Goal: Task Accomplishment & Management: Use online tool/utility

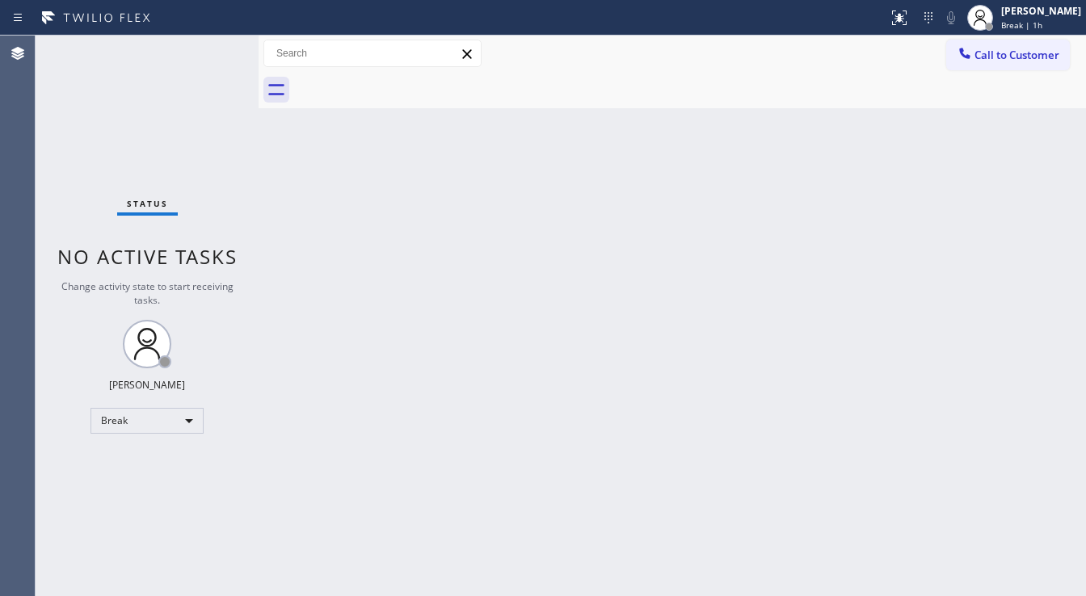
drag, startPoint x: 588, startPoint y: 226, endPoint x: 543, endPoint y: 246, distance: 48.5
click at [587, 226] on div "Back to Dashboard Change Sender ID Customers Technicians Select a contact Outbo…" at bounding box center [673, 316] width 828 height 561
click at [158, 414] on div "Break" at bounding box center [147, 421] width 113 height 26
click at [133, 468] on li "Available" at bounding box center [146, 462] width 110 height 19
click at [379, 439] on div "Back to Dashboard Change Sender ID Customers Technicians Select a contact Outbo…" at bounding box center [673, 316] width 828 height 561
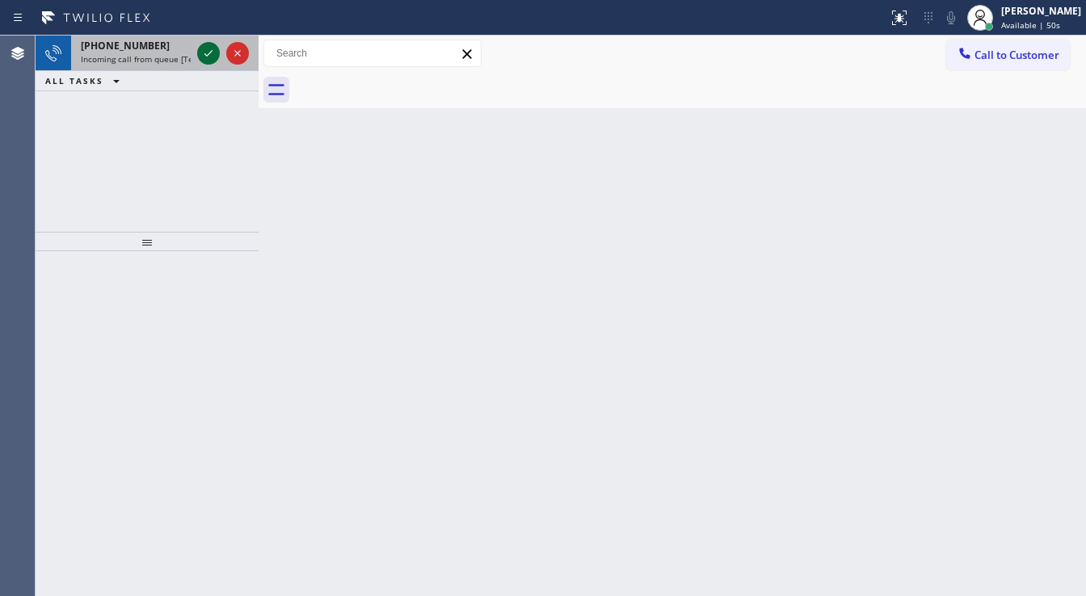
click at [207, 57] on icon at bounding box center [208, 53] width 19 height 19
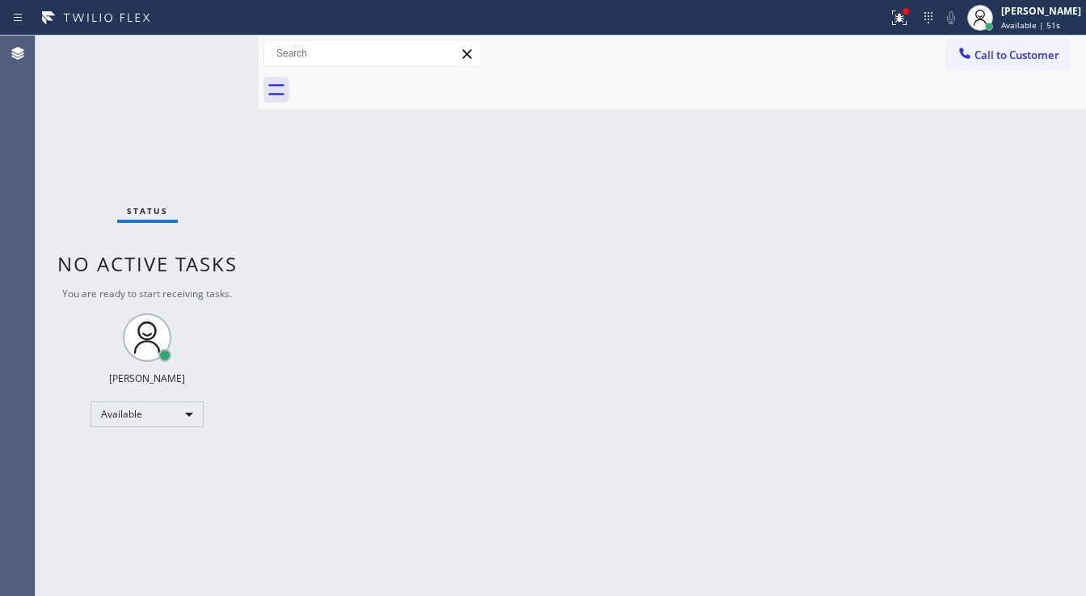
click at [207, 57] on div "Status No active tasks You are ready to start receiving tasks. [PERSON_NAME]" at bounding box center [147, 316] width 223 height 561
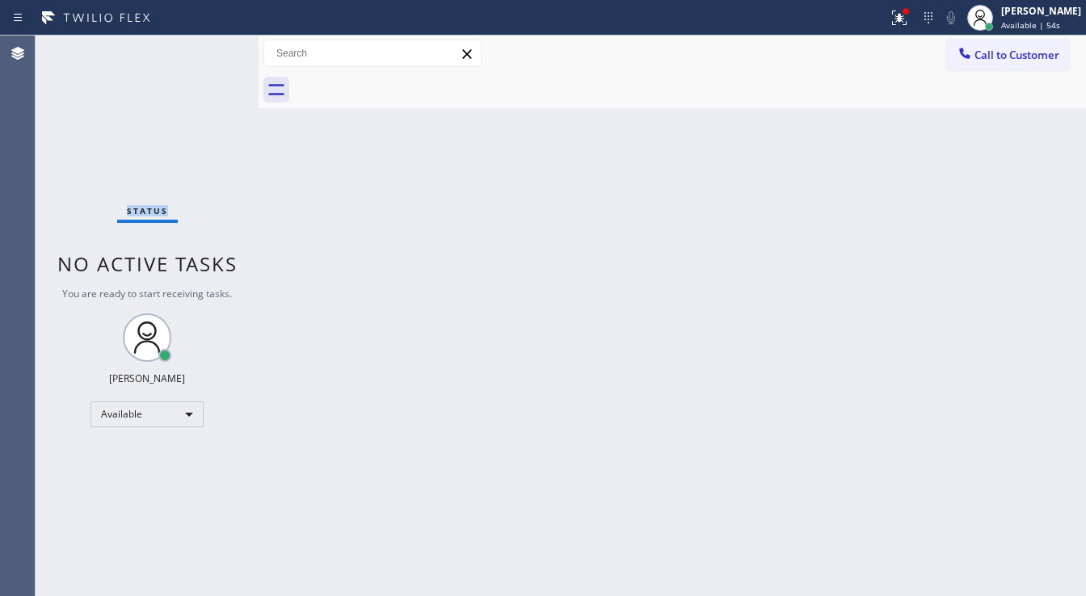
drag, startPoint x: 207, startPoint y: 57, endPoint x: 209, endPoint y: 49, distance: 8.2
click at [208, 52] on div "Status No active tasks You are ready to start receiving tasks. [PERSON_NAME]" at bounding box center [147, 316] width 223 height 561
click at [209, 49] on div "Status No active tasks You are ready to start receiving tasks. [PERSON_NAME]" at bounding box center [147, 316] width 223 height 561
click at [897, 16] on div at bounding box center [900, 17] width 36 height 19
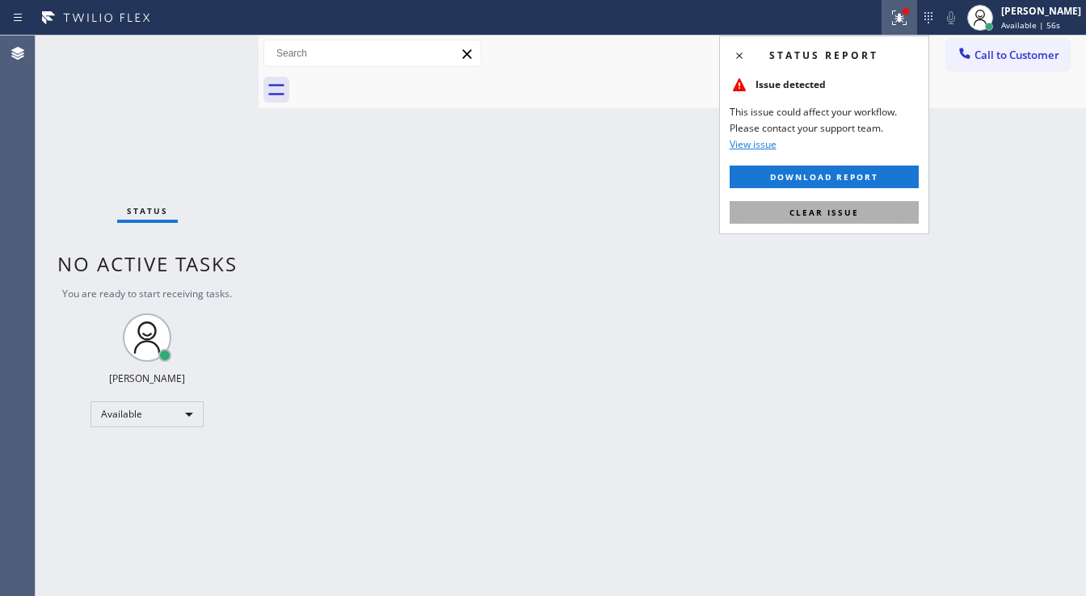
click at [848, 217] on span "Clear issue" at bounding box center [825, 212] width 70 height 11
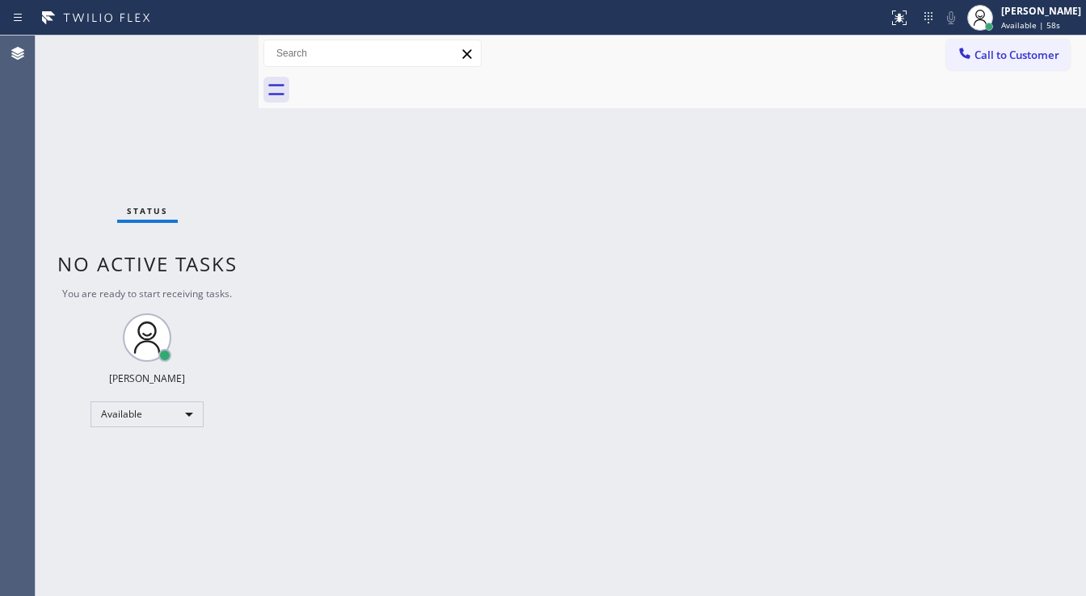
click at [211, 46] on div "Status No active tasks You are ready to start receiving tasks. [PERSON_NAME]" at bounding box center [147, 316] width 223 height 561
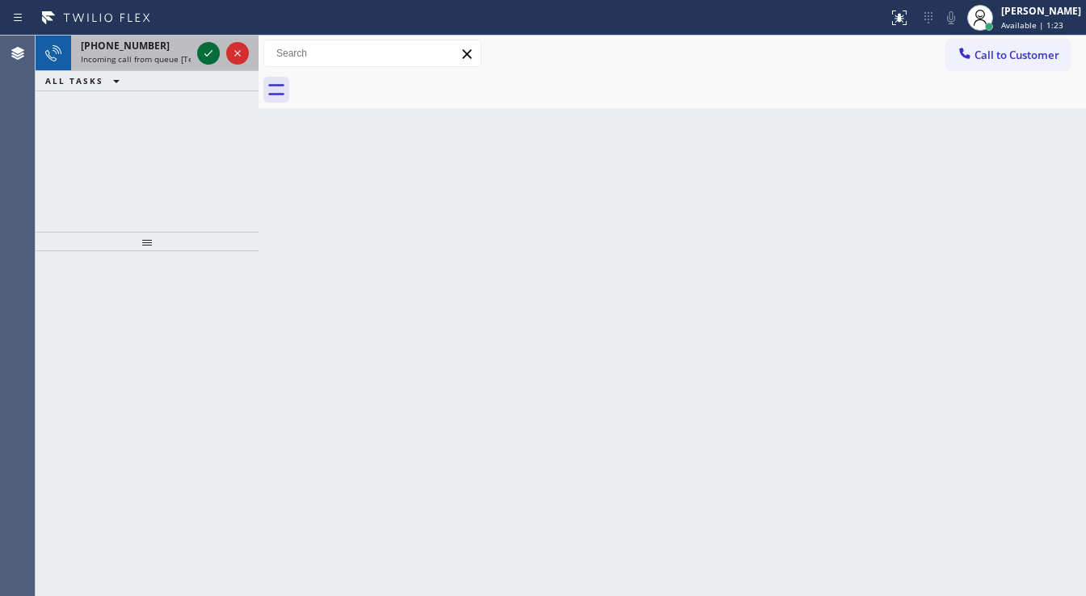
click at [211, 46] on icon at bounding box center [208, 53] width 19 height 19
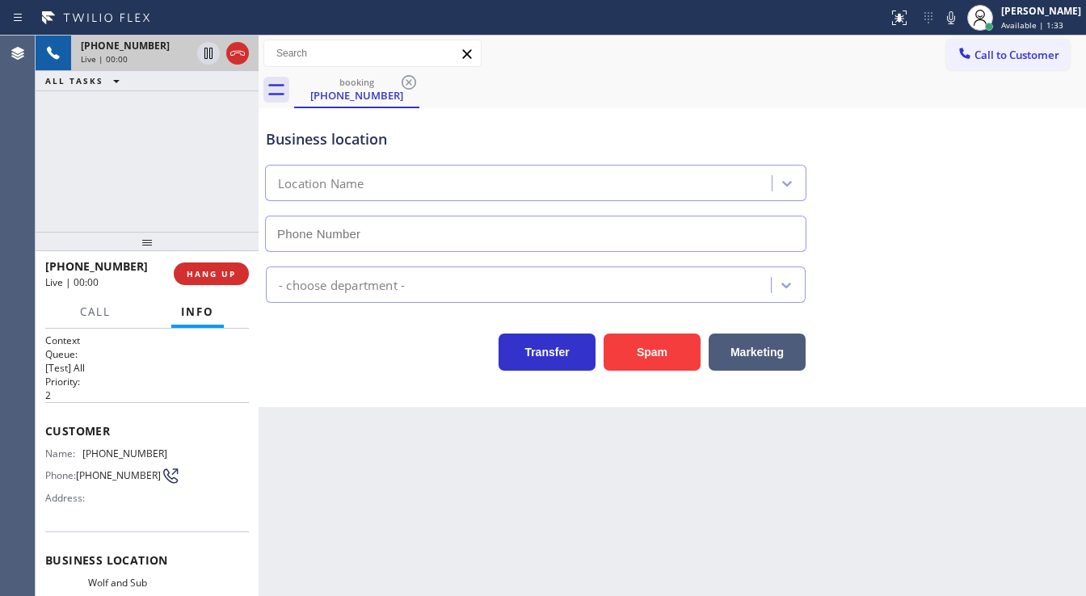
type input "[PHONE_NUMBER]"
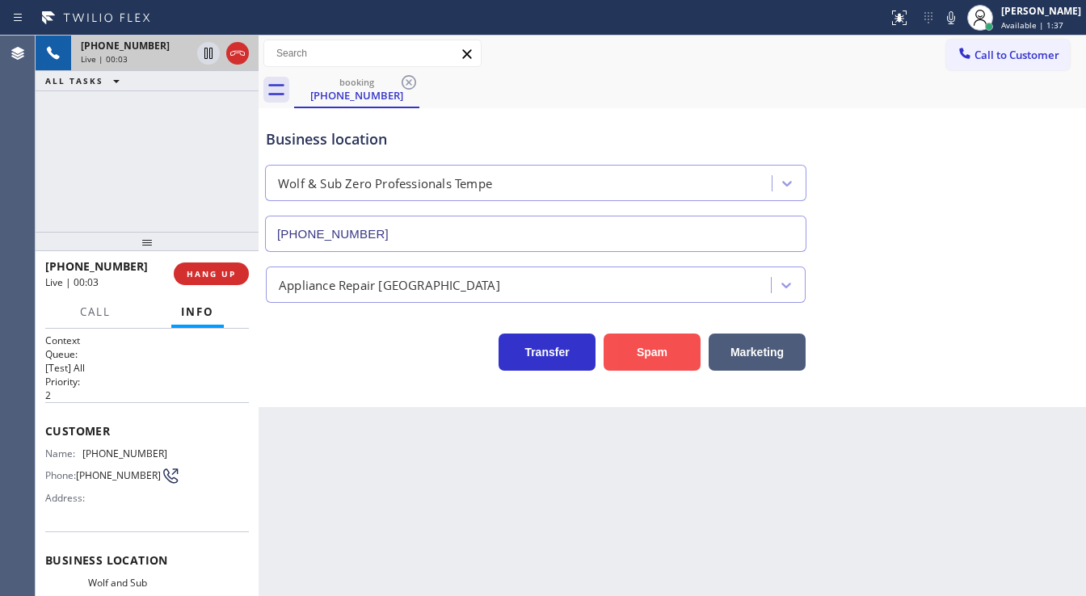
click at [663, 356] on button "Spam" at bounding box center [652, 352] width 97 height 37
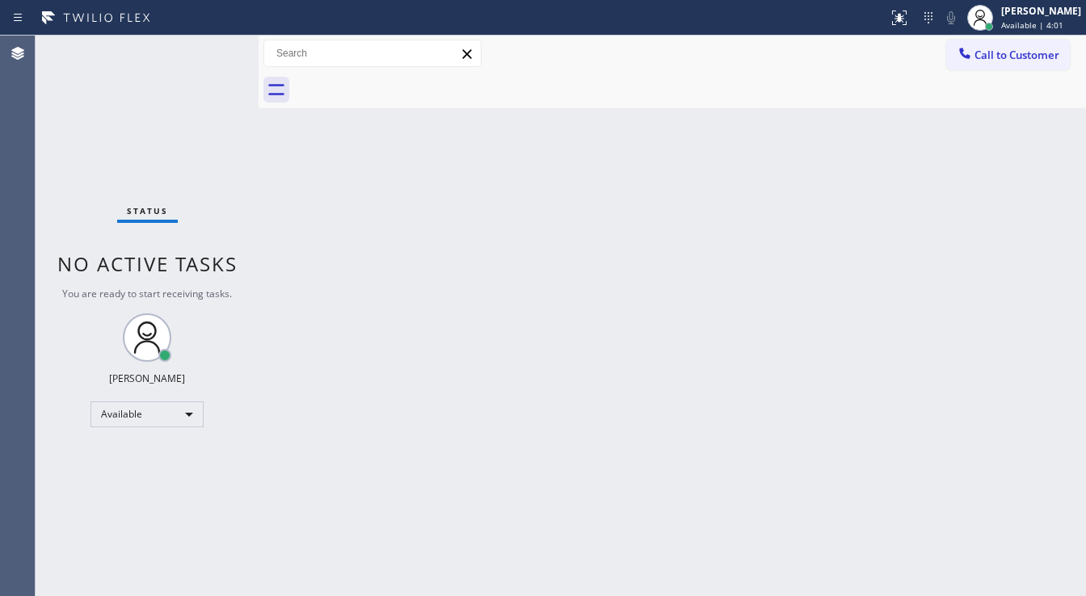
drag, startPoint x: 0, startPoint y: 300, endPoint x: 168, endPoint y: 348, distance: 174.7
click at [0, 300] on div "Agent Desktop" at bounding box center [17, 316] width 35 height 561
click at [411, 314] on div "Back to Dashboard Change Sender ID Customers Technicians Select a contact Outbo…" at bounding box center [673, 316] width 828 height 561
click at [40, 138] on div "Status No active tasks You are ready to start receiving tasks. [PERSON_NAME]" at bounding box center [147, 316] width 223 height 561
click at [210, 48] on div "Status No active tasks You are ready to start receiving tasks. [PERSON_NAME]" at bounding box center [147, 316] width 223 height 561
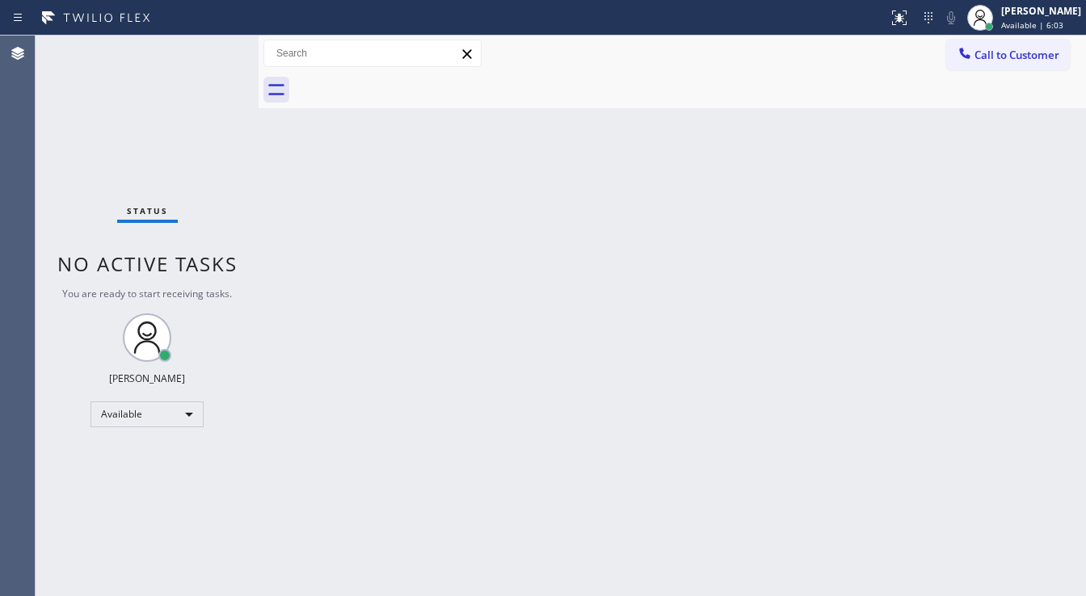
click at [210, 48] on div "Status No active tasks You are ready to start receiving tasks. [PERSON_NAME]" at bounding box center [147, 316] width 223 height 561
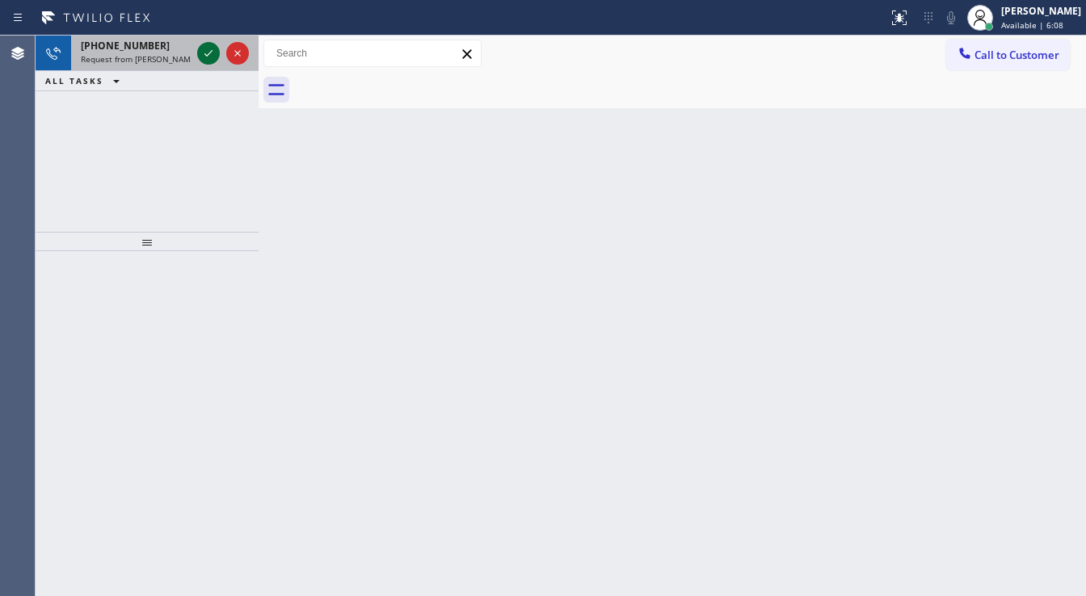
click at [212, 55] on icon at bounding box center [208, 53] width 19 height 19
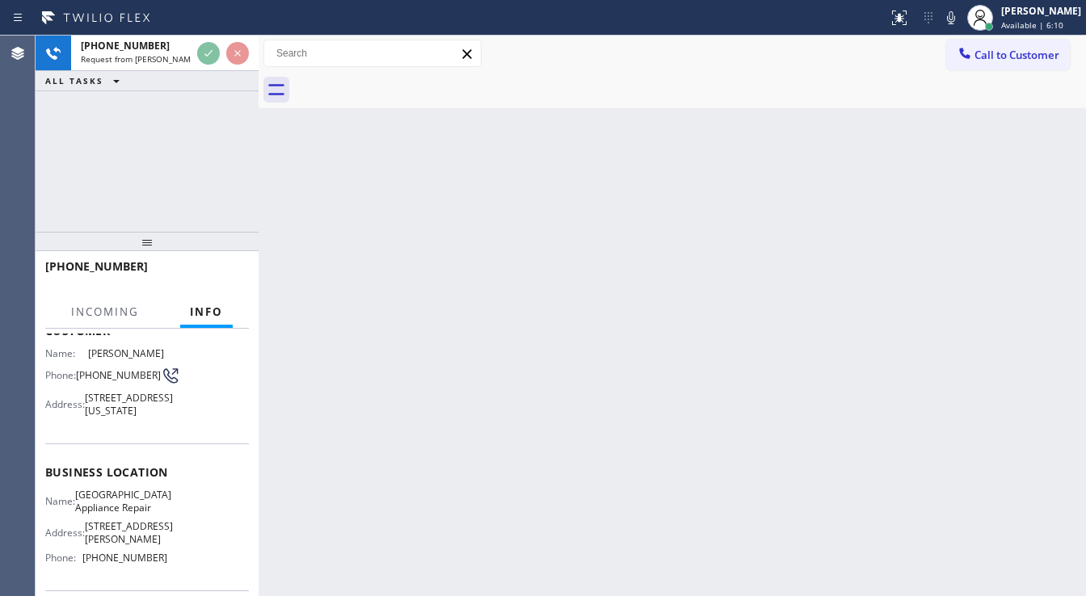
scroll to position [129, 0]
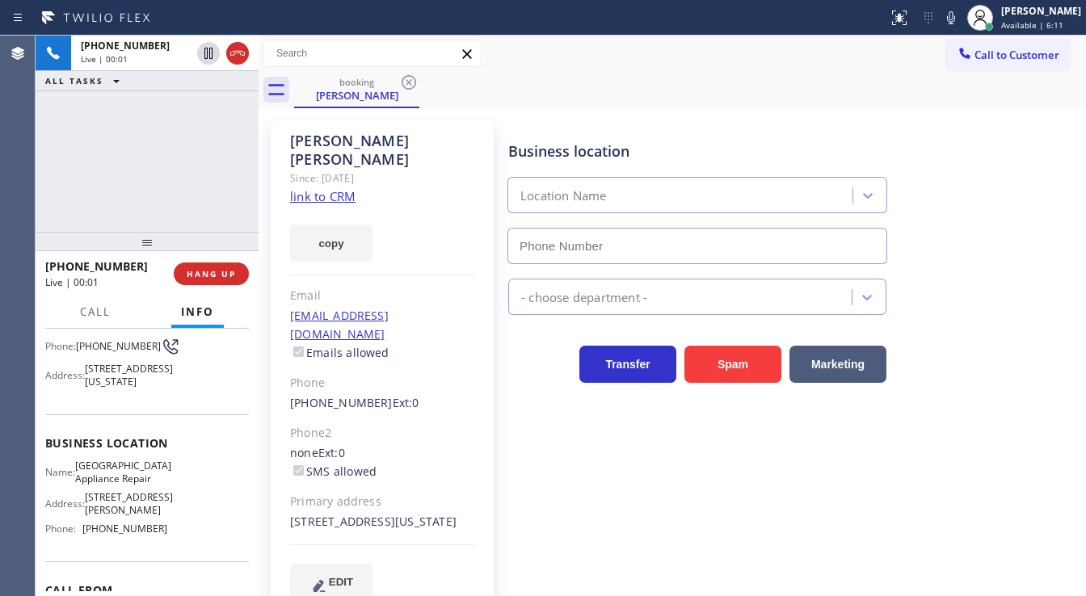
type input "[PHONE_NUMBER]"
click at [158, 175] on div "[PHONE_NUMBER] Live | 00:01 ALL TASKS ALL TASKS ACTIVE TASKS TASKS IN WRAP UP" at bounding box center [147, 134] width 223 height 196
click at [314, 188] on link "link to CRM" at bounding box center [322, 196] width 65 height 16
click at [61, 161] on div "[PHONE_NUMBER] Live | 01:02 ALL TASKS ALL TASKS ACTIVE TASKS TASKS IN WRAP UP" at bounding box center [147, 134] width 223 height 196
click at [955, 19] on icon at bounding box center [951, 17] width 8 height 13
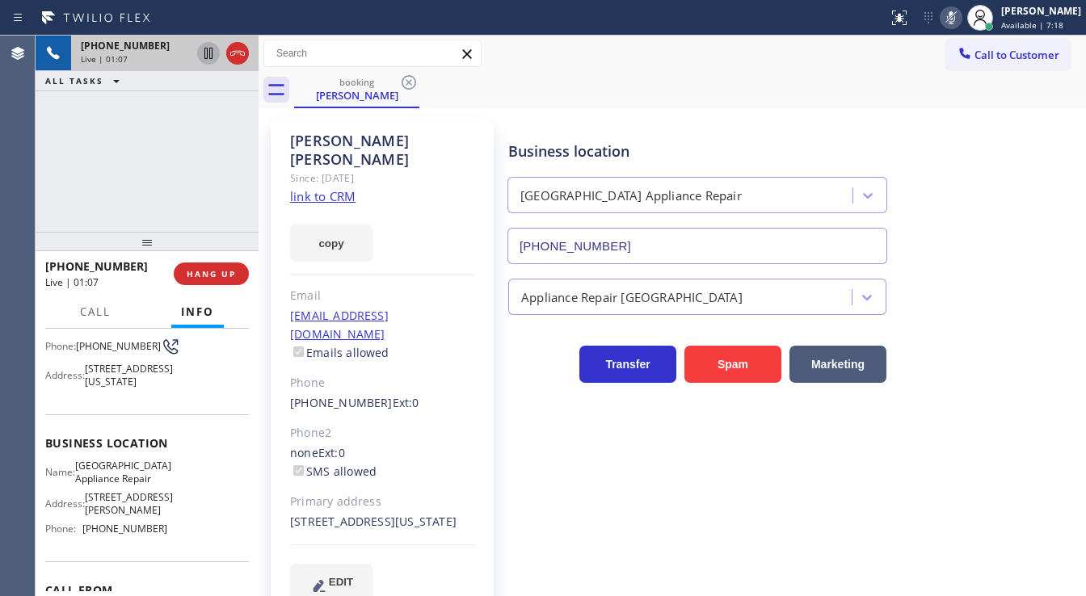
click at [208, 57] on icon at bounding box center [208, 53] width 19 height 19
click at [200, 55] on icon at bounding box center [208, 53] width 19 height 19
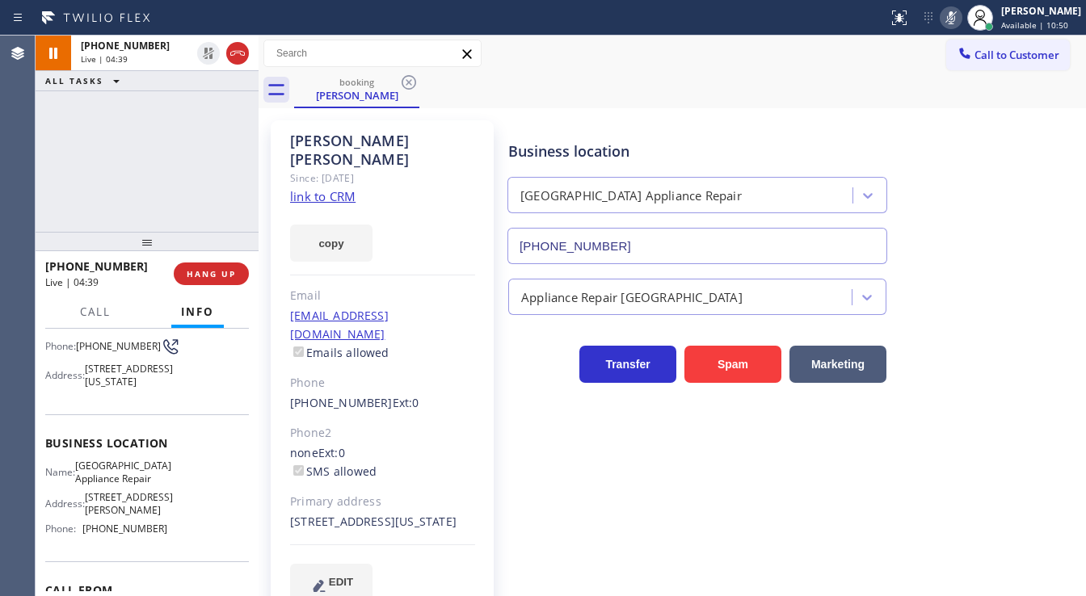
click at [960, 19] on icon at bounding box center [951, 17] width 19 height 19
click at [199, 158] on div "[PHONE_NUMBER] Live | 04:40 ALL TASKS ALL TASKS ACTIVE TASKS TASKS IN WRAP UP" at bounding box center [147, 134] width 223 height 196
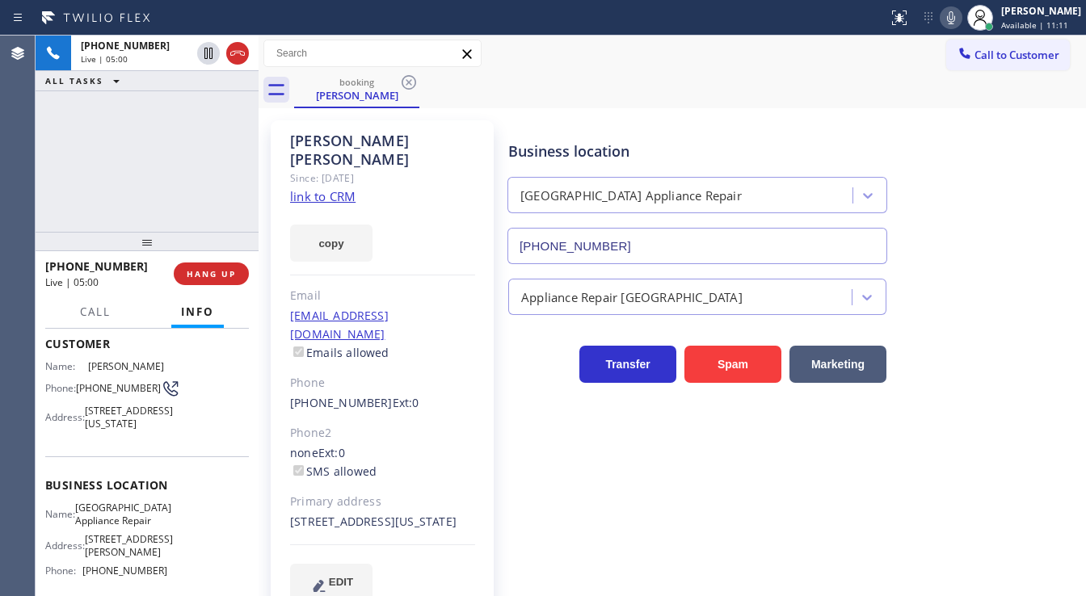
scroll to position [65, 0]
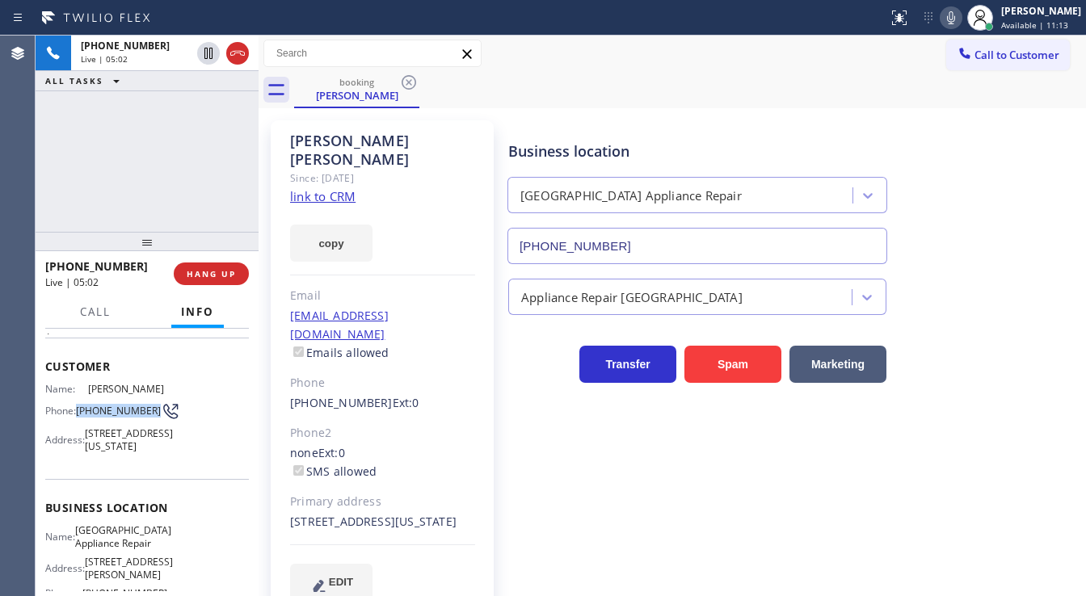
drag, startPoint x: 110, startPoint y: 427, endPoint x: 79, endPoint y: 414, distance: 33.3
click at [79, 414] on span "[PHONE_NUMBER]" at bounding box center [118, 411] width 85 height 12
copy span "[PHONE_NUMBER]"
click at [84, 196] on div "[PHONE_NUMBER] Live | 05:07 ALL TASKS ALL TASKS ACTIVE TASKS TASKS IN WRAP UP" at bounding box center [147, 134] width 223 height 196
click at [126, 196] on div "[PHONE_NUMBER] Live | 05:09 ALL TASKS ALL TASKS ACTIVE TASKS TASKS IN WRAP UP" at bounding box center [147, 134] width 223 height 196
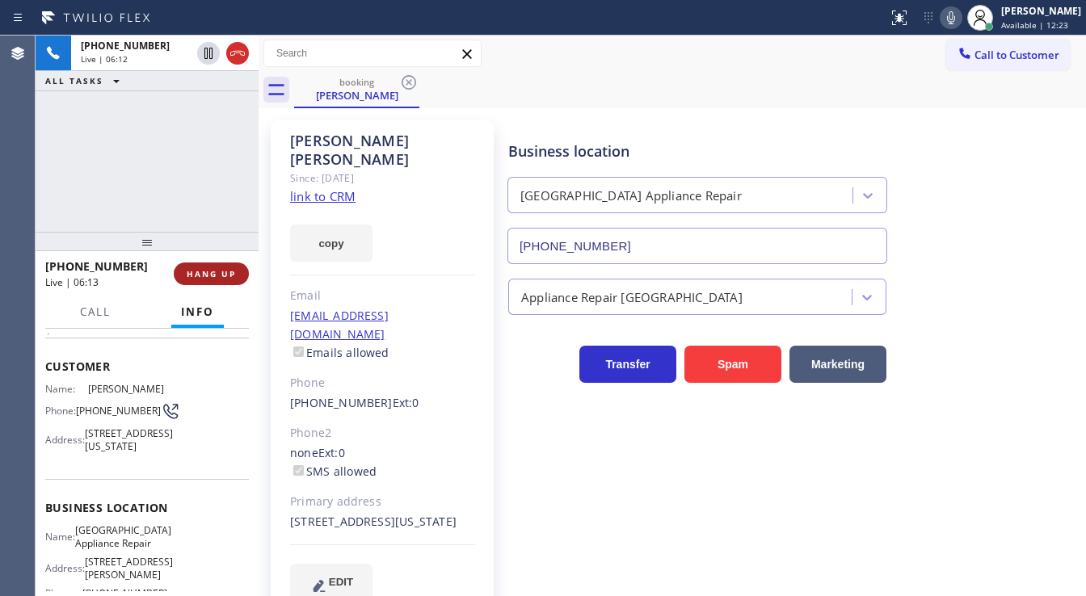
click at [192, 278] on span "HANG UP" at bounding box center [211, 273] width 49 height 11
click at [209, 273] on span "HANG UP" at bounding box center [211, 273] width 49 height 11
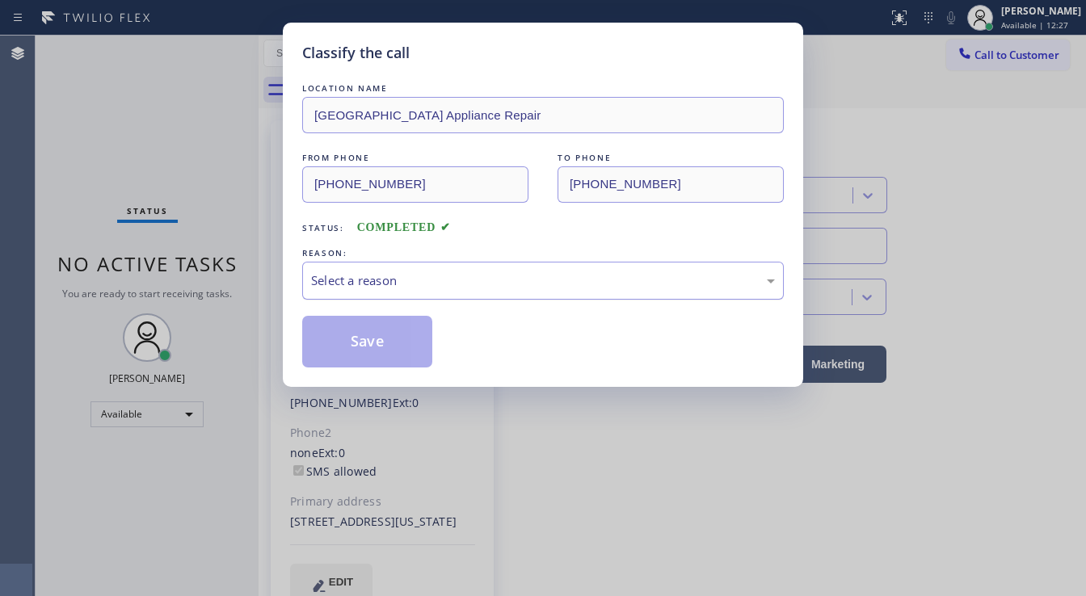
click at [381, 272] on div "Select a reason" at bounding box center [543, 281] width 464 height 19
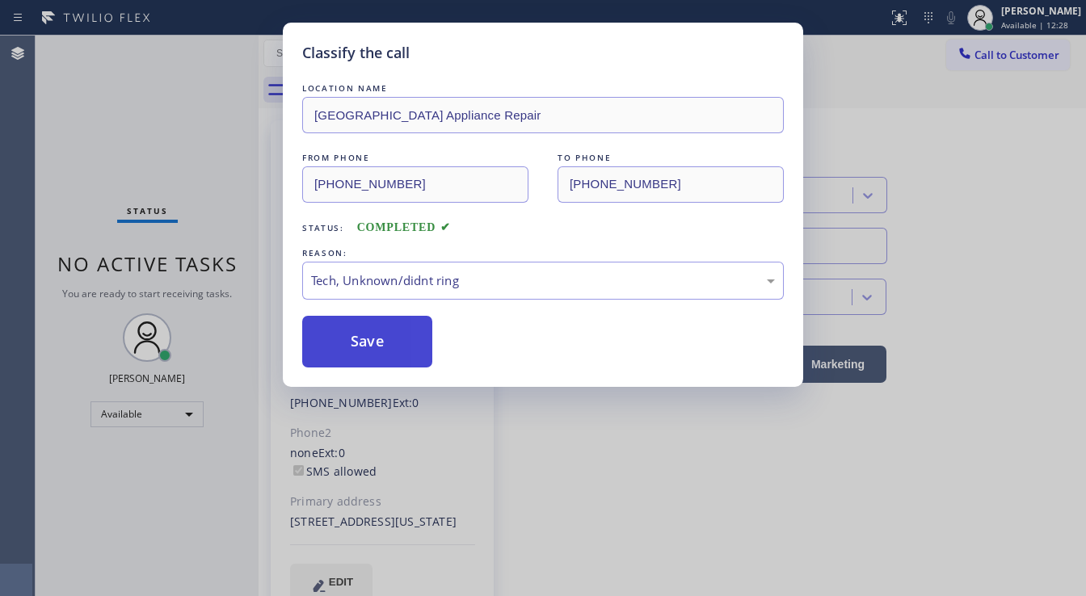
click at [381, 349] on button "Save" at bounding box center [367, 342] width 130 height 52
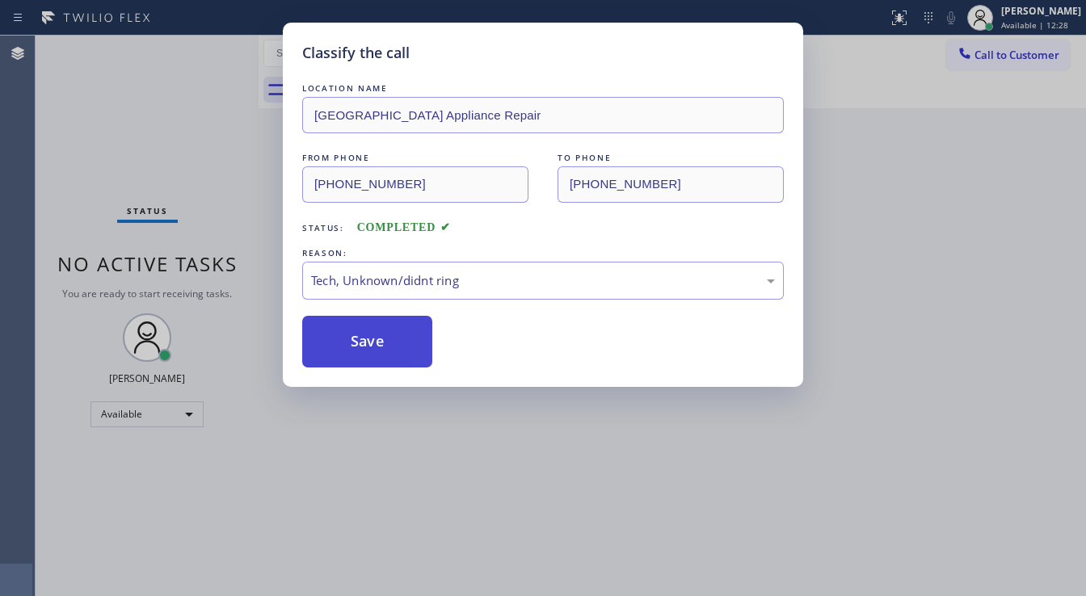
click at [382, 349] on button "Save" at bounding box center [367, 342] width 130 height 52
click at [88, 213] on div "Classify the call LOCATION NAME [GEOGRAPHIC_DATA] Appliance Repair FROM PHONE […" at bounding box center [543, 298] width 1086 height 596
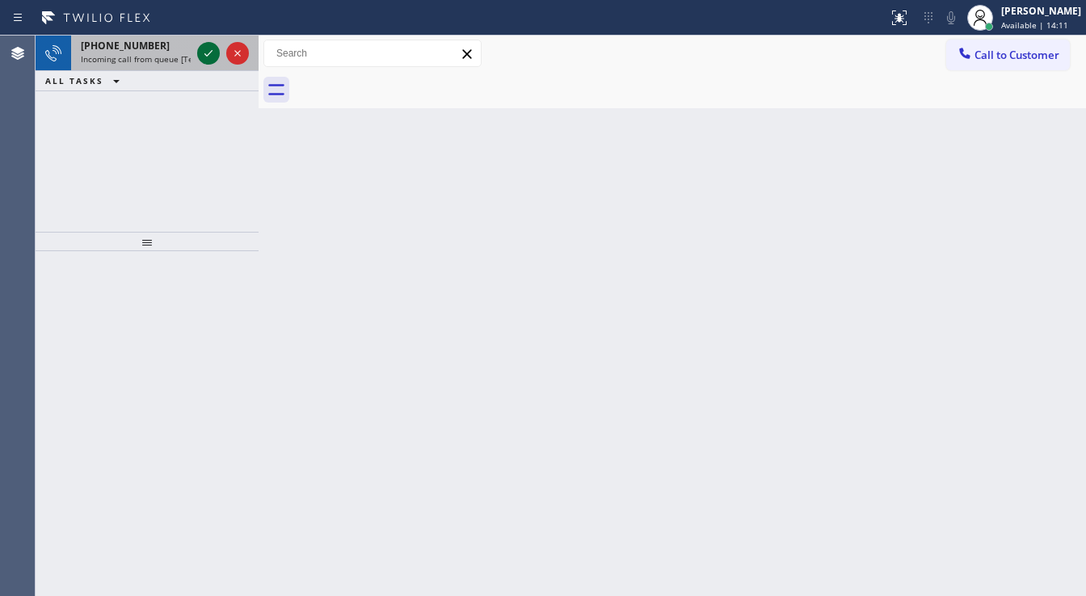
click at [210, 50] on icon at bounding box center [208, 53] width 19 height 19
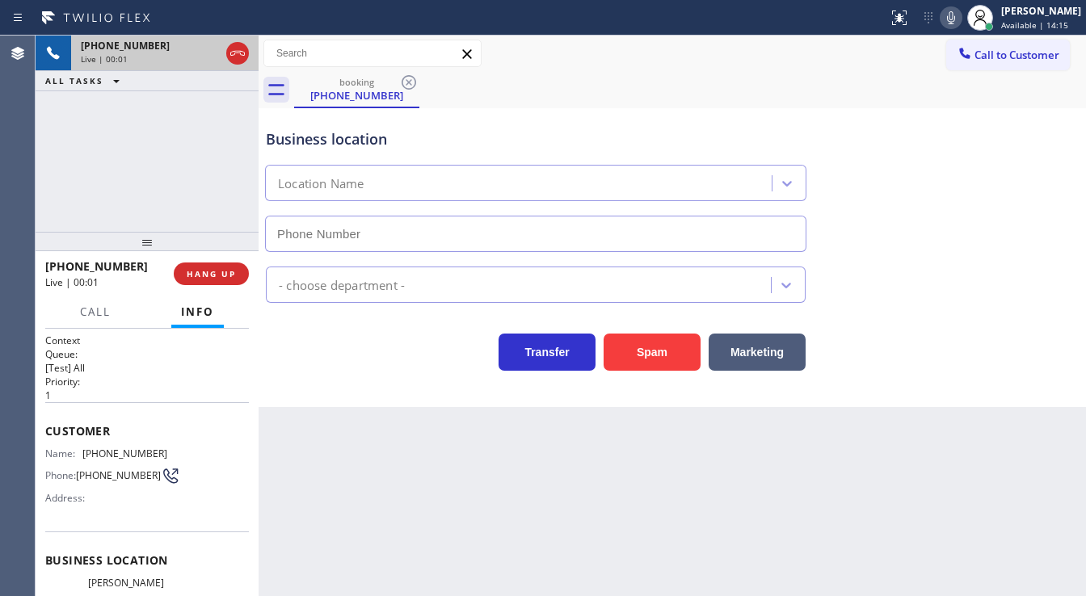
type input "[PHONE_NUMBER]"
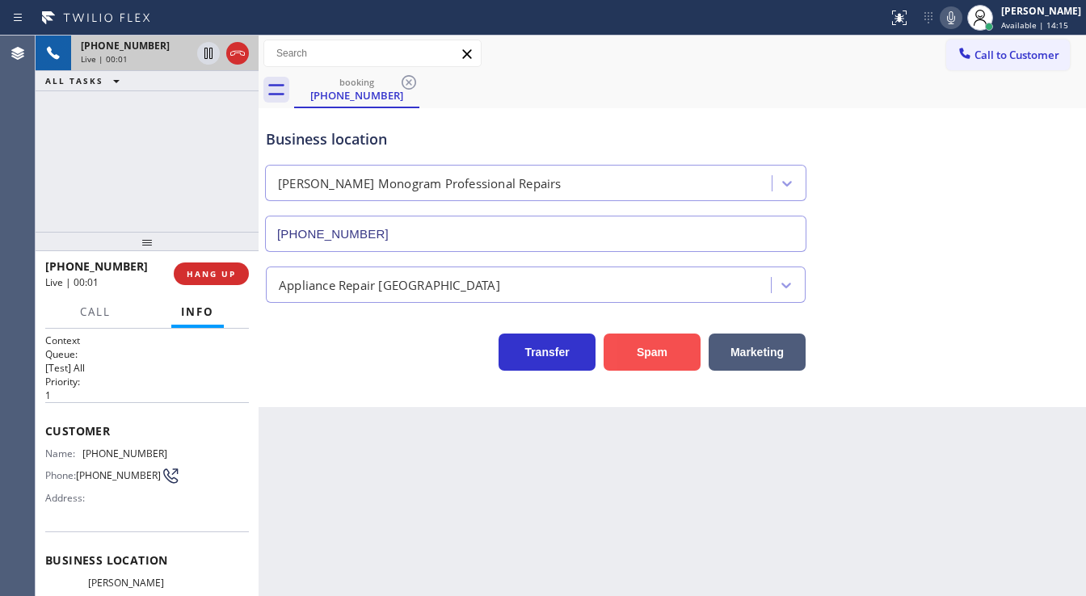
click at [634, 346] on button "Spam" at bounding box center [652, 352] width 97 height 37
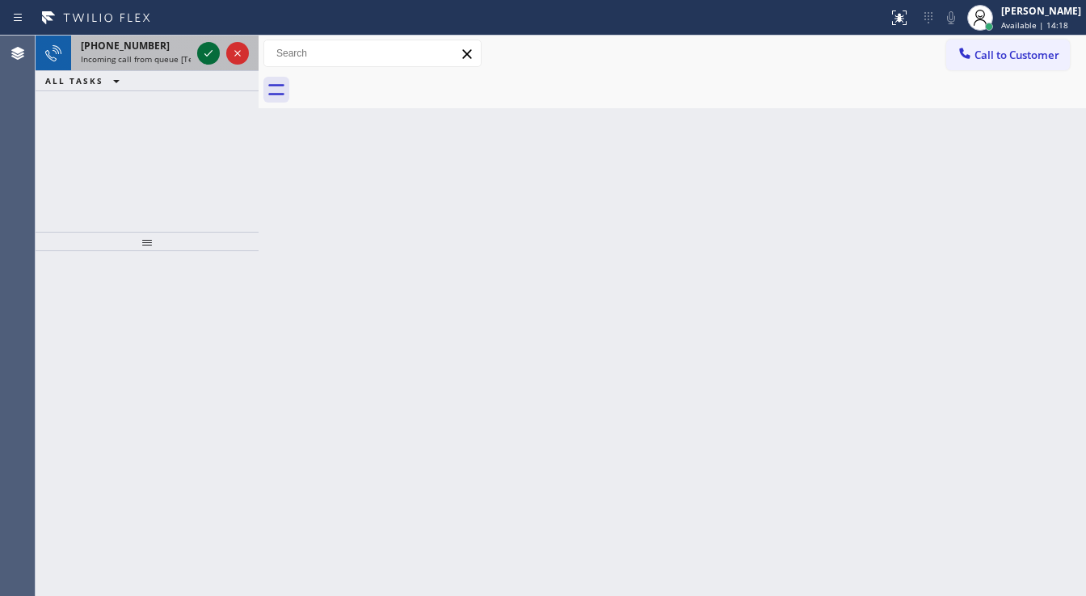
click at [209, 49] on icon at bounding box center [208, 53] width 19 height 19
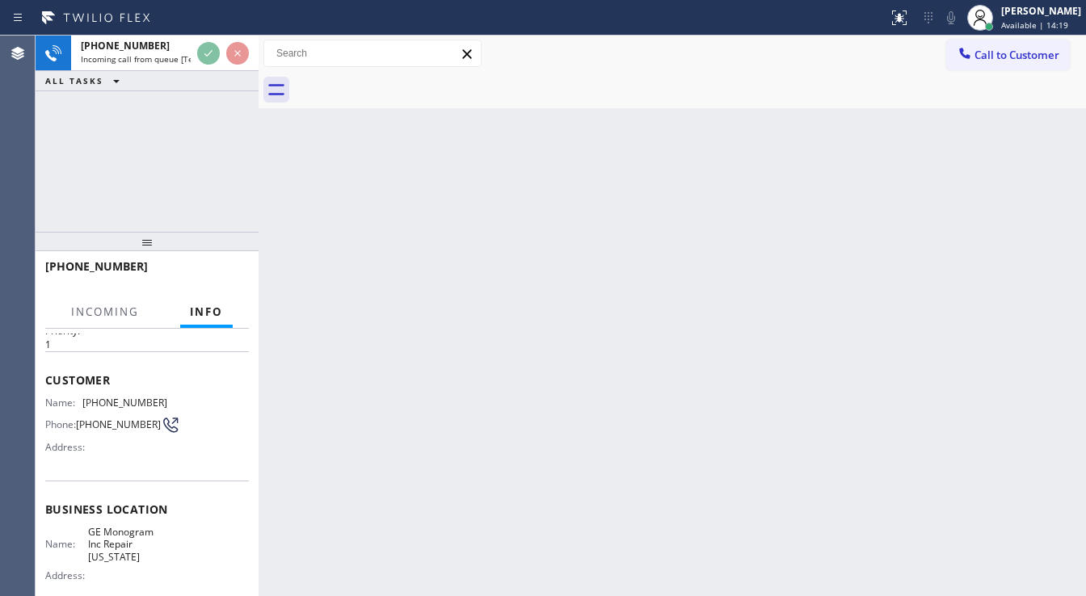
scroll to position [65, 0]
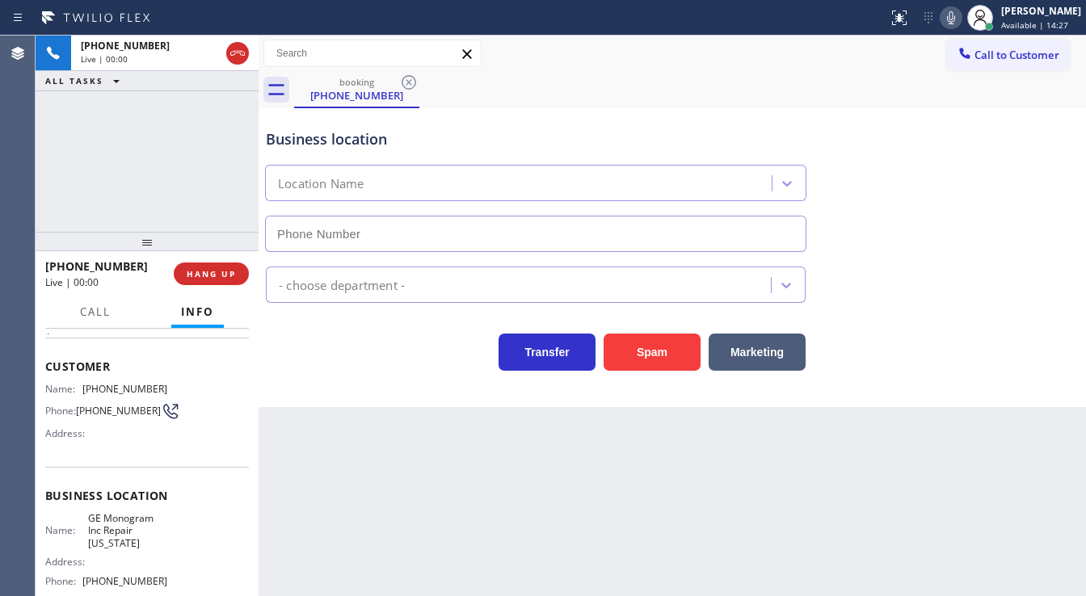
type input "[PHONE_NUMBER]"
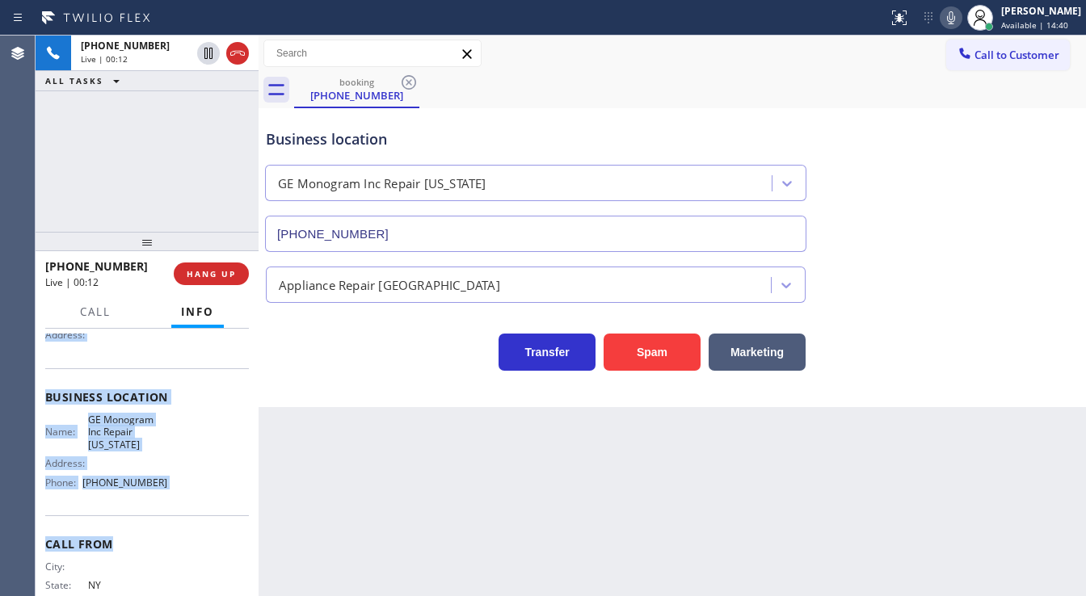
scroll to position [194, 0]
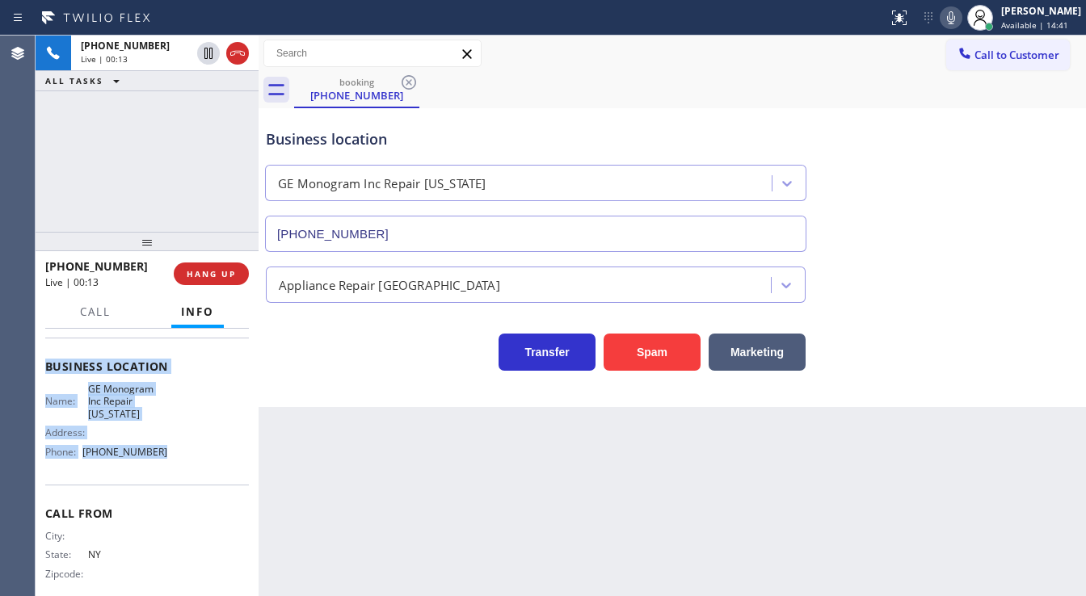
drag, startPoint x: 46, startPoint y: 362, endPoint x: 187, endPoint y: 472, distance: 178.5
click at [187, 472] on div "Context Queue: [Test] All Priority: 1 Customer Name: [PHONE_NUMBER] Phone: [PHO…" at bounding box center [147, 374] width 204 height 468
copy div "Customer Name: [PHONE_NUMBER] Phone: [PHONE_NUMBER] Address: Business location …"
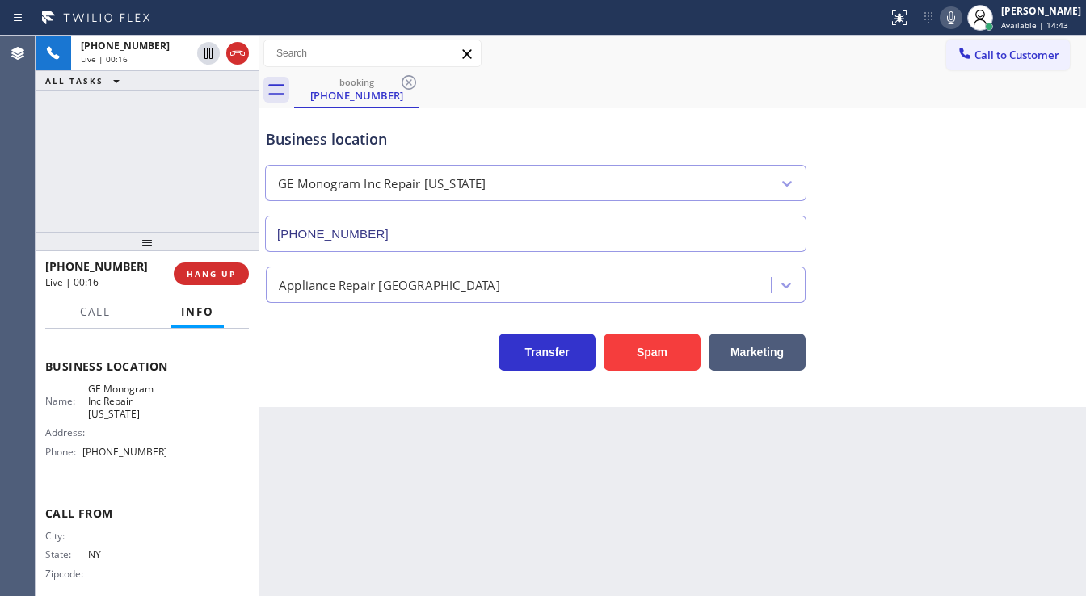
click at [140, 191] on div "[PHONE_NUMBER] Live | 00:16 ALL TASKS ALL TASKS ACTIVE TASKS TASKS IN WRAP UP" at bounding box center [147, 134] width 223 height 196
click at [188, 208] on div "[PHONE_NUMBER] Live | 00:18 ALL TASKS ALL TASKS ACTIVE TASKS TASKS IN WRAP UP" at bounding box center [147, 134] width 223 height 196
drag, startPoint x: 136, startPoint y: 157, endPoint x: 407, endPoint y: 52, distance: 291.2
click at [136, 154] on div "[PHONE_NUMBER] Live | 00:20 ALL TASKS ALL TASKS ACTIVE TASKS TASKS IN WRAP UP" at bounding box center [147, 134] width 223 height 196
click at [197, 152] on div "[PHONE_NUMBER] Live | 01:09 ALL TASKS ALL TASKS ACTIVE TASKS TASKS IN WRAP UP" at bounding box center [147, 134] width 223 height 196
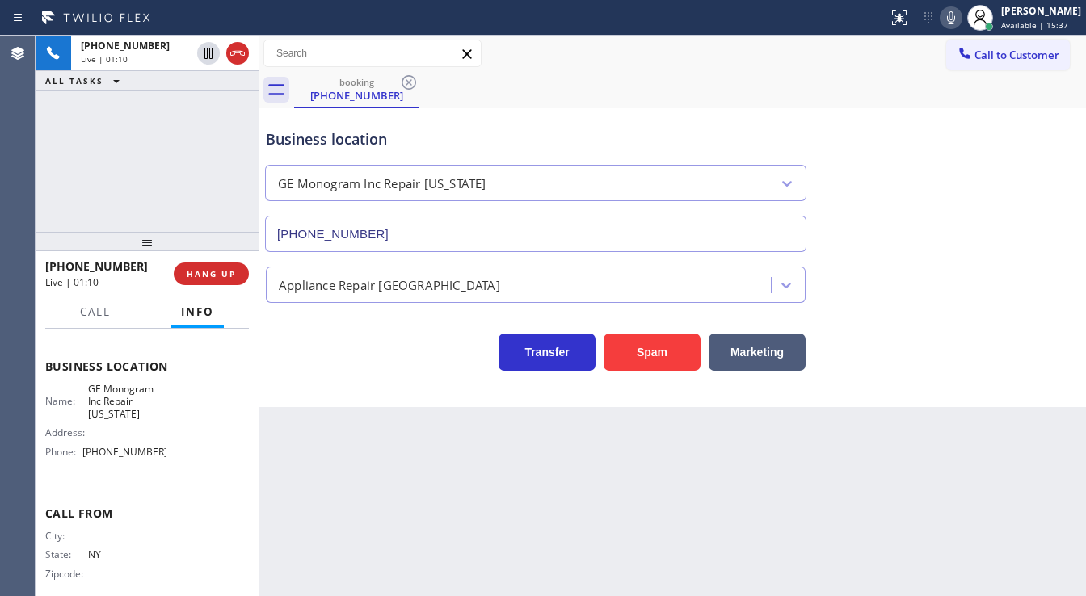
click at [197, 152] on div "[PHONE_NUMBER] Live | 01:10 ALL TASKS ALL TASKS ACTIVE TASKS TASKS IN WRAP UP" at bounding box center [147, 134] width 223 height 196
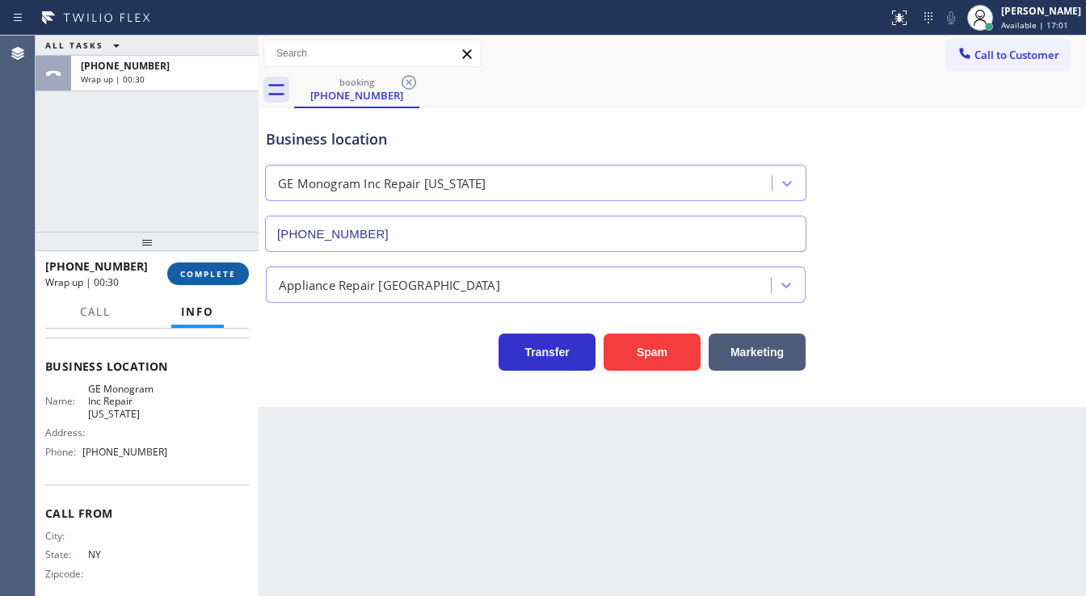
click at [234, 266] on button "COMPLETE" at bounding box center [208, 274] width 82 height 23
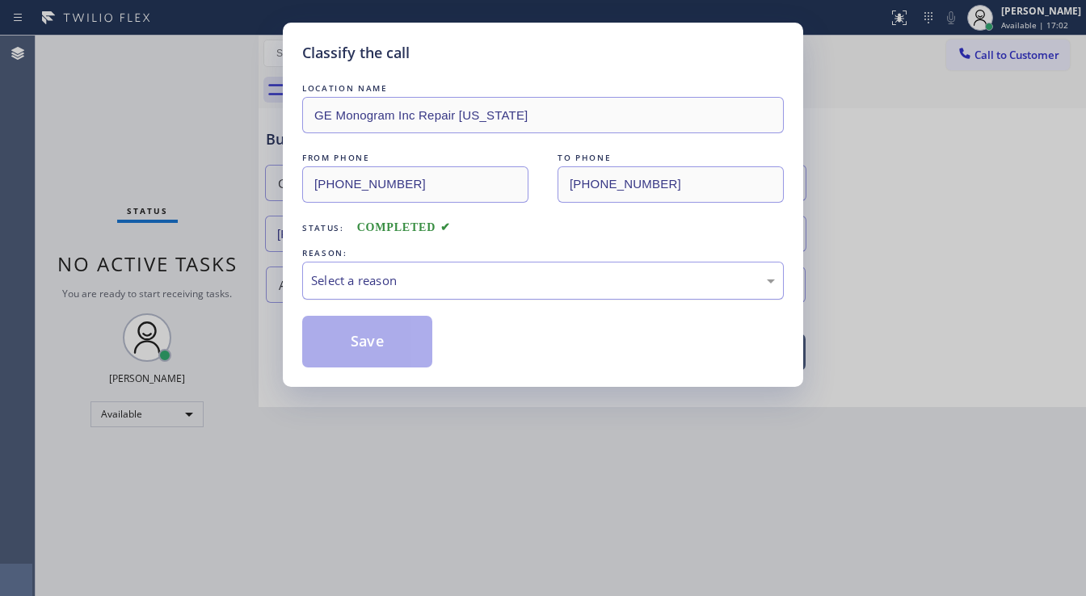
click at [381, 281] on div "Select a reason" at bounding box center [543, 281] width 464 height 19
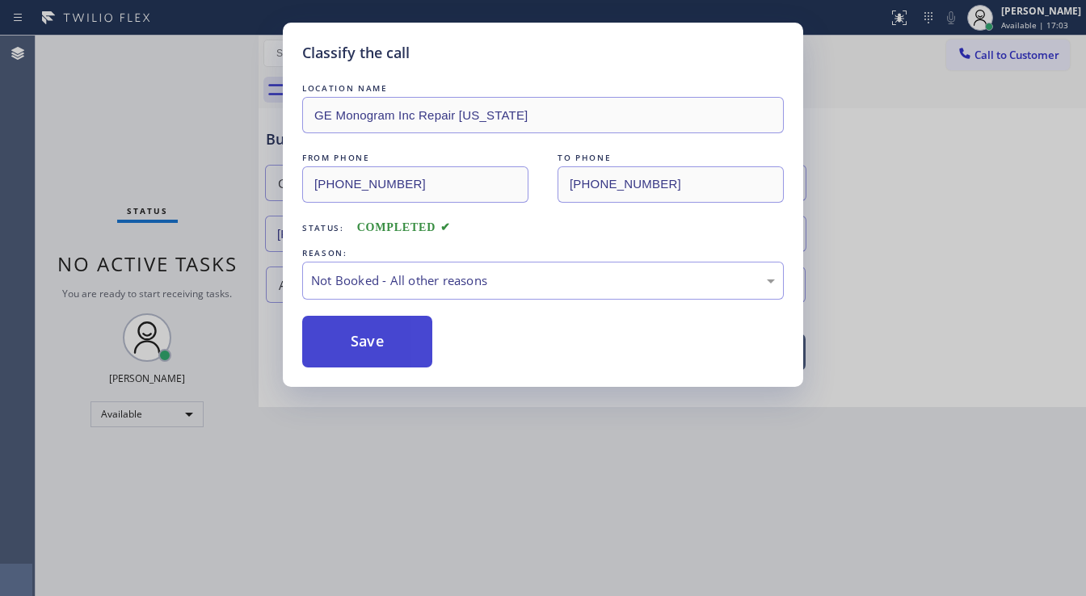
click at [370, 336] on button "Save" at bounding box center [367, 342] width 130 height 52
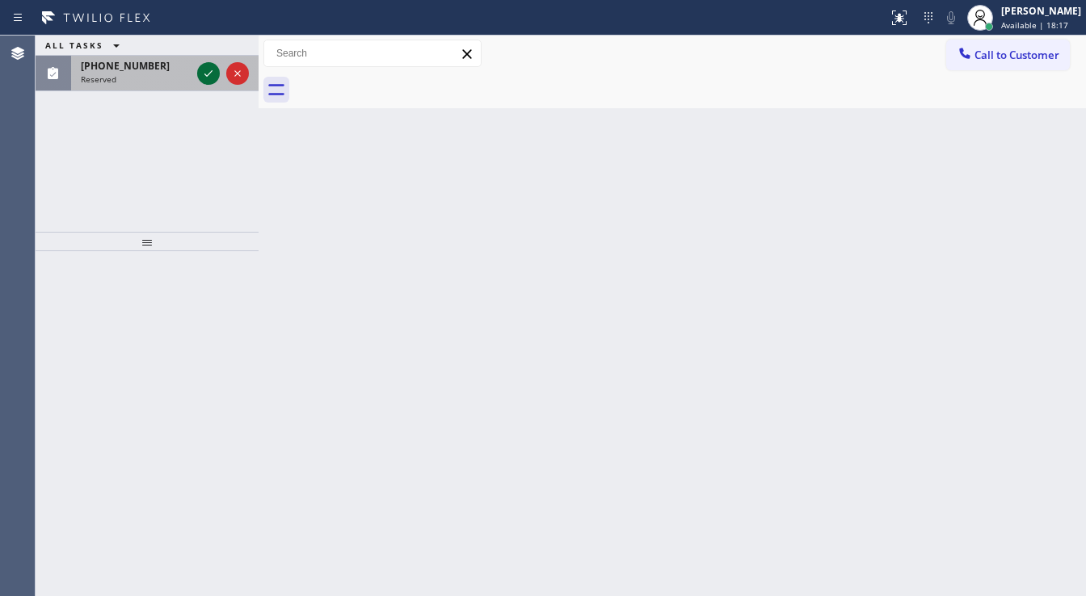
click at [202, 70] on icon at bounding box center [208, 73] width 19 height 19
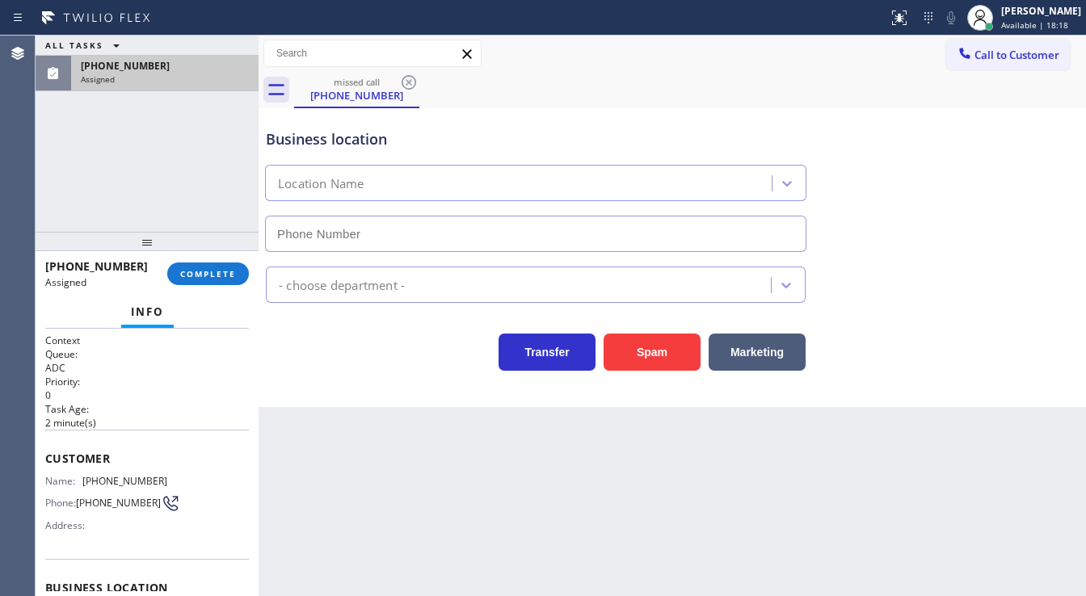
type input "[PHONE_NUMBER]"
click at [228, 272] on span "COMPLETE" at bounding box center [208, 273] width 56 height 11
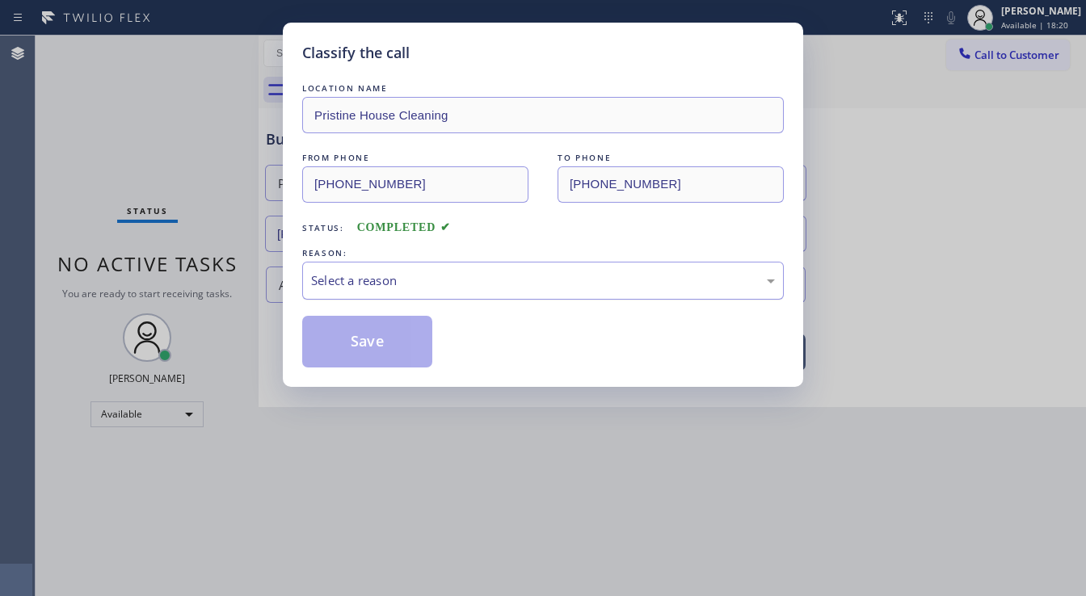
click at [403, 280] on div "Select a reason" at bounding box center [543, 281] width 464 height 19
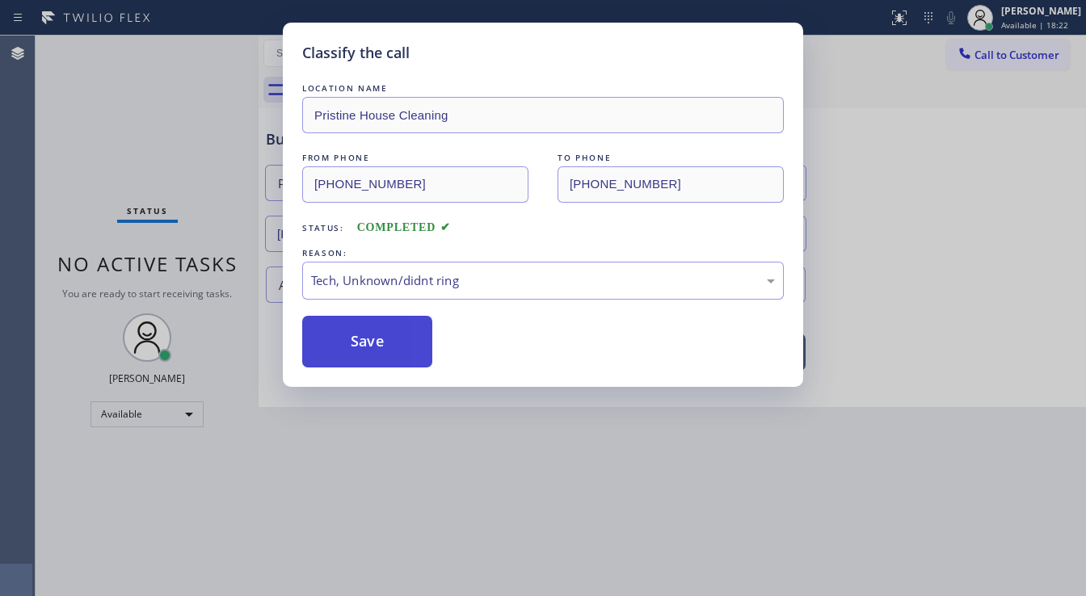
click at [385, 359] on button "Save" at bounding box center [367, 342] width 130 height 52
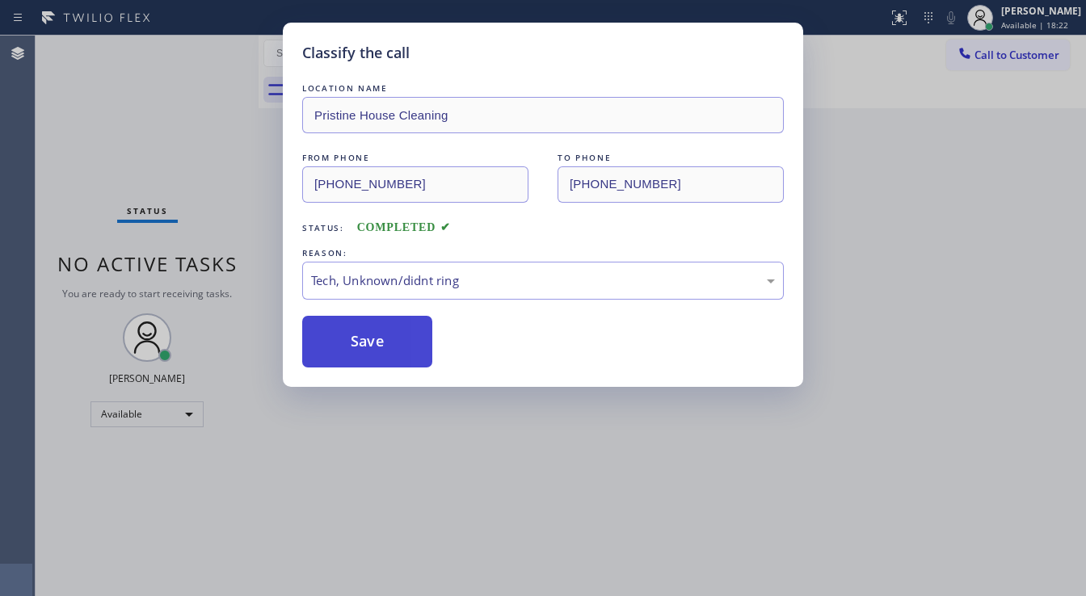
click at [385, 359] on button "Save" at bounding box center [367, 342] width 130 height 52
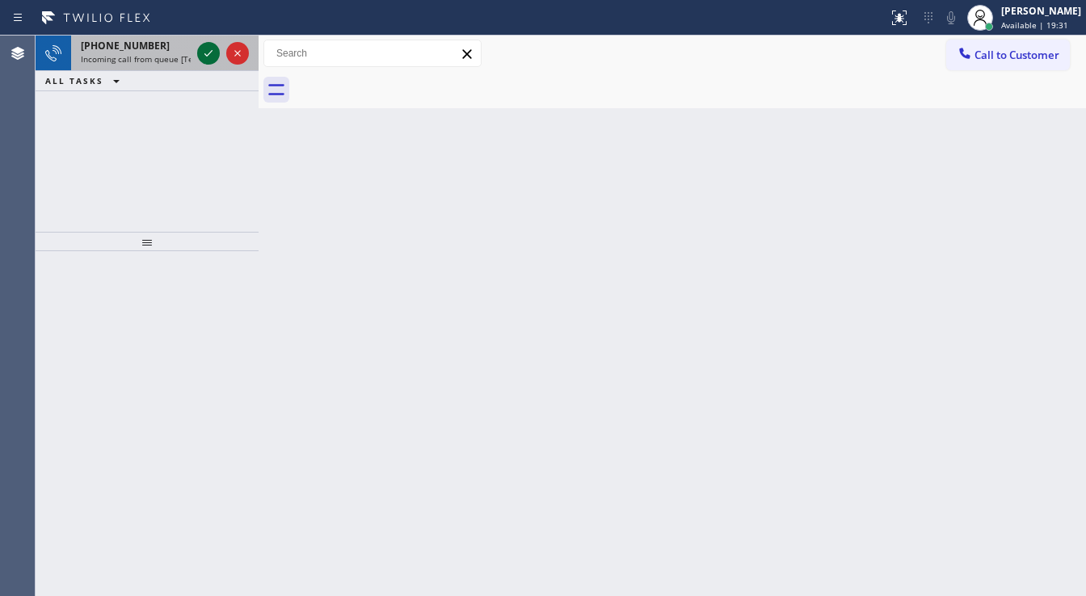
click at [197, 53] on div at bounding box center [223, 54] width 58 height 36
click at [203, 53] on icon at bounding box center [208, 53] width 19 height 19
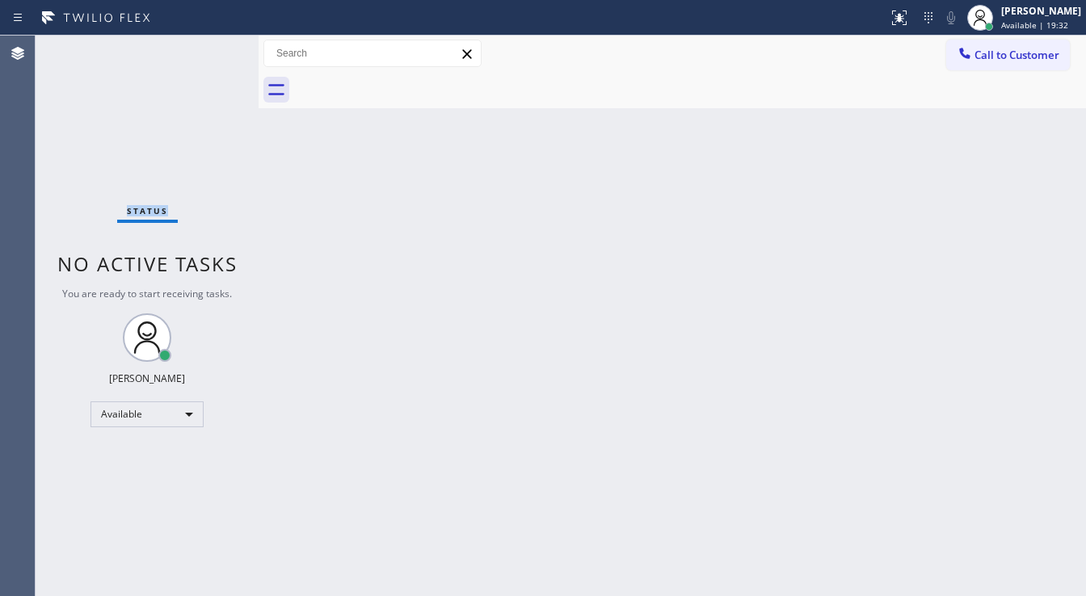
click at [204, 53] on div "Status No active tasks You are ready to start receiving tasks. [PERSON_NAME]" at bounding box center [147, 316] width 223 height 561
click at [897, 29] on button at bounding box center [900, 18] width 36 height 36
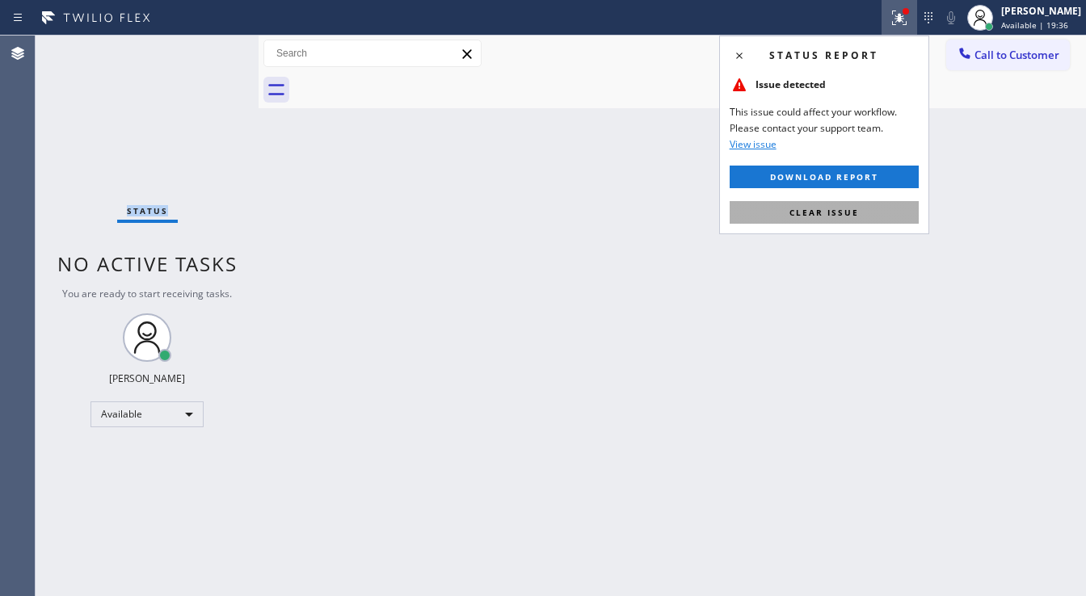
click at [824, 213] on span "Clear issue" at bounding box center [825, 212] width 70 height 11
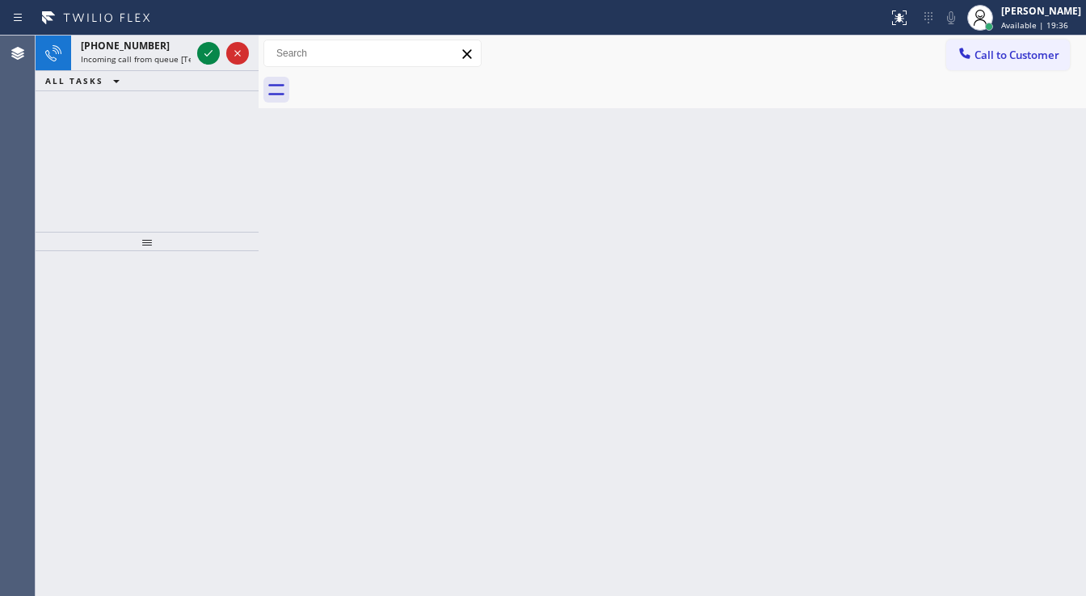
click at [563, 278] on div "Back to Dashboard Change Sender ID Customers Technicians Select a contact Outbo…" at bounding box center [673, 316] width 828 height 561
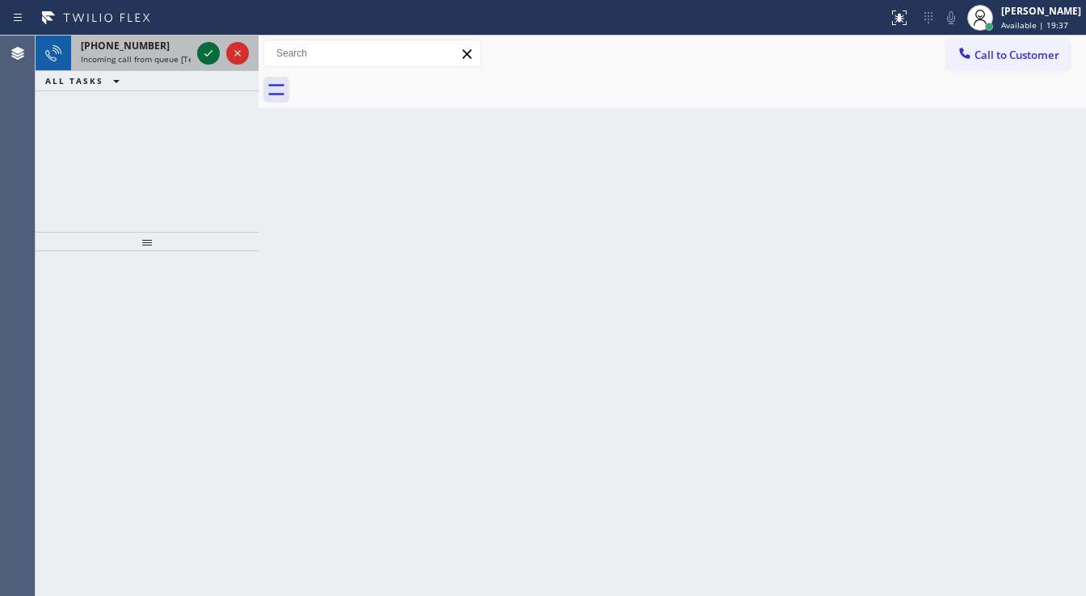
click at [207, 61] on icon at bounding box center [208, 53] width 19 height 19
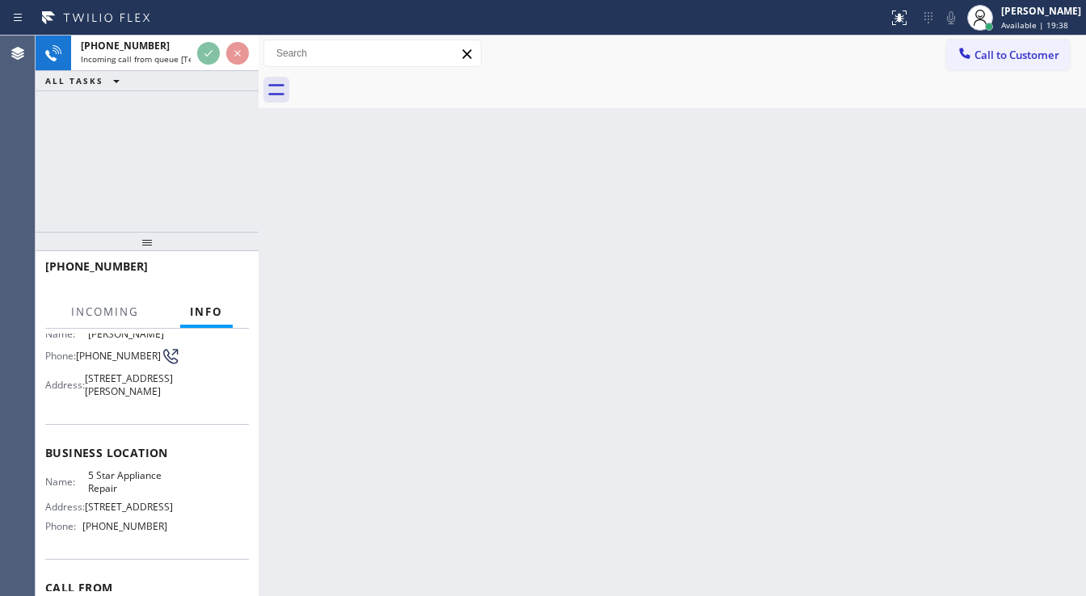
scroll to position [129, 0]
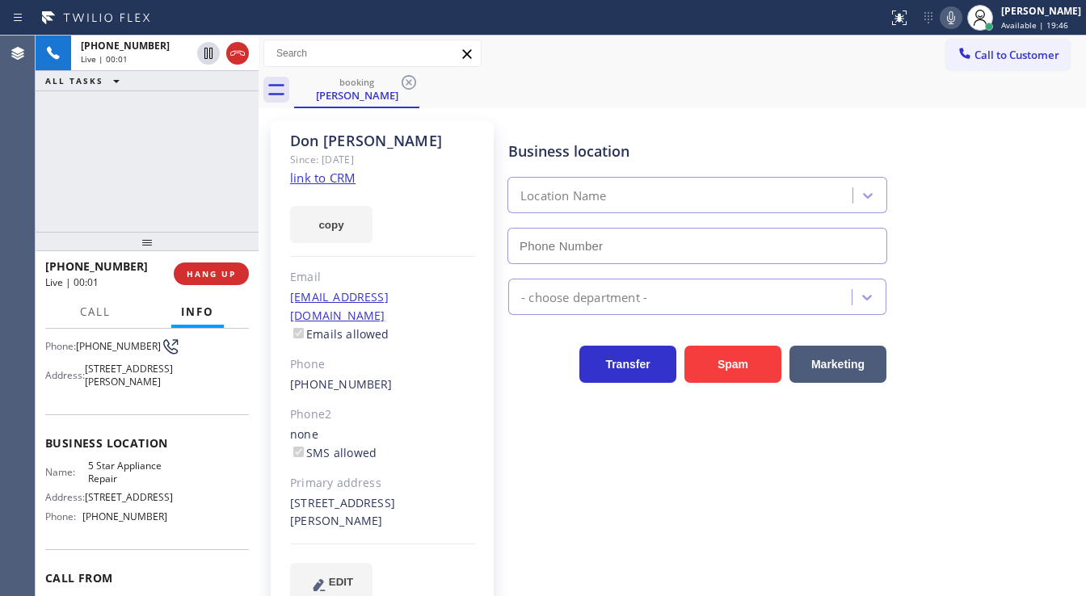
type input "[PHONE_NUMBER]"
click at [188, 171] on div "[PHONE_NUMBER] Live | 00:03 ALL TASKS ALL TASKS ACTIVE TASKS TASKS IN WRAP UP" at bounding box center [147, 134] width 223 height 196
click at [175, 150] on div "[PHONE_NUMBER] Live | 00:13 ALL TASKS ALL TASKS ACTIVE TASKS TASKS IN WRAP UP" at bounding box center [147, 134] width 223 height 196
click at [349, 180] on link "link to CRM" at bounding box center [322, 178] width 65 height 16
click at [58, 175] on div "[PHONE_NUMBER] Live | 00:34 ALL TASKS ALL TASKS ACTIVE TASKS TASKS IN WRAP UP" at bounding box center [147, 134] width 223 height 196
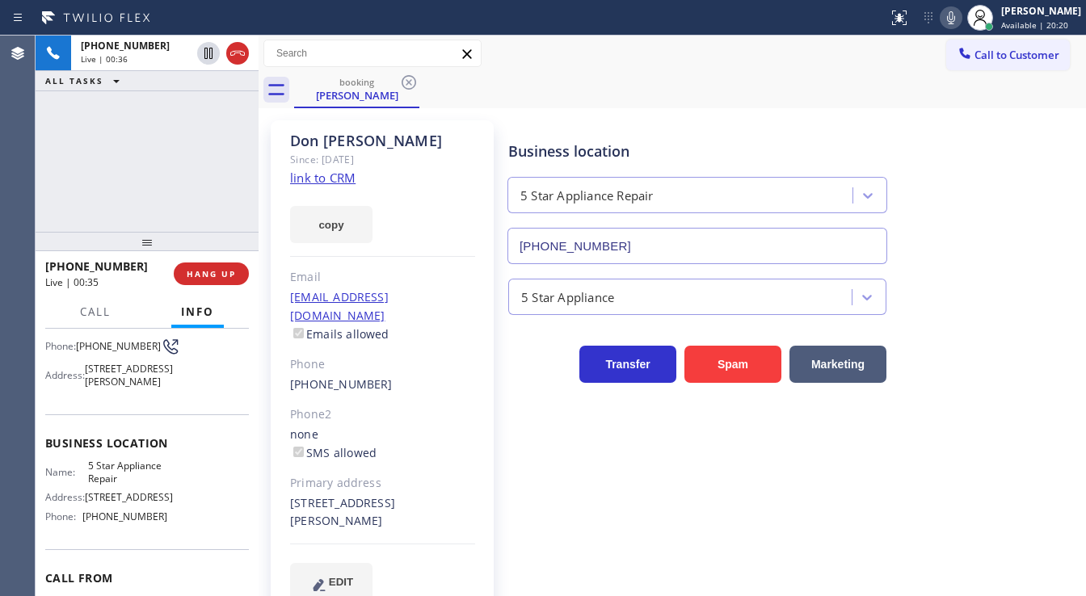
drag, startPoint x: 723, startPoint y: 52, endPoint x: 870, endPoint y: 39, distance: 147.7
click at [723, 52] on div "Call to Customer Outbound call Location Mr Appliance Fixer Your caller id phone…" at bounding box center [673, 54] width 828 height 28
click at [955, 18] on icon at bounding box center [951, 17] width 8 height 13
click at [955, 22] on icon at bounding box center [951, 17] width 8 height 13
drag, startPoint x: 963, startPoint y: 21, endPoint x: 928, endPoint y: 24, distance: 34.9
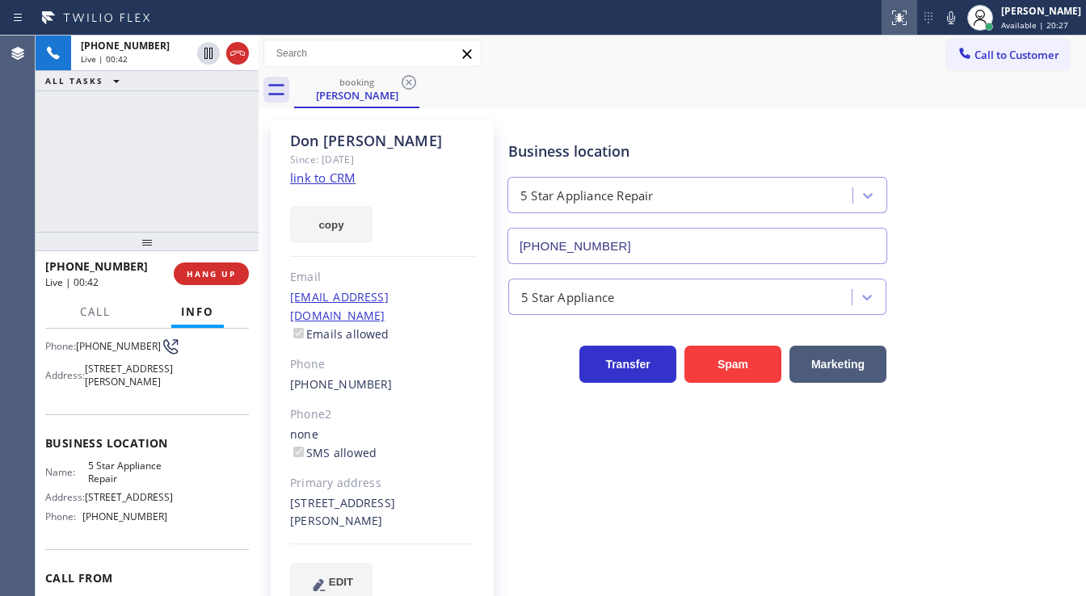
click at [955, 21] on icon at bounding box center [951, 17] width 8 height 13
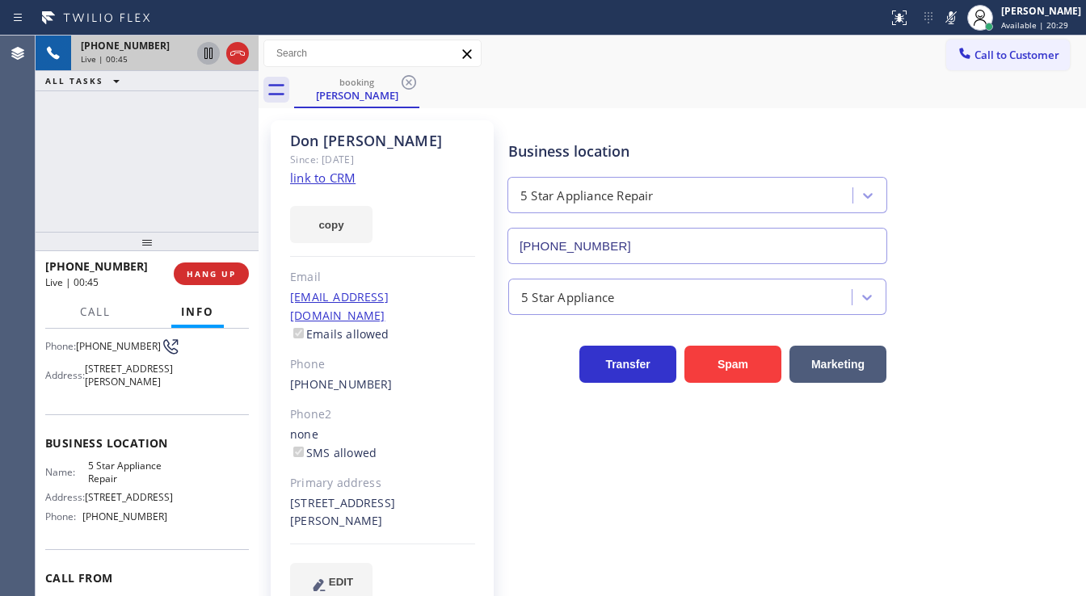
click at [210, 53] on icon at bounding box center [208, 53] width 8 height 11
click at [16, 165] on div "Agent Desktop" at bounding box center [17, 316] width 35 height 561
click at [210, 55] on icon at bounding box center [208, 53] width 11 height 11
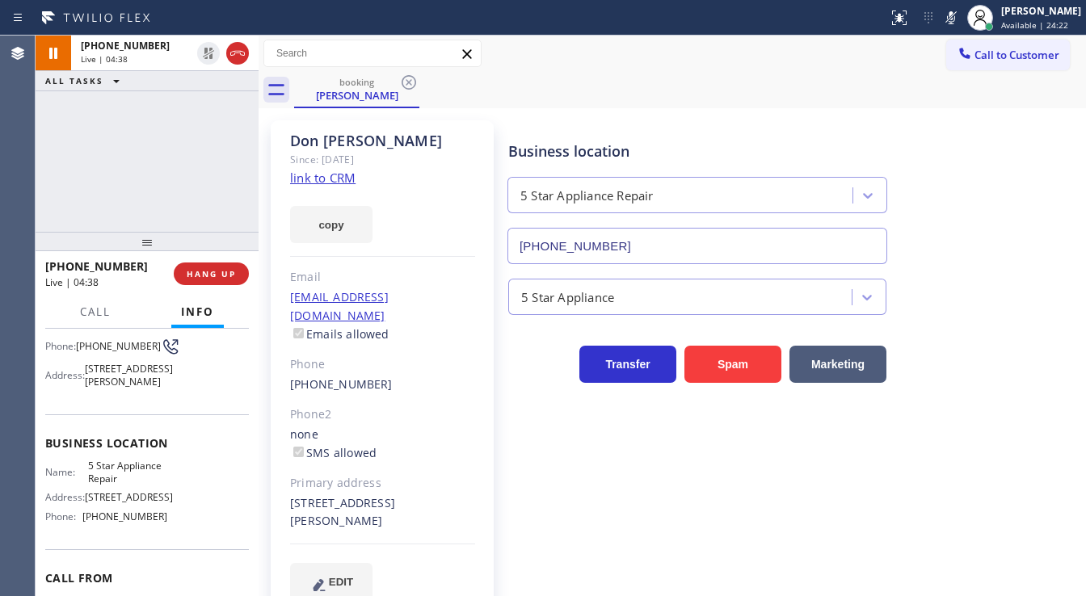
drag, startPoint x: 967, startPoint y: 23, endPoint x: 863, endPoint y: 52, distance: 107.2
click at [961, 23] on icon at bounding box center [951, 17] width 19 height 19
click at [183, 152] on div "[PHONE_NUMBER] Live | 04:39 ALL TASKS ALL TASKS ACTIVE TASKS TASKS IN WRAP UP" at bounding box center [147, 134] width 223 height 196
click at [178, 140] on div "[PHONE_NUMBER] Live | 04:48 ALL TASKS ALL TASKS ACTIVE TASKS TASKS IN WRAP UP" at bounding box center [147, 134] width 223 height 196
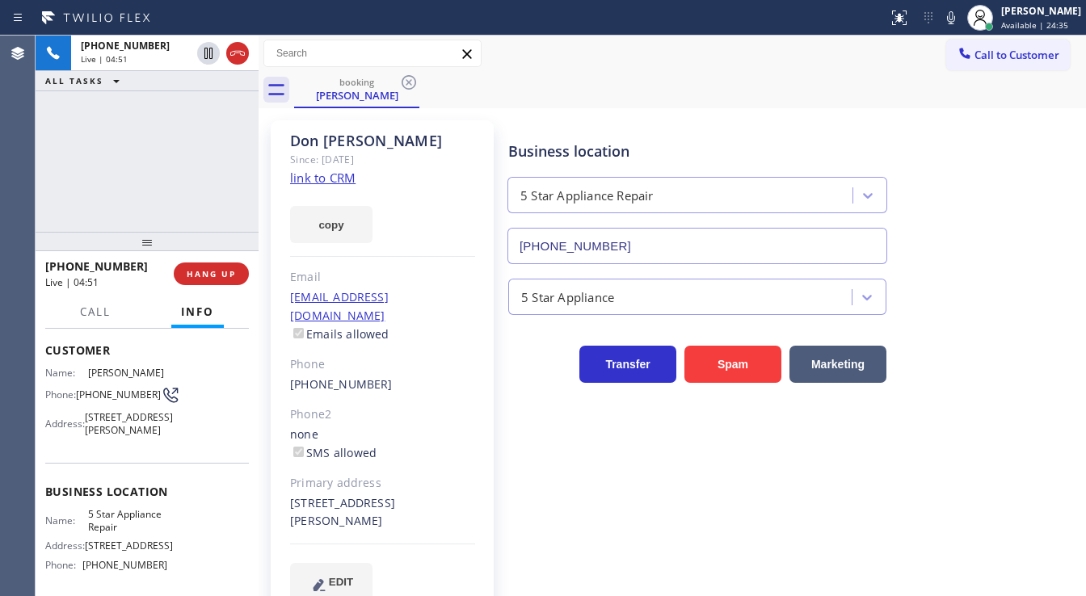
scroll to position [0, 0]
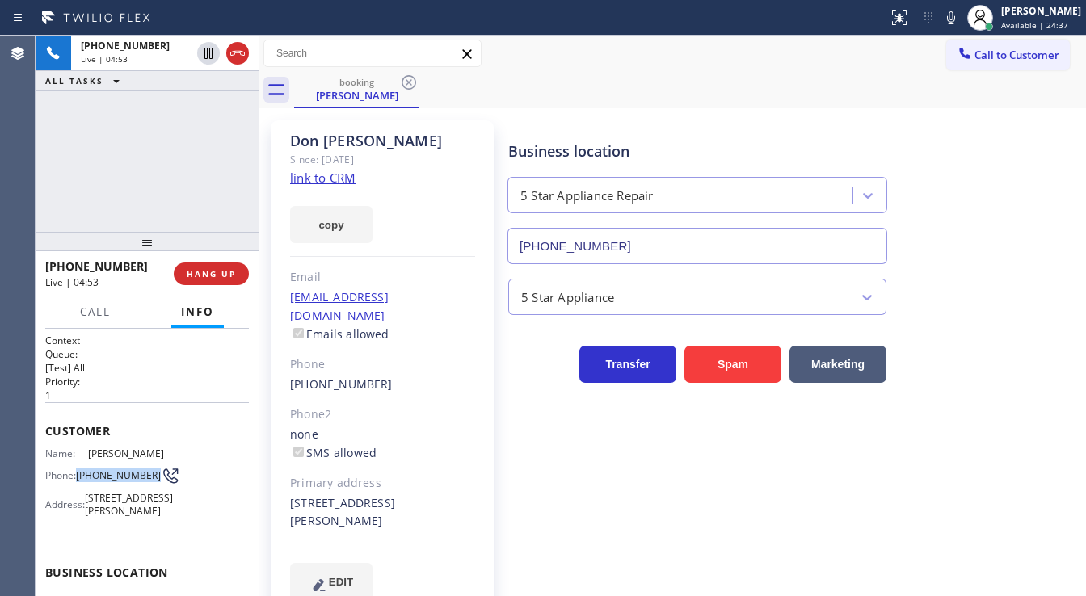
drag, startPoint x: 100, startPoint y: 485, endPoint x: 78, endPoint y: 472, distance: 25.4
click at [78, 472] on span "[PHONE_NUMBER]" at bounding box center [118, 476] width 85 height 12
copy span "[PHONE_NUMBER]"
click at [179, 188] on div "[PHONE_NUMBER] Live | 04:57 ALL TASKS ALL TASKS ACTIVE TASKS TASKS IN WRAP UP" at bounding box center [147, 134] width 223 height 196
click at [60, 203] on div "[PHONE_NUMBER] Live | 05:02 ALL TASKS ALL TASKS ACTIVE TASKS TASKS IN WRAP UP" at bounding box center [147, 134] width 223 height 196
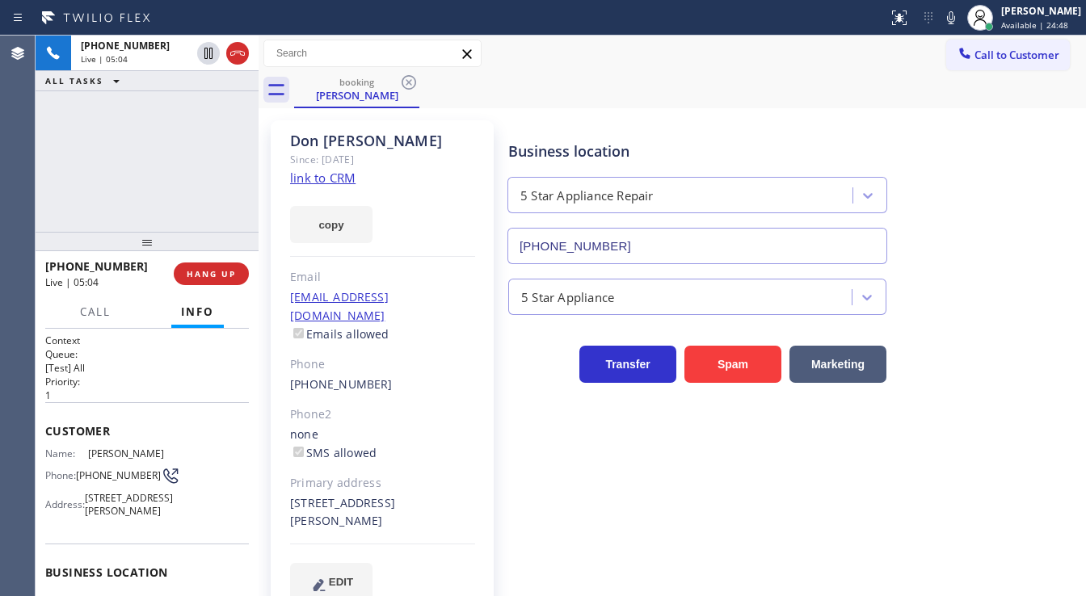
click at [60, 203] on div "[PHONE_NUMBER] Live | 05:04 ALL TASKS ALL TASKS ACTIVE TASKS TASKS IN WRAP UP" at bounding box center [147, 134] width 223 height 196
click at [170, 197] on div "[PHONE_NUMBER] Live | 05:06 ALL TASKS ALL TASKS ACTIVE TASKS TASKS IN WRAP UP" at bounding box center [147, 134] width 223 height 196
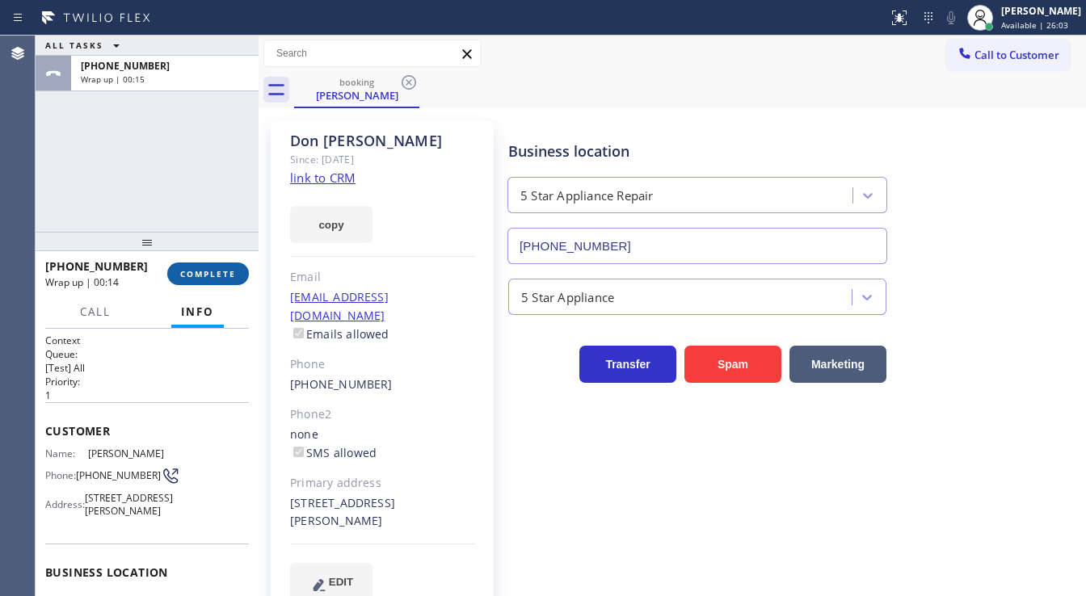
click at [200, 272] on span "COMPLETE" at bounding box center [208, 273] width 56 height 11
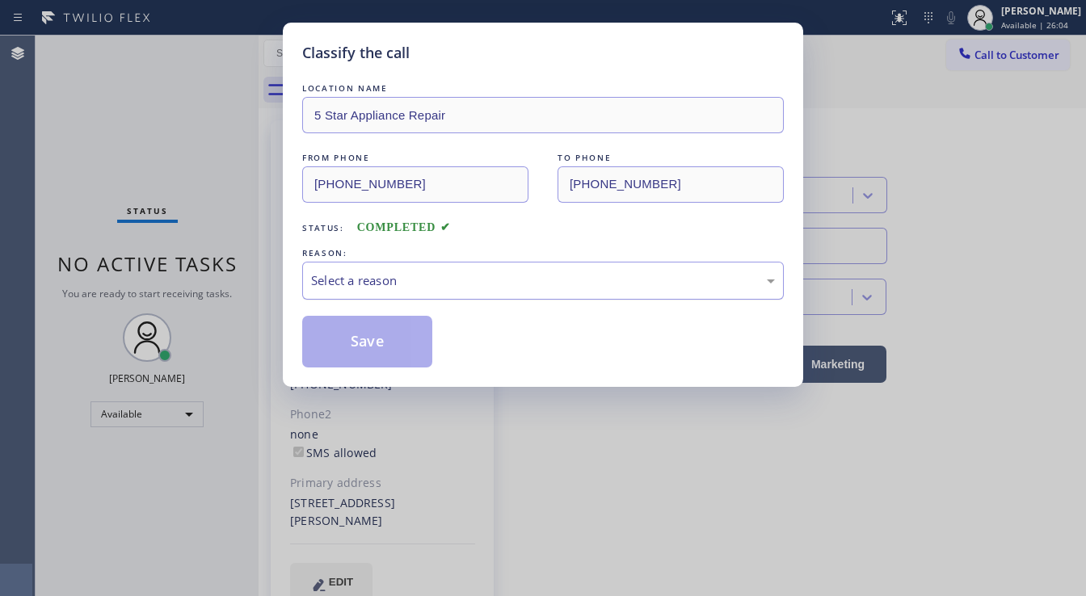
click at [369, 280] on div "Select a reason" at bounding box center [543, 281] width 464 height 19
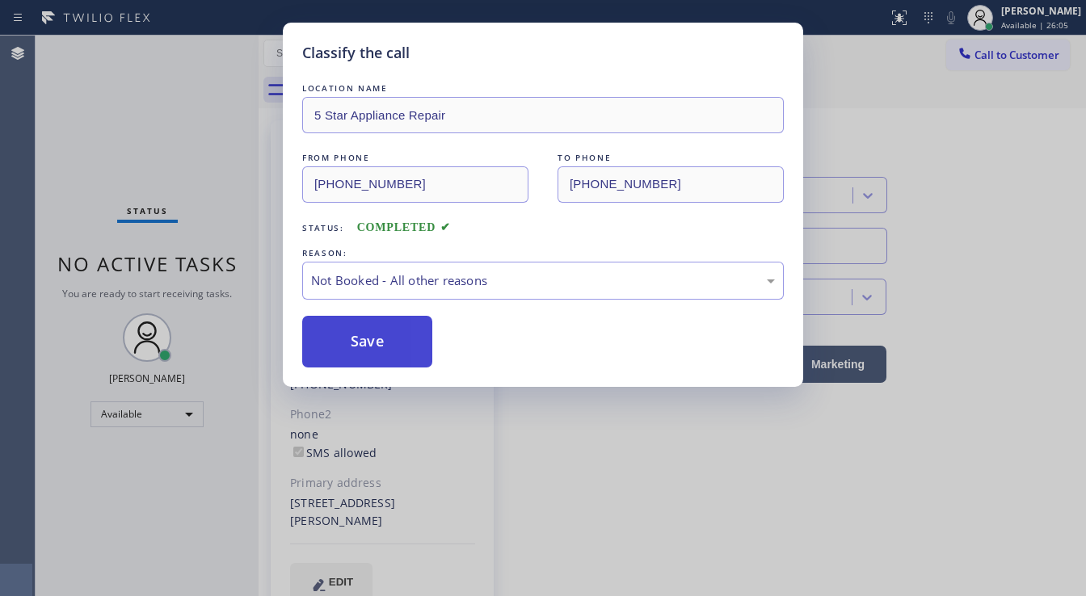
click at [362, 340] on button "Save" at bounding box center [367, 342] width 130 height 52
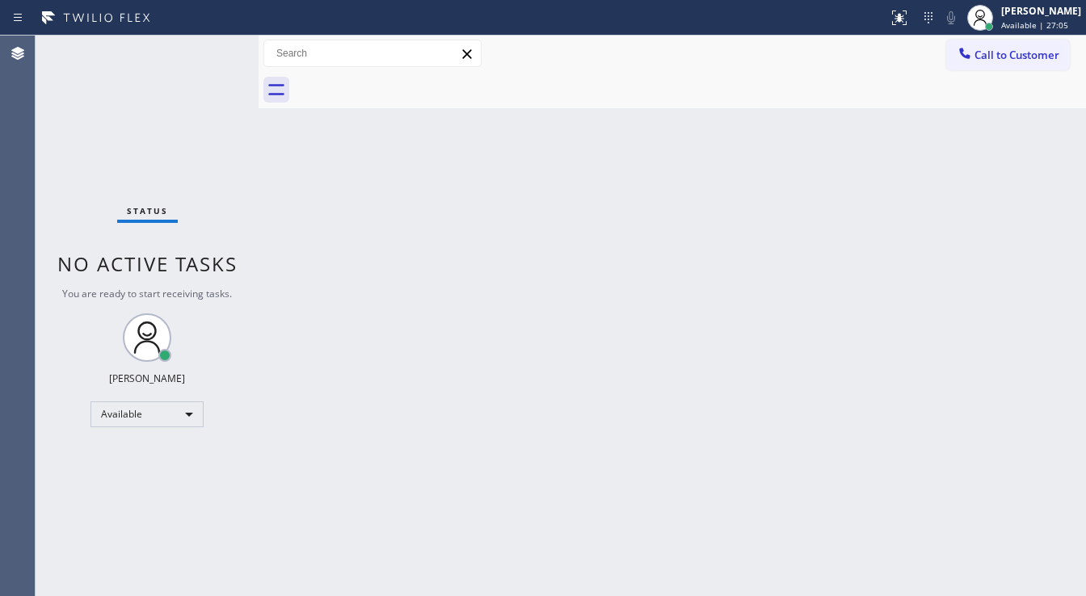
click at [200, 45] on div "Status No active tasks You are ready to start receiving tasks. [PERSON_NAME]" at bounding box center [147, 316] width 223 height 561
click at [203, 48] on div "Status No active tasks You are ready to start receiving tasks. [PERSON_NAME]" at bounding box center [147, 316] width 223 height 561
click at [207, 51] on div "Status No active tasks You are ready to start receiving tasks. [PERSON_NAME]" at bounding box center [147, 316] width 223 height 561
click at [213, 48] on div "Status No active tasks You are ready to start receiving tasks. [PERSON_NAME]" at bounding box center [147, 316] width 223 height 561
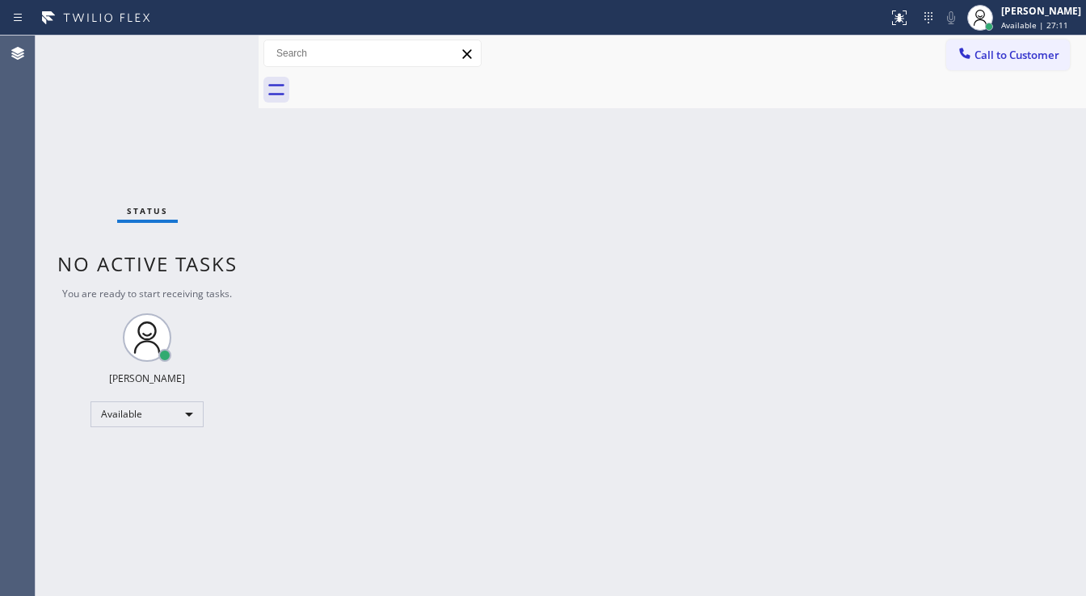
click at [213, 48] on div "Status No active tasks You are ready to start receiving tasks. [PERSON_NAME]" at bounding box center [147, 316] width 223 height 561
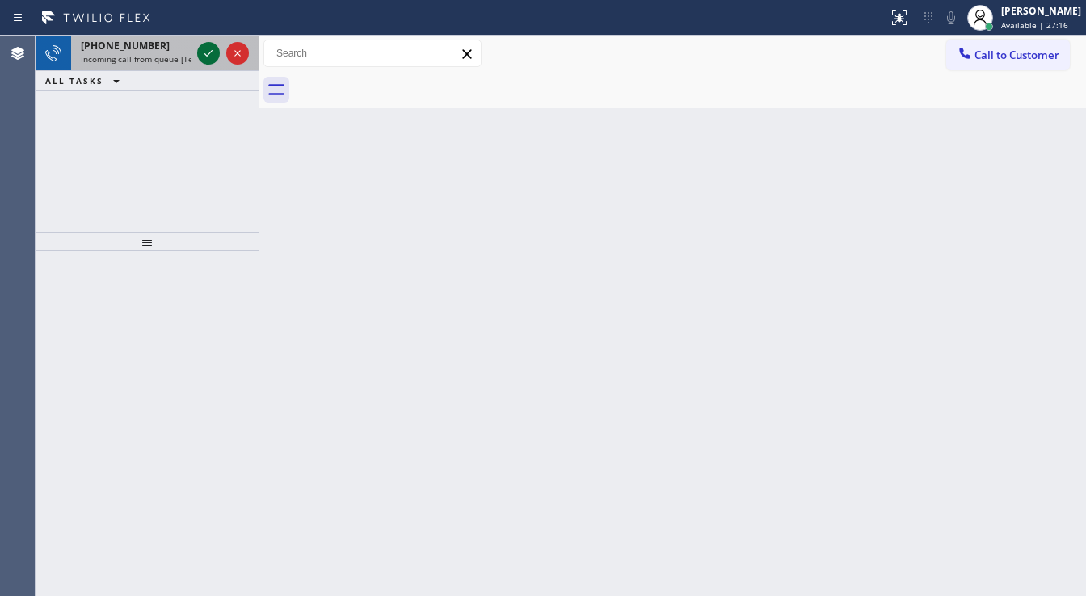
click at [207, 55] on icon at bounding box center [208, 53] width 8 height 6
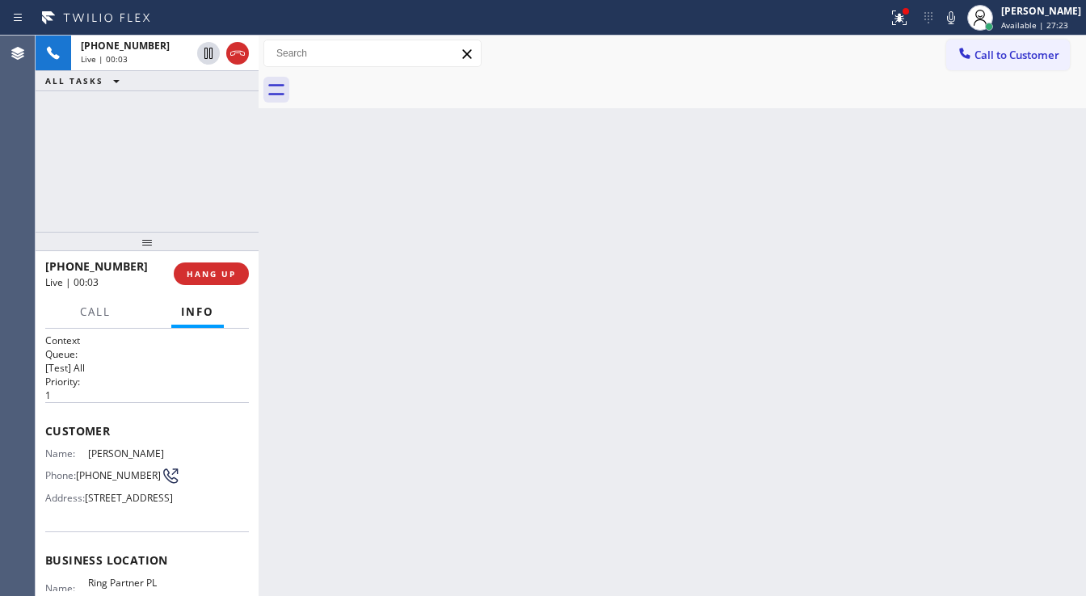
scroll to position [236, 0]
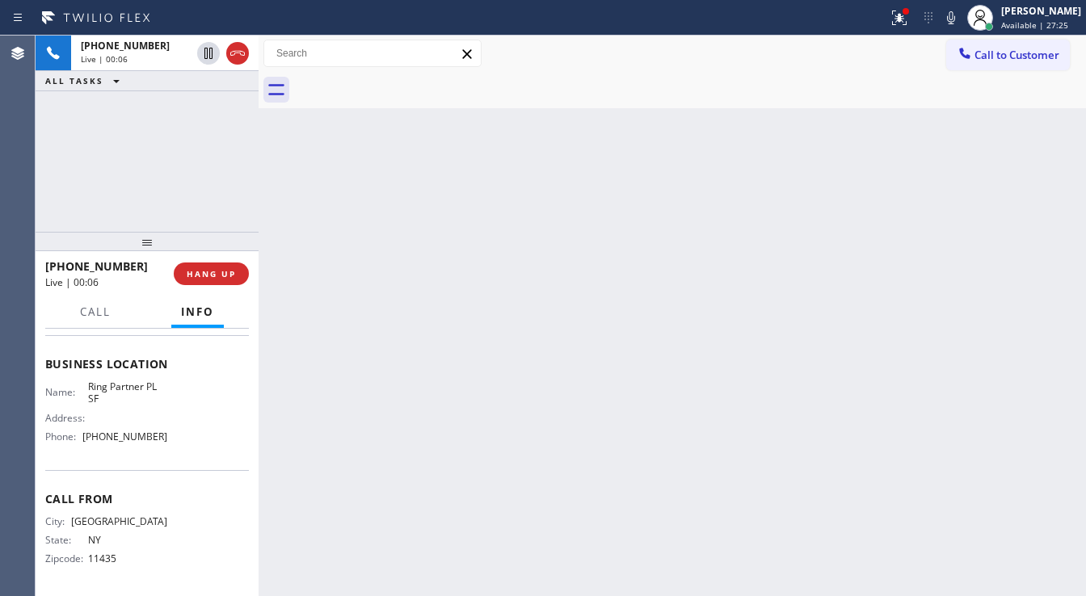
click at [132, 147] on div "[PHONE_NUMBER] Live | 00:06 ALL TASKS ALL TASKS ACTIVE TASKS TASKS IN WRAP UP" at bounding box center [147, 134] width 223 height 196
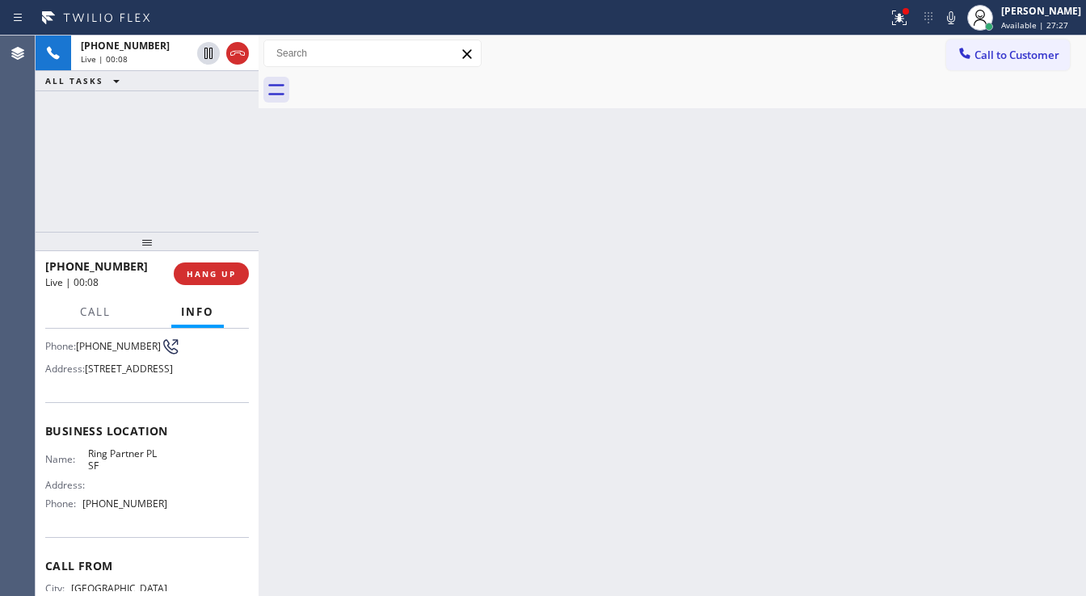
scroll to position [0, 0]
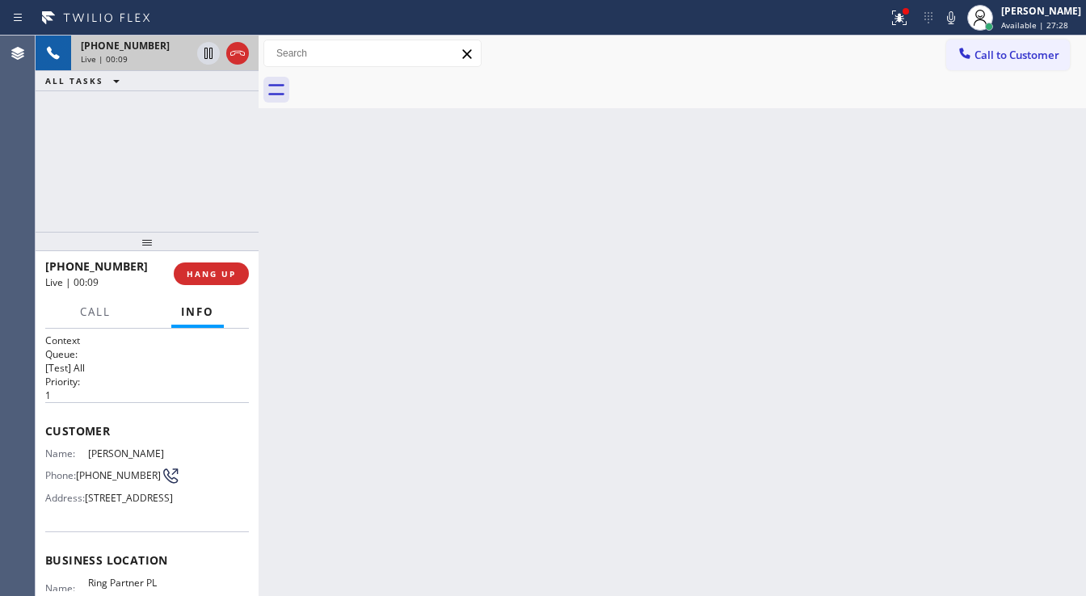
click at [150, 45] on div "[PHONE_NUMBER]" at bounding box center [136, 46] width 110 height 14
click at [149, 53] on div "Live | 00:09" at bounding box center [136, 58] width 110 height 11
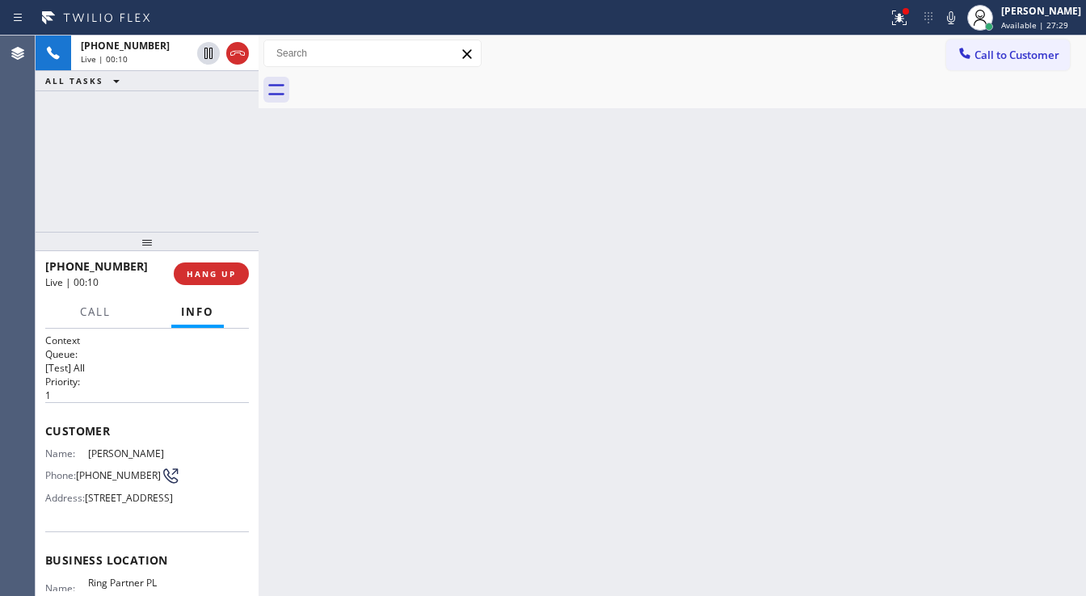
click at [168, 152] on div "[PHONE_NUMBER] Live | 00:10 ALL TASKS ALL TASKS ACTIVE TASKS TASKS IN WRAP UP" at bounding box center [147, 134] width 223 height 196
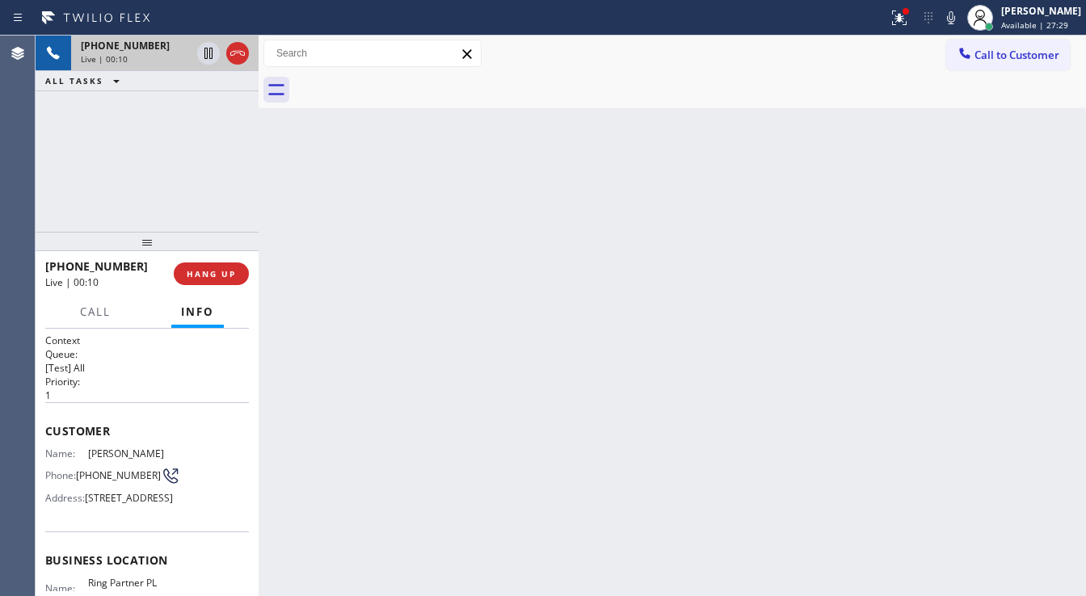
click at [152, 54] on div "Live | 00:10" at bounding box center [136, 58] width 110 height 11
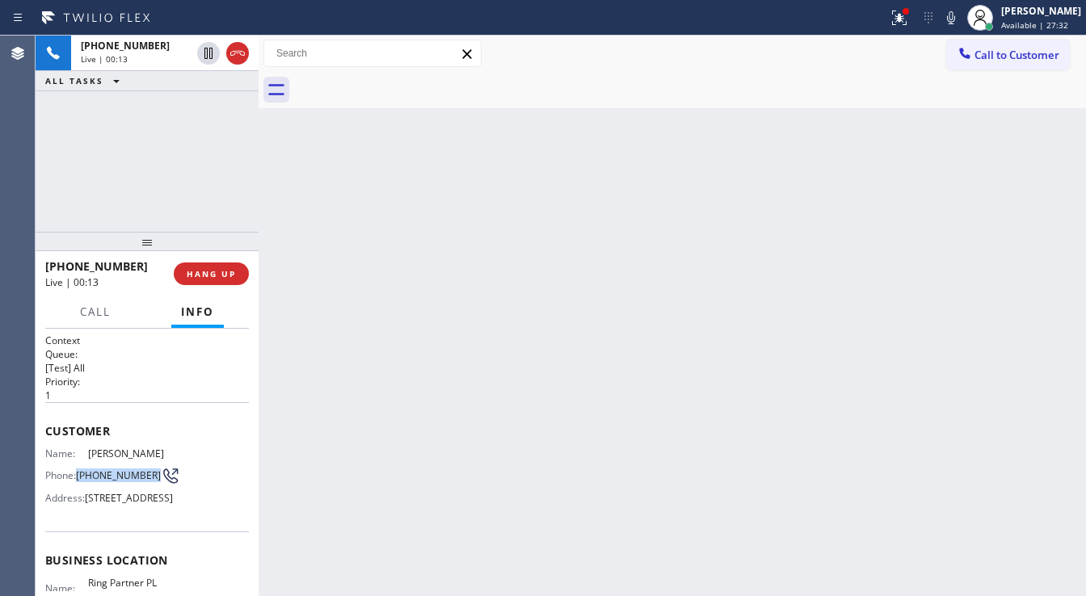
drag, startPoint x: 94, startPoint y: 476, endPoint x: 76, endPoint y: 465, distance: 21.1
click at [76, 466] on div "Phone: [PHONE_NUMBER]" at bounding box center [106, 475] width 122 height 19
drag, startPoint x: 79, startPoint y: 466, endPoint x: 108, endPoint y: 478, distance: 31.8
click at [108, 478] on span "[PHONE_NUMBER]" at bounding box center [118, 476] width 85 height 12
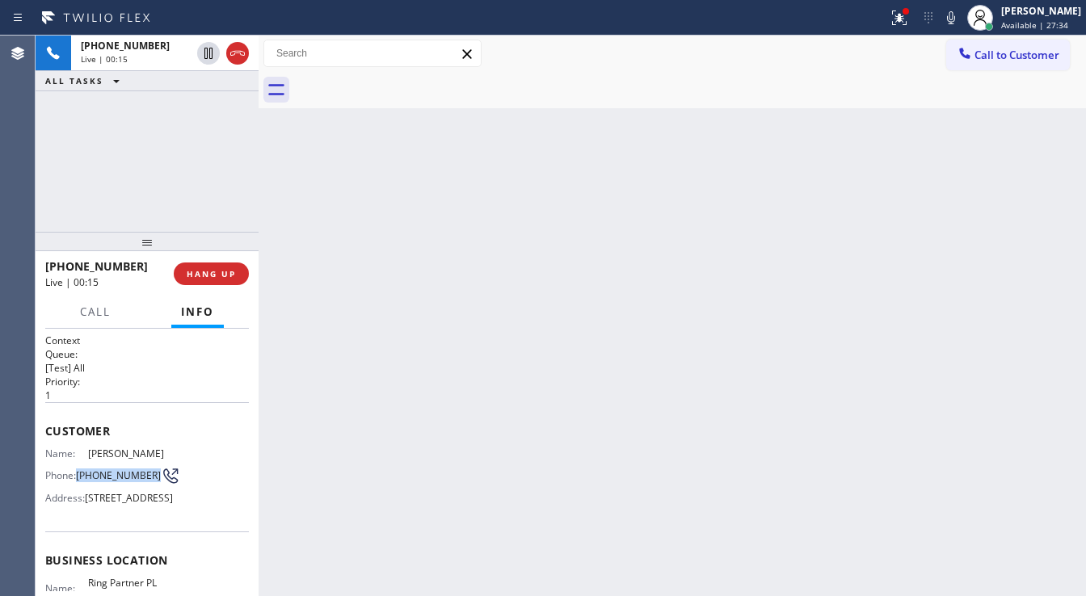
copy span "[PHONE_NUMBER]"
click at [156, 172] on div "[PHONE_NUMBER] Live | 00:15 ALL TASKS ALL TASKS ACTIVE TASKS TASKS IN WRAP UP" at bounding box center [147, 134] width 223 height 196
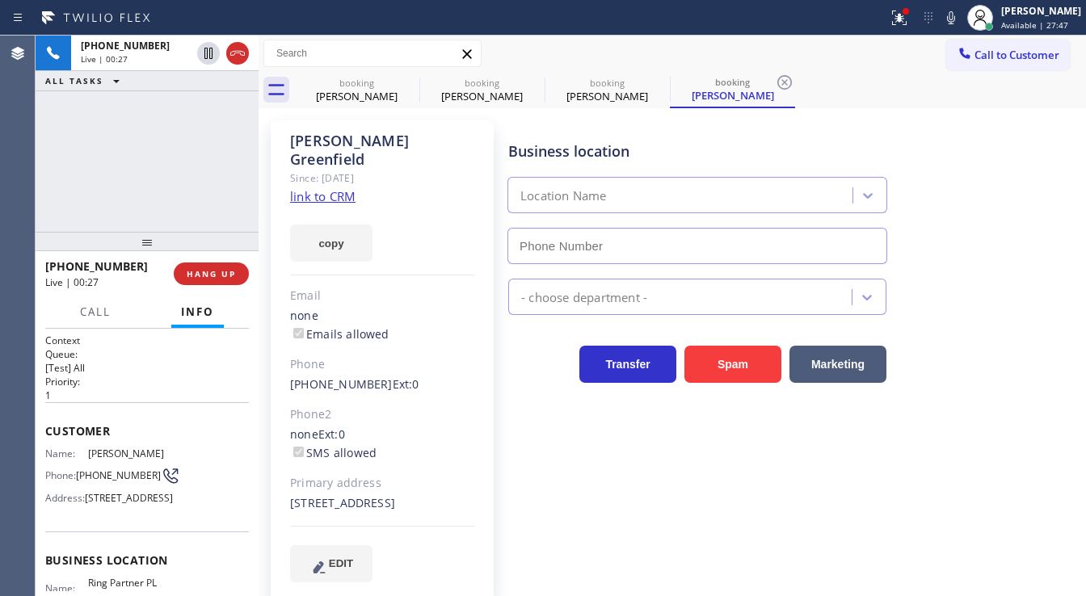
click at [323, 188] on link "link to CRM" at bounding box center [322, 196] width 65 height 16
type input "[PHONE_NUMBER]"
click at [707, 349] on button "Spam" at bounding box center [733, 364] width 97 height 37
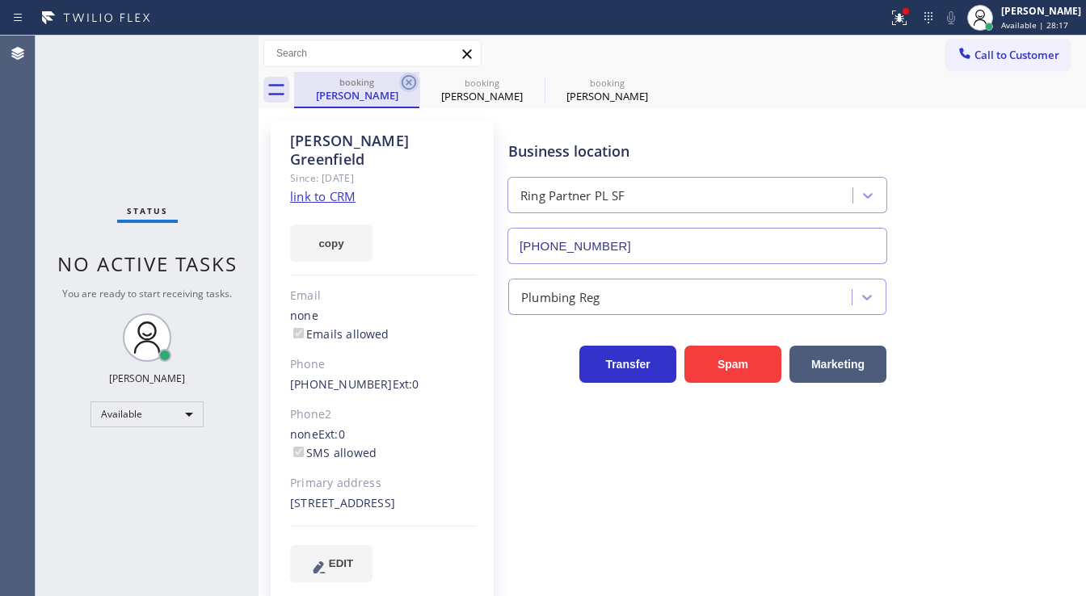
click at [411, 86] on icon at bounding box center [408, 82] width 19 height 19
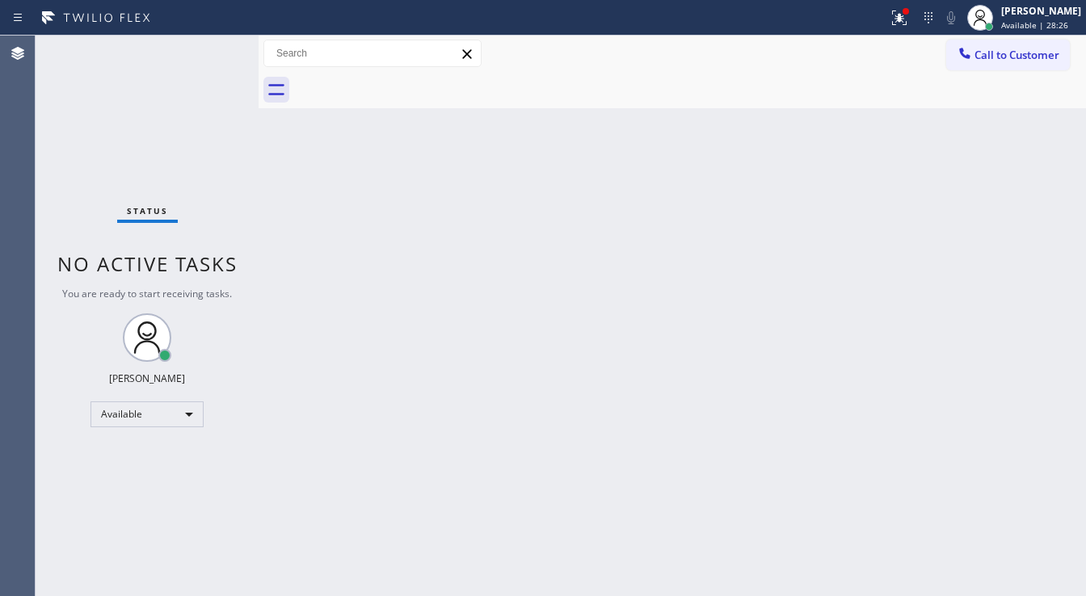
drag, startPoint x: 1049, startPoint y: 21, endPoint x: 992, endPoint y: 71, distance: 76.2
click at [1049, 21] on span "Available | 28:26" at bounding box center [1034, 24] width 67 height 11
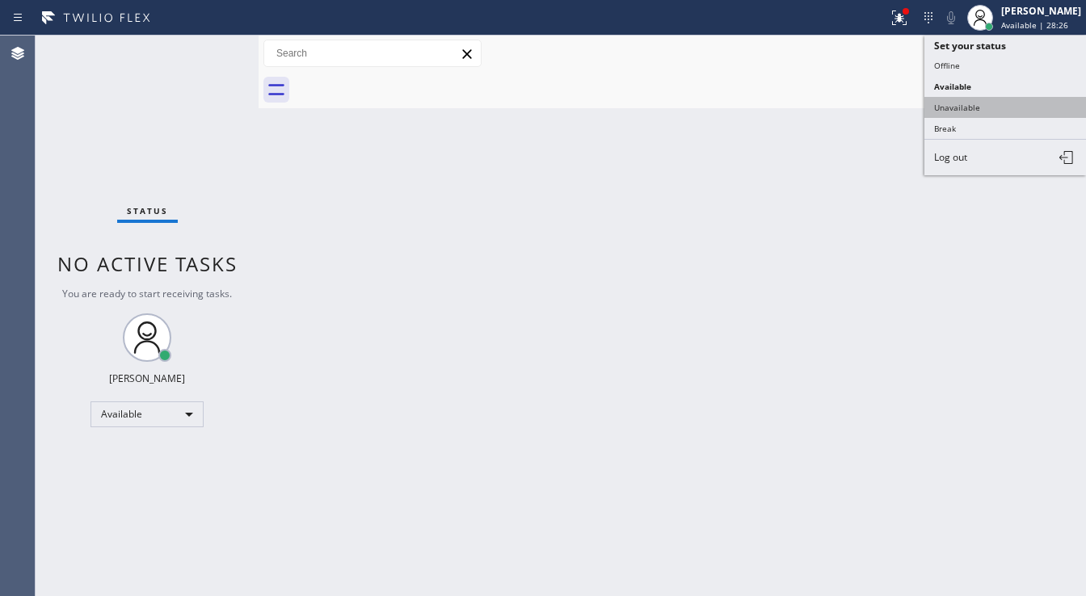
click at [933, 107] on button "Unavailable" at bounding box center [1006, 107] width 162 height 21
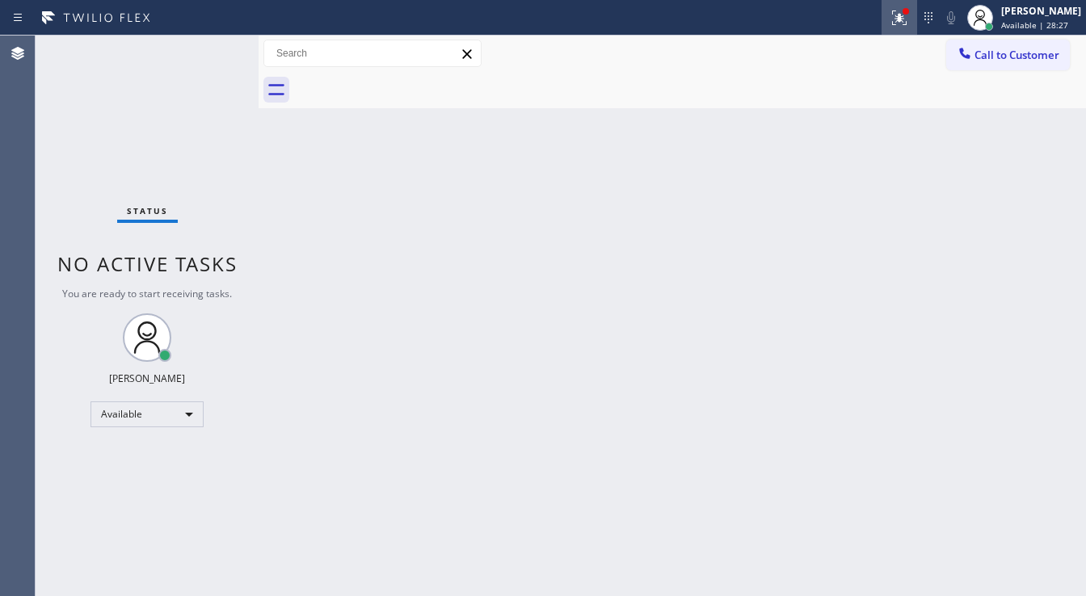
click at [904, 18] on icon at bounding box center [900, 16] width 10 height 6
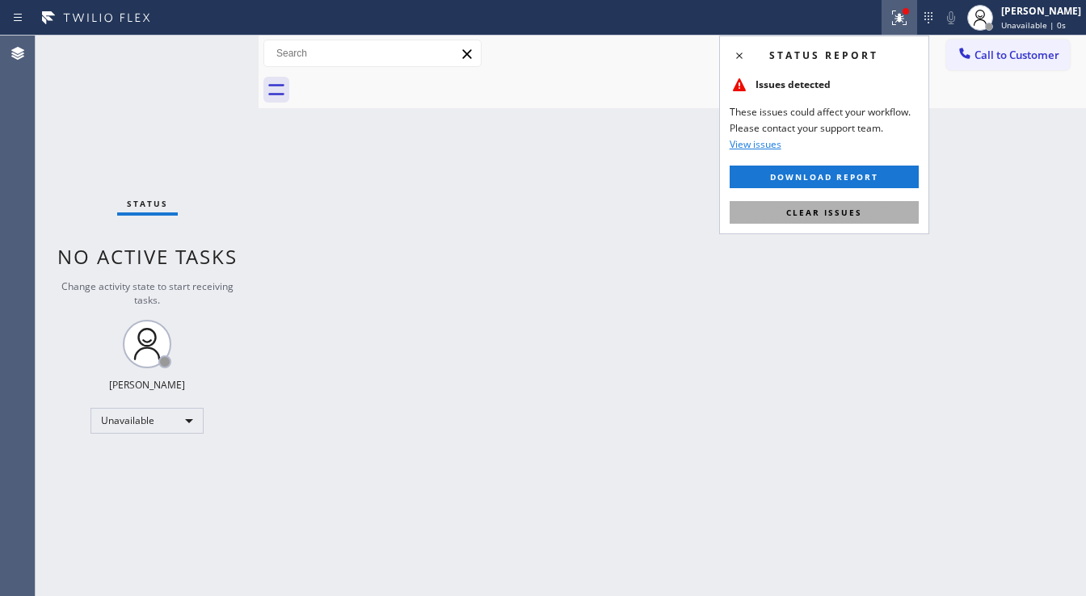
click at [837, 209] on span "Clear issues" at bounding box center [824, 212] width 76 height 11
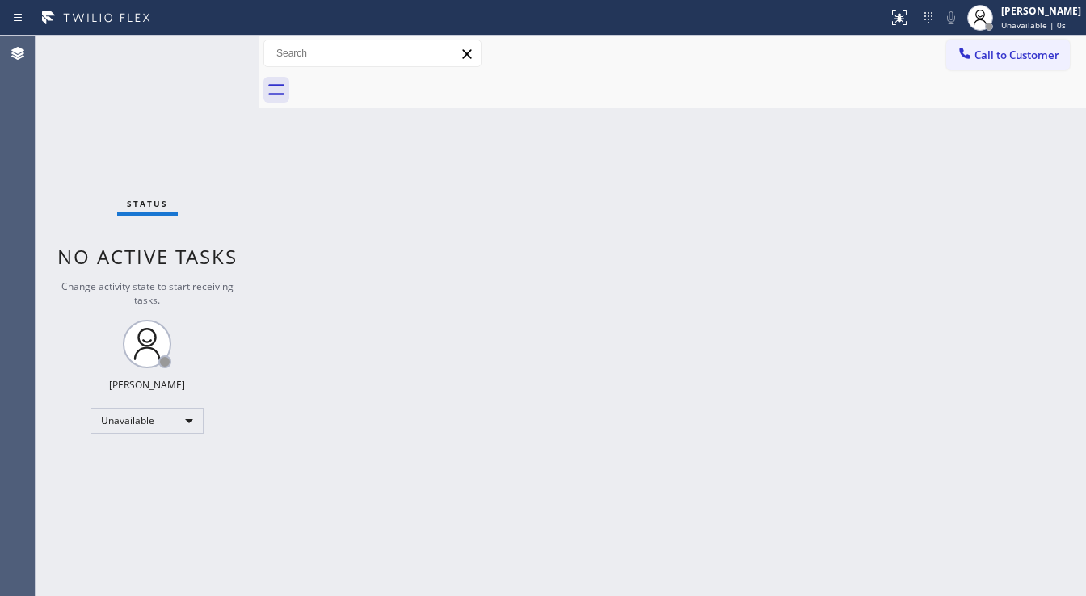
click at [554, 223] on div "Back to Dashboard Change Sender ID Customers Technicians Select a contact Outbo…" at bounding box center [673, 316] width 828 height 561
click at [171, 219] on div "Status No active tasks Change activity state to start receiving tasks. [PERSON_…" at bounding box center [147, 316] width 223 height 561
click at [116, 428] on div "Unavailable" at bounding box center [147, 421] width 113 height 26
click at [139, 464] on li "Available" at bounding box center [146, 462] width 110 height 19
click at [230, 305] on div "Change activity state to start receiving tasks." at bounding box center [147, 293] width 191 height 27
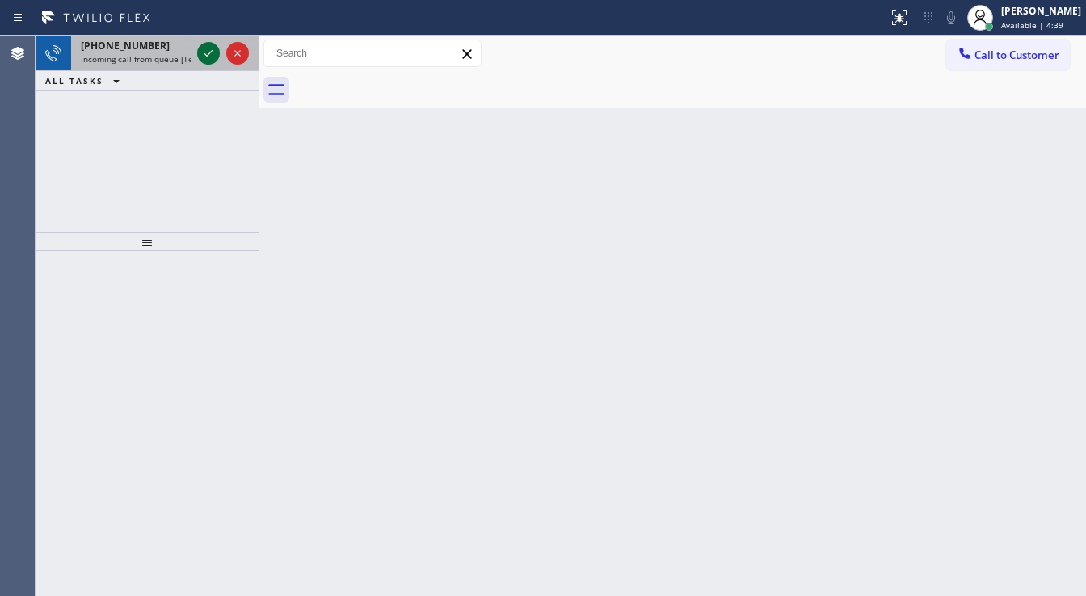
click at [204, 61] on icon at bounding box center [208, 53] width 19 height 19
click at [208, 54] on icon at bounding box center [208, 53] width 8 height 6
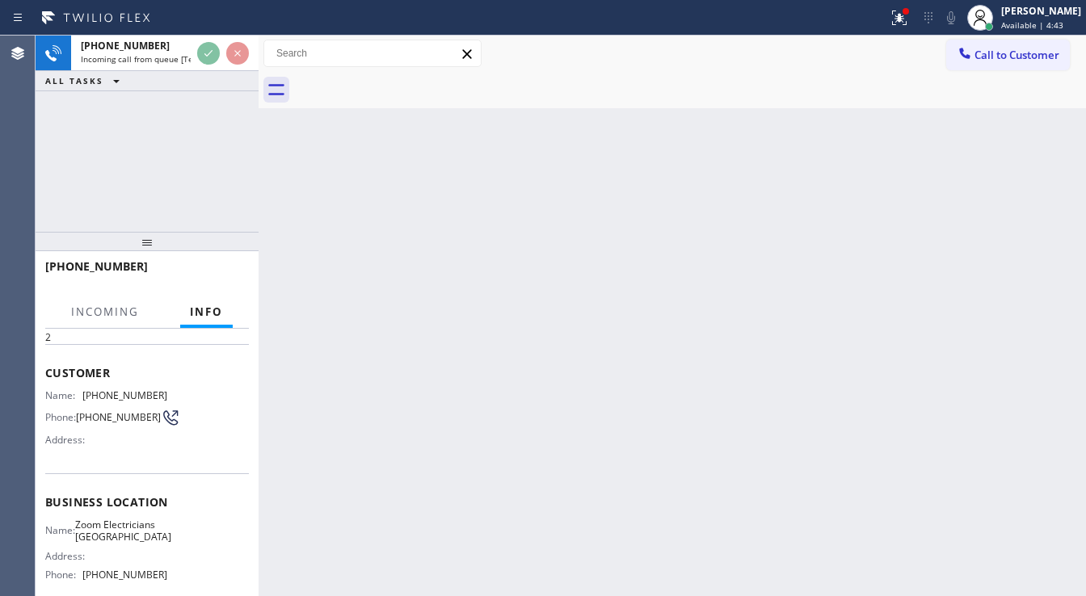
scroll to position [129, 0]
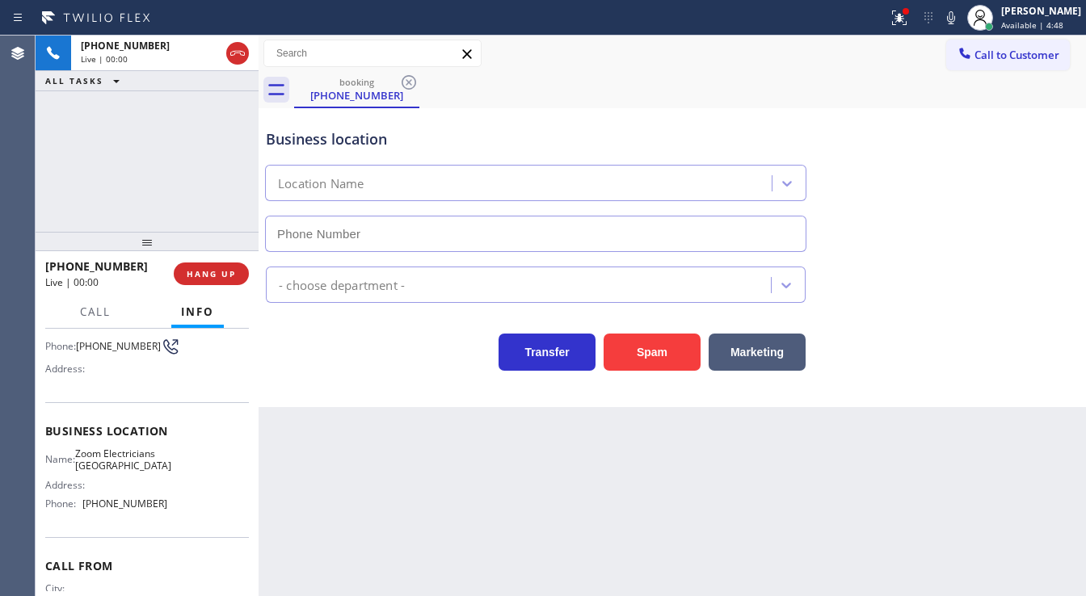
type input "[PHONE_NUMBER]"
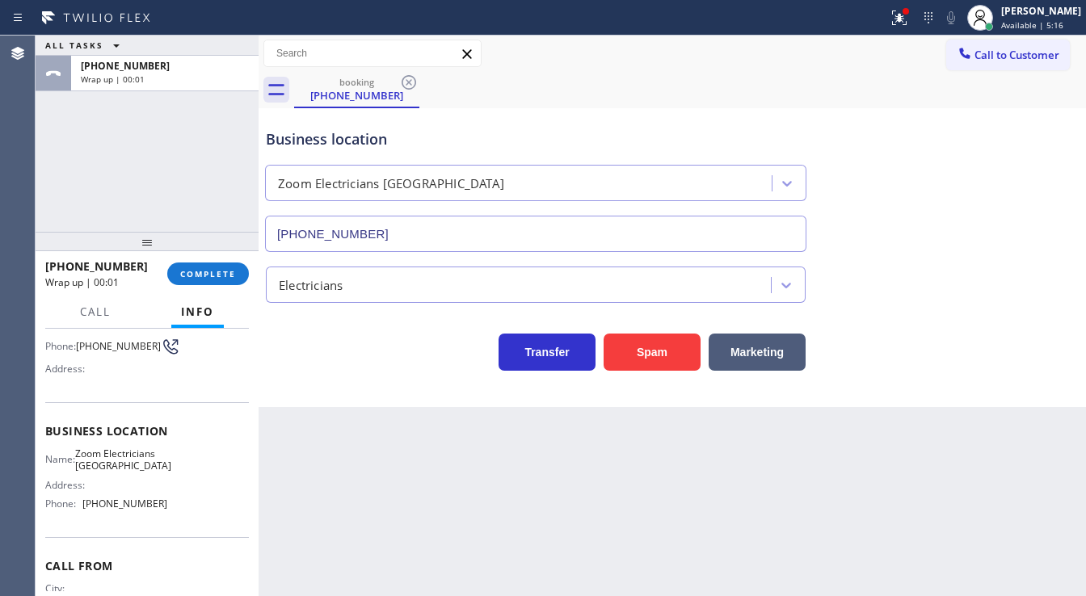
drag, startPoint x: 118, startPoint y: 276, endPoint x: 166, endPoint y: 276, distance: 48.5
click at [117, 276] on span "Wrap up | 00:01" at bounding box center [82, 283] width 74 height 14
click at [215, 276] on span "COMPLETE" at bounding box center [208, 273] width 56 height 11
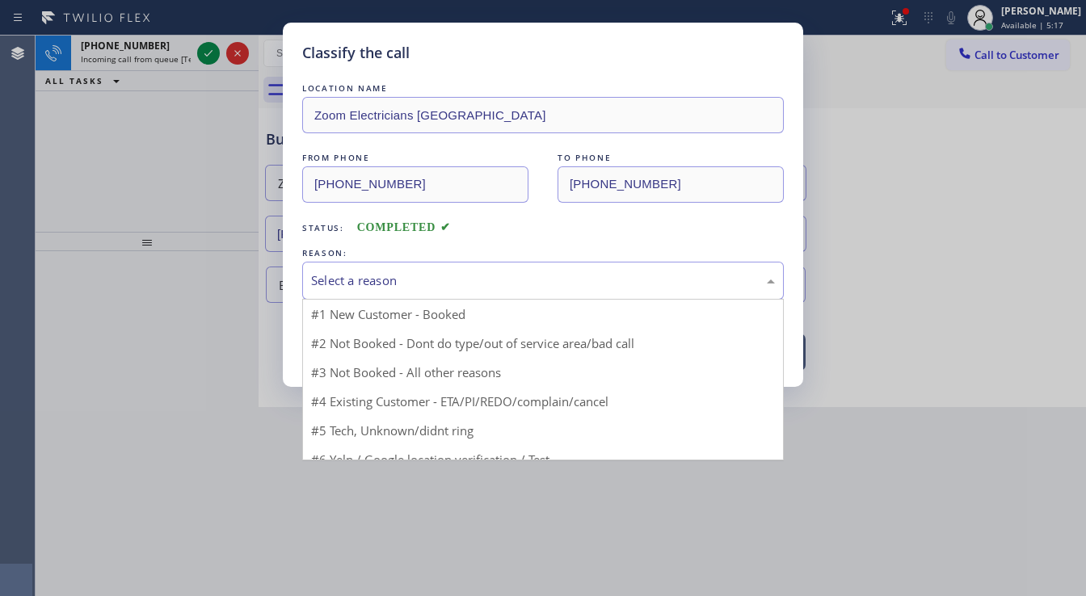
click at [408, 297] on div "Select a reason #1 New Customer - Booked #2 Not Booked - Dont do type/out of se…" at bounding box center [543, 281] width 482 height 38
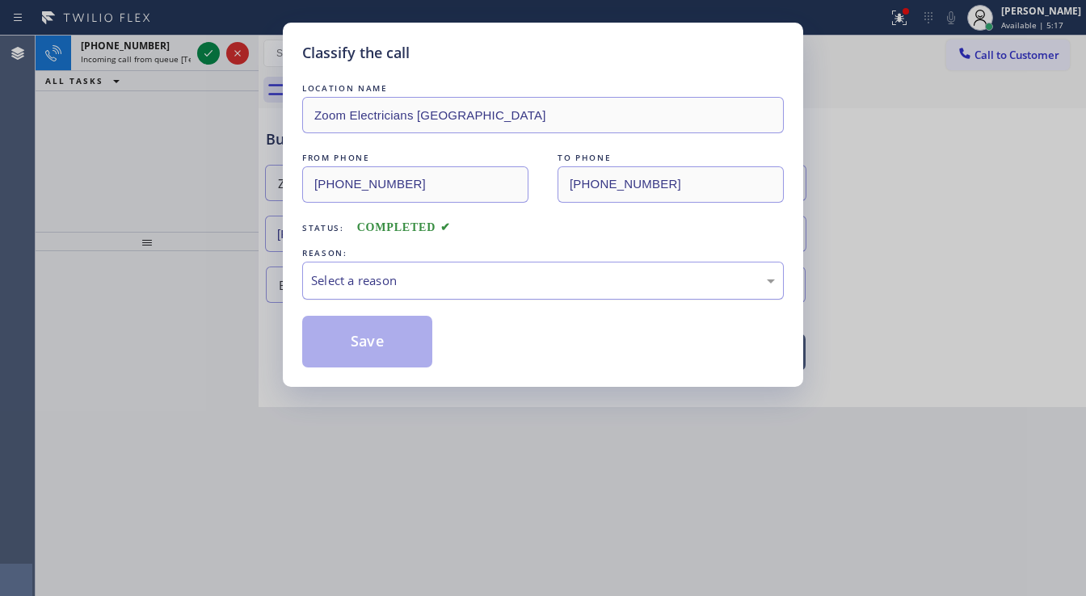
click at [410, 285] on div "Select a reason" at bounding box center [543, 281] width 464 height 19
click at [401, 294] on div "Select a reason" at bounding box center [543, 281] width 482 height 38
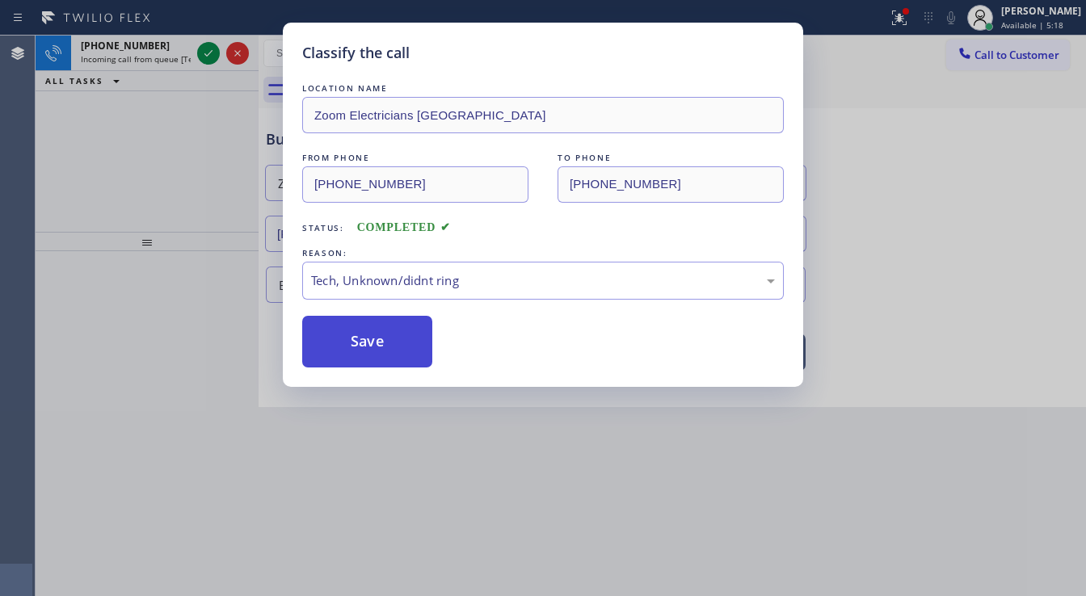
click at [357, 365] on button "Save" at bounding box center [367, 342] width 130 height 52
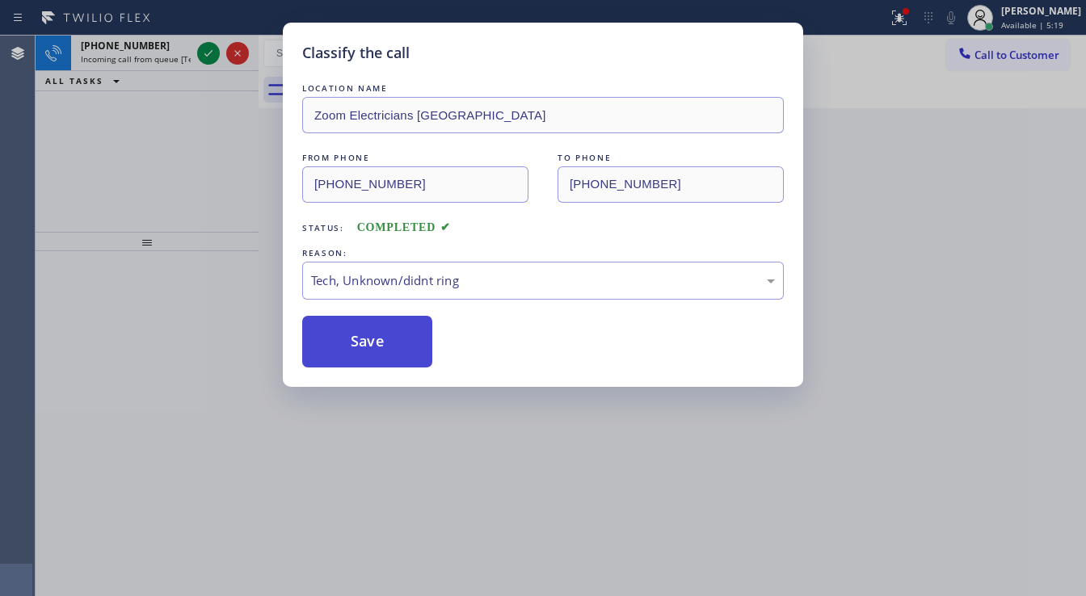
click at [362, 356] on button "Save" at bounding box center [367, 342] width 130 height 52
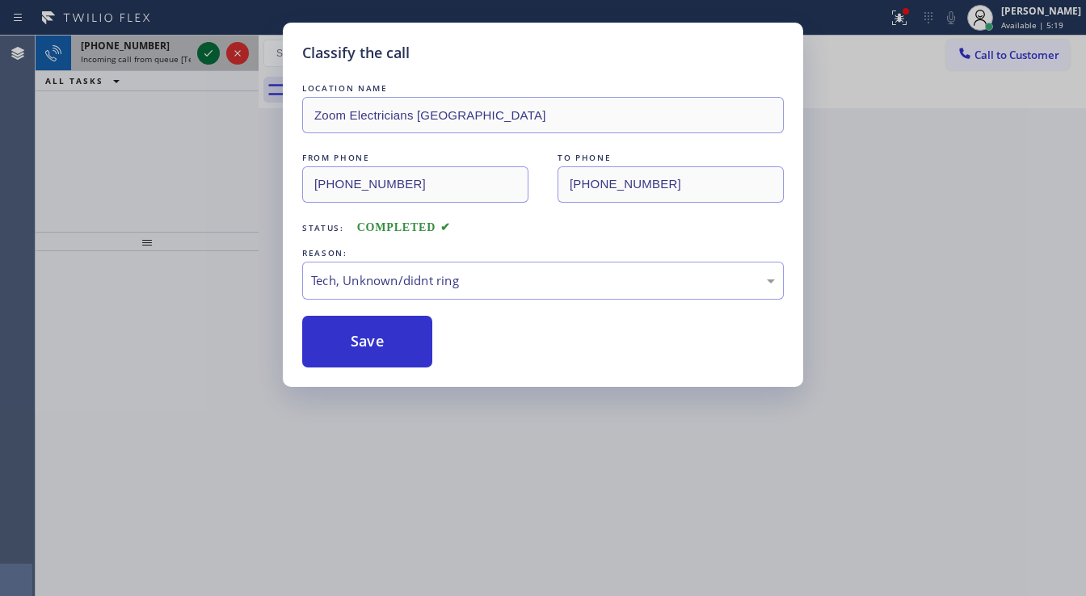
click at [206, 51] on div "Classify the call LOCATION NAME Zoom Electricians Houston FROM PHONE [PHONE_NUM…" at bounding box center [543, 298] width 1086 height 596
click at [205, 53] on icon at bounding box center [208, 53] width 19 height 19
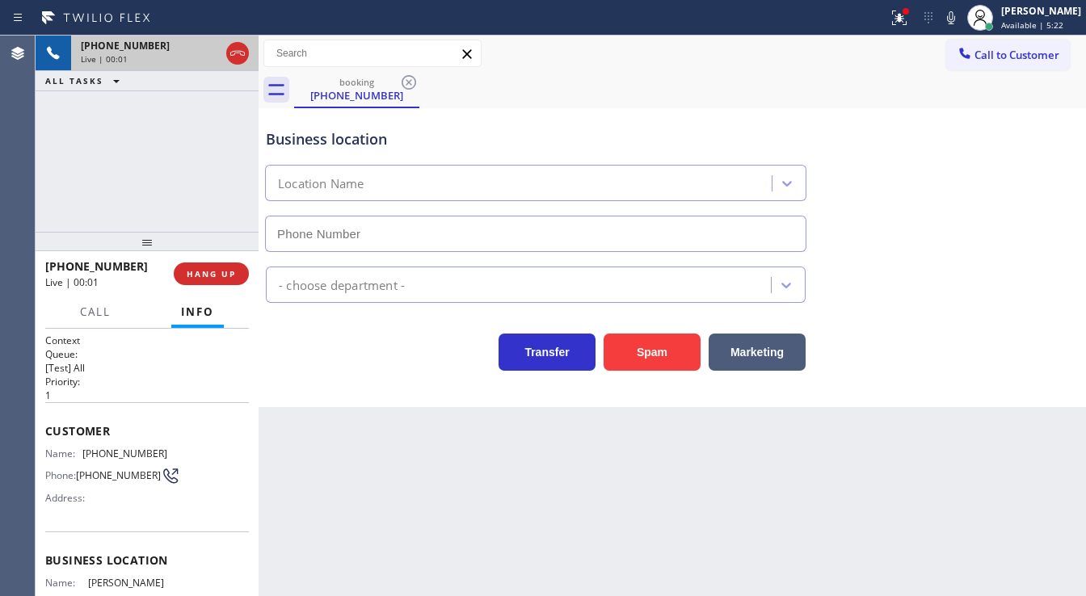
type input "[PHONE_NUMBER]"
click at [230, 194] on div "[PHONE_NUMBER] Live | 00:03 ALL TASKS ALL TASKS ACTIVE TASKS TASKS IN WRAP UP" at bounding box center [147, 134] width 223 height 196
click at [225, 276] on span "HANG UP" at bounding box center [211, 273] width 49 height 11
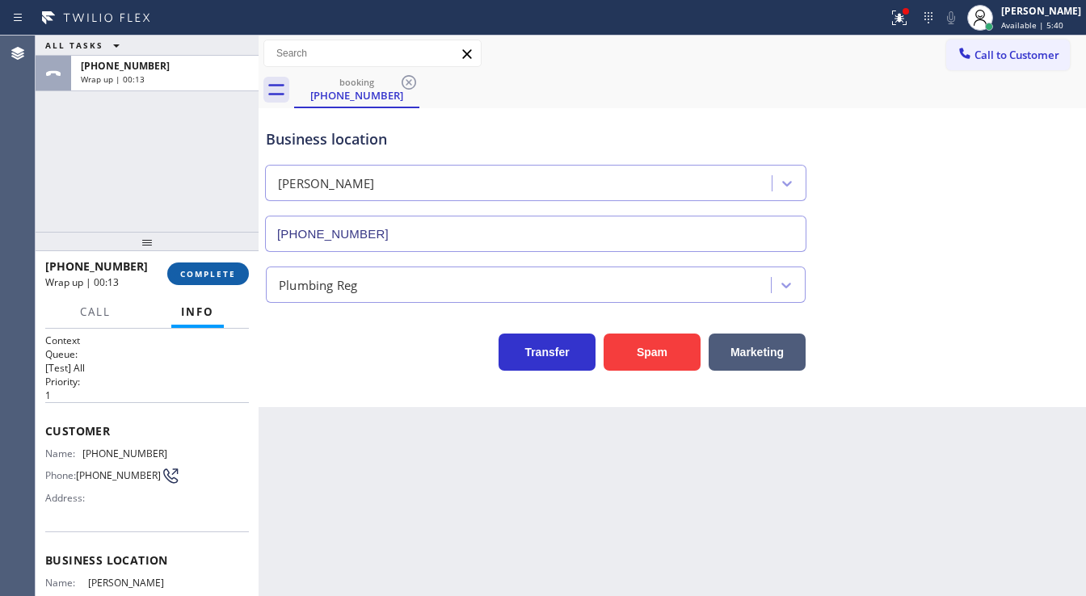
click at [228, 271] on span "COMPLETE" at bounding box center [208, 273] width 56 height 11
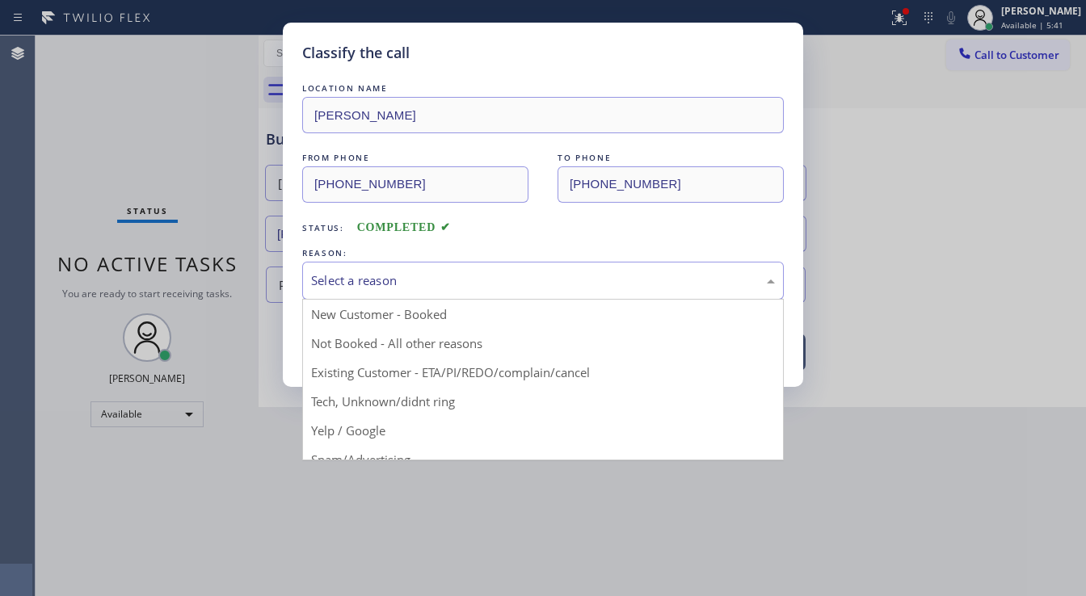
click at [395, 290] on div "Select a reason" at bounding box center [543, 281] width 482 height 38
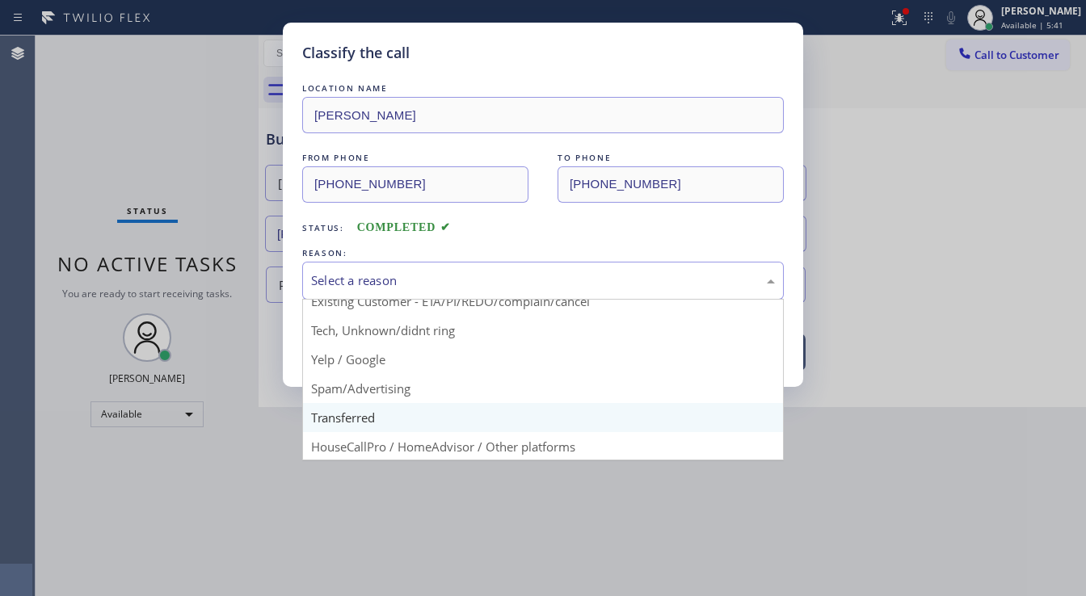
scroll to position [101, 0]
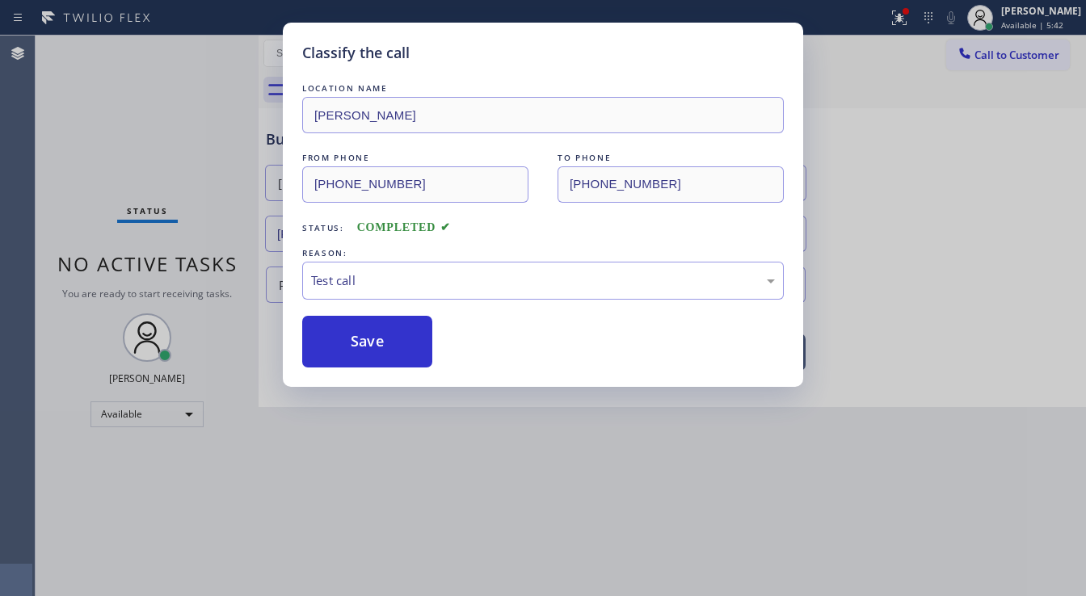
click at [361, 347] on button "Save" at bounding box center [367, 342] width 130 height 52
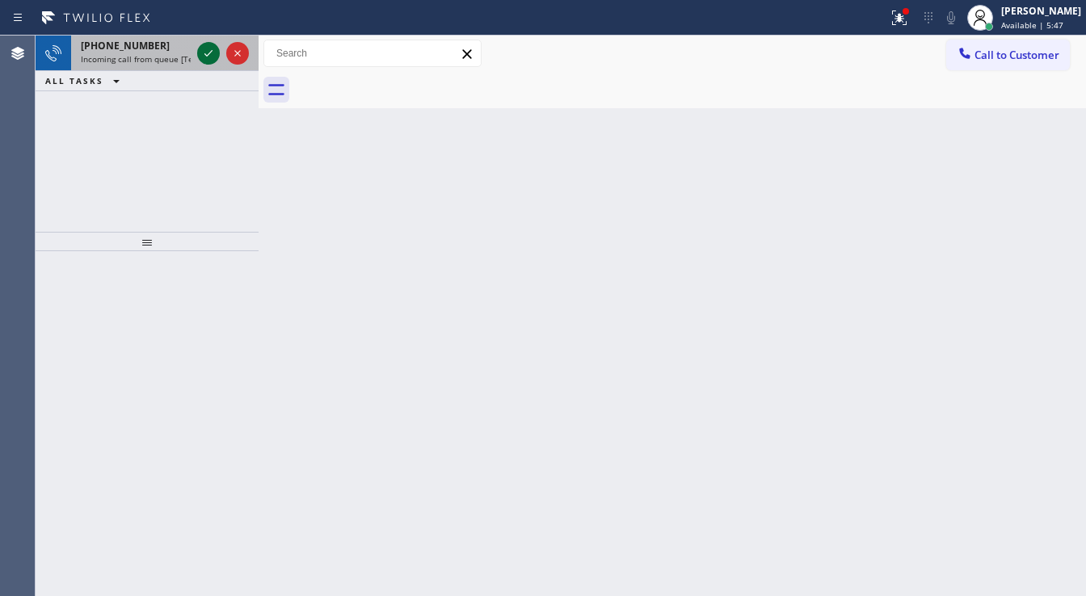
click at [211, 52] on icon at bounding box center [208, 53] width 19 height 19
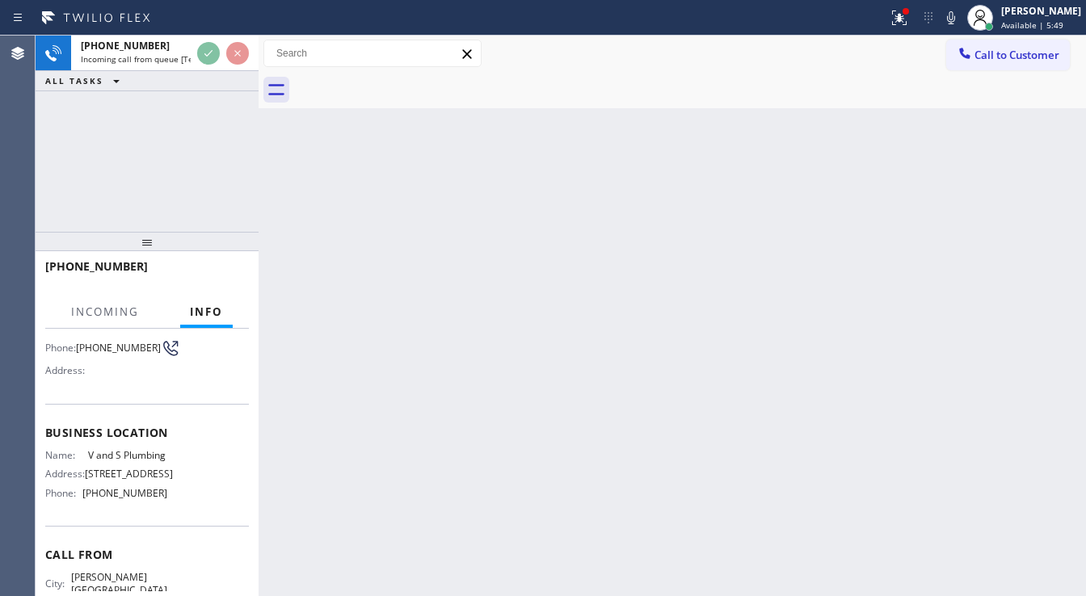
scroll to position [129, 0]
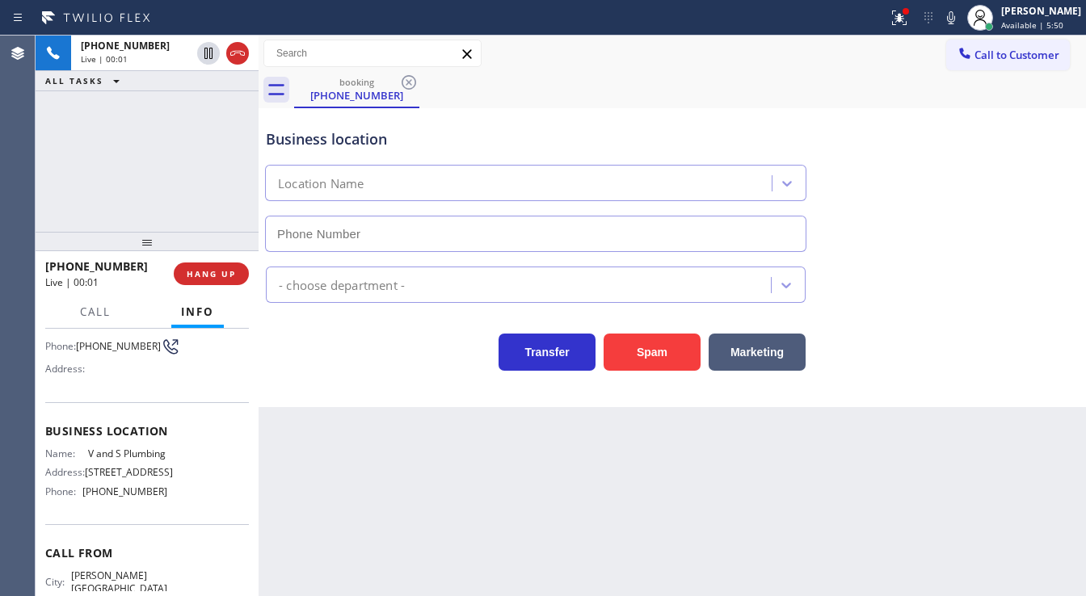
type input "[PHONE_NUMBER]"
drag, startPoint x: 194, startPoint y: 282, endPoint x: 204, endPoint y: 281, distance: 9.7
click at [194, 281] on button "HANG UP" at bounding box center [211, 274] width 75 height 23
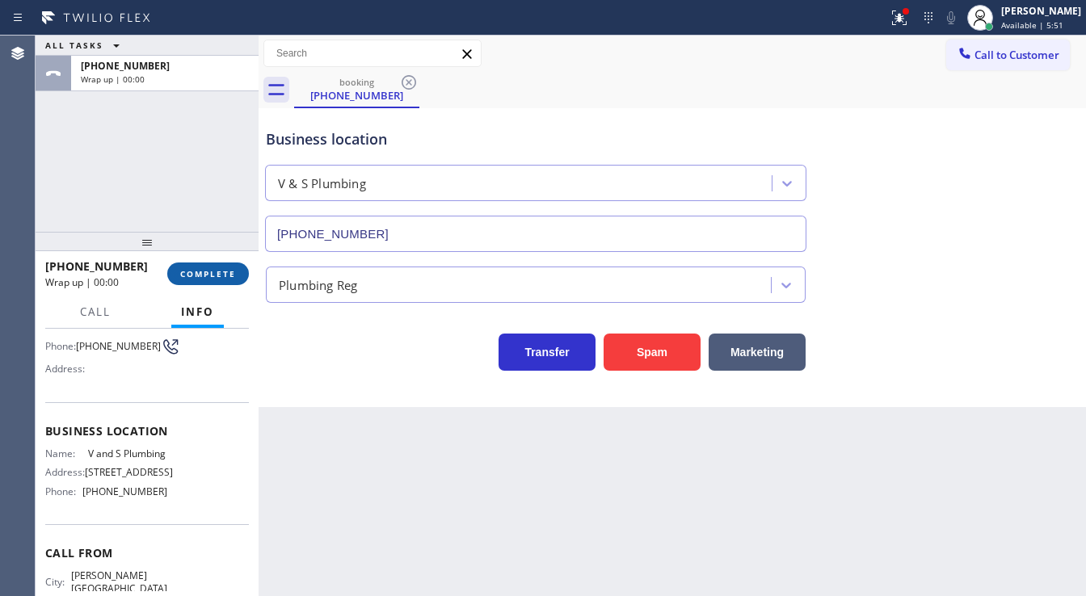
click at [217, 276] on span "COMPLETE" at bounding box center [208, 273] width 56 height 11
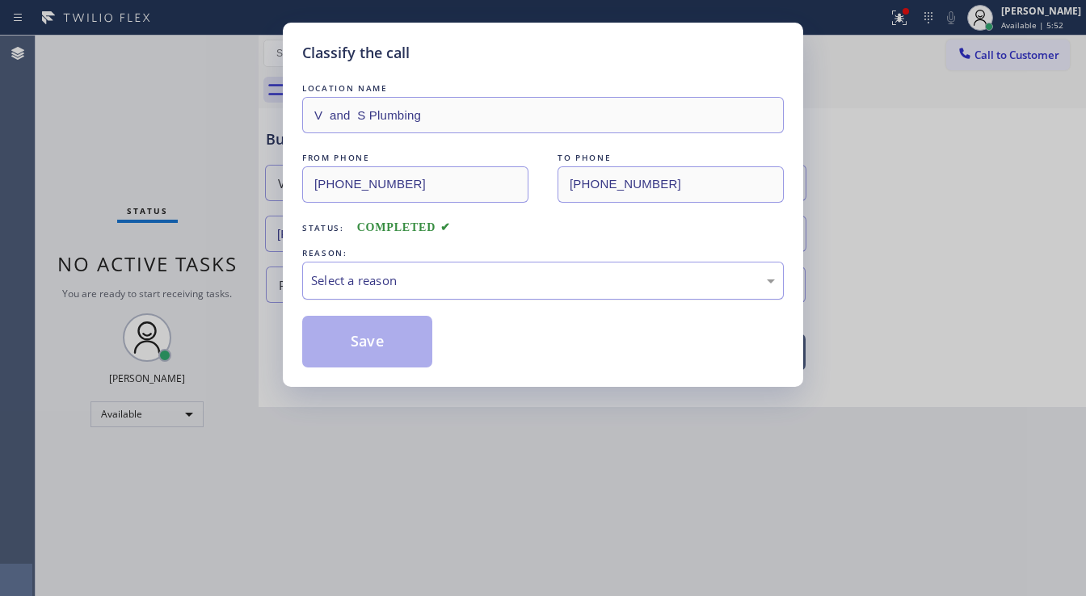
click at [389, 281] on div "Select a reason" at bounding box center [543, 281] width 464 height 19
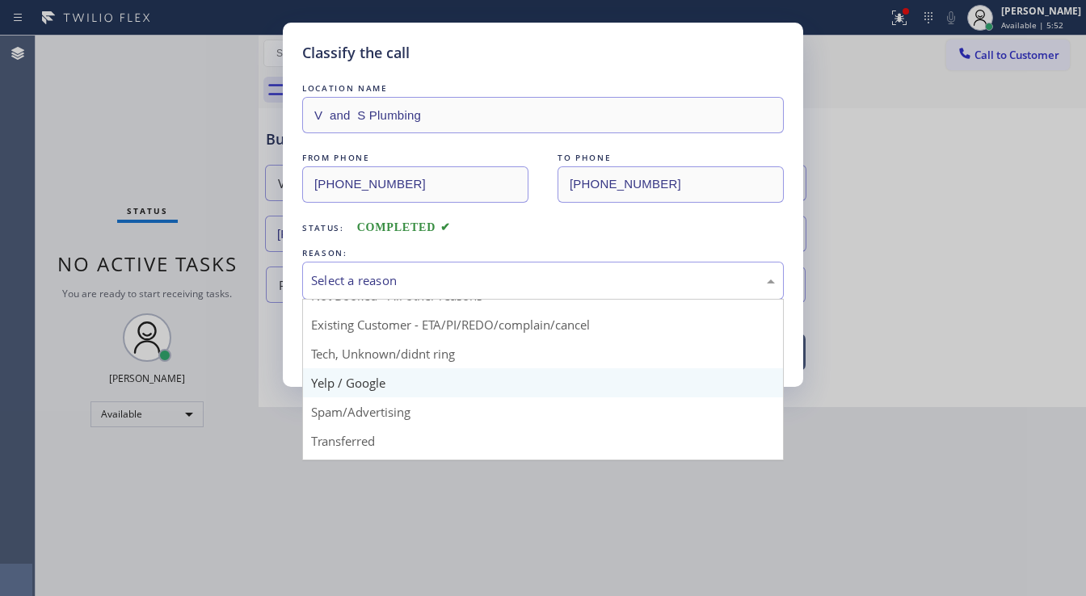
scroll to position [101, 0]
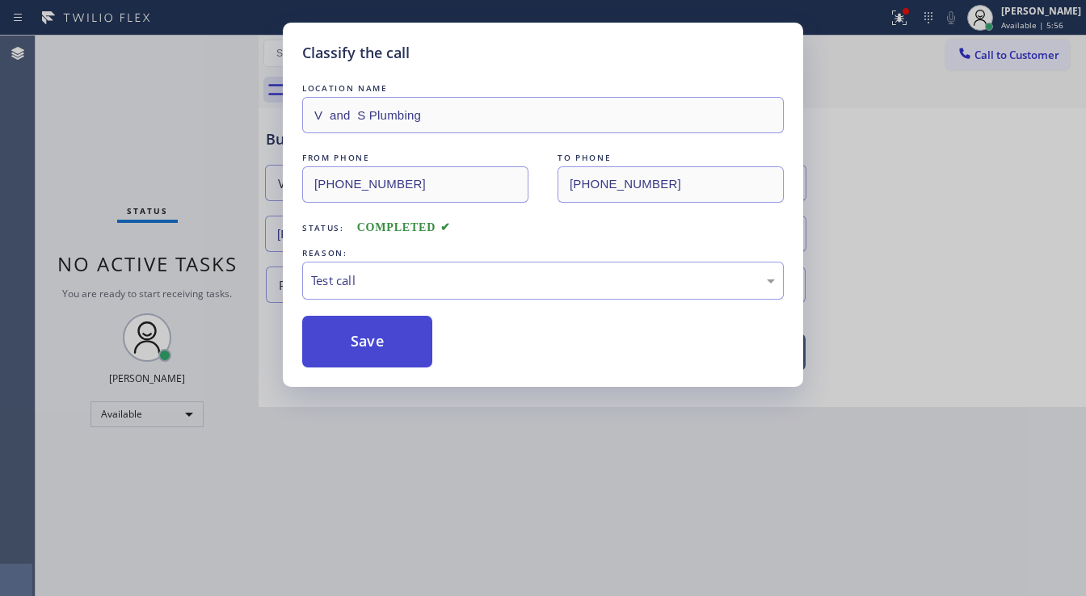
click at [388, 354] on button "Save" at bounding box center [367, 342] width 130 height 52
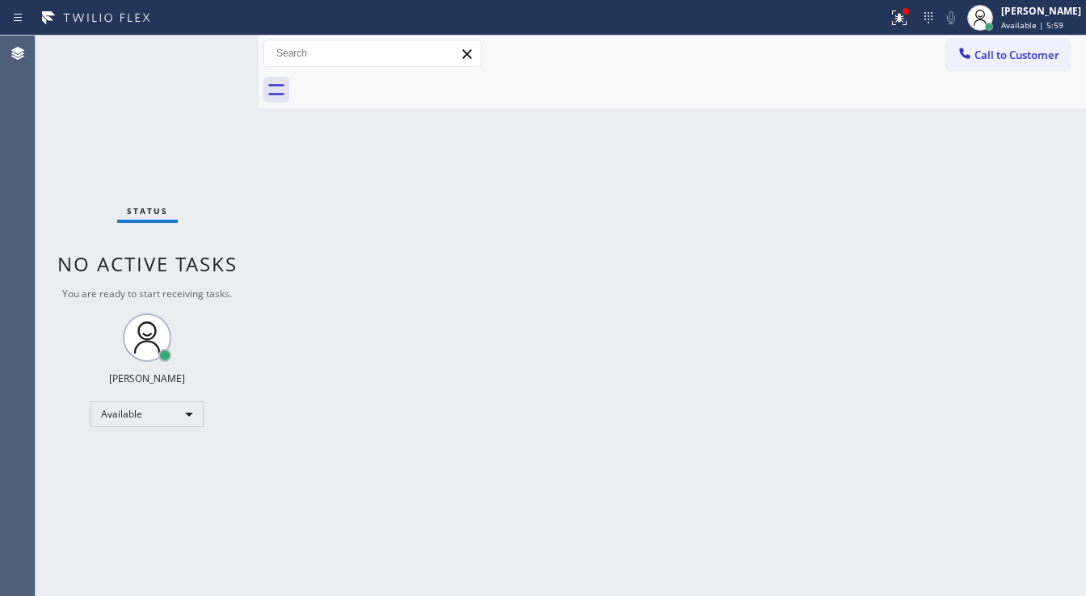
click at [882, 19] on div at bounding box center [443, 18] width 875 height 26
click at [899, 14] on div at bounding box center [900, 17] width 36 height 19
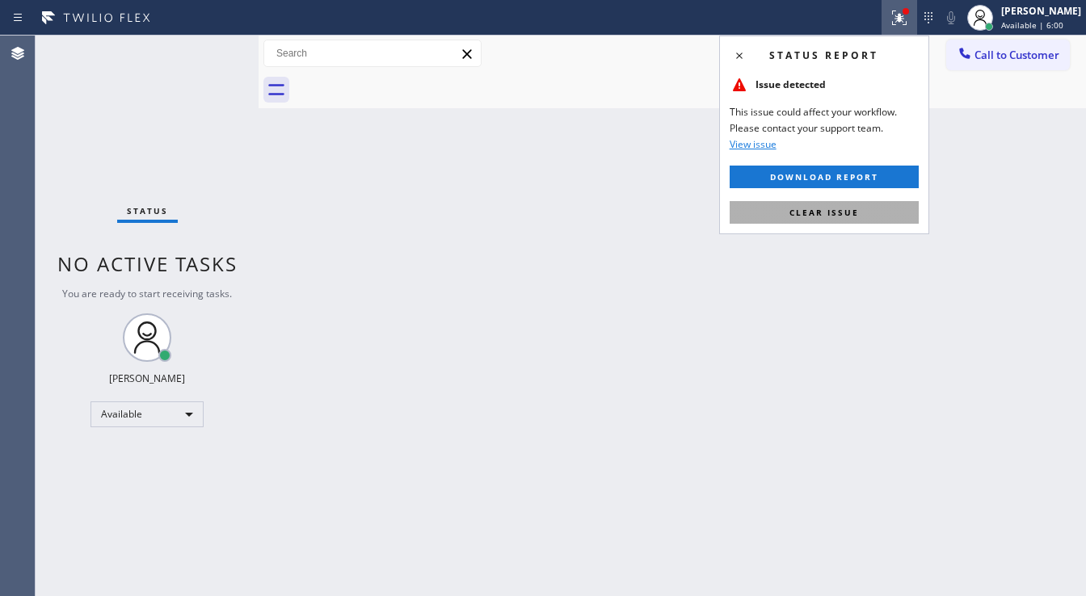
click at [819, 211] on span "Clear issue" at bounding box center [825, 212] width 70 height 11
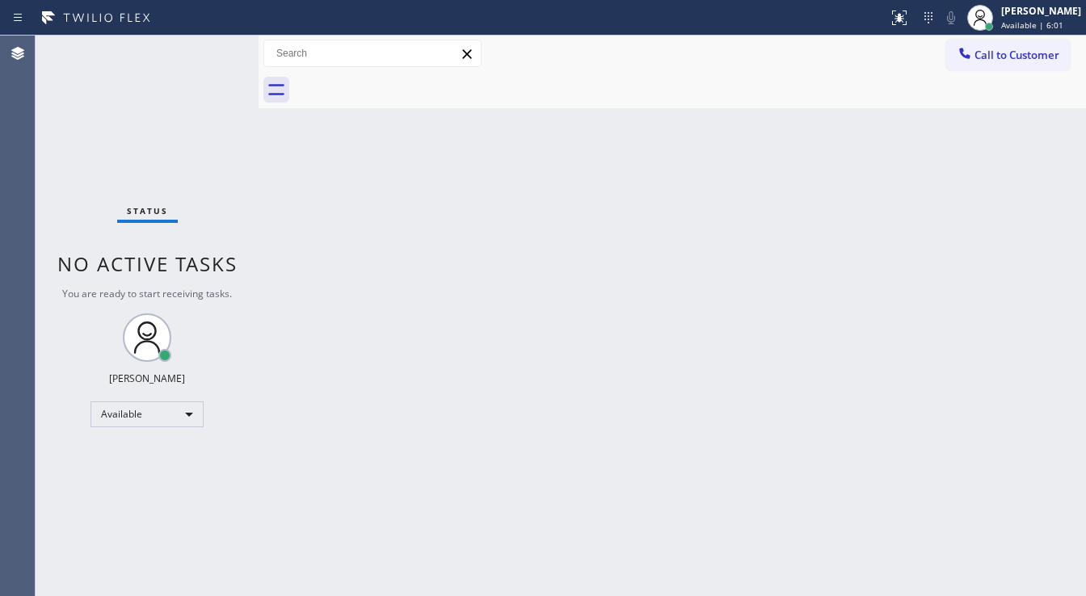
click at [643, 196] on div "Back to Dashboard Change Sender ID Customers Technicians Select a contact Outbo…" at bounding box center [673, 316] width 828 height 561
click at [213, 49] on div "Status No active tasks You are ready to start receiving tasks. [PERSON_NAME]" at bounding box center [147, 316] width 223 height 561
click at [0, 145] on div "Agent Desktop" at bounding box center [17, 316] width 35 height 561
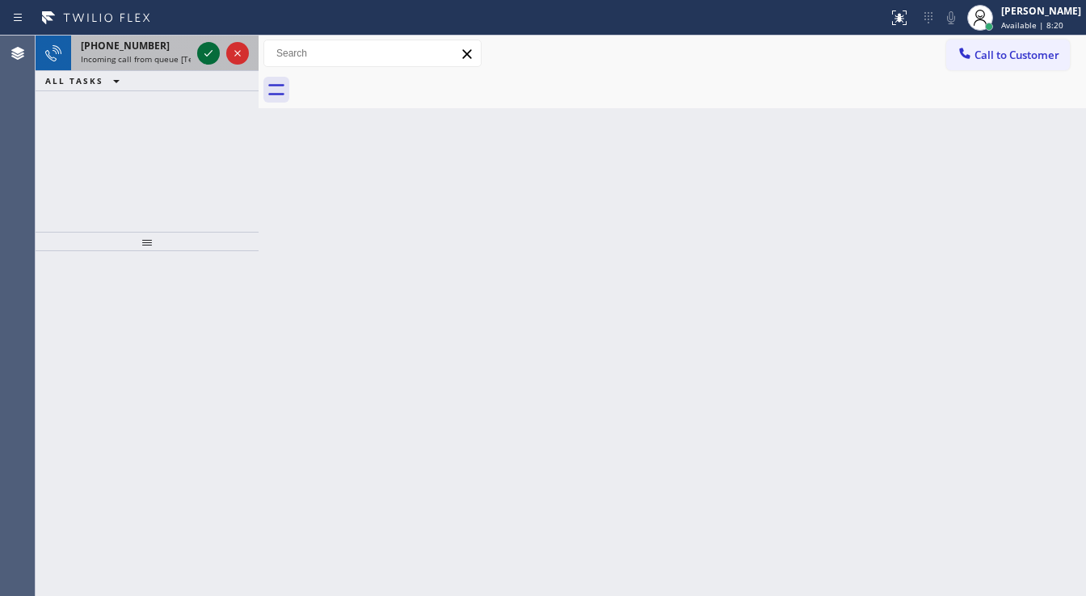
click at [204, 42] on div at bounding box center [223, 54] width 58 height 36
click at [207, 52] on icon at bounding box center [208, 53] width 19 height 19
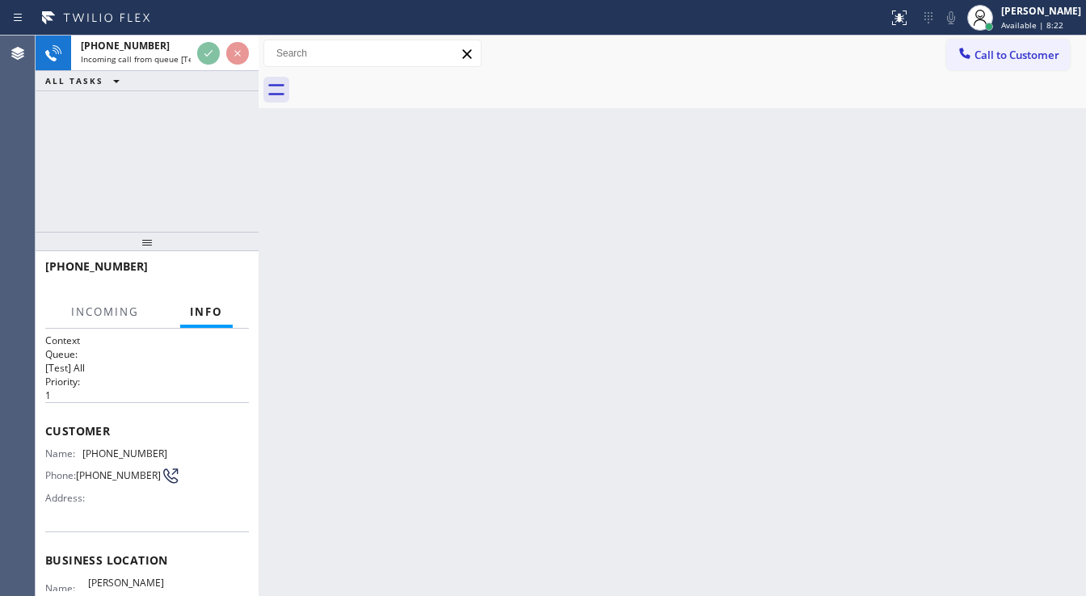
scroll to position [65, 0]
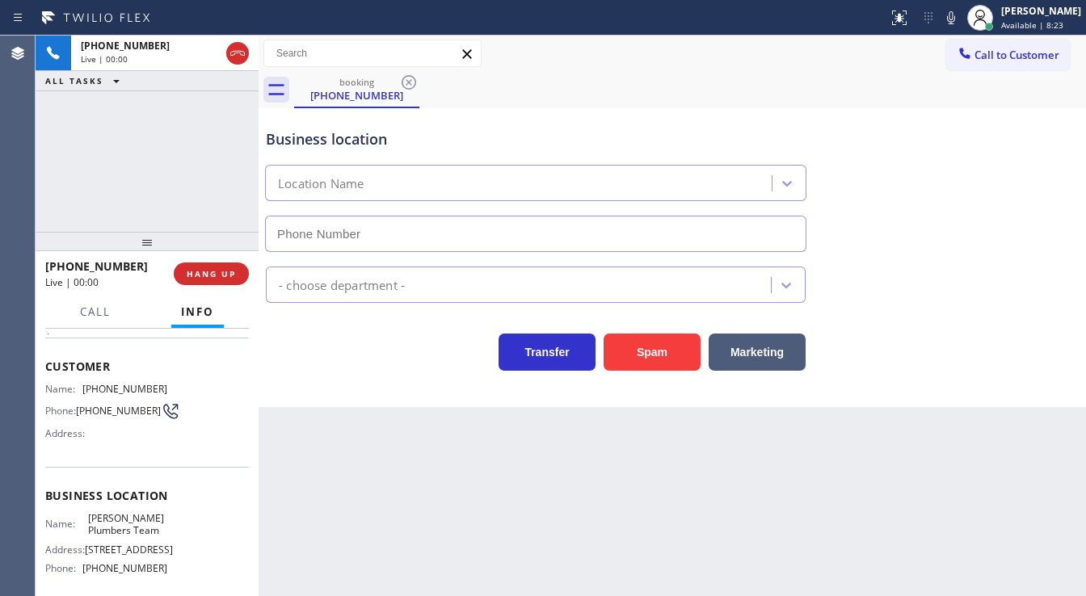
type input "[PHONE_NUMBER]"
click at [221, 277] on span "HANG UP" at bounding box center [211, 273] width 49 height 11
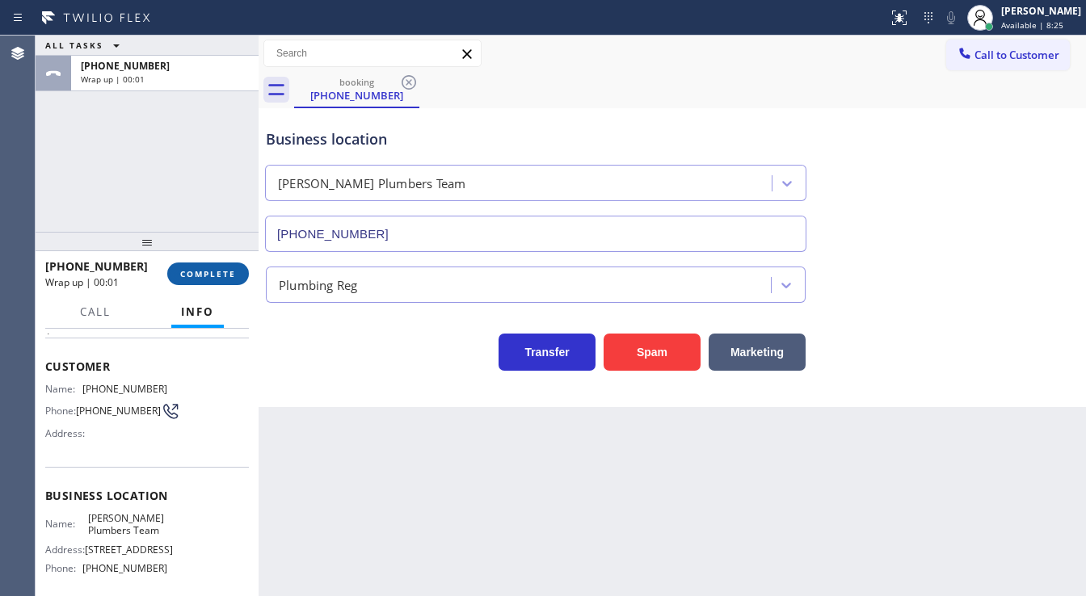
click at [219, 277] on span "COMPLETE" at bounding box center [208, 273] width 56 height 11
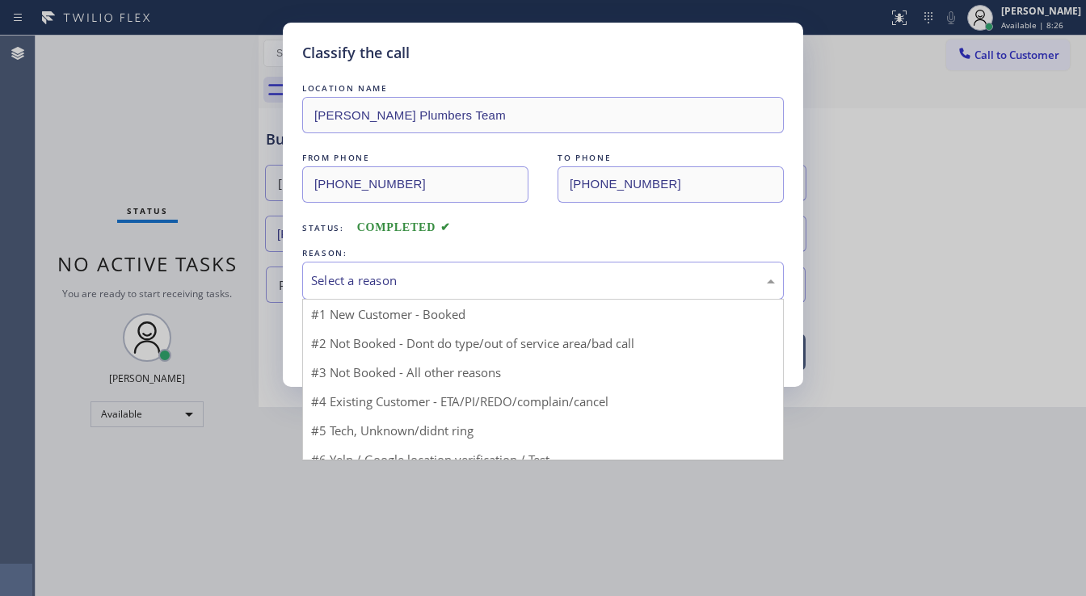
click at [370, 272] on div "Select a reason" at bounding box center [543, 281] width 464 height 19
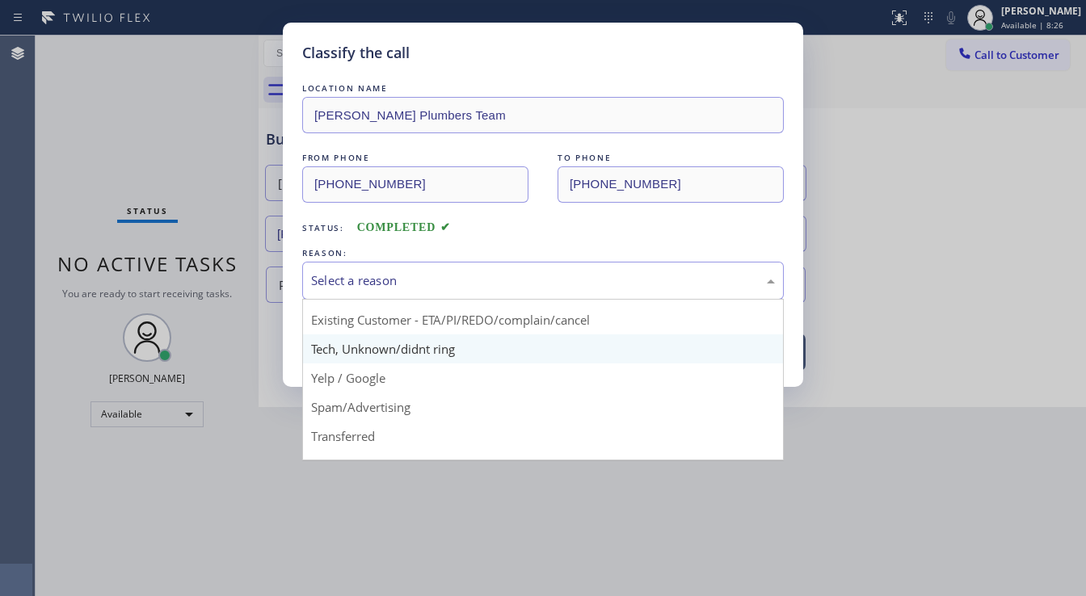
scroll to position [101, 0]
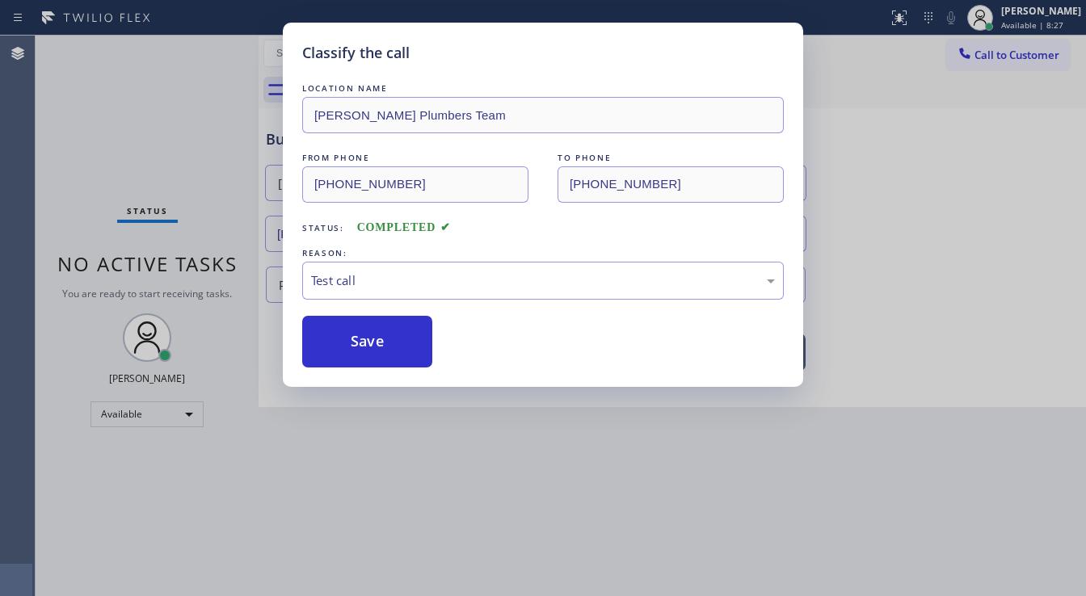
drag, startPoint x: 351, startPoint y: 444, endPoint x: 403, endPoint y: 369, distance: 91.7
click at [399, 342] on button "Save" at bounding box center [367, 342] width 130 height 52
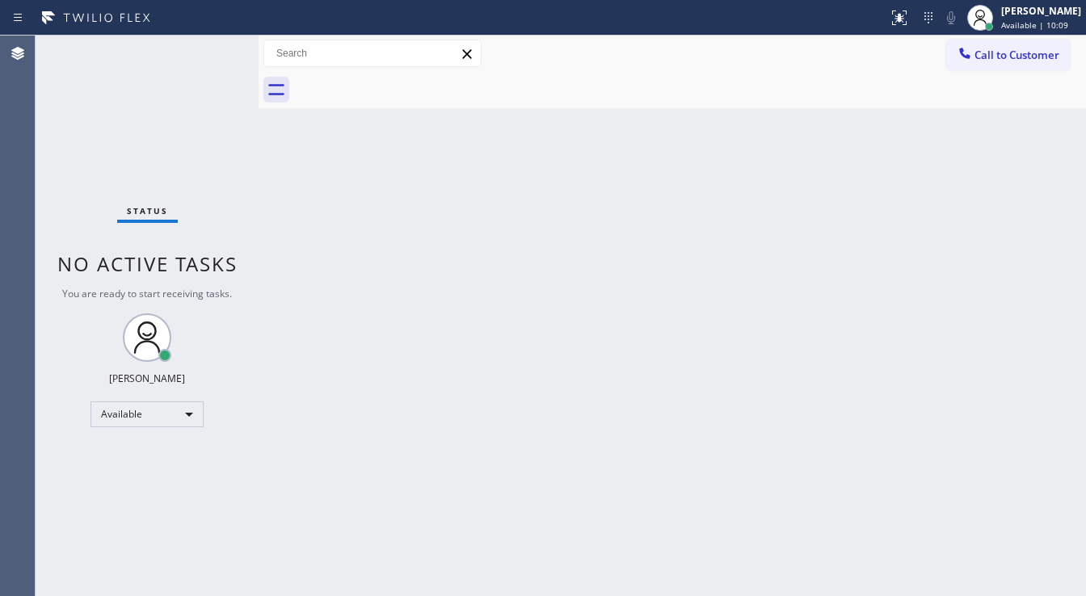
click at [27, 173] on div "Agent Desktop" at bounding box center [17, 316] width 35 height 561
drag, startPoint x: 199, startPoint y: 57, endPoint x: 198, endPoint y: 36, distance: 21.0
click at [198, 57] on div "Status No active tasks You are ready to start receiving tasks. [PERSON_NAME]" at bounding box center [147, 316] width 223 height 561
click at [50, 149] on div "Status No active tasks You are ready to start receiving tasks. [PERSON_NAME]" at bounding box center [147, 316] width 223 height 561
click at [50, 158] on div "Status No active tasks You are ready to start receiving tasks. [PERSON_NAME]" at bounding box center [147, 316] width 223 height 561
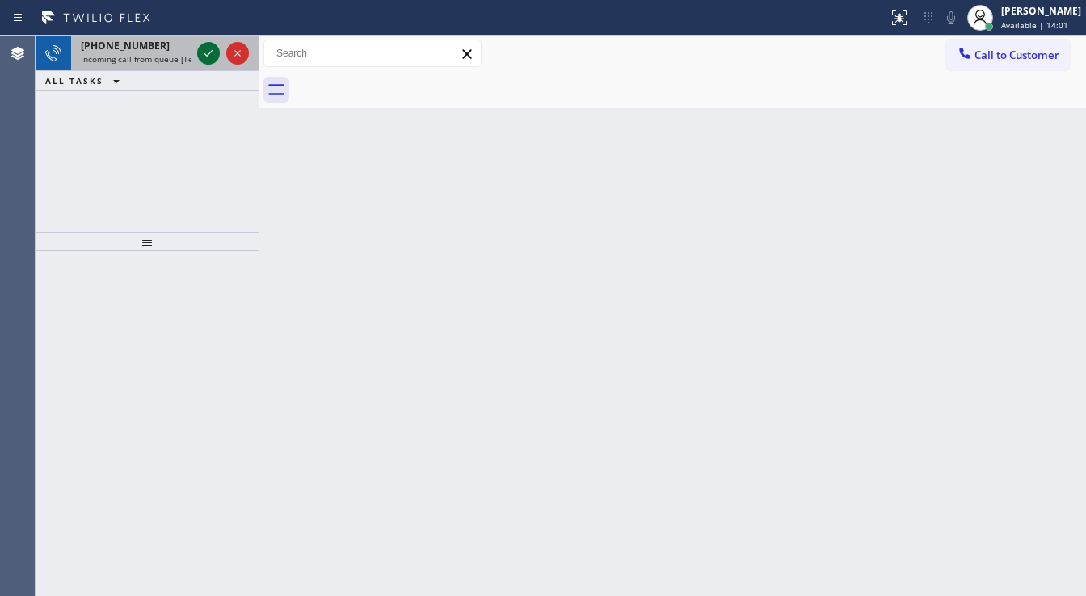
click at [210, 55] on icon at bounding box center [208, 53] width 19 height 19
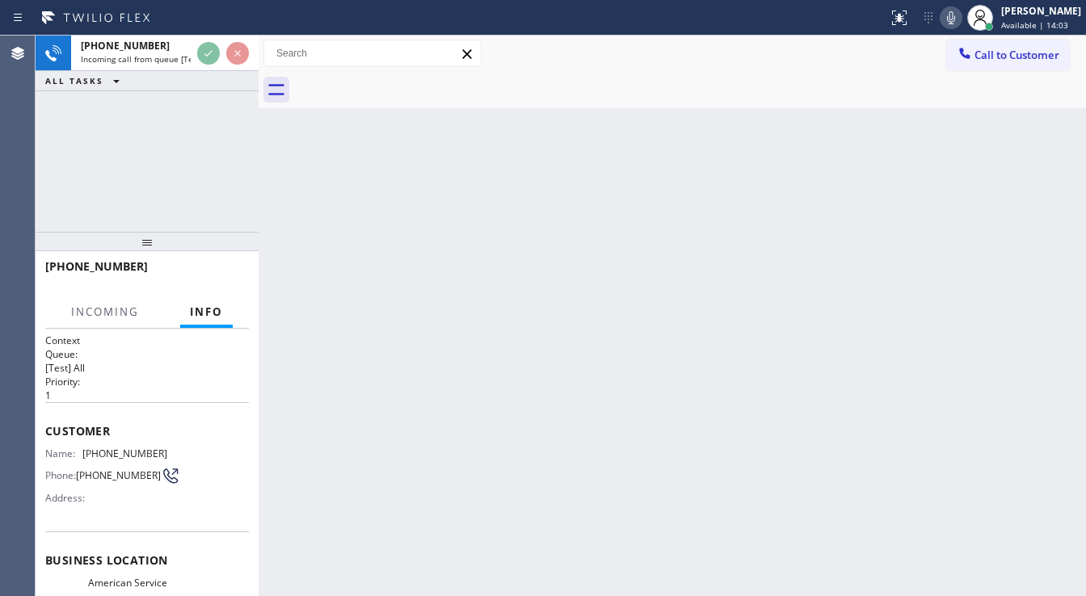
click at [957, 22] on icon at bounding box center [951, 17] width 19 height 19
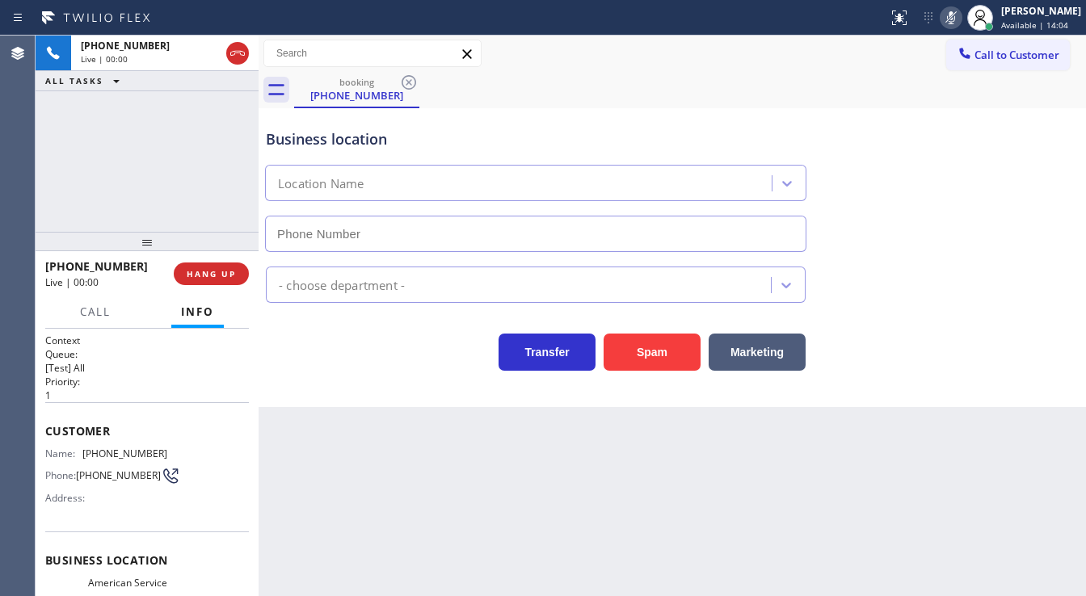
type input "[PHONE_NUMBER]"
click at [954, 23] on icon at bounding box center [951, 17] width 19 height 19
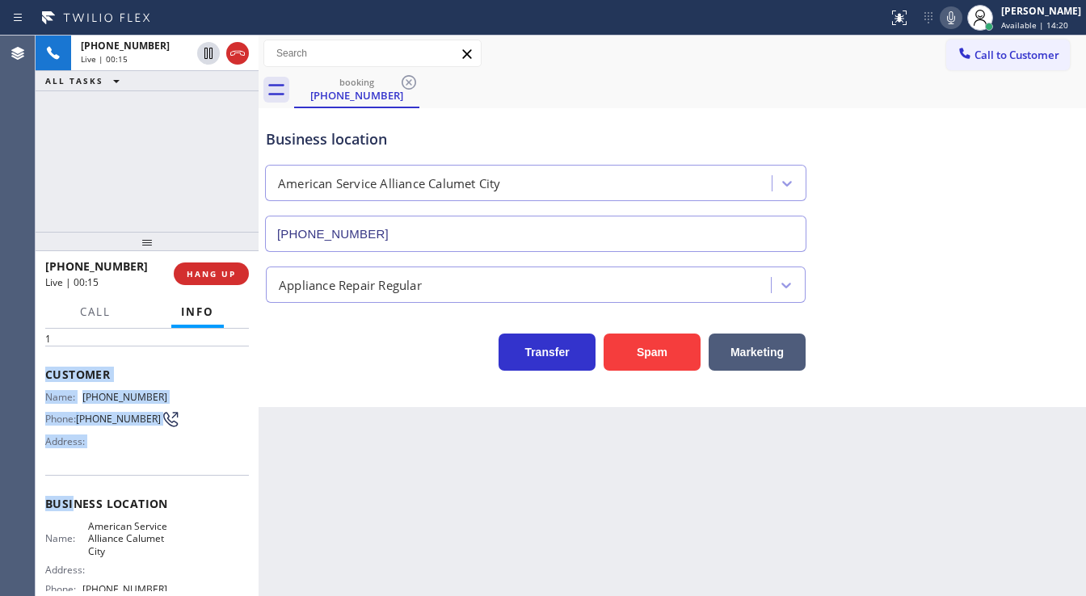
scroll to position [129, 0]
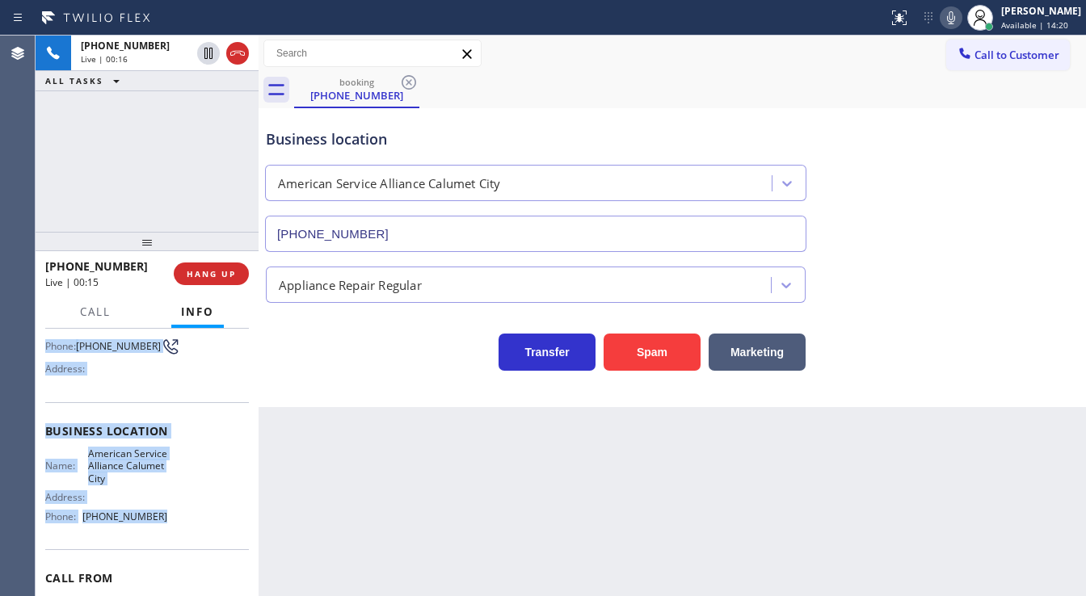
drag, startPoint x: 45, startPoint y: 424, endPoint x: 167, endPoint y: 523, distance: 156.9
click at [167, 523] on div "Context Queue: [Test] All Priority: 1 Customer Name: [PHONE_NUMBER] Phone: [PHO…" at bounding box center [147, 438] width 204 height 468
copy div "Customer Name: [PHONE_NUMBER] Phone: [PHONE_NUMBER] Address: Business location …"
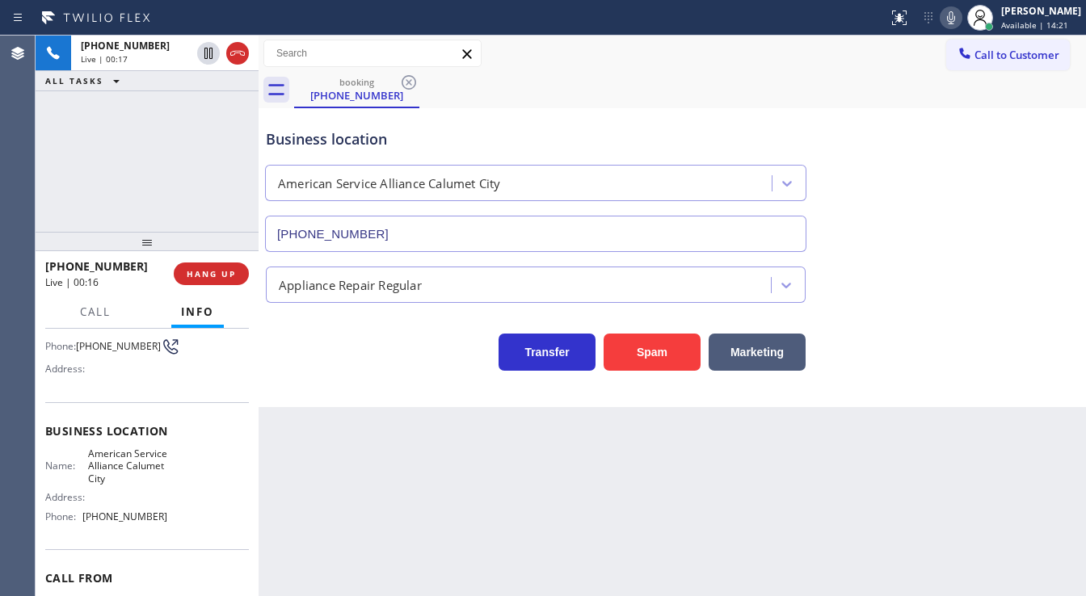
click at [166, 190] on div "[PHONE_NUMBER] Live | 00:17 ALL TASKS ALL TASKS ACTIVE TASKS TASKS IN WRAP UP" at bounding box center [147, 134] width 223 height 196
click at [163, 204] on div "[PHONE_NUMBER] Live | 00:42 ALL TASKS ALL TASKS ACTIVE TASKS TASKS IN WRAP UP" at bounding box center [147, 134] width 223 height 196
click at [647, 346] on button "Spam" at bounding box center [652, 352] width 97 height 37
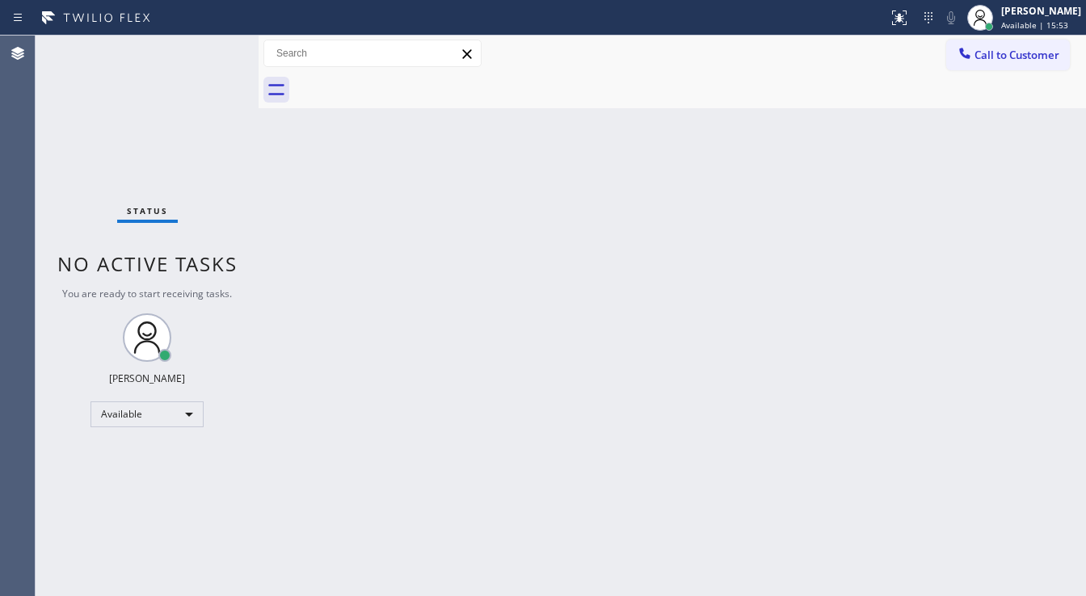
click at [603, 410] on div "Back to Dashboard Change Sender ID Customers Technicians Select a contact Outbo…" at bounding box center [673, 316] width 828 height 561
click at [165, 39] on div "Status No active tasks You are ready to start receiving tasks. [PERSON_NAME]" at bounding box center [147, 316] width 223 height 561
click at [192, 107] on div "Status No active tasks You are ready to start receiving tasks. [PERSON_NAME]" at bounding box center [147, 316] width 223 height 561
click at [594, 292] on div "Back to Dashboard Change Sender ID Customers Technicians Select a contact Outbo…" at bounding box center [673, 316] width 828 height 561
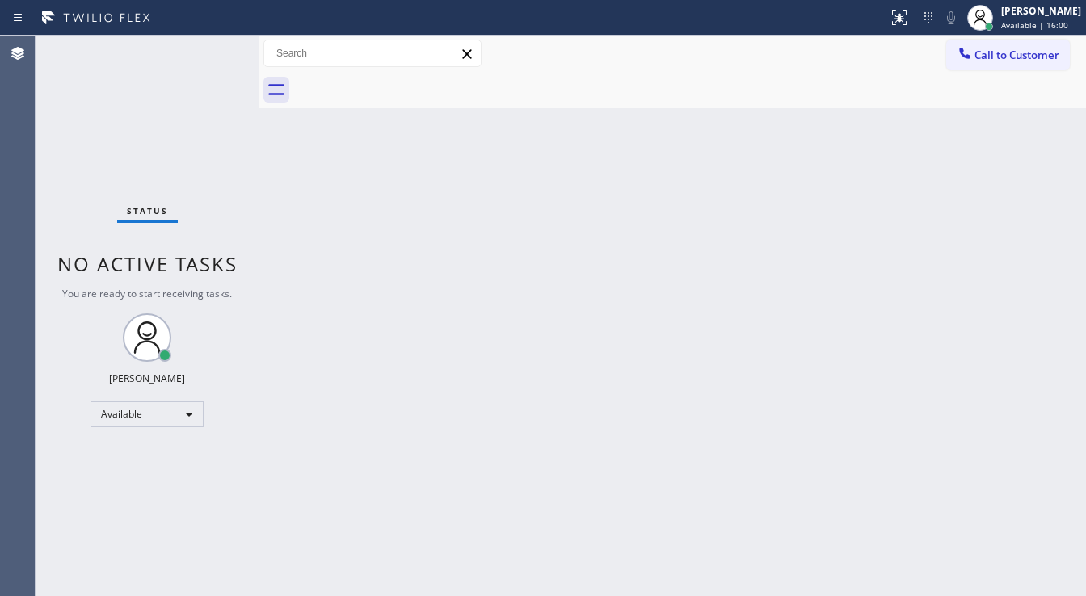
click at [594, 292] on div "Back to Dashboard Change Sender ID Customers Technicians Select a contact Outbo…" at bounding box center [673, 316] width 828 height 561
click at [264, 61] on input "text" at bounding box center [372, 53] width 217 height 26
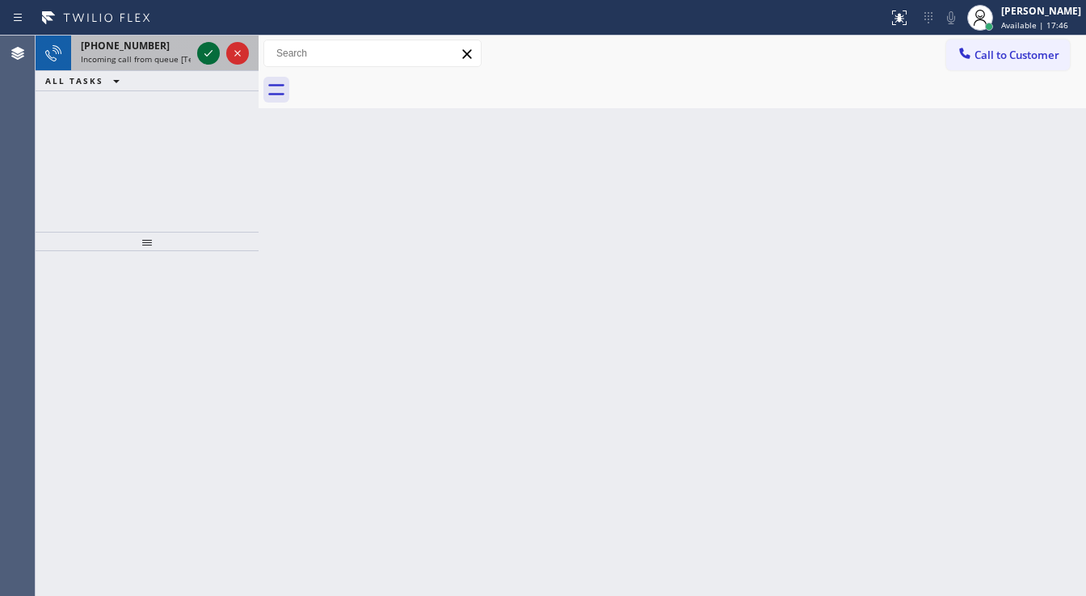
click at [203, 55] on icon at bounding box center [208, 53] width 19 height 19
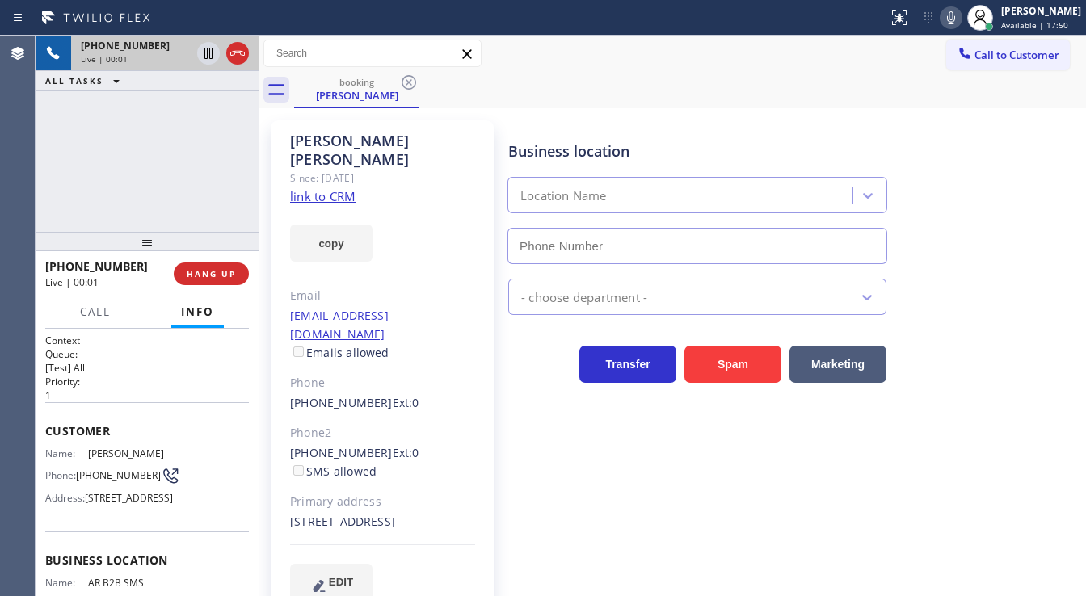
type input "[PHONE_NUMBER]"
click at [326, 188] on link "link to CRM" at bounding box center [322, 196] width 65 height 16
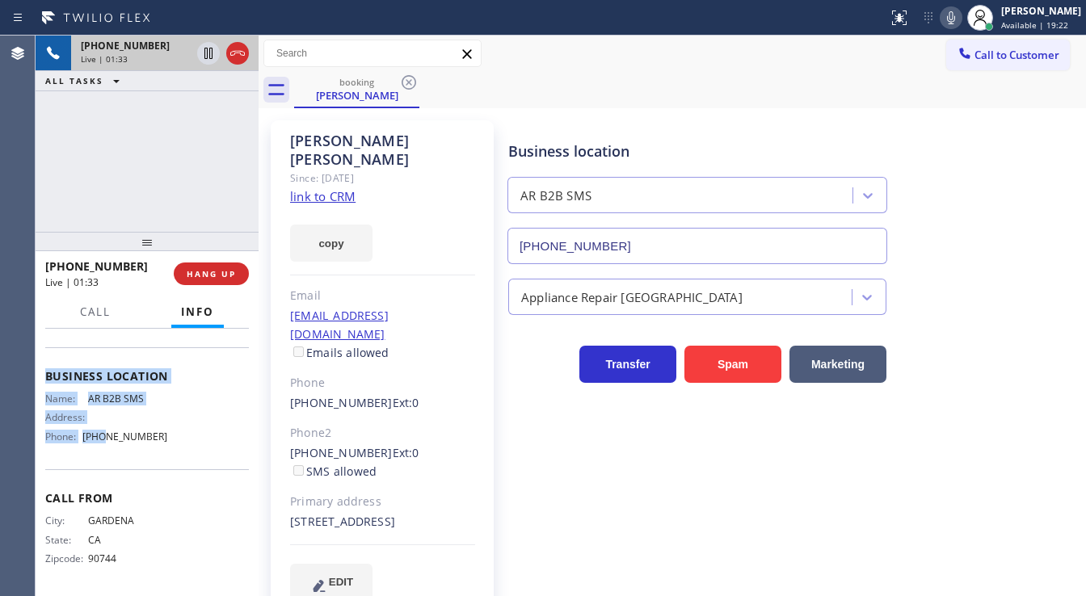
scroll to position [223, 0]
drag, startPoint x: 47, startPoint y: 422, endPoint x: 172, endPoint y: 433, distance: 125.8
click at [168, 449] on div "Context Queue: [Test] All Priority: 1 Customer Name: [PERSON_NAME] Phone: [PHON…" at bounding box center [147, 371] width 204 height 443
copy div "Customer Name: [PERSON_NAME] Phone: [PHONE_NUMBER] Address: [STREET_ADDRESS] Bu…"
click at [149, 188] on div "[PHONE_NUMBER] Live | 01:34 ALL TASKS ALL TASKS ACTIVE TASKS TASKS IN WRAP UP" at bounding box center [147, 134] width 223 height 196
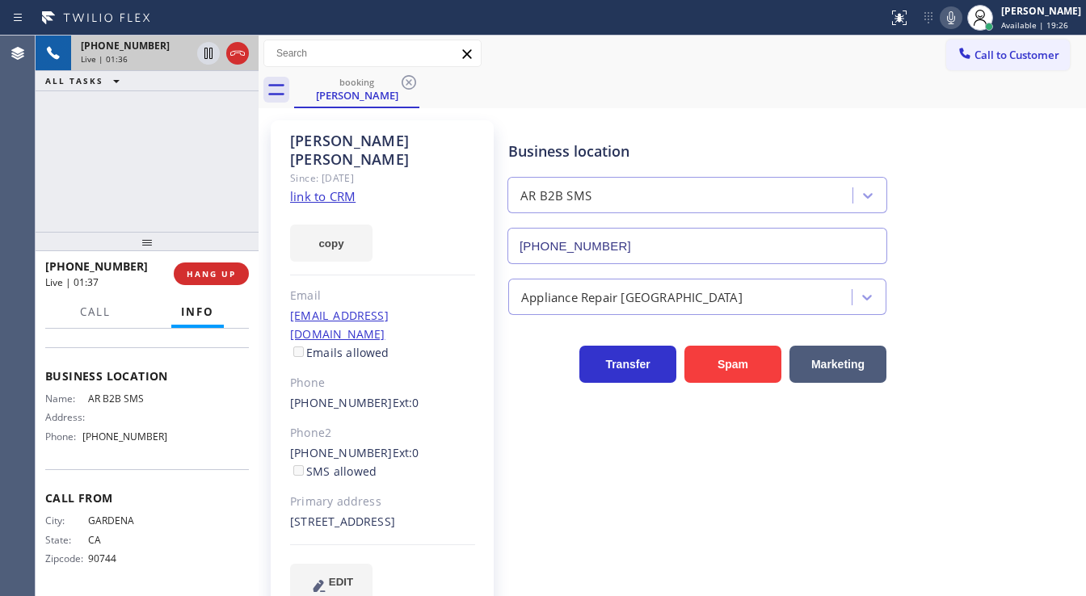
click at [152, 173] on div "[PHONE_NUMBER] Live | 01:36 ALL TASKS ALL TASKS ACTIVE TASKS TASKS IN WRAP UP" at bounding box center [147, 134] width 223 height 196
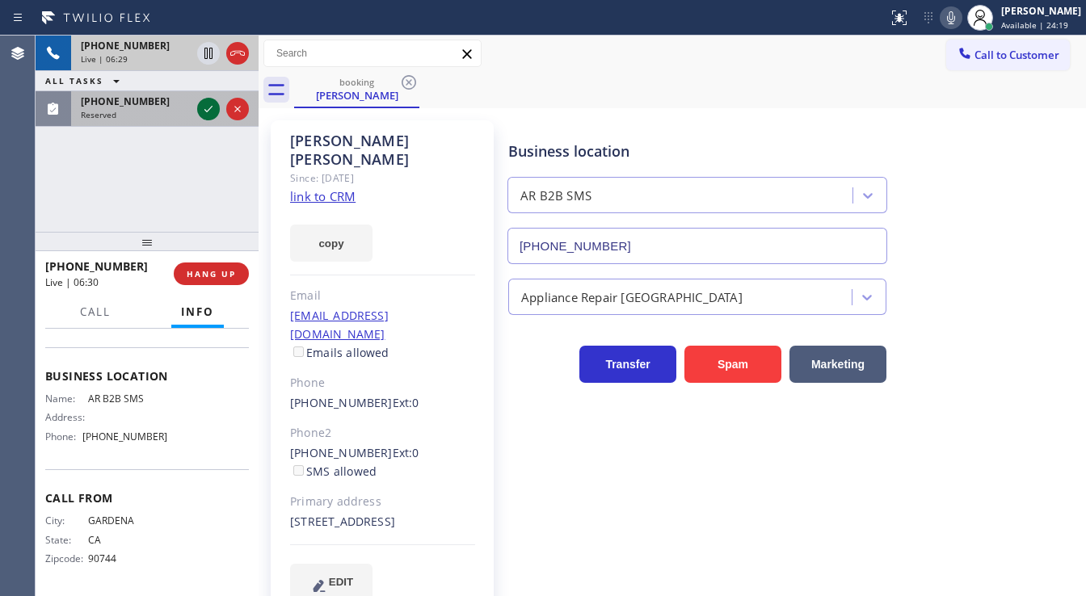
click at [206, 109] on icon at bounding box center [208, 108] width 19 height 19
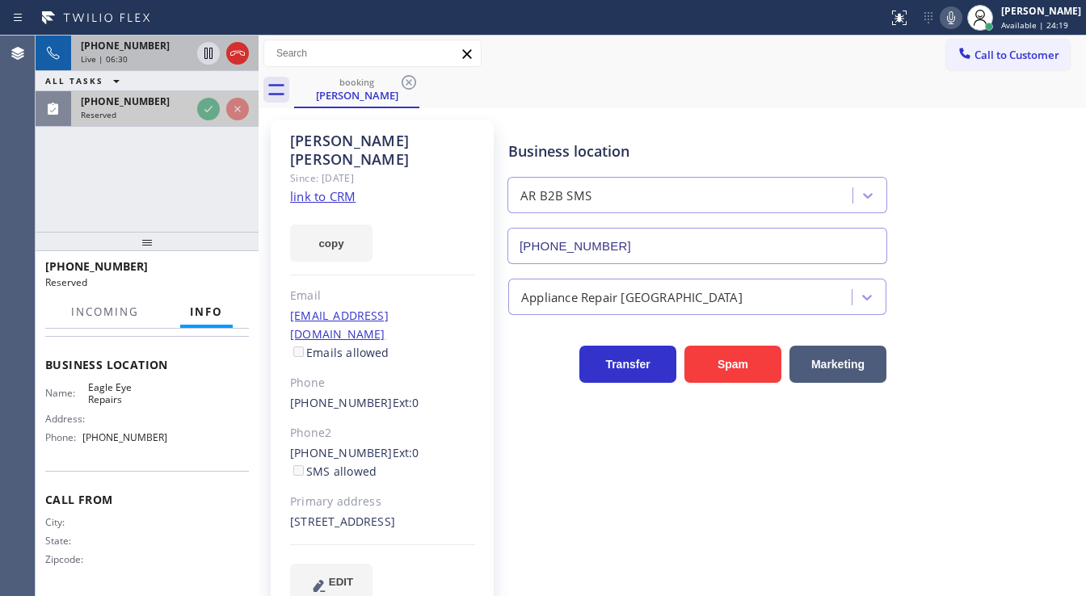
scroll to position [224, 0]
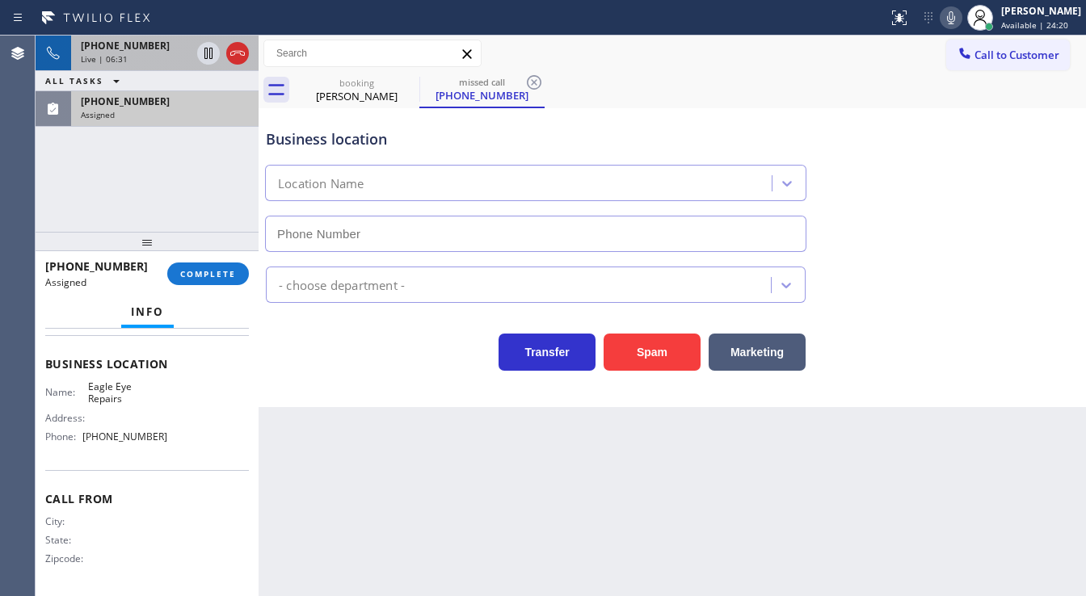
type input "[PHONE_NUMBER]"
click at [201, 277] on span "COMPLETE" at bounding box center [208, 273] width 56 height 11
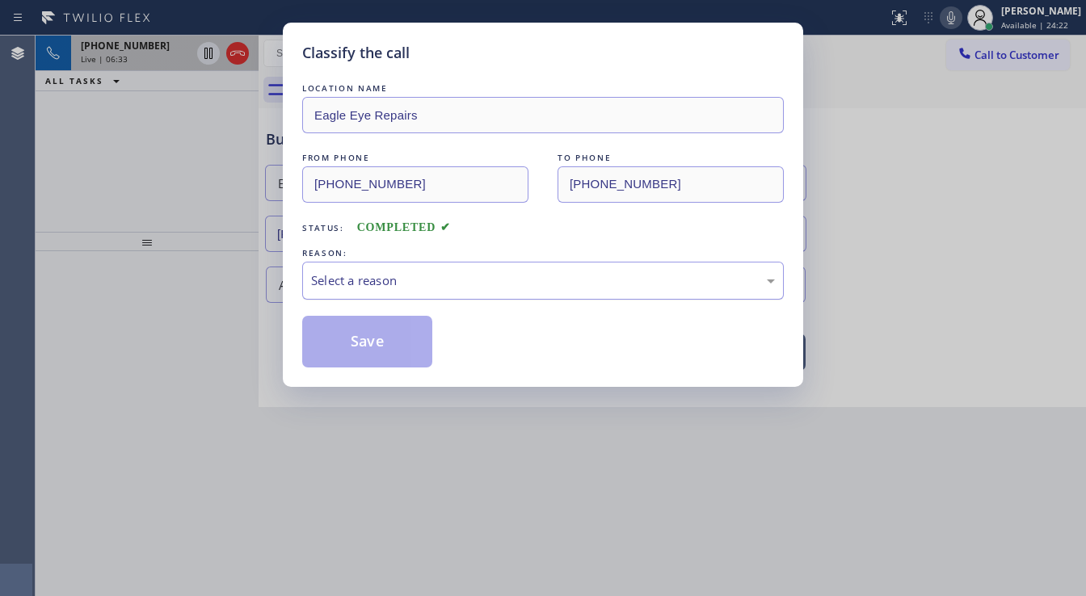
click at [371, 280] on div "Select a reason" at bounding box center [543, 281] width 464 height 19
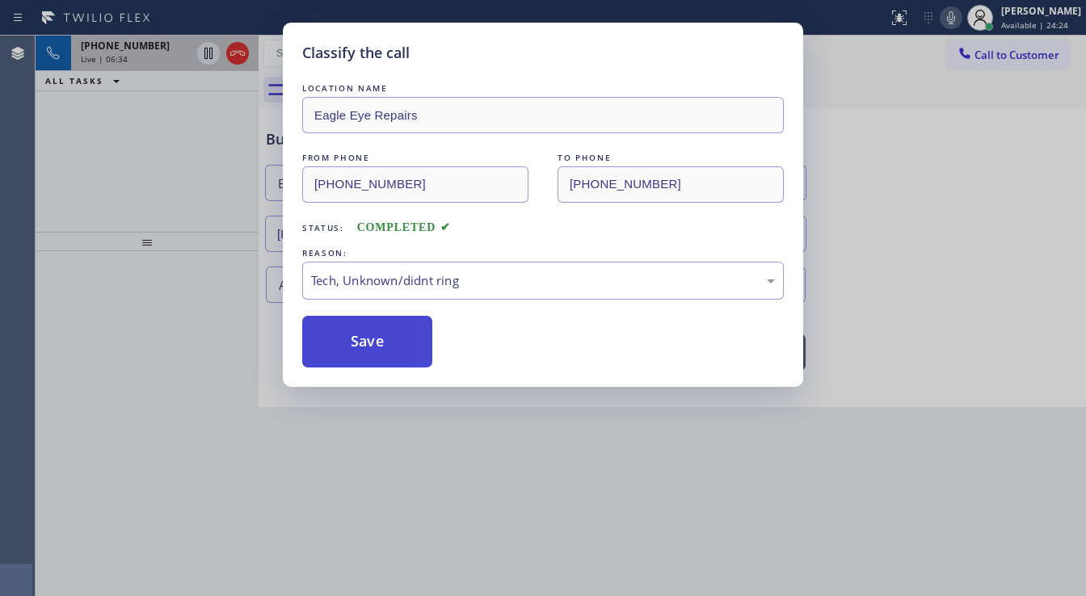
click at [372, 339] on button "Save" at bounding box center [367, 342] width 130 height 52
type input "[PHONE_NUMBER]"
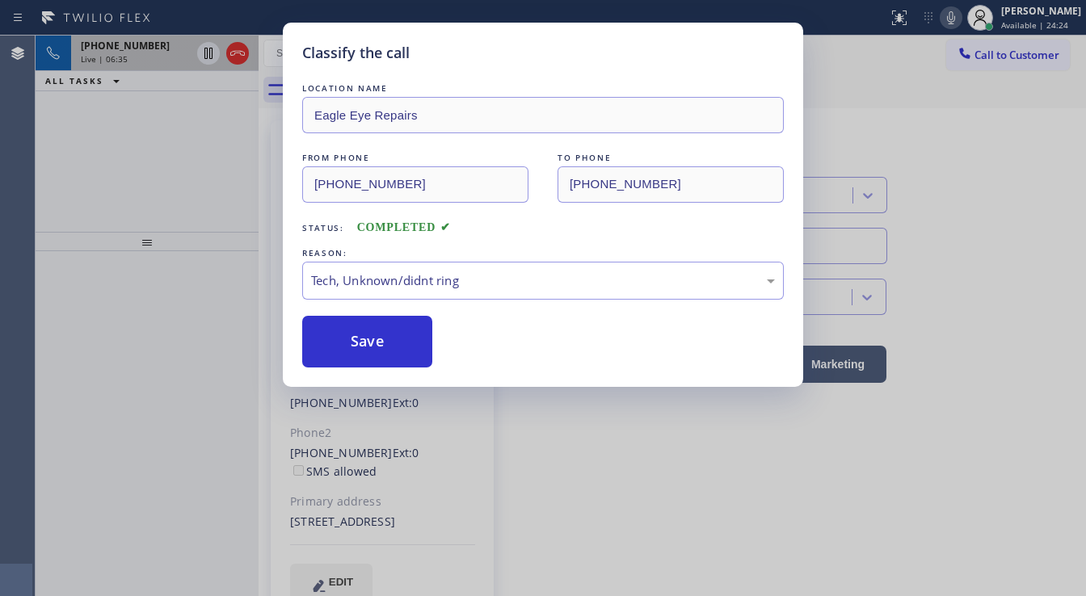
click at [430, 592] on div "Classify the call LOCATION NAME Eagle Eye Repairs FROM PHONE [PHONE_NUMBER] TO …" at bounding box center [543, 298] width 1086 height 596
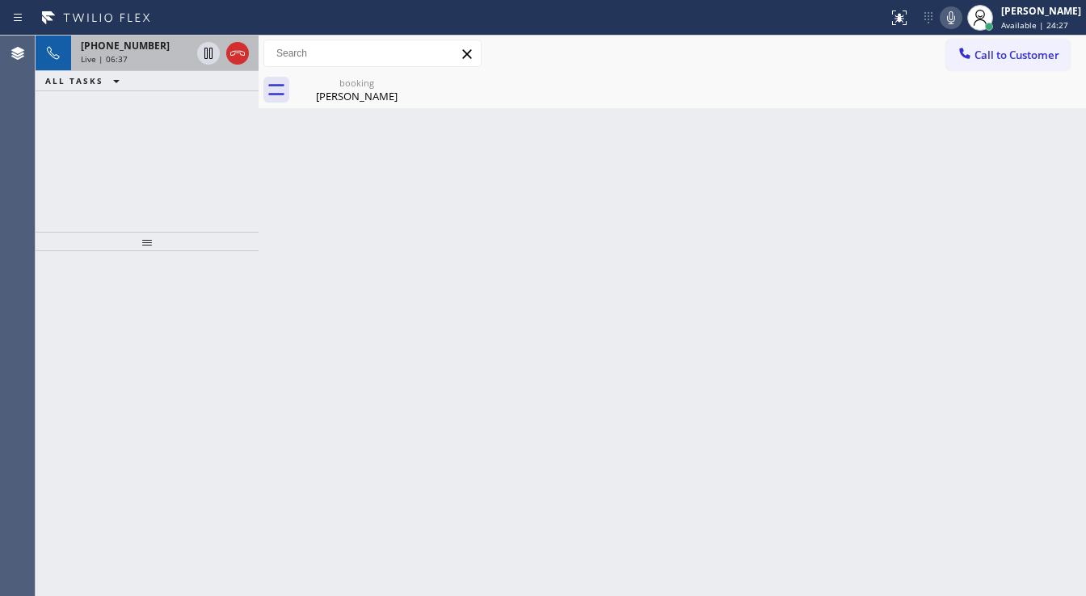
click at [142, 63] on div "Live | 06:37" at bounding box center [136, 58] width 110 height 11
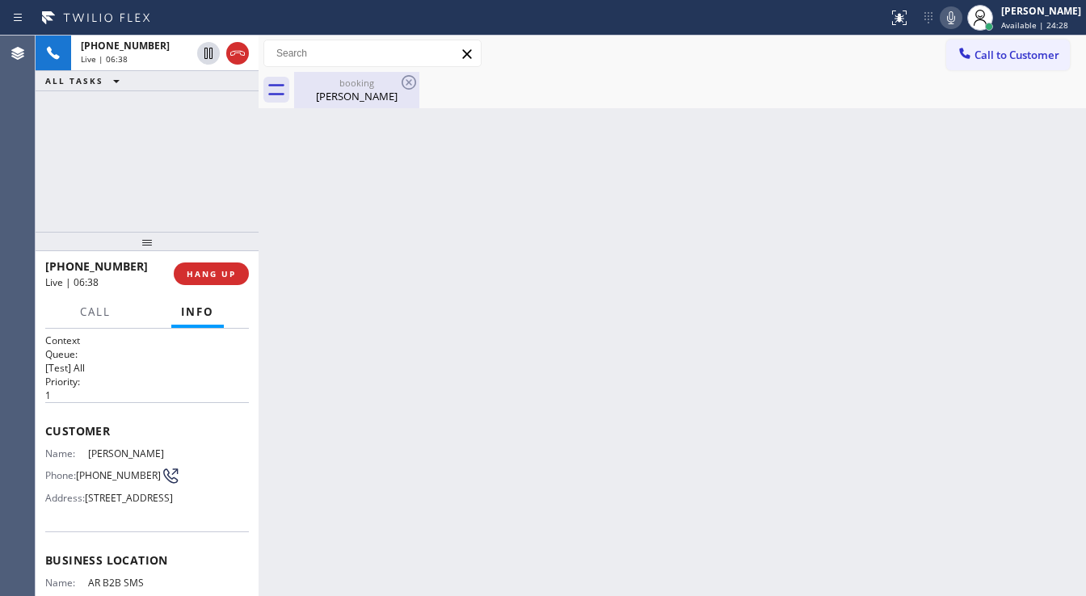
click at [333, 97] on div "[PERSON_NAME]" at bounding box center [357, 96] width 122 height 15
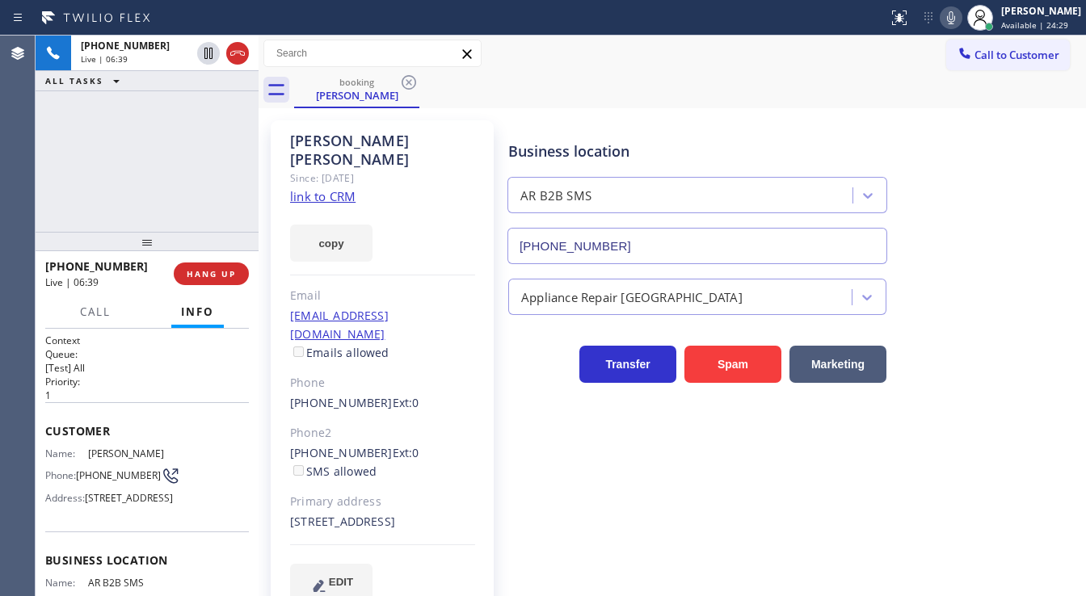
click at [171, 152] on div "[PHONE_NUMBER] Live | 06:39 ALL TASKS ALL TASKS ACTIVE TASKS TASKS IN WRAP UP" at bounding box center [147, 134] width 223 height 196
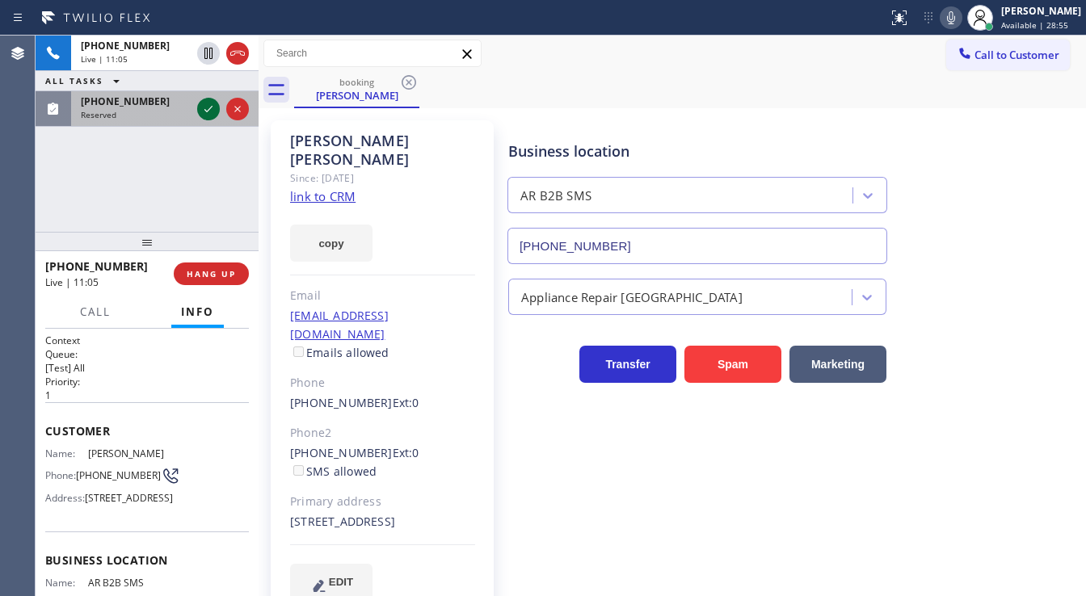
click at [205, 108] on icon at bounding box center [208, 108] width 19 height 19
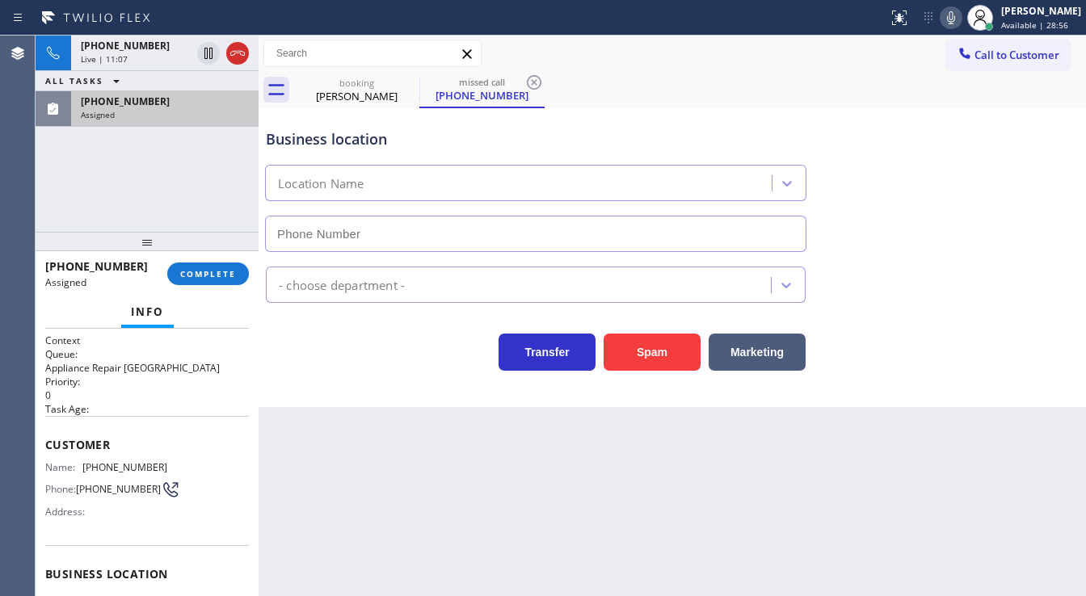
type input "[PHONE_NUMBER]"
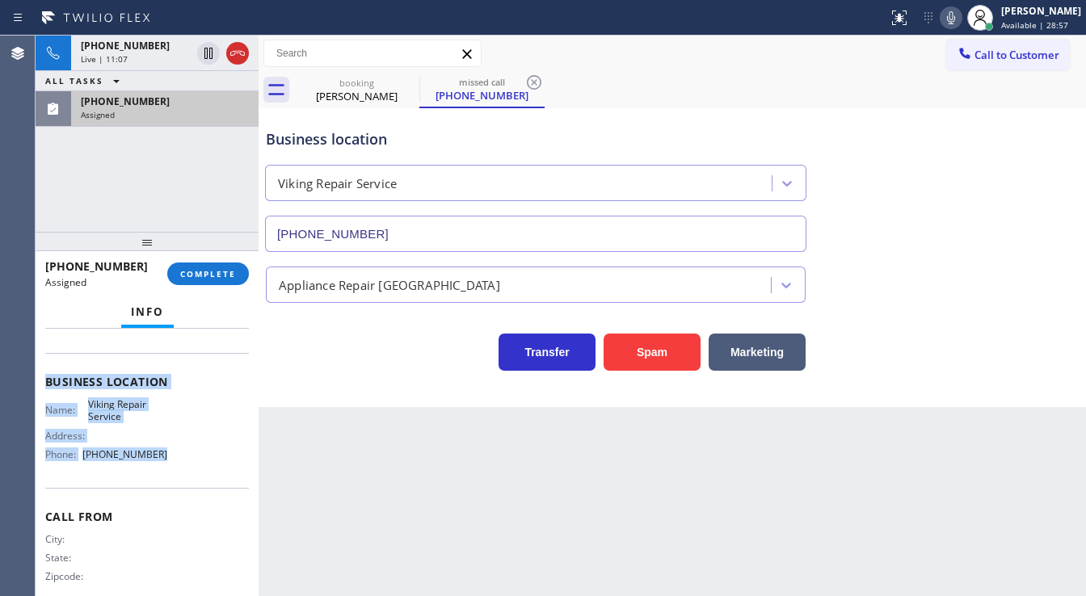
scroll to position [194, 0]
drag, startPoint x: 41, startPoint y: 438, endPoint x: 181, endPoint y: 462, distance: 141.9
click at [181, 462] on div "Context Queue: Appliance Repair High End Priority: 0 Task Age: Customer Name: […" at bounding box center [147, 463] width 223 height 268
copy div "Customer Name: [PHONE_NUMBER] Phone: [PHONE_NUMBER] Address: Business location …"
click at [221, 283] on button "COMPLETE" at bounding box center [208, 274] width 82 height 23
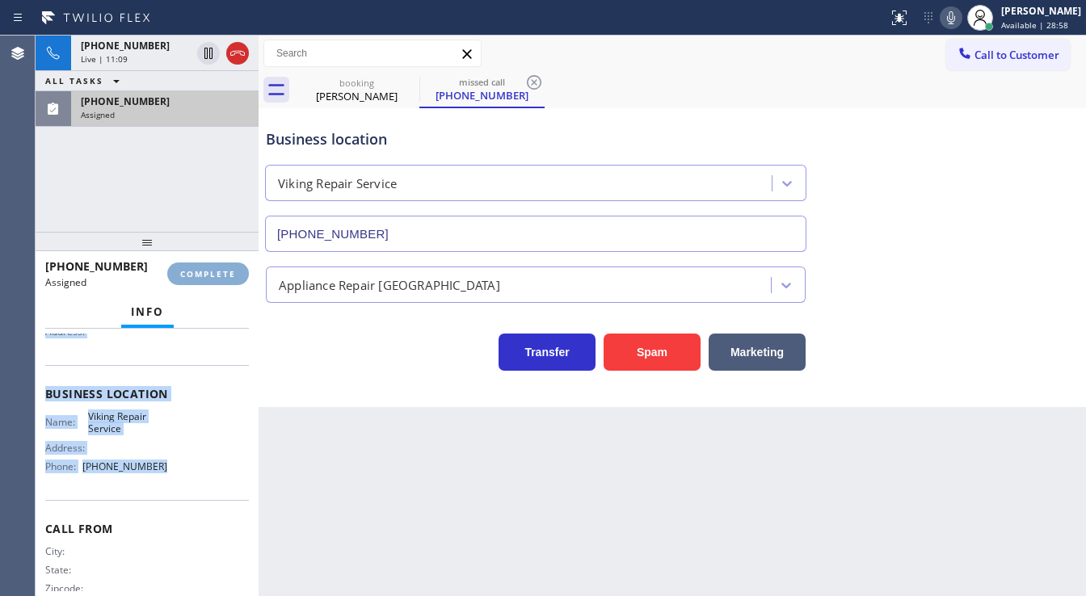
scroll to position [207, 0]
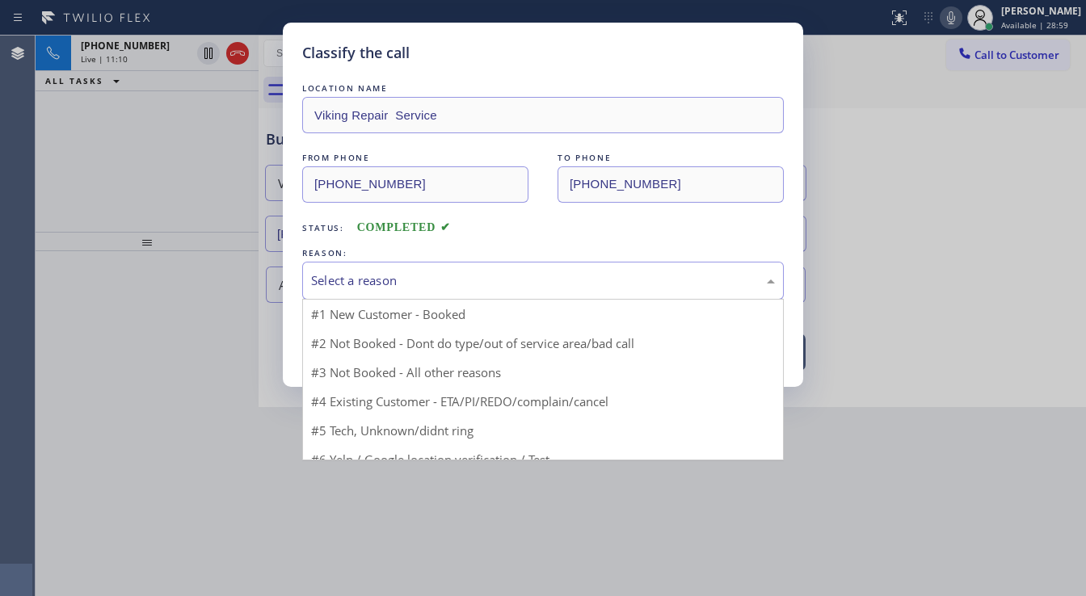
click at [360, 282] on div "Select a reason" at bounding box center [543, 281] width 464 height 19
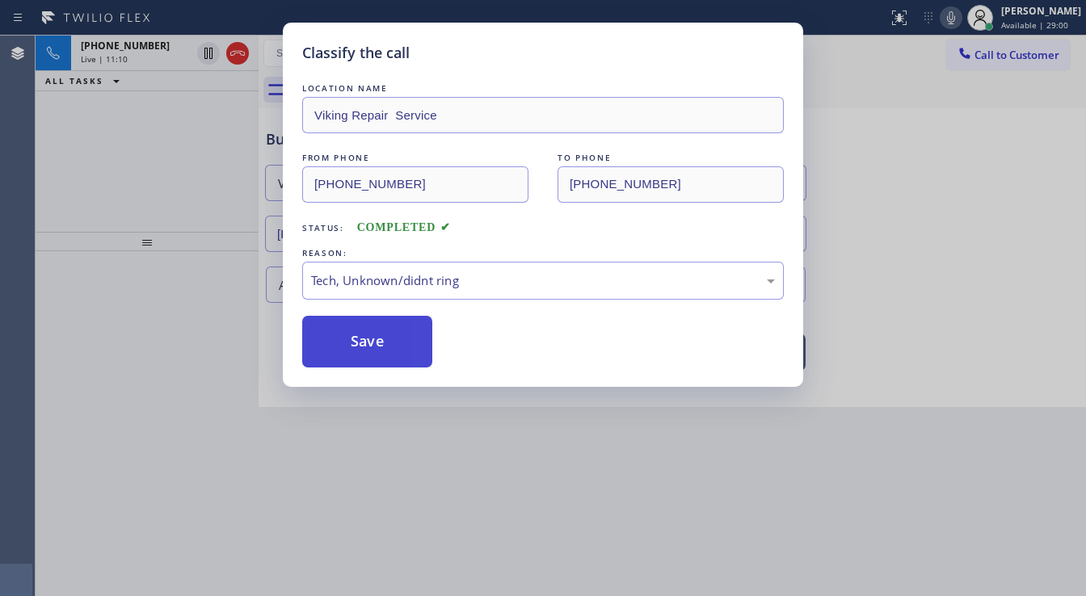
click at [370, 356] on button "Save" at bounding box center [367, 342] width 130 height 52
type input "[PHONE_NUMBER]"
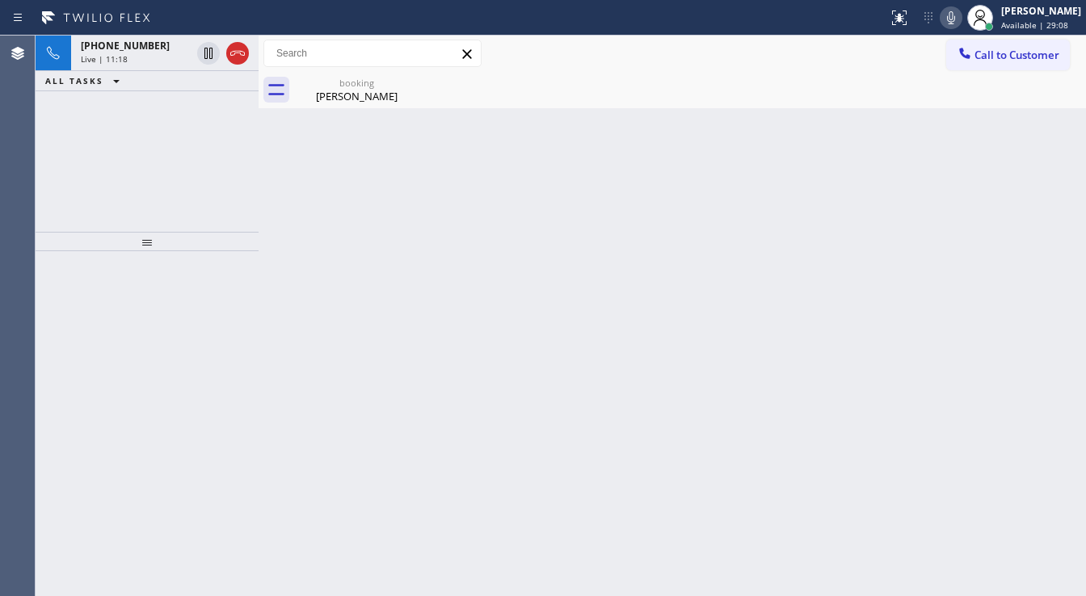
click at [175, 149] on div "[PHONE_NUMBER] Live | 11:18 ALL TASKS ALL TASKS ACTIVE TASKS TASKS IN WRAP UP" at bounding box center [147, 134] width 223 height 196
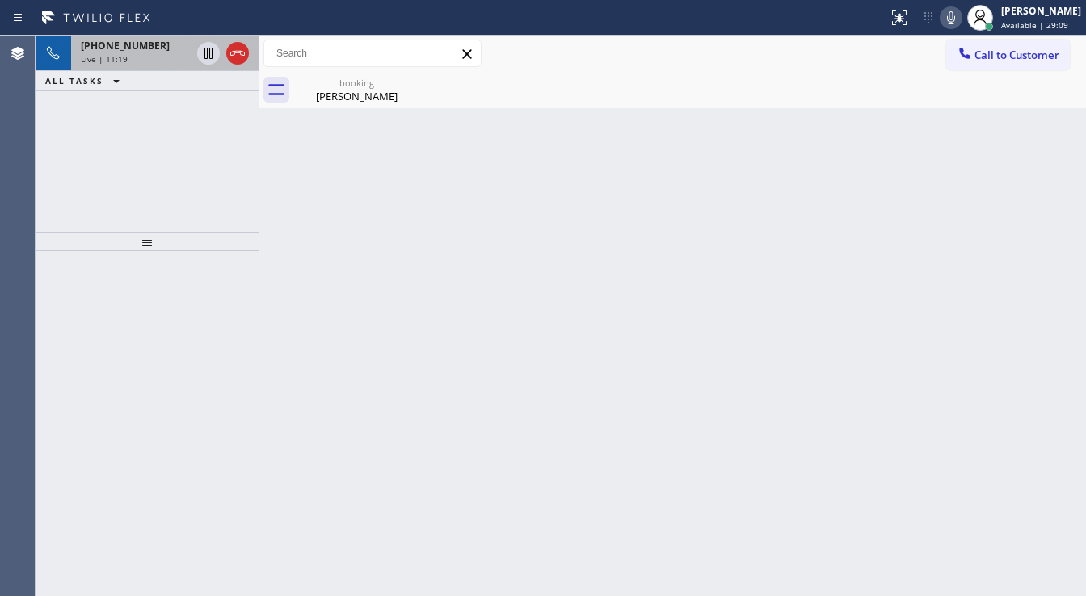
click at [145, 58] on div "Live | 11:19" at bounding box center [136, 58] width 110 height 11
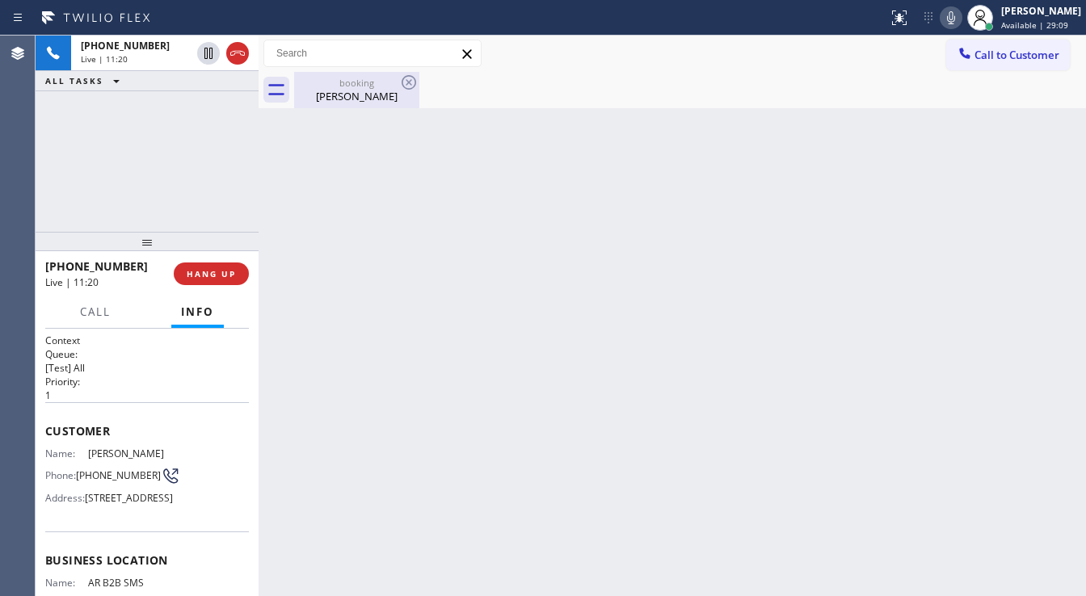
click at [353, 91] on div "[PERSON_NAME]" at bounding box center [357, 96] width 122 height 15
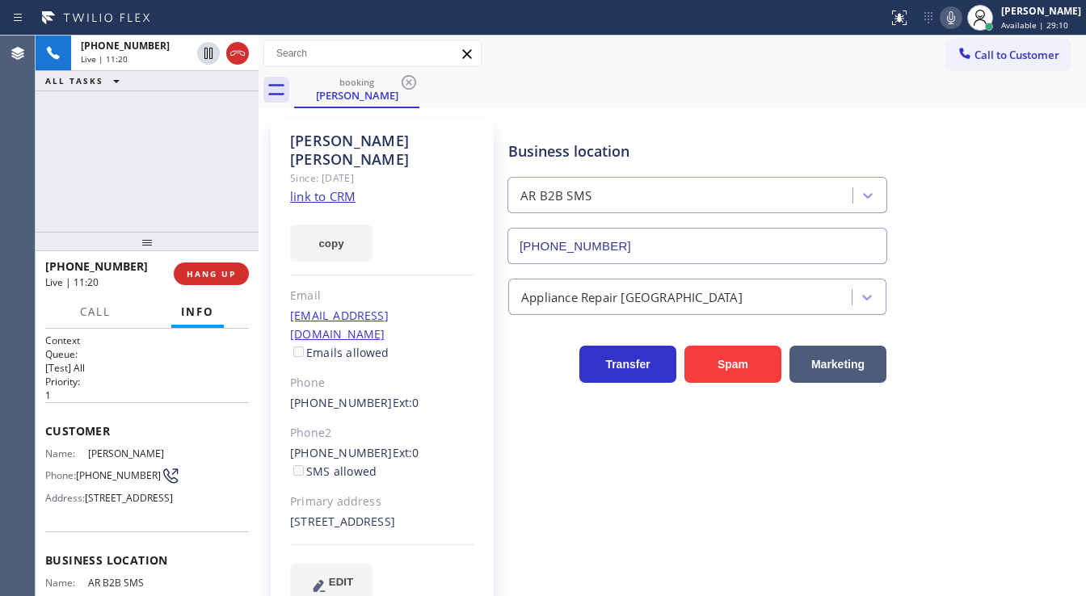
click at [167, 143] on div "[PHONE_NUMBER] Live | 11:20 ALL TASKS ALL TASKS ACTIVE TASKS TASKS IN WRAP UP" at bounding box center [147, 134] width 223 height 196
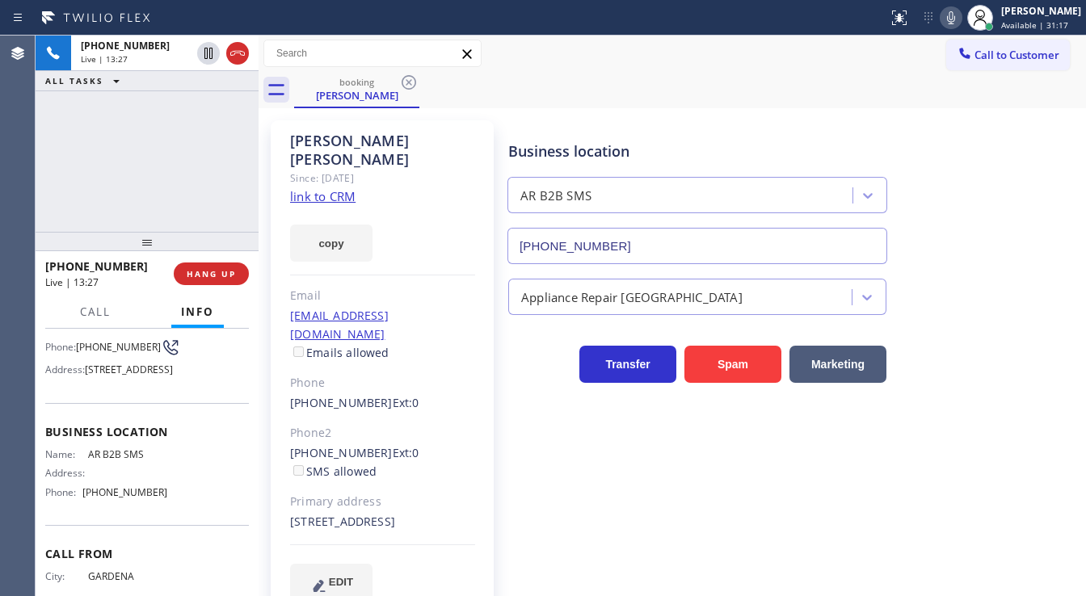
scroll to position [129, 0]
drag, startPoint x: 164, startPoint y: 145, endPoint x: 170, endPoint y: 100, distance: 44.8
click at [164, 145] on div "[PHONE_NUMBER] Live | 13:38 ALL TASKS ALL TASKS ACTIVE TASKS TASKS IN WRAP UP" at bounding box center [147, 134] width 223 height 196
click at [156, 375] on span "[STREET_ADDRESS]" at bounding box center [129, 369] width 88 height 12
click at [562, 53] on div "Call to Customer Outbound call Location Mr Appliance Fixer Your caller id phone…" at bounding box center [673, 54] width 828 height 28
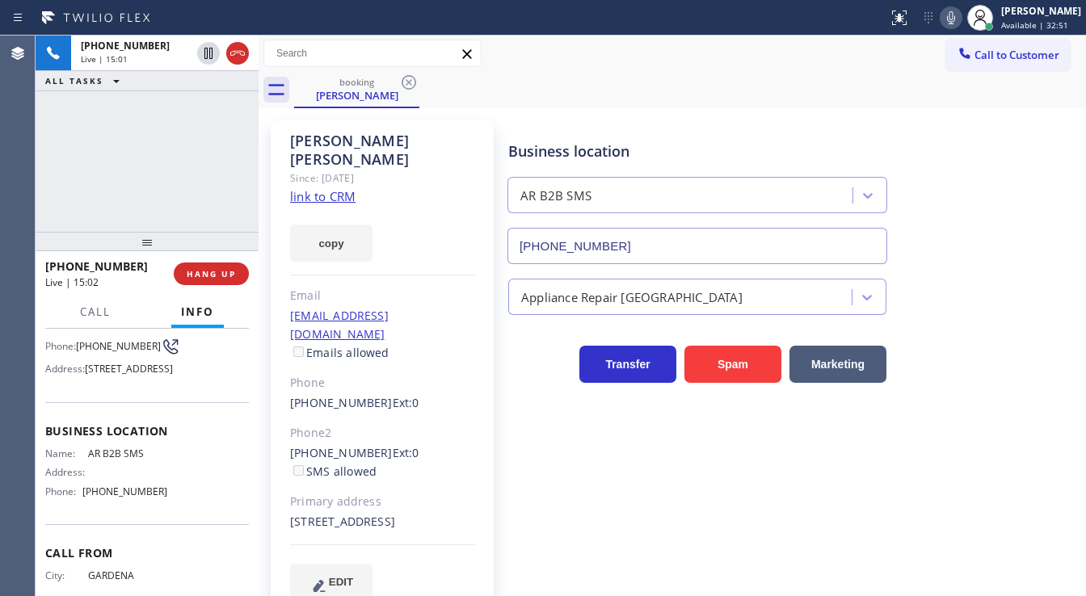
click at [158, 163] on div "[PHONE_NUMBER] Live | 15:01 ALL TASKS ALL TASKS ACTIVE TASKS TASKS IN WRAP UP" at bounding box center [147, 134] width 223 height 196
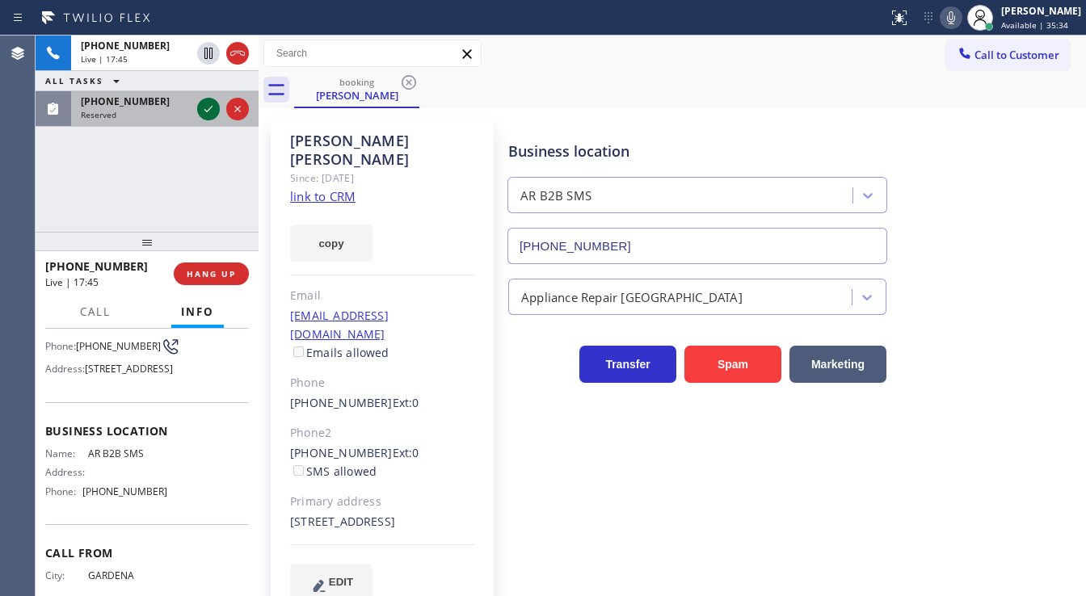
click at [206, 113] on icon at bounding box center [208, 108] width 19 height 19
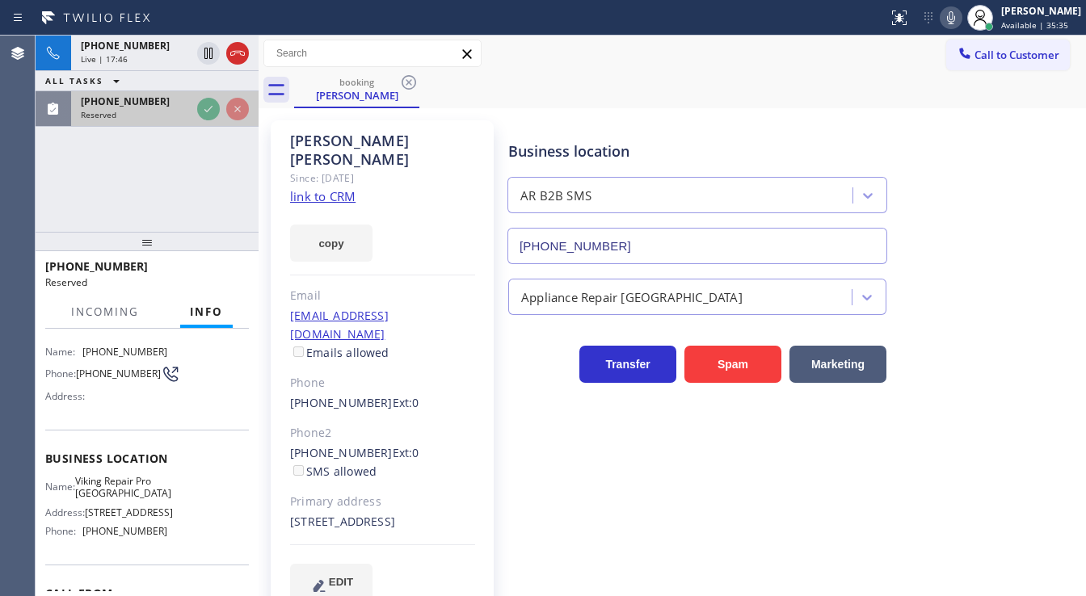
scroll to position [155, 0]
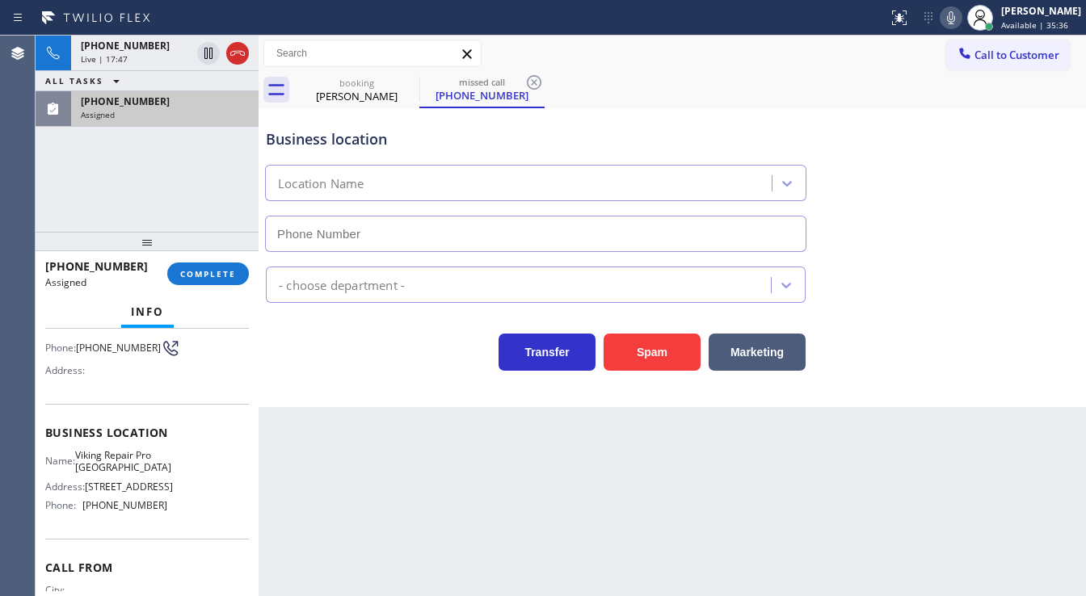
type input "[PHONE_NUMBER]"
click at [214, 265] on button "COMPLETE" at bounding box center [208, 274] width 82 height 23
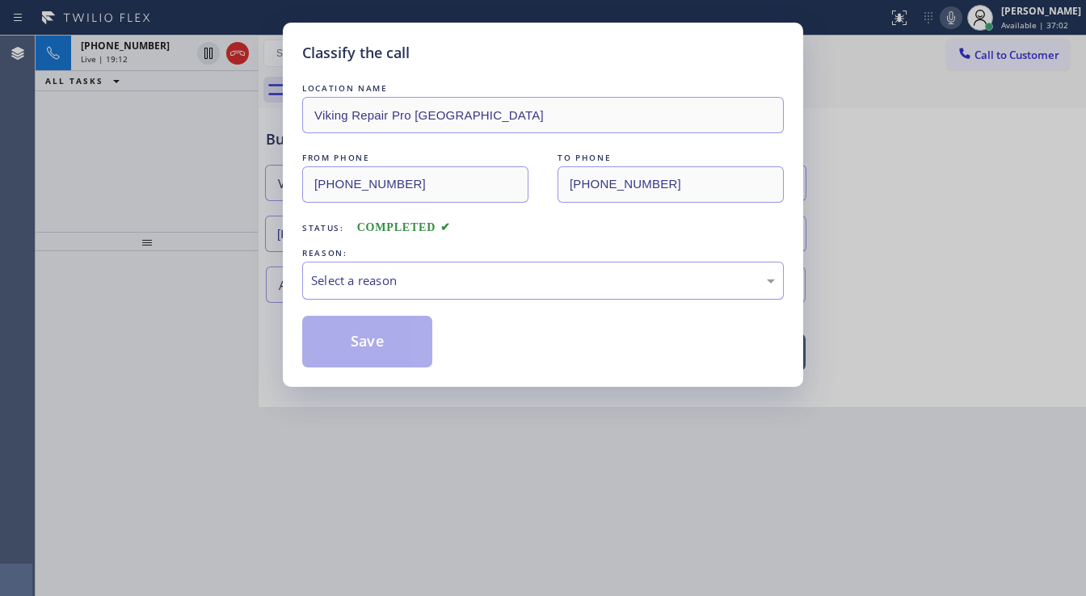
click at [373, 280] on div "Select a reason" at bounding box center [543, 281] width 464 height 19
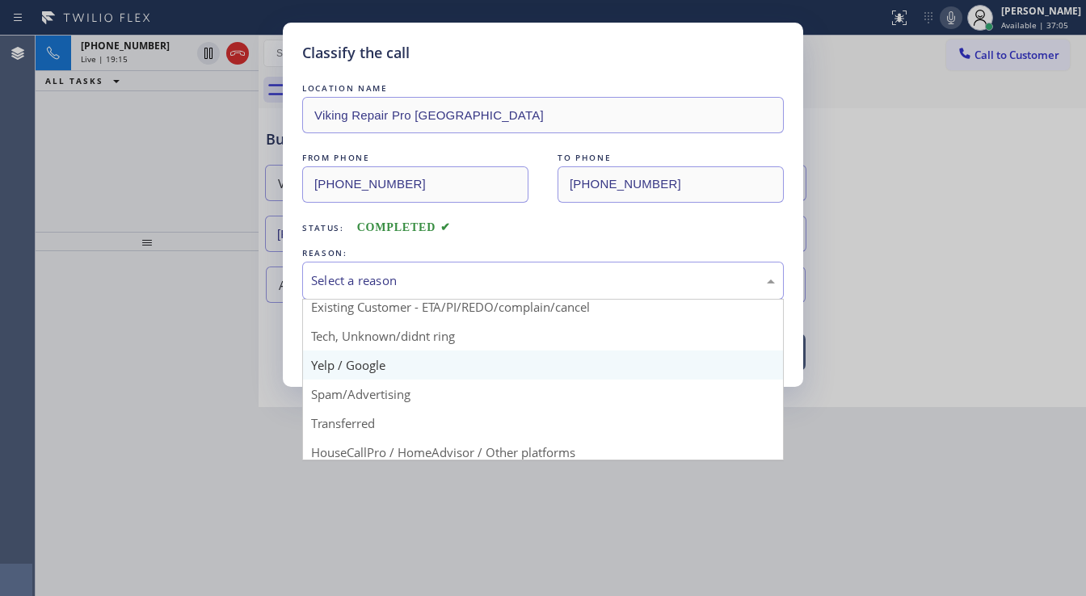
scroll to position [36, 0]
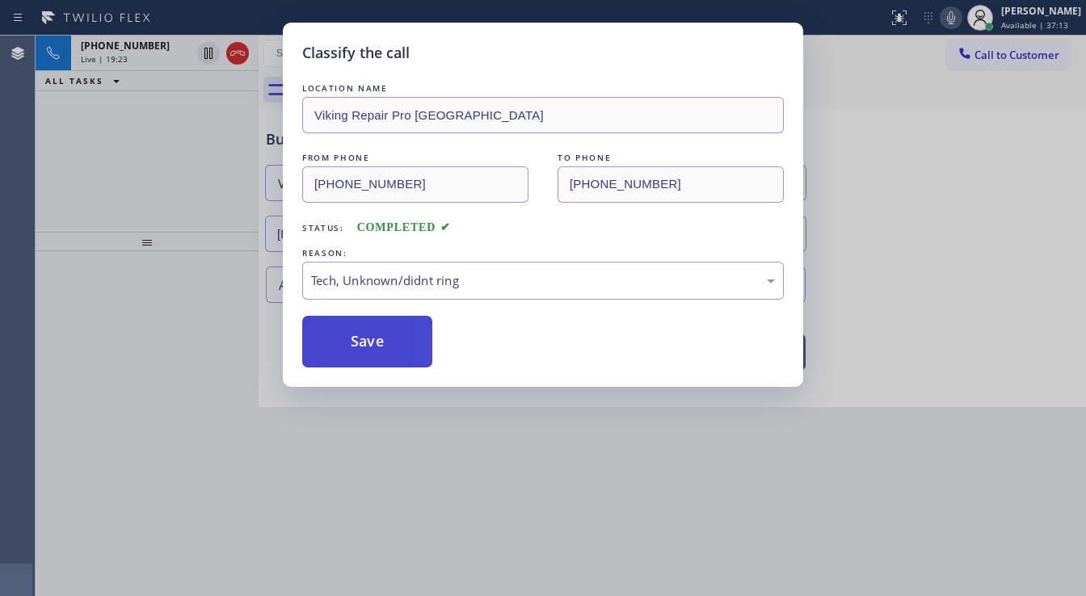
click at [385, 348] on button "Save" at bounding box center [367, 342] width 130 height 52
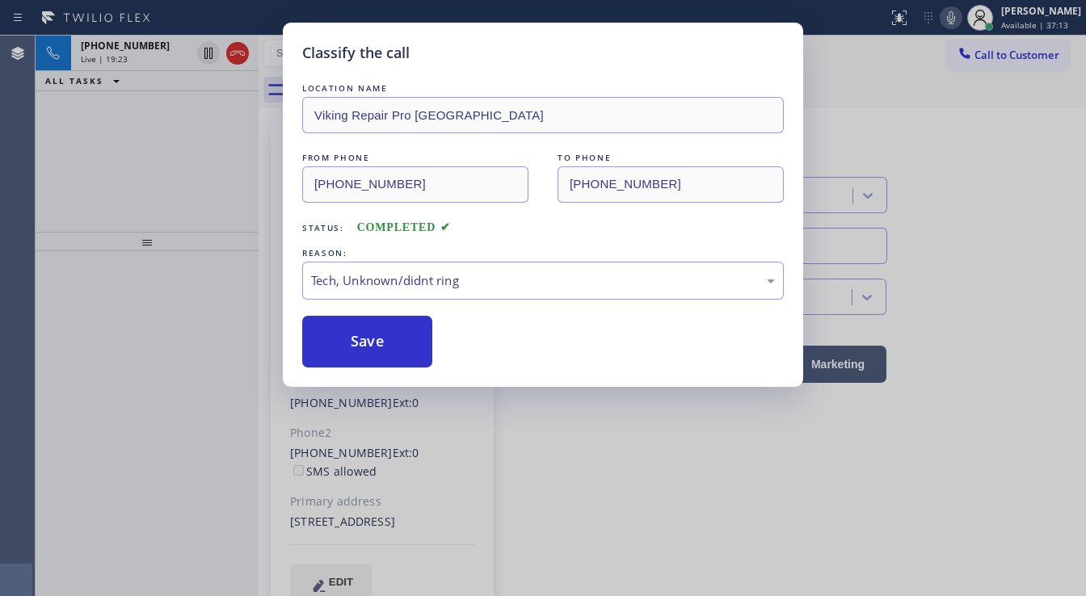
click at [218, 226] on div "Classify the call LOCATION NAME Viking Repair Pro Sarasota FROM PHONE [PHONE_NU…" at bounding box center [543, 298] width 1086 height 596
type input "[PHONE_NUMBER]"
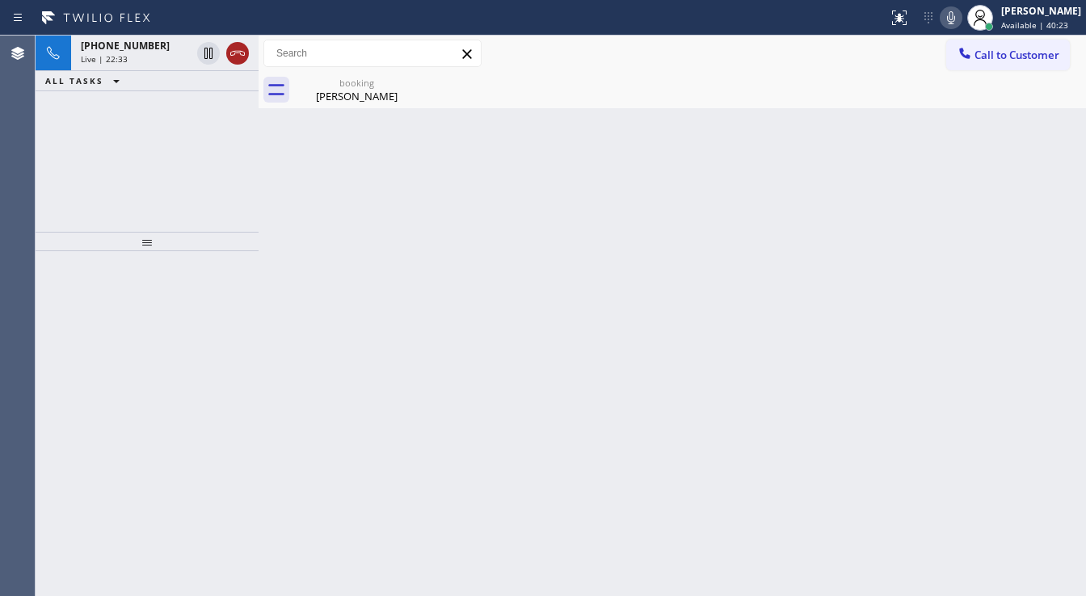
click at [246, 58] on div at bounding box center [223, 54] width 58 height 36
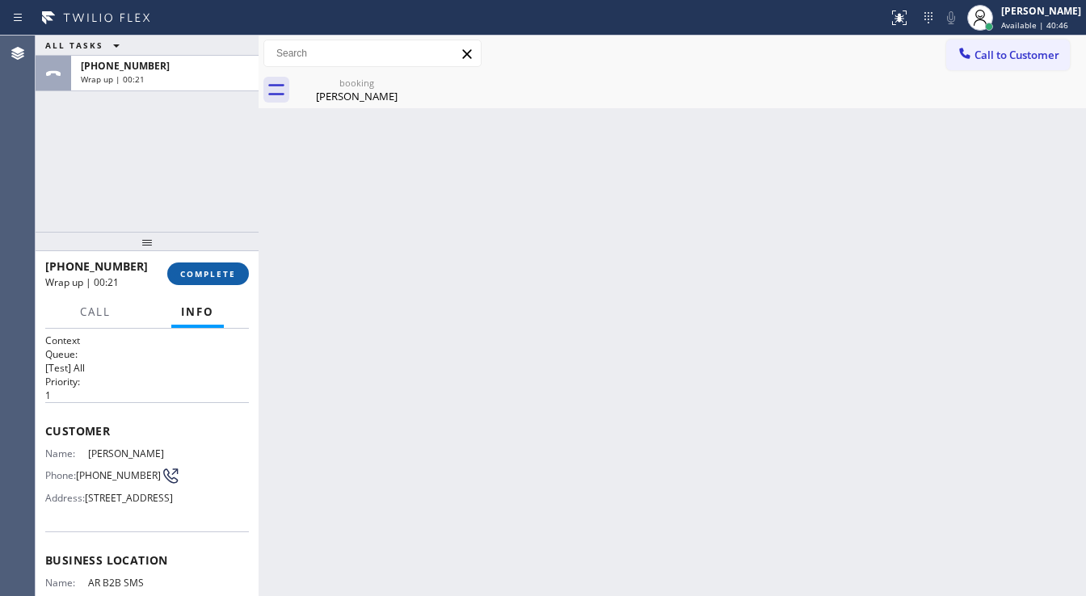
click at [207, 269] on span "COMPLETE" at bounding box center [208, 273] width 56 height 11
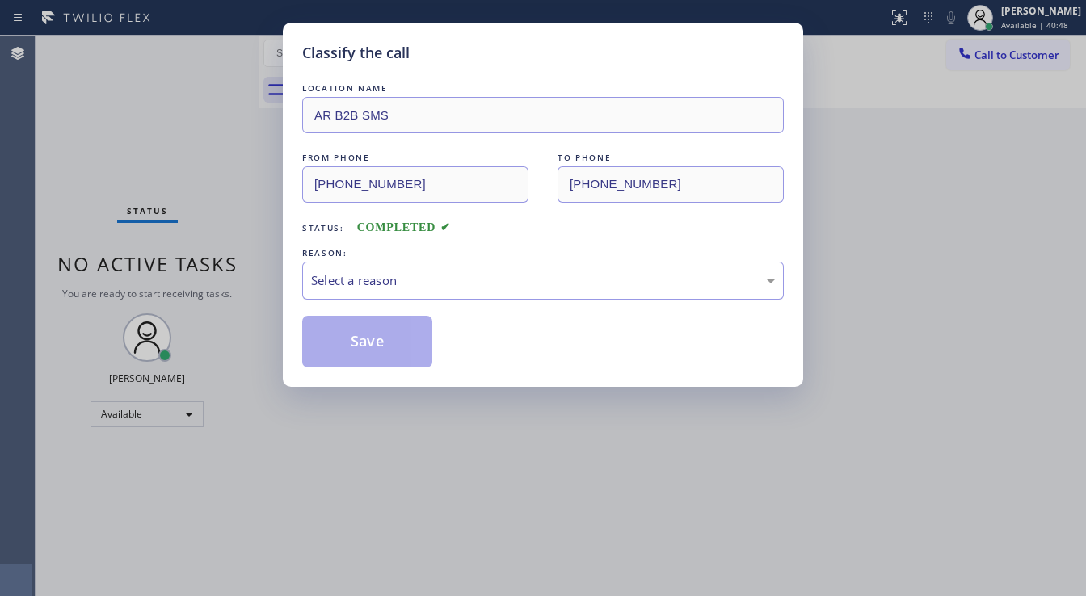
click at [382, 285] on div "Select a reason" at bounding box center [543, 281] width 464 height 19
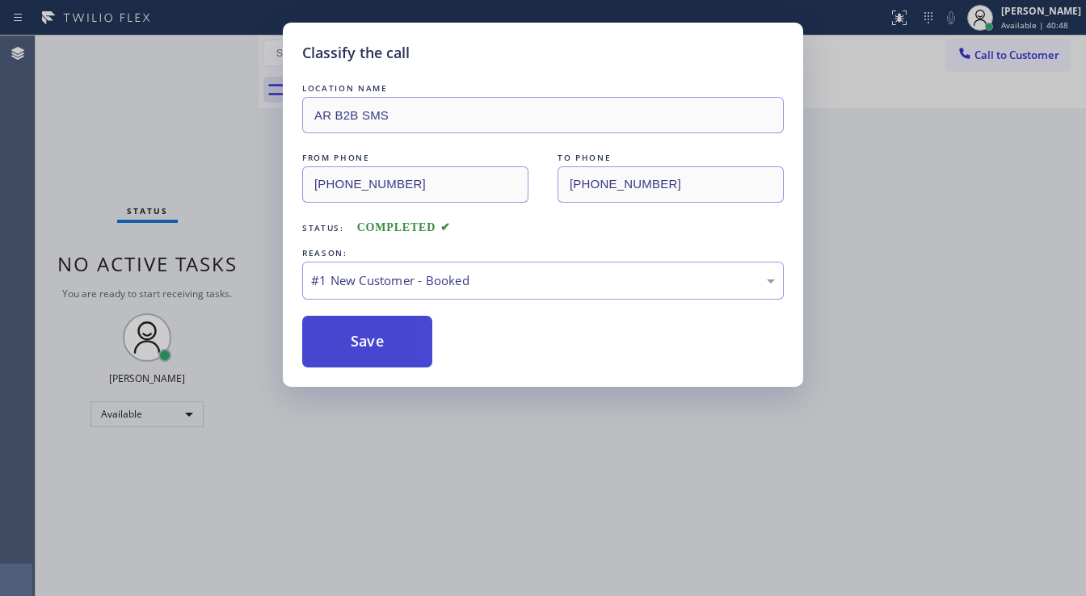
click at [360, 345] on button "Save" at bounding box center [367, 342] width 130 height 52
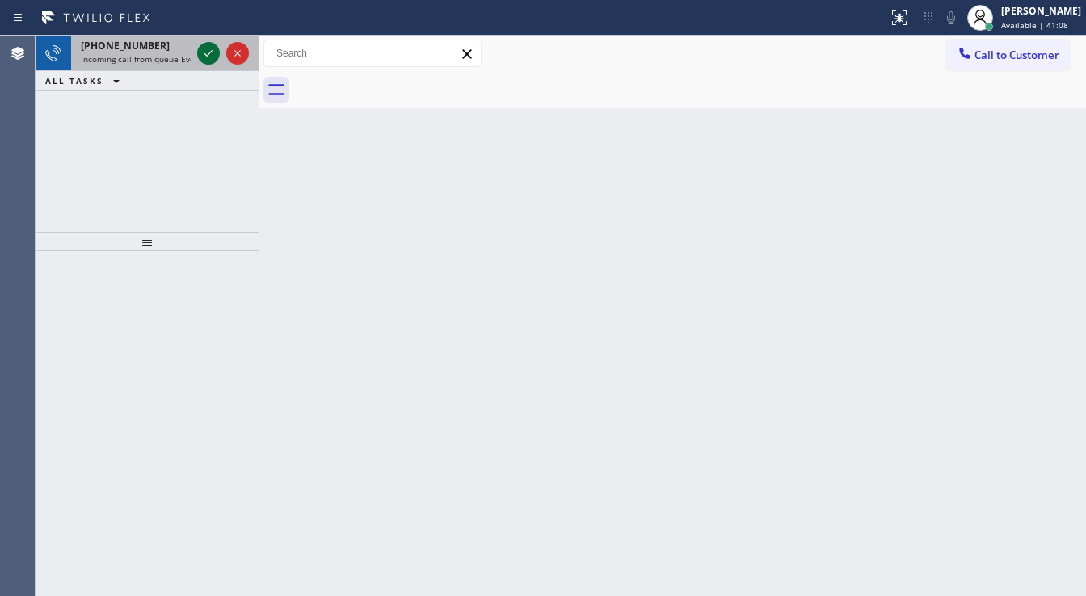
click at [204, 54] on icon at bounding box center [208, 53] width 19 height 19
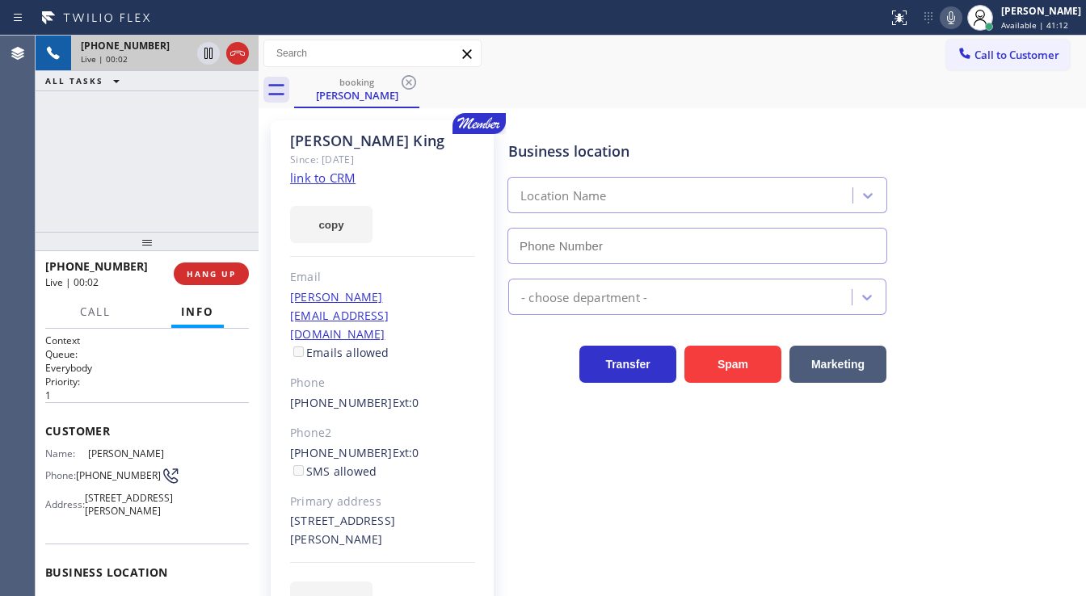
scroll to position [129, 0]
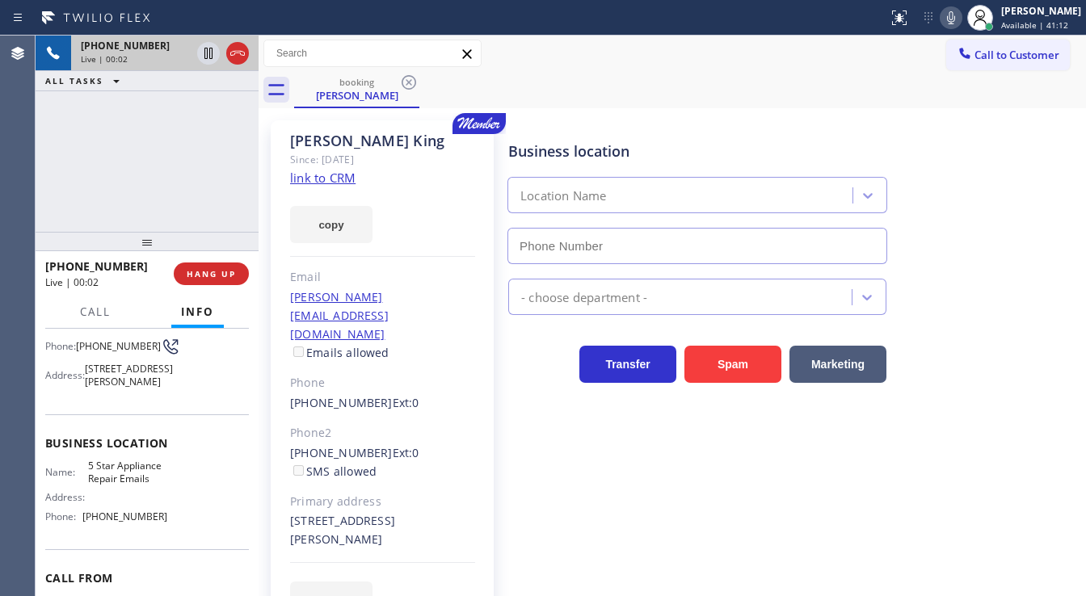
type input "[PHONE_NUMBER]"
click at [143, 148] on div "[PHONE_NUMBER] Live | 00:02 ALL TASKS ALL TASKS ACTIVE TASKS TASKS IN WRAP UP" at bounding box center [147, 134] width 223 height 196
click at [340, 178] on link "link to CRM" at bounding box center [322, 178] width 65 height 16
click at [567, 123] on div "Business location 5 Star Appliance Repair Emails [PHONE_NUMBER]" at bounding box center [793, 191] width 577 height 146
click at [955, 23] on icon at bounding box center [951, 17] width 8 height 13
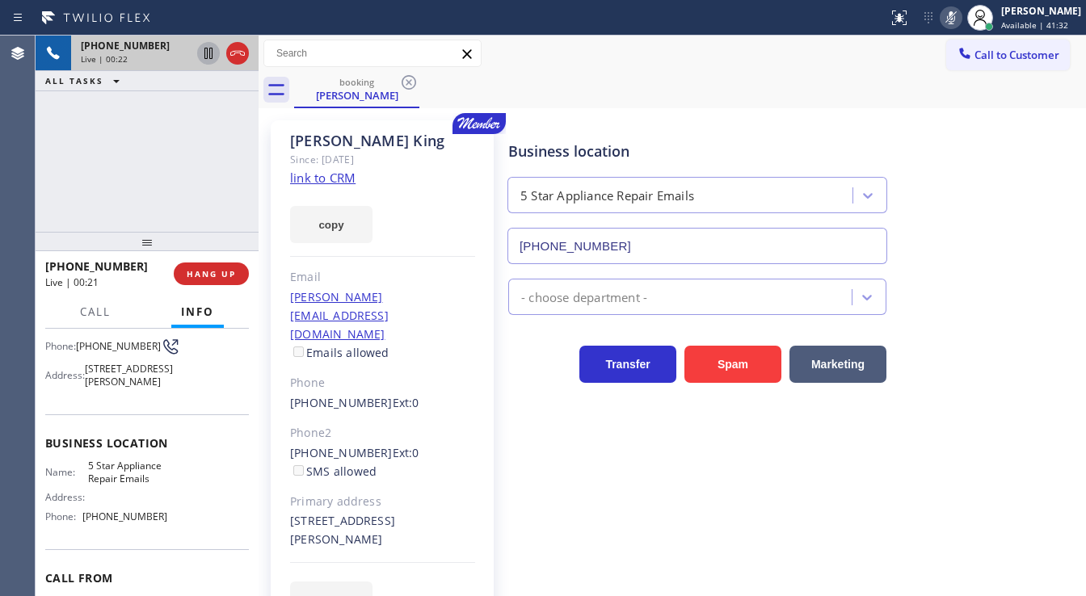
click at [209, 57] on icon at bounding box center [208, 53] width 8 height 11
click at [193, 200] on div "[PHONE_NUMBER] Live | 02:26 ALL TASKS ALL TASKS ACTIVE TASKS TASKS IN WRAP UP" at bounding box center [147, 134] width 223 height 196
click at [193, 200] on div "[PHONE_NUMBER] Live | 02:29 ALL TASKS ALL TASKS ACTIVE TASKS TASKS IN WRAP UP" at bounding box center [147, 134] width 223 height 196
click at [29, 166] on div "Agent Desktop" at bounding box center [17, 316] width 35 height 561
click at [210, 55] on icon at bounding box center [208, 53] width 11 height 11
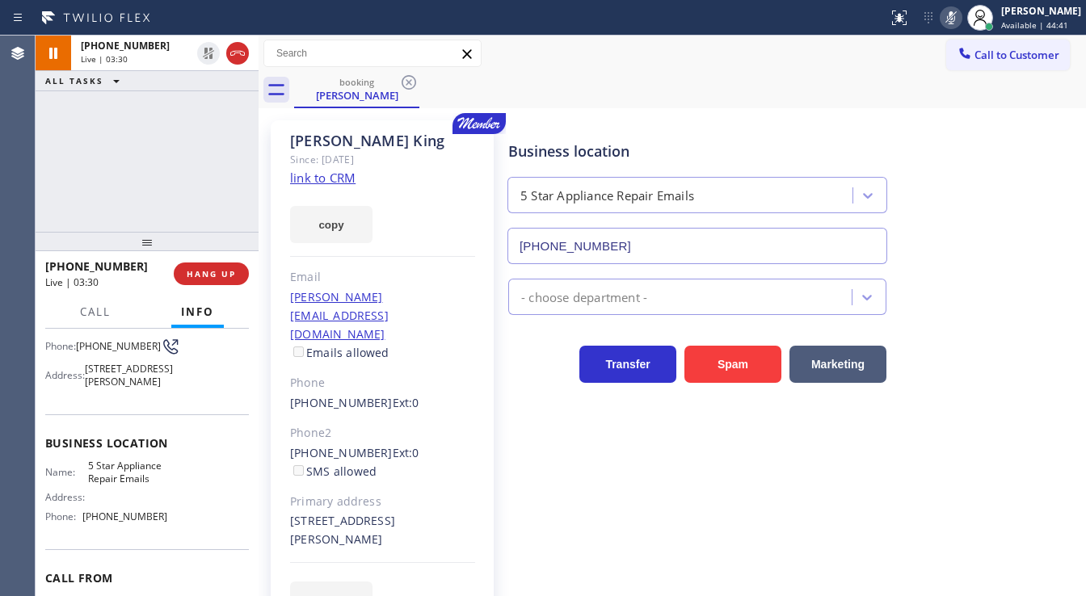
click at [961, 16] on icon at bounding box center [951, 17] width 19 height 19
click at [185, 121] on div "[PHONE_NUMBER] Live | 03:31 ALL TASKS ALL TASKS ACTIVE TASKS TASKS IN WRAP UP" at bounding box center [147, 134] width 223 height 196
click at [46, 193] on div "[PHONE_NUMBER] Live | 03:35 ALL TASKS ALL TASKS ACTIVE TASKS TASKS IN WRAP UP" at bounding box center [147, 134] width 223 height 196
click at [97, 307] on span "Call" at bounding box center [95, 312] width 31 height 15
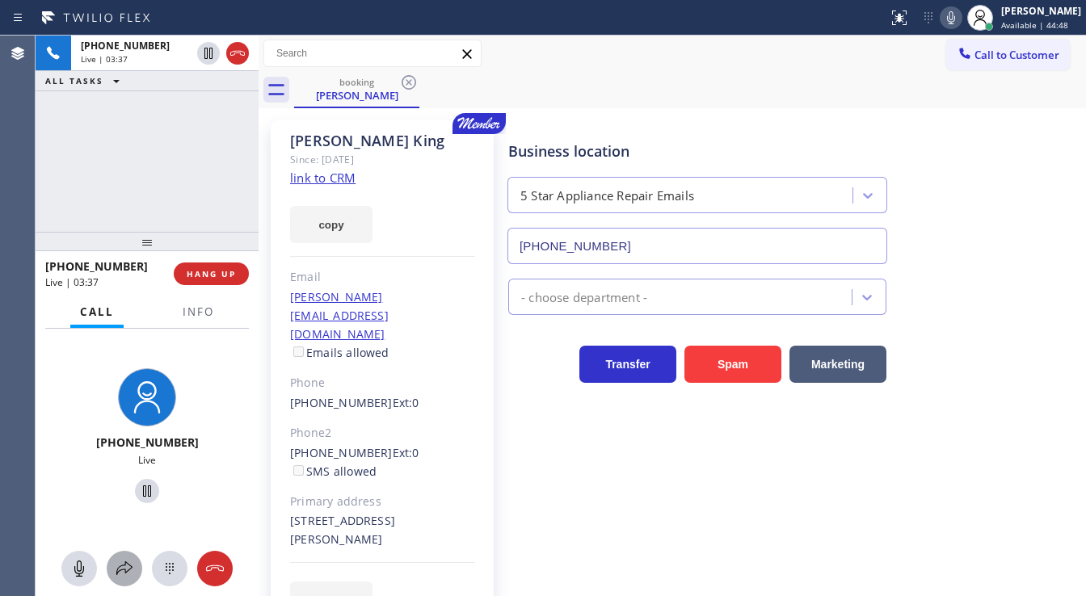
click at [128, 579] on button at bounding box center [125, 569] width 36 height 36
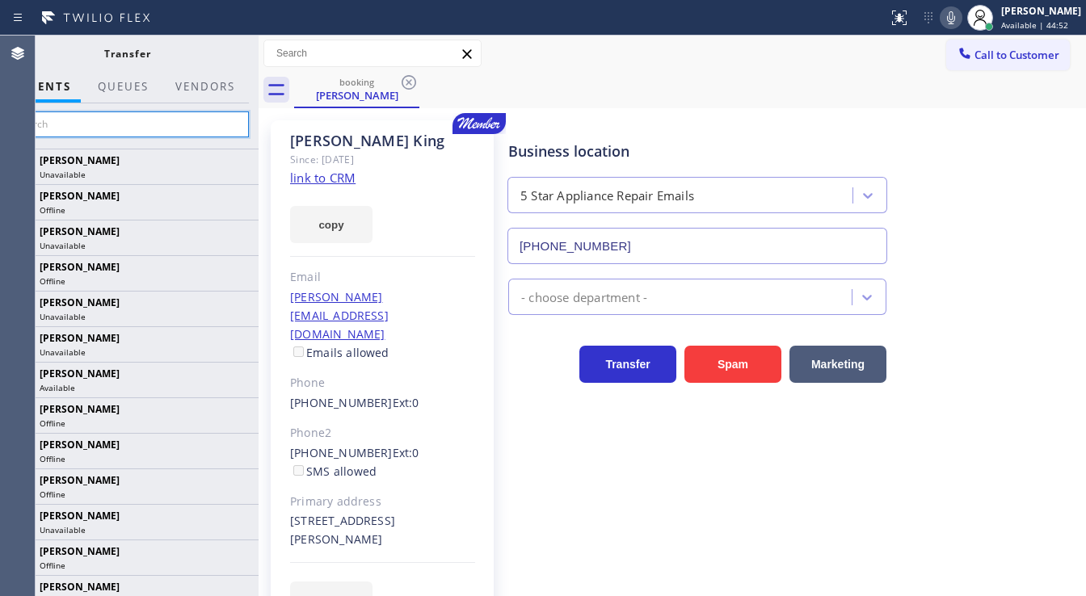
click at [82, 129] on input "text" at bounding box center [127, 125] width 243 height 26
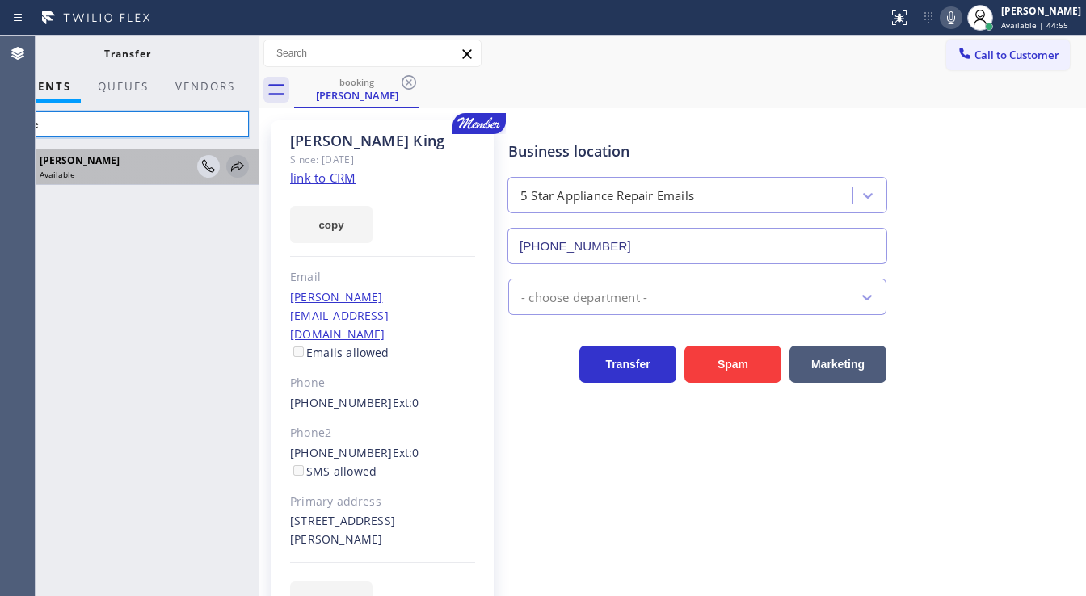
type input "Nere"
click at [240, 169] on icon at bounding box center [237, 166] width 19 height 19
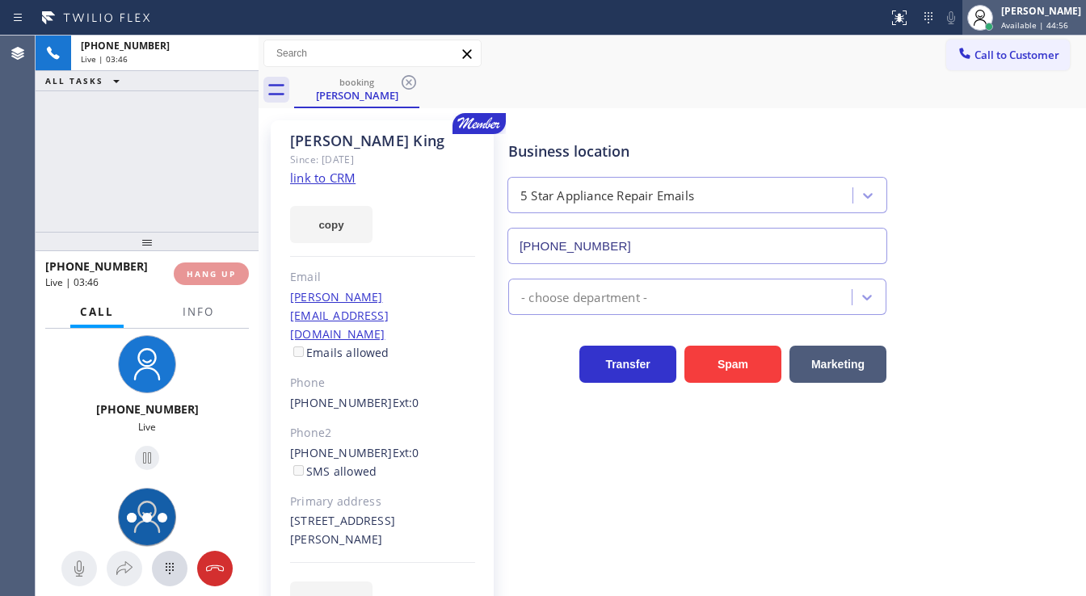
click at [1025, 21] on span "Available | 44:56" at bounding box center [1034, 24] width 67 height 11
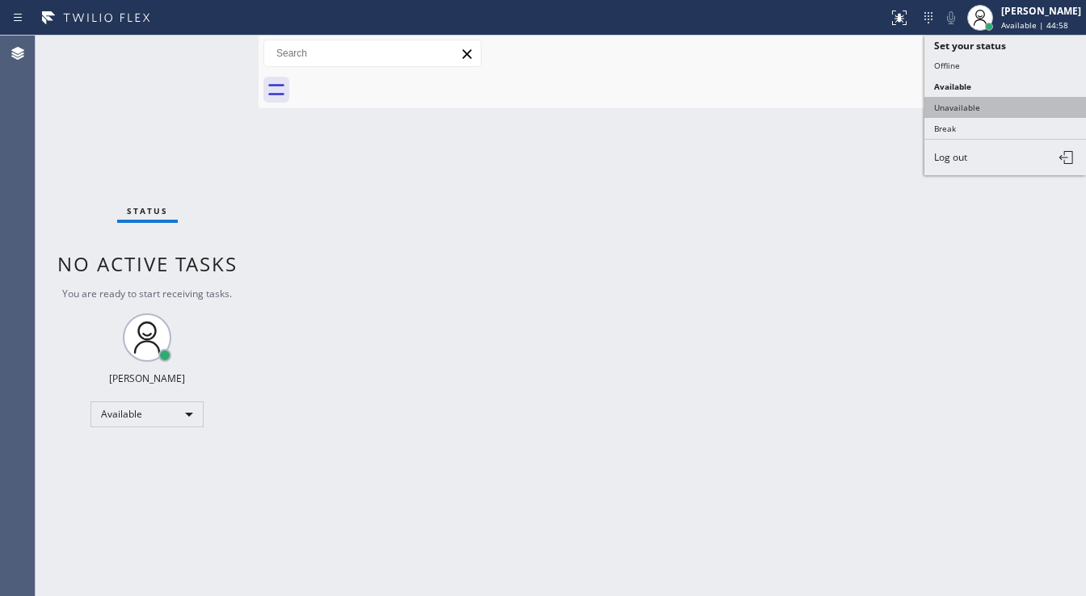
click at [971, 113] on button "Unavailable" at bounding box center [1006, 107] width 162 height 21
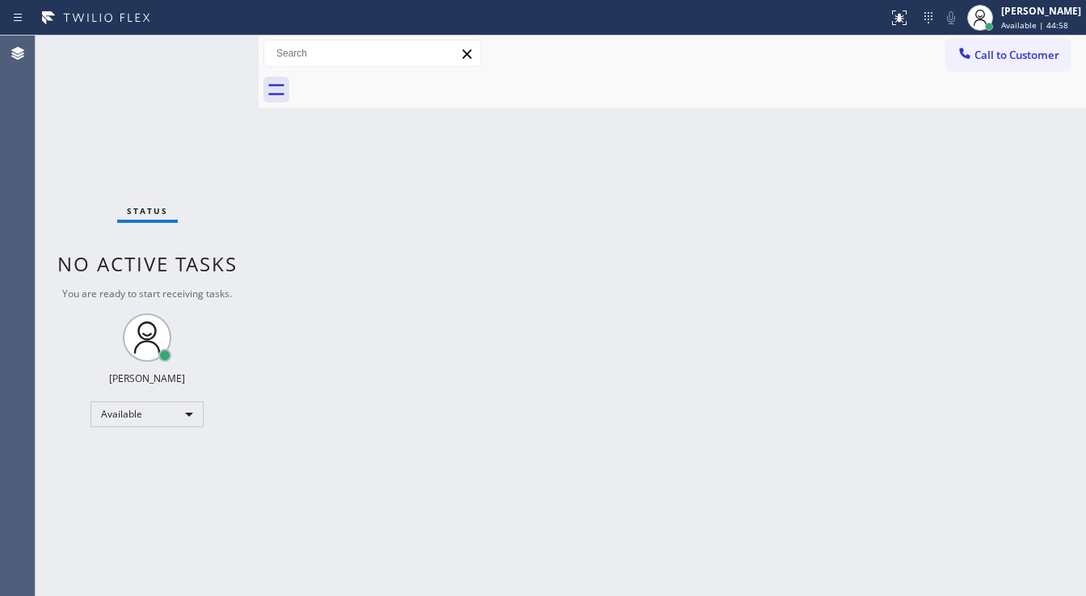
click at [719, 202] on div "Back to Dashboard Change Sender ID Customers Technicians Select a contact Outbo…" at bounding box center [673, 316] width 828 height 561
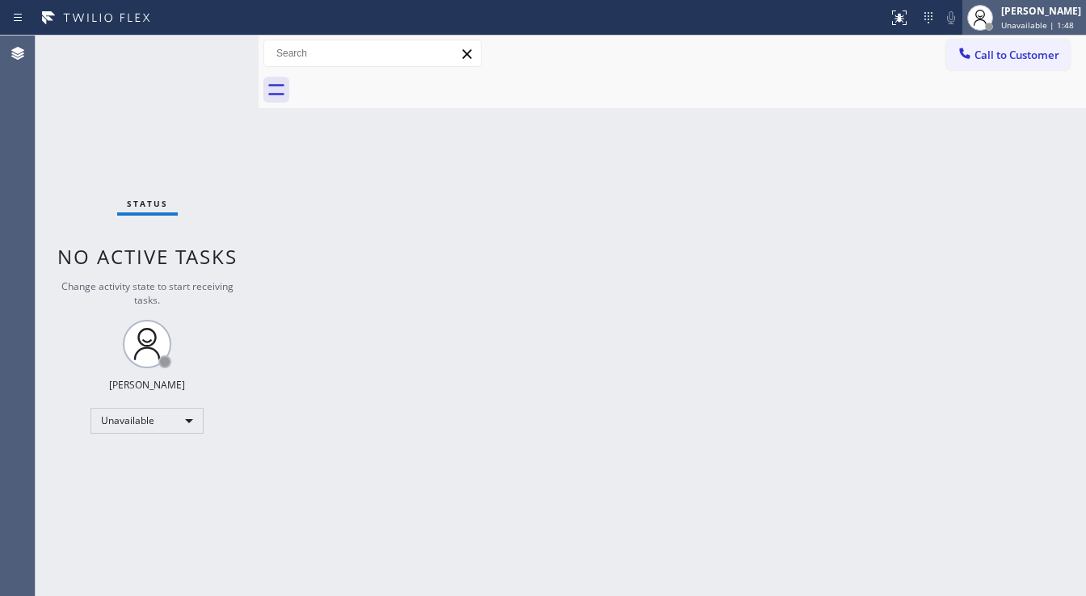
click at [990, 14] on icon at bounding box center [980, 17] width 19 height 19
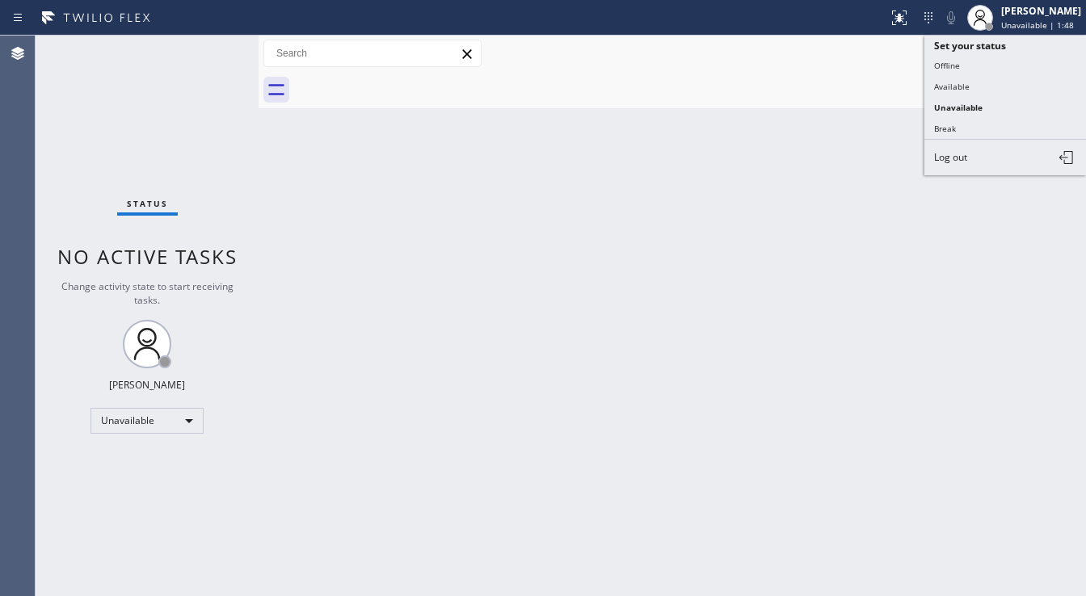
click at [944, 84] on button "Available" at bounding box center [1006, 86] width 162 height 21
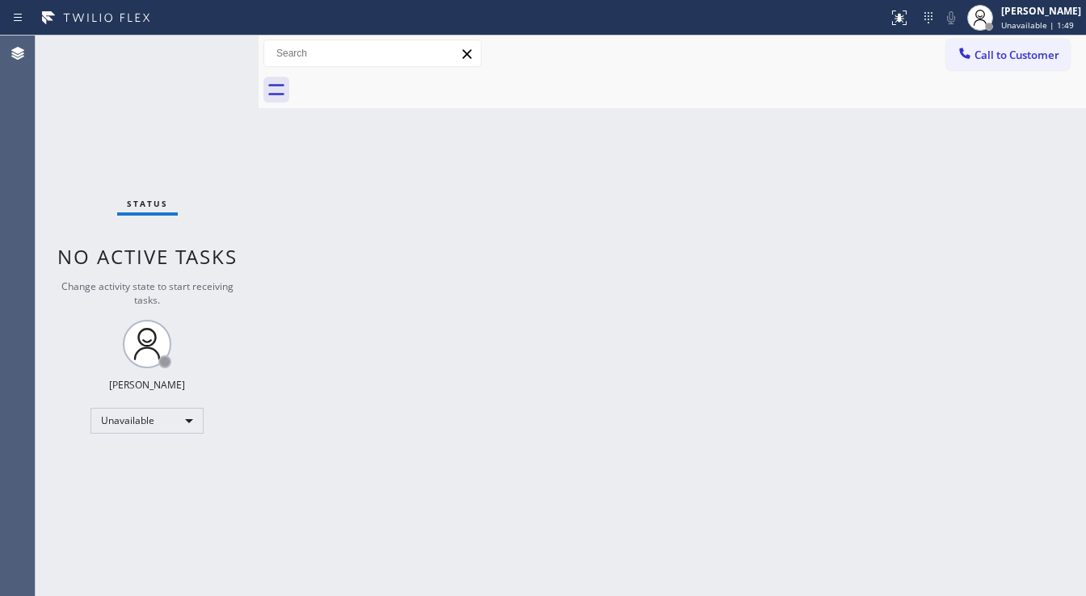
click at [565, 171] on div "Back to Dashboard Change Sender ID Customers Technicians Select a contact Outbo…" at bounding box center [673, 316] width 828 height 561
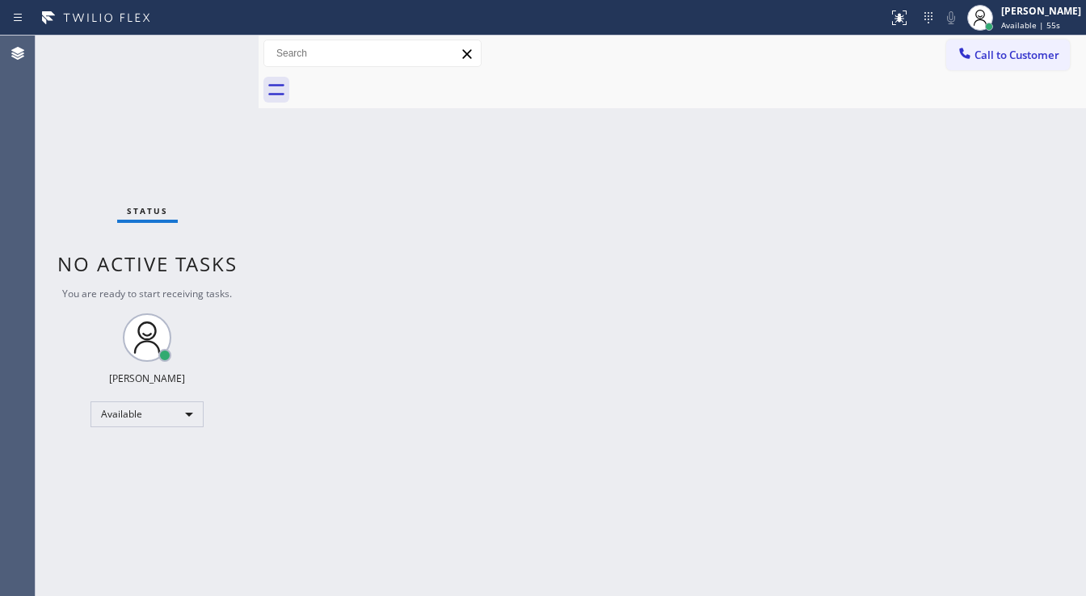
click at [196, 48] on div "Status No active tasks You are ready to start receiving tasks. [PERSON_NAME]" at bounding box center [147, 316] width 223 height 561
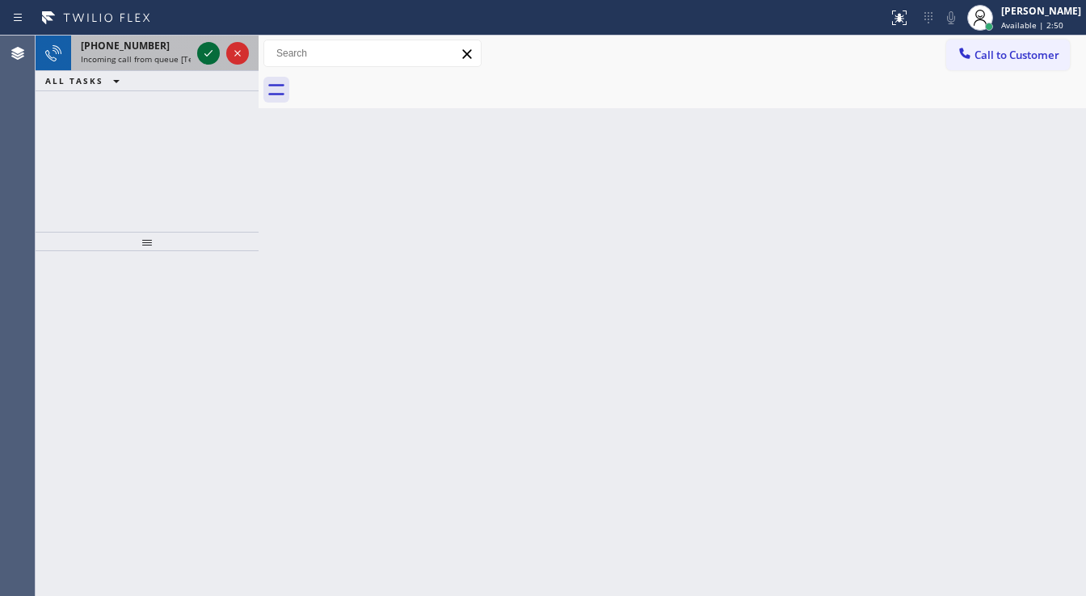
click at [206, 55] on icon at bounding box center [208, 53] width 8 height 6
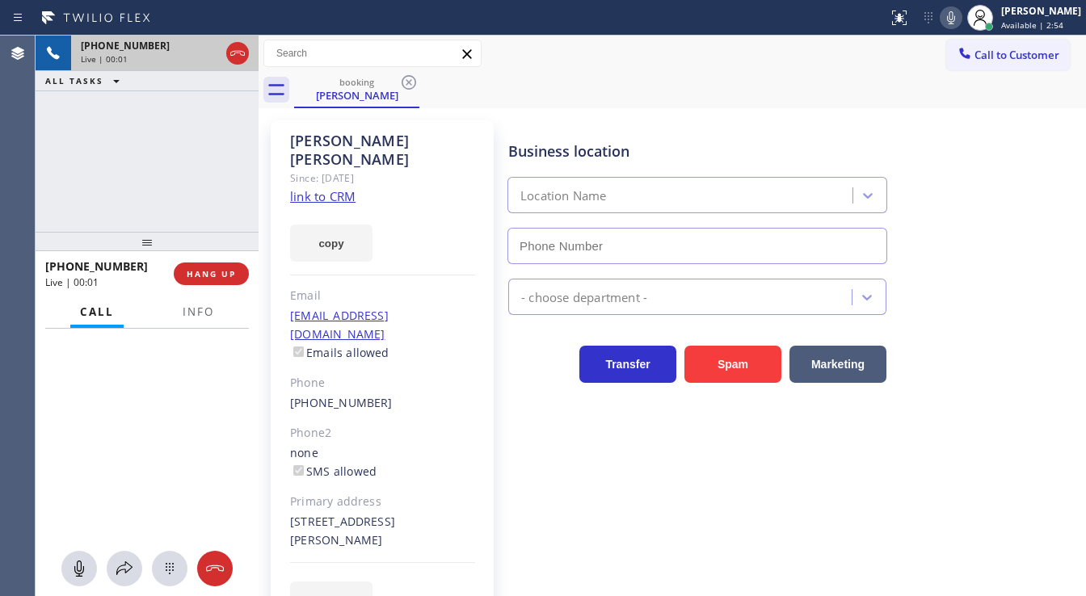
type input "[PHONE_NUMBER]"
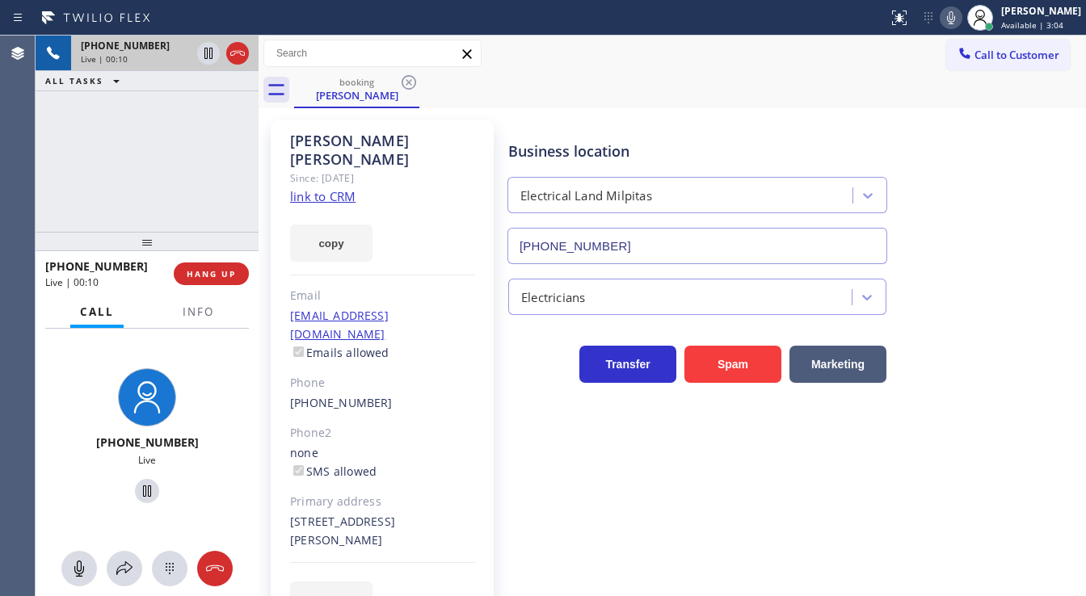
click at [305, 188] on link "link to CRM" at bounding box center [322, 196] width 65 height 16
click at [960, 17] on icon at bounding box center [951, 17] width 19 height 19
click at [204, 57] on icon at bounding box center [208, 53] width 8 height 11
click at [705, 52] on div "Call to Customer Outbound call Location Mr Appliance Fixer Your caller id phone…" at bounding box center [673, 54] width 828 height 28
click at [44, 162] on div "[PHONE_NUMBER] Live | 02:04 ALL TASKS ALL TASKS ACTIVE TASKS TASKS IN WRAP UP" at bounding box center [147, 134] width 223 height 196
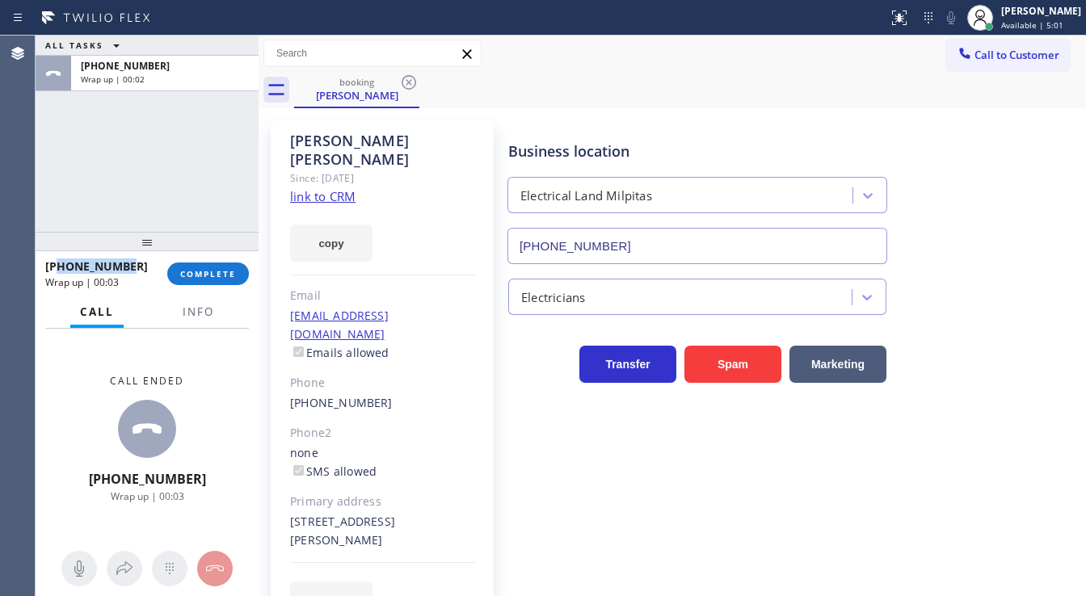
drag, startPoint x: 93, startPoint y: 266, endPoint x: 61, endPoint y: 267, distance: 32.3
click at [61, 267] on div "[PHONE_NUMBER]" at bounding box center [100, 266] width 111 height 15
copy span "9252030871"
click at [289, 267] on div "[PERSON_NAME] Since: [DATE] link to CRM copy Email [EMAIL_ADDRESS][DOMAIN_NAME]…" at bounding box center [382, 379] width 223 height 518
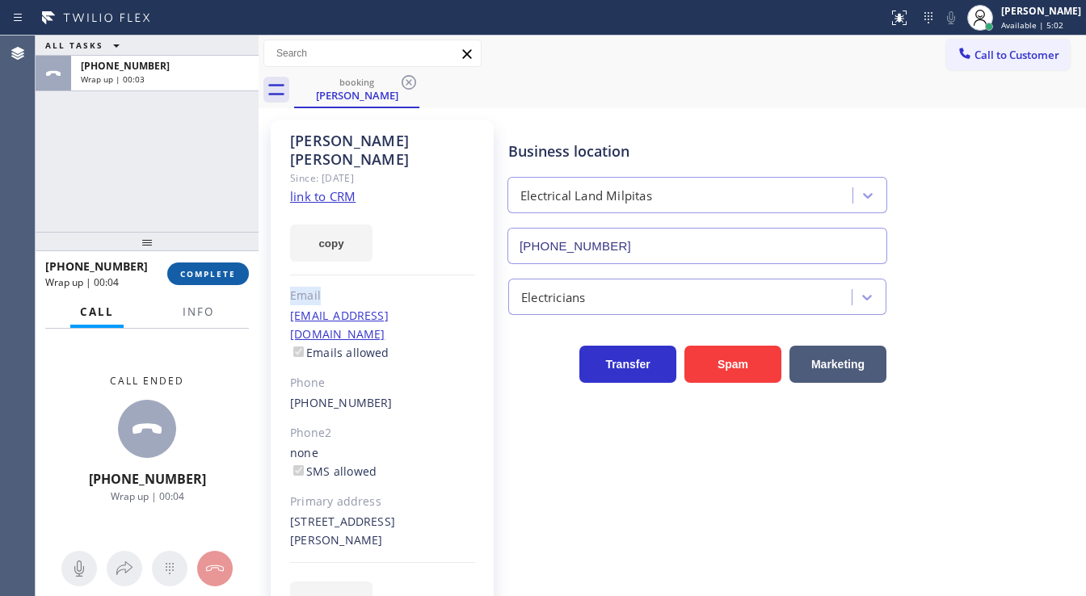
click at [225, 269] on span "COMPLETE" at bounding box center [208, 273] width 56 height 11
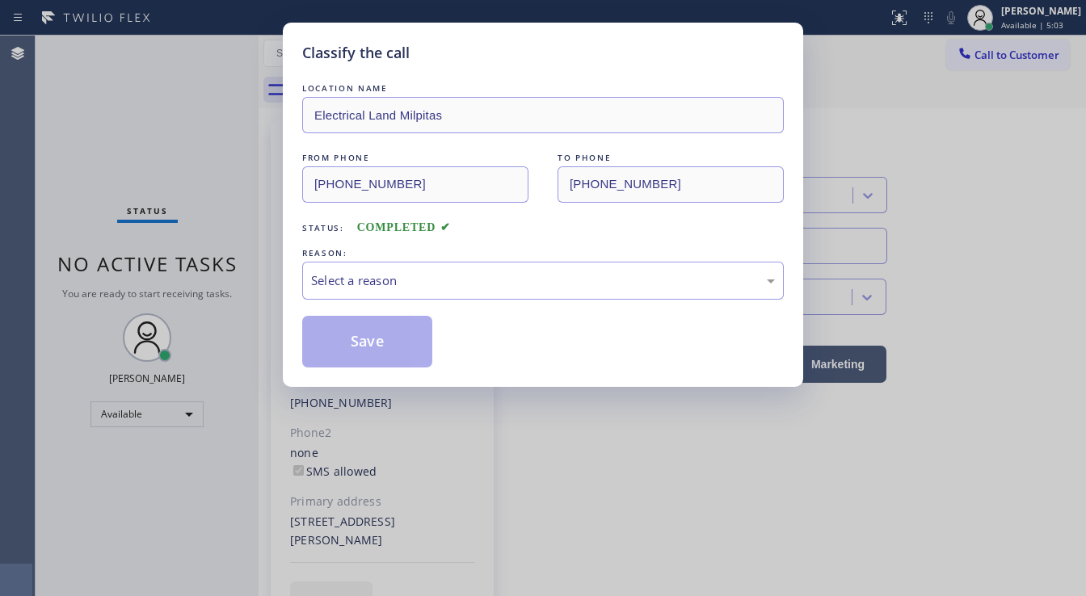
click at [466, 272] on div "Select a reason" at bounding box center [543, 281] width 464 height 19
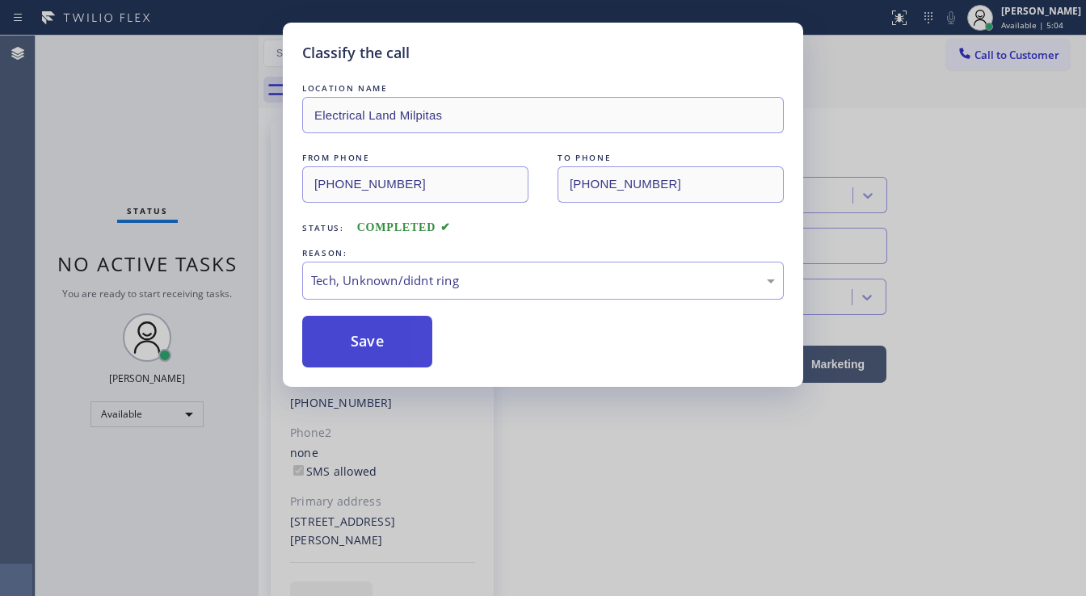
click at [390, 333] on button "Save" at bounding box center [367, 342] width 130 height 52
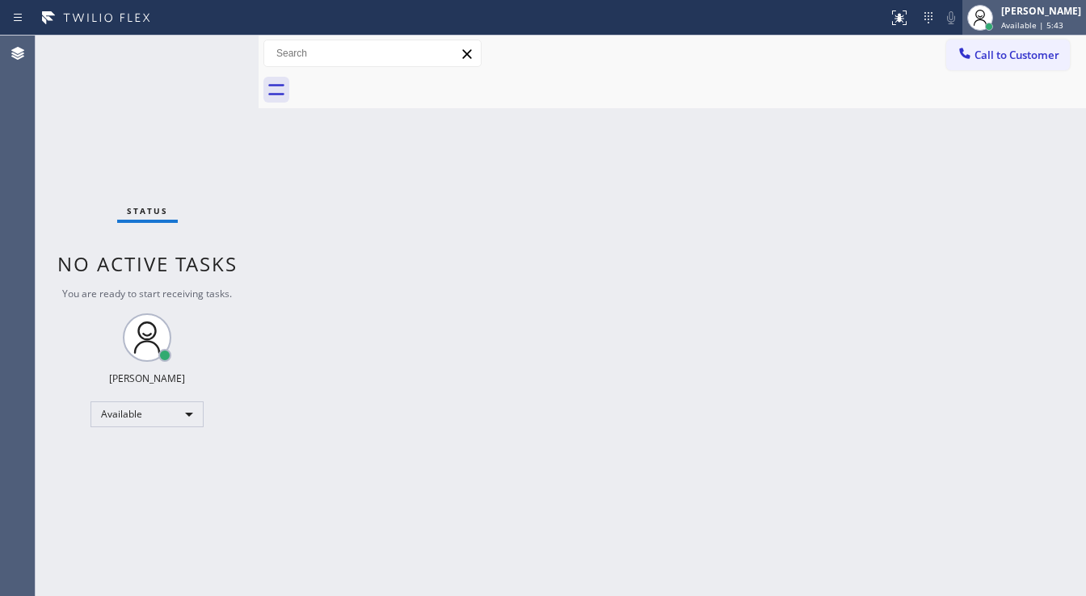
click at [995, 22] on div at bounding box center [989, 26] width 11 height 11
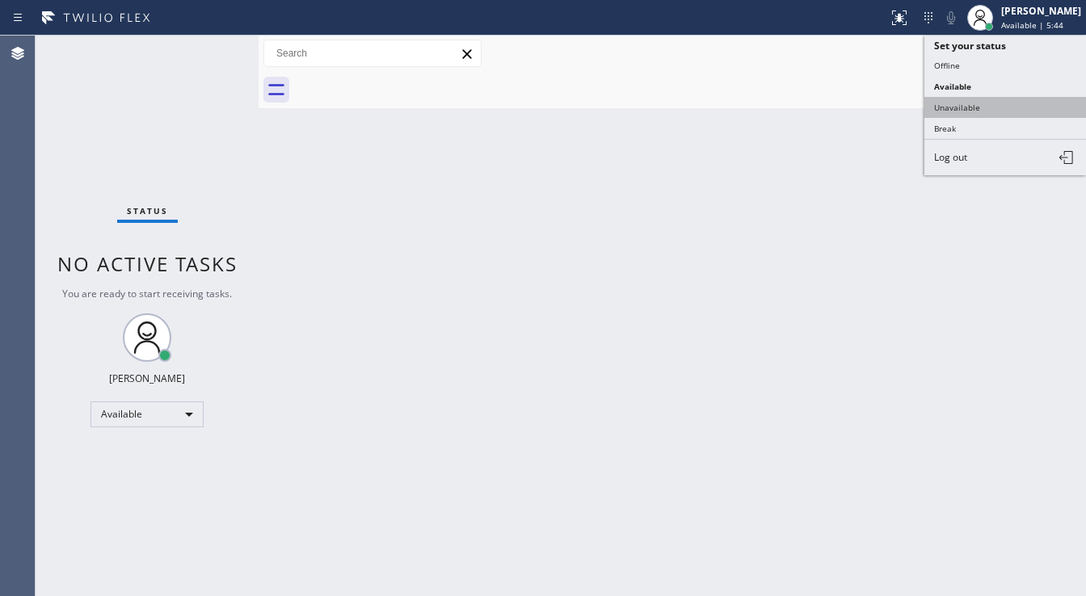
click at [1001, 97] on button "Unavailable" at bounding box center [1006, 107] width 162 height 21
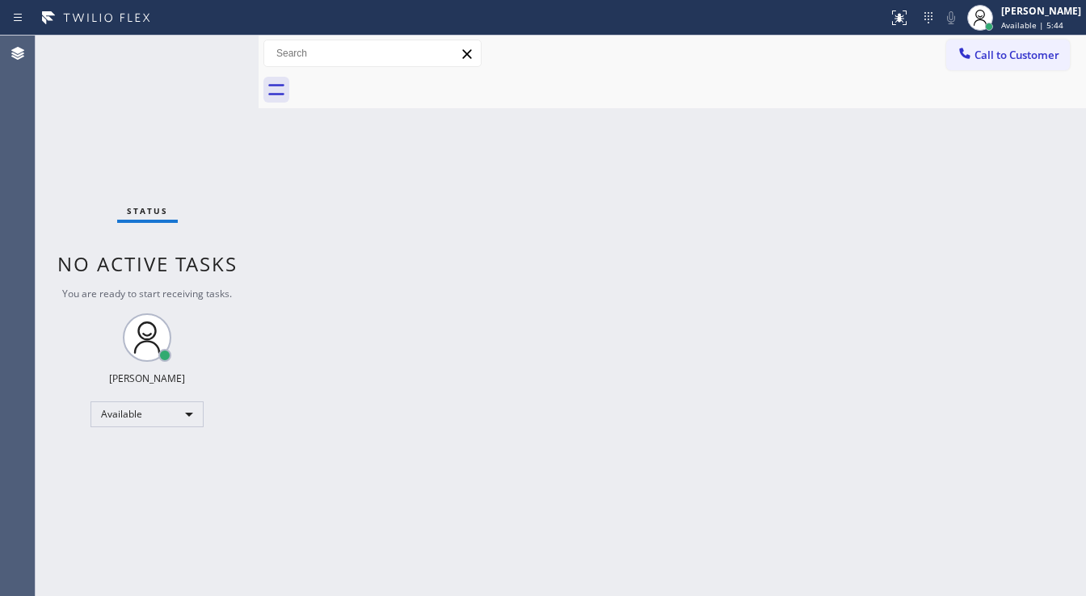
click at [811, 142] on div "Back to Dashboard Change Sender ID Customers Technicians Select a contact Outbo…" at bounding box center [673, 316] width 828 height 561
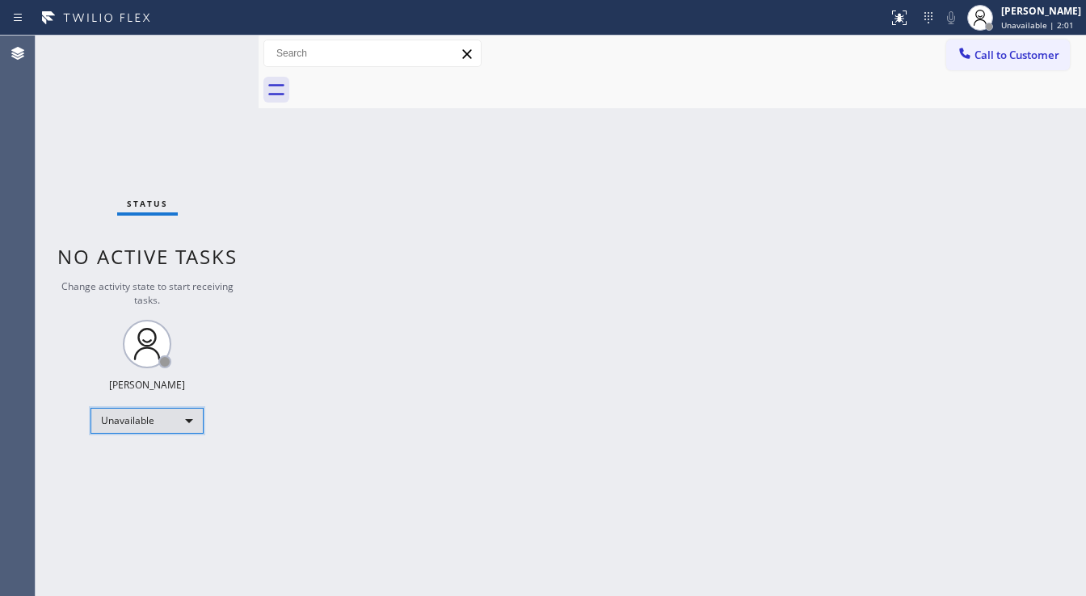
click at [158, 412] on div "Unavailable" at bounding box center [147, 421] width 113 height 26
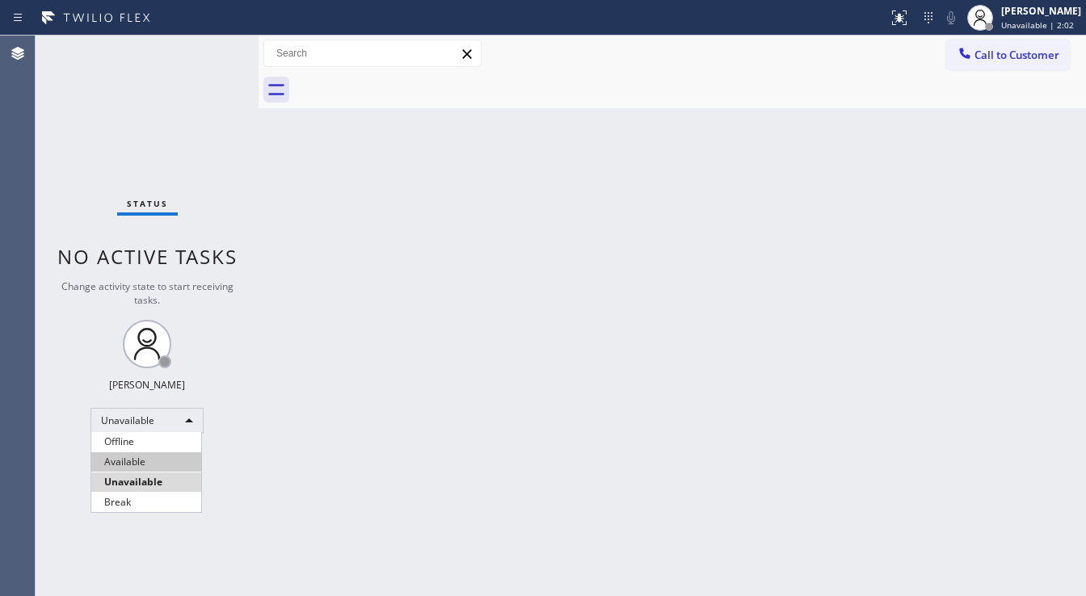
click at [144, 462] on li "Available" at bounding box center [146, 462] width 110 height 19
click at [349, 447] on div "Back to Dashboard Change Sender ID Customers Technicians Select a contact Outbo…" at bounding box center [673, 316] width 828 height 561
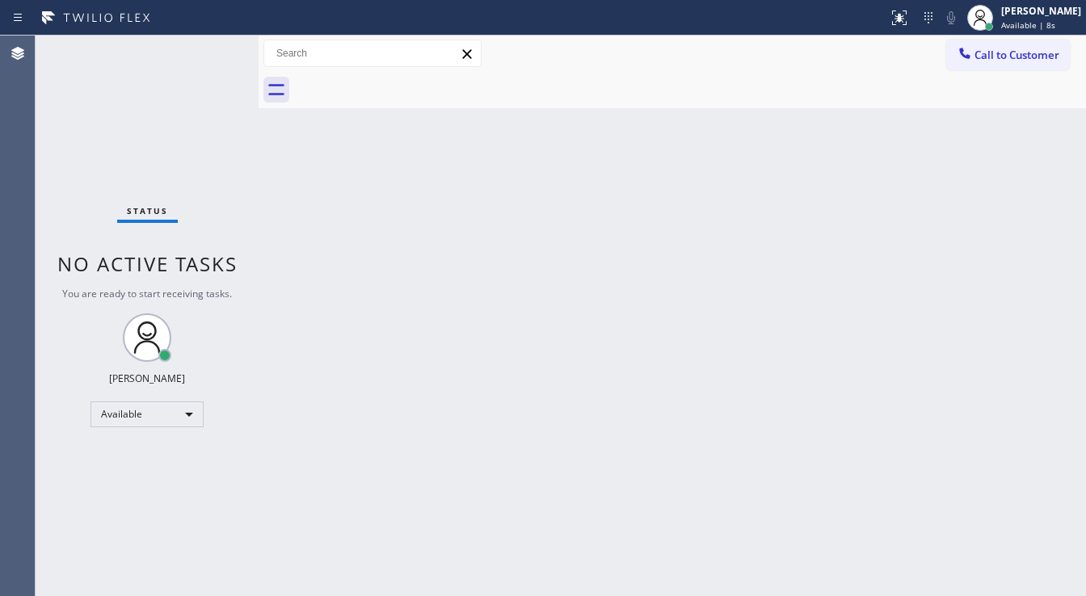
drag, startPoint x: 65, startPoint y: 217, endPoint x: 591, endPoint y: 106, distance: 537.7
click at [65, 217] on div "Status No active tasks You are ready to start receiving tasks. [PERSON_NAME]" at bounding box center [147, 316] width 223 height 561
click at [1015, 53] on span "Call to Customer" at bounding box center [1017, 55] width 85 height 15
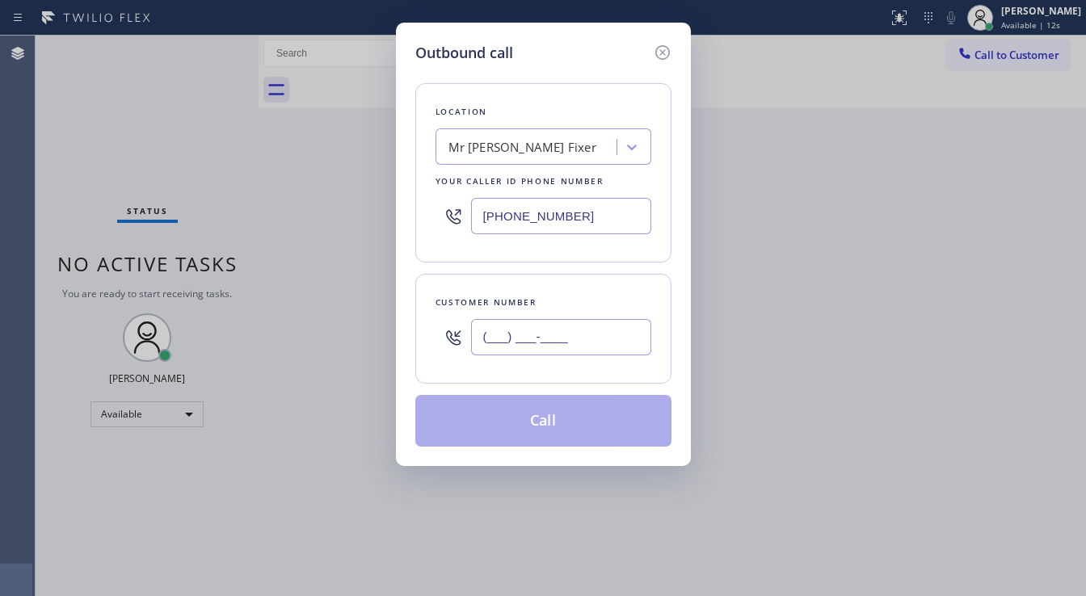
click at [537, 348] on input "(___) ___-____" at bounding box center [561, 337] width 180 height 36
paste input "415) 786-4559"
type input "[PHONE_NUMBER]"
click at [596, 227] on input "[PHONE_NUMBER]" at bounding box center [561, 216] width 180 height 36
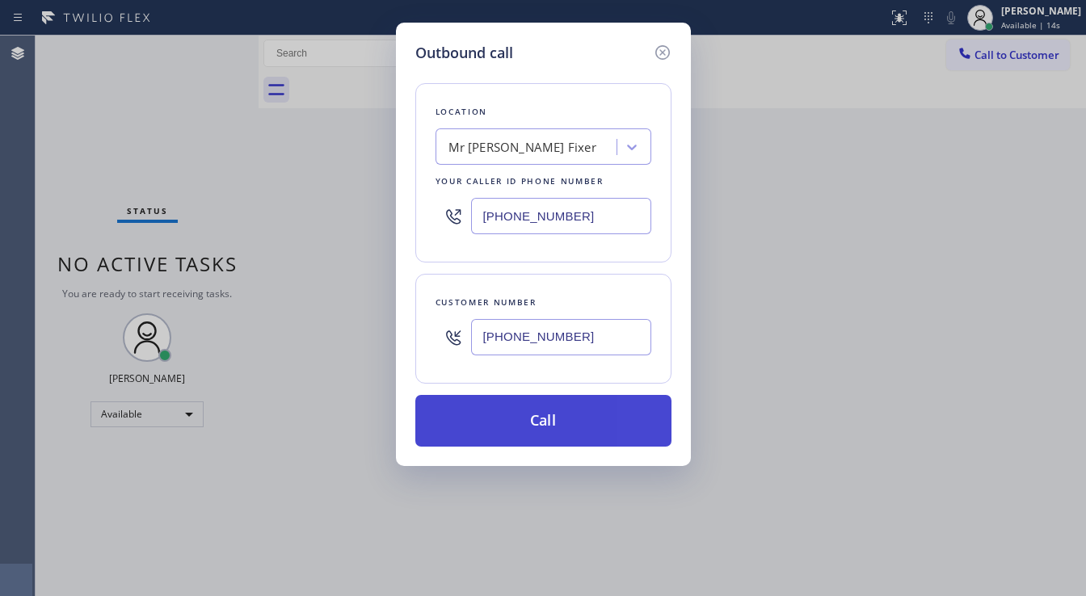
paste input "415) 851-8851"
type input "[PHONE_NUMBER]"
click at [565, 413] on button "Call" at bounding box center [543, 421] width 256 height 52
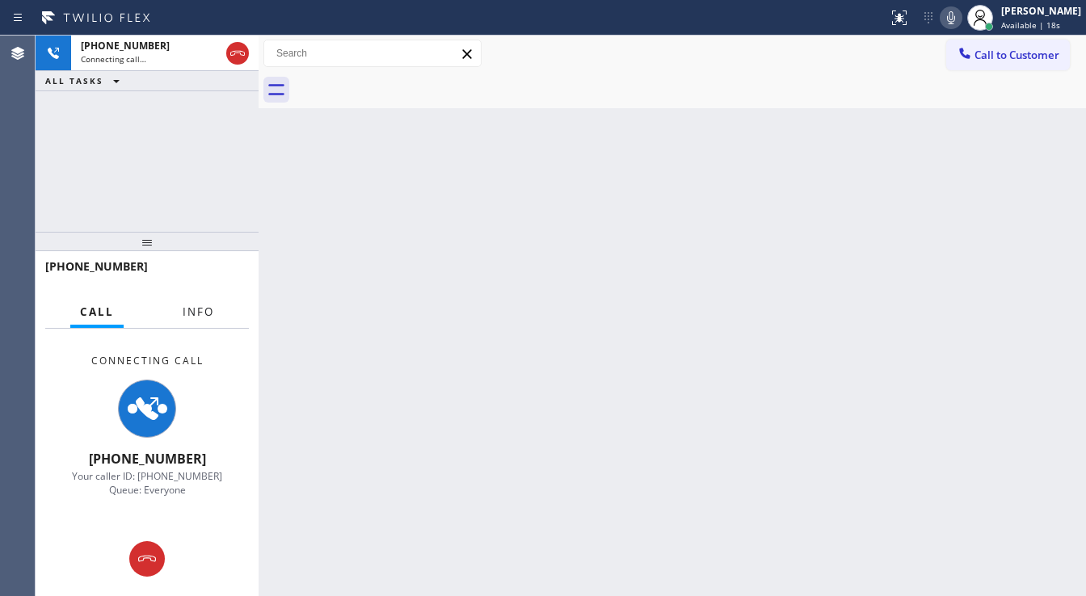
click at [198, 311] on span "Info" at bounding box center [199, 312] width 32 height 15
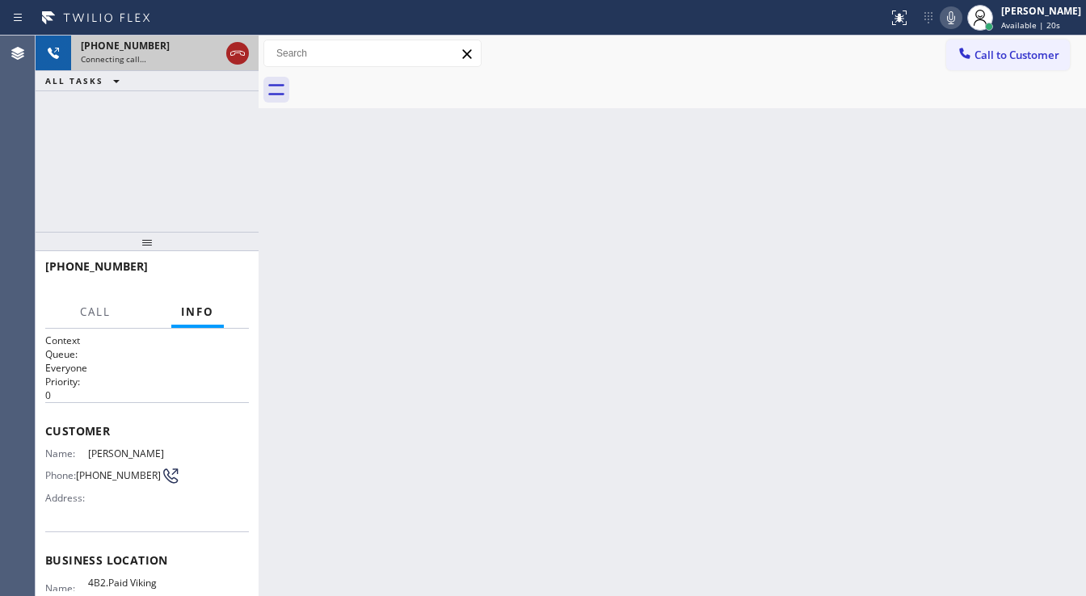
click at [231, 48] on icon at bounding box center [237, 53] width 19 height 19
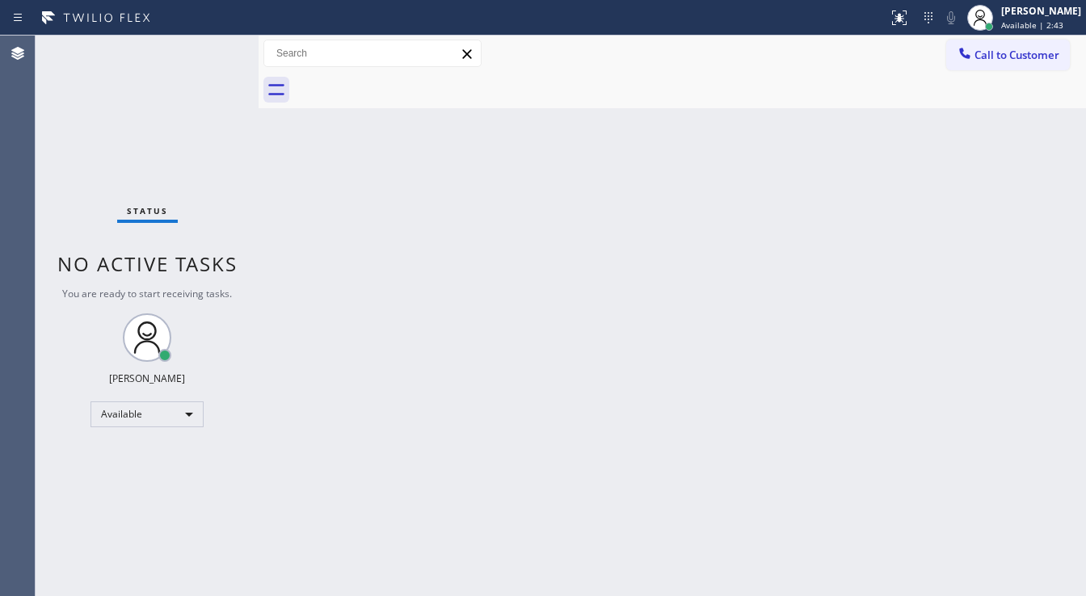
click at [216, 48] on div "Status No active tasks You are ready to start receiving tasks. [PERSON_NAME]" at bounding box center [147, 316] width 223 height 561
click at [213, 49] on div "Status No active tasks You are ready to start receiving tasks. [PERSON_NAME]" at bounding box center [147, 316] width 223 height 561
drag, startPoint x: 256, startPoint y: 48, endPoint x: 215, endPoint y: 51, distance: 41.3
click at [215, 51] on div "Status No active tasks You are ready to start receiving tasks. [PERSON_NAME] Av…" at bounding box center [561, 316] width 1051 height 561
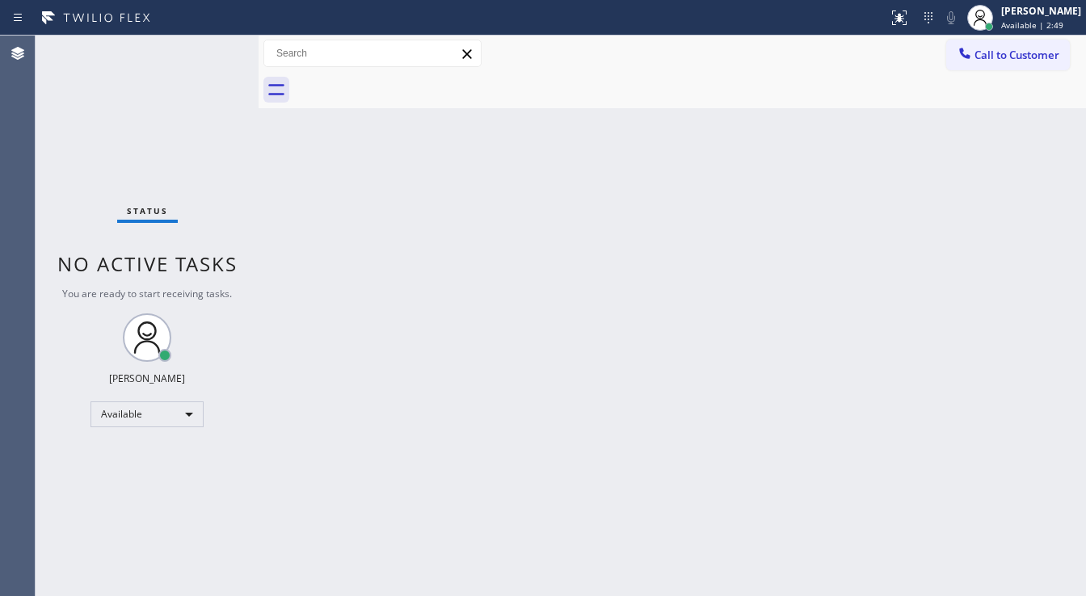
click at [215, 51] on div "Status No active tasks You are ready to start receiving tasks. [PERSON_NAME]" at bounding box center [147, 316] width 223 height 561
click at [206, 51] on div "Status No active tasks You are ready to start receiving tasks. [PERSON_NAME]" at bounding box center [147, 316] width 223 height 561
click at [207, 51] on div "Status No active tasks You are ready to start receiving tasks. [PERSON_NAME]" at bounding box center [147, 316] width 223 height 561
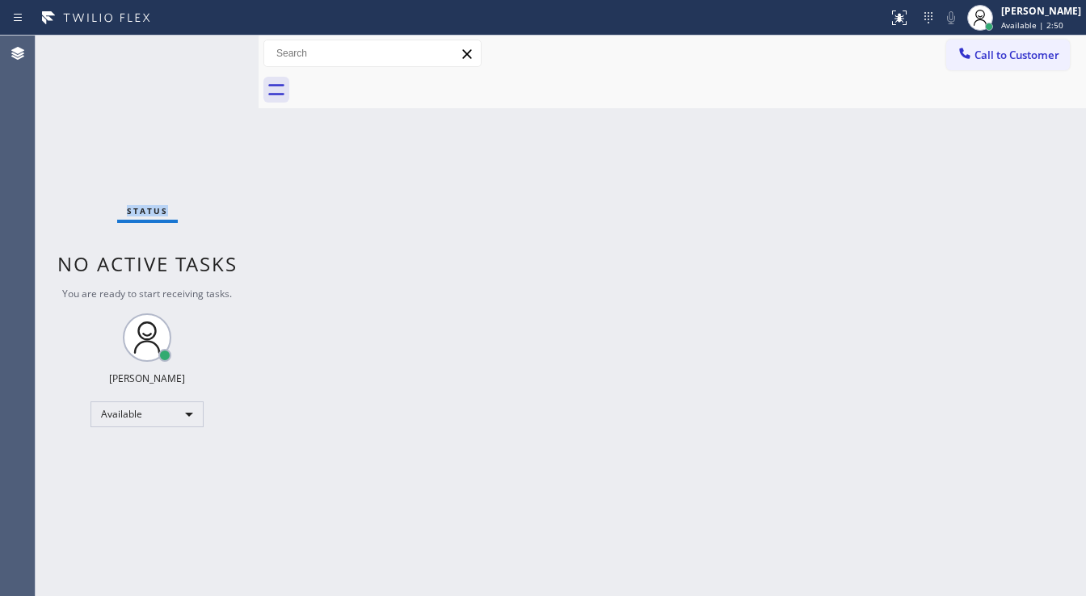
click at [207, 51] on div "Status No active tasks You are ready to start receiving tasks. [PERSON_NAME]" at bounding box center [147, 316] width 223 height 561
click at [208, 51] on div "Status No active tasks You are ready to start receiving tasks. [PERSON_NAME]" at bounding box center [147, 316] width 223 height 561
click at [208, 53] on div "Status No active tasks You are ready to start receiving tasks. [PERSON_NAME]" at bounding box center [147, 316] width 223 height 561
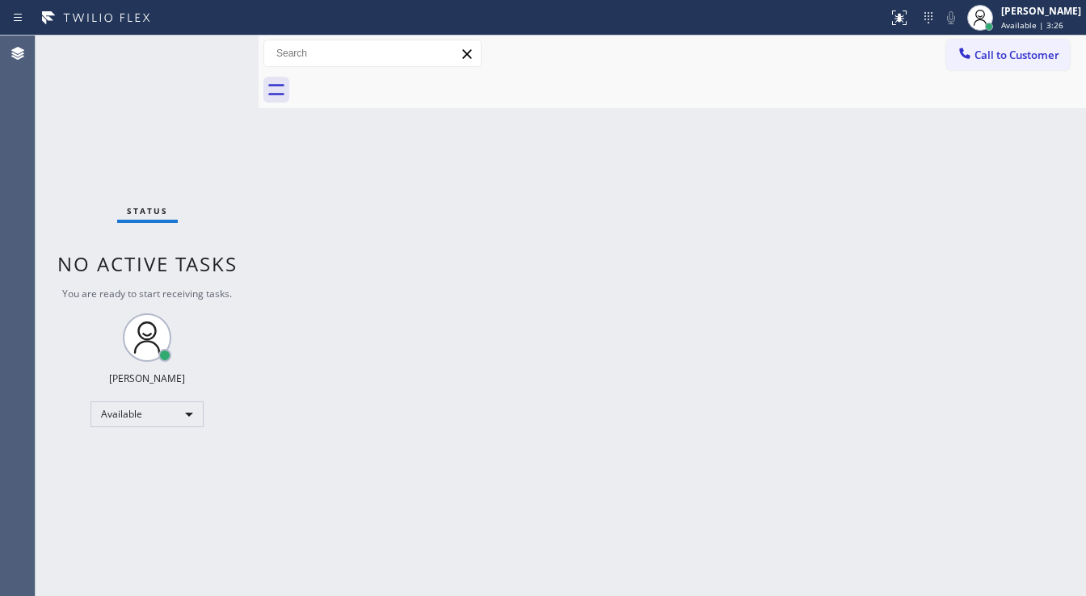
click at [208, 53] on div "Status No active tasks You are ready to start receiving tasks. [PERSON_NAME]" at bounding box center [147, 316] width 223 height 561
click at [210, 49] on div "Status No active tasks You are ready to start receiving tasks. [PERSON_NAME]" at bounding box center [147, 316] width 223 height 561
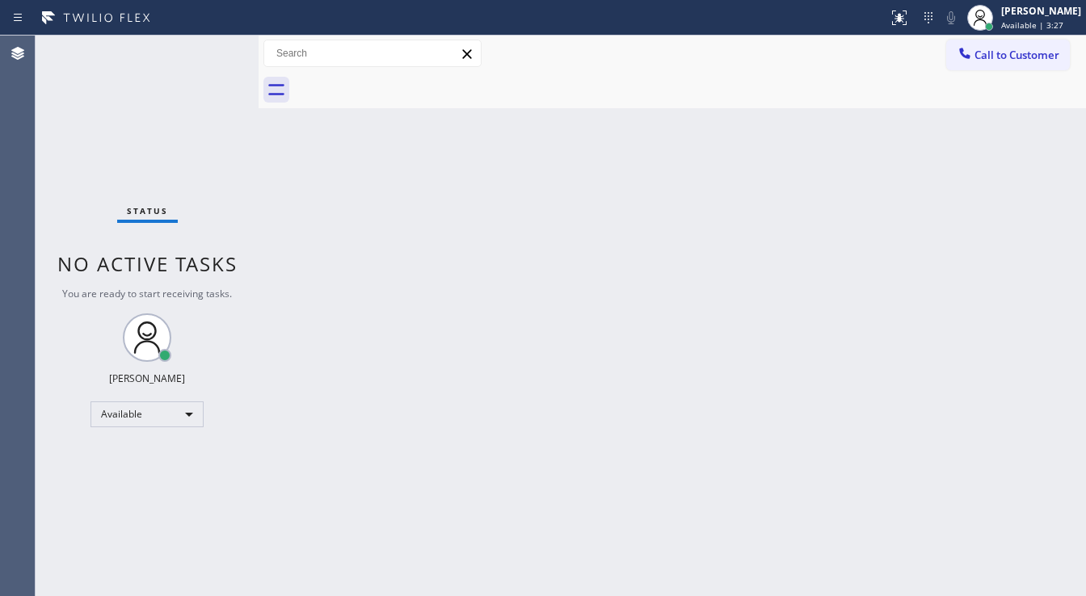
click at [210, 49] on div "Status No active tasks You are ready to start receiving tasks. [PERSON_NAME]" at bounding box center [147, 316] width 223 height 561
click at [211, 47] on div "Status No active tasks You are ready to start receiving tasks. [PERSON_NAME]" at bounding box center [147, 316] width 223 height 561
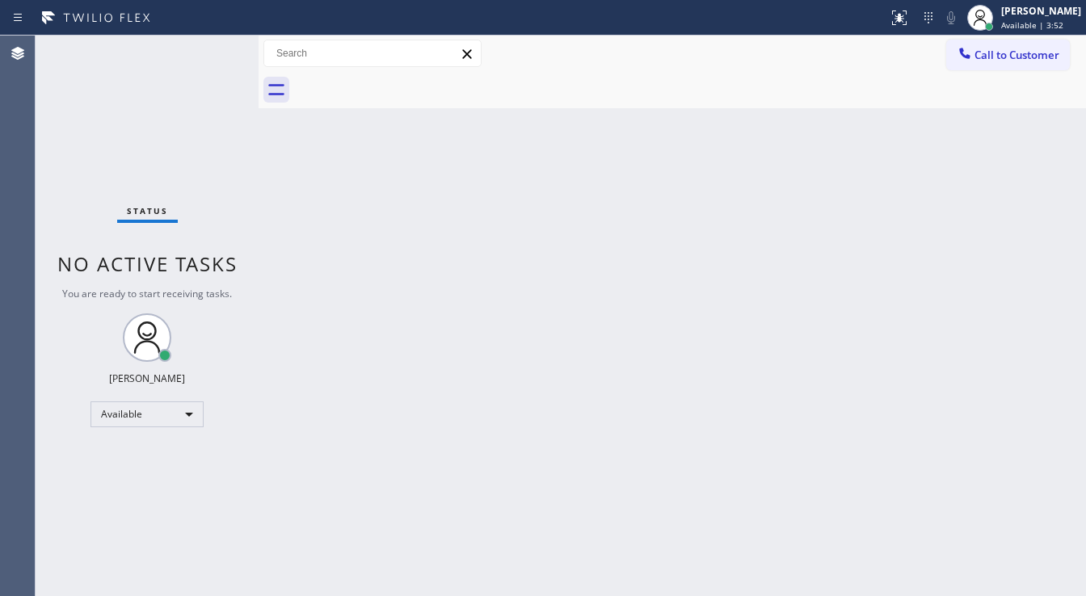
click at [211, 47] on div "Status No active tasks You are ready to start receiving tasks. [PERSON_NAME]" at bounding box center [147, 316] width 223 height 561
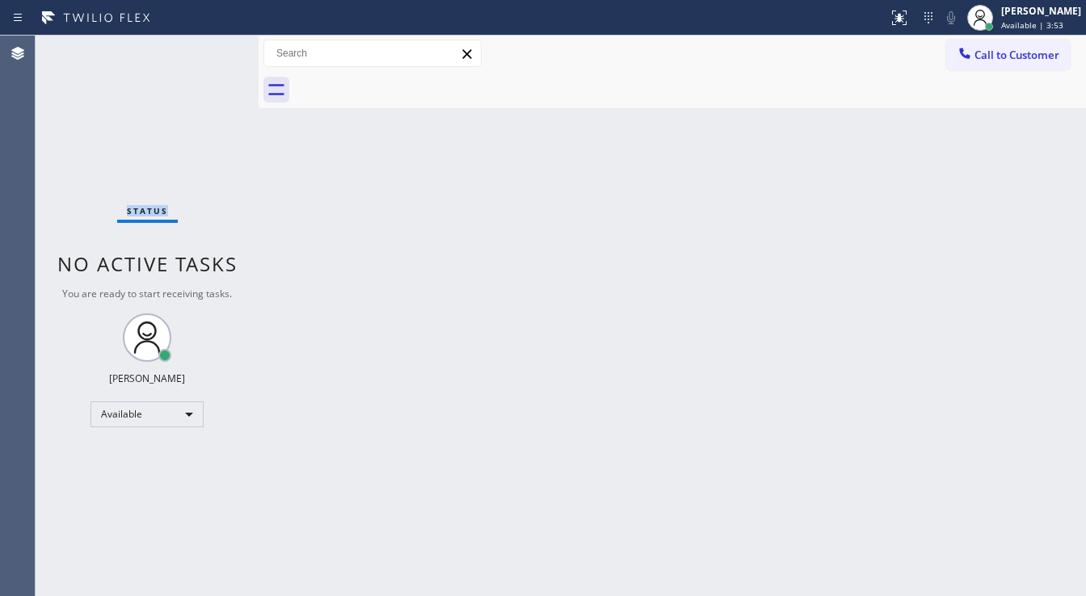
click at [211, 47] on div "Status No active tasks You are ready to start receiving tasks. [PERSON_NAME]" at bounding box center [147, 316] width 223 height 561
click at [115, 242] on div "Status No active tasks You are ready to start receiving tasks. [PERSON_NAME]" at bounding box center [147, 316] width 223 height 561
click at [56, 183] on div "Status No active tasks You are ready to start receiving tasks. [PERSON_NAME]" at bounding box center [147, 316] width 223 height 561
drag, startPoint x: 71, startPoint y: 168, endPoint x: 195, endPoint y: 83, distance: 150.0
click at [71, 168] on div "Status No active tasks You are ready to start receiving tasks. [PERSON_NAME]" at bounding box center [147, 316] width 223 height 561
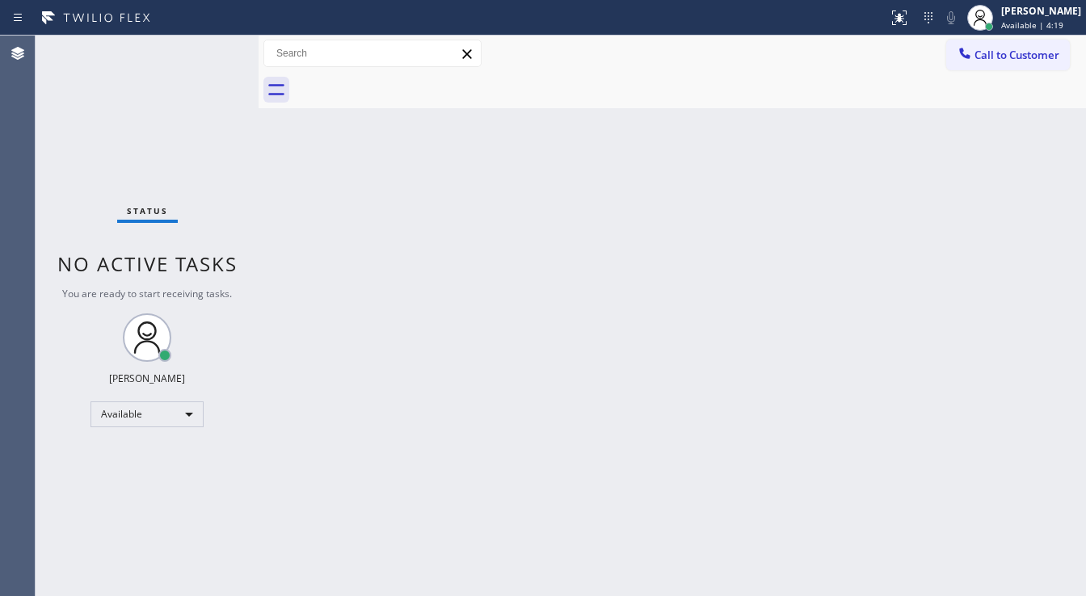
click at [219, 50] on div "Status No active tasks You are ready to start receiving tasks. [PERSON_NAME]" at bounding box center [147, 316] width 223 height 561
click at [206, 43] on div "Status No active tasks You are ready to start receiving tasks. [PERSON_NAME]" at bounding box center [147, 316] width 223 height 561
click at [206, 44] on div "Status No active tasks You are ready to start receiving tasks. [PERSON_NAME]" at bounding box center [147, 316] width 223 height 561
click at [205, 48] on div "Status No active tasks You are ready to start receiving tasks. [PERSON_NAME]" at bounding box center [147, 316] width 223 height 561
click at [204, 39] on div "Status No active tasks You are ready to start receiving tasks. [PERSON_NAME]" at bounding box center [147, 316] width 223 height 561
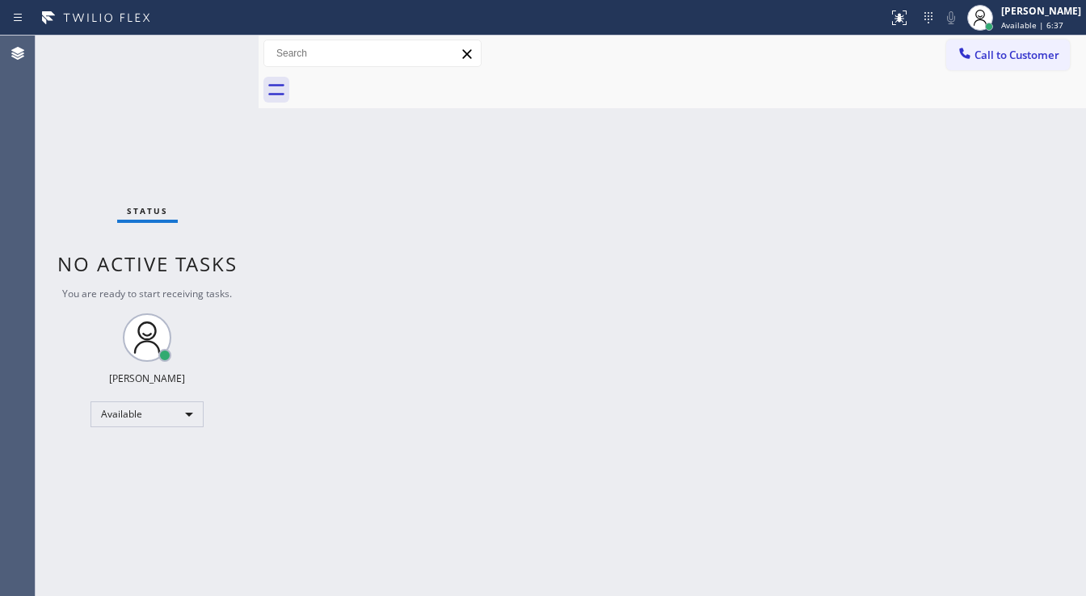
click at [212, 47] on div "Status No active tasks You are ready to start receiving tasks. [PERSON_NAME]" at bounding box center [147, 316] width 223 height 561
click at [217, 53] on div "Status No active tasks You are ready to start receiving tasks. [PERSON_NAME]" at bounding box center [147, 316] width 223 height 561
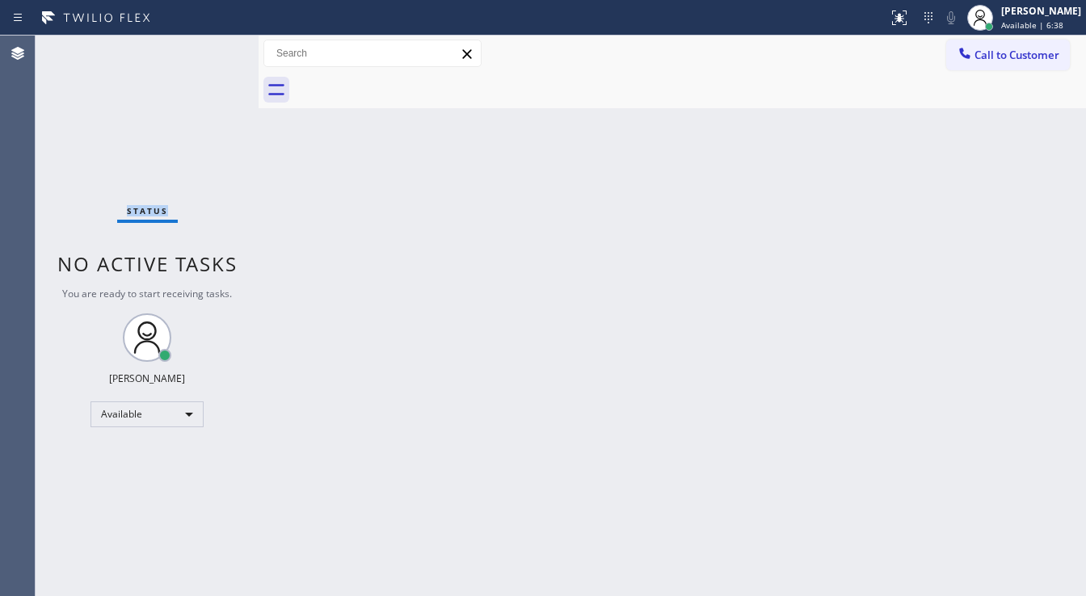
click at [221, 52] on div "Status No active tasks You are ready to start receiving tasks. [PERSON_NAME]" at bounding box center [147, 316] width 223 height 561
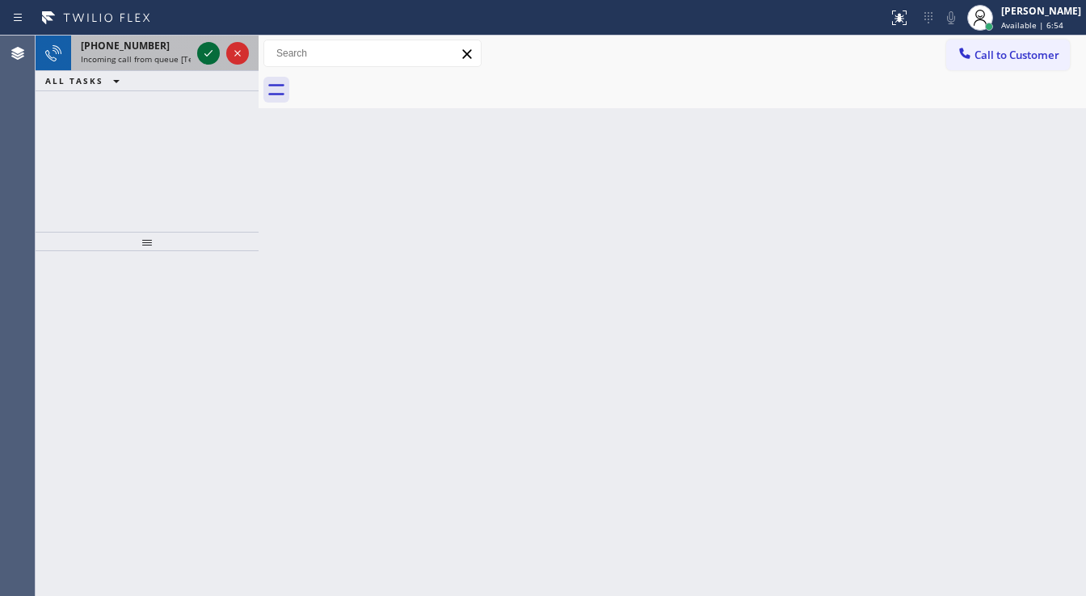
click at [197, 52] on div at bounding box center [208, 53] width 23 height 19
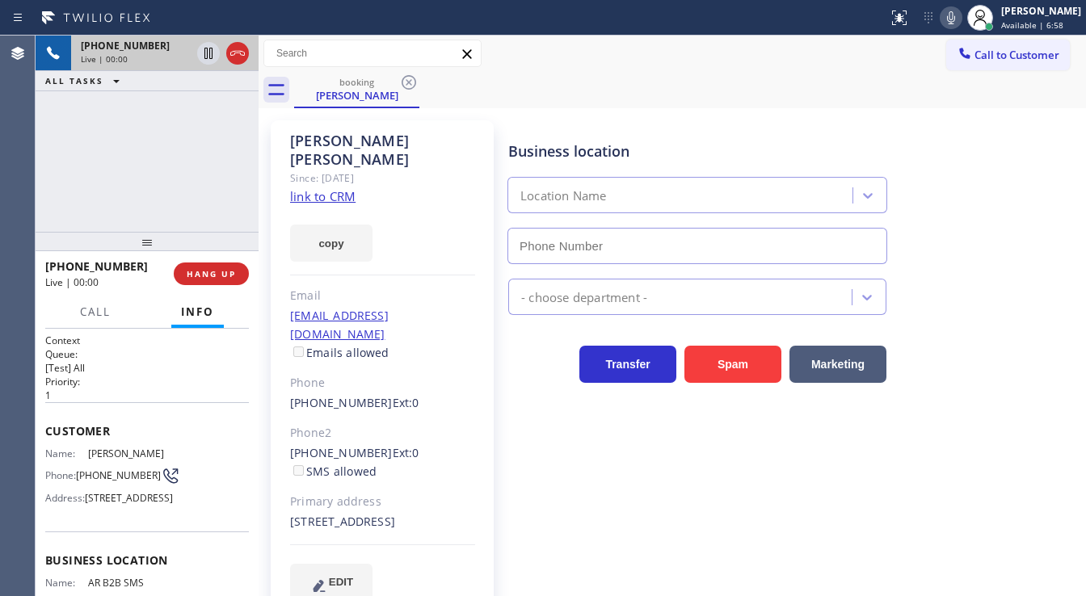
type input "[PHONE_NUMBER]"
click at [332, 188] on link "link to CRM" at bounding box center [322, 196] width 65 height 16
click at [174, 168] on div "[PHONE_NUMBER] Live | 02:42 ALL TASKS ALL TASKS ACTIVE TASKS TASKS IN WRAP UP" at bounding box center [147, 134] width 223 height 196
drag, startPoint x: 103, startPoint y: 482, endPoint x: 76, endPoint y: 467, distance: 31.1
click at [76, 467] on div "Phone: [PHONE_NUMBER]" at bounding box center [106, 475] width 122 height 19
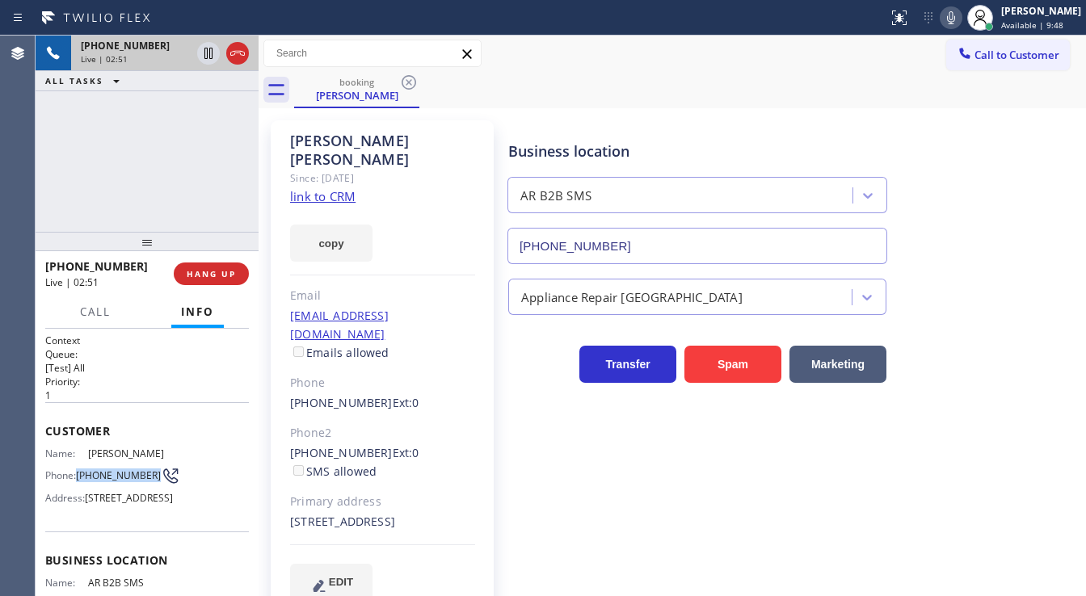
copy div "[PHONE_NUMBER]"
click at [154, 173] on div "[PHONE_NUMBER] Live | 02:51 ALL TASKS ALL TASKS ACTIVE TASKS TASKS IN WRAP UP" at bounding box center [147, 134] width 223 height 196
click at [158, 123] on div "[PHONE_NUMBER] Live | 10:07 ALL TASKS ALL TASKS ACTIVE TASKS TASKS IN WRAP UP" at bounding box center [147, 134] width 223 height 196
click at [235, 272] on span "HANG UP" at bounding box center [211, 273] width 49 height 11
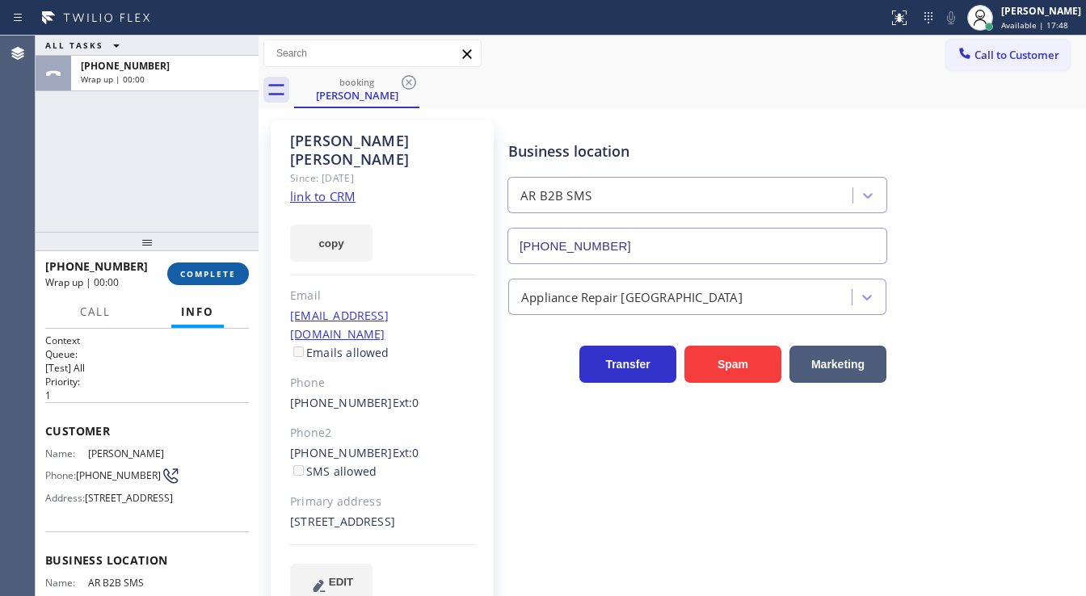
click at [238, 277] on button "COMPLETE" at bounding box center [208, 274] width 82 height 23
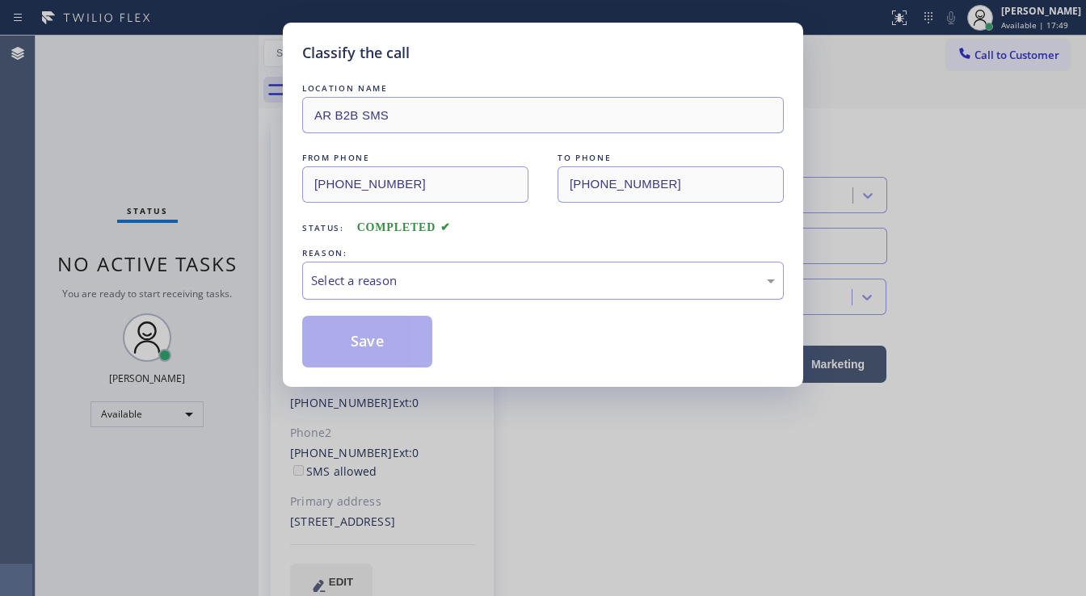
click at [409, 268] on div "Select a reason" at bounding box center [543, 281] width 482 height 38
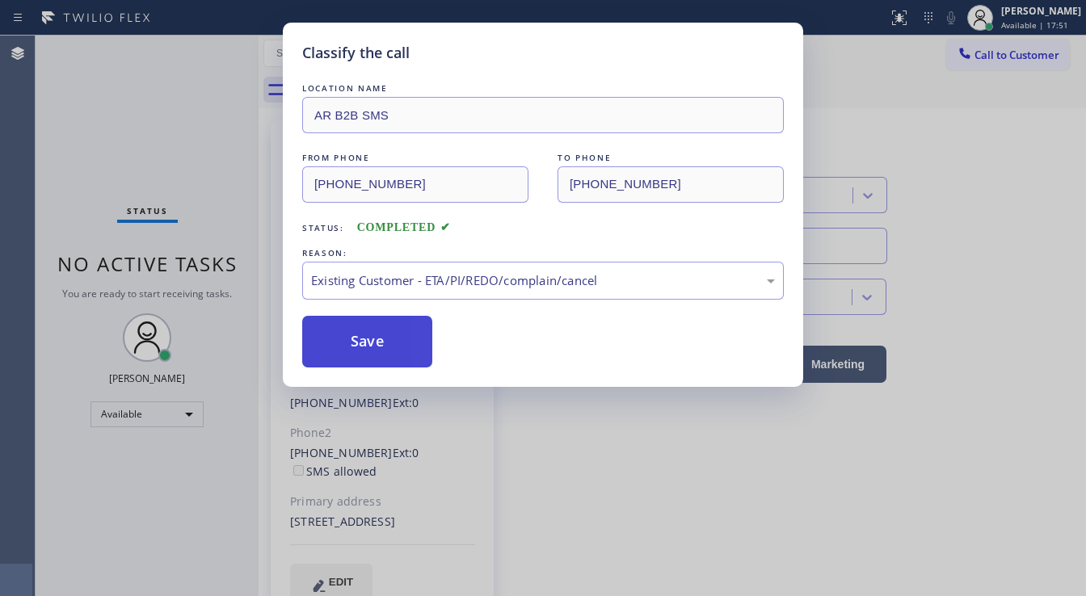
click at [383, 324] on button "Save" at bounding box center [367, 342] width 130 height 52
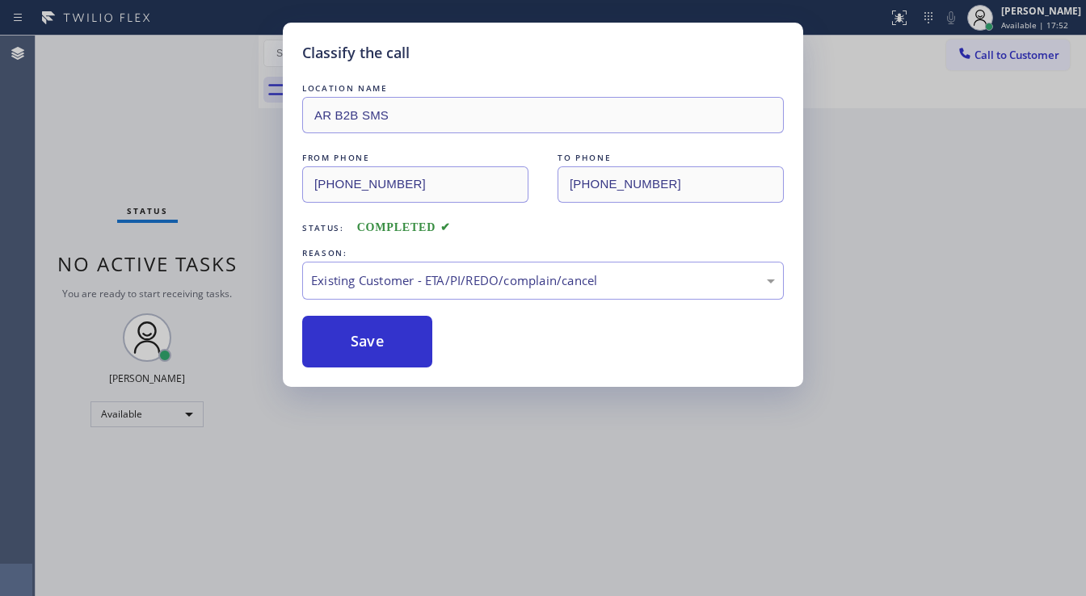
drag, startPoint x: 189, startPoint y: 135, endPoint x: 188, endPoint y: 0, distance: 135.0
click at [189, 132] on div "Classify the call LOCATION NAME AR B2B SMS FROM PHONE [PHONE_NUMBER] TO PHONE […" at bounding box center [543, 298] width 1086 height 596
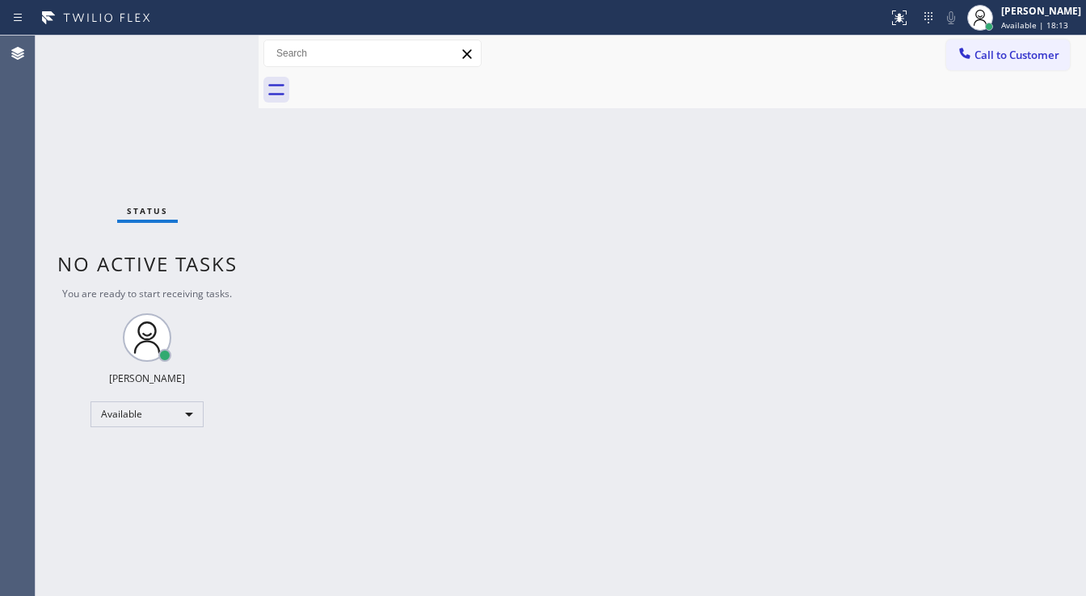
click at [87, 158] on div "Status No active tasks You are ready to start receiving tasks. [PERSON_NAME]" at bounding box center [147, 316] width 223 height 561
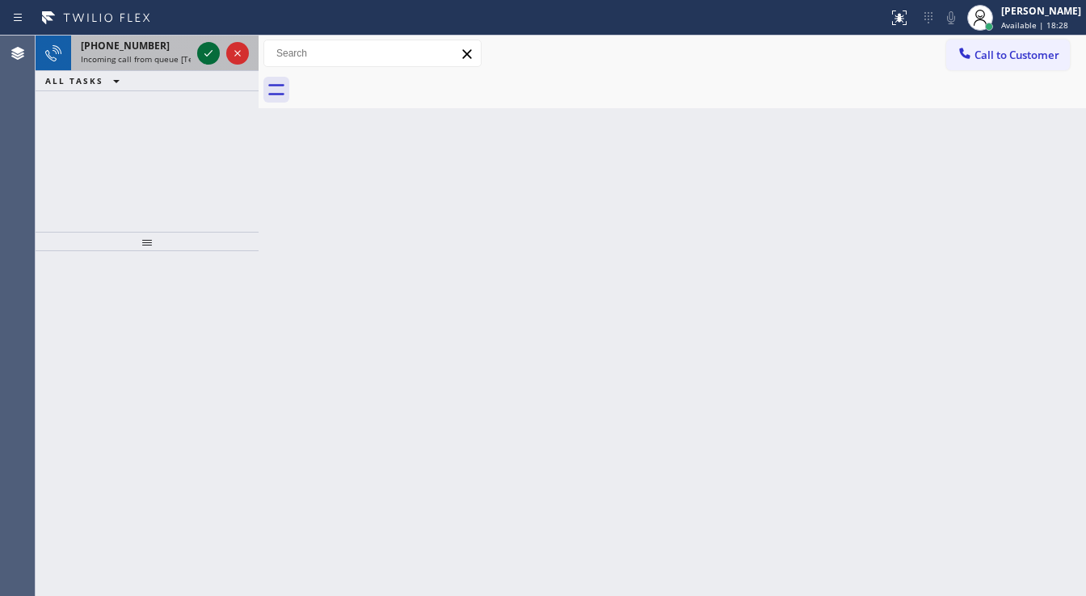
click at [199, 51] on icon at bounding box center [208, 53] width 19 height 19
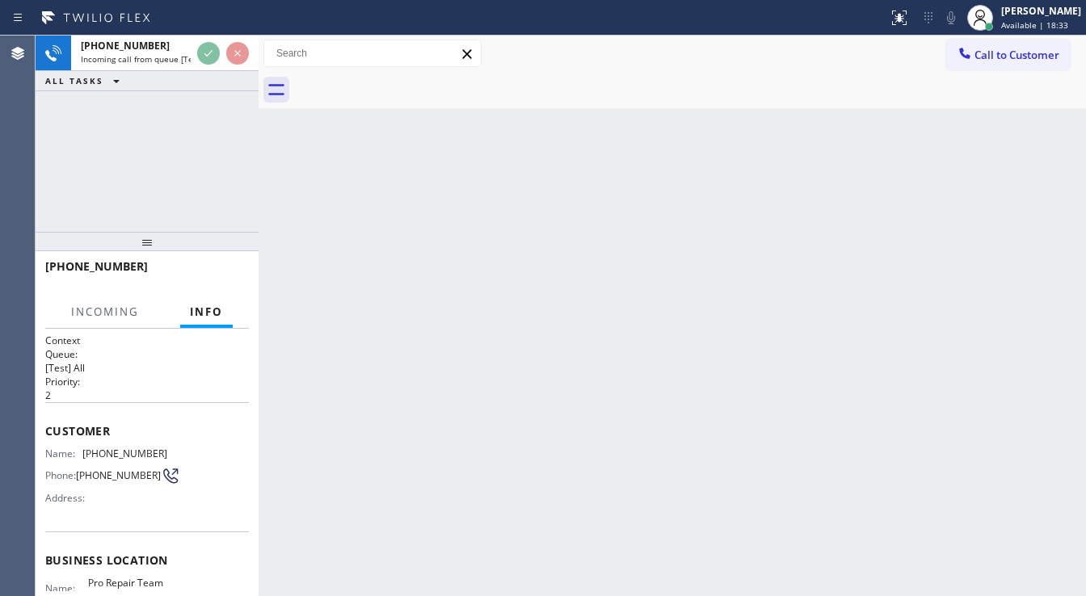
drag, startPoint x: 183, startPoint y: 139, endPoint x: 183, endPoint y: 158, distance: 18.6
click at [183, 146] on div "[PHONE_NUMBER] Incoming call from queue [Test] All ALL TASKS ALL TASKS ACTIVE T…" at bounding box center [147, 134] width 223 height 196
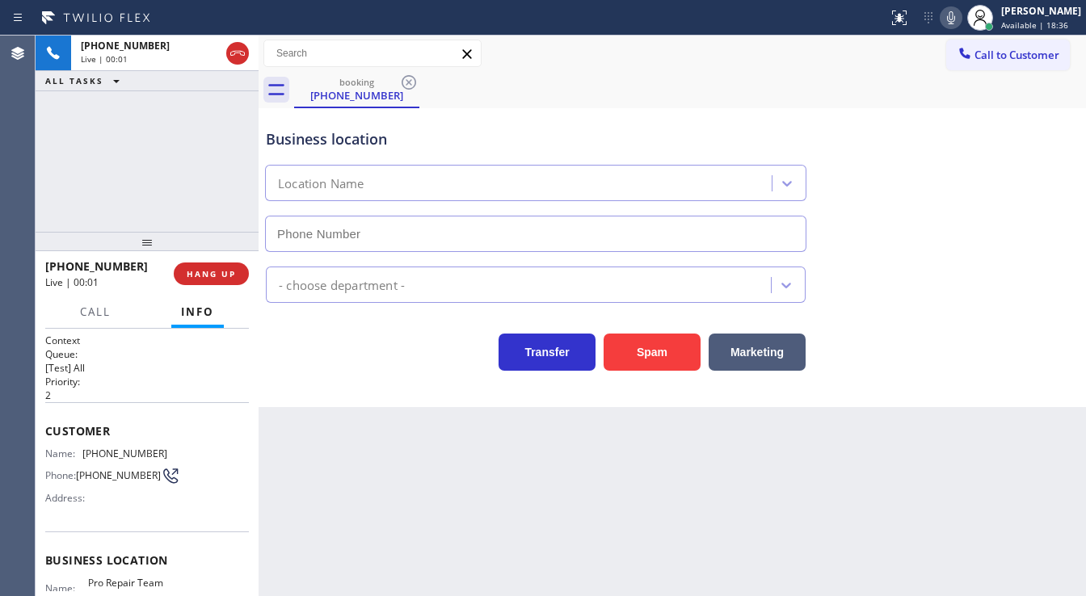
type input "[PHONE_NUMBER]"
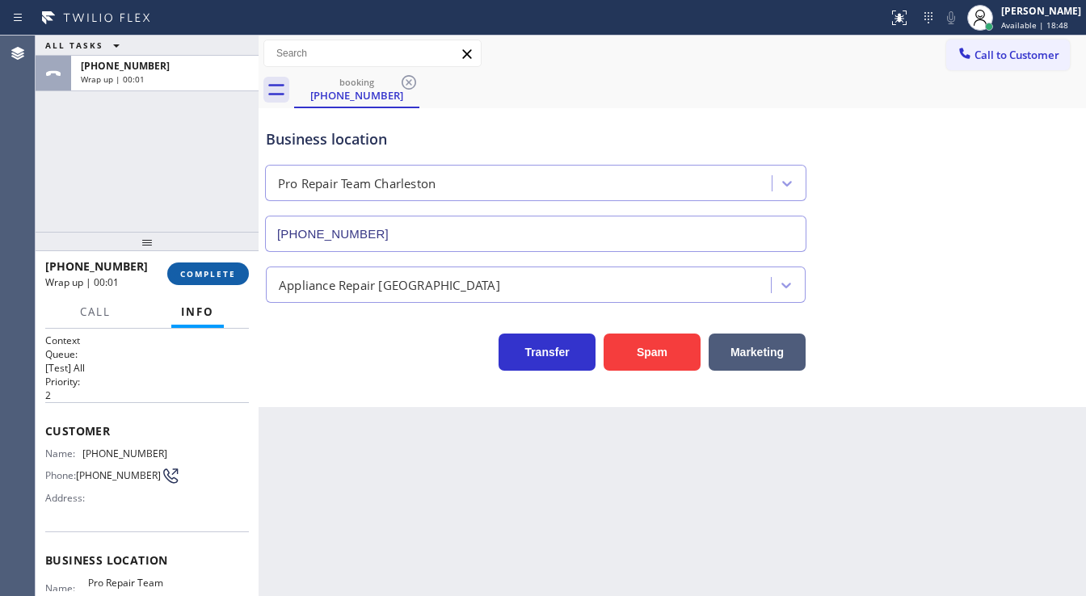
click at [211, 268] on button "COMPLETE" at bounding box center [208, 274] width 82 height 23
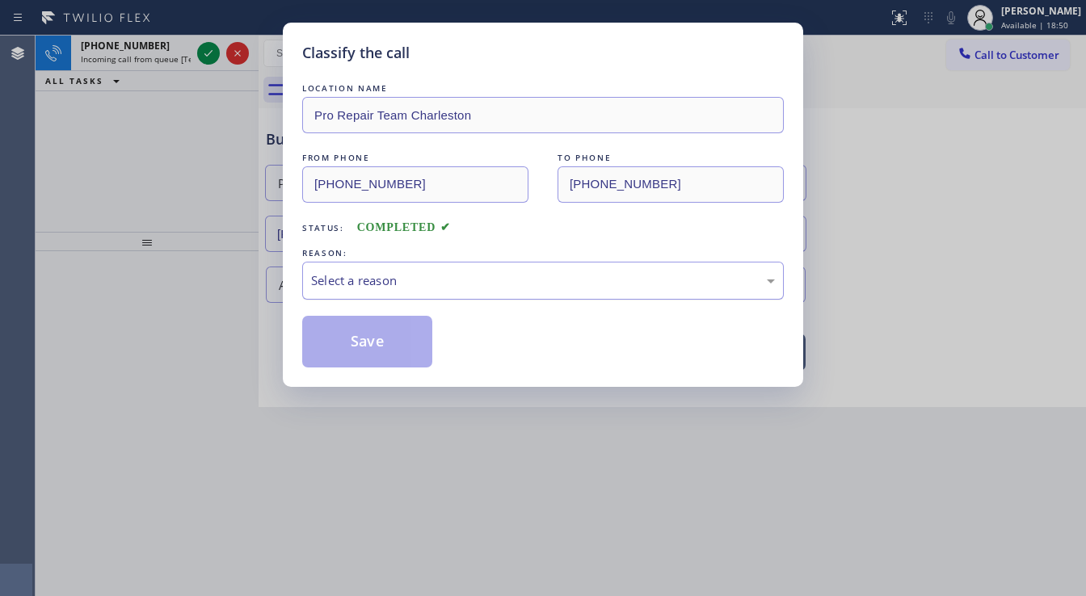
drag, startPoint x: 354, startPoint y: 284, endPoint x: 371, endPoint y: 288, distance: 17.3
click at [360, 282] on div "Select a reason" at bounding box center [543, 281] width 464 height 19
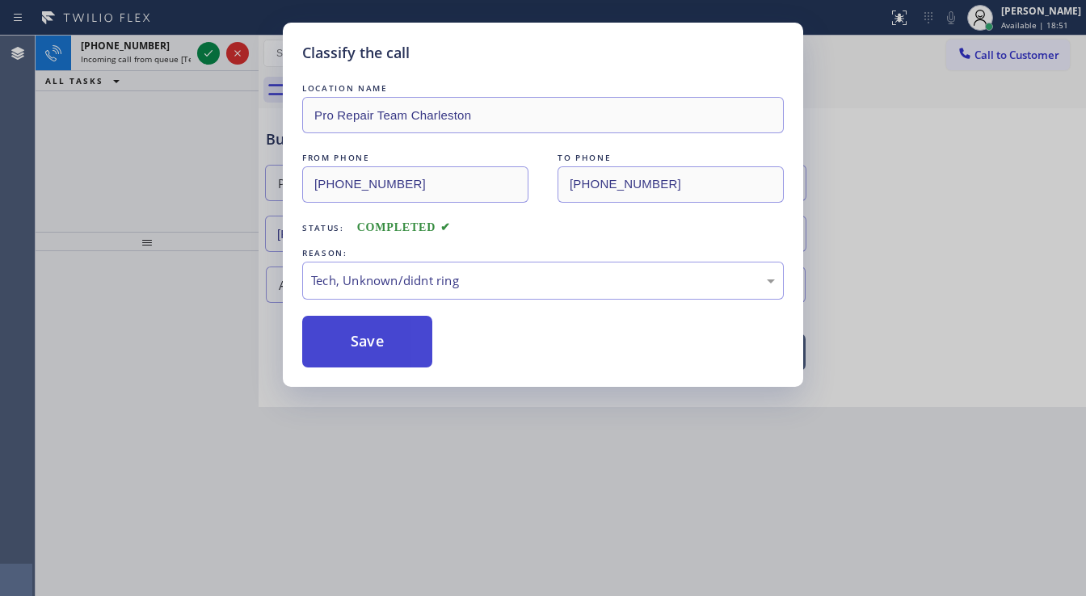
click at [369, 343] on button "Save" at bounding box center [367, 342] width 130 height 52
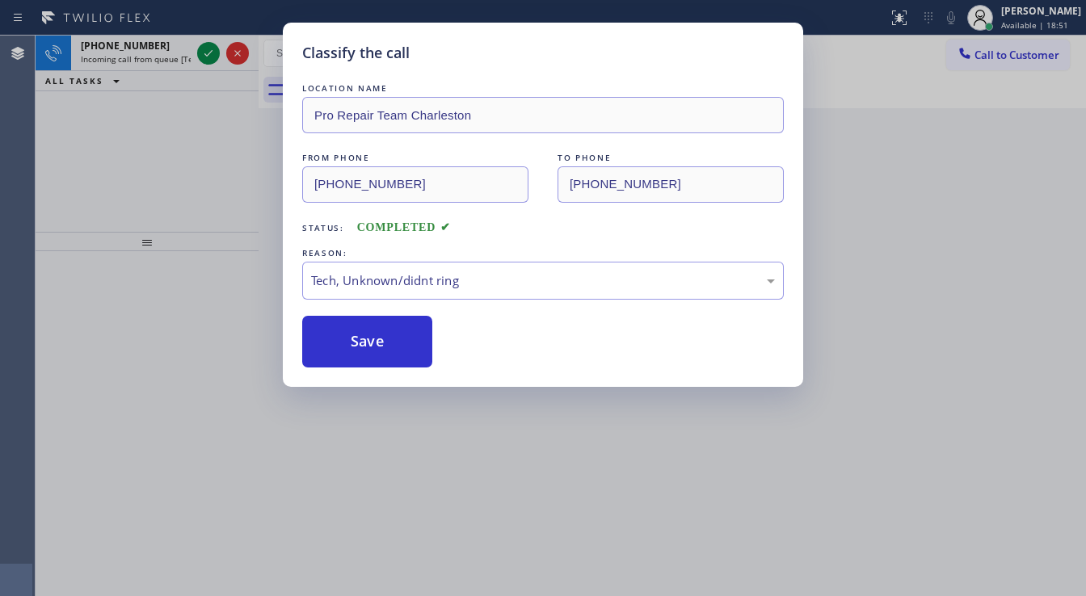
click at [204, 55] on div "Classify the call LOCATION NAME Pro Repair Team Charleston FROM PHONE [PHONE_NU…" at bounding box center [543, 298] width 1086 height 596
click at [204, 55] on icon at bounding box center [208, 53] width 19 height 19
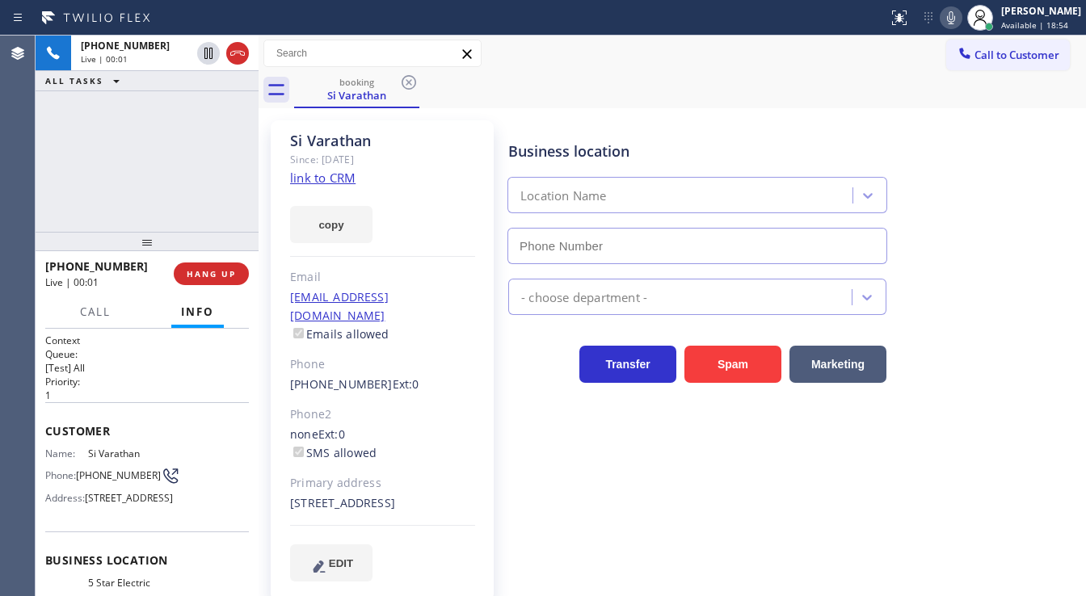
type input "[PHONE_NUMBER]"
click at [339, 171] on link "link to CRM" at bounding box center [322, 178] width 65 height 16
click at [584, 55] on div "Call to Customer Outbound call Location Viking Repair Service Your caller id ph…" at bounding box center [673, 54] width 828 height 28
click at [955, 16] on icon at bounding box center [951, 17] width 8 height 13
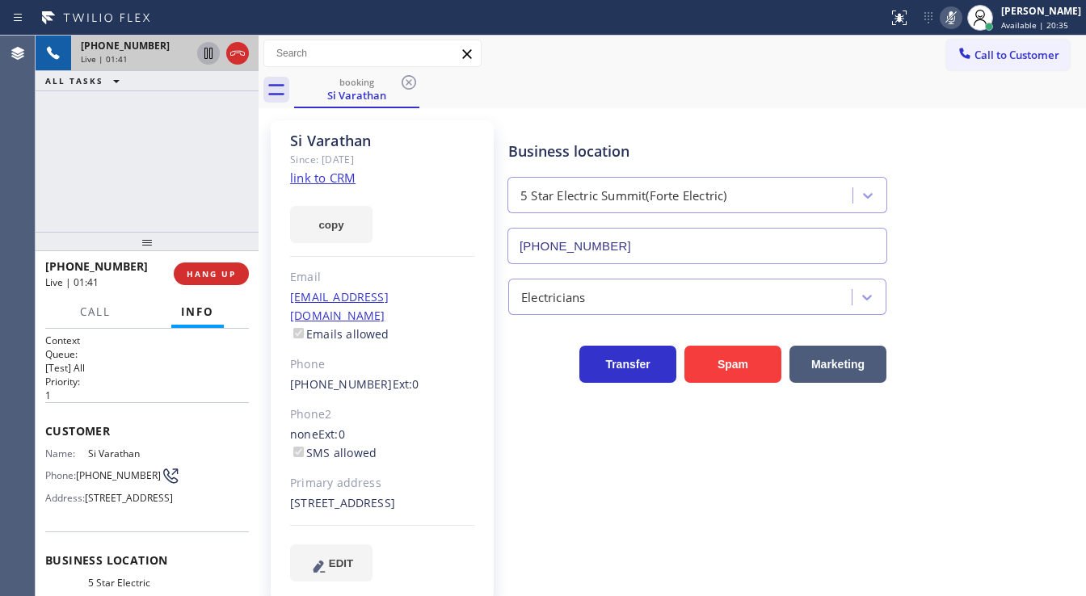
click at [209, 55] on icon at bounding box center [208, 53] width 19 height 19
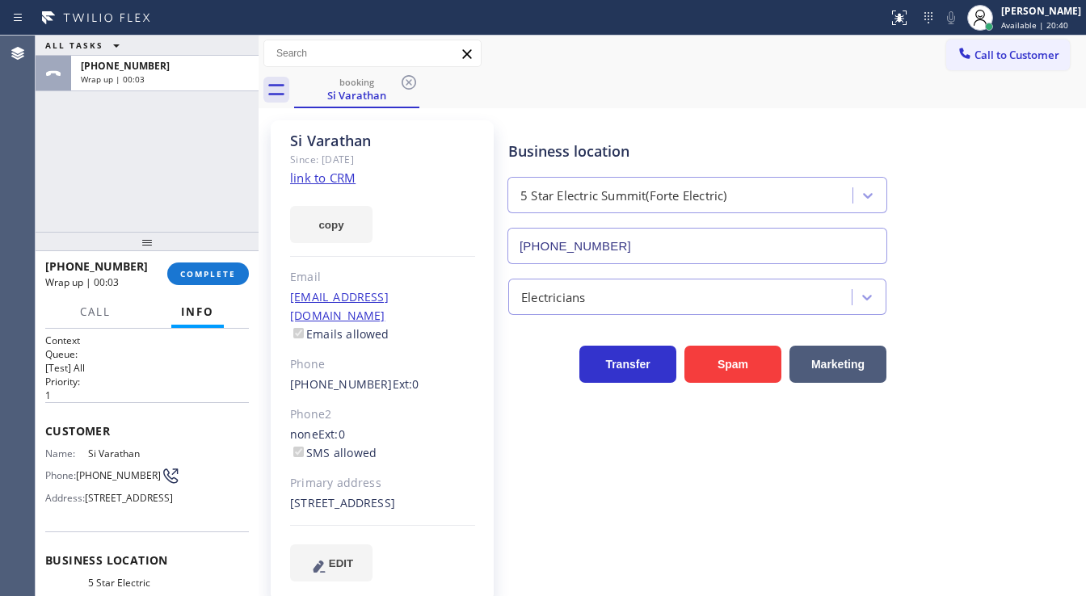
click at [46, 179] on div "ALL TASKS ALL TASKS ACTIVE TASKS TASKS IN WRAP UP [PHONE_NUMBER] Wrap up | 00:03" at bounding box center [147, 134] width 223 height 196
click at [225, 273] on span "COMPLETE" at bounding box center [208, 273] width 56 height 11
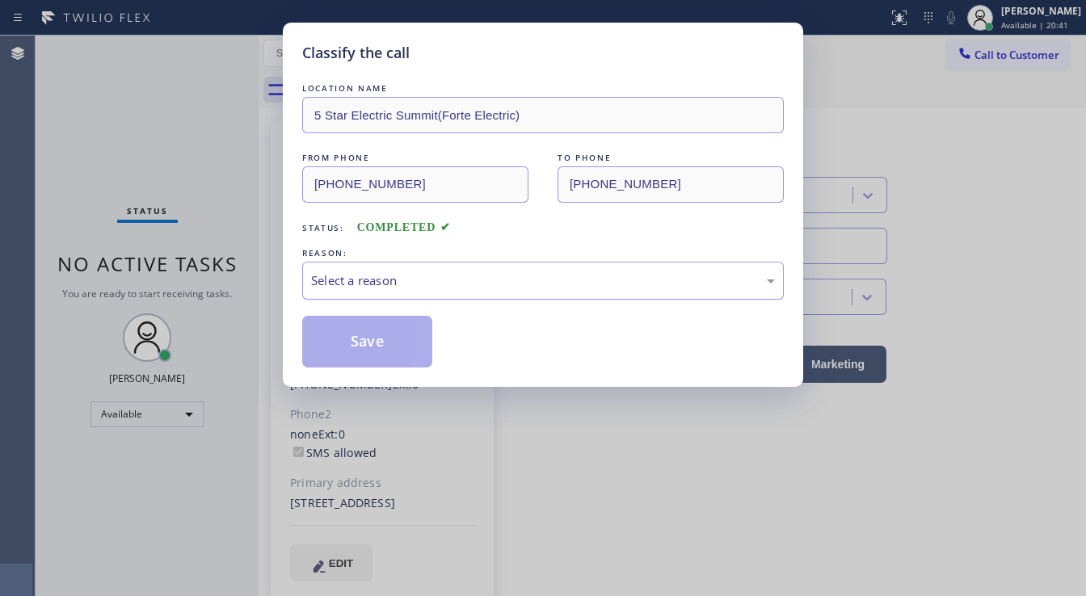
click at [411, 282] on div "Select a reason" at bounding box center [543, 281] width 464 height 19
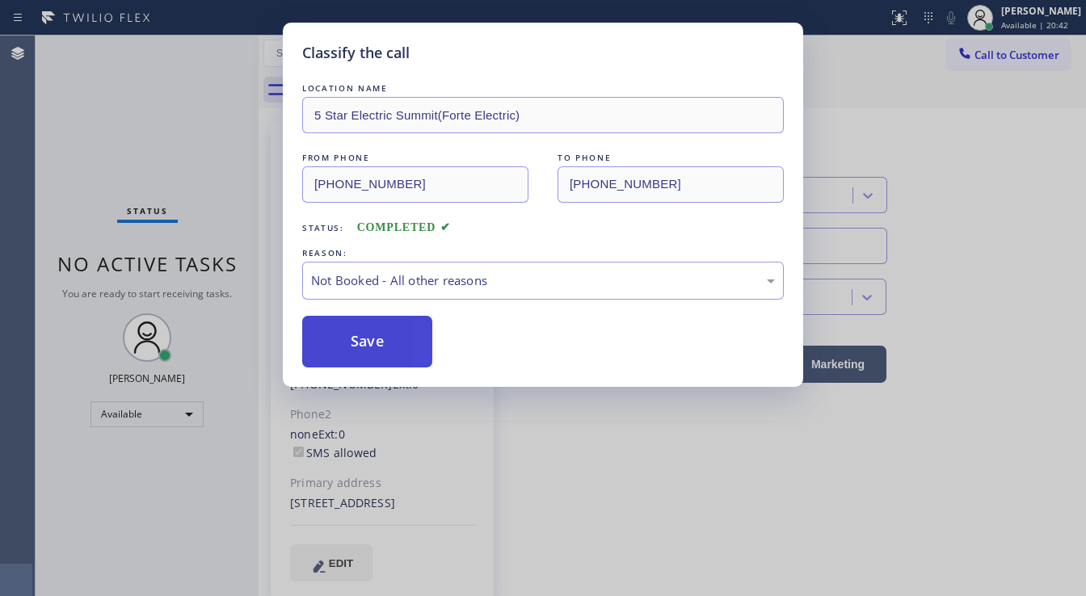
click at [385, 342] on button "Save" at bounding box center [367, 342] width 130 height 52
click at [385, 341] on button "Save" at bounding box center [367, 342] width 130 height 52
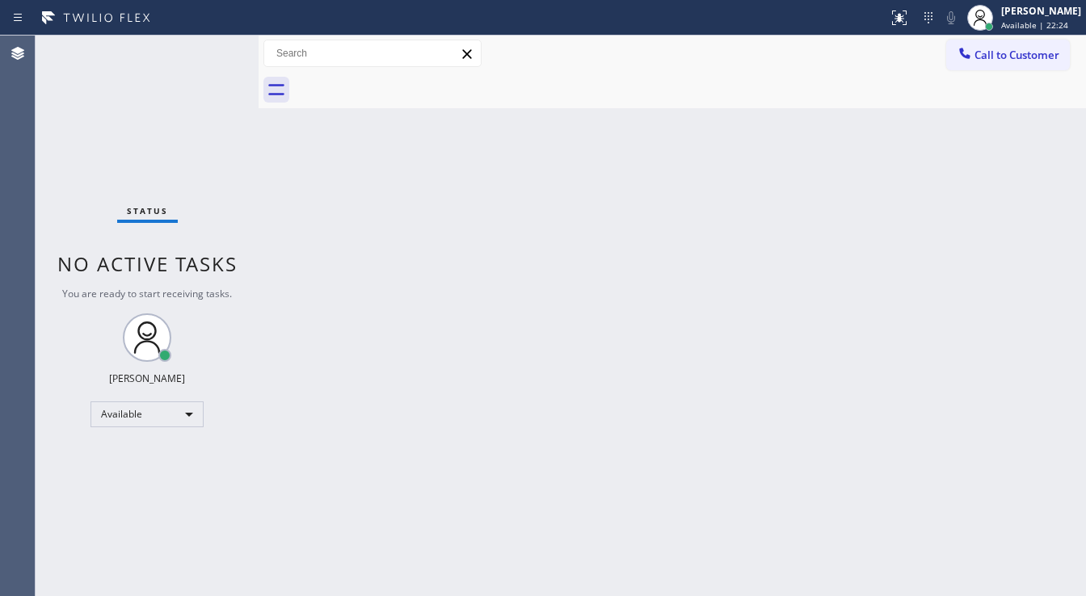
click at [23, 182] on div "Agent Desktop" at bounding box center [17, 316] width 35 height 561
click at [110, 140] on div "Status No active tasks You are ready to start receiving tasks. [PERSON_NAME]" at bounding box center [147, 316] width 223 height 561
click at [217, 45] on div "Status No active tasks You are ready to start receiving tasks. [PERSON_NAME]" at bounding box center [147, 316] width 223 height 561
click at [213, 46] on div "Status No active tasks You are ready to start receiving tasks. [PERSON_NAME]" at bounding box center [147, 316] width 223 height 561
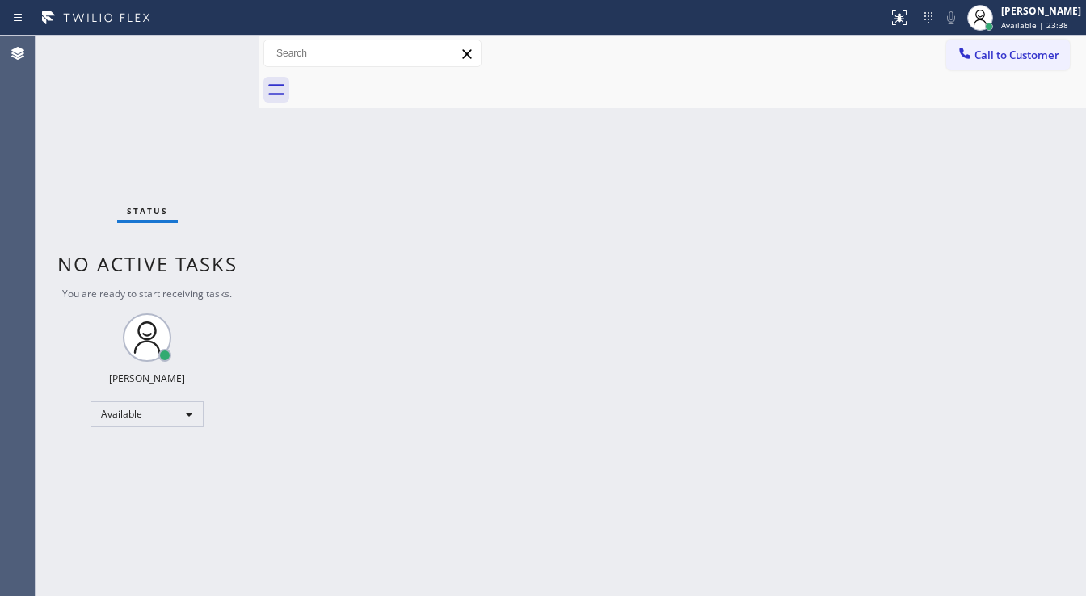
click at [213, 46] on div "Status No active tasks You are ready to start receiving tasks. [PERSON_NAME]" at bounding box center [147, 316] width 223 height 561
click at [216, 45] on div "Status No active tasks You are ready to start receiving tasks. [PERSON_NAME]" at bounding box center [147, 316] width 223 height 561
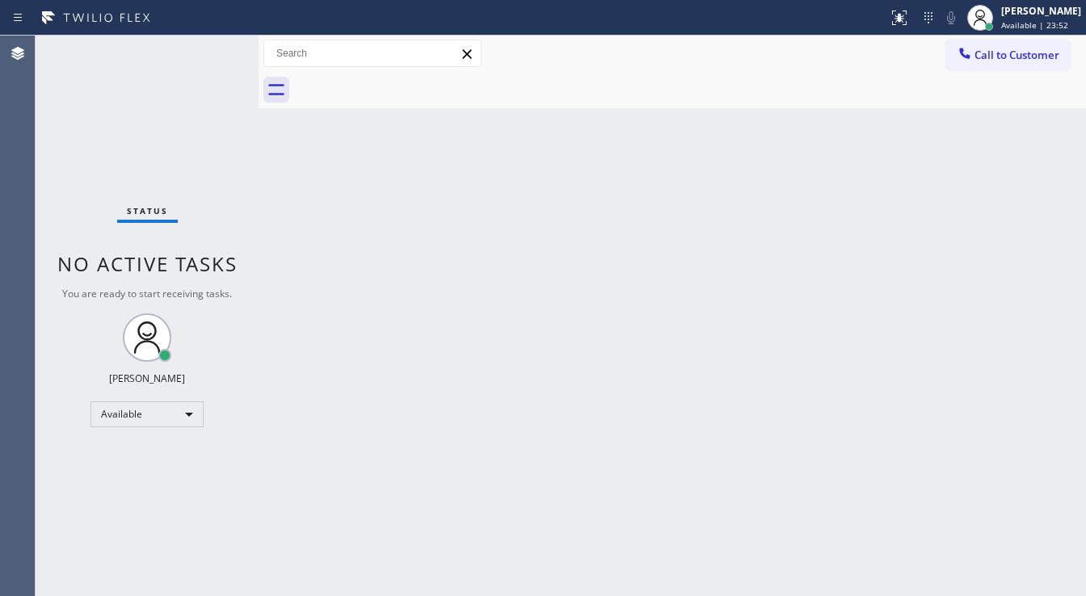
click at [215, 49] on div "Status No active tasks You are ready to start receiving tasks. [PERSON_NAME]" at bounding box center [147, 316] width 223 height 561
click at [213, 48] on div "Status No active tasks You are ready to start receiving tasks. [PERSON_NAME]" at bounding box center [147, 316] width 223 height 561
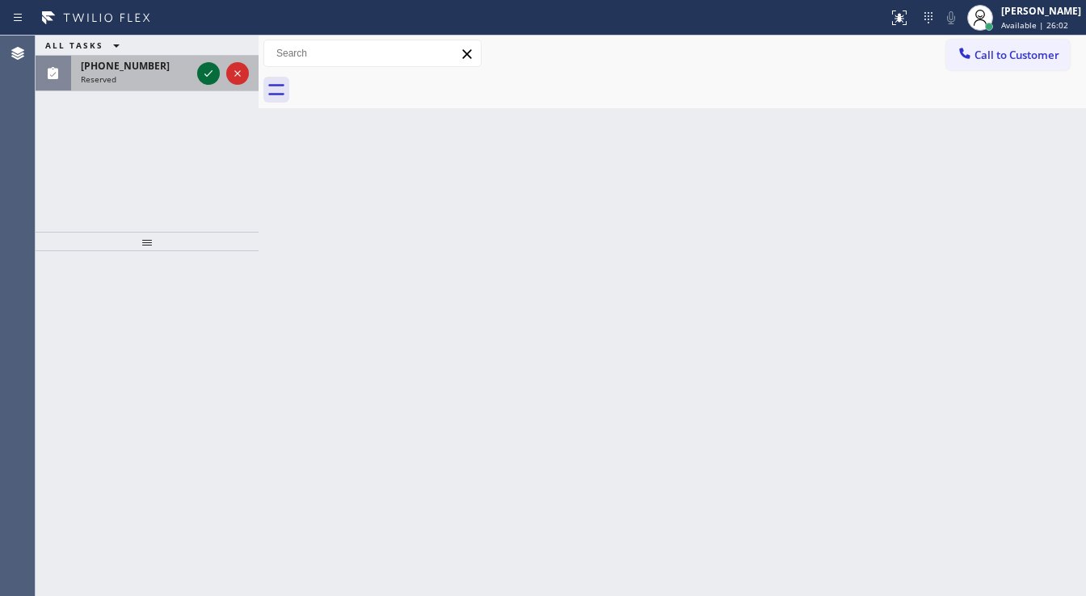
click at [212, 67] on icon at bounding box center [208, 73] width 19 height 19
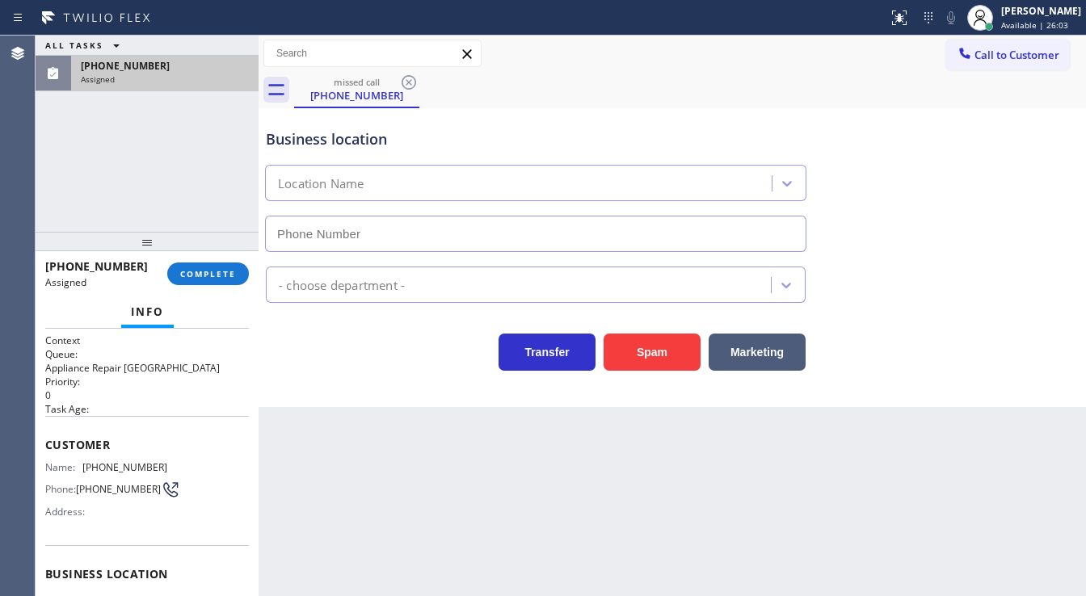
scroll to position [65, 0]
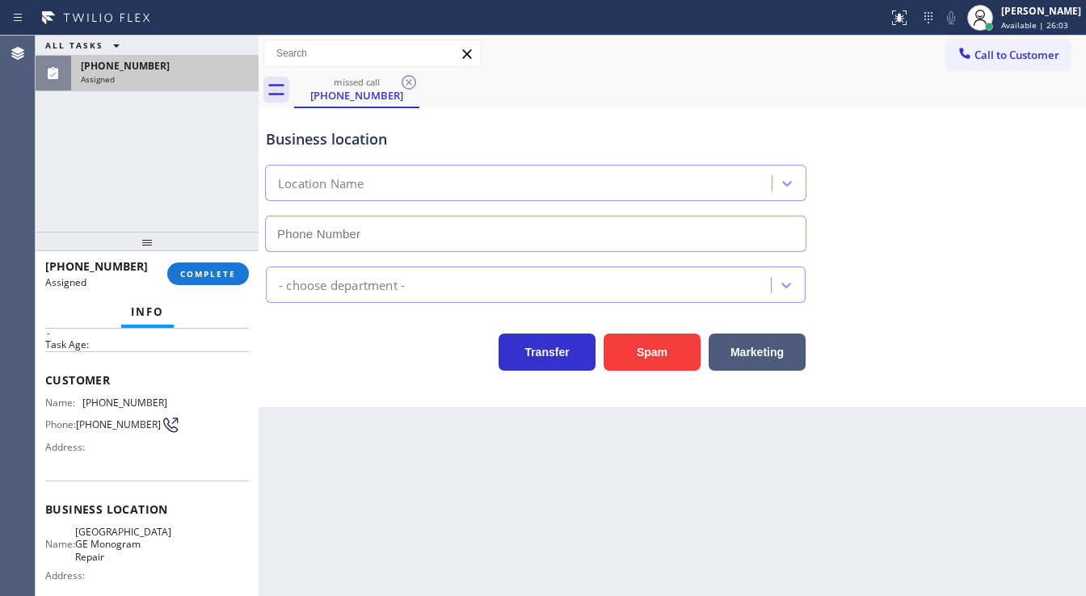
type input "[PHONE_NUMBER]"
click at [215, 279] on span "COMPLETE" at bounding box center [208, 273] width 56 height 11
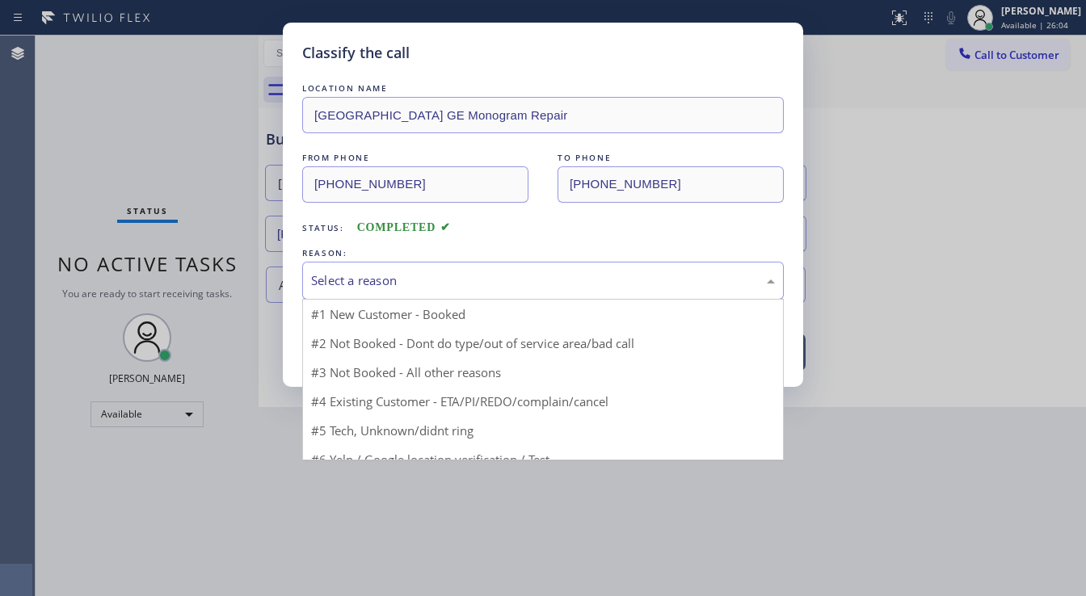
click at [378, 291] on div "Select a reason" at bounding box center [543, 281] width 482 height 38
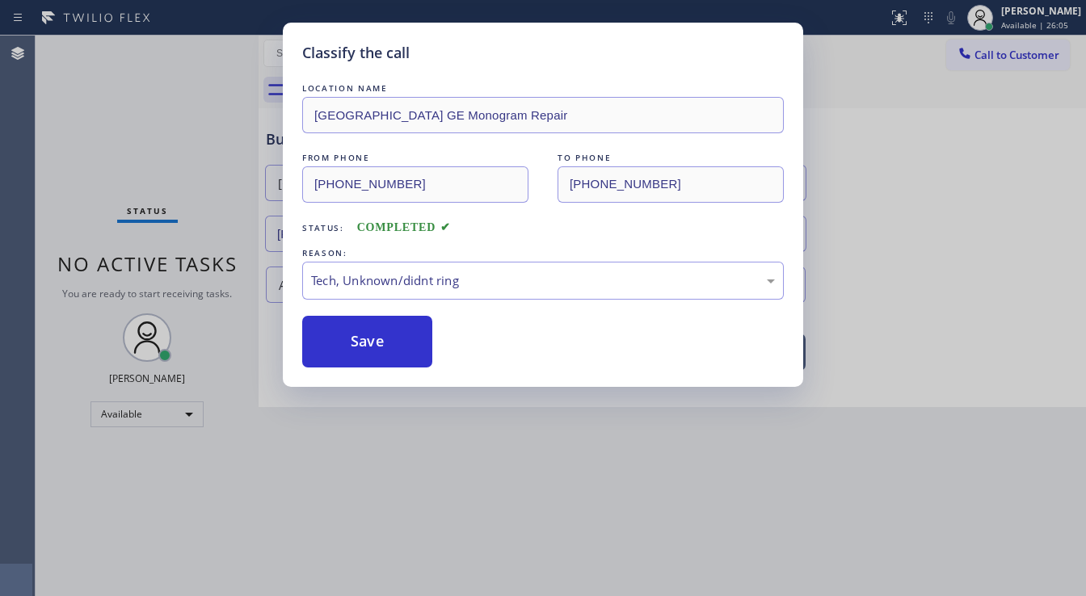
click at [373, 340] on button "Save" at bounding box center [367, 342] width 130 height 52
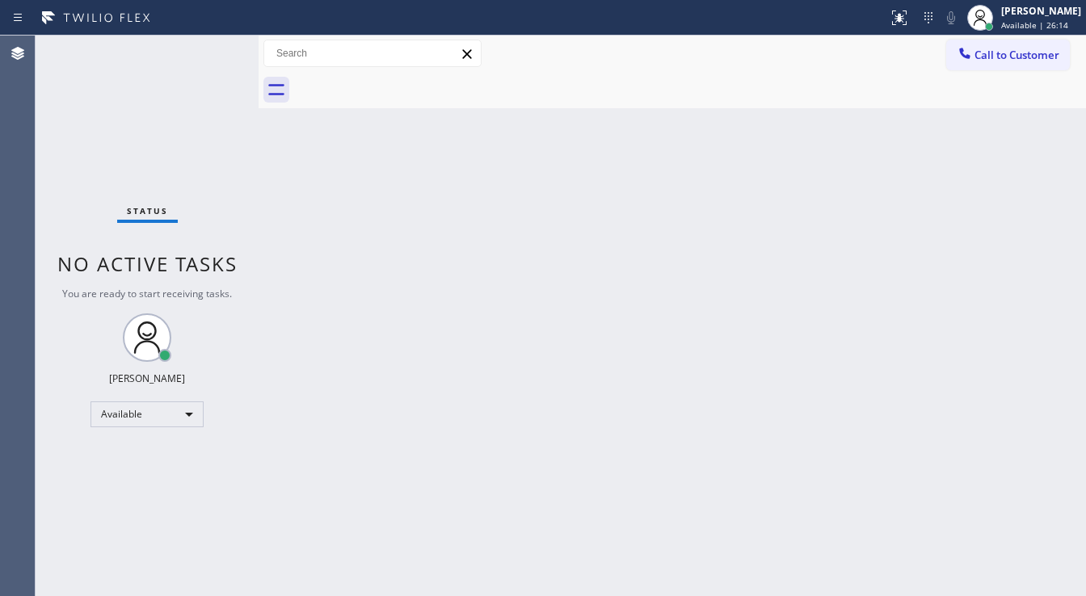
click at [51, 234] on div "Status No active tasks You are ready to start receiving tasks. [PERSON_NAME]" at bounding box center [147, 316] width 223 height 561
click at [228, 51] on div "Status No active tasks You are ready to start receiving tasks. [PERSON_NAME]" at bounding box center [147, 316] width 223 height 561
click at [226, 51] on div "Status No active tasks You are ready to start receiving tasks. [PERSON_NAME]" at bounding box center [147, 316] width 223 height 561
click at [221, 48] on div "Status No active tasks You are ready to start receiving tasks. [PERSON_NAME]" at bounding box center [147, 316] width 223 height 561
click at [218, 48] on div "Status No active tasks You are ready to start receiving tasks. [PERSON_NAME]" at bounding box center [147, 316] width 223 height 561
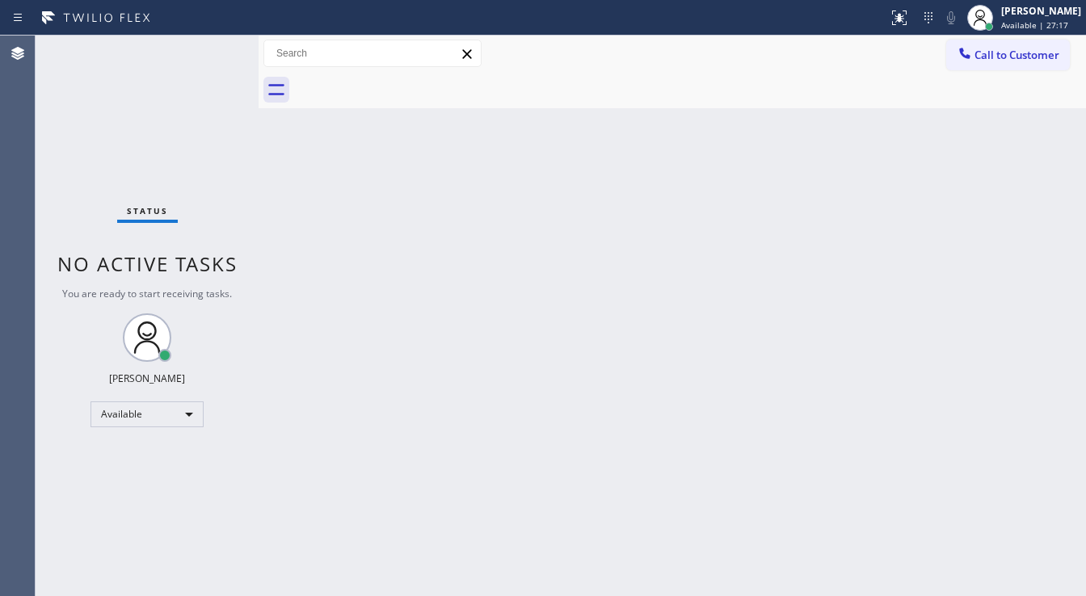
click at [218, 48] on div "Status No active tasks You are ready to start receiving tasks. [PERSON_NAME]" at bounding box center [147, 316] width 223 height 561
click at [212, 48] on div "Status No active tasks You are ready to start receiving tasks. [PERSON_NAME]" at bounding box center [147, 316] width 223 height 561
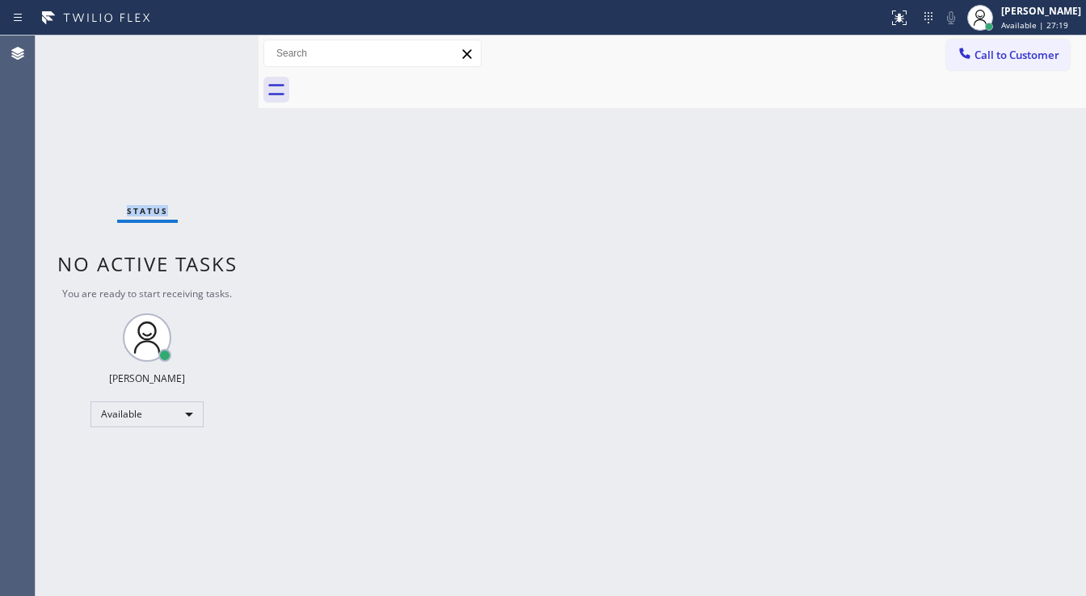
click at [211, 48] on div "Status No active tasks You are ready to start receiving tasks. [PERSON_NAME]" at bounding box center [147, 316] width 223 height 561
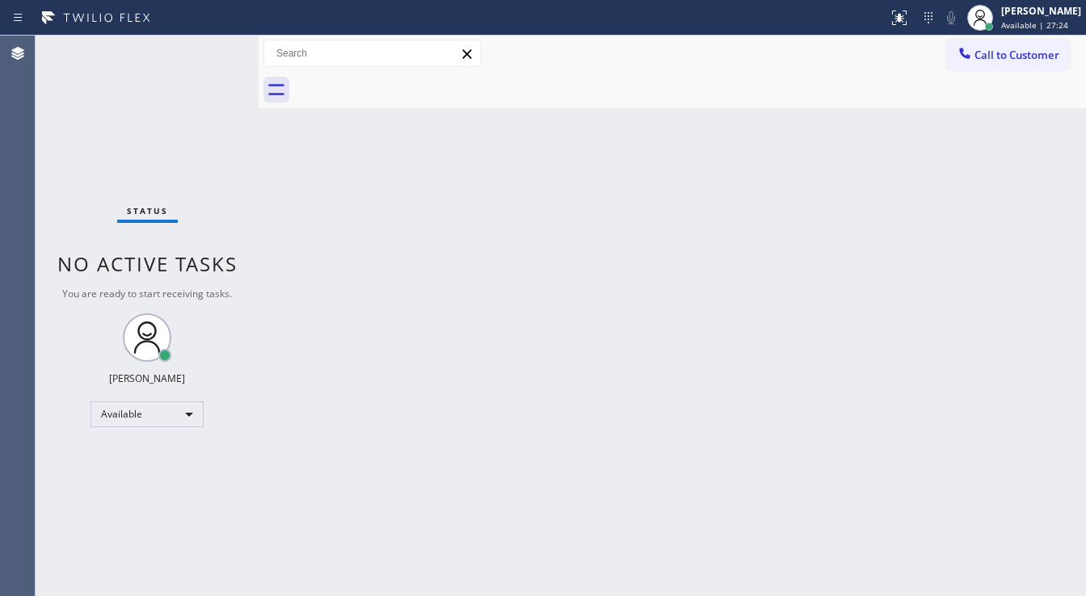
click at [211, 48] on div "Status No active tasks You are ready to start receiving tasks. [PERSON_NAME]" at bounding box center [147, 316] width 223 height 561
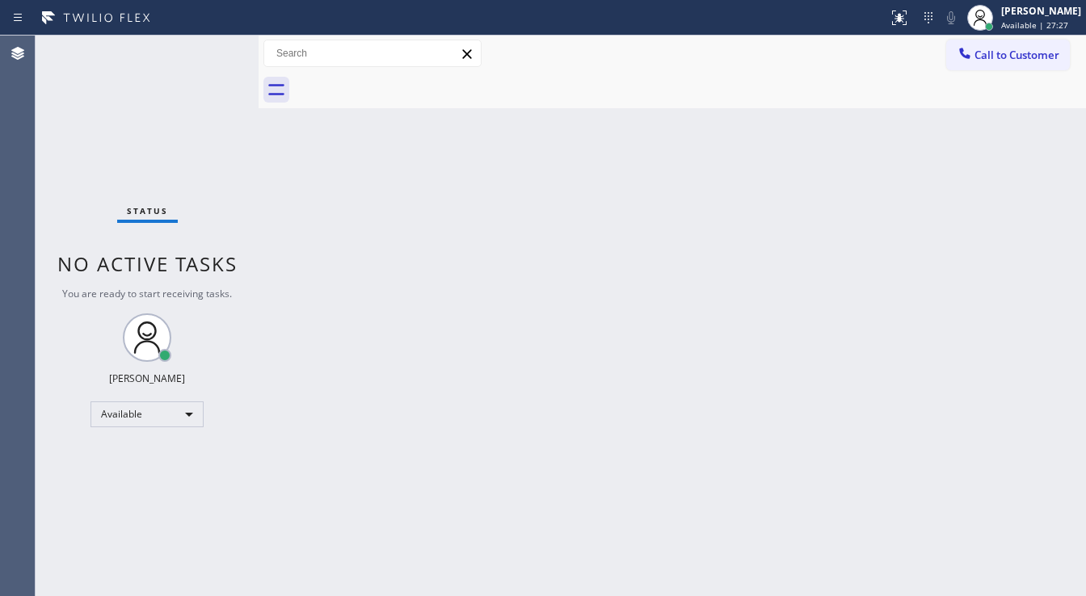
click at [211, 48] on div "Status No active tasks You are ready to start receiving tasks. [PERSON_NAME]" at bounding box center [147, 316] width 223 height 561
click at [203, 52] on div "Status No active tasks You are ready to start receiving tasks. [PERSON_NAME]" at bounding box center [147, 316] width 223 height 561
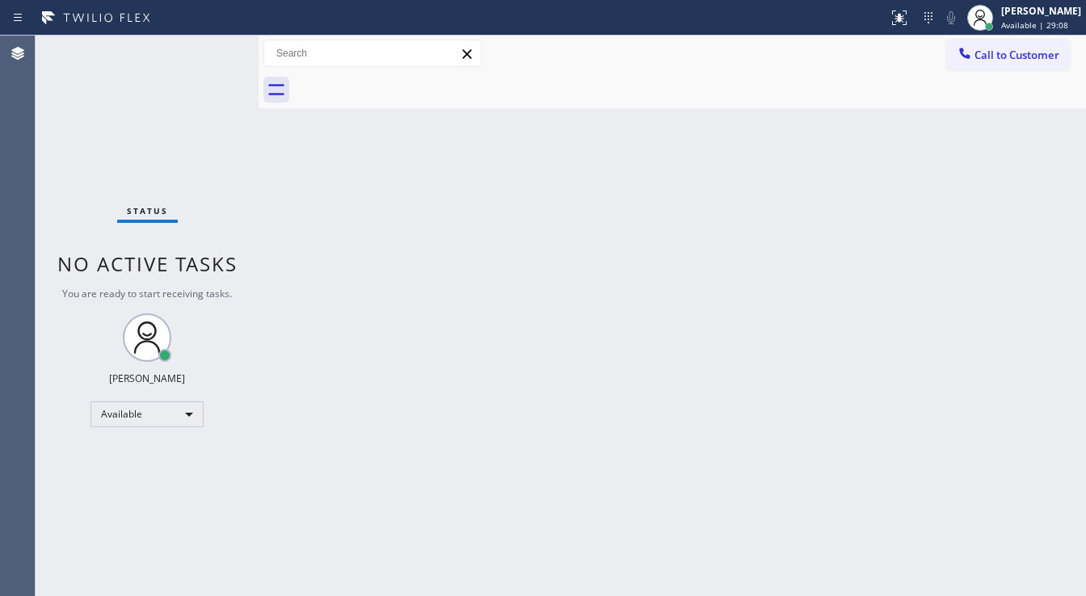
click at [203, 52] on div "Status No active tasks You are ready to start receiving tasks. [PERSON_NAME]" at bounding box center [147, 316] width 223 height 561
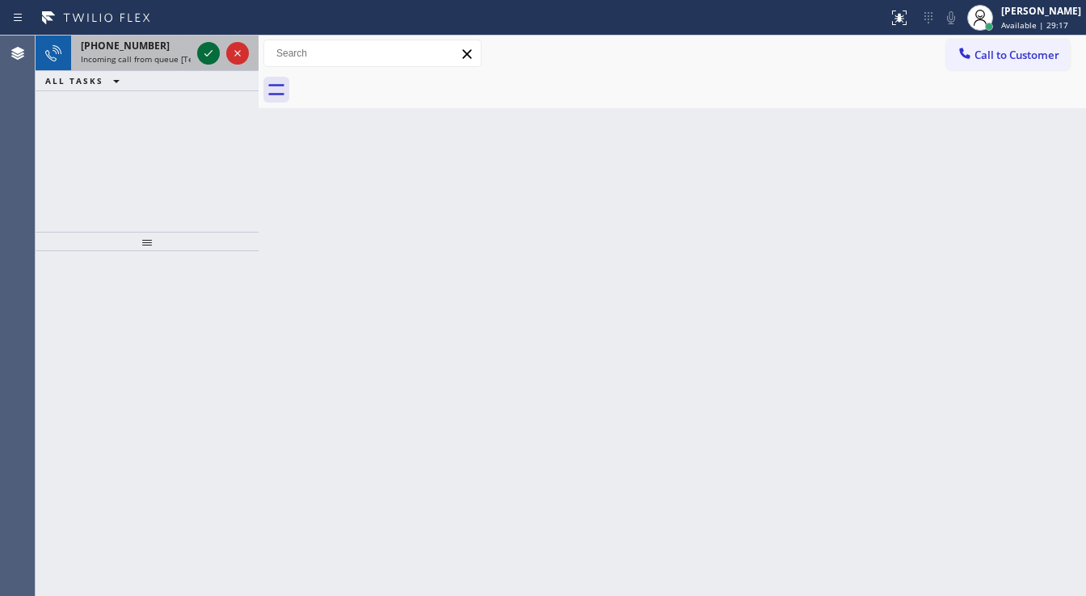
click at [204, 55] on icon at bounding box center [208, 53] width 19 height 19
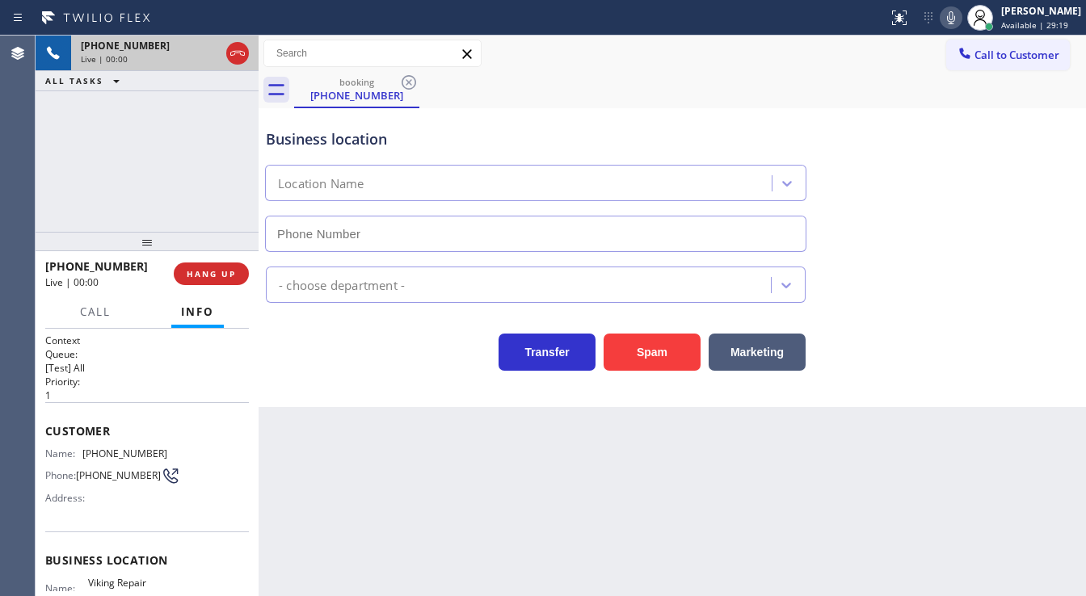
type input "[PHONE_NUMBER]"
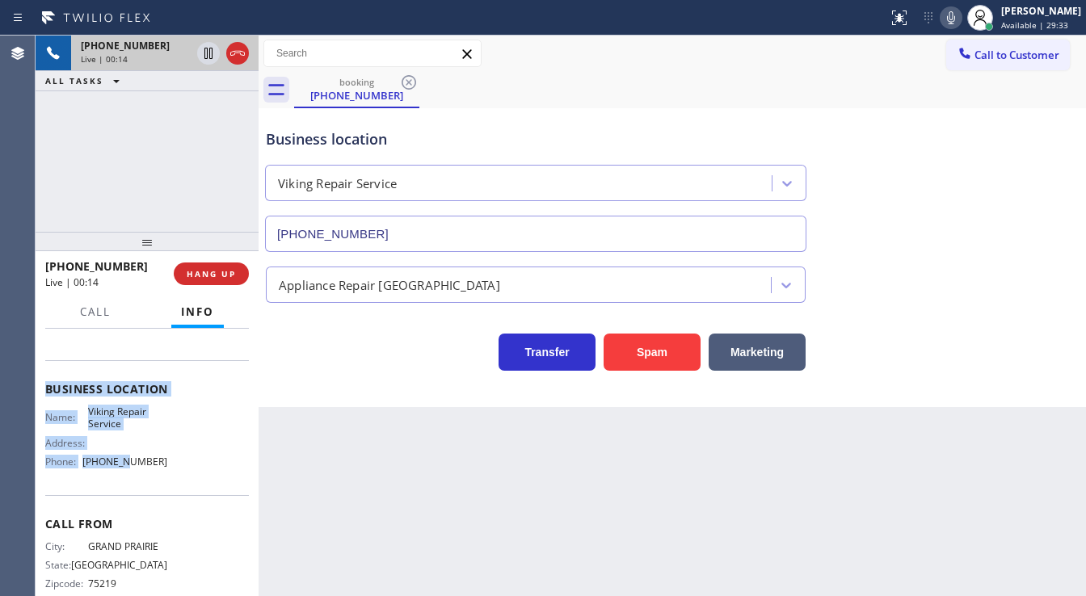
scroll to position [198, 0]
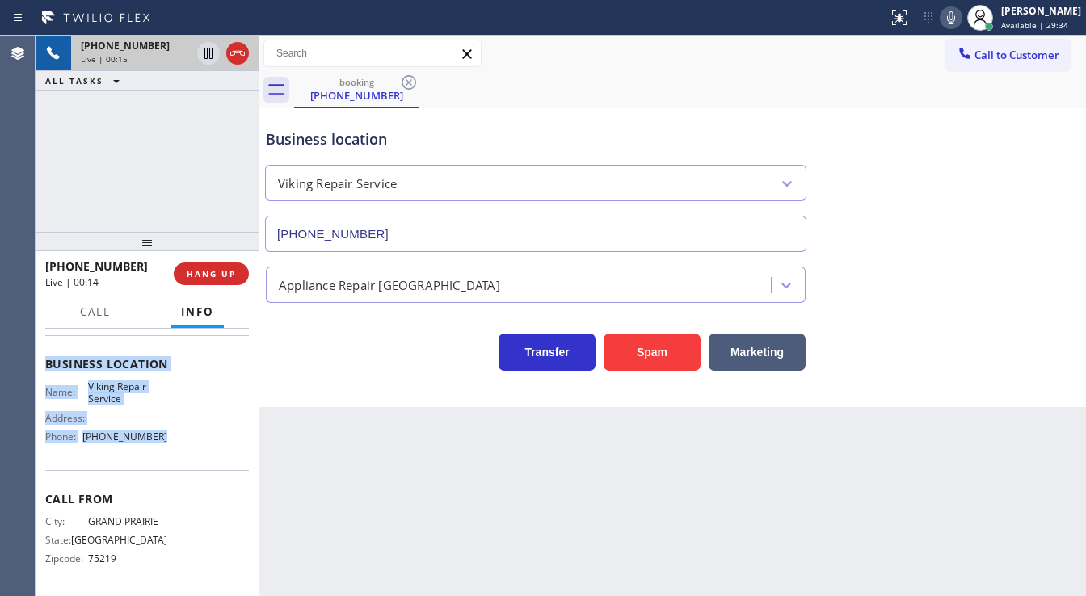
drag, startPoint x: 43, startPoint y: 427, endPoint x: 171, endPoint y: 441, distance: 128.5
click at [171, 441] on div "Context Queue: [Test] All Priority: 1 Customer Name: [PHONE_NUMBER] Phone: [PHO…" at bounding box center [147, 463] width 223 height 268
copy div "Customer Name: [PHONE_NUMBER] Phone: [PHONE_NUMBER] Address: Business location …"
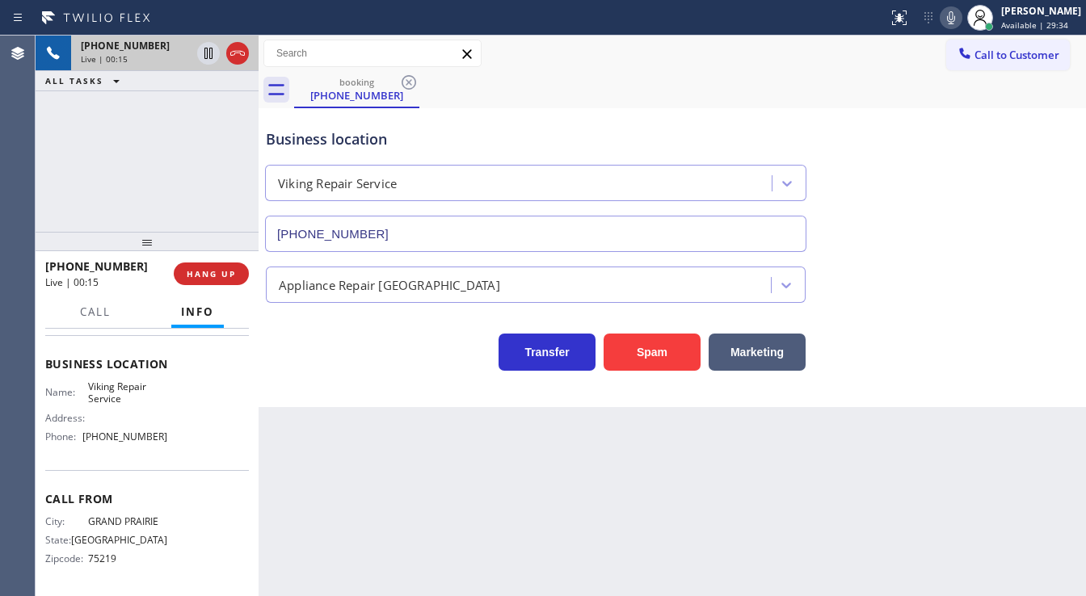
click at [158, 187] on div "[PHONE_NUMBER] Live | 00:15 ALL TASKS ALL TASKS ACTIVE TASKS TASKS IN WRAP UP" at bounding box center [147, 134] width 223 height 196
click at [659, 112] on div "Business location Viking Repair Service [PHONE_NUMBER]" at bounding box center [536, 182] width 546 height 140
click at [157, 204] on div "[PHONE_NUMBER] Live | 08:50 ALL TASKS ALL TASKS ACTIVE TASKS TASKS IN WRAP UP" at bounding box center [147, 134] width 223 height 196
click at [181, 196] on div "[PHONE_NUMBER] Live | 08:51 ALL TASKS ALL TASKS ACTIVE TASKS TASKS IN WRAP UP" at bounding box center [147, 134] width 223 height 196
click at [238, 53] on icon at bounding box center [237, 53] width 19 height 19
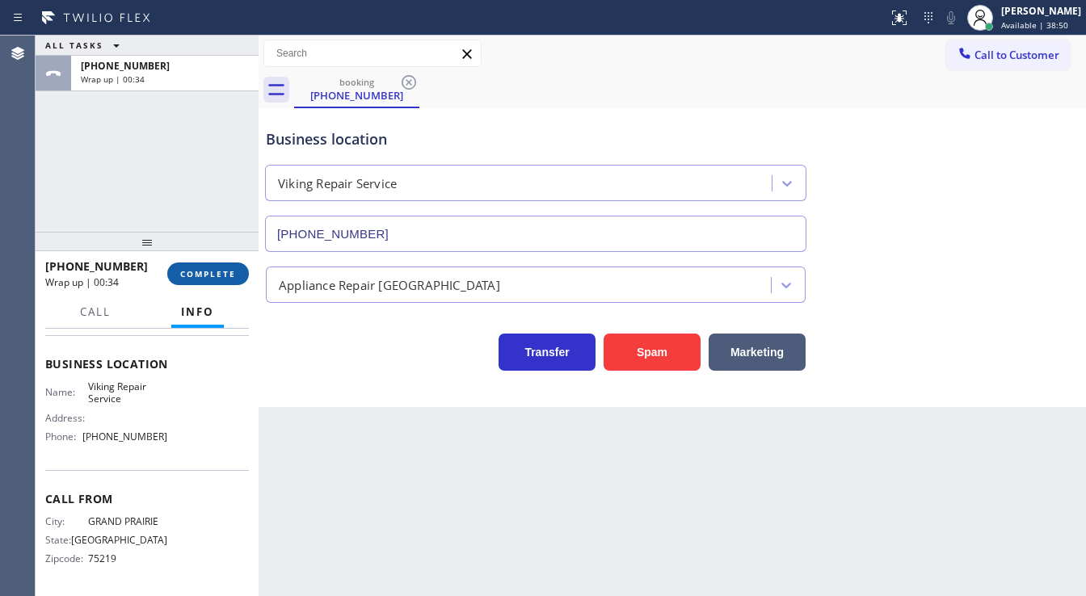
click at [204, 280] on button "COMPLETE" at bounding box center [208, 274] width 82 height 23
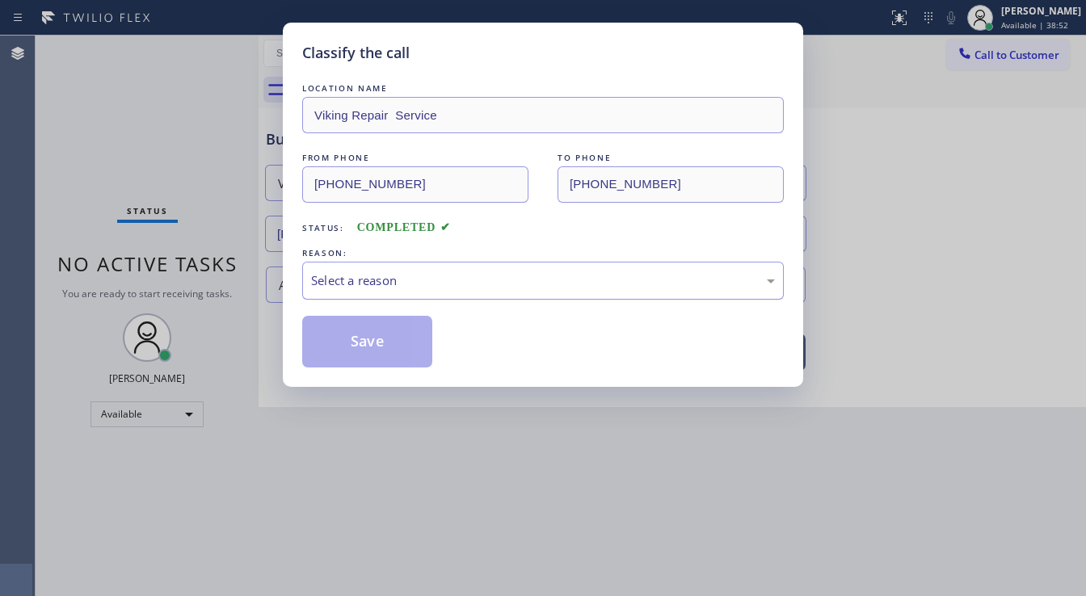
click at [358, 284] on div "Select a reason" at bounding box center [543, 281] width 464 height 19
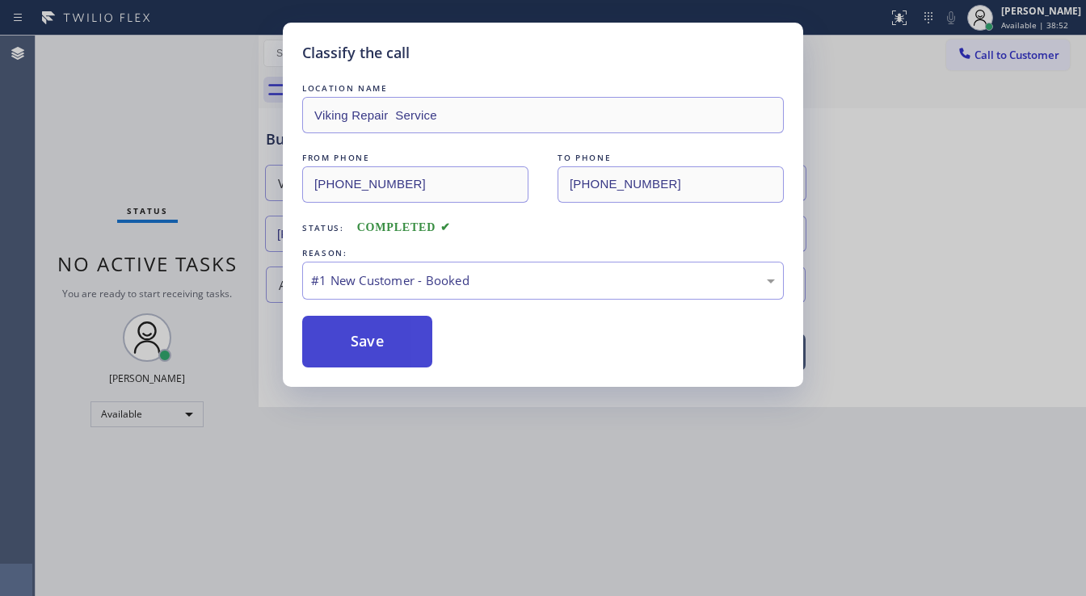
click at [355, 334] on button "Save" at bounding box center [367, 342] width 130 height 52
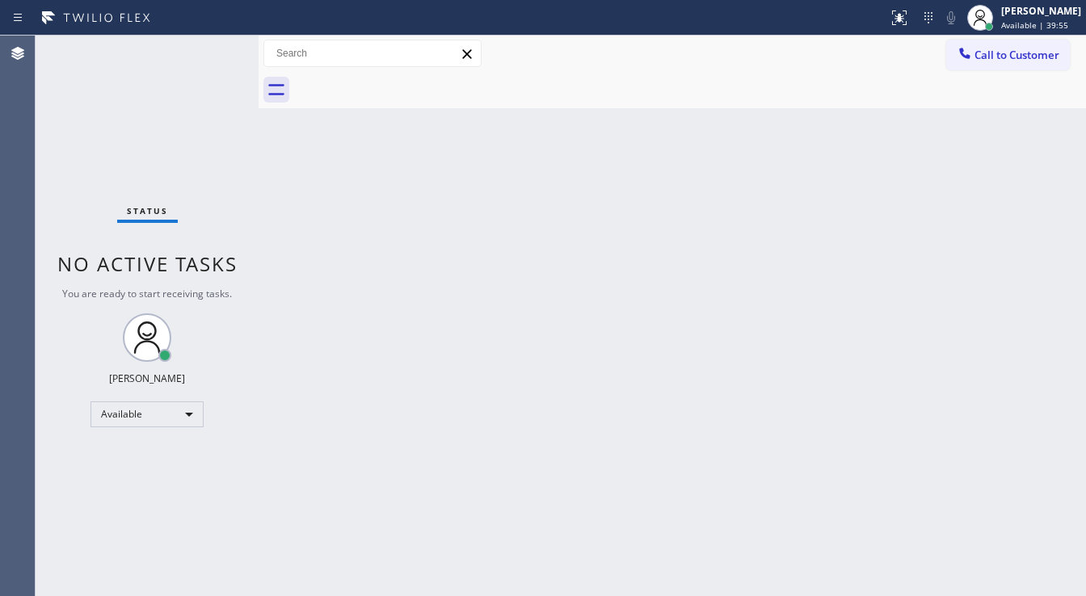
click at [81, 184] on div "Status No active tasks You are ready to start receiving tasks. [PERSON_NAME]" at bounding box center [147, 316] width 223 height 561
click at [29, 150] on div "Agent Desktop" at bounding box center [17, 316] width 35 height 561
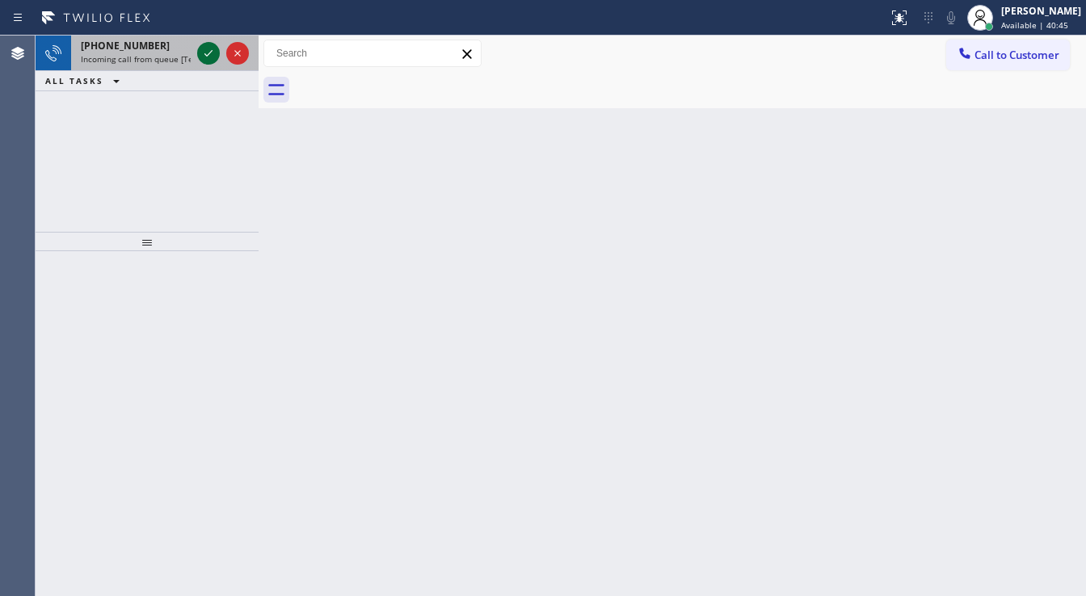
click at [209, 48] on icon at bounding box center [208, 53] width 19 height 19
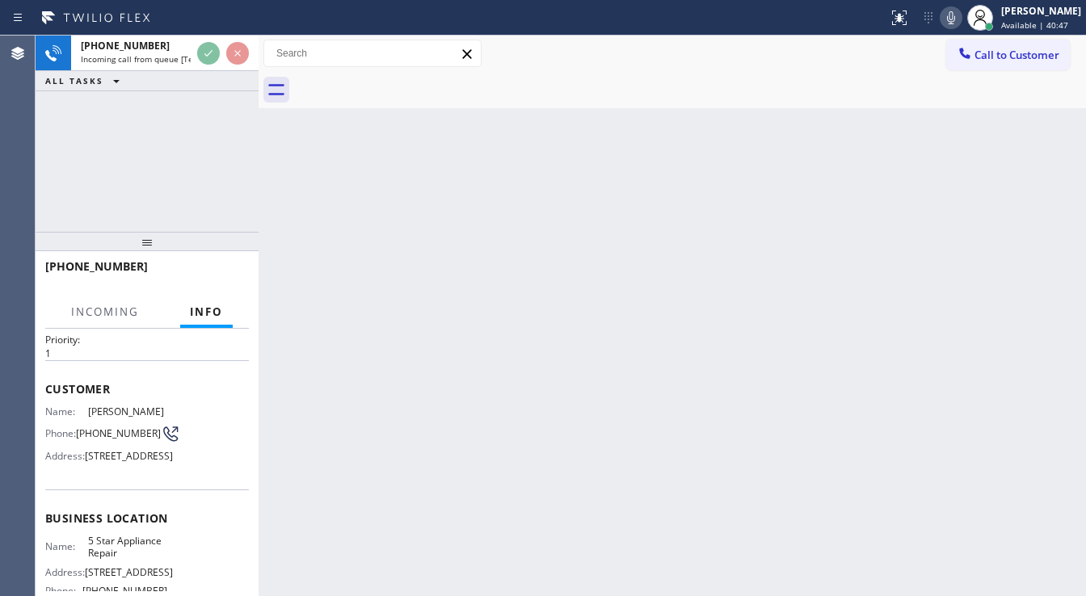
scroll to position [65, 0]
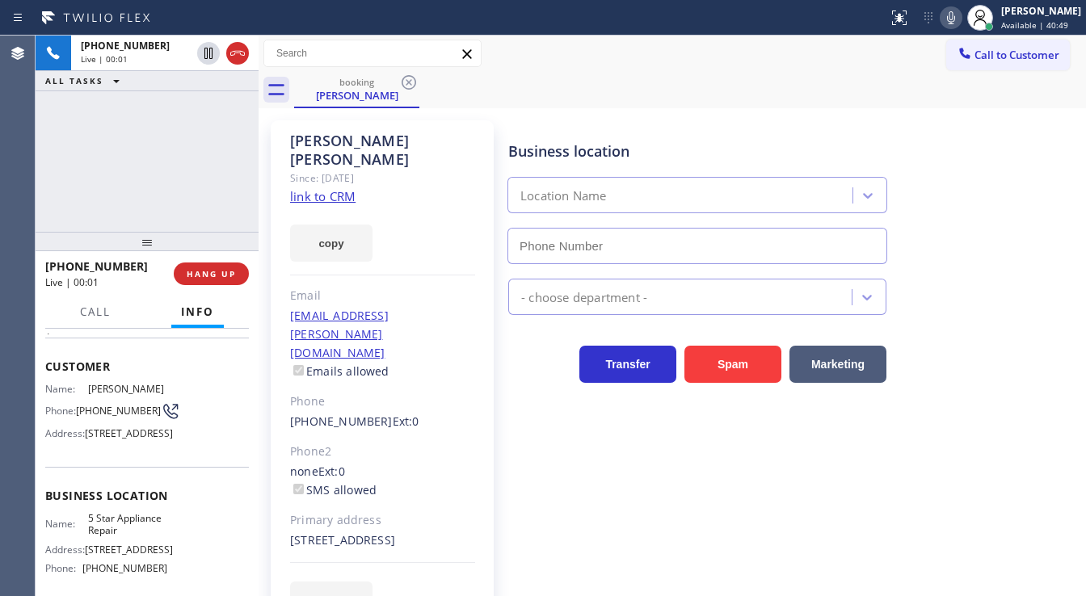
type input "[PHONE_NUMBER]"
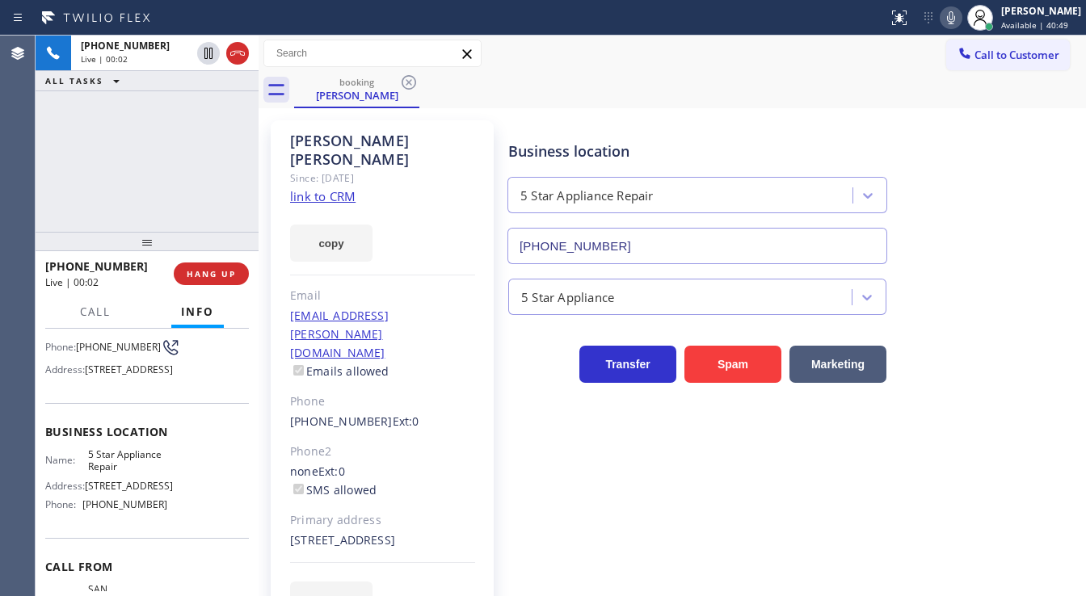
scroll to position [194, 0]
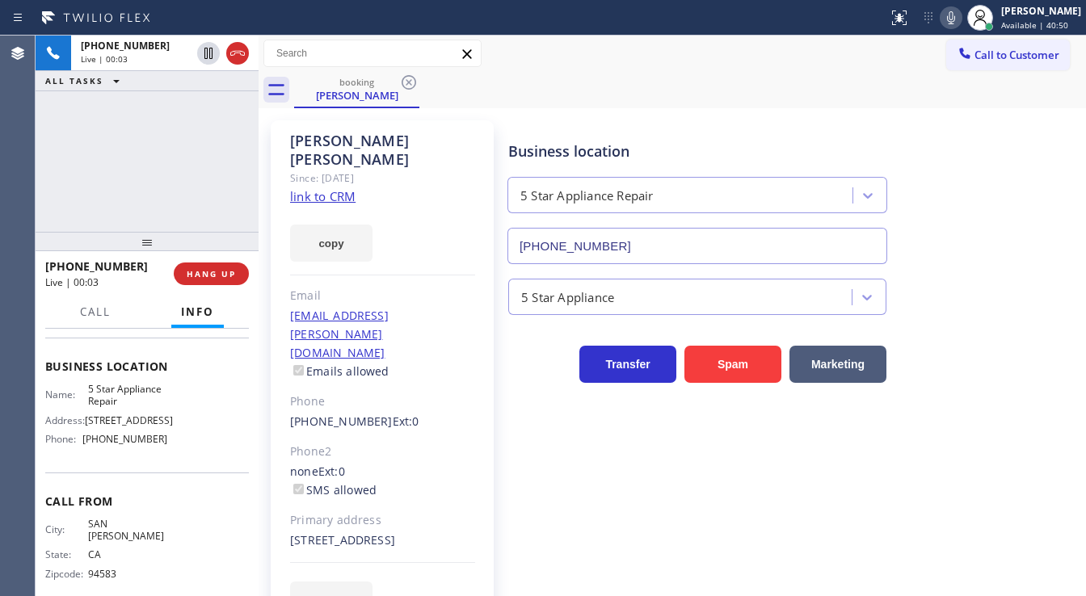
click at [323, 186] on div "[PERSON_NAME] Since: [DATE] link to CRM copy Email [EMAIL_ADDRESS][PERSON_NAME]…" at bounding box center [382, 379] width 223 height 518
click at [327, 188] on link "link to CRM" at bounding box center [322, 196] width 65 height 16
click at [959, 19] on icon at bounding box center [951, 17] width 19 height 19
click at [956, 19] on icon at bounding box center [951, 17] width 19 height 19
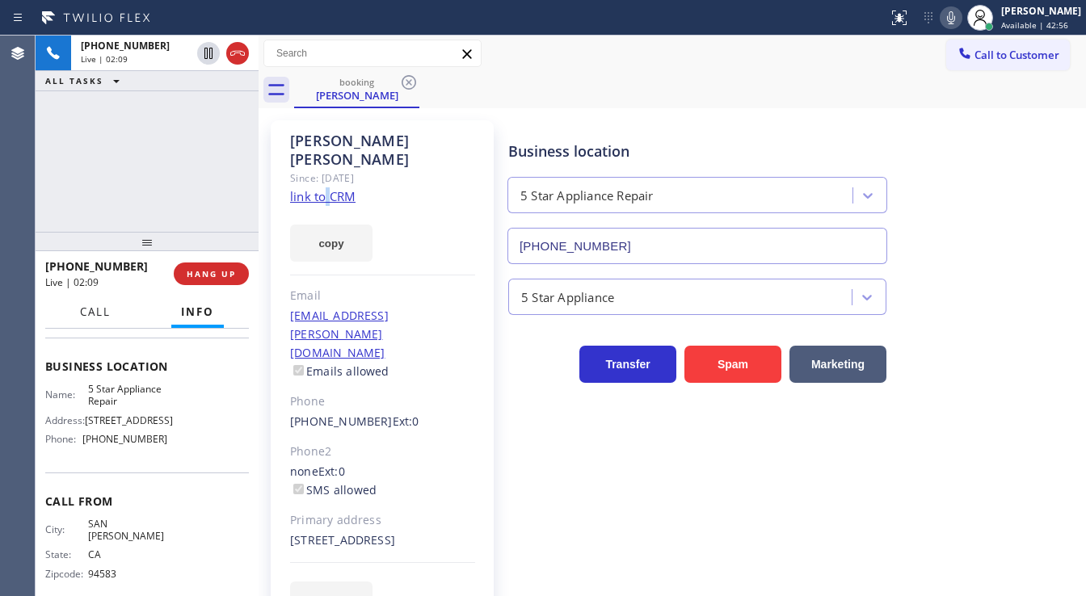
click at [91, 308] on span "Call" at bounding box center [95, 312] width 31 height 15
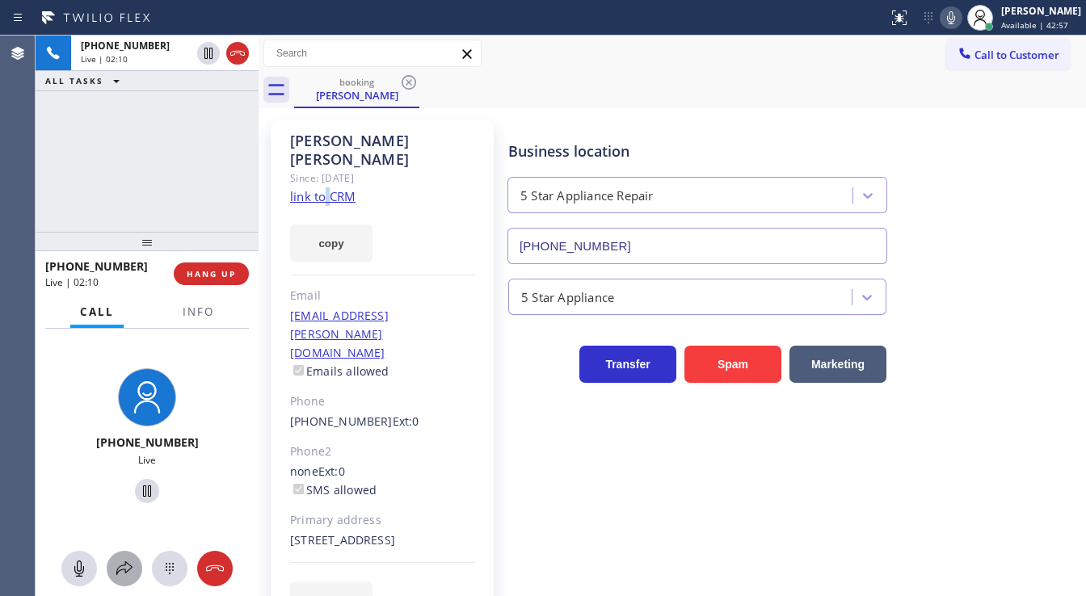
click at [133, 560] on icon at bounding box center [124, 568] width 19 height 19
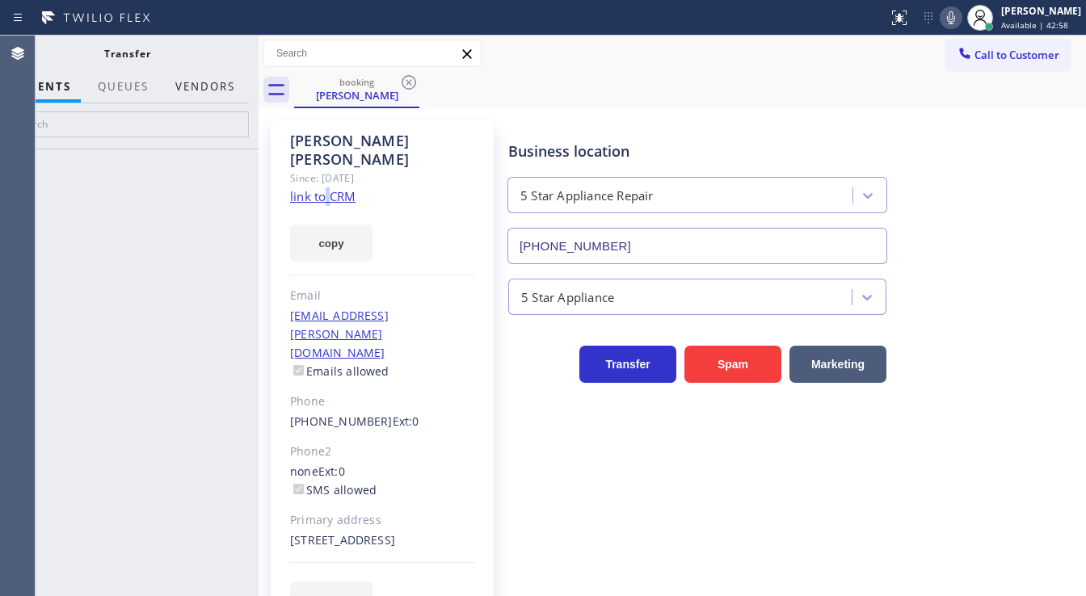
click at [200, 83] on button "Vendors" at bounding box center [205, 87] width 79 height 32
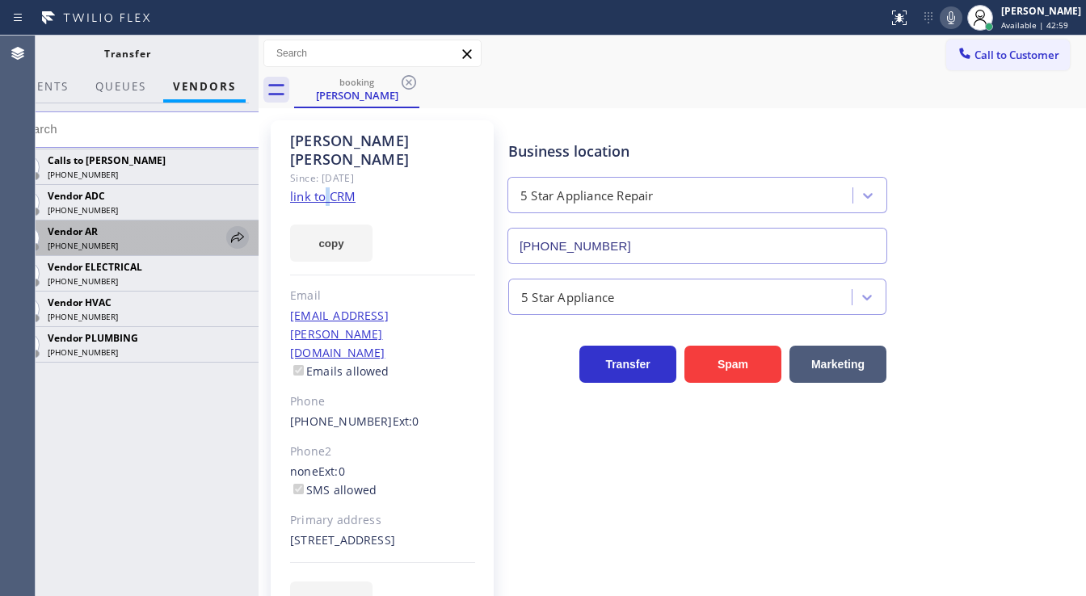
click at [239, 241] on icon at bounding box center [237, 237] width 19 height 19
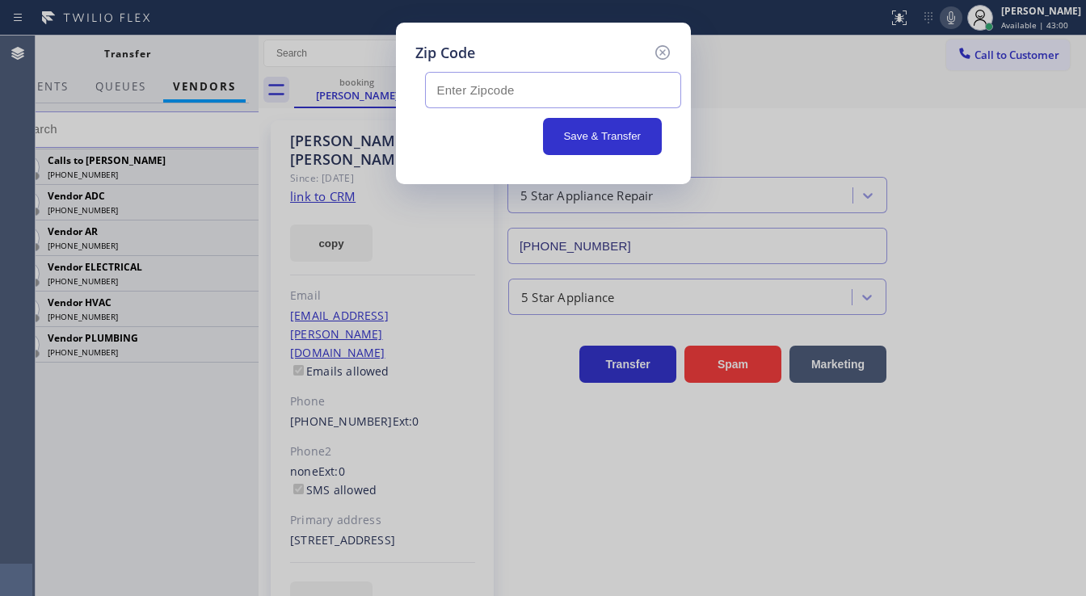
click at [473, 82] on input "text" at bounding box center [553, 90] width 256 height 36
paste input "94301"
type input "94301"
click at [621, 133] on button "Save & Transfer" at bounding box center [602, 136] width 119 height 37
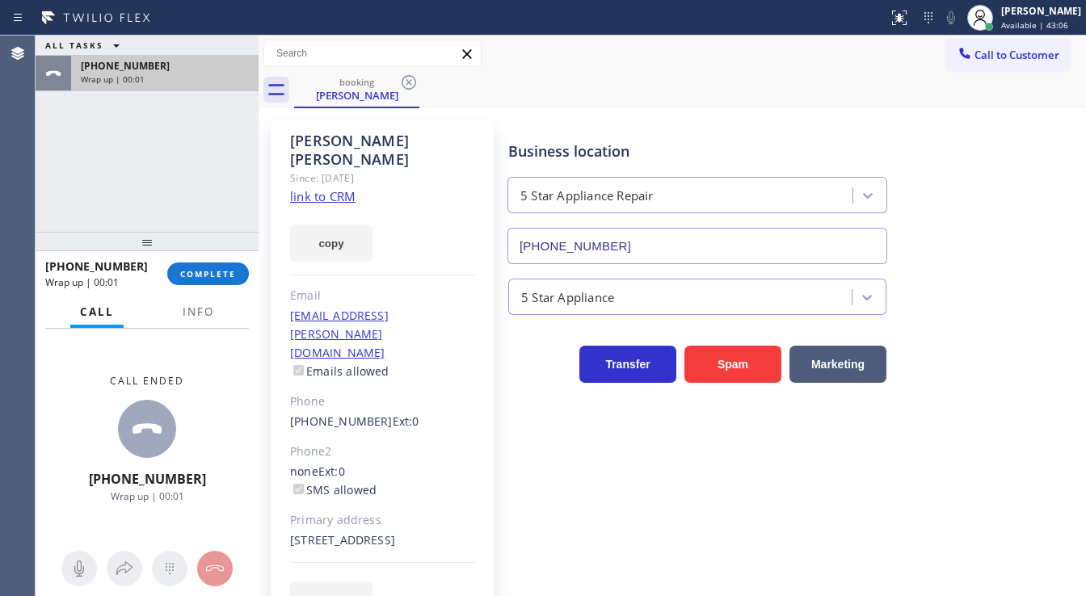
click at [150, 74] on div "Wrap up | 00:01" at bounding box center [165, 79] width 168 height 11
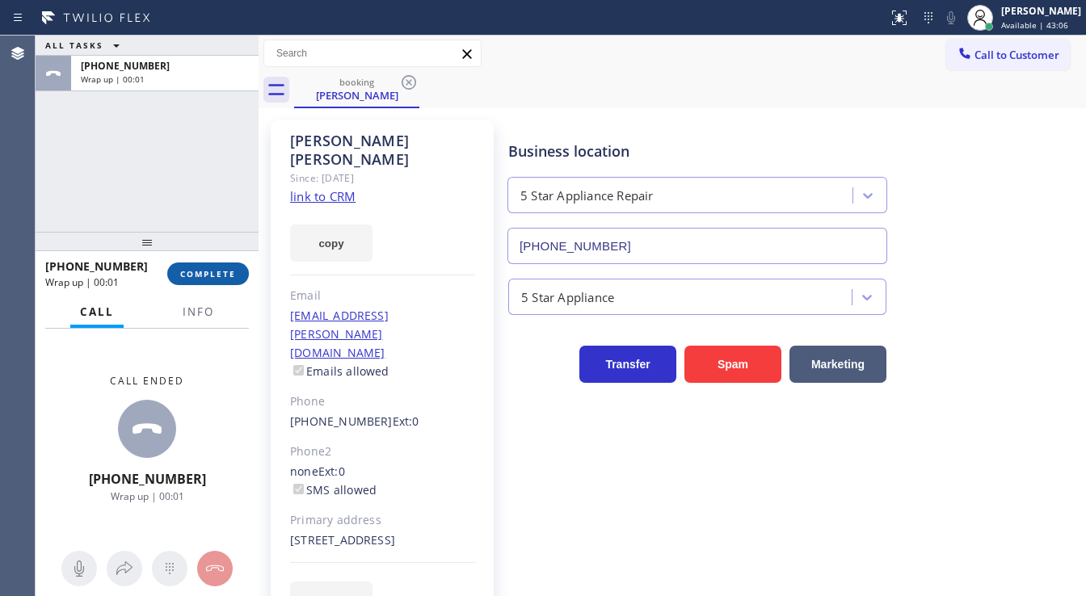
click at [229, 274] on span "COMPLETE" at bounding box center [208, 273] width 56 height 11
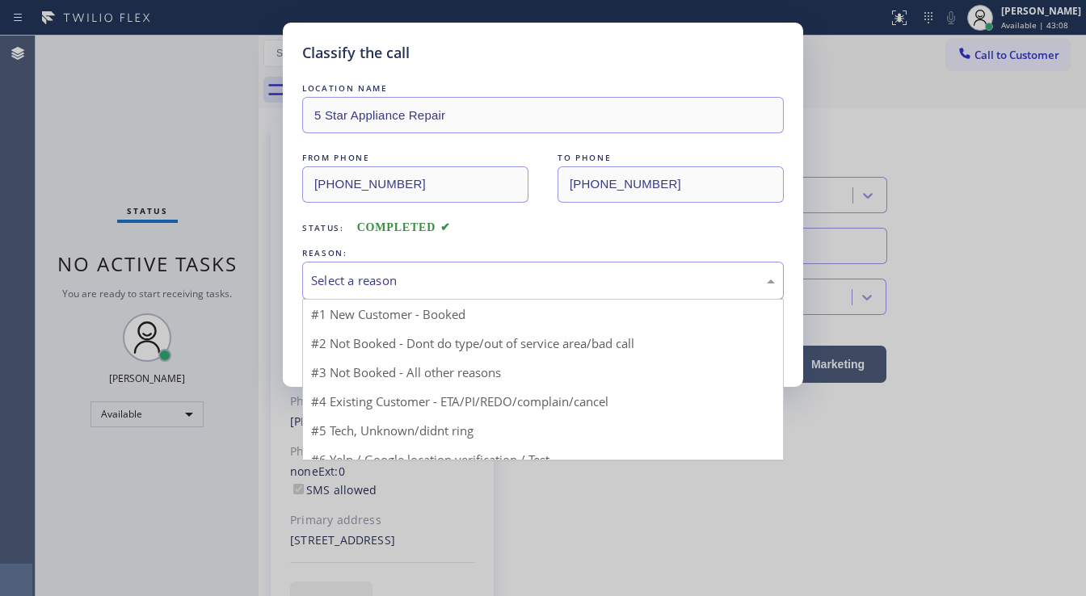
click at [378, 286] on div "Select a reason" at bounding box center [543, 281] width 464 height 19
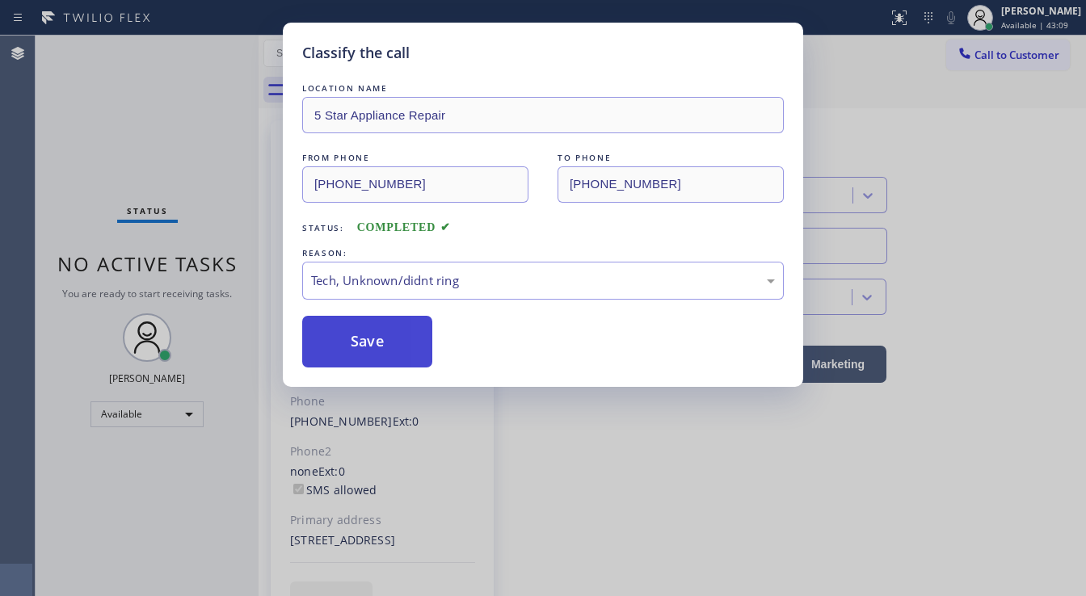
click at [374, 345] on button "Save" at bounding box center [367, 342] width 130 height 52
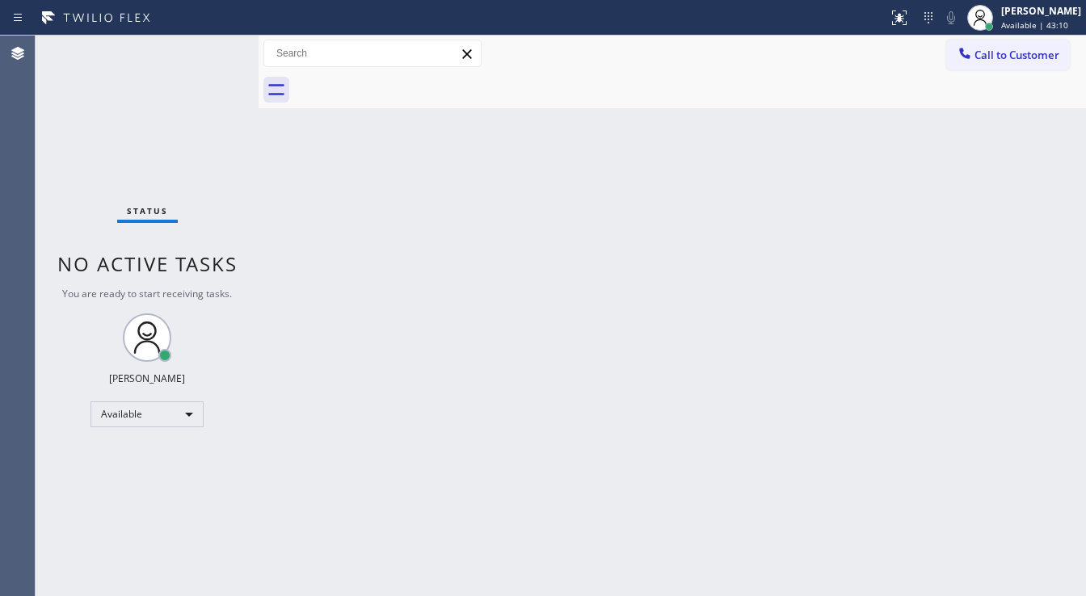
click at [1015, 15] on div "[PERSON_NAME]" at bounding box center [1041, 11] width 80 height 14
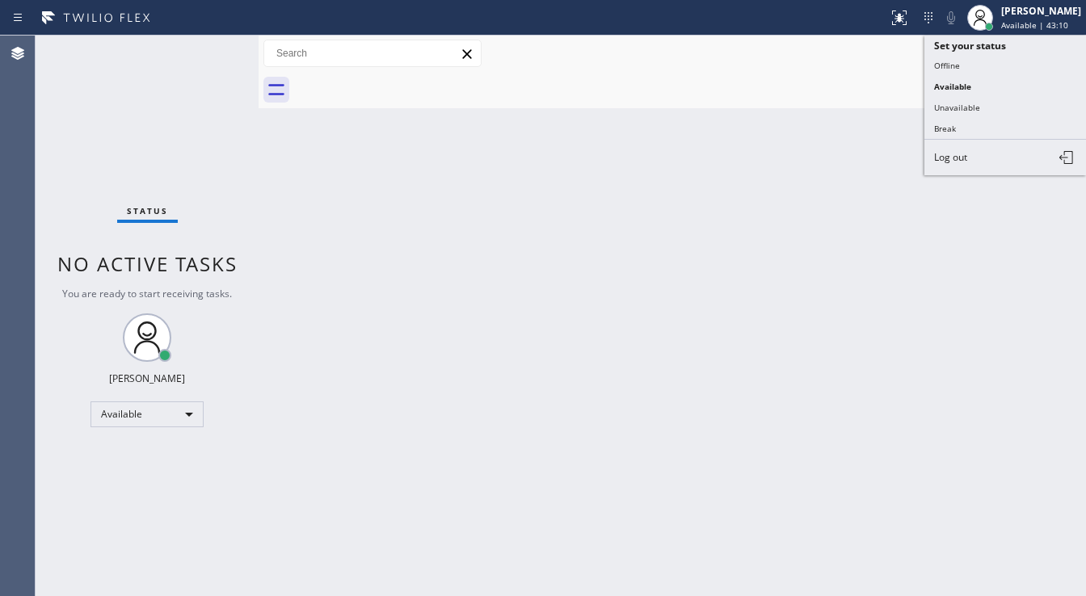
click at [944, 131] on button "Break" at bounding box center [1006, 128] width 162 height 21
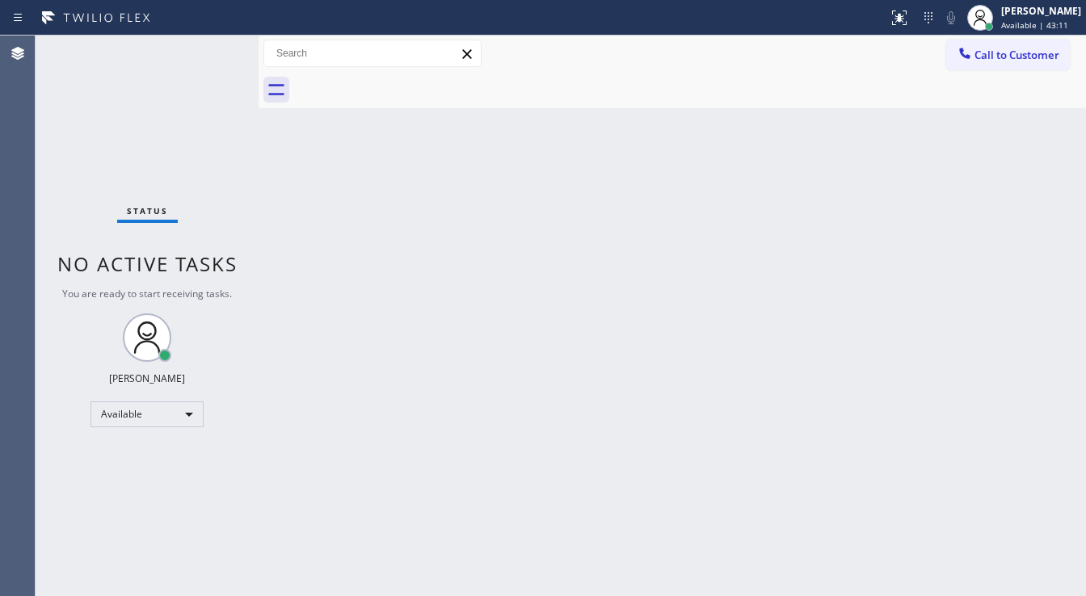
click at [727, 200] on div "Back to Dashboard Change Sender ID Customers Technicians Select a contact Outbo…" at bounding box center [673, 316] width 828 height 561
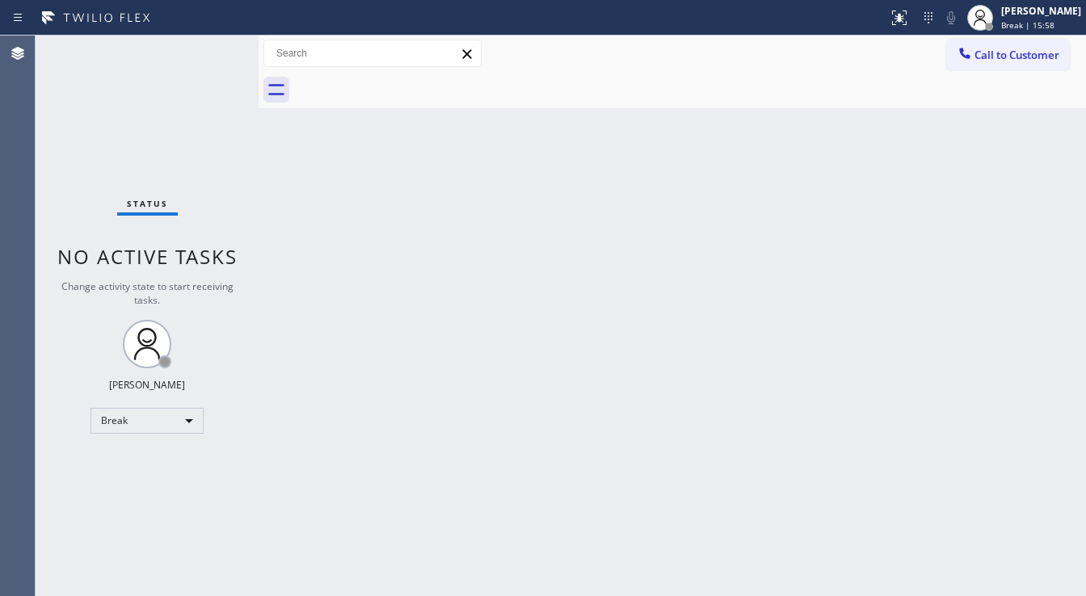
click at [1034, 18] on div "[PERSON_NAME] Break | 15:58" at bounding box center [1042, 17] width 88 height 28
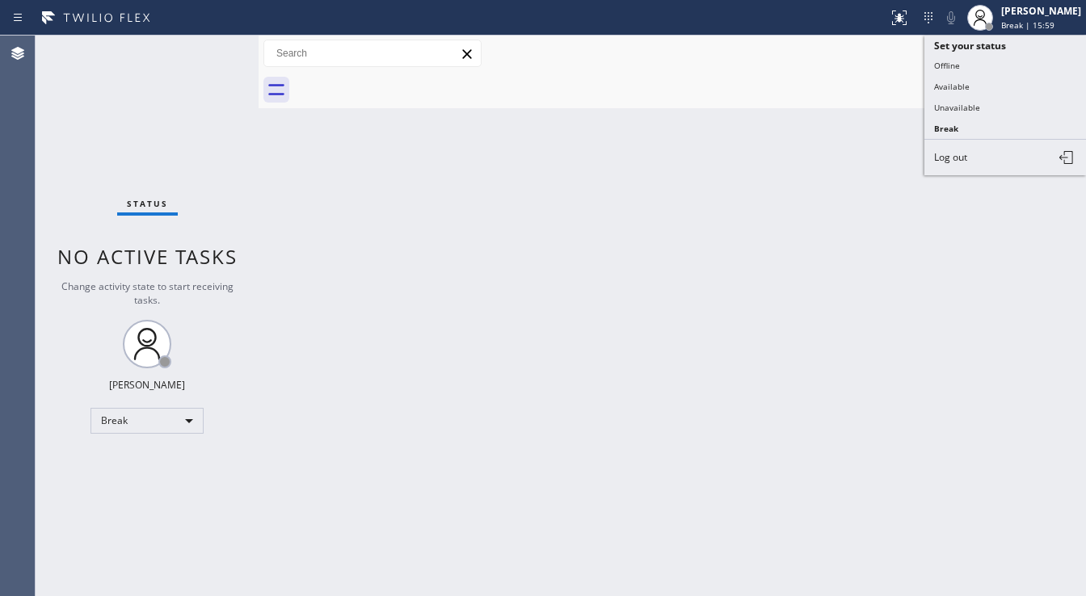
drag, startPoint x: 982, startPoint y: 89, endPoint x: 718, endPoint y: 194, distance: 284.4
click at [969, 94] on button "Available" at bounding box center [1006, 86] width 162 height 21
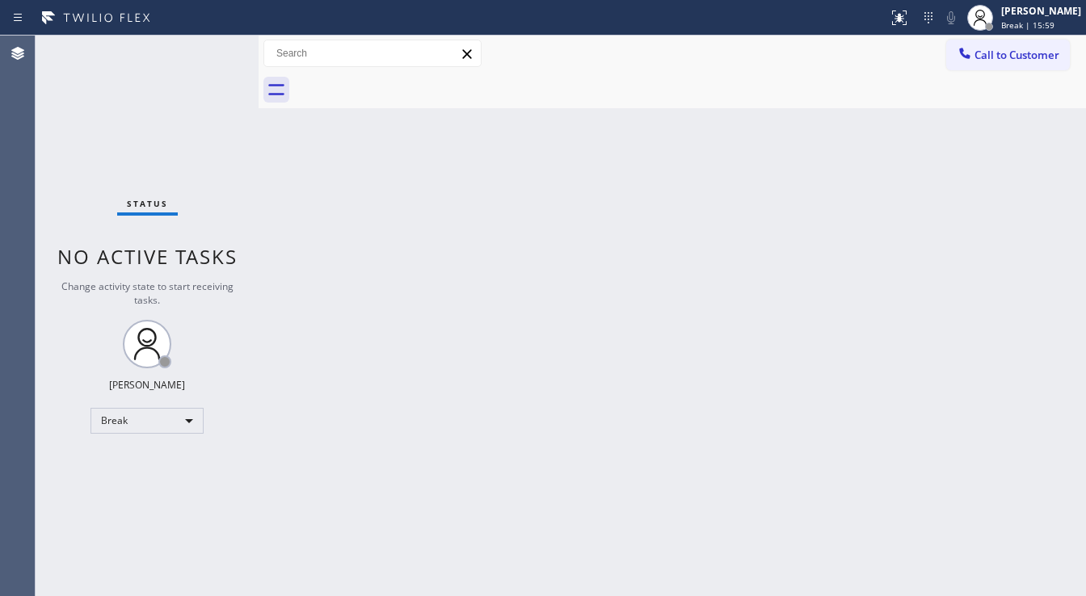
click at [717, 194] on div "Back to Dashboard Change Sender ID Customers Technicians Select a contact Outbo…" at bounding box center [673, 316] width 828 height 561
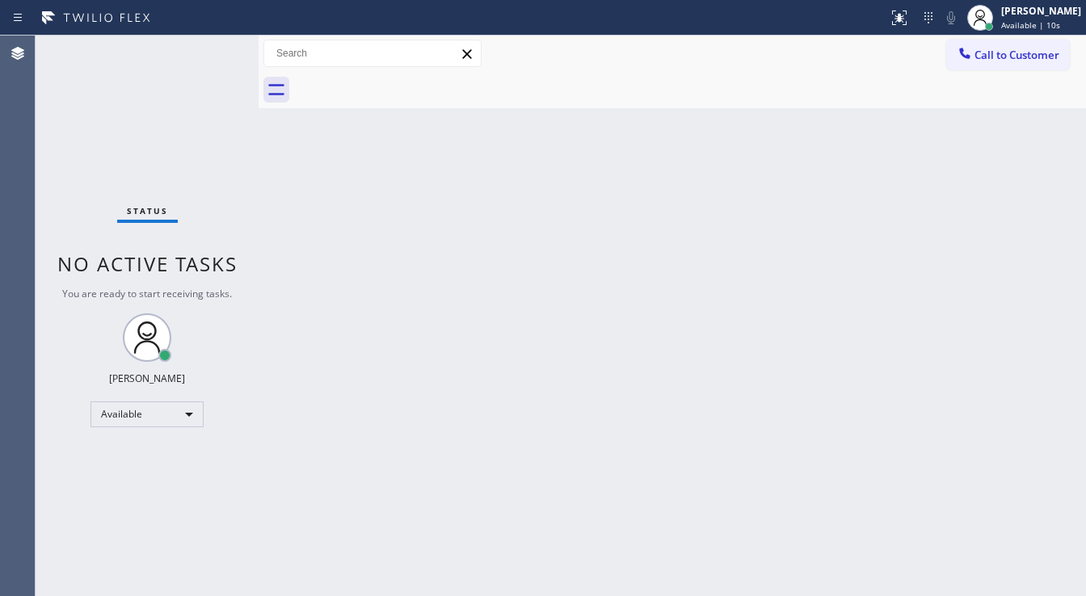
click at [40, 194] on div "Status No active tasks You are ready to start receiving tasks. [PERSON_NAME]" at bounding box center [147, 316] width 223 height 561
click at [45, 220] on div "Status No active tasks You are ready to start receiving tasks. [PERSON_NAME]" at bounding box center [147, 316] width 223 height 561
click at [209, 212] on div "Status No active tasks You are ready to start receiving tasks. [PERSON_NAME]" at bounding box center [147, 316] width 223 height 561
click at [187, 123] on div "Status No active tasks You are ready to start receiving tasks. [PERSON_NAME]" at bounding box center [147, 316] width 223 height 561
click at [76, 318] on div "Status No active tasks You are ready to start receiving tasks. [PERSON_NAME]" at bounding box center [147, 316] width 223 height 561
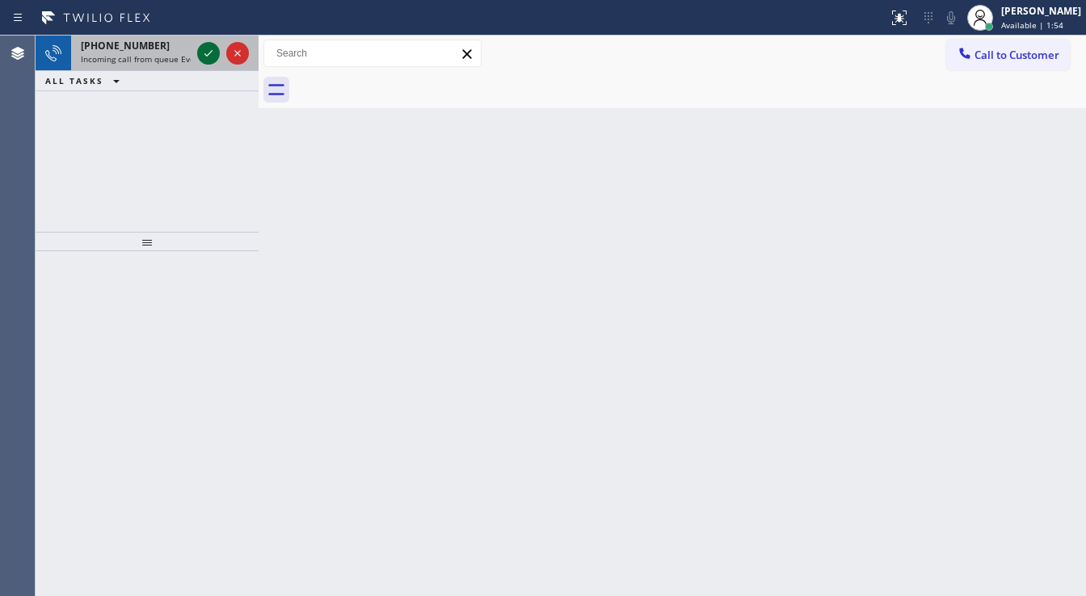
click at [212, 53] on icon at bounding box center [208, 53] width 19 height 19
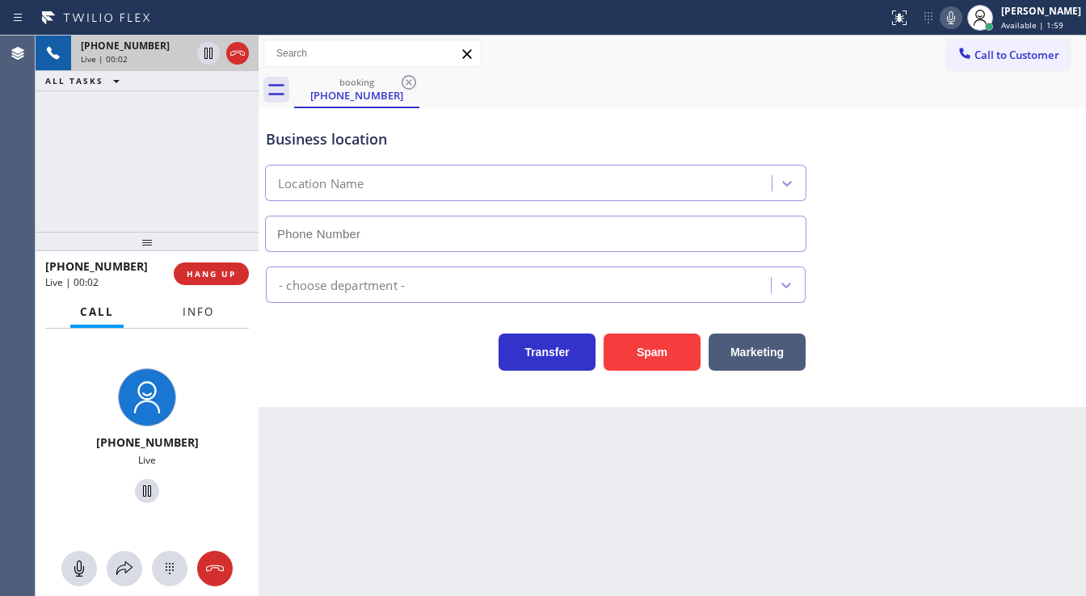
click at [209, 318] on span "Info" at bounding box center [199, 312] width 32 height 15
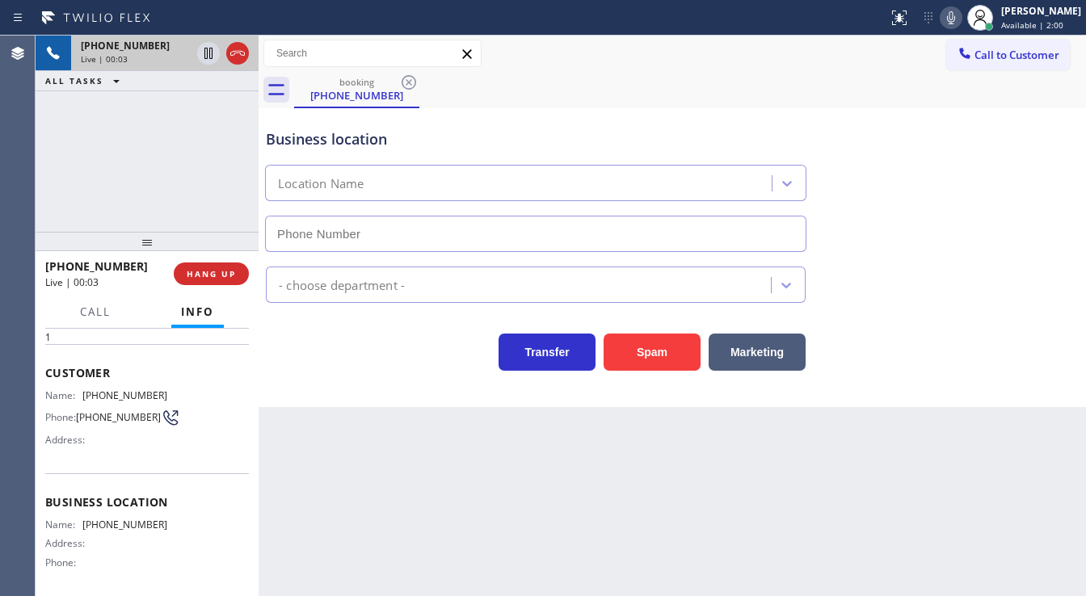
scroll to position [57, 0]
click at [194, 215] on div "[PHONE_NUMBER] Live | 00:05 ALL TASKS ALL TASKS ACTIVE TASKS TASKS IN WRAP UP" at bounding box center [147, 134] width 223 height 196
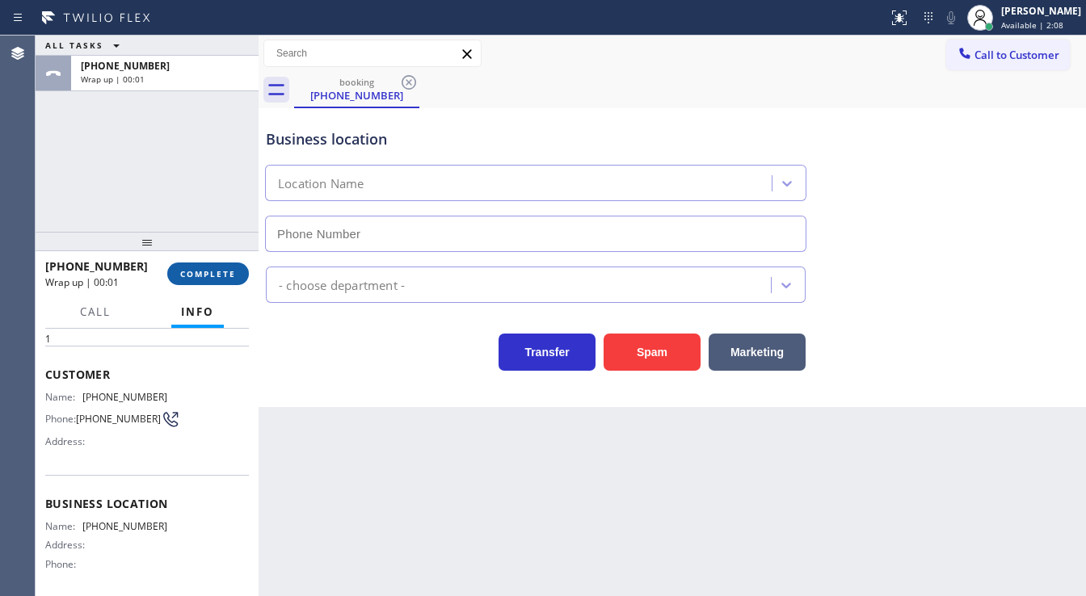
click at [222, 266] on button "COMPLETE" at bounding box center [208, 274] width 82 height 23
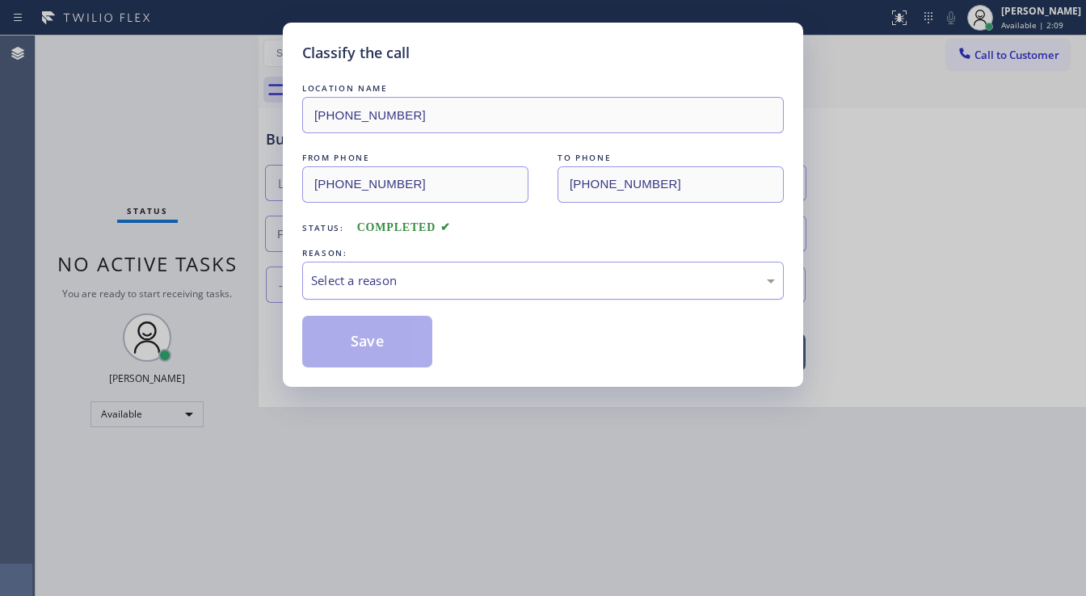
click at [353, 286] on div "Select a reason" at bounding box center [543, 281] width 464 height 19
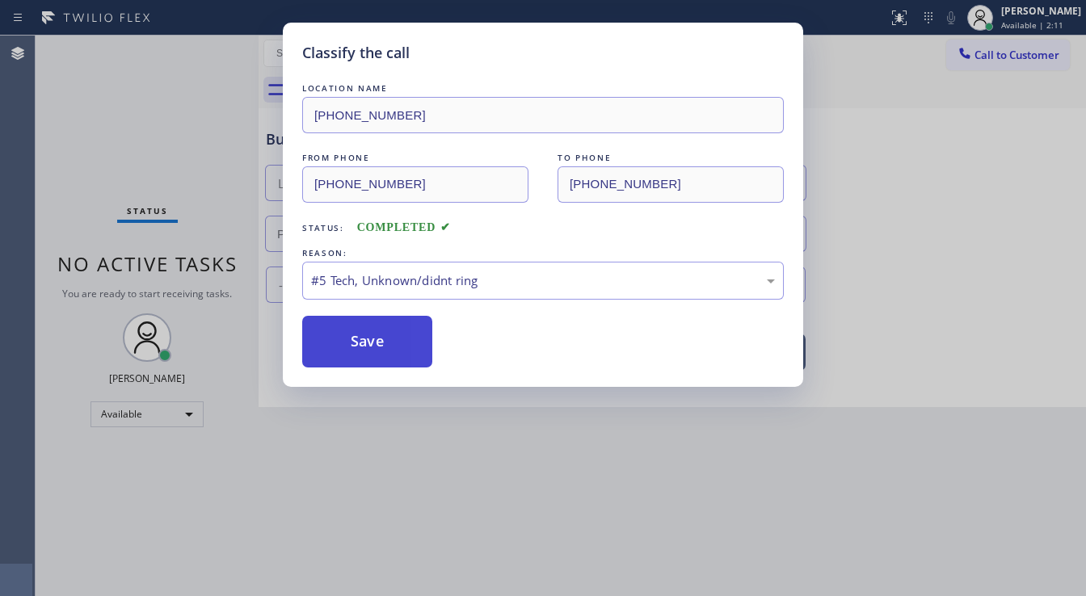
click at [362, 348] on button "Save" at bounding box center [367, 342] width 130 height 52
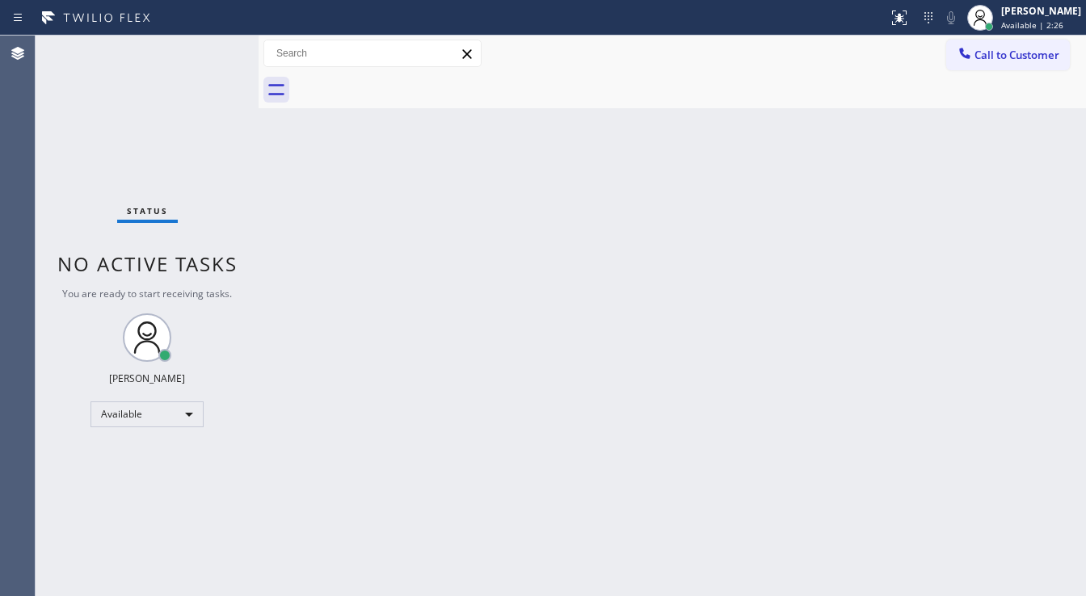
click at [210, 44] on div "Status No active tasks You are ready to start receiving tasks. [PERSON_NAME]" at bounding box center [147, 316] width 223 height 561
click at [213, 46] on div "Status No active tasks You are ready to start receiving tasks. [PERSON_NAME]" at bounding box center [147, 316] width 223 height 561
click at [213, 47] on div "Status No active tasks You are ready to start receiving tasks. [PERSON_NAME]" at bounding box center [147, 316] width 223 height 561
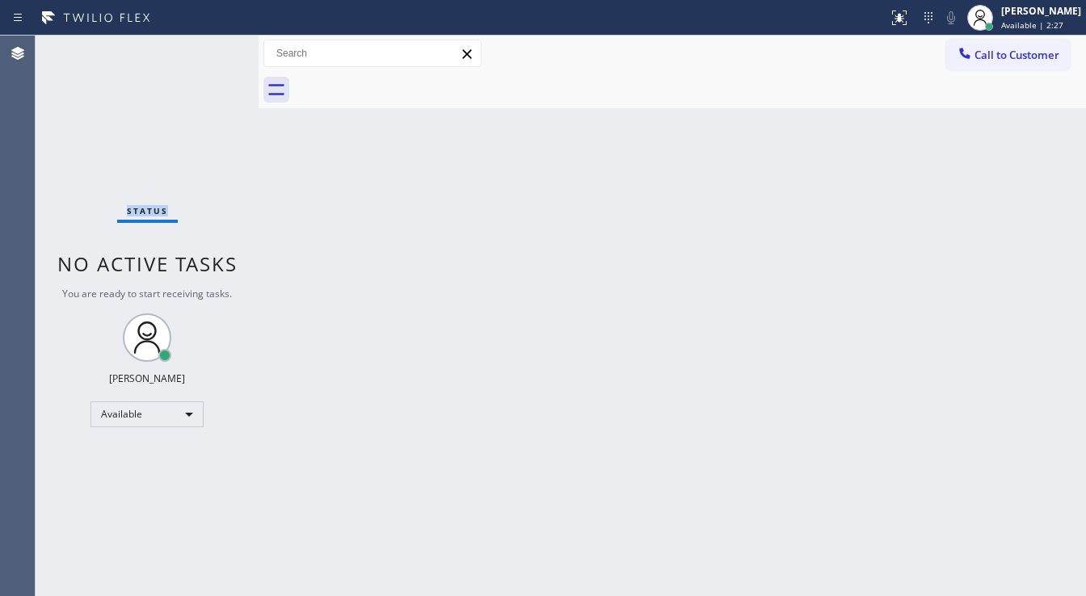
click at [213, 48] on div "Status No active tasks You are ready to start receiving tasks. [PERSON_NAME]" at bounding box center [147, 316] width 223 height 561
click at [208, 45] on div "Status No active tasks You are ready to start receiving tasks. [PERSON_NAME]" at bounding box center [147, 316] width 223 height 561
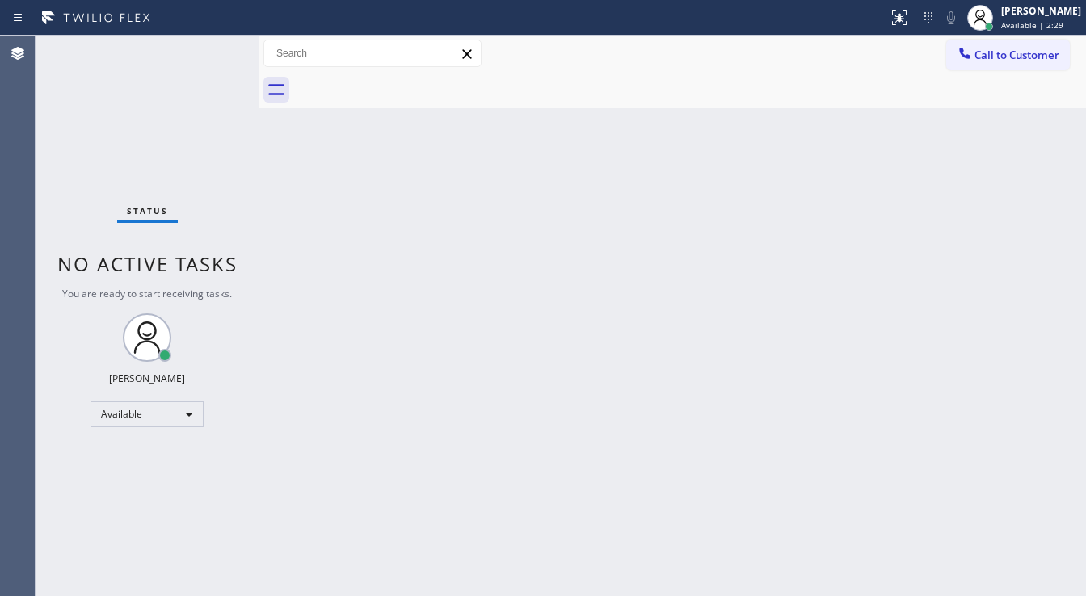
click at [208, 45] on div "Status No active tasks You are ready to start receiving tasks. [PERSON_NAME]" at bounding box center [147, 316] width 223 height 561
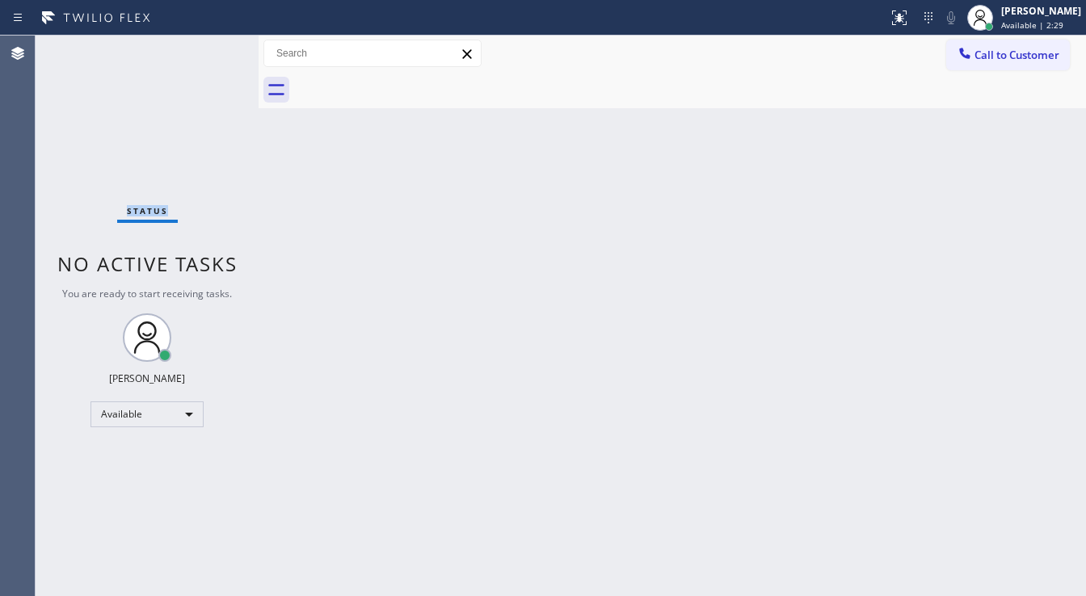
click at [208, 45] on div "Status No active tasks You are ready to start receiving tasks. [PERSON_NAME]" at bounding box center [147, 316] width 223 height 561
click at [208, 43] on div "Status No active tasks You are ready to start receiving tasks. [PERSON_NAME]" at bounding box center [147, 316] width 223 height 561
click at [205, 46] on div "Status No active tasks You are ready to start receiving tasks. [PERSON_NAME]" at bounding box center [147, 316] width 223 height 561
click at [207, 47] on div "Status No active tasks You are ready to start receiving tasks. [PERSON_NAME]" at bounding box center [147, 316] width 223 height 561
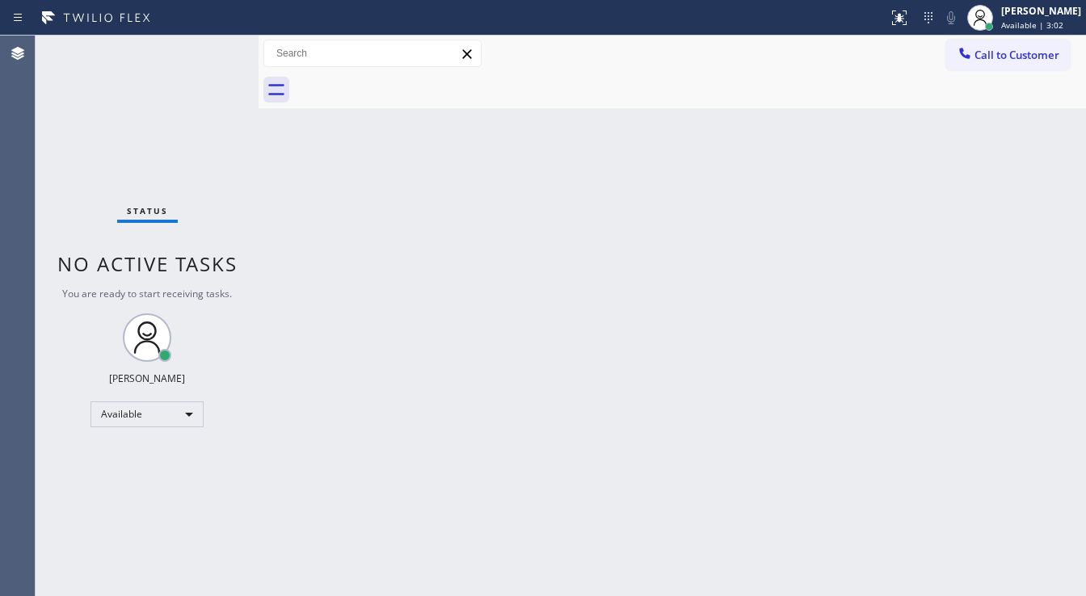
click at [204, 52] on div "Status No active tasks You are ready to start receiving tasks. [PERSON_NAME]" at bounding box center [147, 316] width 223 height 561
click at [209, 42] on div "Status No active tasks You are ready to start receiving tasks. [PERSON_NAME]" at bounding box center [147, 316] width 223 height 561
click at [208, 39] on div "Status No active tasks You are ready to start receiving tasks. [PERSON_NAME]" at bounding box center [147, 316] width 223 height 561
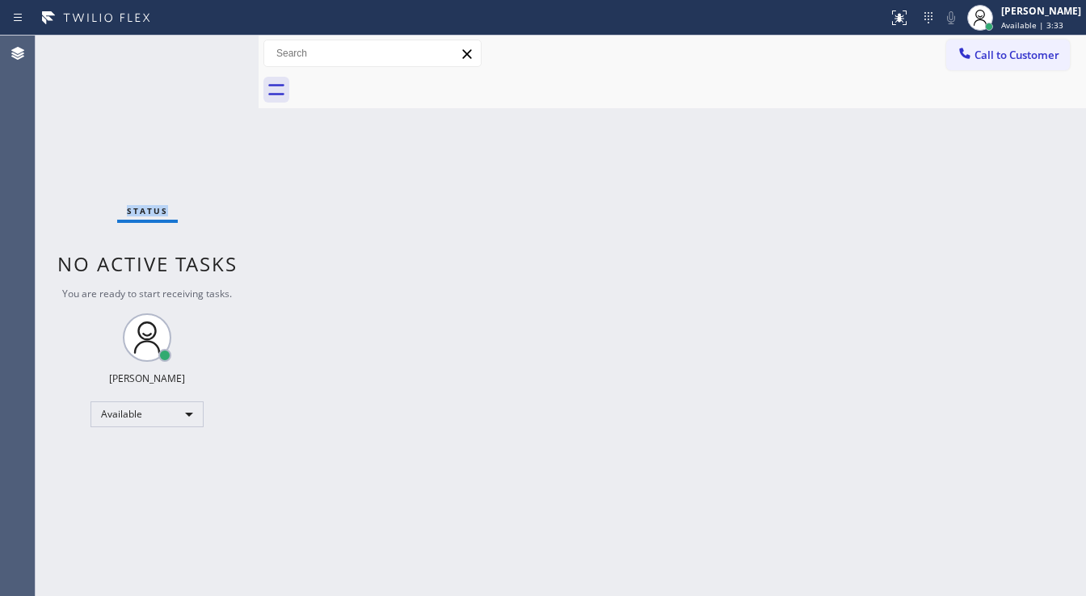
click at [207, 39] on div "Status No active tasks You are ready to start receiving tasks. [PERSON_NAME]" at bounding box center [147, 316] width 223 height 561
click at [207, 51] on div "Status No active tasks You are ready to start receiving tasks. [PERSON_NAME]" at bounding box center [147, 316] width 223 height 561
click at [213, 51] on div "Status No active tasks You are ready to start receiving tasks. [PERSON_NAME]" at bounding box center [147, 316] width 223 height 561
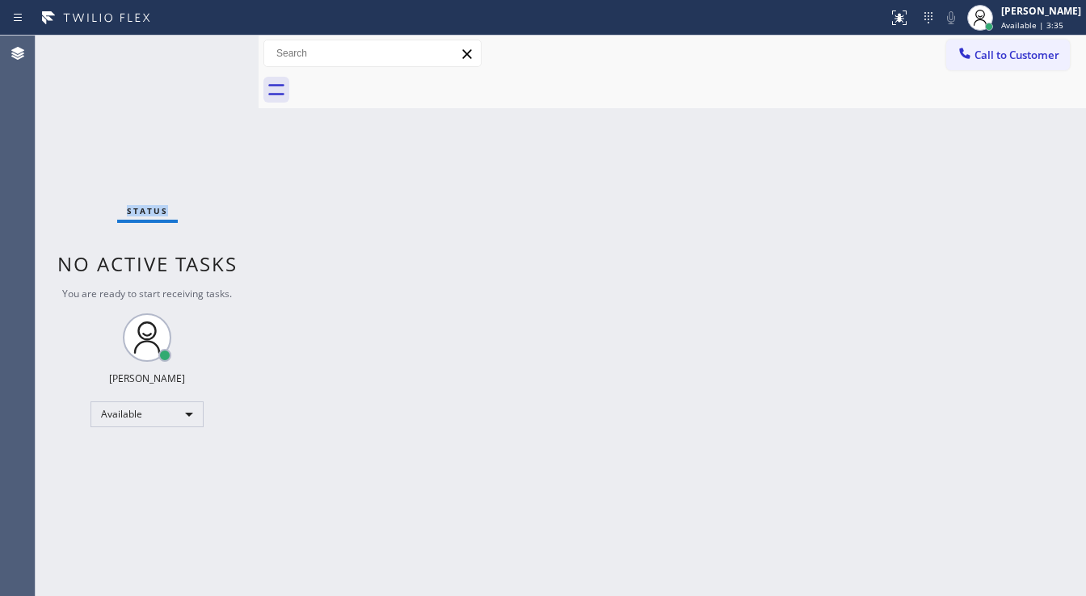
click at [213, 51] on div "Status No active tasks You are ready to start receiving tasks. [PERSON_NAME]" at bounding box center [147, 316] width 223 height 561
click at [213, 45] on div "Status No active tasks You are ready to start receiving tasks. [PERSON_NAME]" at bounding box center [147, 316] width 223 height 561
click at [211, 45] on div "Status No active tasks You are ready to start receiving tasks. [PERSON_NAME]" at bounding box center [147, 316] width 223 height 561
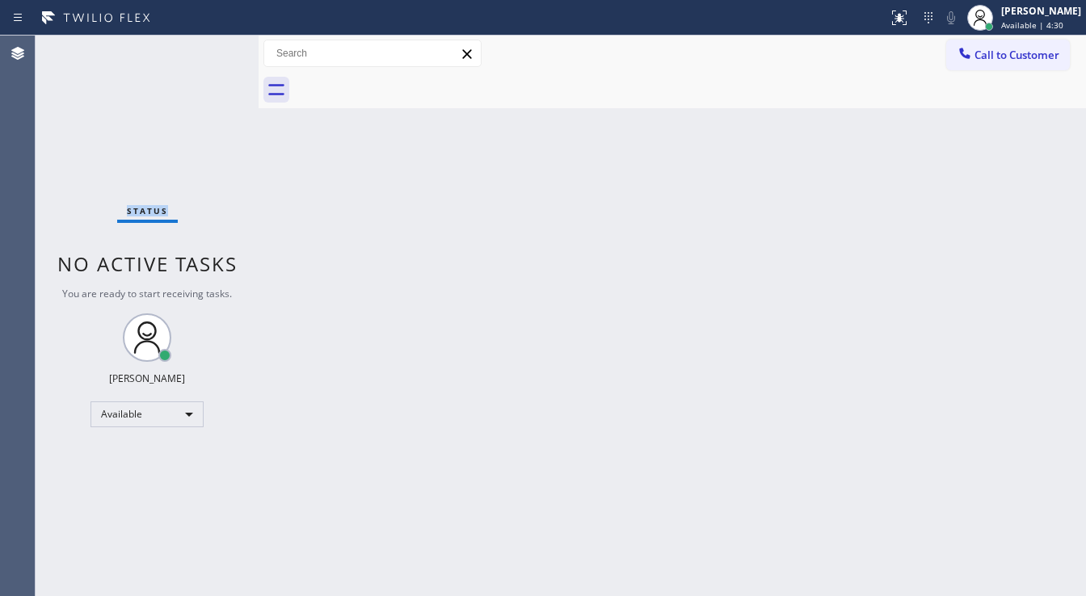
click at [211, 45] on div "Status No active tasks You are ready to start receiving tasks. [PERSON_NAME]" at bounding box center [147, 316] width 223 height 561
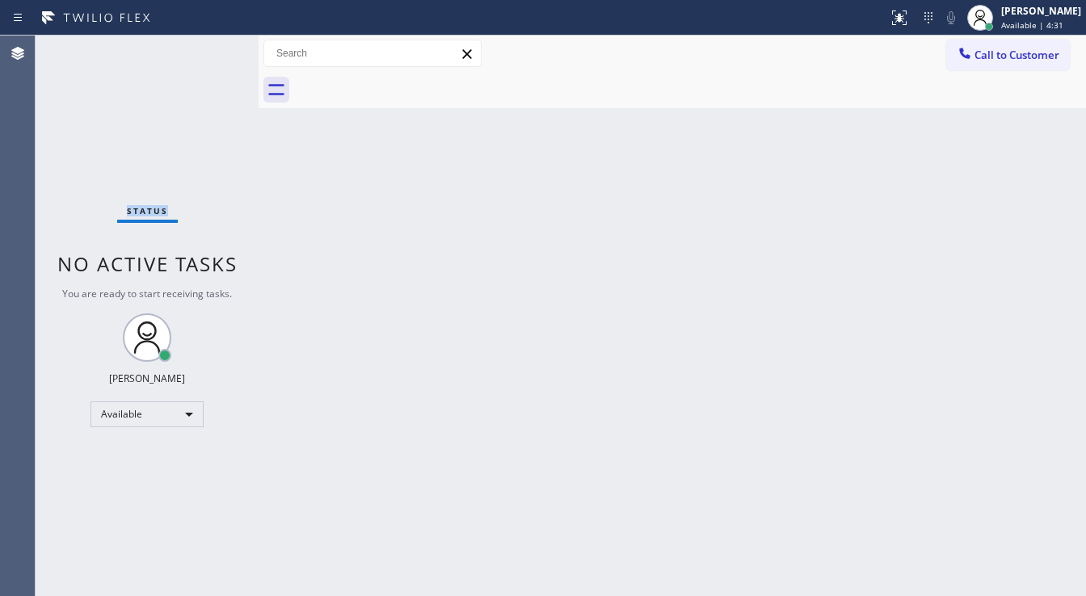
click at [211, 45] on div "Status No active tasks You are ready to start receiving tasks. [PERSON_NAME]" at bounding box center [147, 316] width 223 height 561
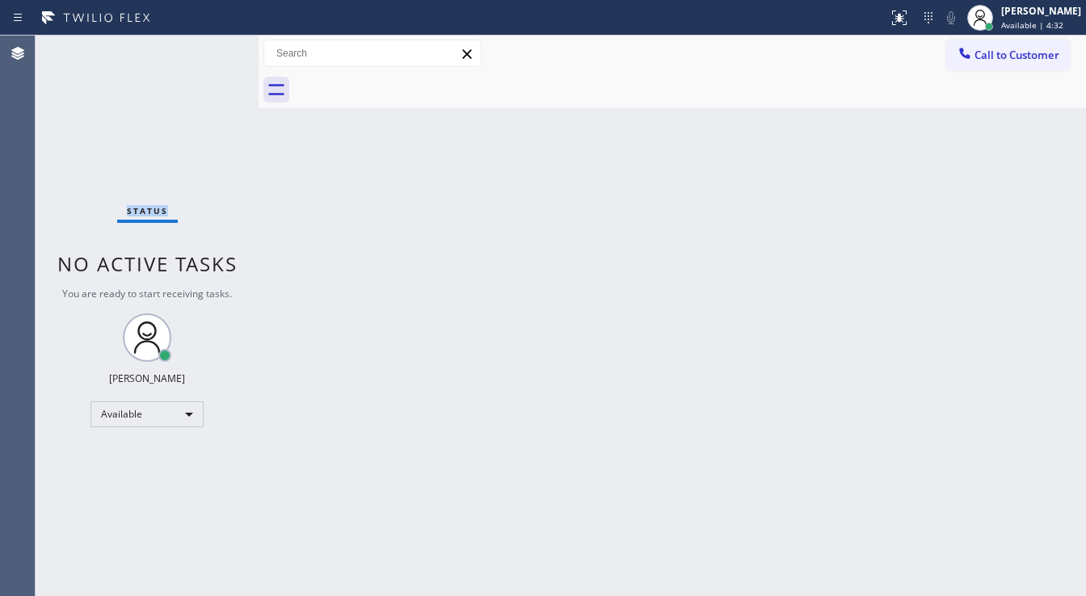
click at [211, 45] on div "Status No active tasks You are ready to start receiving tasks. [PERSON_NAME]" at bounding box center [147, 316] width 223 height 561
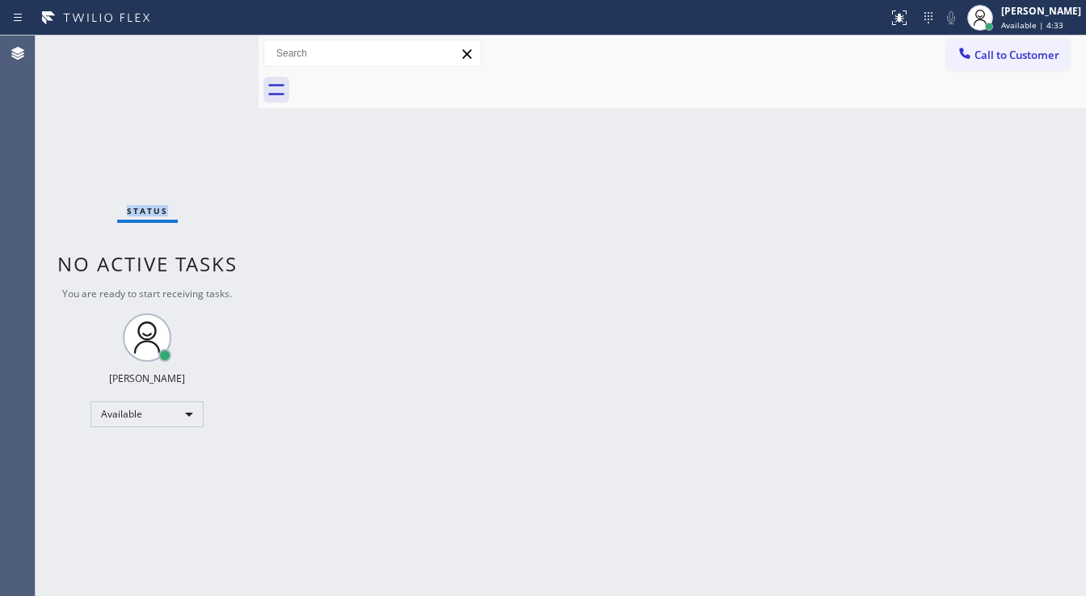
click at [211, 45] on div "Status No active tasks You are ready to start receiving tasks. [PERSON_NAME]" at bounding box center [147, 316] width 223 height 561
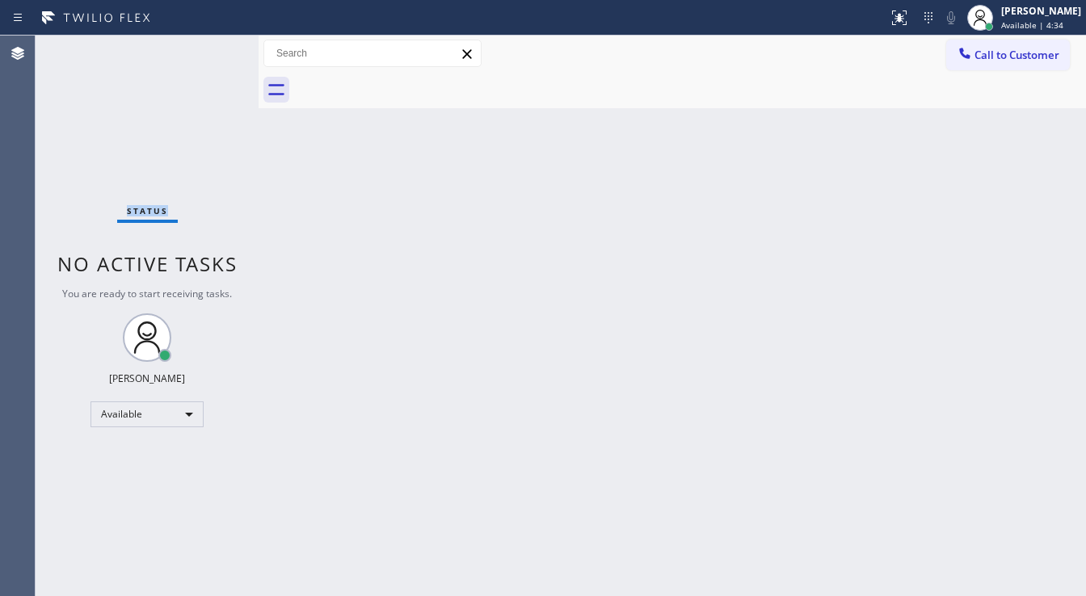
click at [211, 45] on div "Status No active tasks You are ready to start receiving tasks. [PERSON_NAME]" at bounding box center [147, 316] width 223 height 561
click at [212, 49] on div "Status No active tasks You are ready to start receiving tasks. [PERSON_NAME]" at bounding box center [147, 316] width 223 height 561
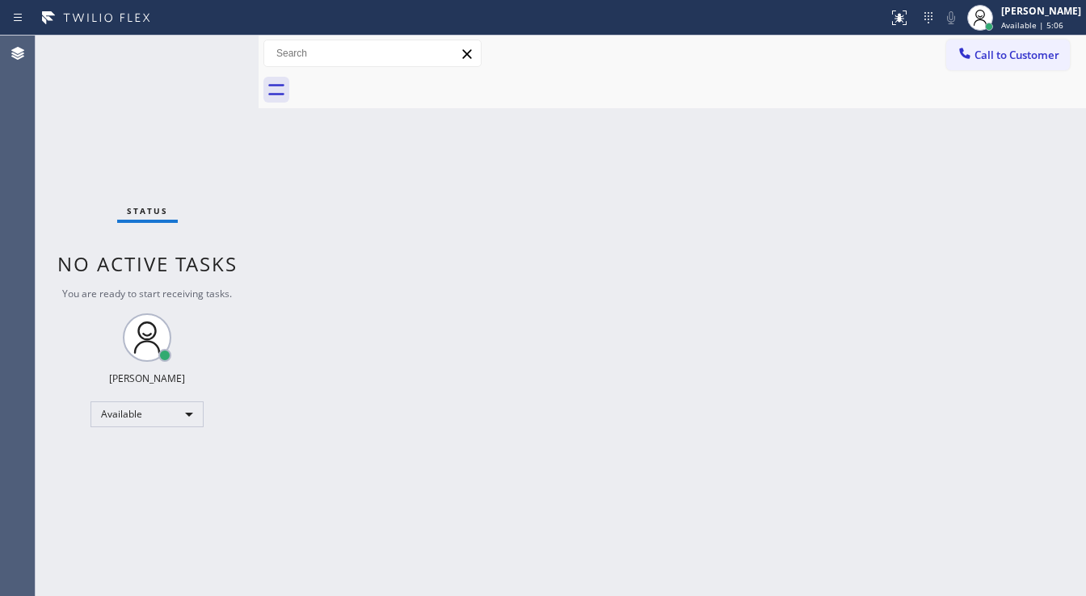
click at [206, 53] on div "Status No active tasks You are ready to start receiving tasks. [PERSON_NAME]" at bounding box center [147, 316] width 223 height 561
click at [209, 53] on div "Status No active tasks You are ready to start receiving tasks. [PERSON_NAME]" at bounding box center [147, 316] width 223 height 561
click at [210, 48] on div "Status No active tasks You are ready to start receiving tasks. [PERSON_NAME]" at bounding box center [147, 316] width 223 height 561
click at [210, 47] on div "Status No active tasks You are ready to start receiving tasks. [PERSON_NAME]" at bounding box center [147, 316] width 223 height 561
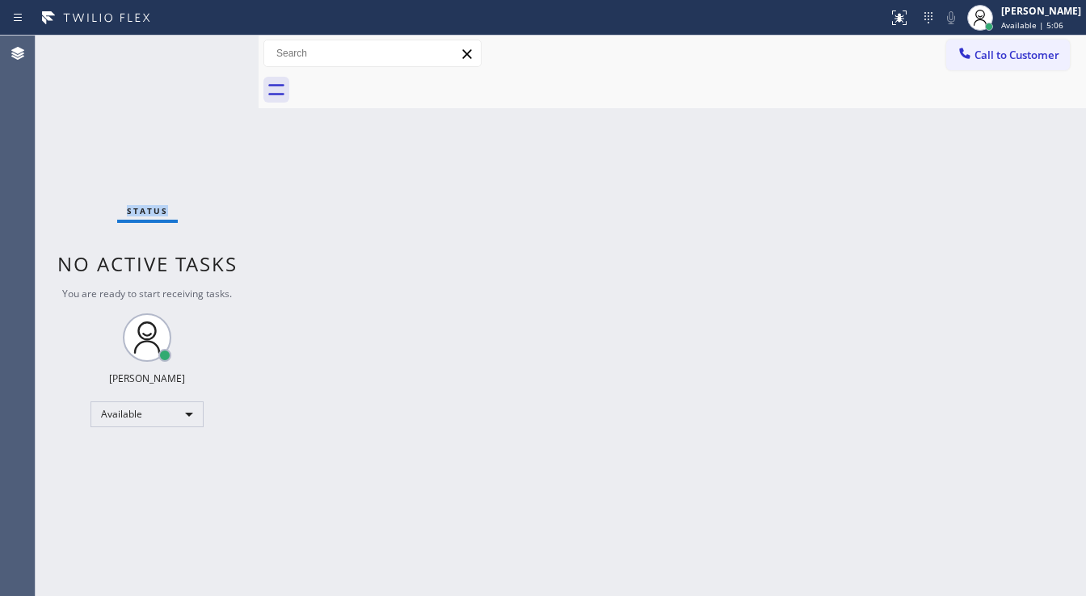
click at [210, 47] on div "Status No active tasks You are ready to start receiving tasks. [PERSON_NAME]" at bounding box center [147, 316] width 223 height 561
click at [212, 46] on div "Status No active tasks You are ready to start receiving tasks. [PERSON_NAME]" at bounding box center [147, 316] width 223 height 561
click at [214, 48] on div "Status No active tasks You are ready to start receiving tasks. [PERSON_NAME]" at bounding box center [147, 316] width 223 height 561
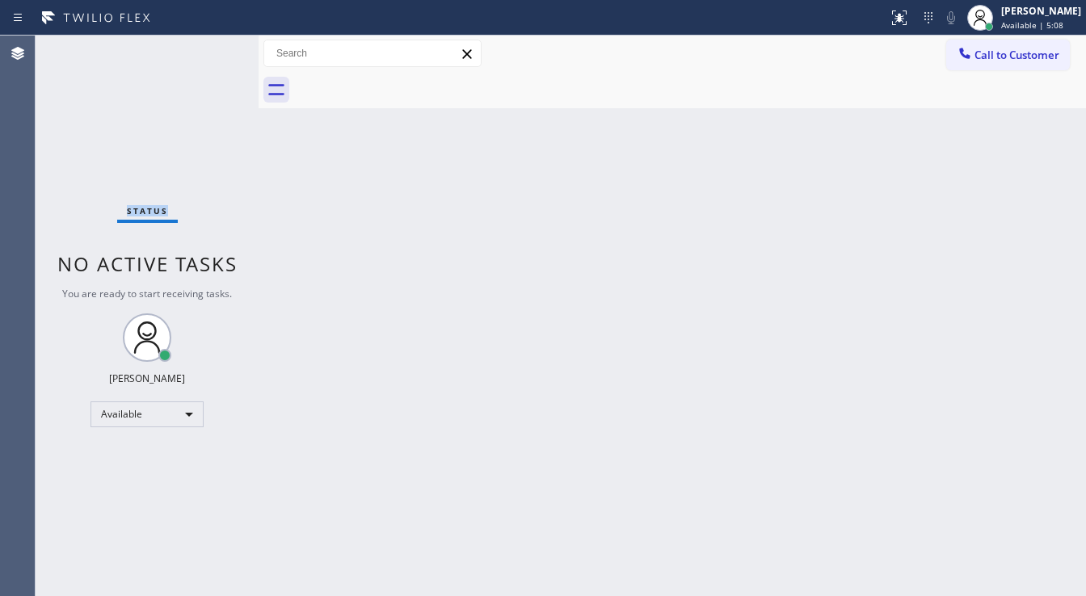
click at [214, 48] on div "Status No active tasks You are ready to start receiving tasks. [PERSON_NAME]" at bounding box center [147, 316] width 223 height 561
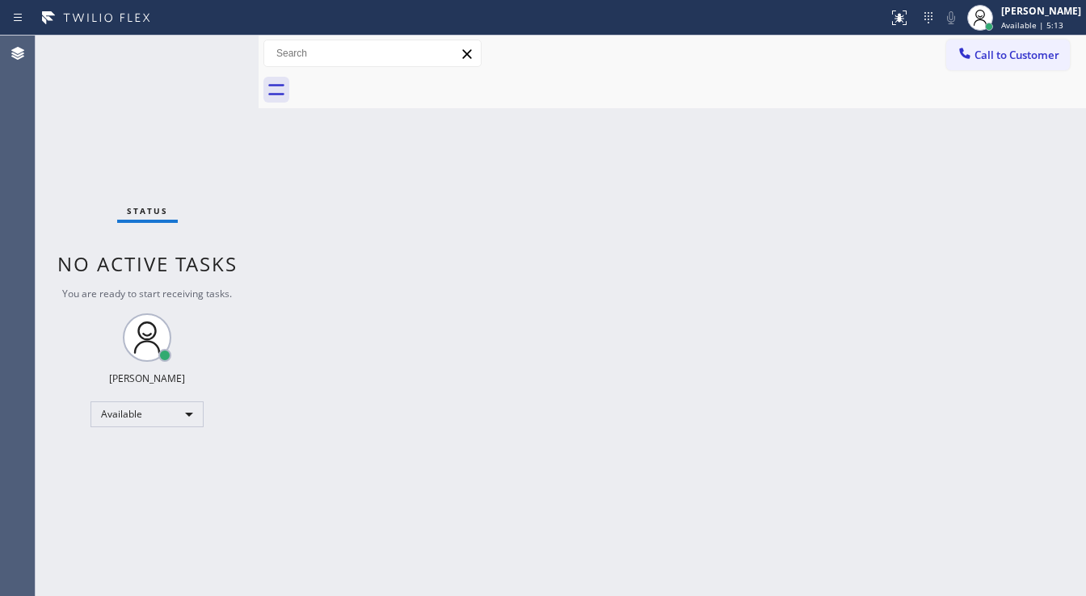
click at [214, 48] on div "Status No active tasks You are ready to start receiving tasks. [PERSON_NAME]" at bounding box center [147, 316] width 223 height 561
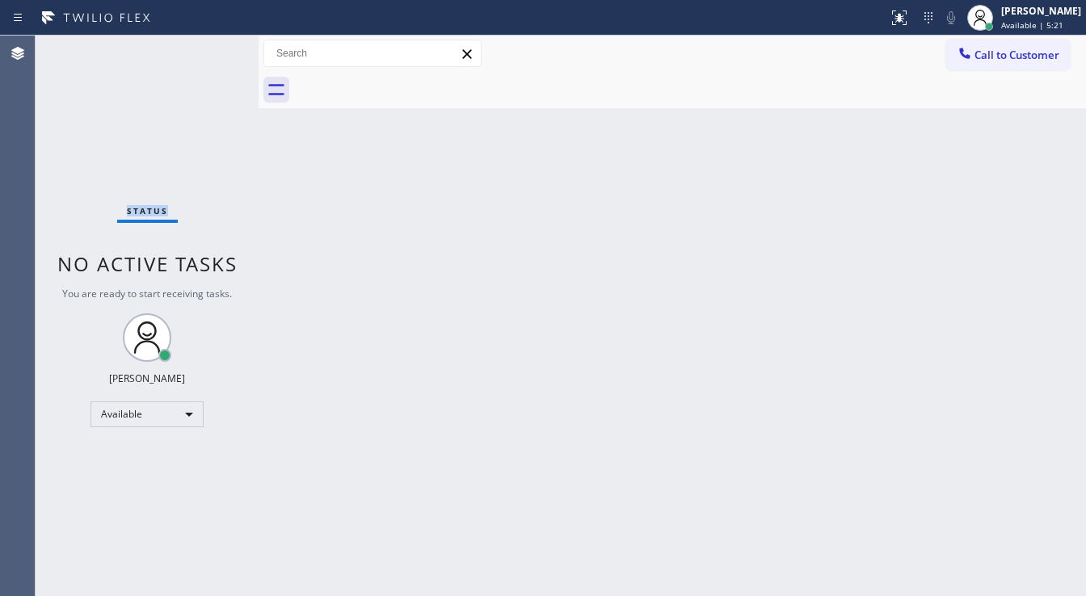
click at [214, 48] on div "Status No active tasks You are ready to start receiving tasks. [PERSON_NAME]" at bounding box center [147, 316] width 223 height 561
click at [217, 46] on div "Status No active tasks You are ready to start receiving tasks. [PERSON_NAME]" at bounding box center [147, 316] width 223 height 561
click at [215, 46] on div "Status No active tasks You are ready to start receiving tasks. [PERSON_NAME]" at bounding box center [147, 316] width 223 height 561
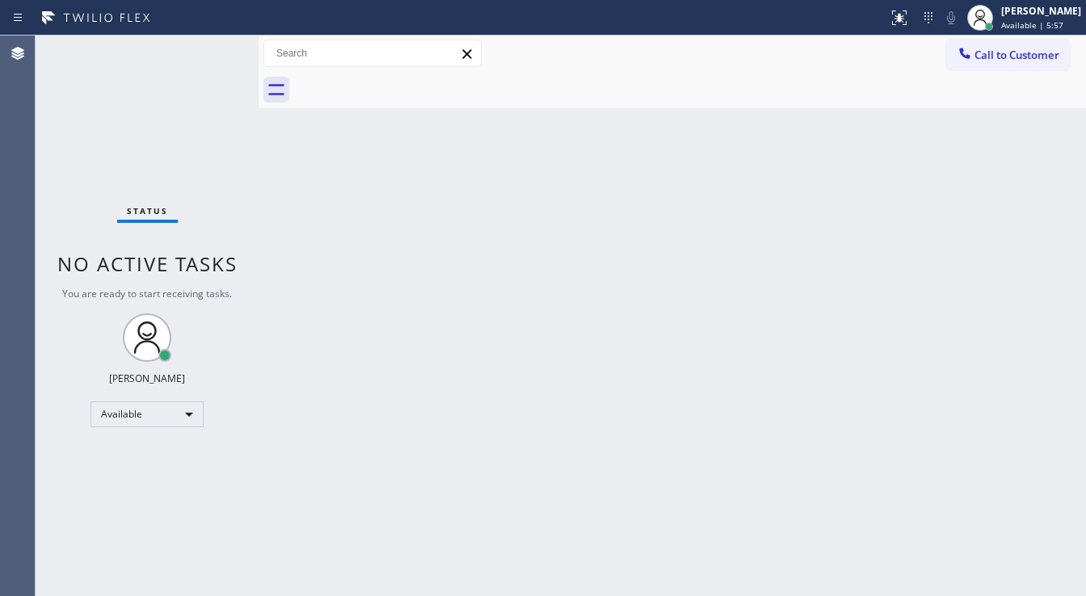
click at [213, 46] on div "Status No active tasks You are ready to start receiving tasks. [PERSON_NAME]" at bounding box center [147, 316] width 223 height 561
click at [212, 49] on div "Status No active tasks You are ready to start receiving tasks. [PERSON_NAME]" at bounding box center [147, 316] width 223 height 561
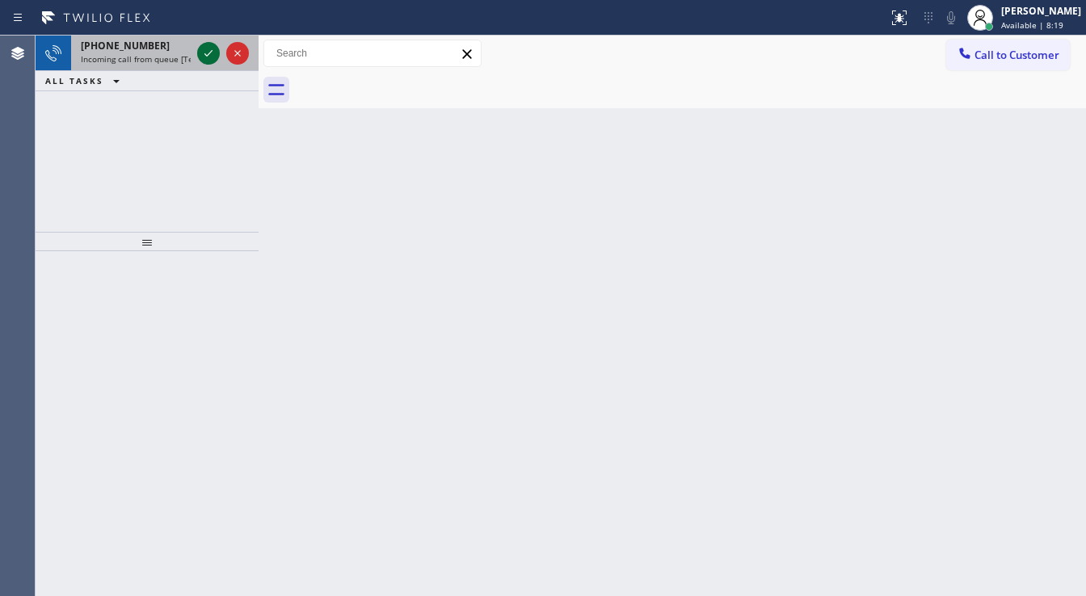
click at [213, 50] on icon at bounding box center [208, 53] width 19 height 19
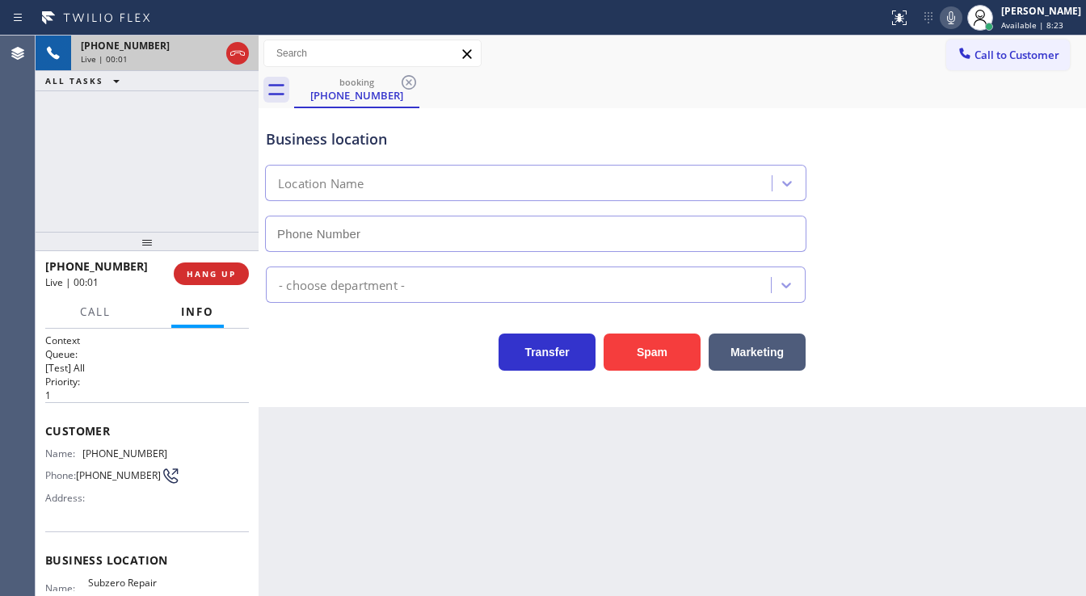
type input "[PHONE_NUMBER]"
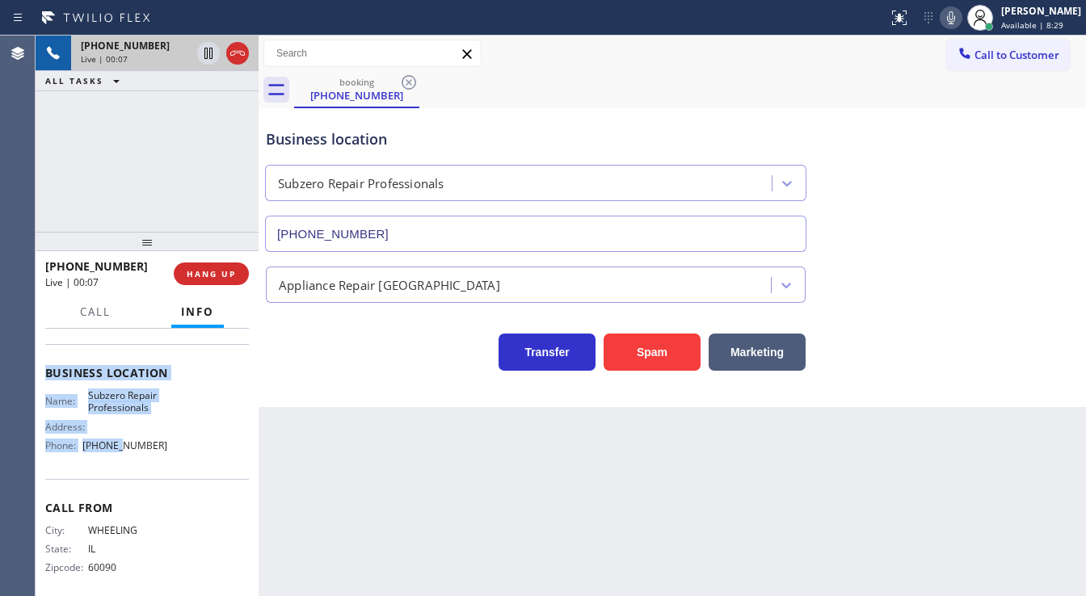
scroll to position [194, 0]
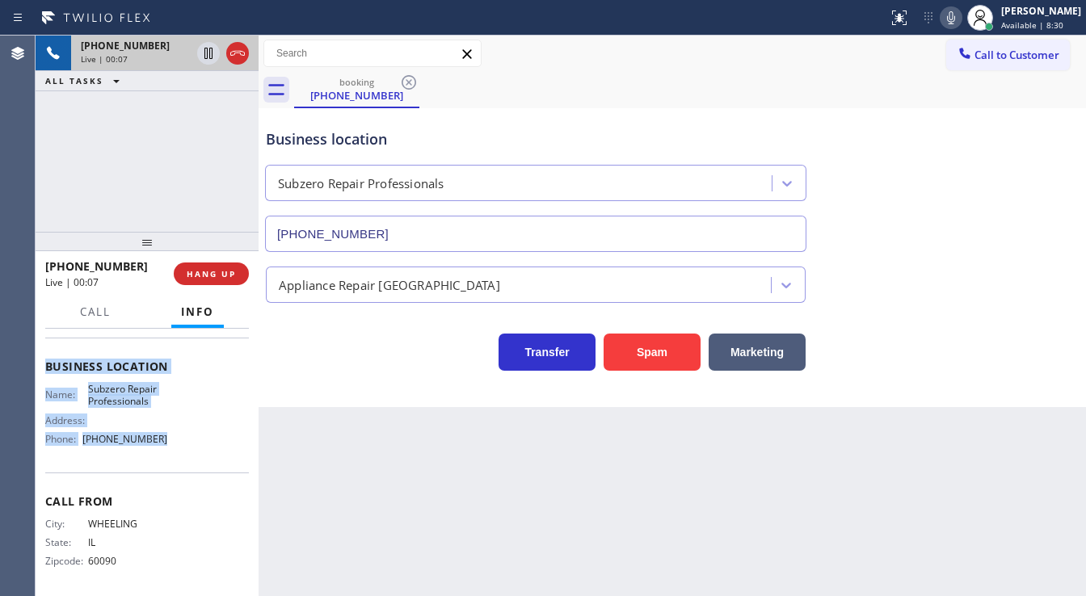
drag, startPoint x: 45, startPoint y: 423, endPoint x: 176, endPoint y: 452, distance: 133.9
click at [176, 452] on div "Context Queue: [Test] All Priority: 1 Customer Name: [PHONE_NUMBER] Phone: [PHO…" at bounding box center [147, 367] width 204 height 455
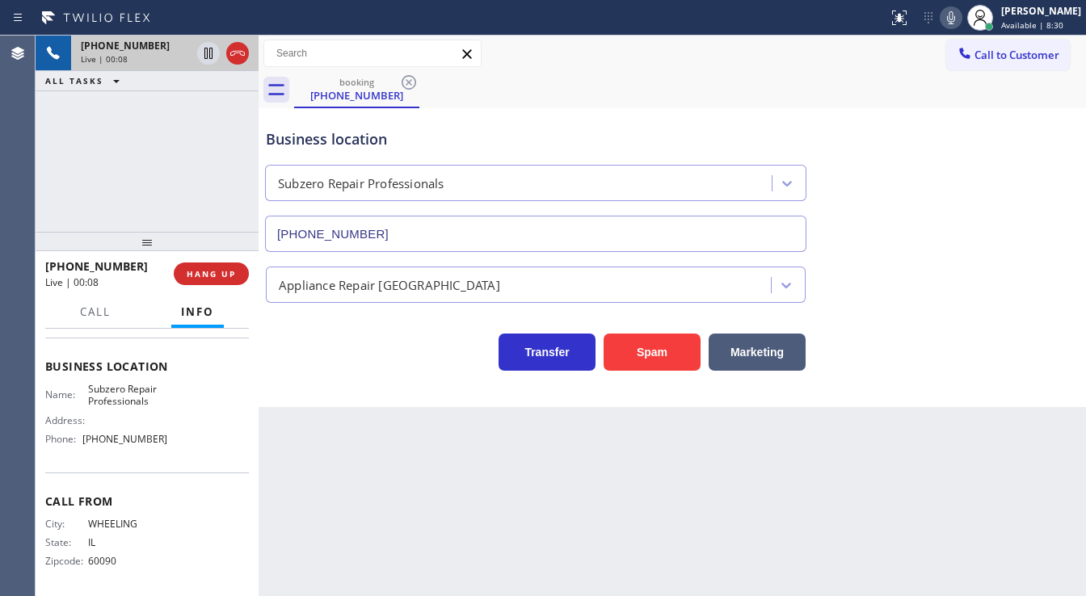
click at [145, 167] on div "[PHONE_NUMBER] Live | 00:08 ALL TASKS ALL TASKS ACTIVE TASKS TASKS IN WRAP UP" at bounding box center [147, 134] width 223 height 196
click at [959, 17] on icon at bounding box center [951, 17] width 19 height 19
click at [158, 155] on div "[PHONE_NUMBER] Live | 01:26 ALL TASKS ALL TASKS ACTIVE TASKS TASKS IN WRAP UP" at bounding box center [147, 134] width 223 height 196
click at [136, 171] on div "[PHONE_NUMBER] Live | 04:11 ALL TASKS ALL TASKS ACTIVE TASKS TASKS IN WRAP UP" at bounding box center [147, 134] width 223 height 196
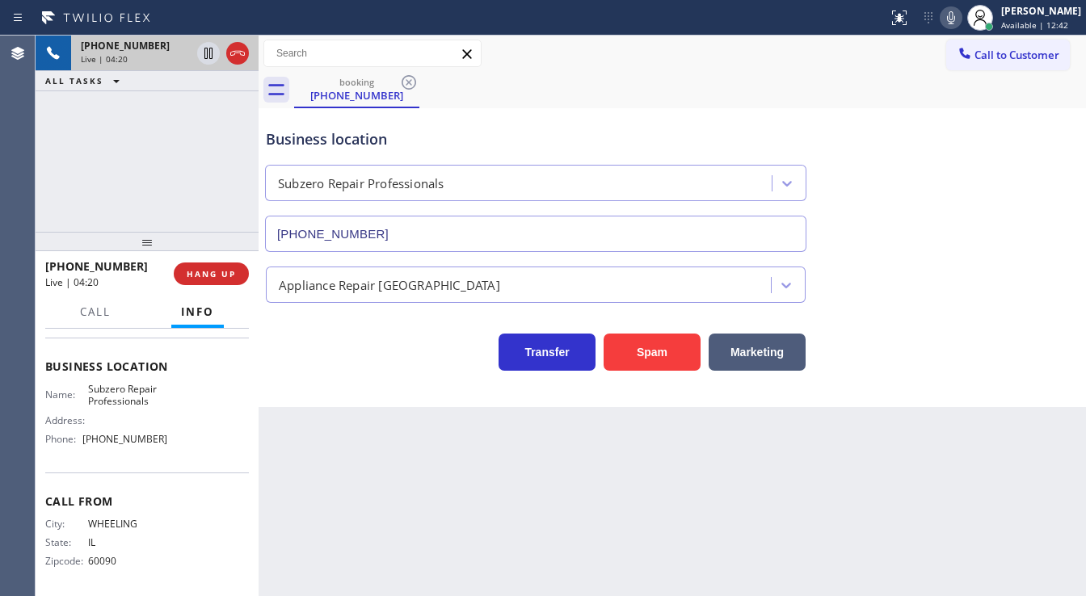
click at [955, 17] on icon at bounding box center [951, 17] width 19 height 19
click at [955, 18] on icon at bounding box center [951, 17] width 19 height 19
click at [164, 158] on div "[PHONE_NUMBER] Live | 04:23 ALL TASKS ALL TASKS ACTIVE TASKS TASKS IN WRAP UP" at bounding box center [147, 134] width 223 height 196
click at [958, 23] on icon at bounding box center [951, 17] width 19 height 19
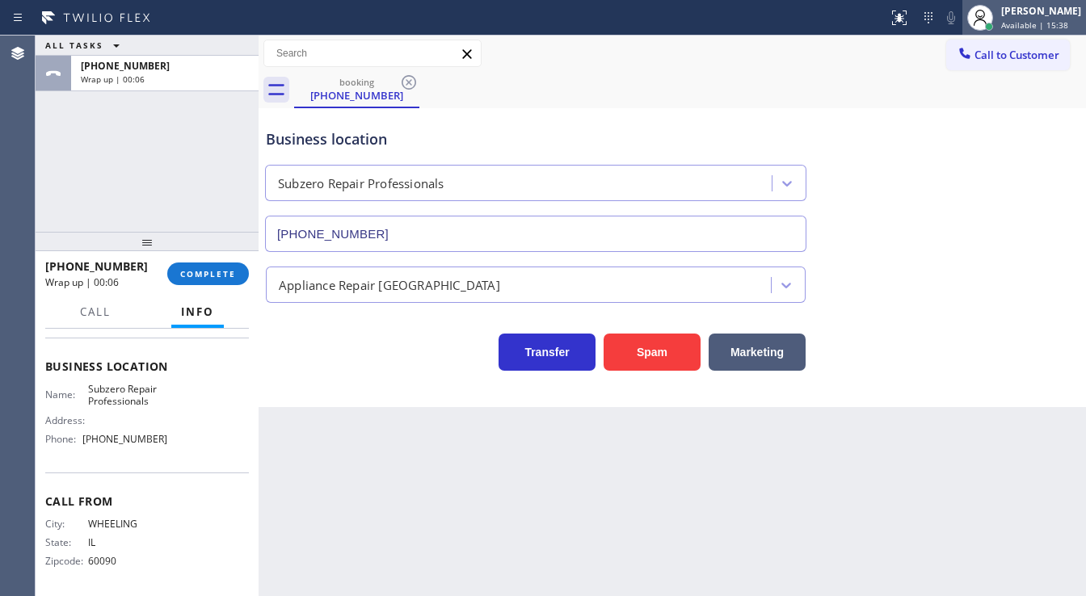
click at [1025, 23] on span "Available | 15:38" at bounding box center [1034, 24] width 67 height 11
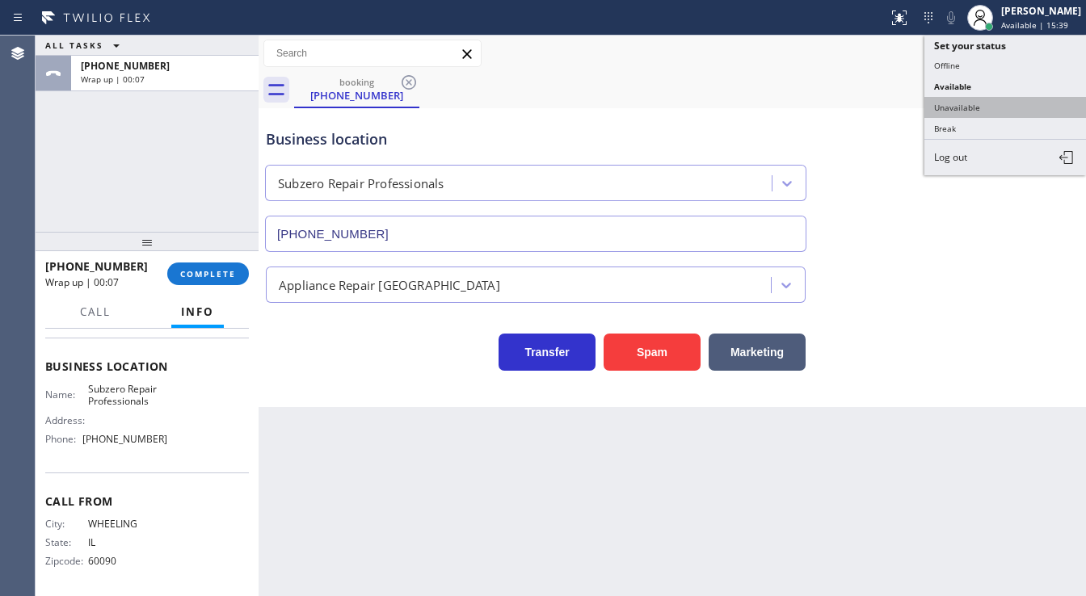
click at [954, 105] on button "Unavailable" at bounding box center [1006, 107] width 162 height 21
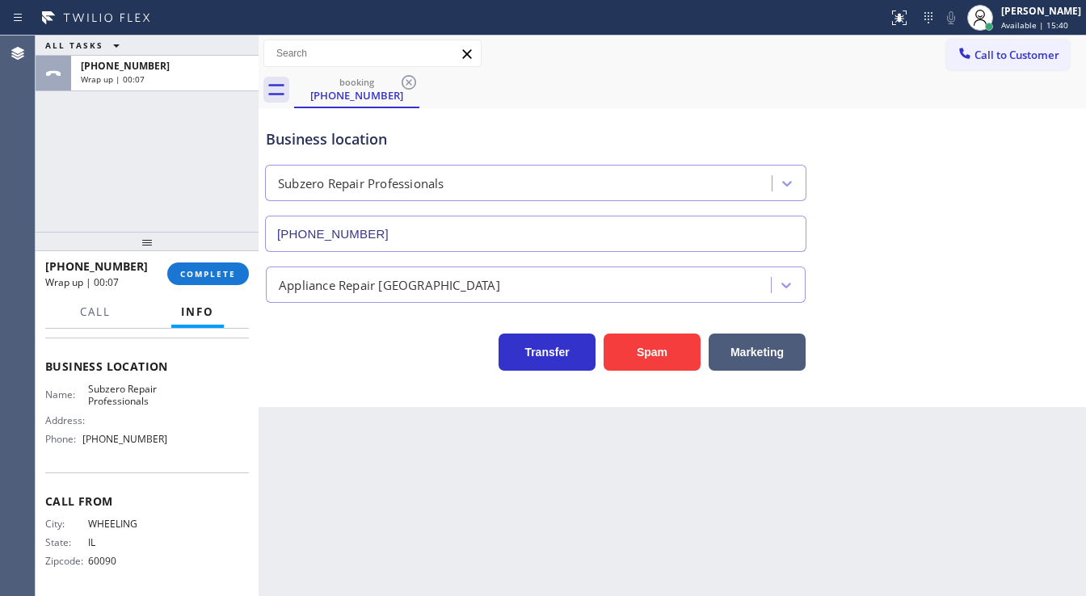
click at [162, 129] on div "ALL TASKS ALL TASKS ACTIVE TASKS TASKS IN WRAP UP [PHONE_NUMBER] Wrap up | 00:07" at bounding box center [147, 134] width 223 height 196
click at [213, 269] on span "COMPLETE" at bounding box center [208, 273] width 56 height 11
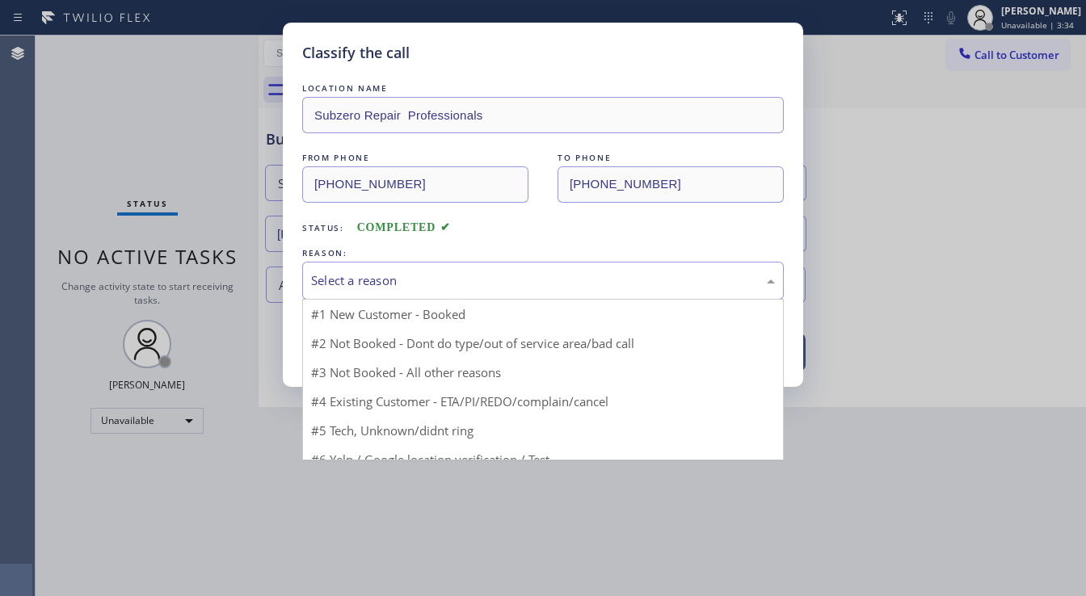
click at [426, 281] on div "Select a reason" at bounding box center [543, 281] width 464 height 19
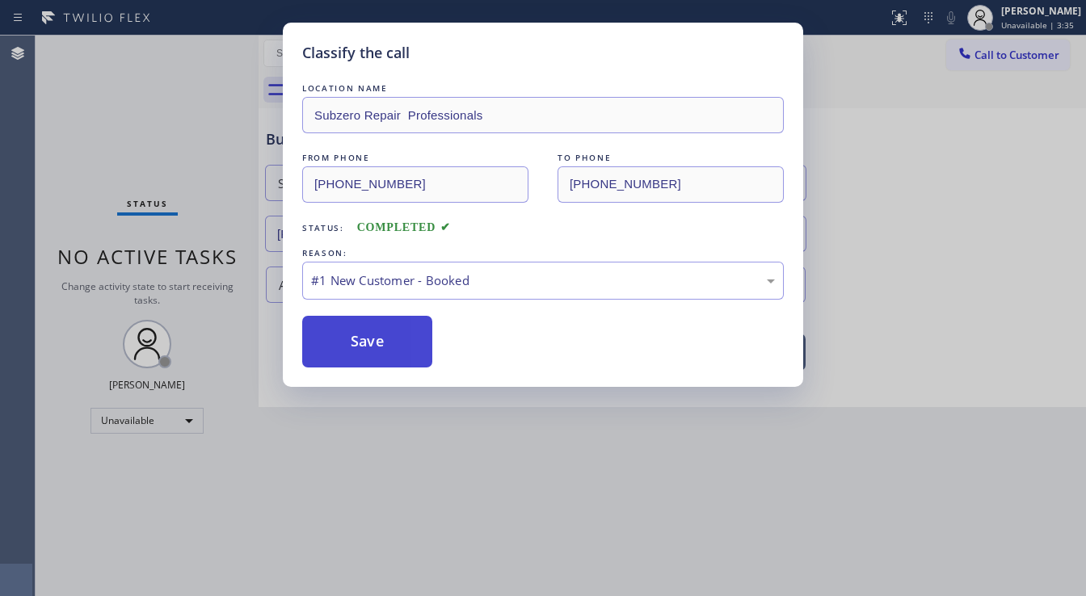
click at [374, 341] on button "Save" at bounding box center [367, 342] width 130 height 52
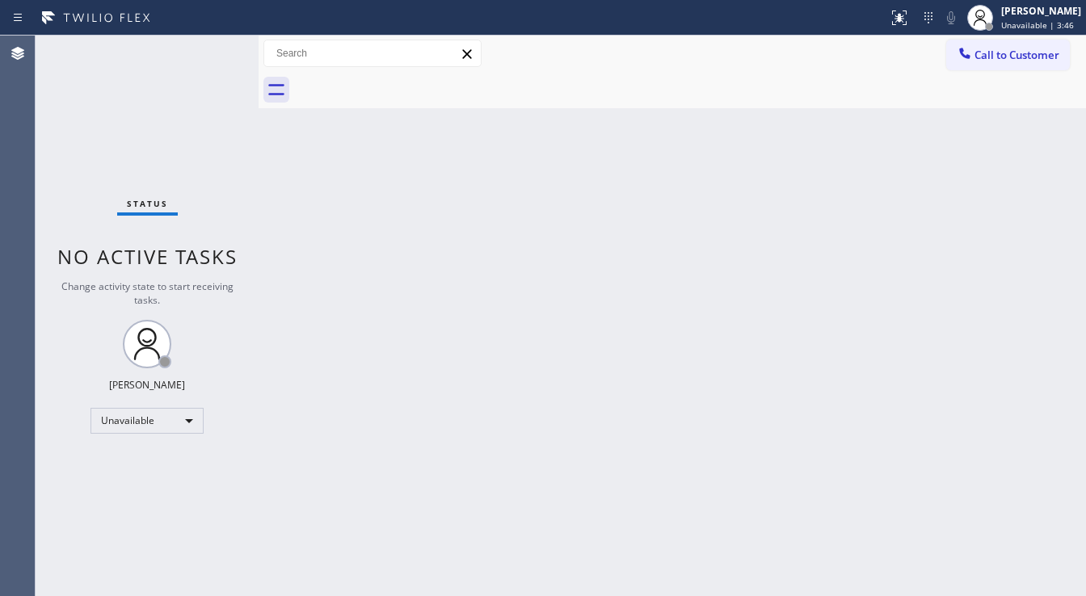
click at [145, 123] on div "Status No active tasks Change activity state to start receiving tasks. [PERSON_…" at bounding box center [147, 316] width 223 height 561
click at [1002, 65] on button "Call to Customer" at bounding box center [1008, 55] width 124 height 31
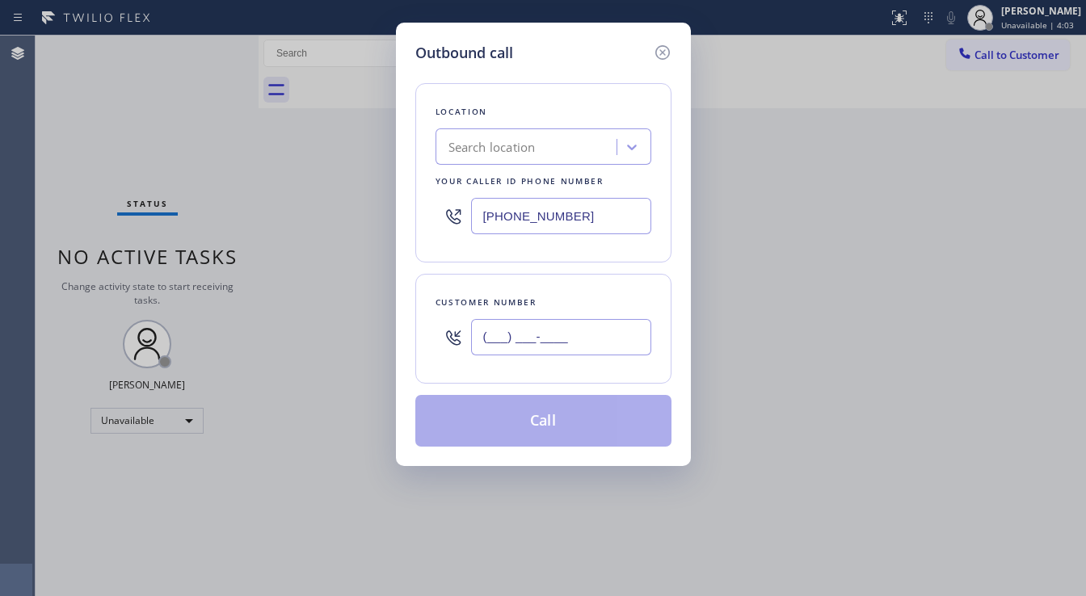
click at [547, 343] on input "(___) ___-____" at bounding box center [561, 337] width 180 height 36
paste input "972) 742-1355"
click at [581, 212] on input "[PHONE_NUMBER]" at bounding box center [561, 216] width 180 height 36
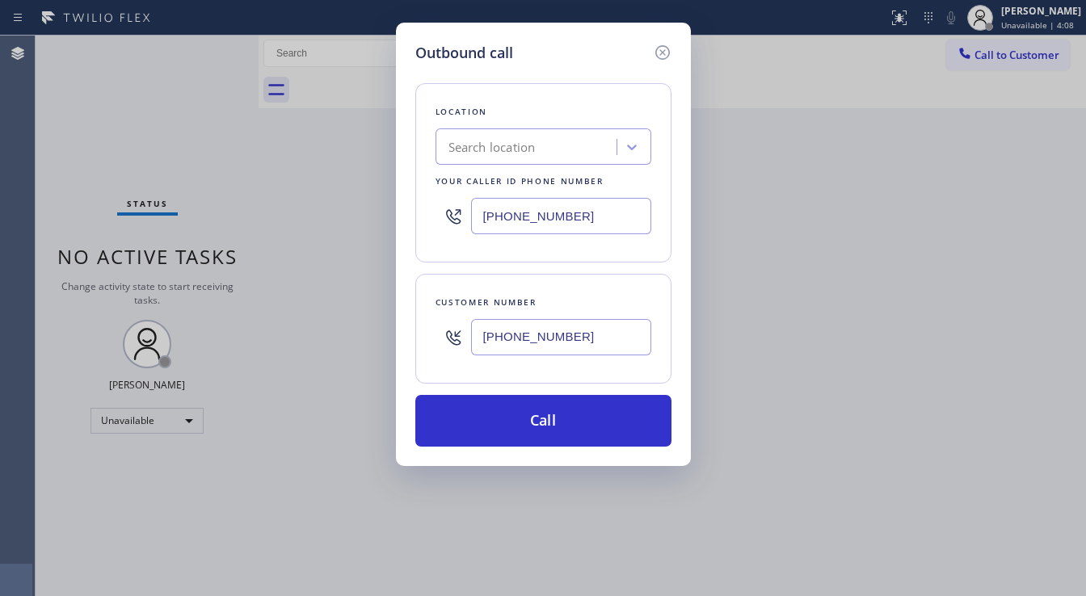
click at [516, 331] on input "[PHONE_NUMBER]" at bounding box center [561, 337] width 180 height 36
paste input "49) 239-1524"
click at [525, 339] on input "[PHONE_NUMBER]" at bounding box center [561, 337] width 180 height 36
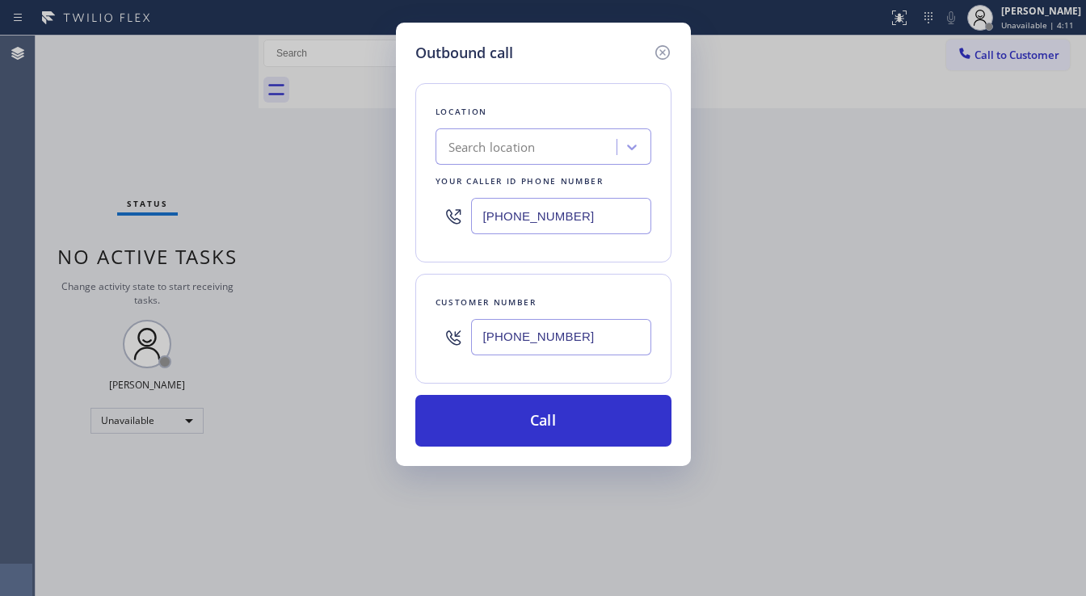
click at [525, 339] on input "[PHONE_NUMBER]" at bounding box center [561, 337] width 180 height 36
paste input "text"
type input "[PHONE_NUMBER]"
click at [511, 274] on div "Customer number [PHONE_NUMBER]" at bounding box center [543, 329] width 256 height 110
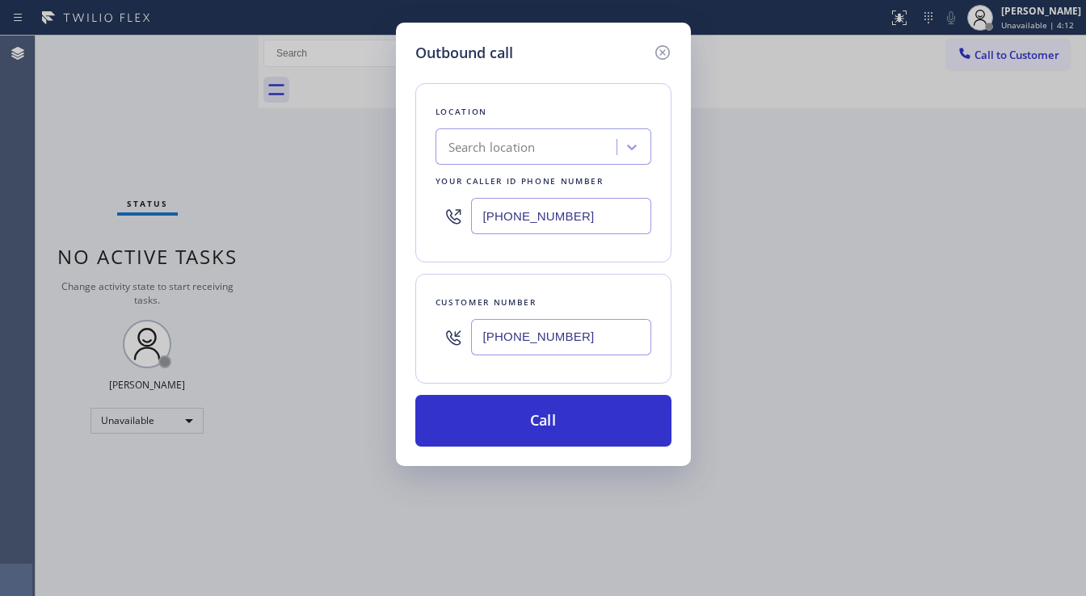
click at [517, 213] on input "[PHONE_NUMBER]" at bounding box center [561, 216] width 180 height 36
click at [528, 220] on input "[PHONE_NUMBER]" at bounding box center [561, 216] width 180 height 36
paste input "949) 239-1524"
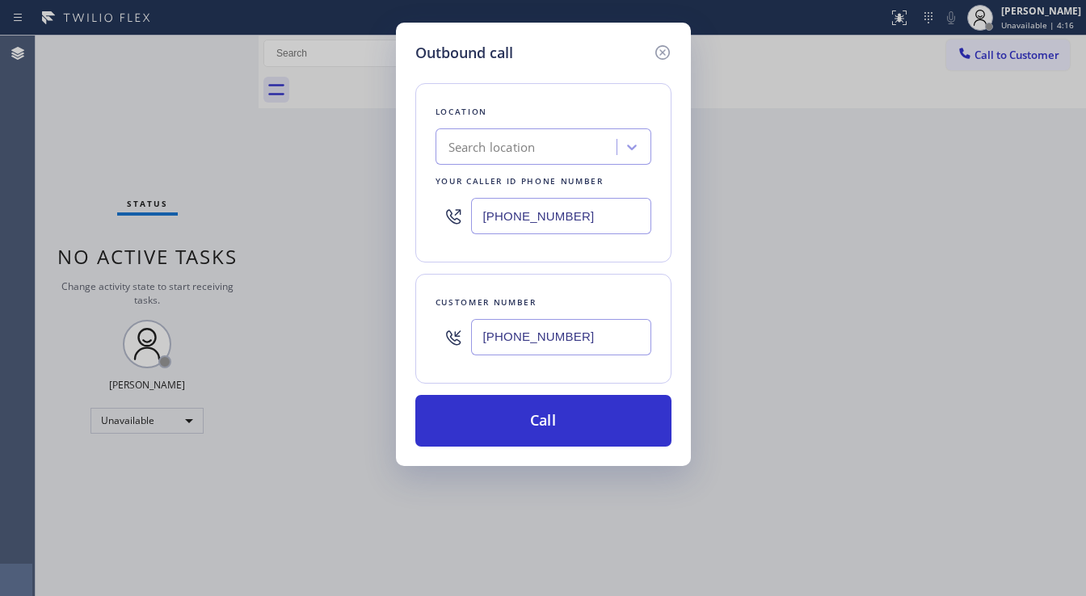
type input "[PHONE_NUMBER]"
click at [532, 267] on div "Location Search location Your caller id phone number [PHONE_NUMBER] Customer nu…" at bounding box center [543, 255] width 256 height 383
click at [520, 332] on input "[PHONE_NUMBER]" at bounding box center [561, 337] width 180 height 36
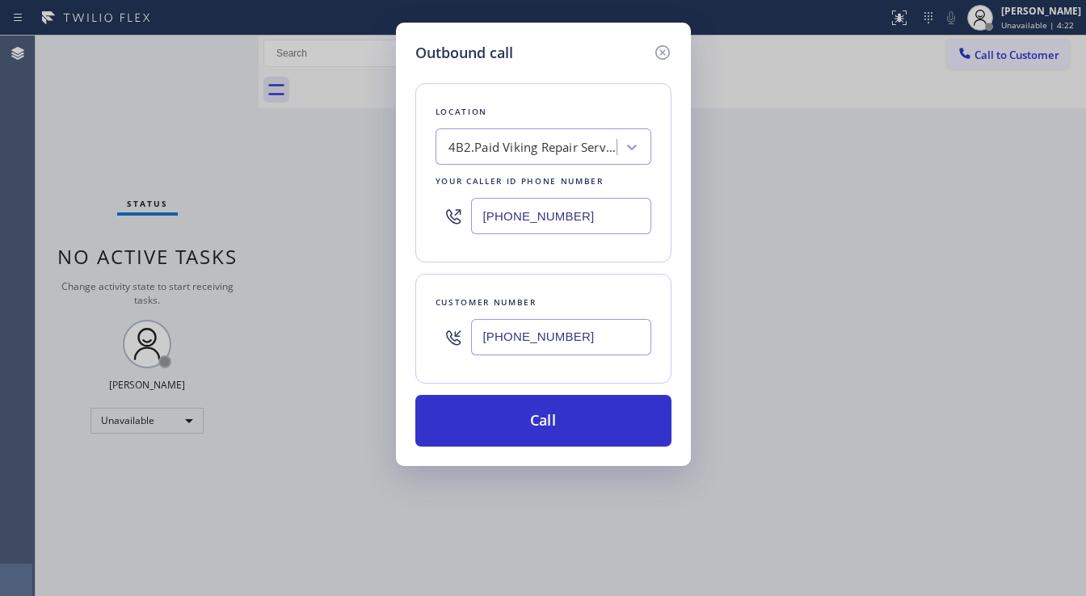
paste input "72) 742-1355"
click at [550, 297] on div "Customer number" at bounding box center [544, 302] width 216 height 17
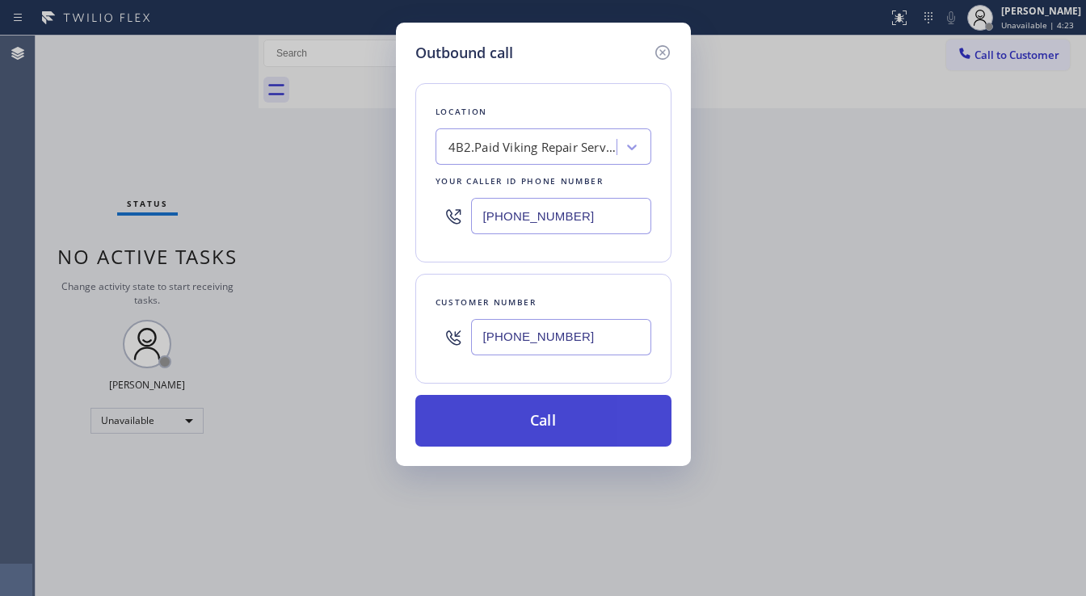
click at [537, 423] on button "Call" at bounding box center [543, 421] width 256 height 52
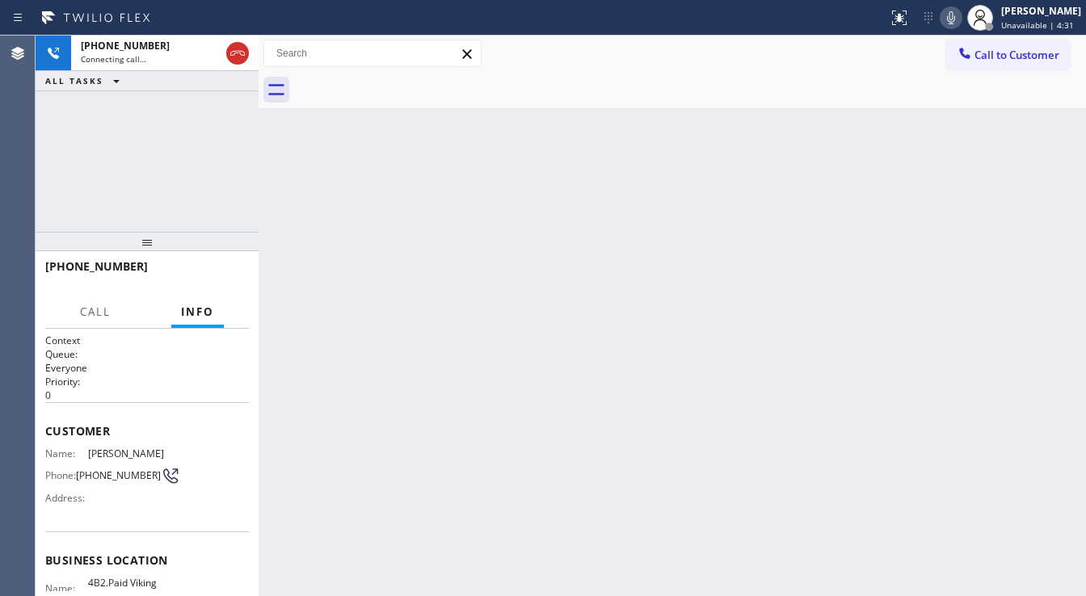
click at [77, 177] on div "[PHONE_NUMBER] Connecting call… ALL TASKS ALL TASKS ACTIVE TASKS TASKS IN WRAP …" at bounding box center [147, 134] width 223 height 196
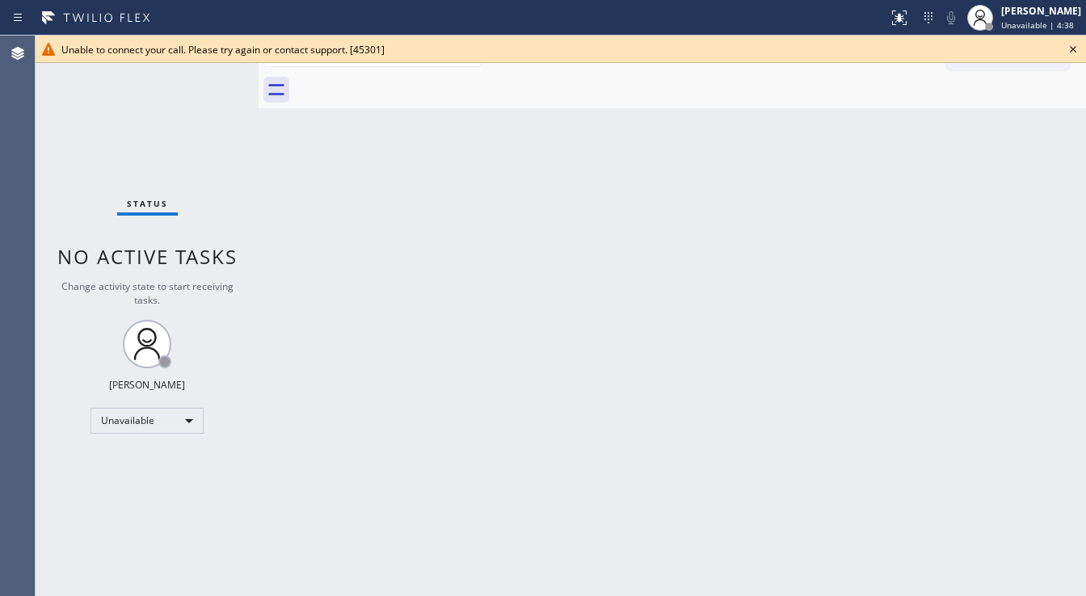
click at [1072, 49] on icon at bounding box center [1073, 49] width 19 height 19
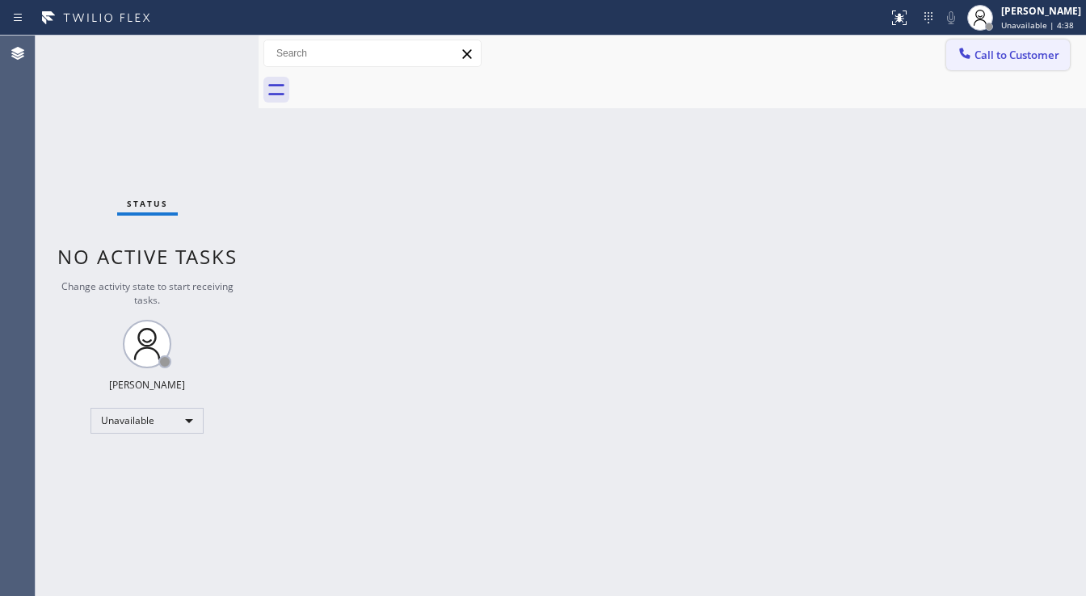
click at [1038, 58] on span "Call to Customer" at bounding box center [1017, 55] width 85 height 15
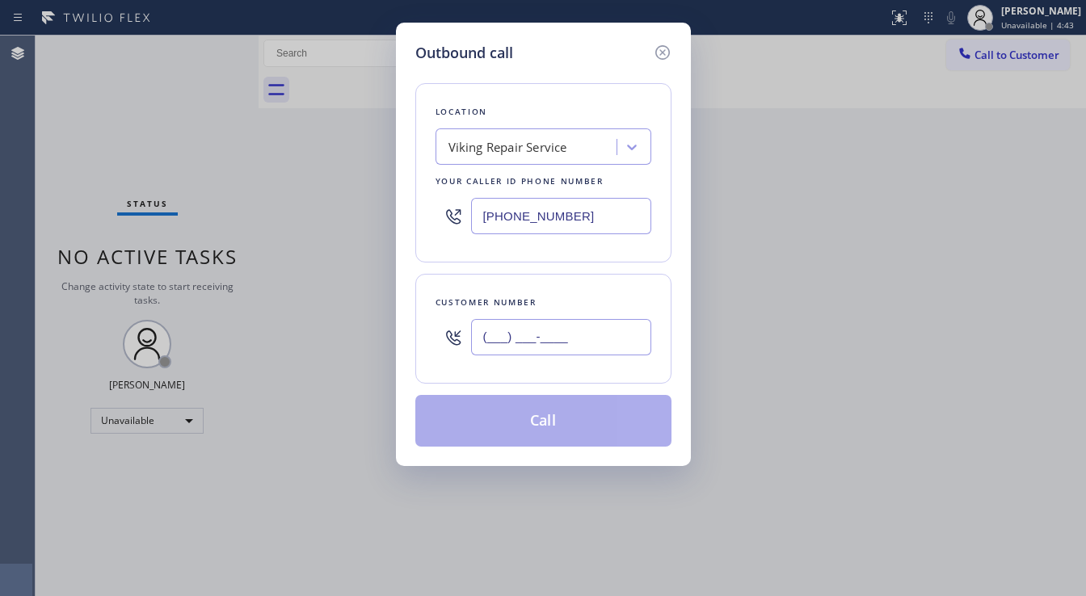
click at [545, 343] on input "(___) ___-____" at bounding box center [561, 337] width 180 height 36
paste input "972) 742-1355"
click at [569, 275] on div "Customer number [PHONE_NUMBER]" at bounding box center [543, 329] width 256 height 110
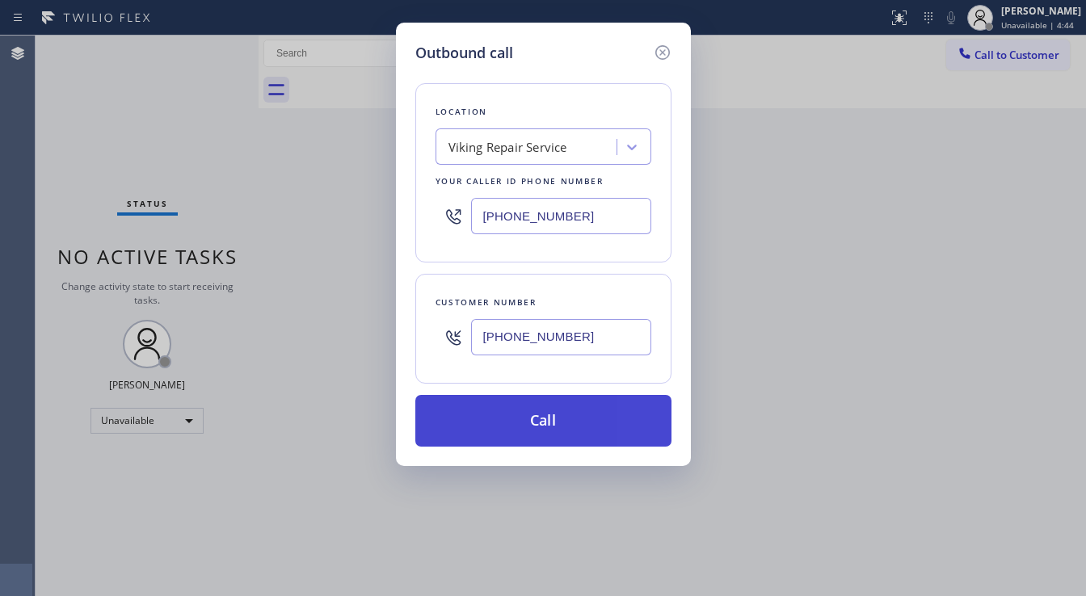
click at [549, 406] on button "Call" at bounding box center [543, 421] width 256 height 52
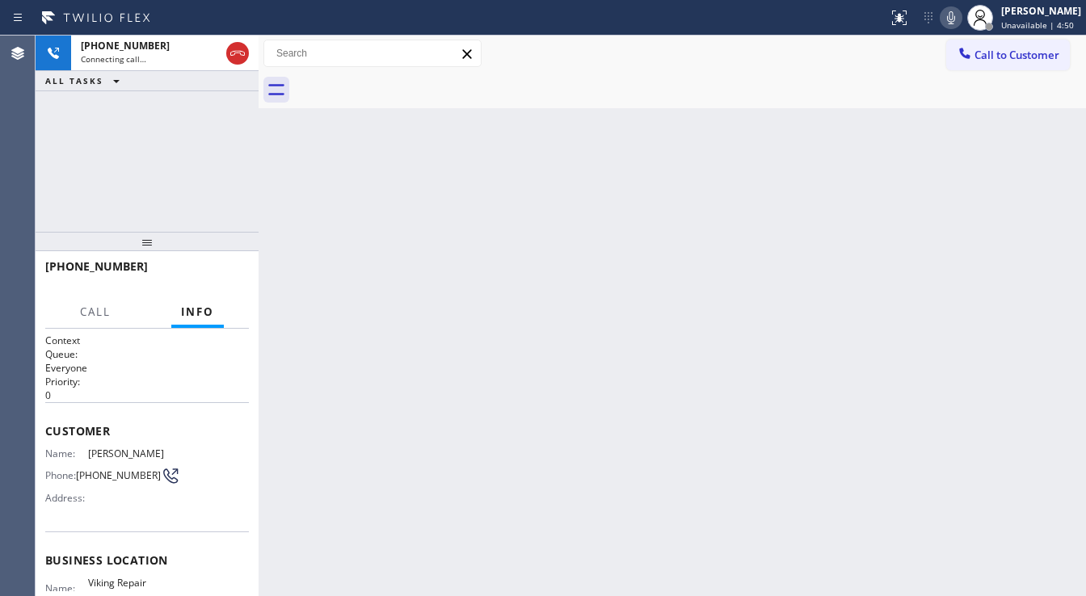
click at [175, 220] on div "[PHONE_NUMBER] Connecting call… ALL TASKS ALL TASKS ACTIVE TASKS TASKS IN WRAP …" at bounding box center [147, 134] width 223 height 196
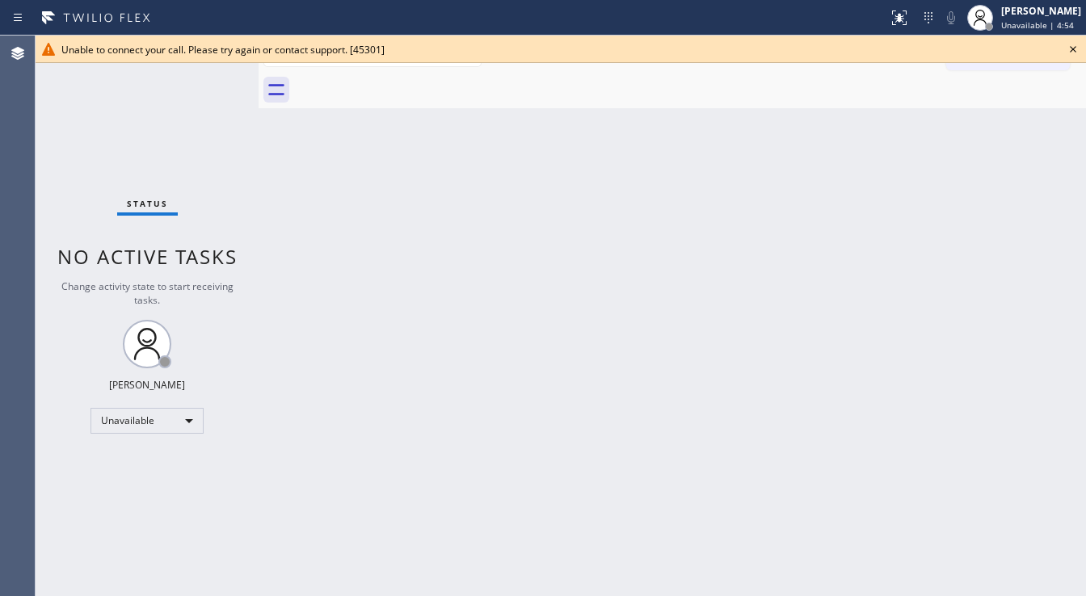
click at [131, 196] on div "Status No active tasks Change activity state to start receiving tasks. [PERSON_…" at bounding box center [147, 316] width 223 height 561
drag, startPoint x: 1071, startPoint y: 45, endPoint x: 1062, endPoint y: 39, distance: 11.0
click at [1072, 45] on icon at bounding box center [1073, 49] width 19 height 19
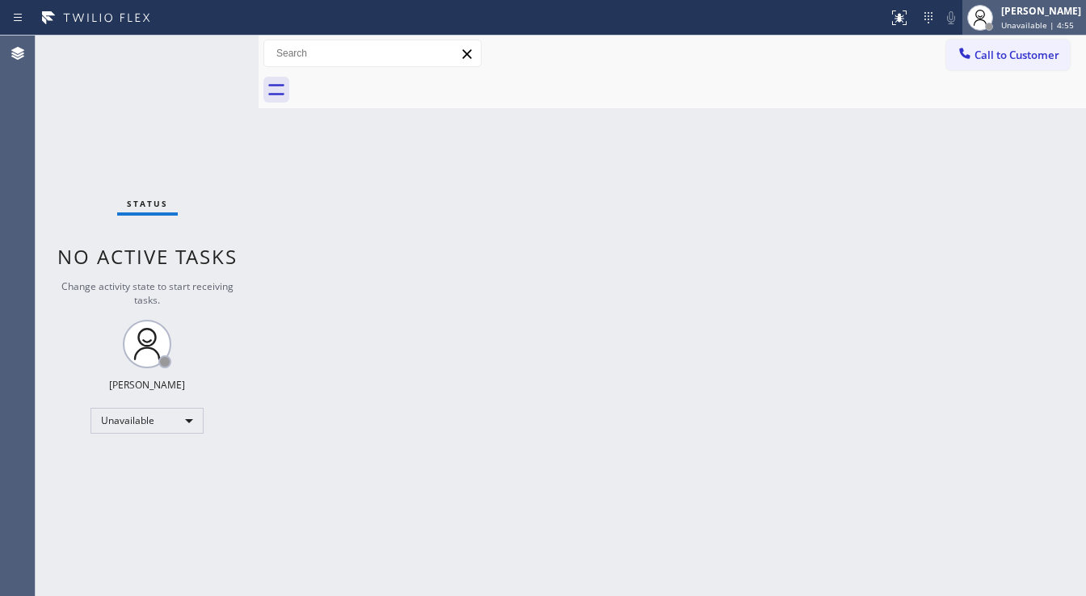
click at [1056, 27] on span "Unavailable | 4:55" at bounding box center [1037, 24] width 73 height 11
drag, startPoint x: 766, startPoint y: 124, endPoint x: 993, endPoint y: 84, distance: 230.5
click at [775, 124] on div "Back to Dashboard Change Sender ID Customers Technicians Select a contact Outbo…" at bounding box center [673, 316] width 828 height 561
click at [1015, 51] on span "Call to Customer" at bounding box center [1017, 55] width 85 height 15
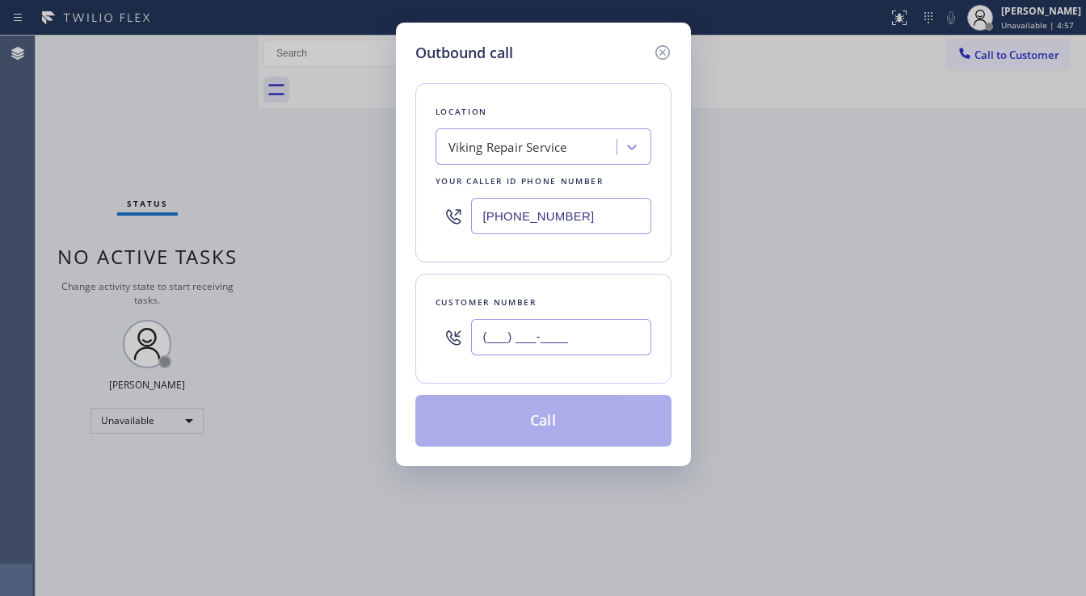
click at [525, 339] on input "(___) ___-____" at bounding box center [561, 337] width 180 height 36
paste input "972) 742-1355"
type input "[PHONE_NUMBER]"
click at [540, 289] on div "Customer number [PHONE_NUMBER]" at bounding box center [543, 329] width 256 height 110
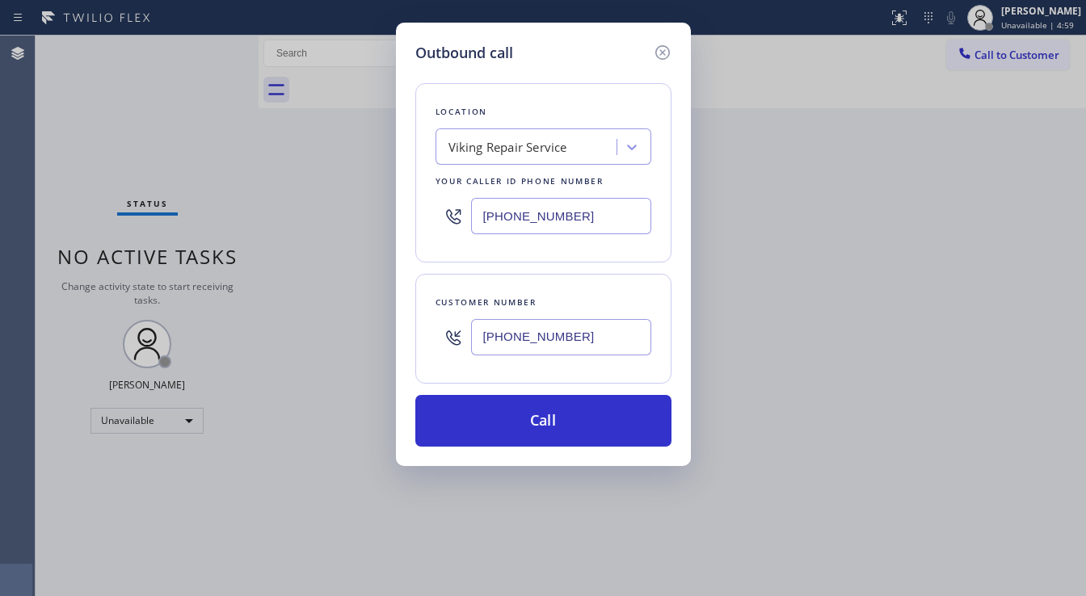
click at [522, 213] on input "[PHONE_NUMBER]" at bounding box center [561, 216] width 180 height 36
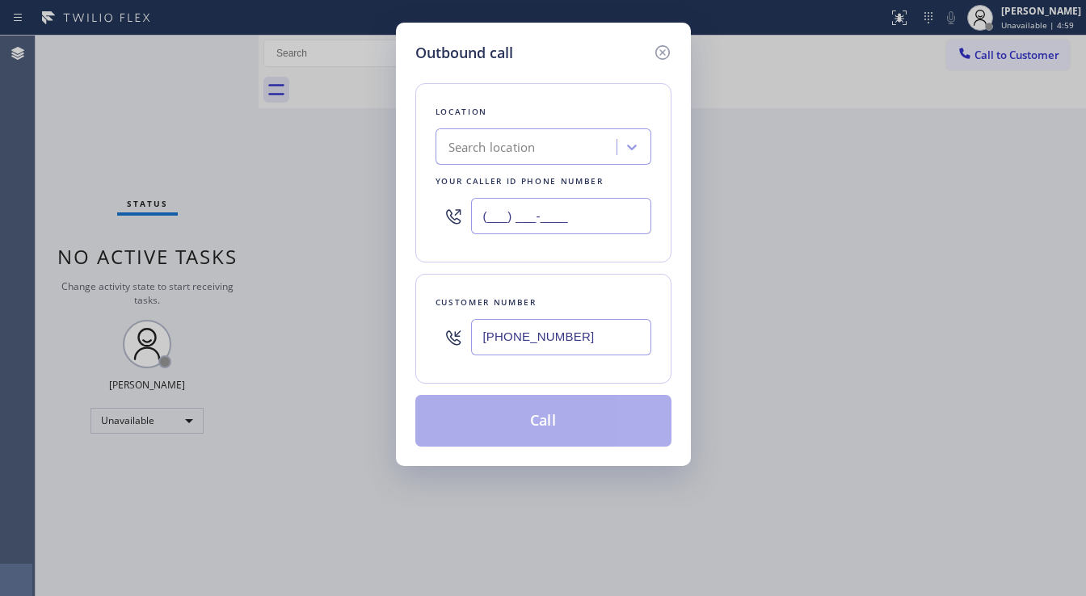
type input "(___) ___-____"
click at [529, 152] on div "Search location" at bounding box center [492, 147] width 87 height 19
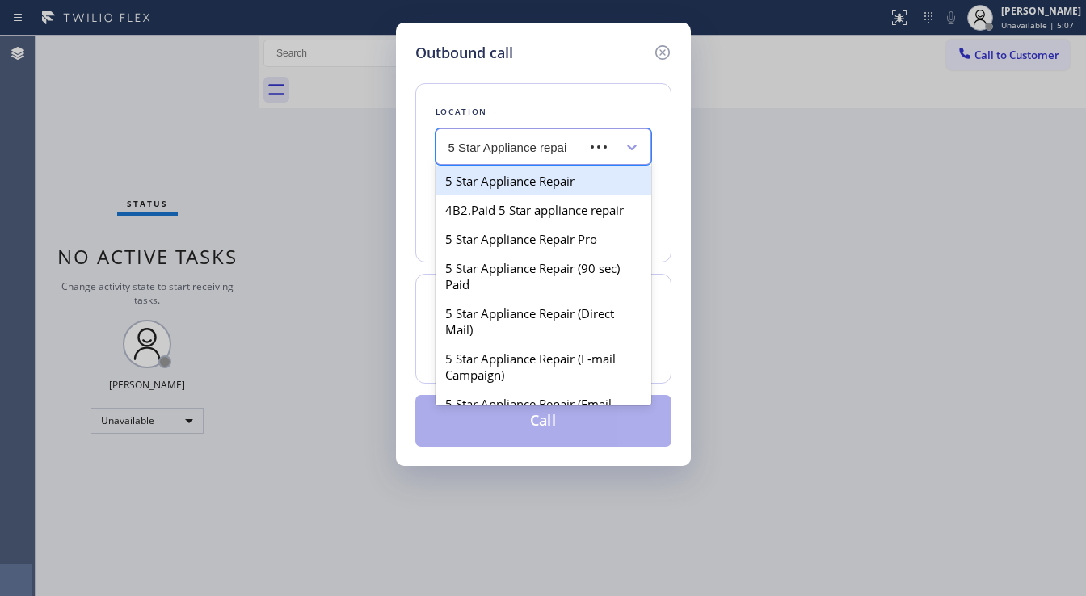
type input "5 Star Appliance repair"
click at [554, 175] on div "5 Star Appliance Repair" at bounding box center [544, 180] width 216 height 29
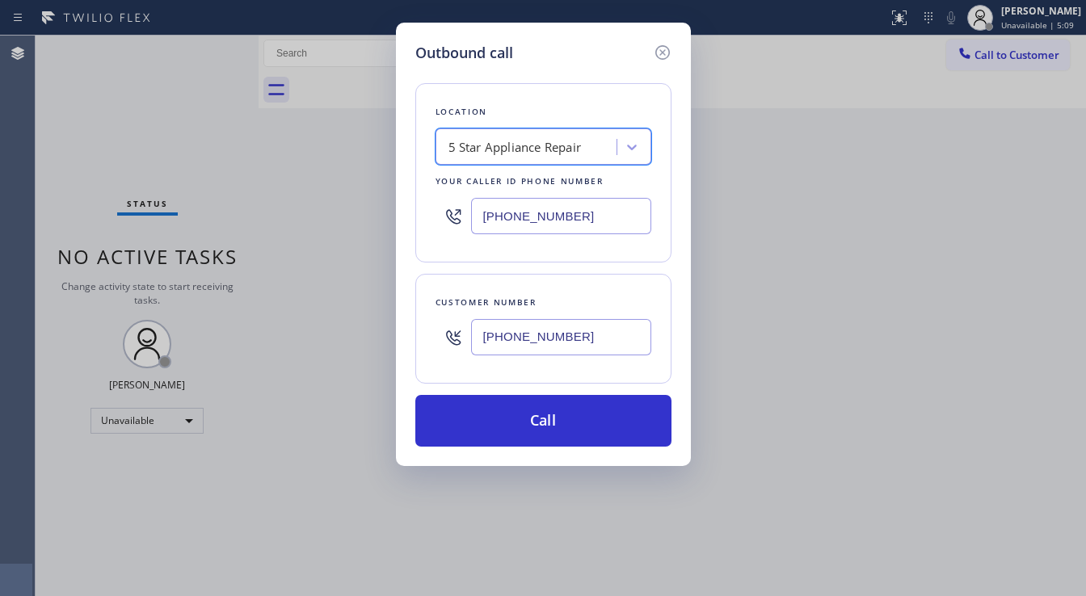
click at [543, 269] on div "Location option 5 Star Appliance Repair, selected. 100 results available. Selec…" at bounding box center [543, 255] width 256 height 383
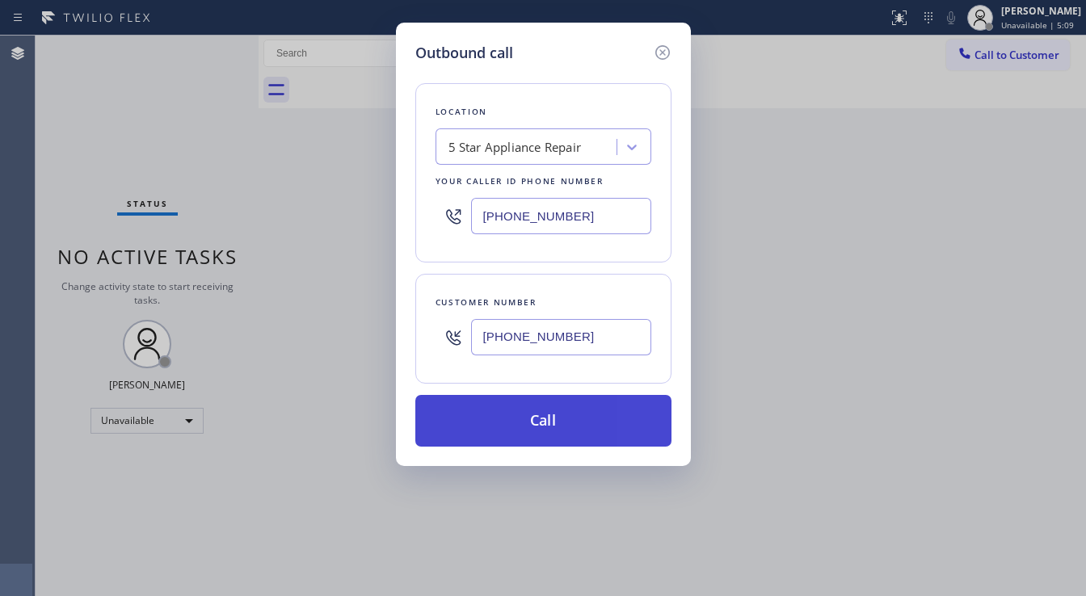
click at [537, 398] on button "Call" at bounding box center [543, 421] width 256 height 52
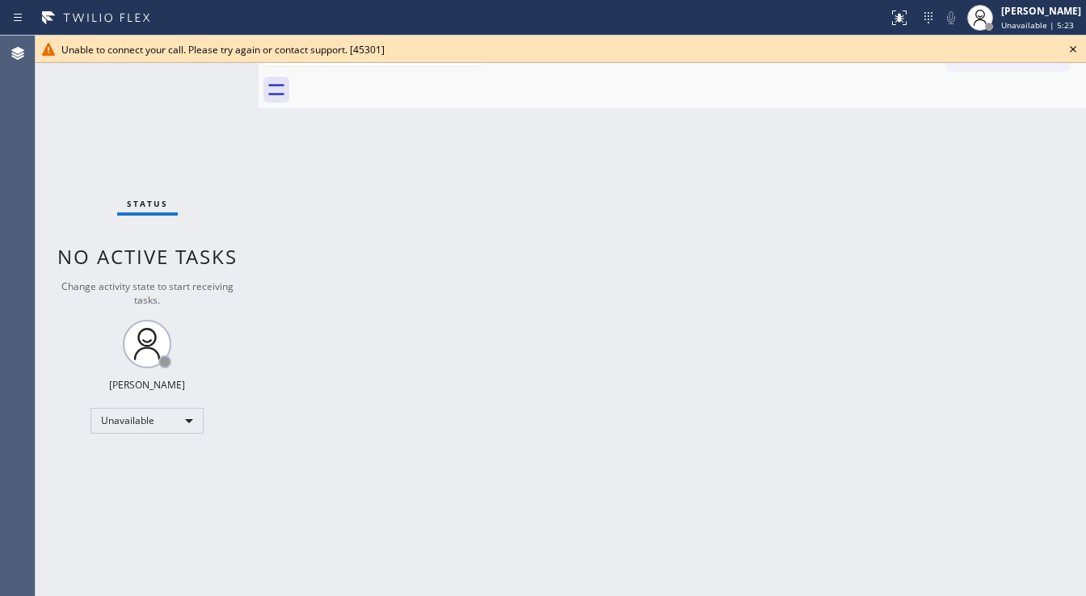
click at [1073, 46] on icon at bounding box center [1073, 49] width 19 height 19
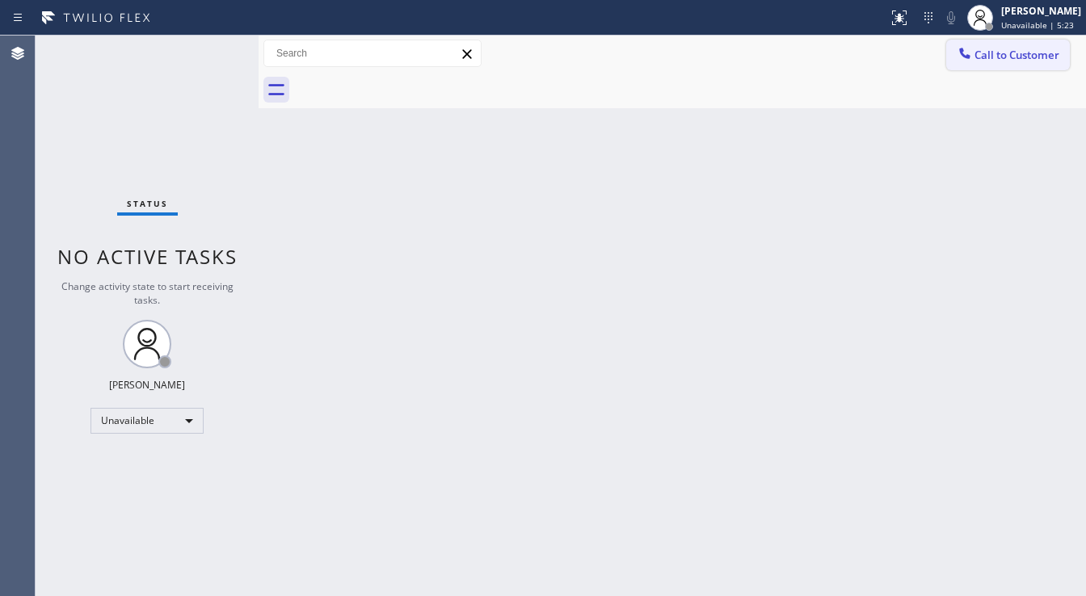
click at [1030, 65] on button "Call to Customer" at bounding box center [1008, 55] width 124 height 31
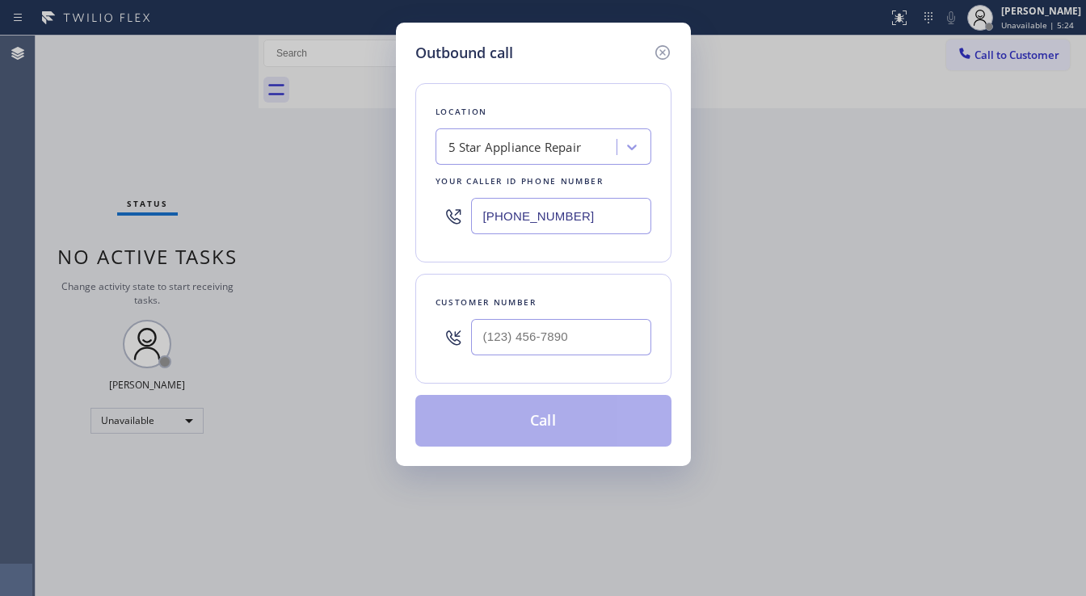
click at [516, 154] on div "5 Star Appliance Repair" at bounding box center [515, 147] width 133 height 19
click at [517, 213] on input "[PHONE_NUMBER]" at bounding box center [561, 216] width 180 height 36
type input "(___) ___-____"
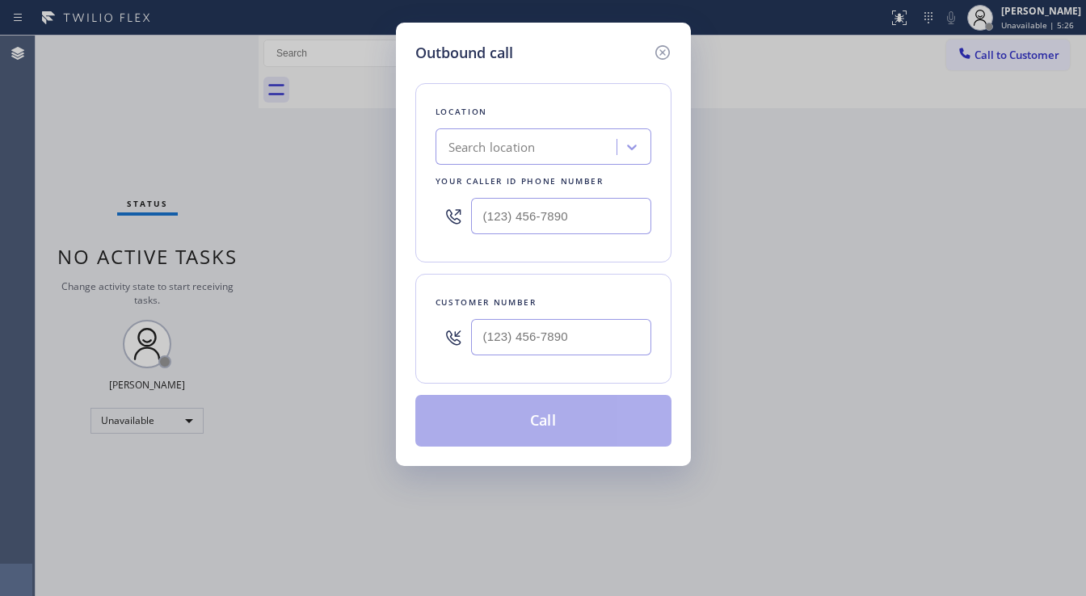
type input "(___) ___-____"
click at [512, 333] on input "(___) ___-____" at bounding box center [561, 337] width 180 height 36
paste input "972) 742-1355"
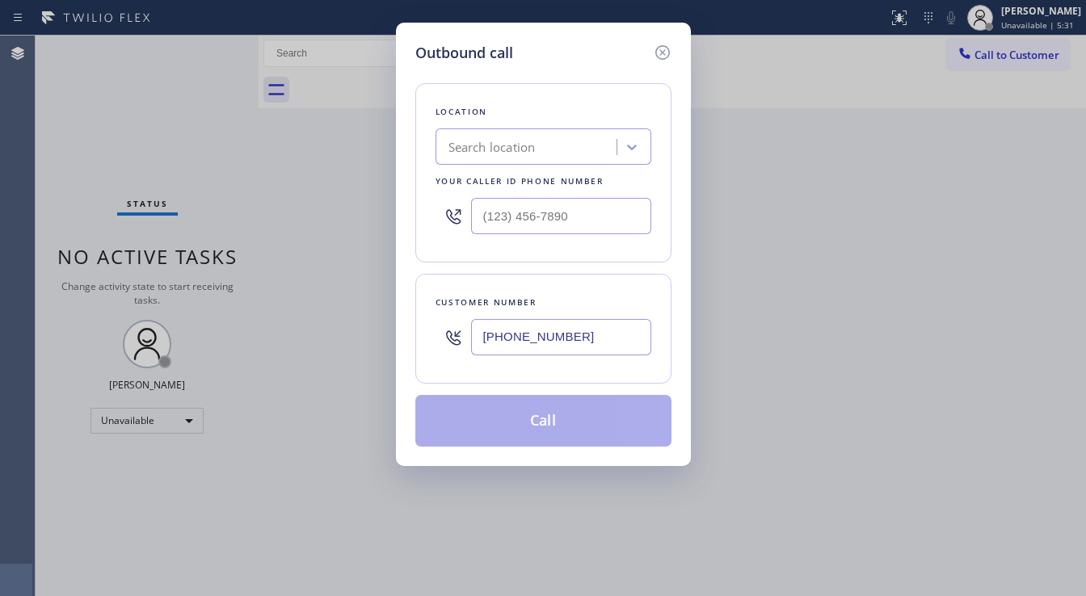
type input "[PHONE_NUMBER]"
type input "(___) ___-____"
click at [533, 200] on input "(___) ___-____" at bounding box center [561, 216] width 180 height 36
click at [511, 142] on div "Search location" at bounding box center [492, 147] width 87 height 19
type input "VIking"
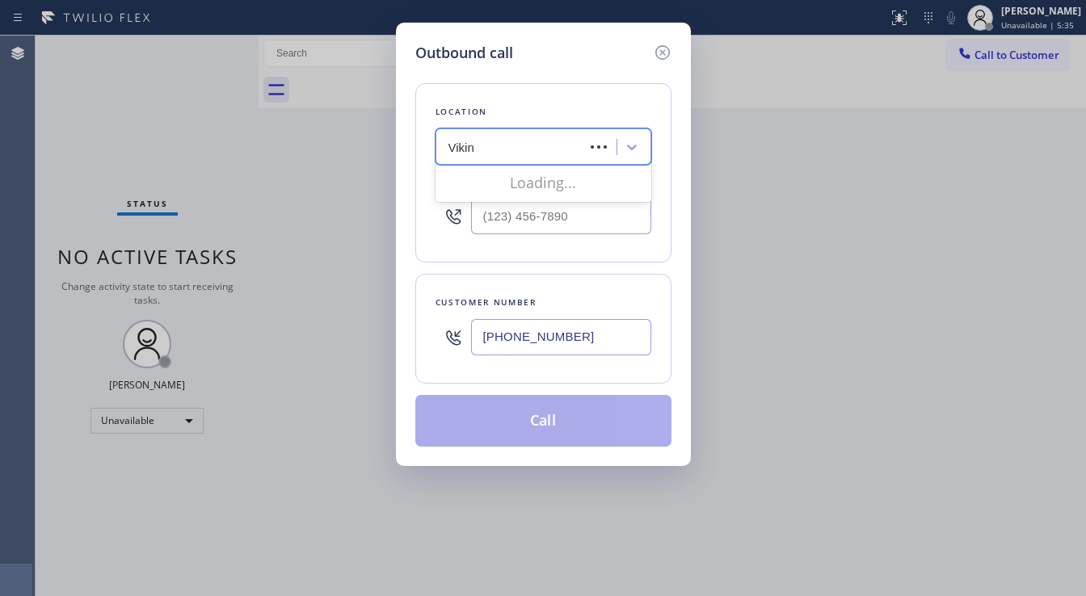
type input "Viking"
type input "Home Alliance"
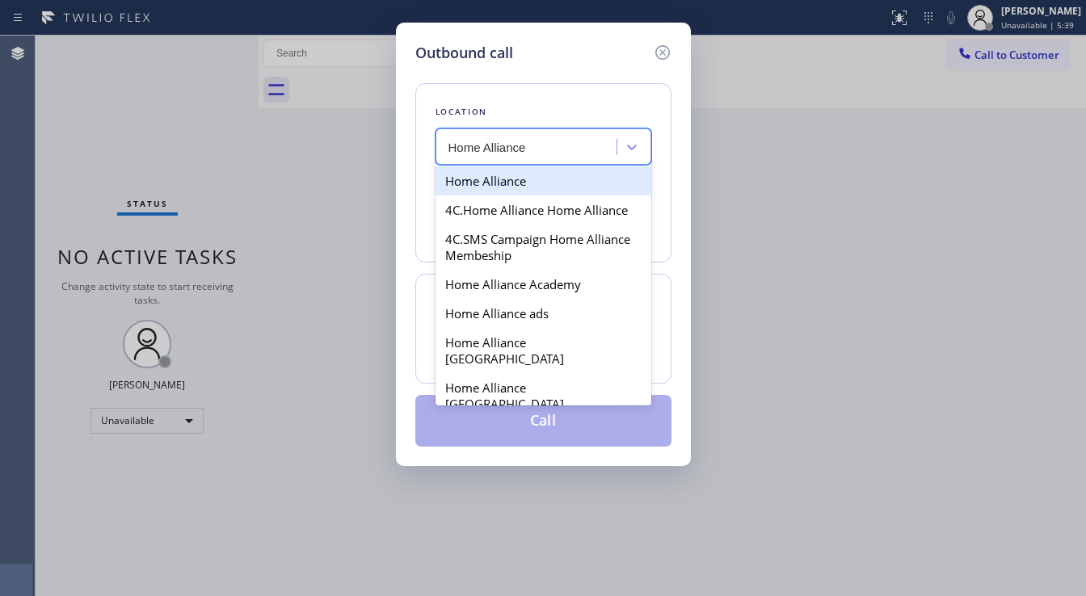
click at [527, 181] on div "Home Alliance" at bounding box center [544, 180] width 216 height 29
type input "[PHONE_NUMBER]"
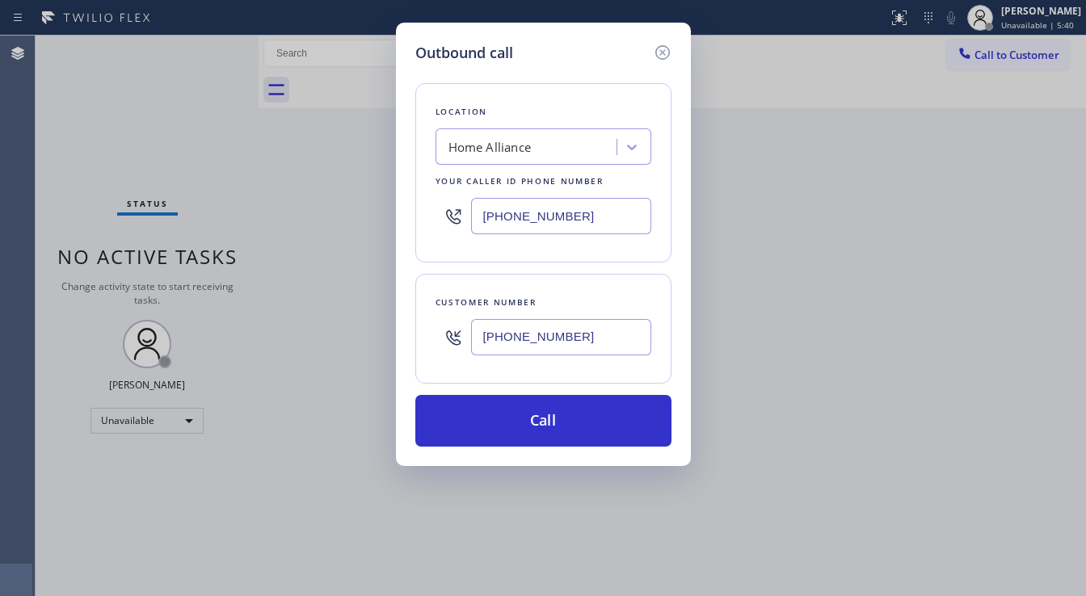
click at [550, 256] on div "Location Home Alliance Your caller id phone number [PHONE_NUMBER]" at bounding box center [543, 172] width 256 height 179
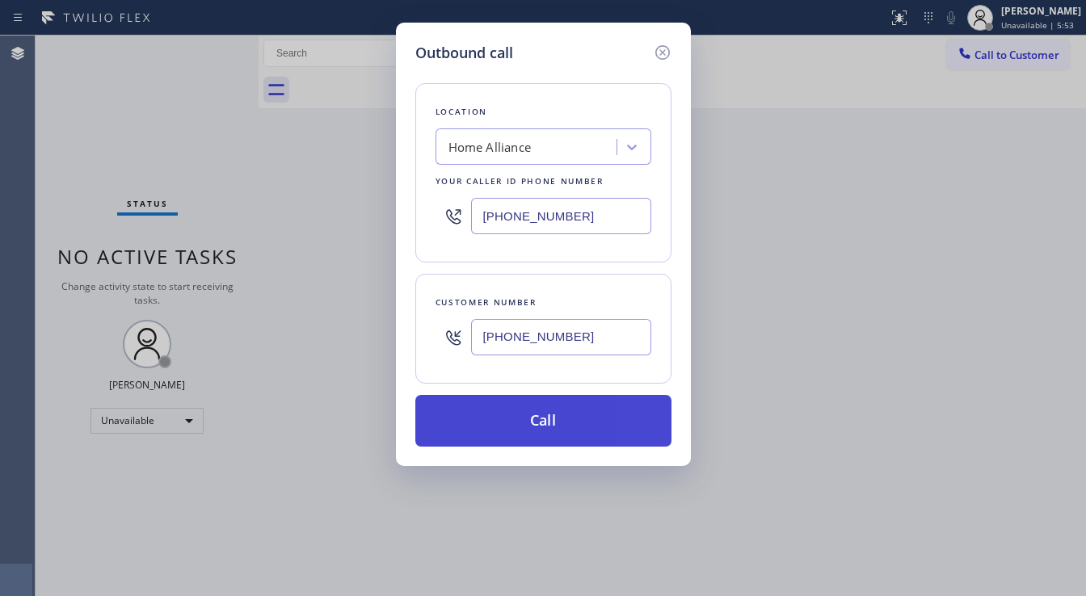
click at [550, 419] on button "Call" at bounding box center [543, 421] width 256 height 52
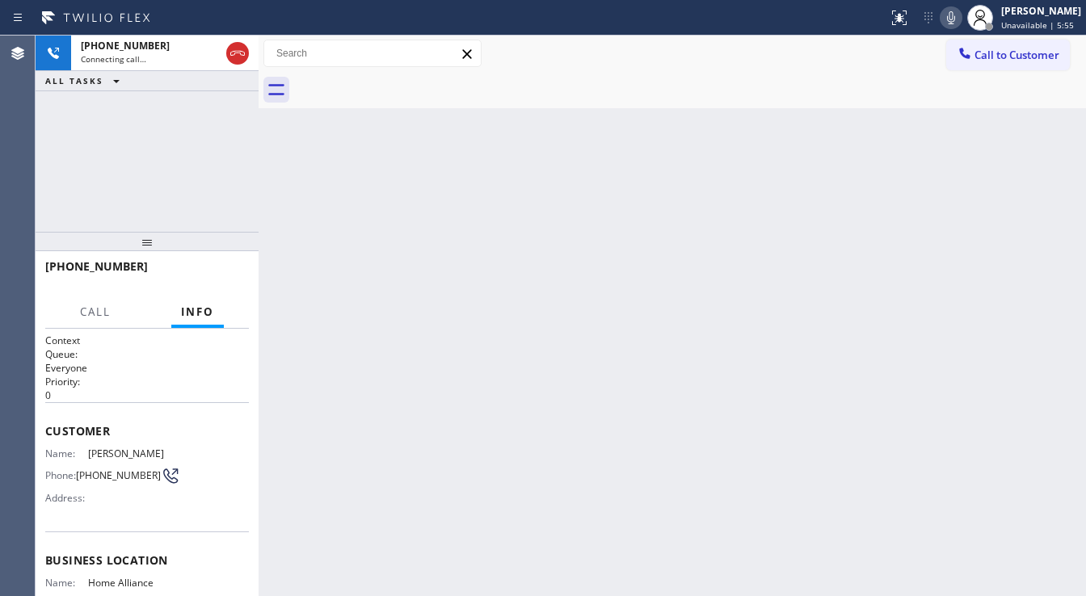
click at [961, 15] on icon at bounding box center [951, 17] width 19 height 19
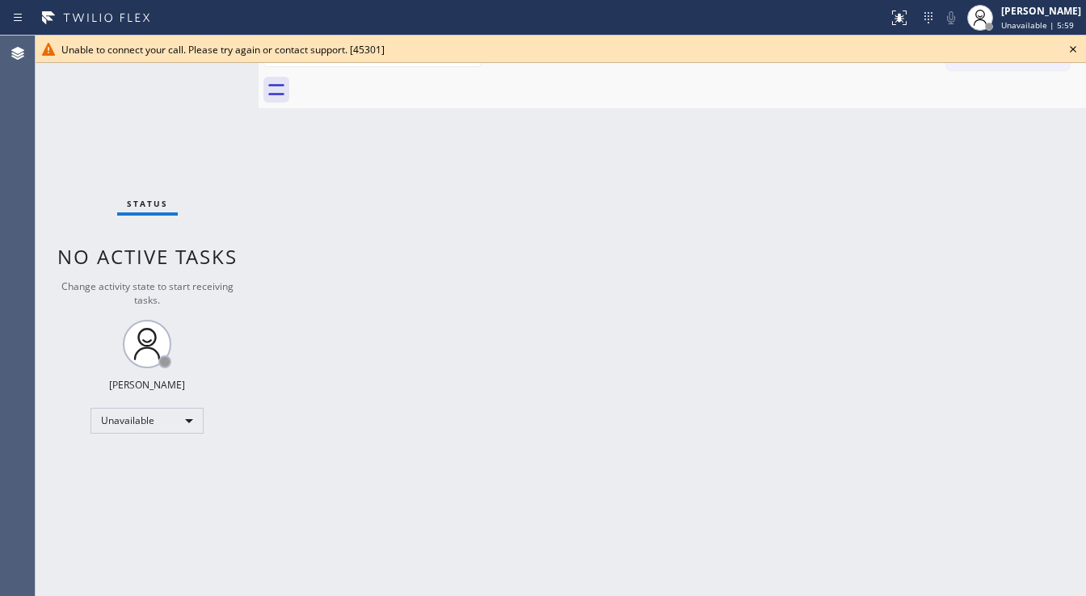
click at [1073, 50] on icon at bounding box center [1073, 49] width 6 height 6
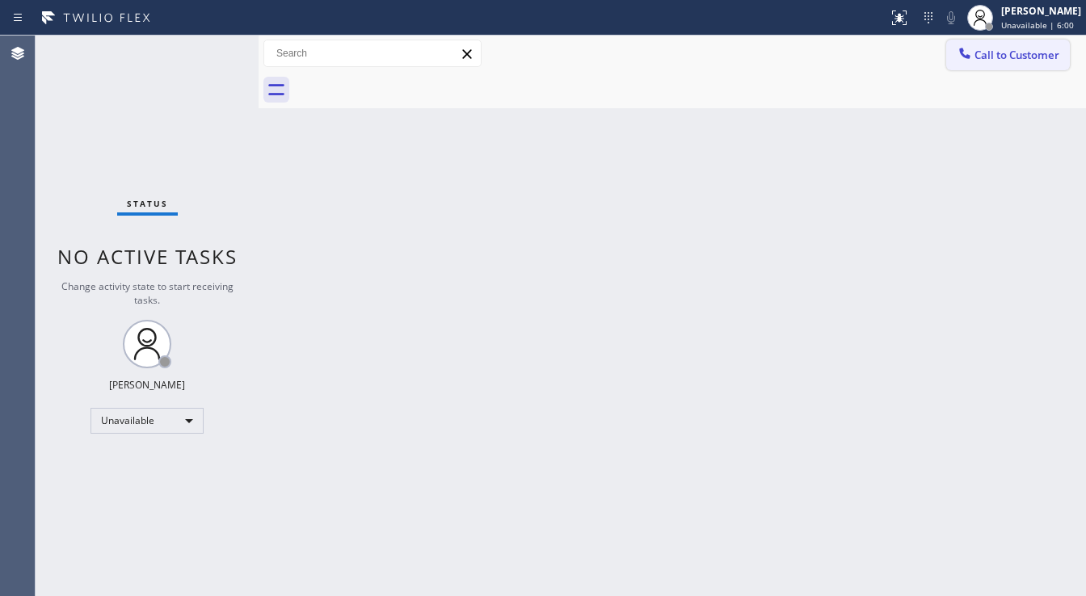
click at [1041, 56] on span "Call to Customer" at bounding box center [1017, 55] width 85 height 15
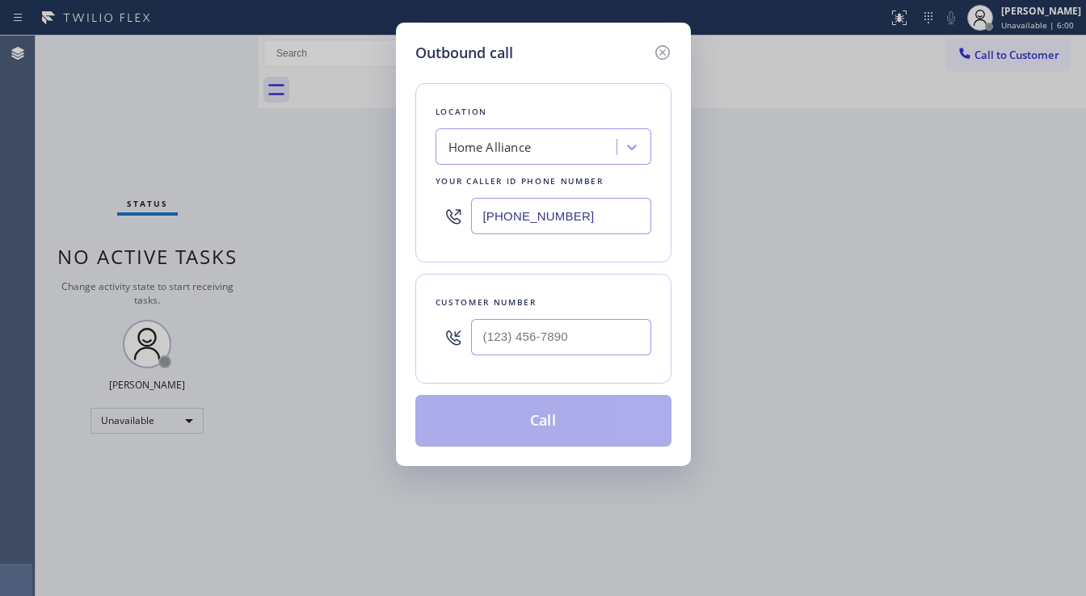
click at [517, 366] on div "Customer number" at bounding box center [543, 329] width 256 height 110
type input "(___) ___-____"
click at [531, 338] on input "(___) ___-____" at bounding box center [561, 337] width 180 height 36
paste input "972) 742-1355"
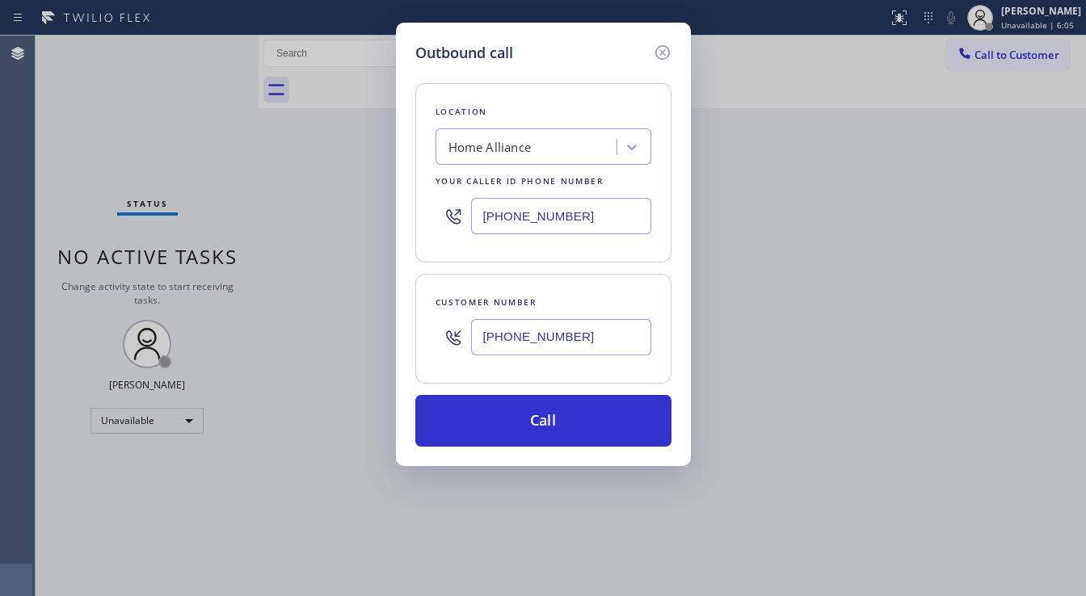
type input "[PHONE_NUMBER]"
click at [542, 211] on input "[PHONE_NUMBER]" at bounding box center [561, 216] width 180 height 36
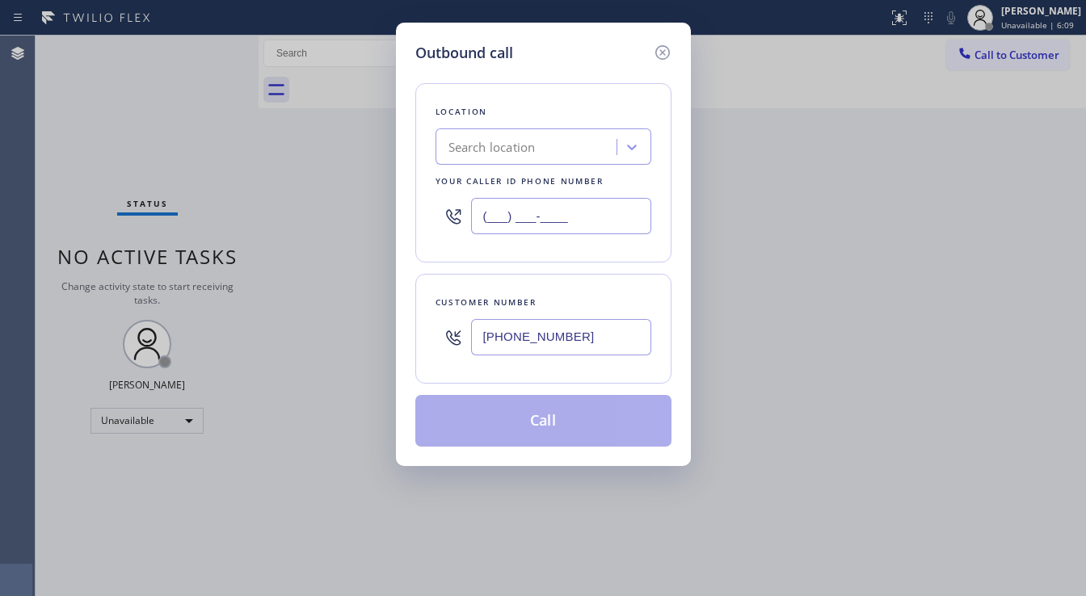
type input "(___) ___-____"
click at [517, 152] on div "Search location" at bounding box center [492, 147] width 87 height 19
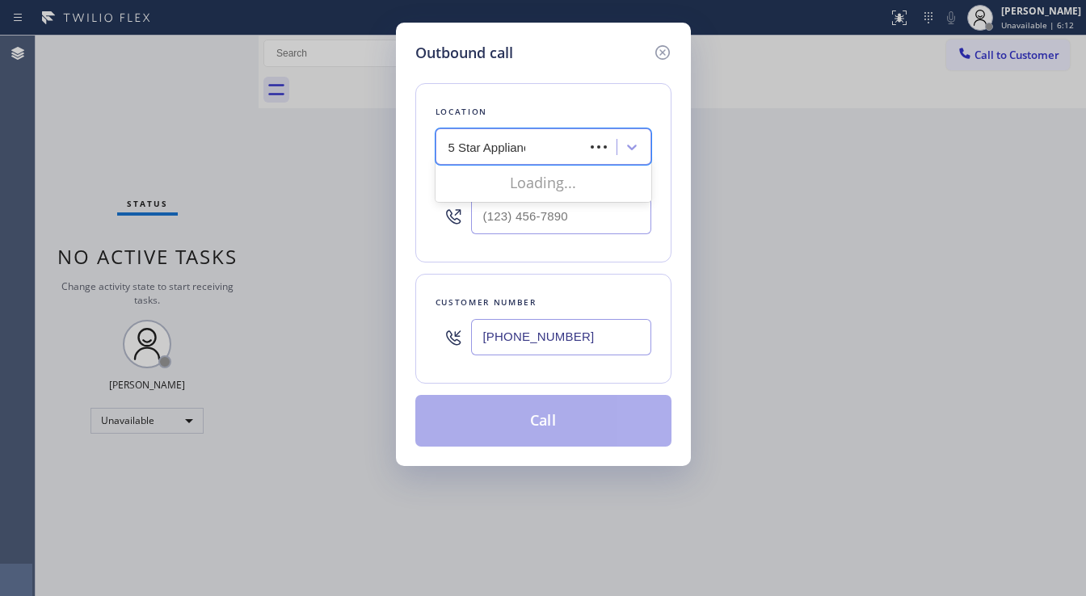
type input "5 Star Appliance"
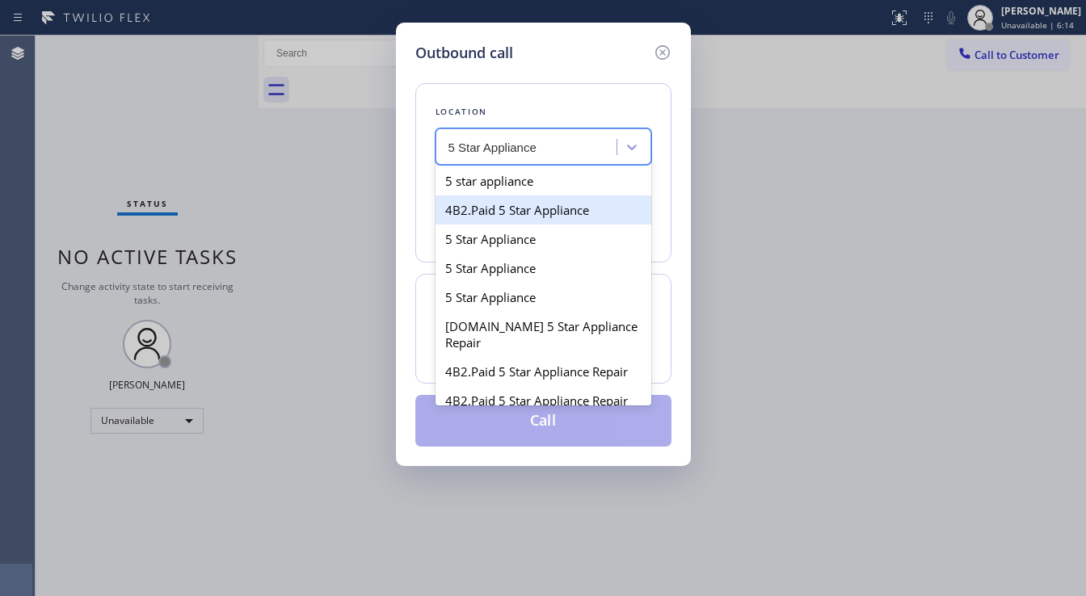
click at [525, 205] on div "4B2.Paid 5 Star Appliance" at bounding box center [544, 210] width 216 height 29
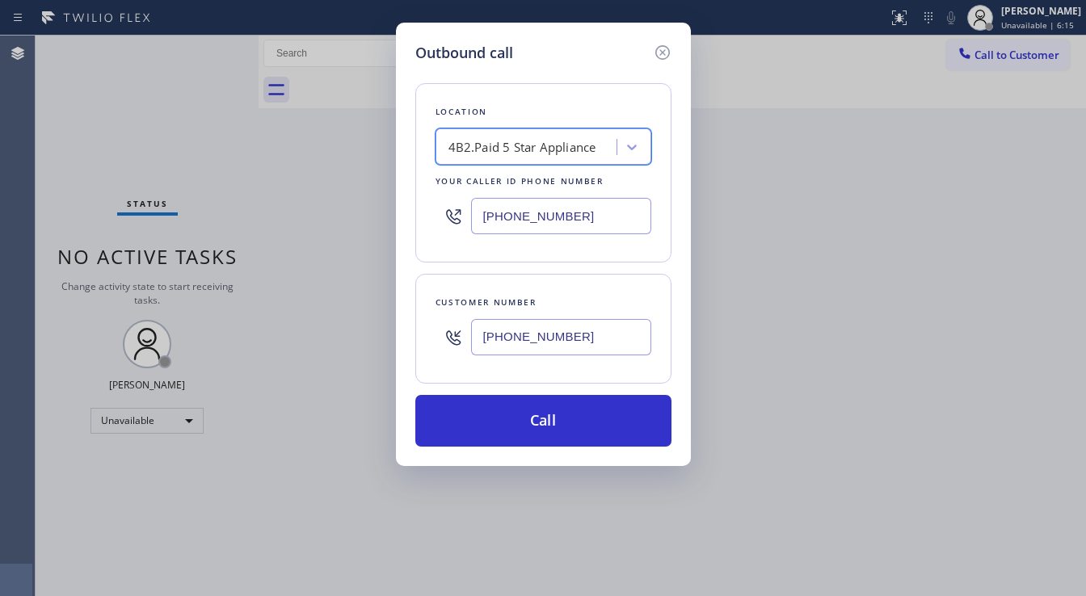
click at [544, 155] on div "4B2.Paid 5 Star Appliance" at bounding box center [523, 147] width 148 height 19
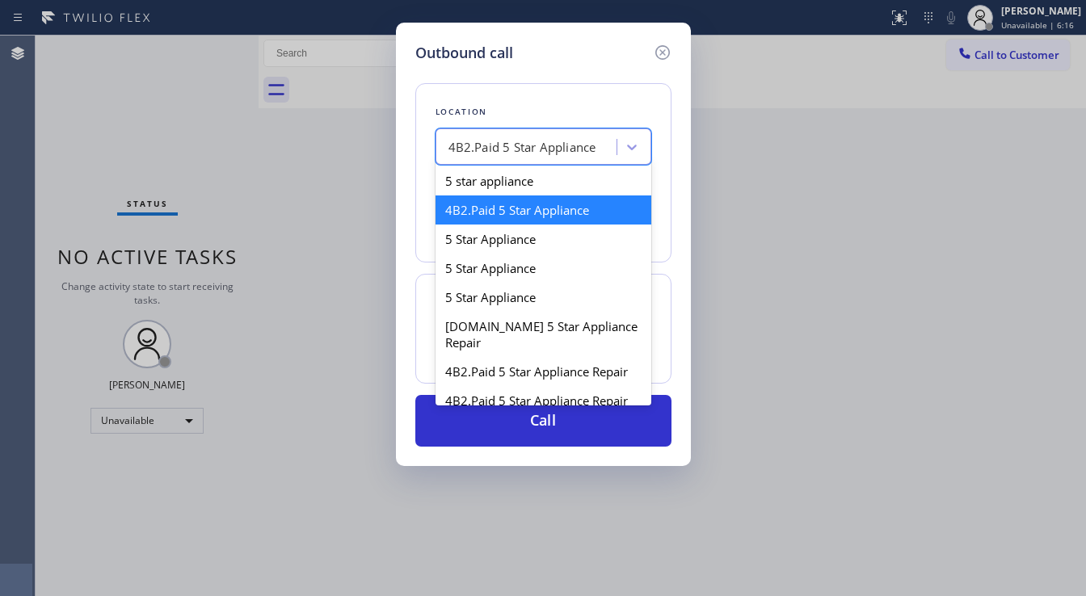
click at [544, 155] on div "4B2.Paid 5 Star Appliance" at bounding box center [523, 147] width 148 height 19
click at [522, 173] on div "5 star appliance" at bounding box center [544, 180] width 216 height 29
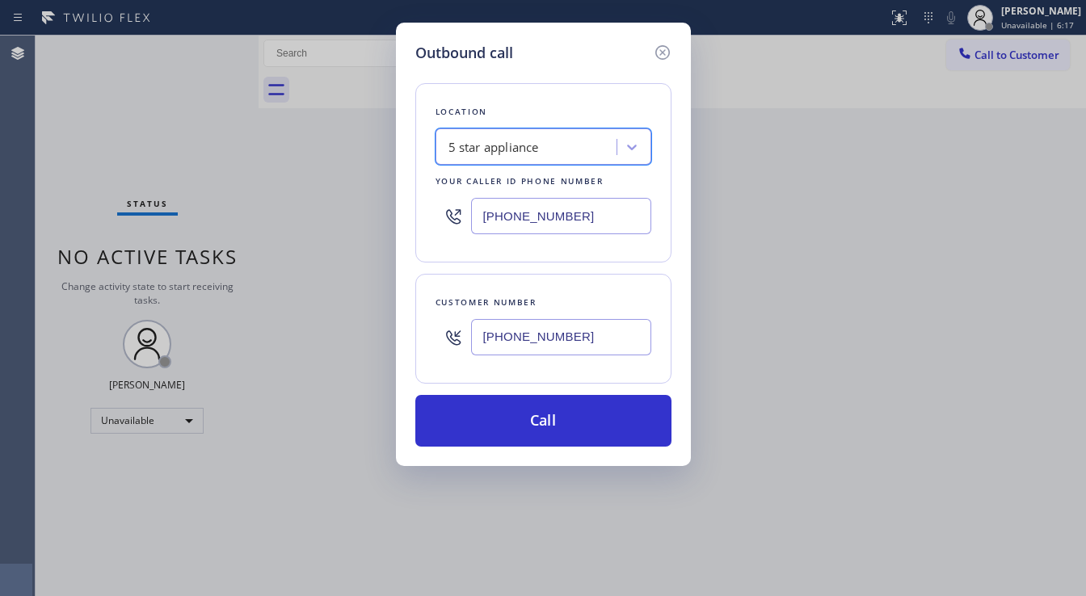
click at [547, 150] on div "5 star appliance" at bounding box center [528, 147] width 176 height 28
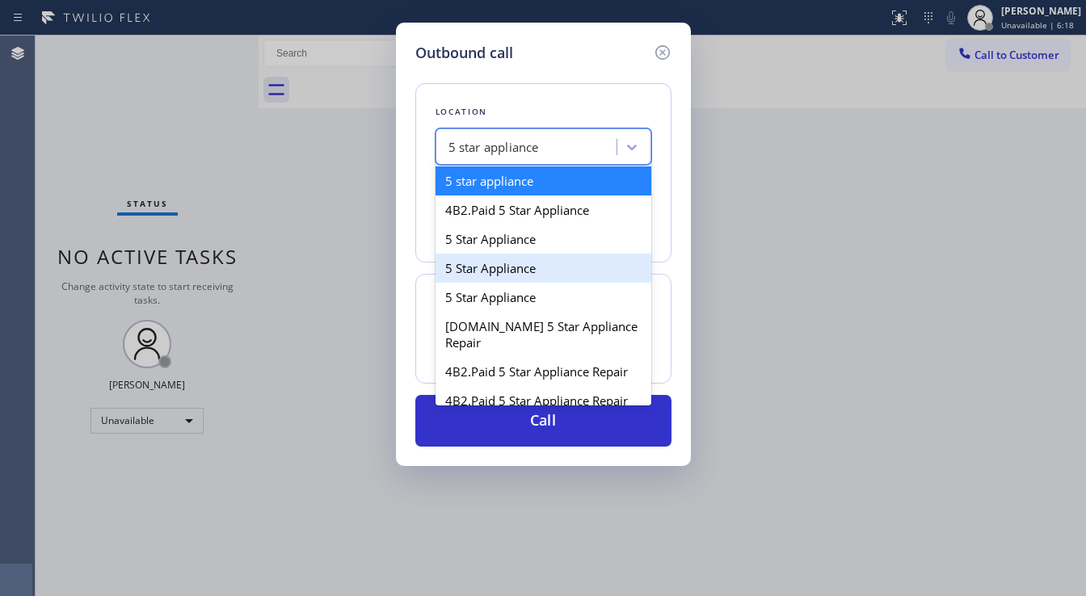
click at [512, 261] on div "5 Star Appliance" at bounding box center [544, 268] width 216 height 29
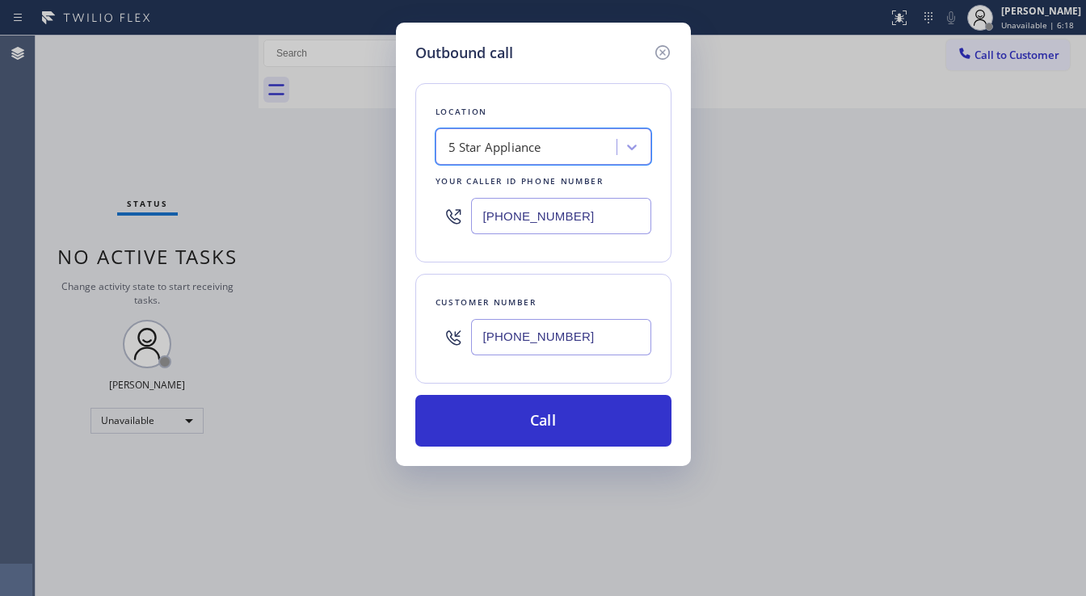
click at [529, 135] on div "5 Star Appliance" at bounding box center [528, 147] width 176 height 28
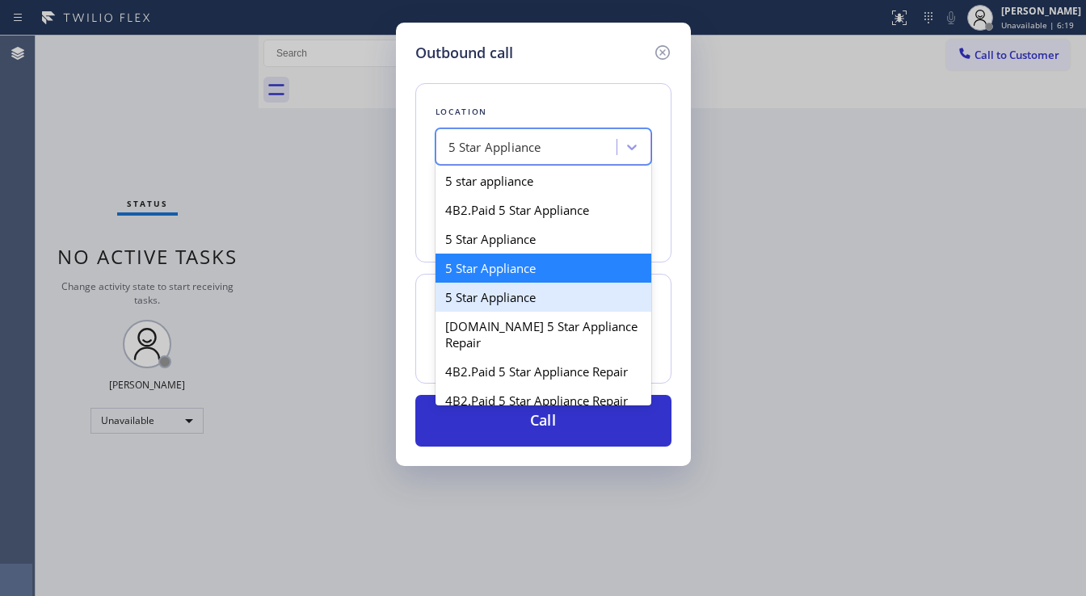
click at [516, 297] on div "5 Star Appliance" at bounding box center [544, 297] width 216 height 29
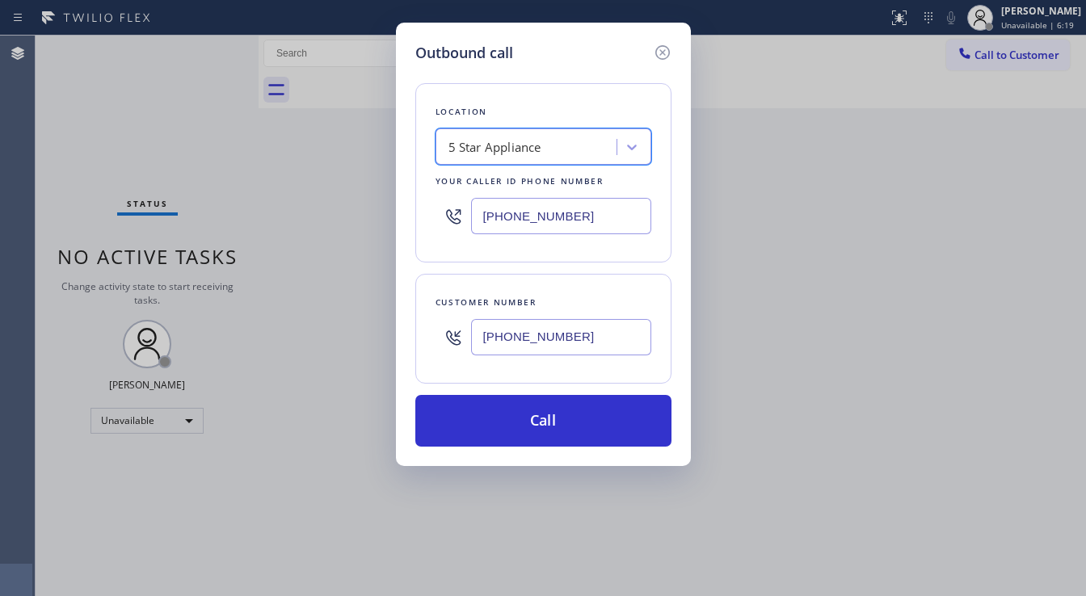
click at [537, 141] on div "5 Star Appliance" at bounding box center [495, 147] width 93 height 19
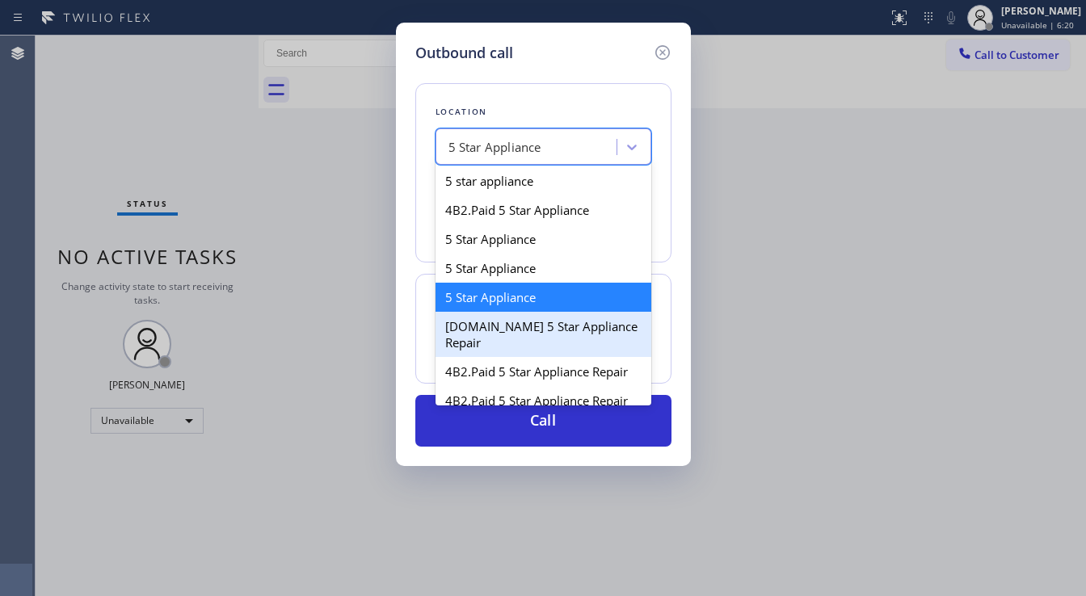
click at [530, 320] on div "[DOMAIN_NAME] 5 Star Appliance Repair" at bounding box center [544, 334] width 216 height 45
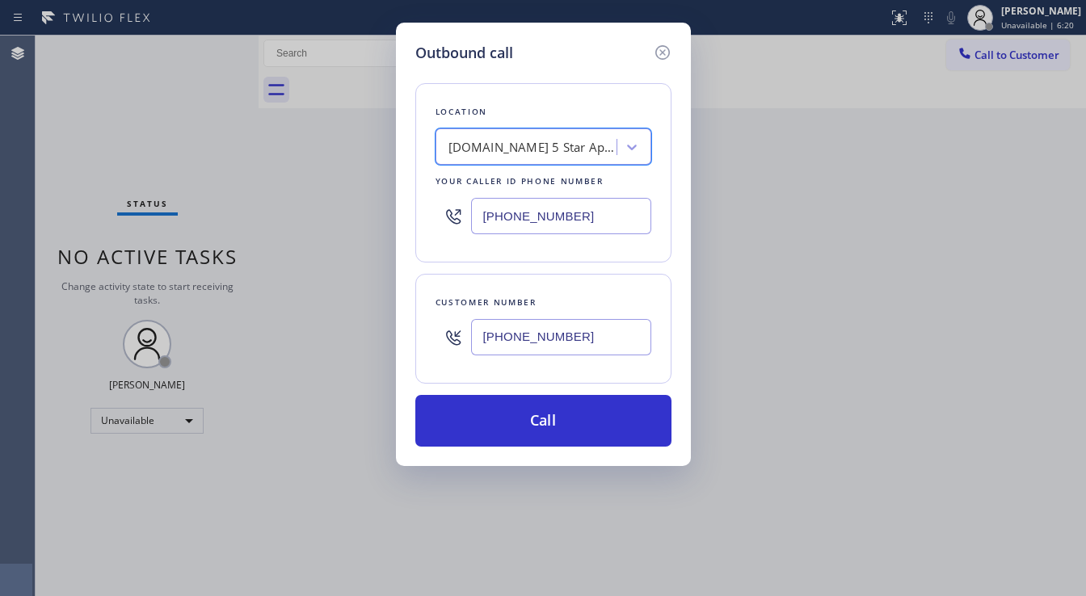
click at [541, 151] on div "[DOMAIN_NAME] 5 Star Appliance Repair" at bounding box center [534, 147] width 170 height 19
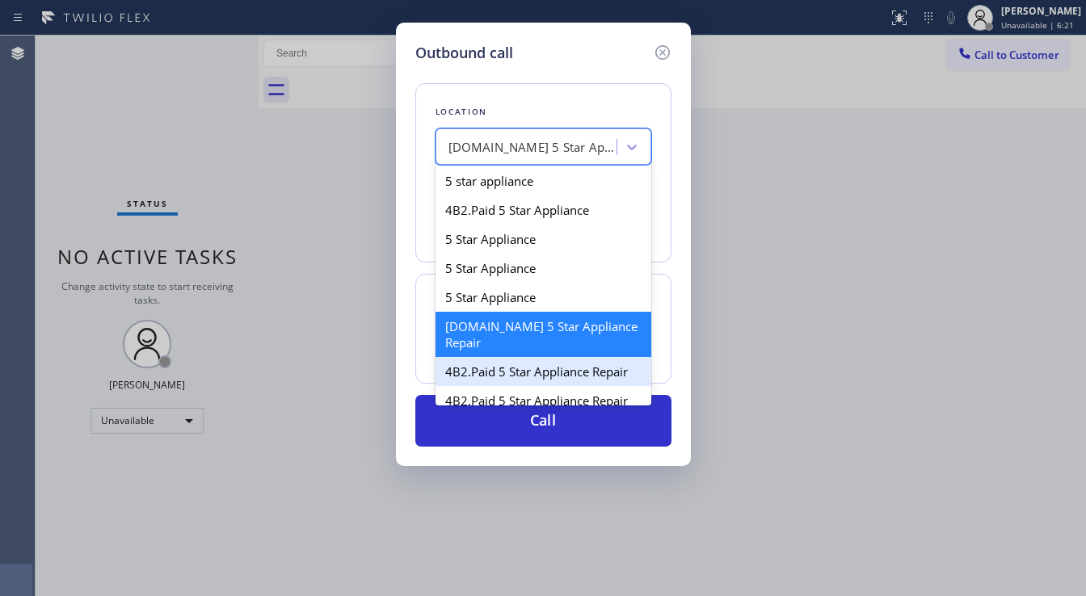
click at [525, 357] on div "4B2.Paid 5 Star Appliance Repair" at bounding box center [544, 371] width 216 height 29
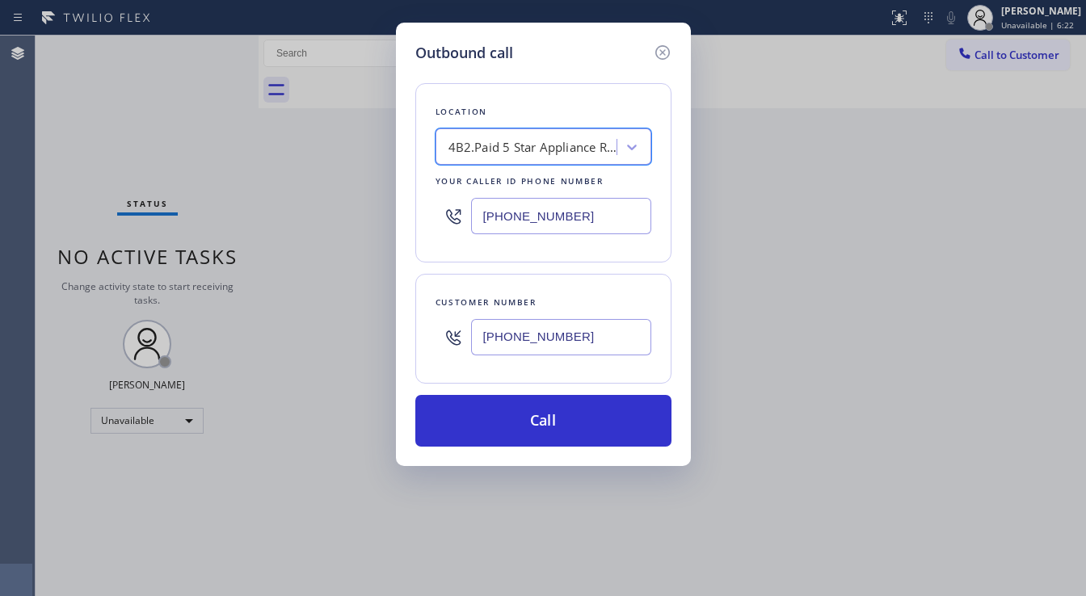
click at [540, 141] on div "4B2.Paid 5 Star Appliance Repair" at bounding box center [534, 147] width 170 height 19
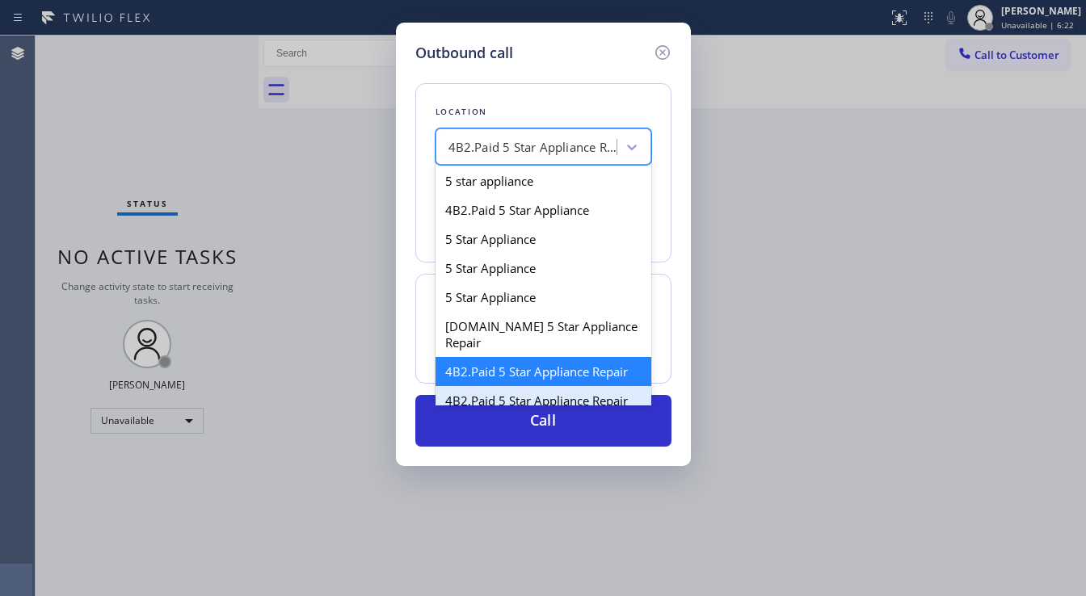
click at [537, 386] on div "4B2.Paid 5 Star Appliance Repair" at bounding box center [544, 400] width 216 height 29
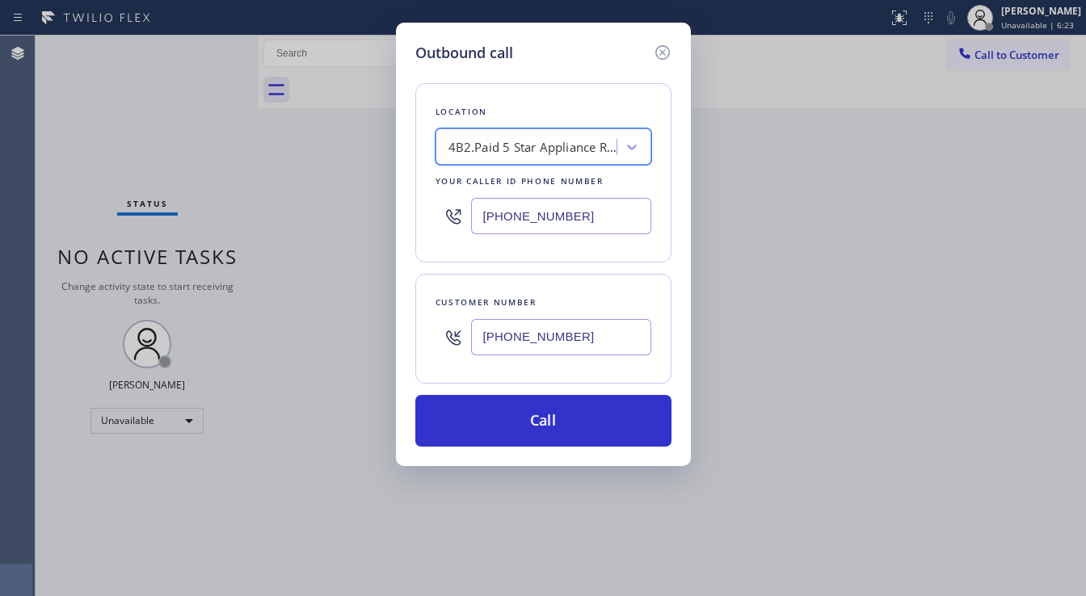
click at [537, 154] on div "4B2.Paid 5 Star Appliance Repair" at bounding box center [534, 147] width 170 height 19
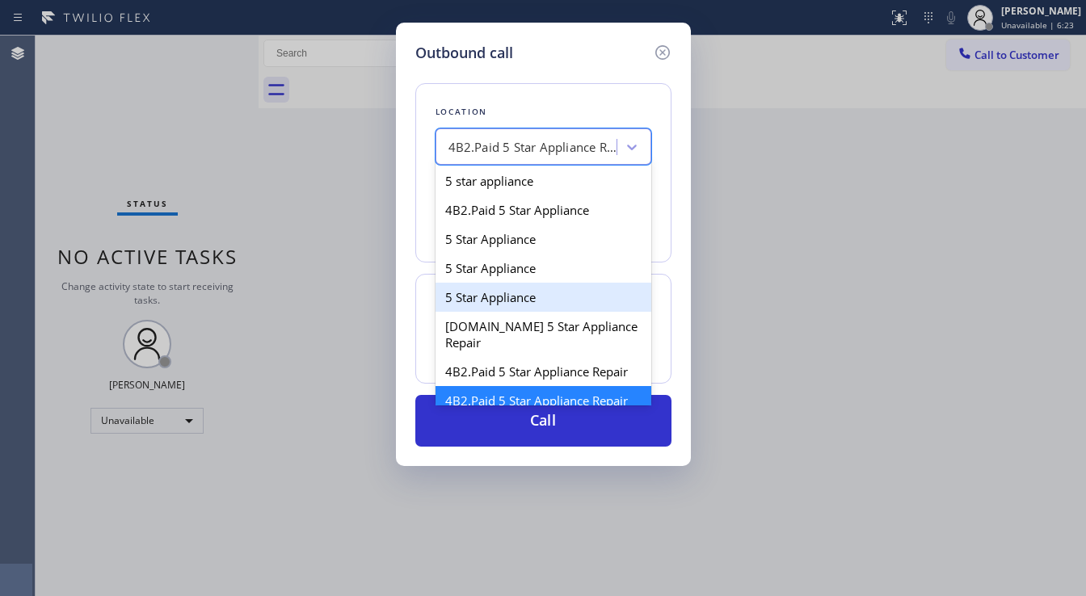
scroll to position [3, 0]
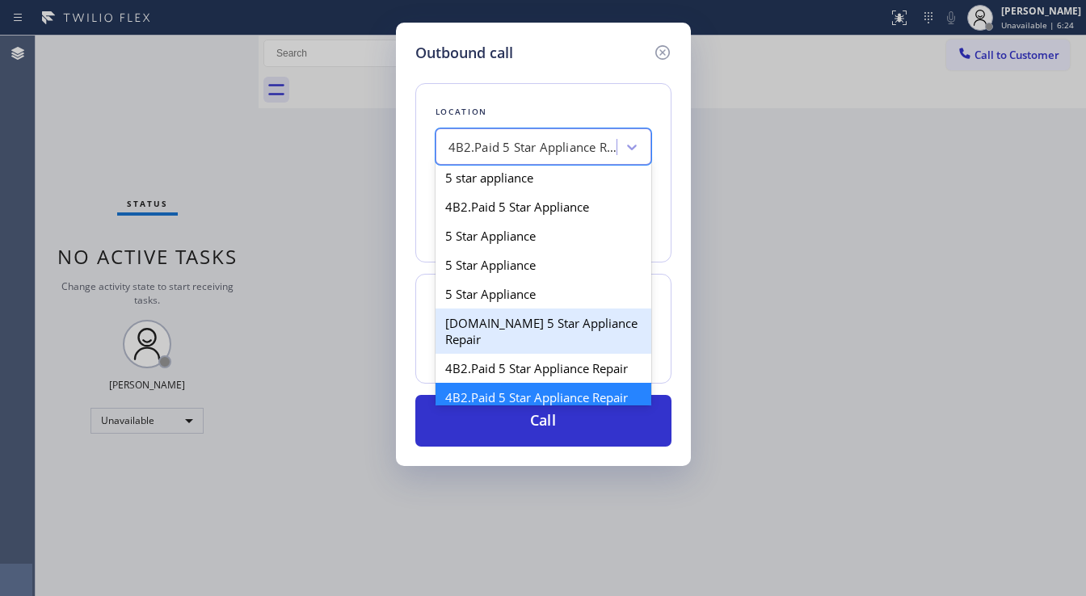
click at [504, 330] on div "[DOMAIN_NAME] 5 Star Appliance Repair" at bounding box center [544, 331] width 216 height 45
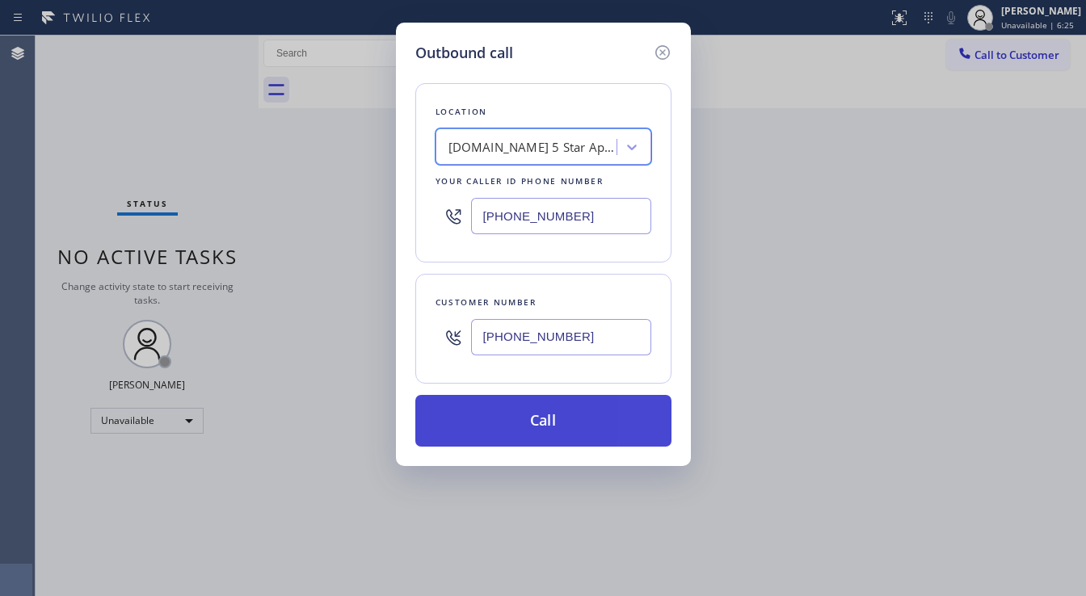
click at [543, 406] on button "Call" at bounding box center [543, 421] width 256 height 52
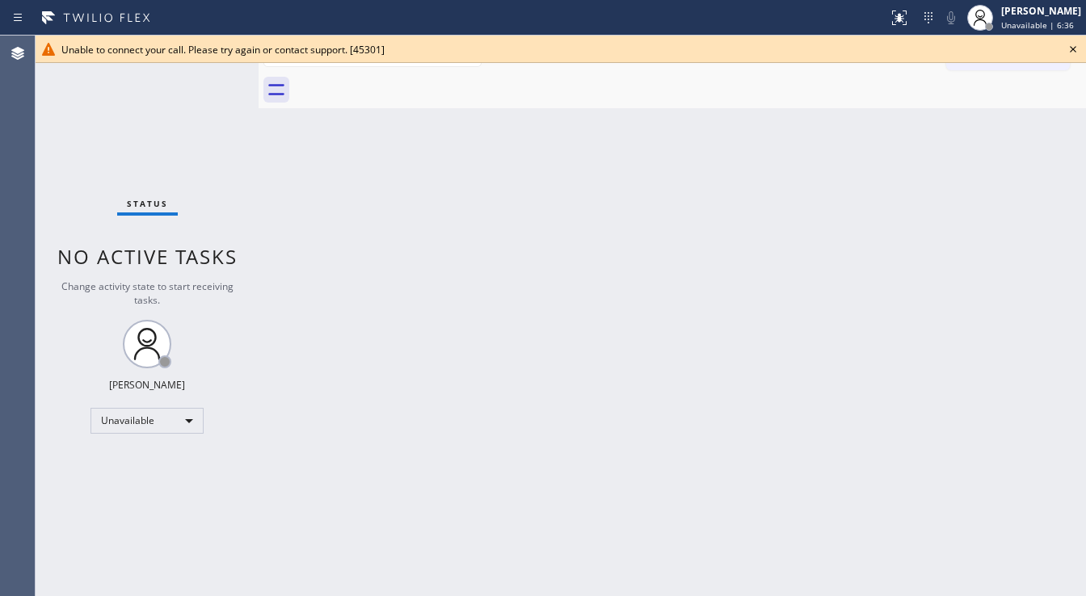
click at [1072, 51] on icon at bounding box center [1073, 49] width 6 height 6
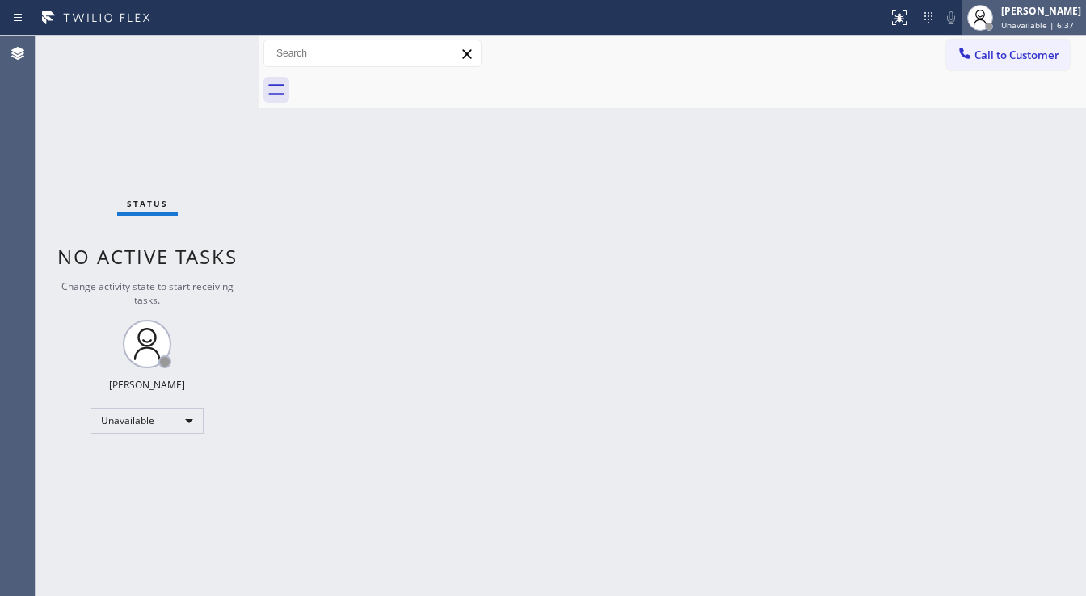
click at [1039, 27] on span "Unavailable | 6:37" at bounding box center [1037, 24] width 73 height 11
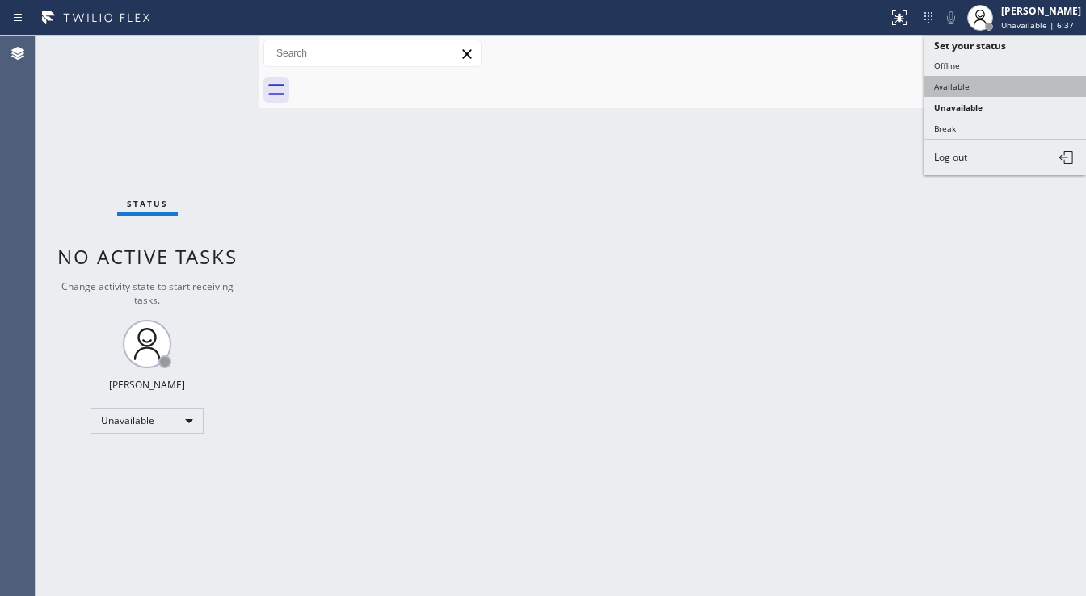
click at [975, 82] on button "Available" at bounding box center [1006, 86] width 162 height 21
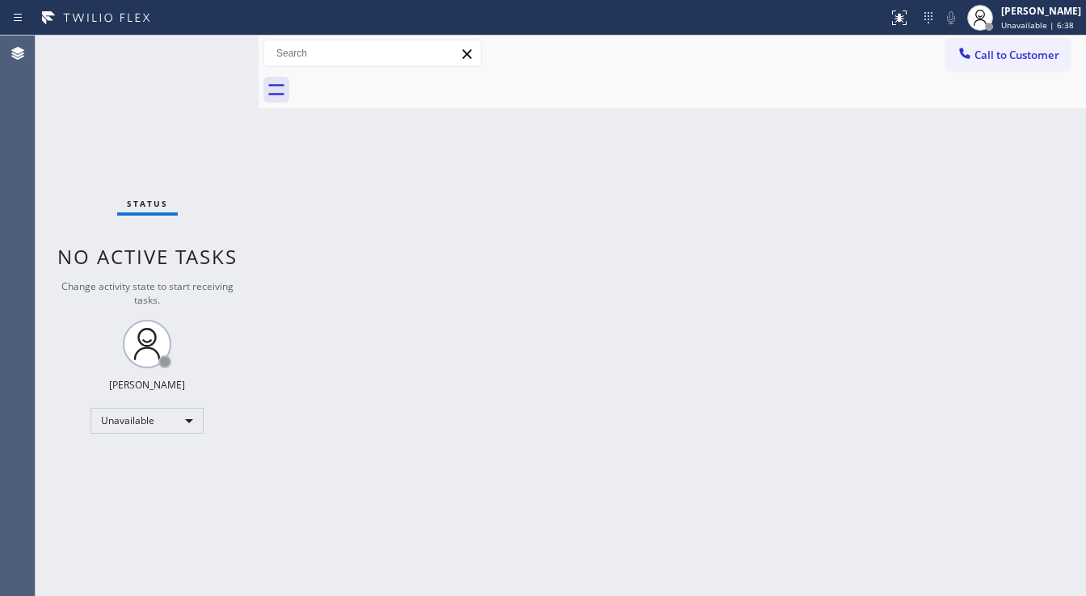
click at [735, 155] on div "Back to Dashboard Change Sender ID Customers Technicians Select a contact Outbo…" at bounding box center [673, 316] width 828 height 561
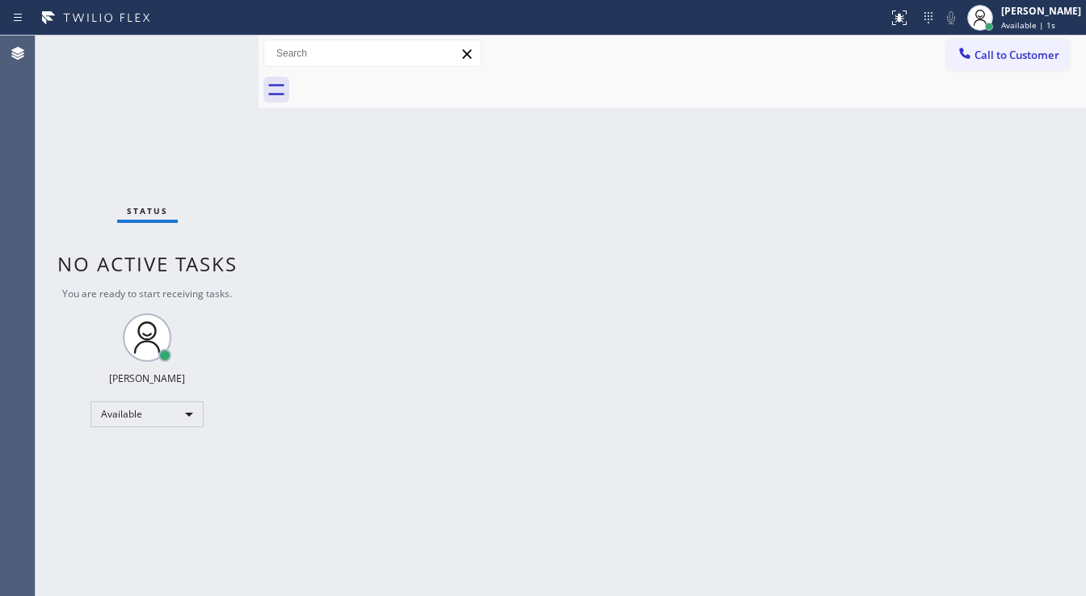
click at [143, 178] on div "Status No active tasks You are ready to start receiving tasks. [PERSON_NAME]" at bounding box center [147, 316] width 223 height 561
click at [980, 55] on span "Call to Customer" at bounding box center [1017, 55] width 85 height 15
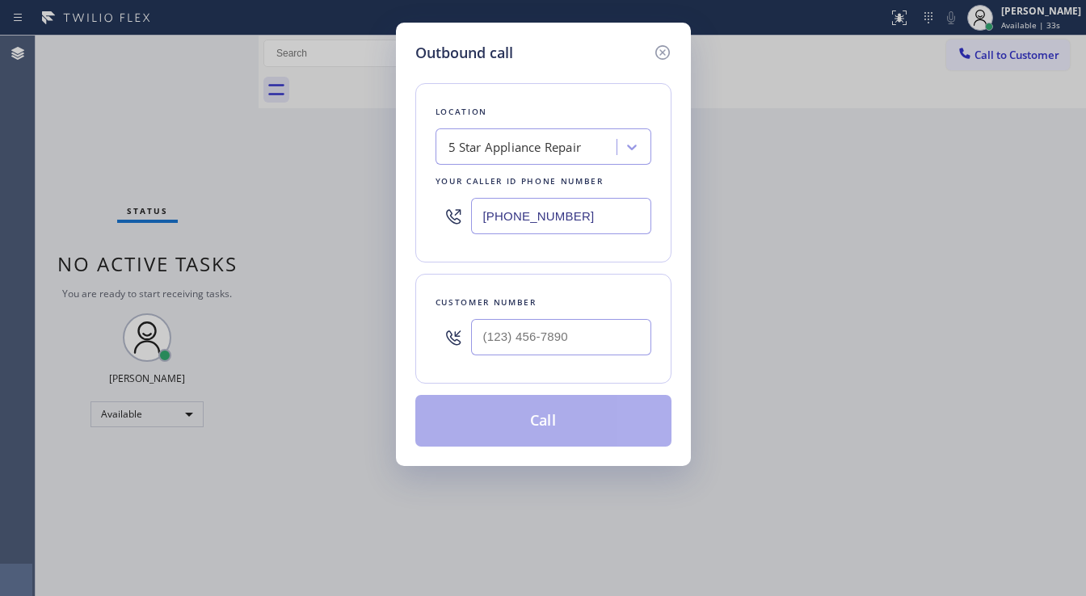
click at [545, 215] on input "[PHONE_NUMBER]" at bounding box center [561, 216] width 180 height 36
paste input "949) 239-1524"
click at [551, 275] on div "Customer number" at bounding box center [543, 329] width 256 height 110
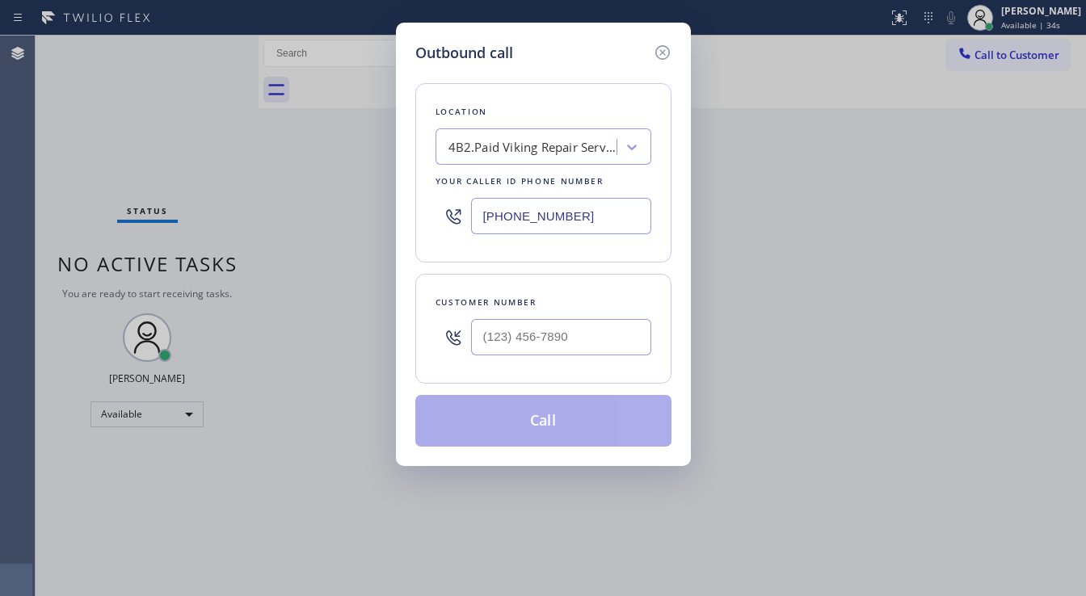
click at [543, 151] on div "4B2.Paid Viking Repair Service" at bounding box center [534, 147] width 170 height 19
click at [540, 217] on input "[PHONE_NUMBER]" at bounding box center [561, 216] width 180 height 36
type input "(___) ___-____"
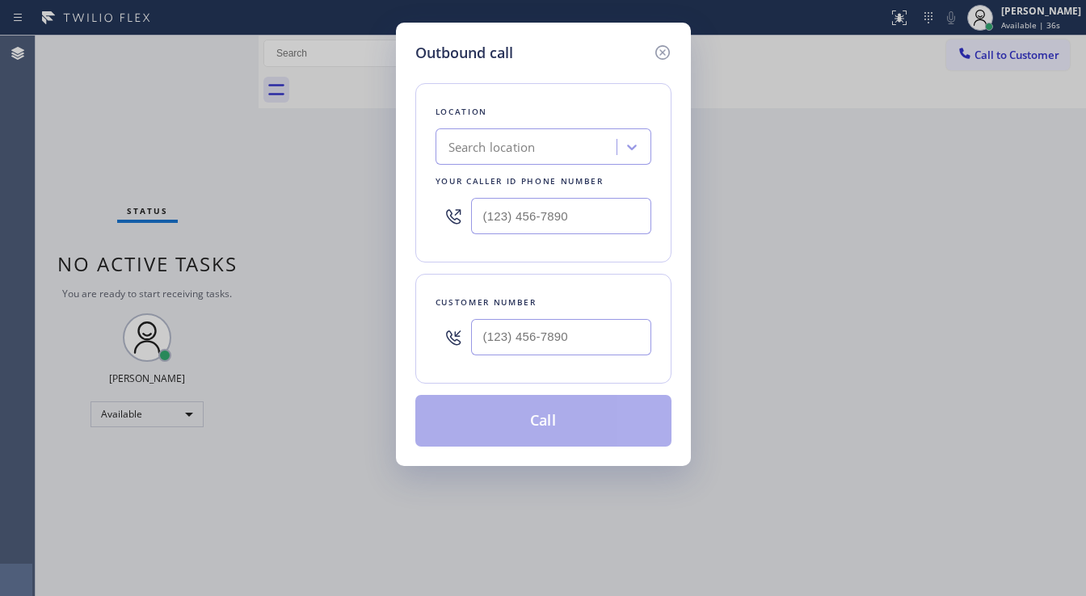
click at [535, 148] on div "Search location" at bounding box center [492, 147] width 87 height 19
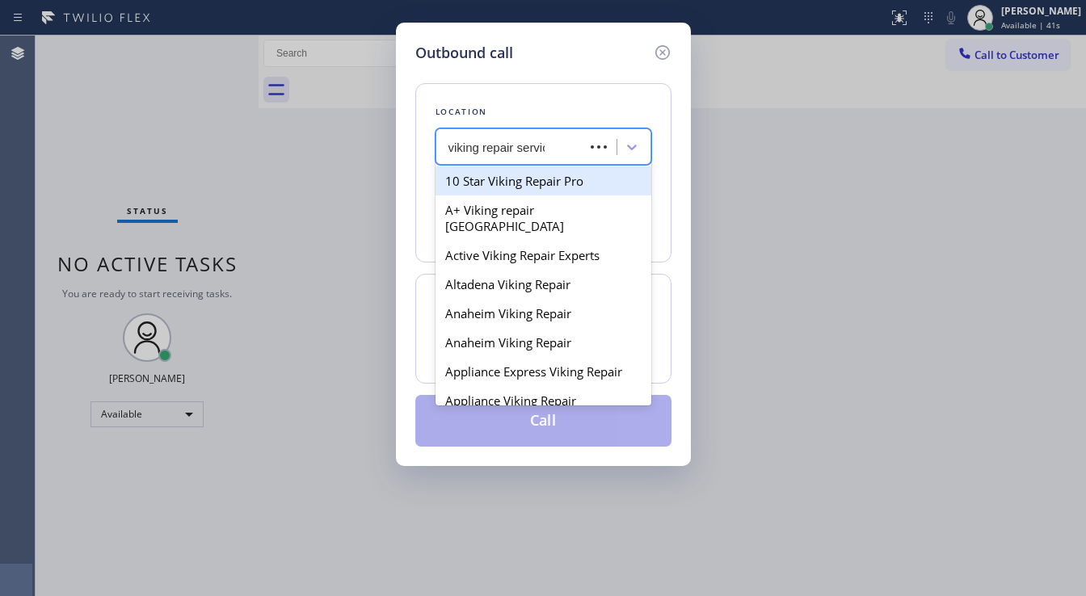
type input "viking repair service"
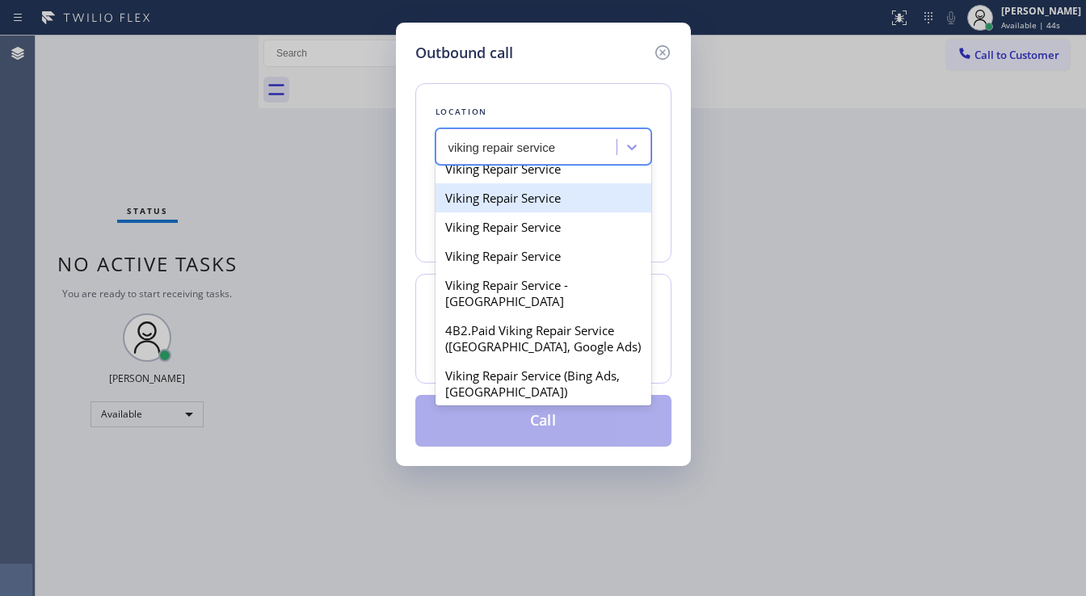
scroll to position [323, 0]
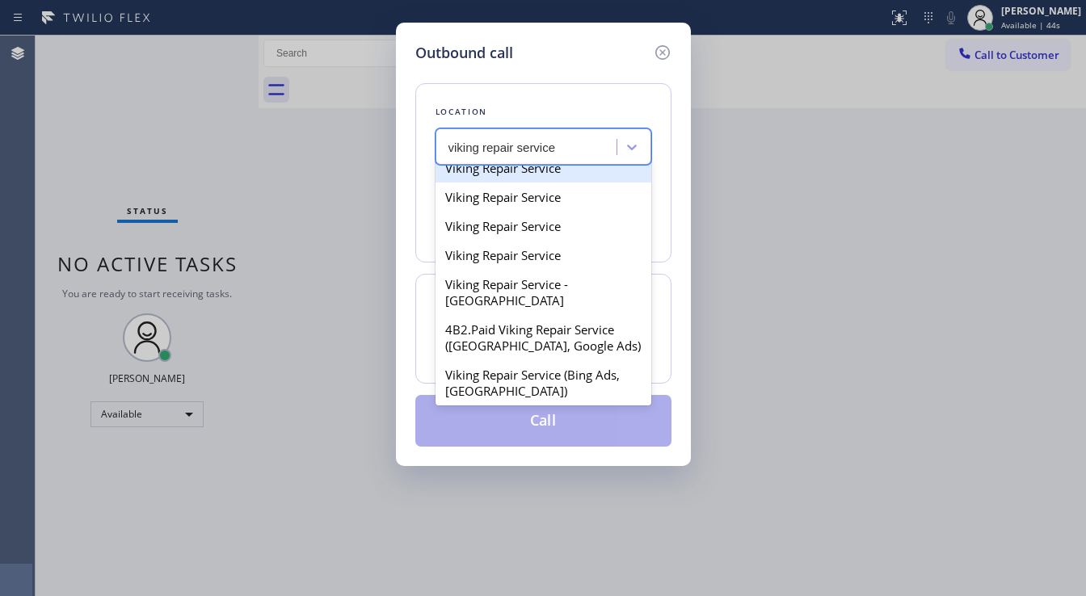
click at [545, 183] on div "Viking Repair Service" at bounding box center [544, 168] width 216 height 29
type input "[PHONE_NUMBER]"
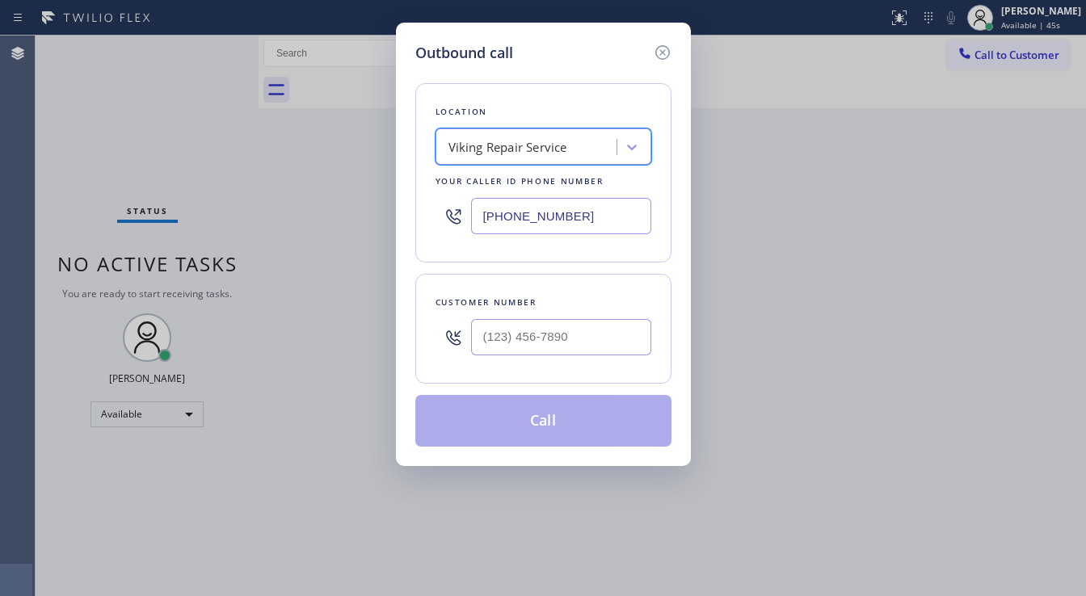
type input "(___) ___-____"
click at [517, 326] on input "(___) ___-____" at bounding box center [561, 337] width 180 height 36
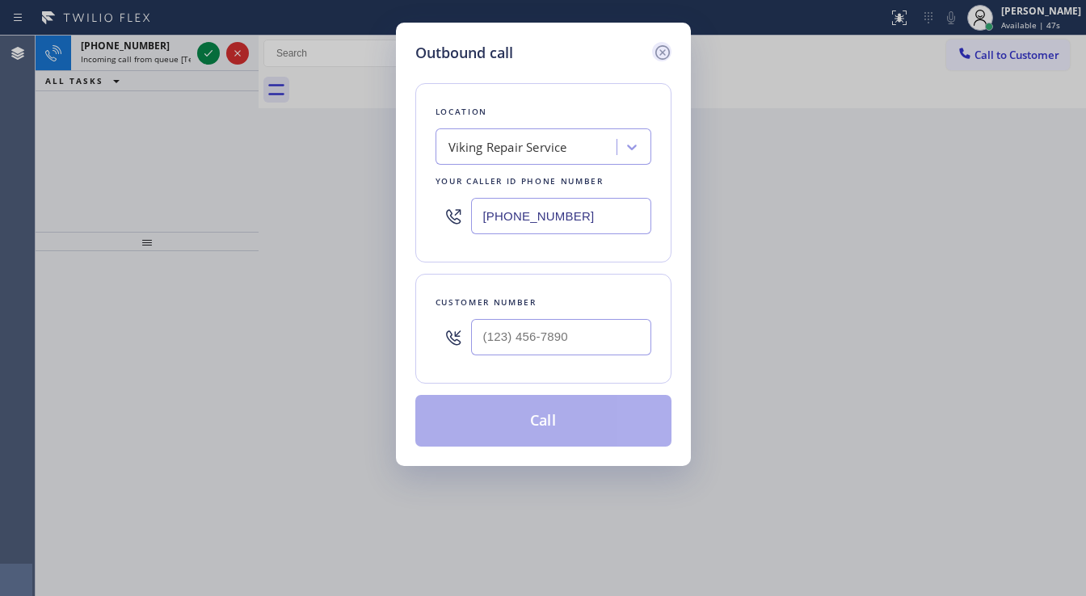
type input "(___) ___-____"
click at [659, 49] on icon at bounding box center [662, 52] width 19 height 19
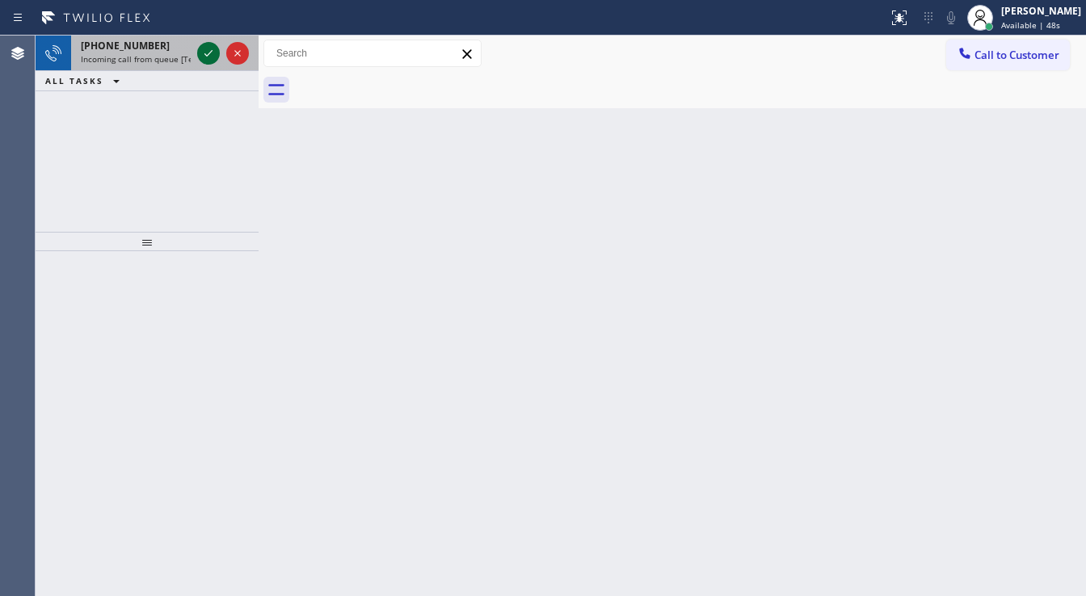
click at [207, 48] on icon at bounding box center [208, 53] width 19 height 19
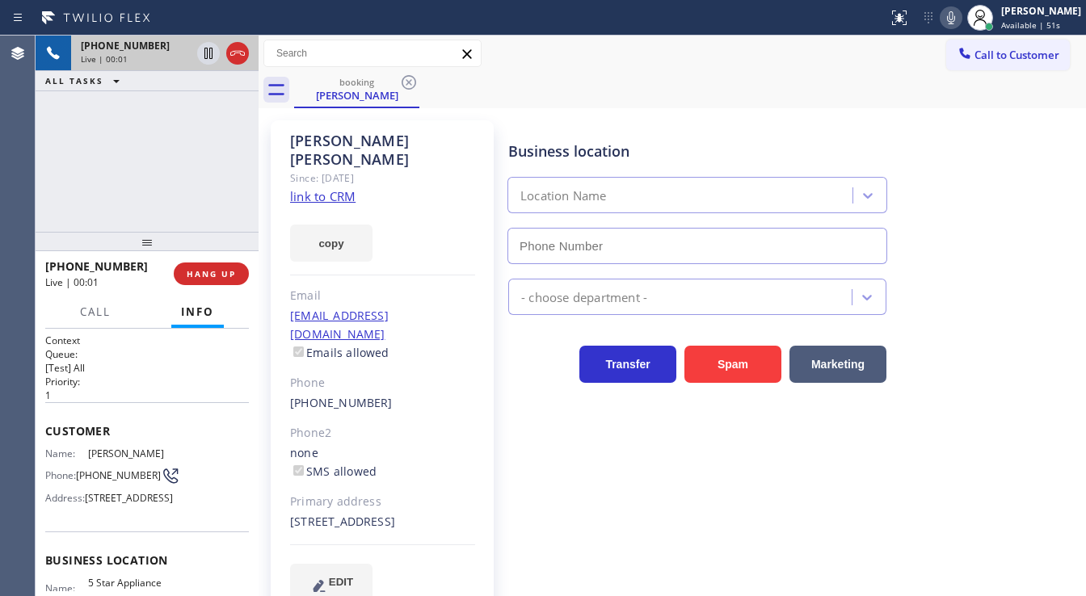
type input "[PHONE_NUMBER]"
click at [322, 188] on link "link to CRM" at bounding box center [322, 196] width 65 height 16
click at [59, 174] on div "[PHONE_NUMBER] Live | 03:13 ALL TASKS ALL TASKS ACTIVE TASKS TASKS IN WRAP UP" at bounding box center [147, 134] width 223 height 196
click at [65, 159] on div "[PHONE_NUMBER] Live | 03:19 ALL TASKS ALL TASKS ACTIVE TASKS TASKS IN WRAP UP" at bounding box center [147, 134] width 223 height 196
click at [961, 19] on icon at bounding box center [951, 17] width 19 height 19
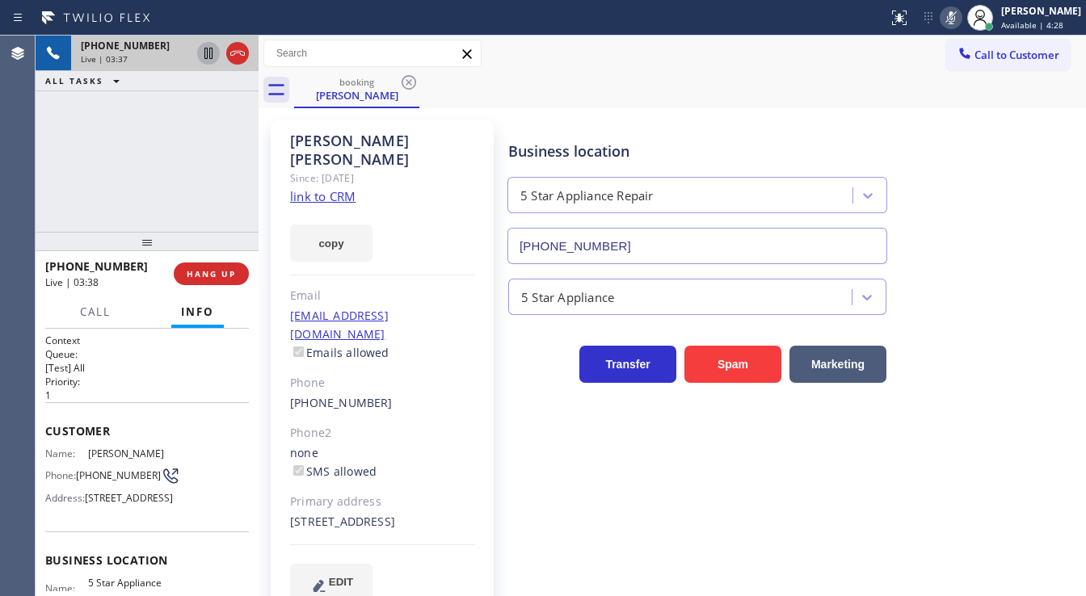
click at [213, 57] on icon at bounding box center [208, 53] width 19 height 19
click at [68, 152] on div "[PHONE_NUMBER] Live | 04:20 ALL TASKS ALL TASKS ACTIVE TASKS TASKS IN WRAP UP" at bounding box center [147, 134] width 223 height 196
click at [48, 175] on div "[PHONE_NUMBER] Live | 04:26 ALL TASKS ALL TASKS ACTIVE TASKS TASKS IN WRAP UP" at bounding box center [147, 134] width 223 height 196
click at [204, 55] on icon at bounding box center [208, 53] width 19 height 19
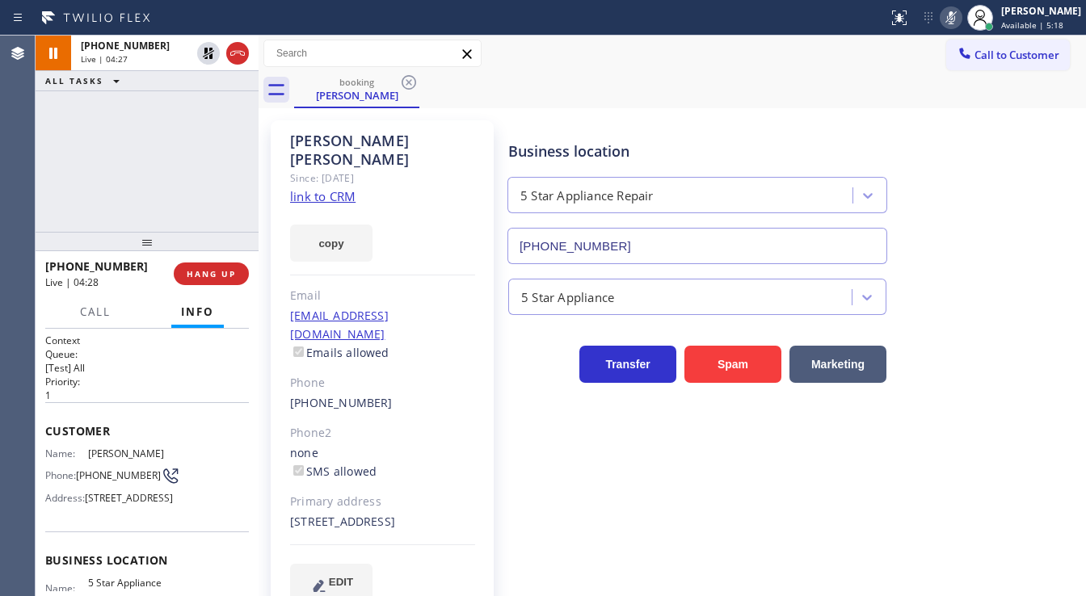
click at [955, 19] on icon at bounding box center [951, 17] width 8 height 13
click at [155, 129] on div "[PHONE_NUMBER] Live | 04:28 ALL TASKS ALL TASKS ACTIVE TASKS TASKS IN WRAP UP" at bounding box center [147, 134] width 223 height 196
click at [0, 149] on div "Agent Desktop" at bounding box center [17, 316] width 35 height 561
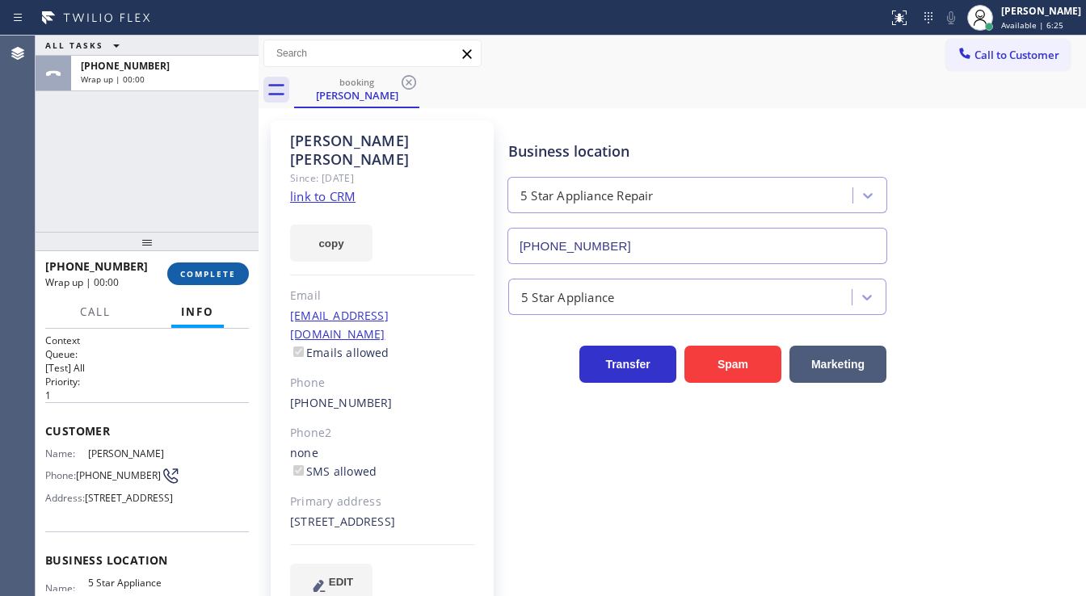
click at [217, 270] on span "COMPLETE" at bounding box center [208, 273] width 56 height 11
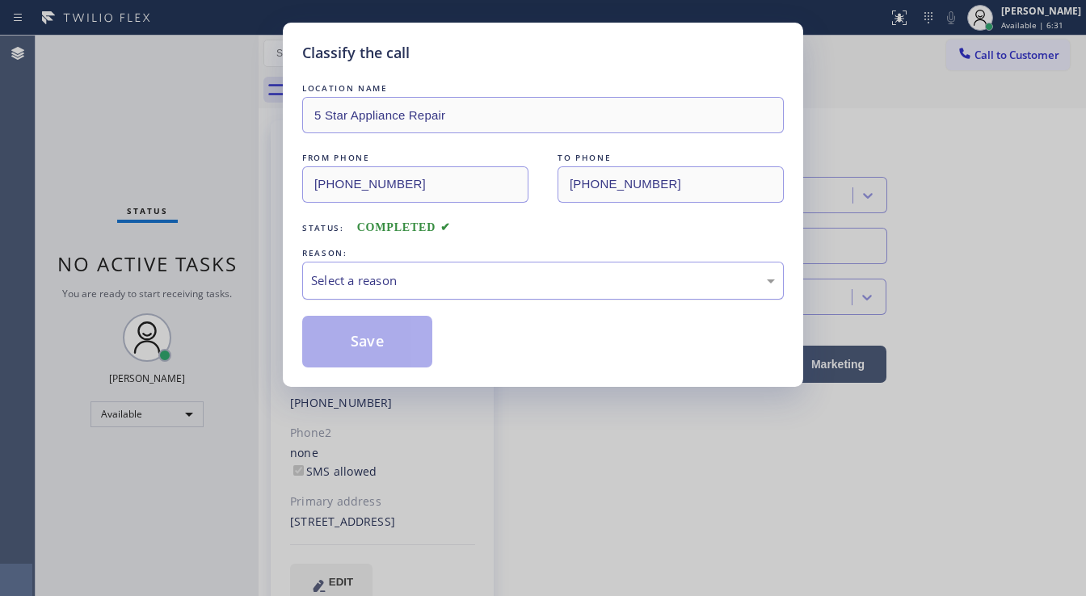
click at [444, 276] on div "Select a reason" at bounding box center [543, 281] width 464 height 19
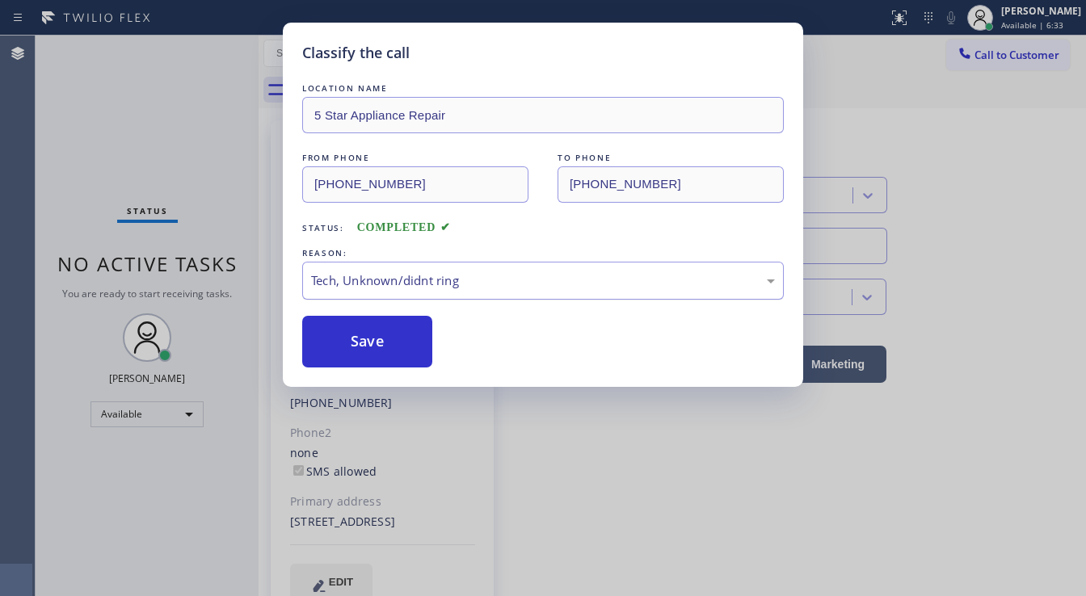
click at [420, 297] on div "Tech, Unknown/didnt ring" at bounding box center [543, 281] width 482 height 38
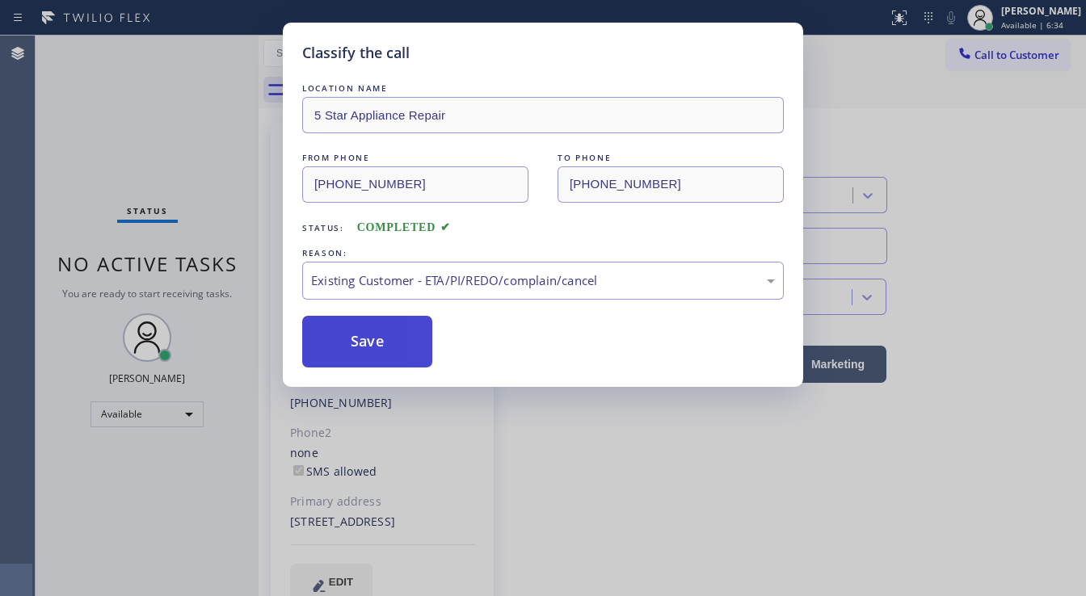
click at [398, 352] on button "Save" at bounding box center [367, 342] width 130 height 52
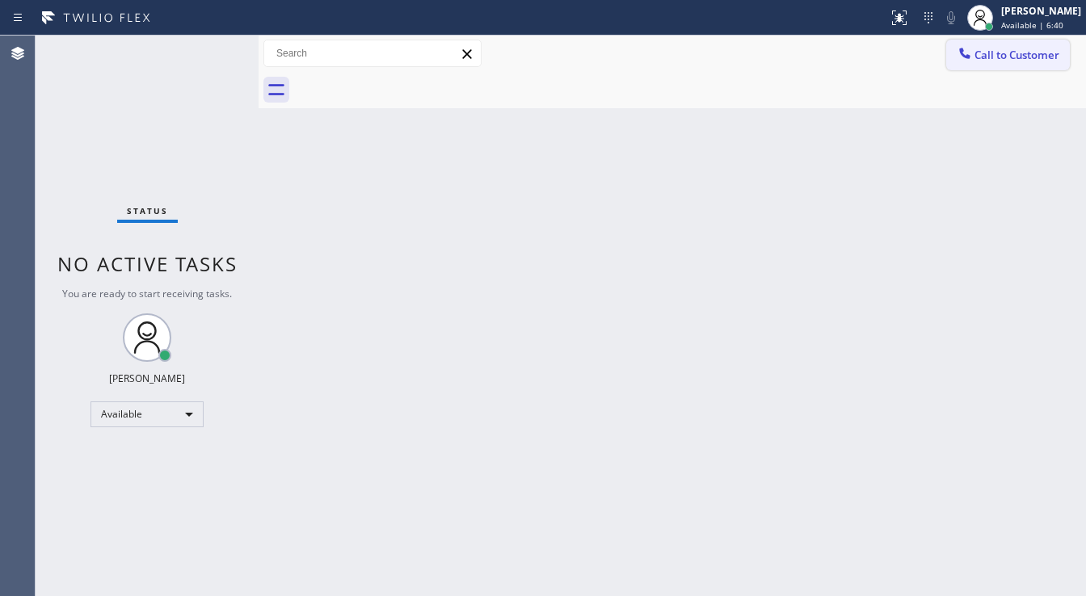
click at [1009, 63] on button "Call to Customer" at bounding box center [1008, 55] width 124 height 31
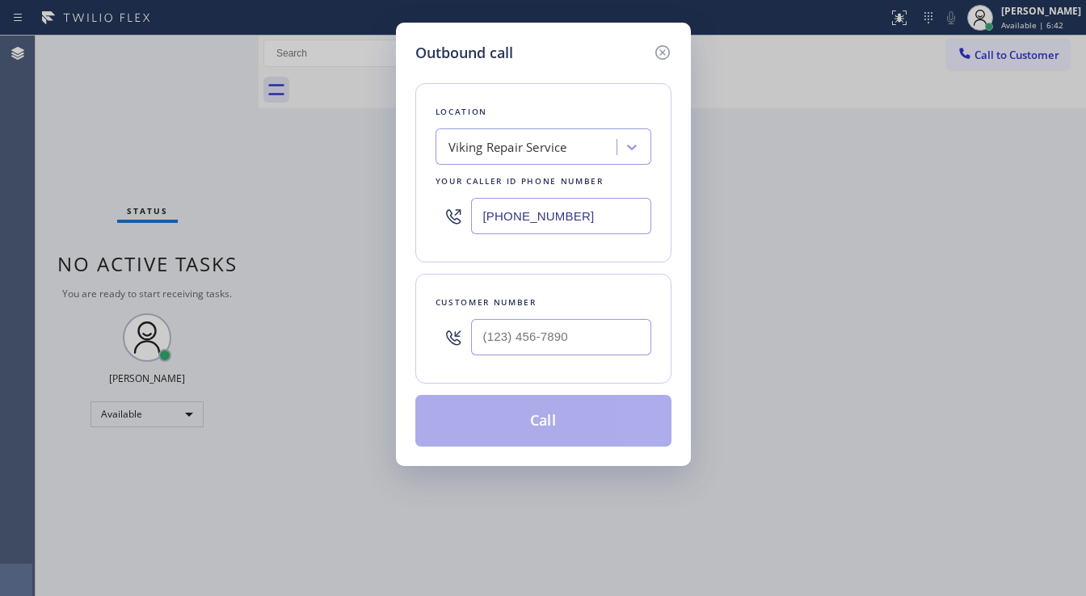
drag, startPoint x: 660, startPoint y: 54, endPoint x: 831, endPoint y: 59, distance: 170.6
click at [663, 55] on icon at bounding box center [662, 52] width 19 height 19
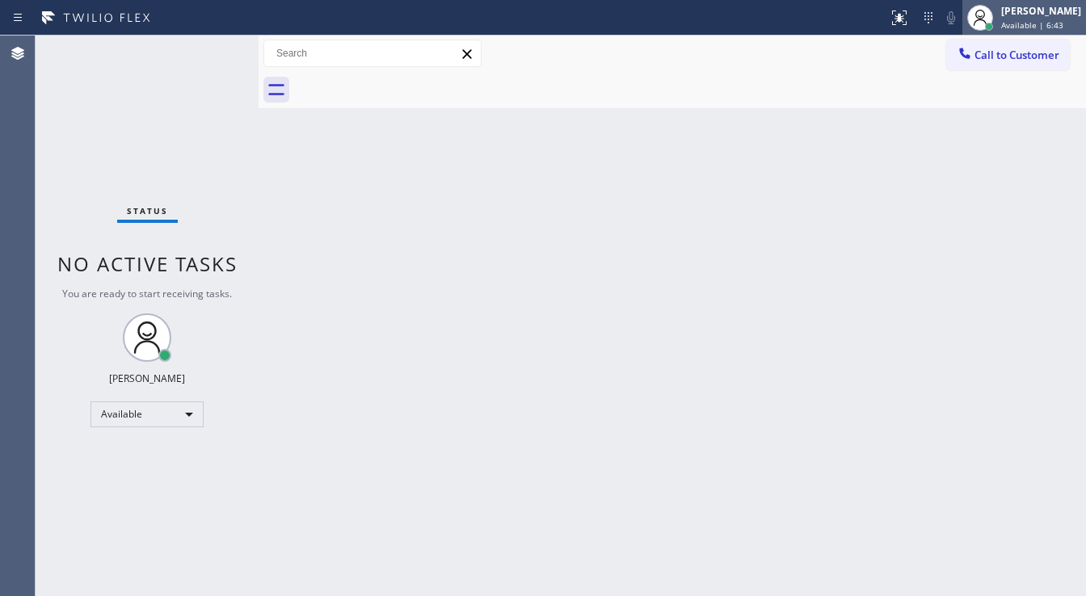
click at [1057, 19] on span "Available | 6:43" at bounding box center [1032, 24] width 62 height 11
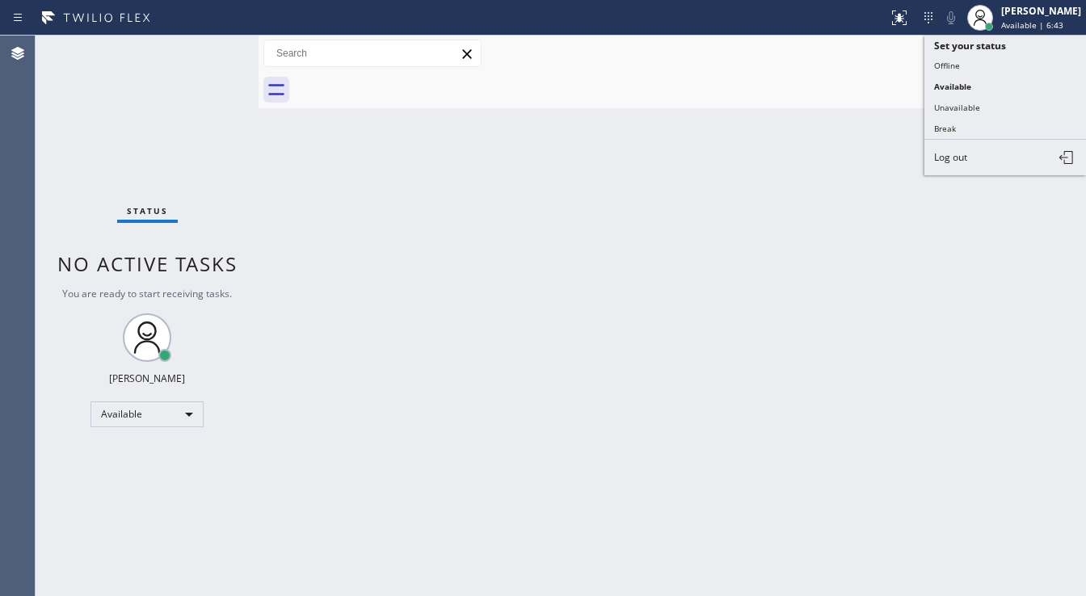
click at [967, 97] on button "Unavailable" at bounding box center [1006, 107] width 162 height 21
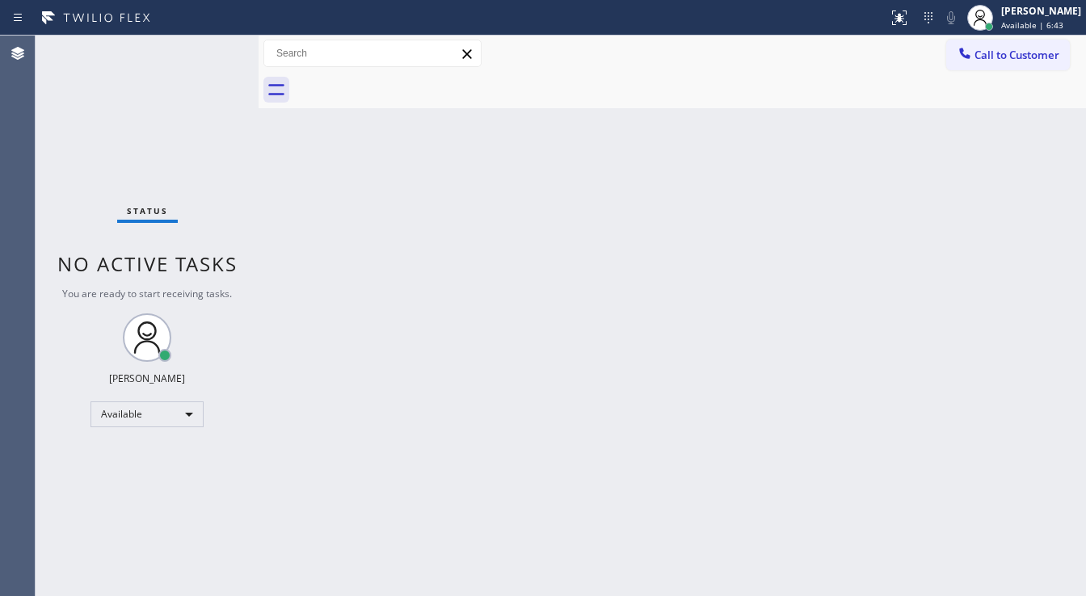
click at [730, 170] on div "Back to Dashboard Change Sender ID Customers Technicians Select a contact Outbo…" at bounding box center [673, 316] width 828 height 561
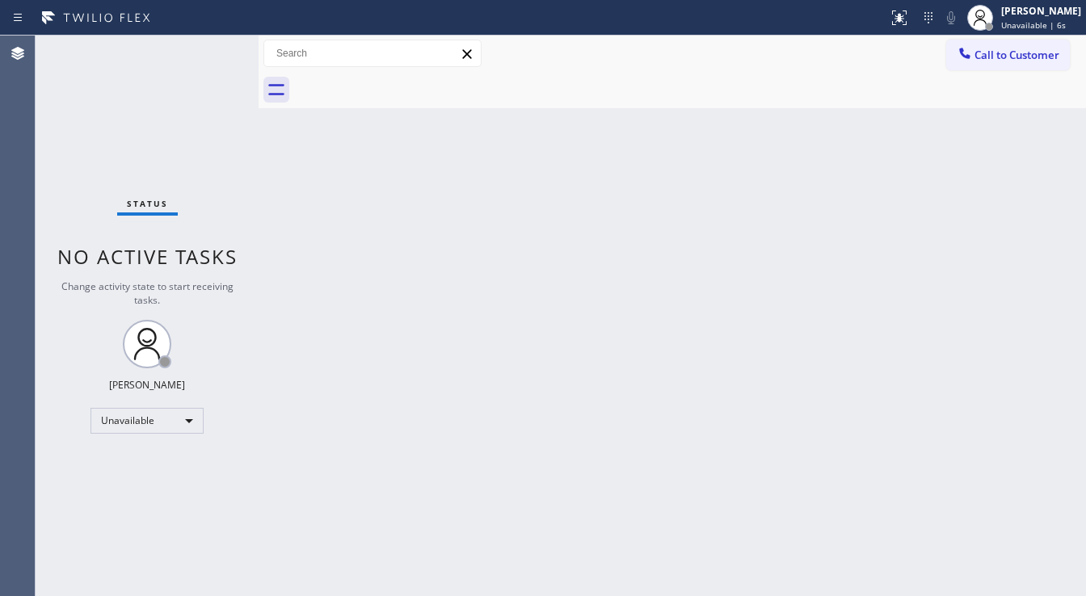
click at [996, 44] on button "Call to Customer" at bounding box center [1008, 55] width 124 height 31
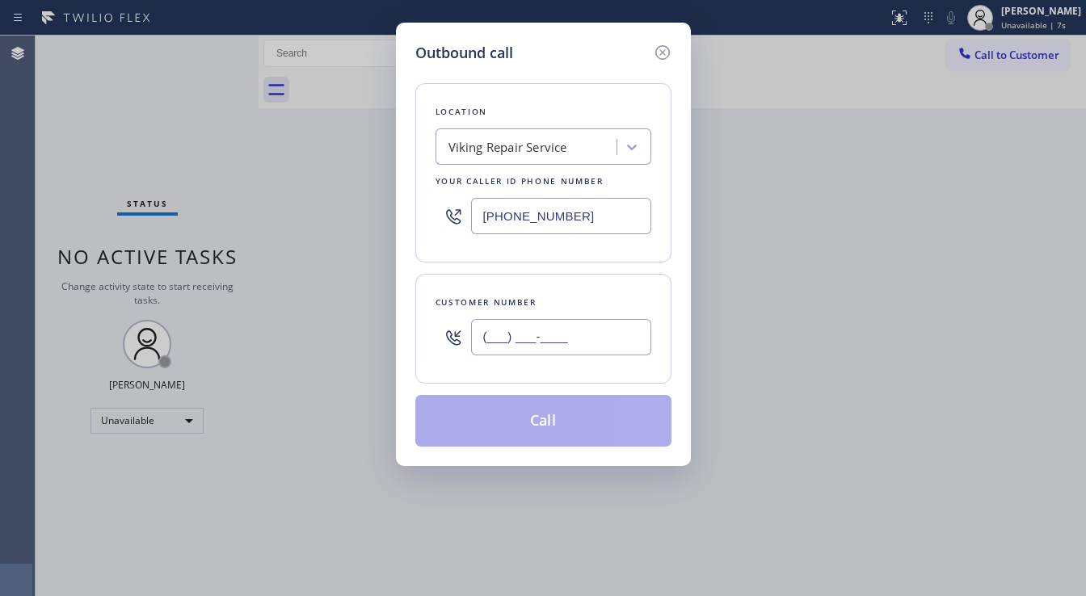
click at [524, 328] on input "(___) ___-____" at bounding box center [561, 337] width 180 height 36
paste input "972) 742-1355"
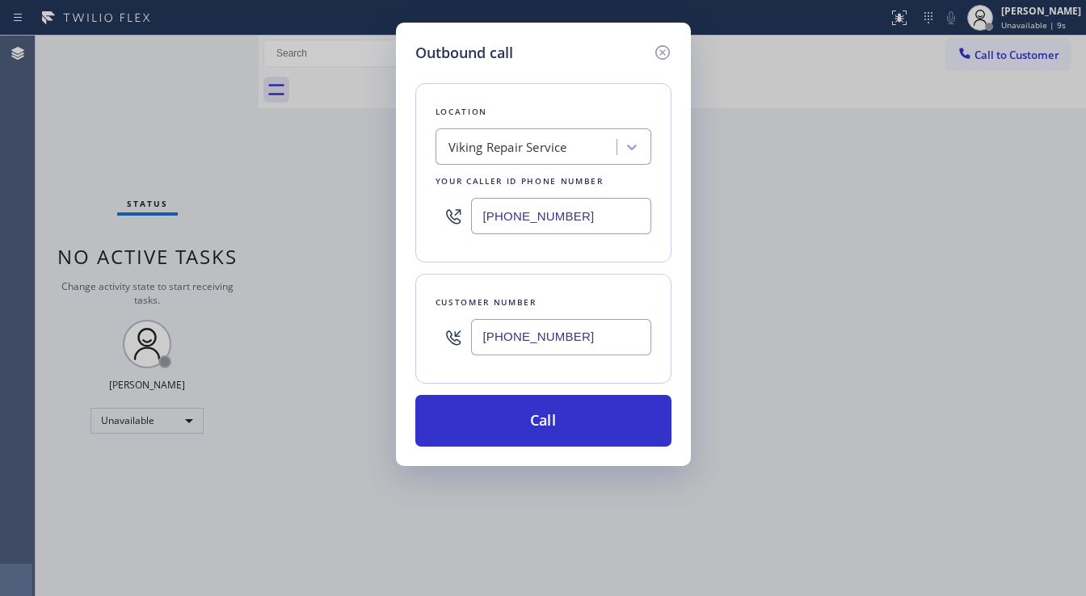
type input "[PHONE_NUMBER]"
click at [517, 207] on input "[PHONE_NUMBER]" at bounding box center [561, 216] width 180 height 36
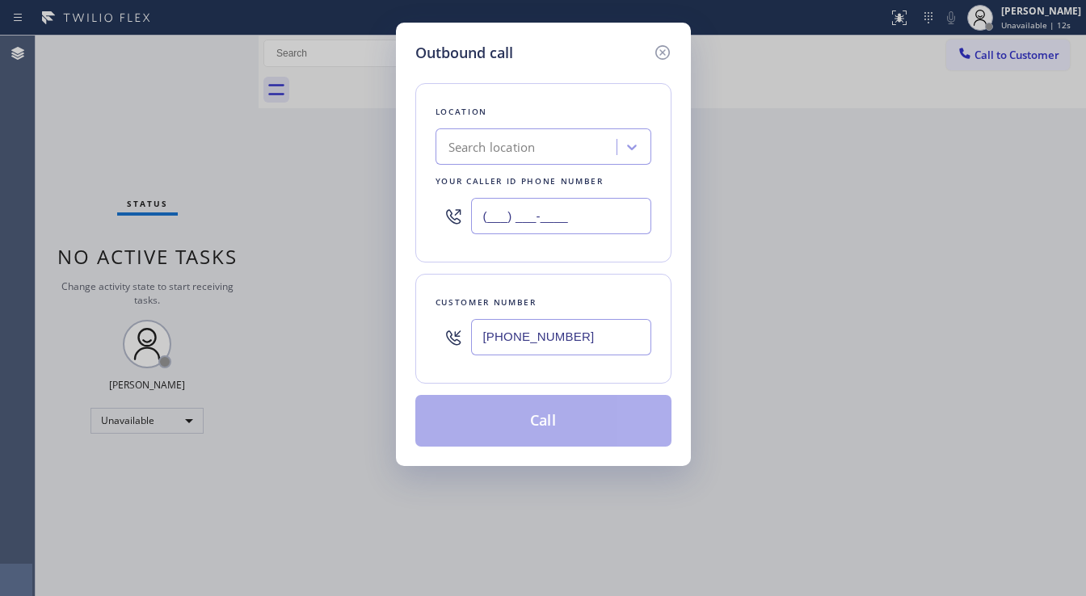
type input "(___) ___-____"
click at [524, 156] on div "Search location" at bounding box center [528, 147] width 176 height 28
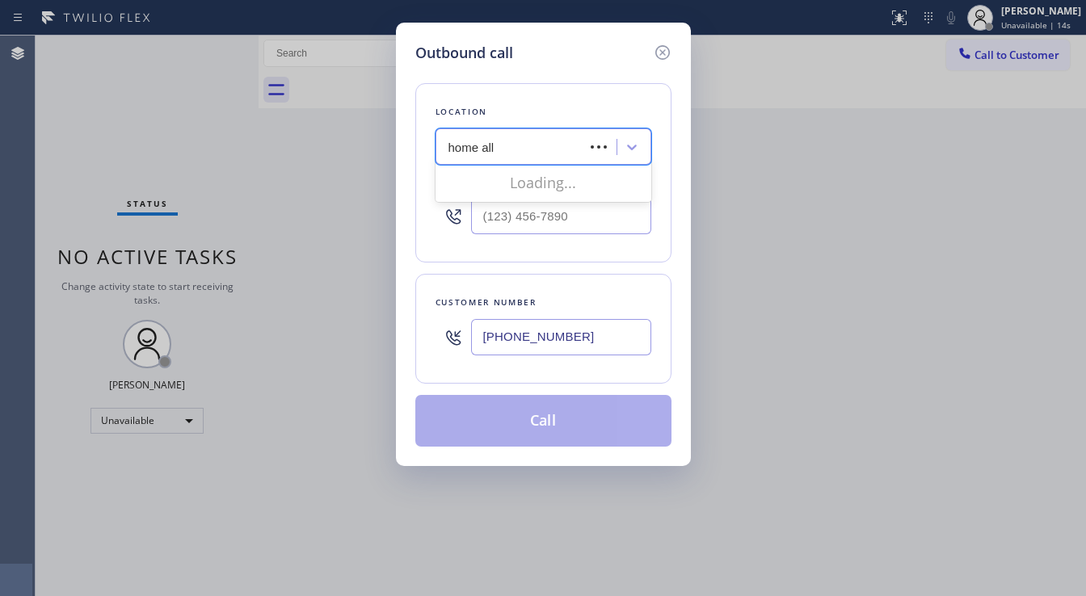
type input "home [MEDICAL_DATA]"
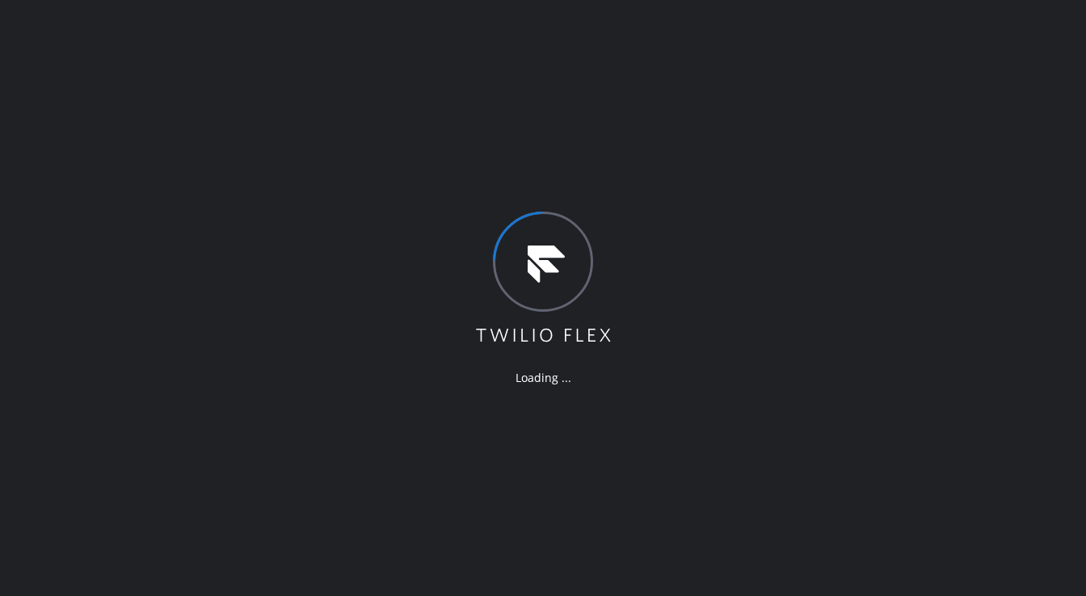
click at [370, 40] on div "Loading ..." at bounding box center [543, 298] width 1086 height 596
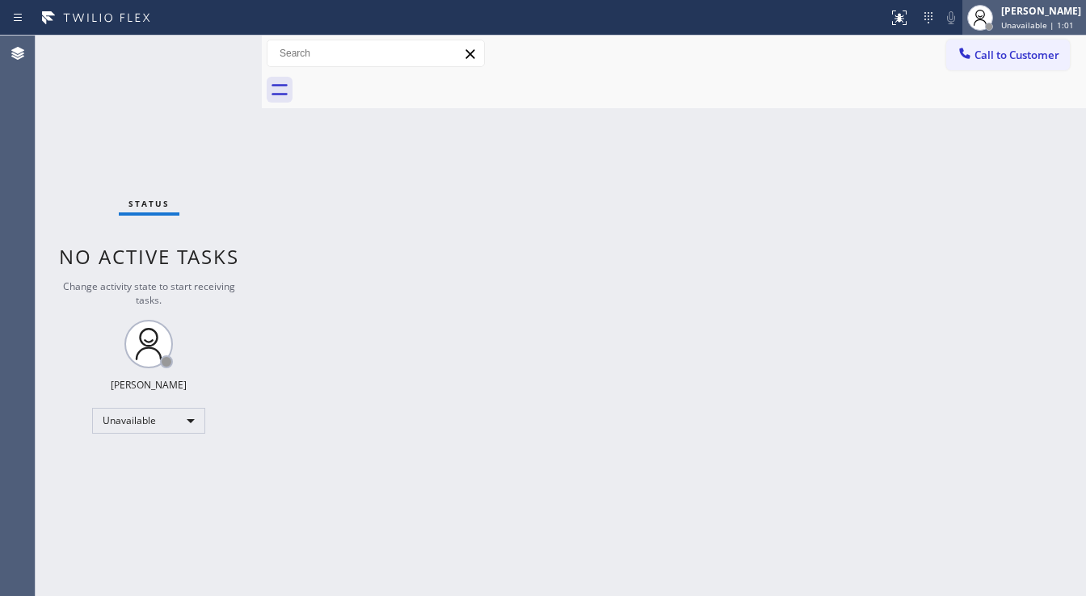
click at [1010, 16] on div "[PERSON_NAME] Unavailable | 1:01" at bounding box center [1042, 17] width 88 height 28
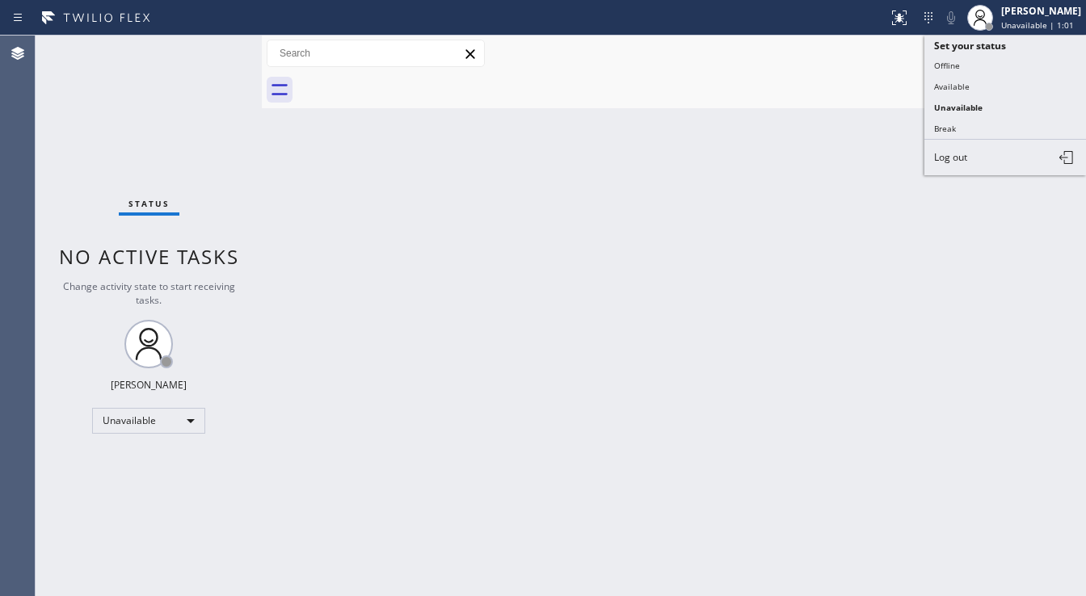
click at [672, 131] on div "Back to Dashboard Change Sender ID Customers Technicians Select a contact Outbo…" at bounding box center [674, 316] width 824 height 561
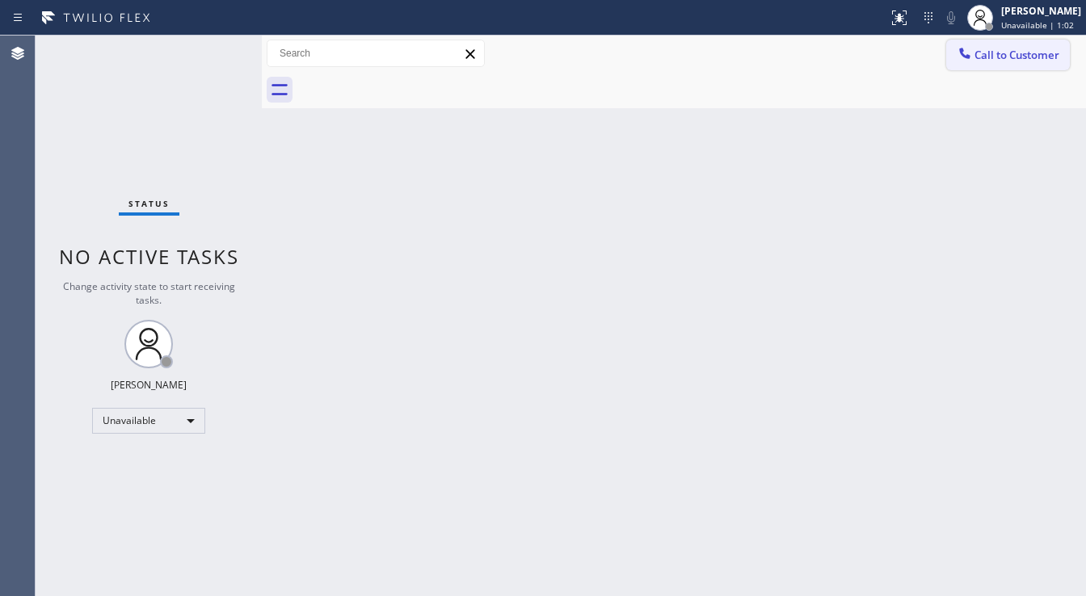
click at [1013, 43] on button "Call to Customer" at bounding box center [1008, 55] width 124 height 31
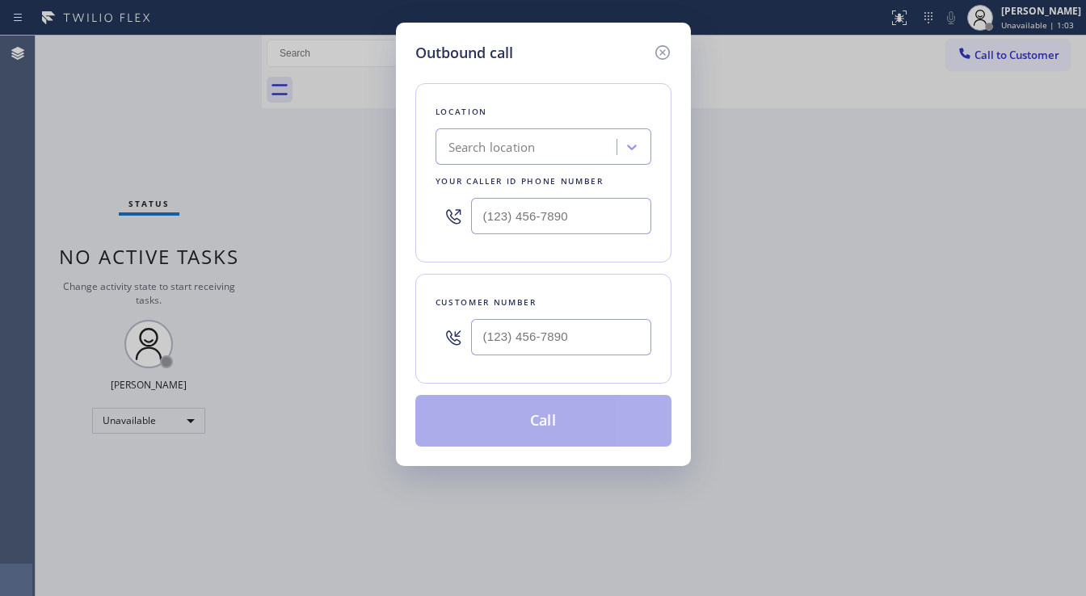
type input "(___) ___-____"
click at [534, 332] on input "(___) ___-____" at bounding box center [561, 337] width 180 height 36
paste input "972) 742-1355"
type input "[PHONE_NUMBER]"
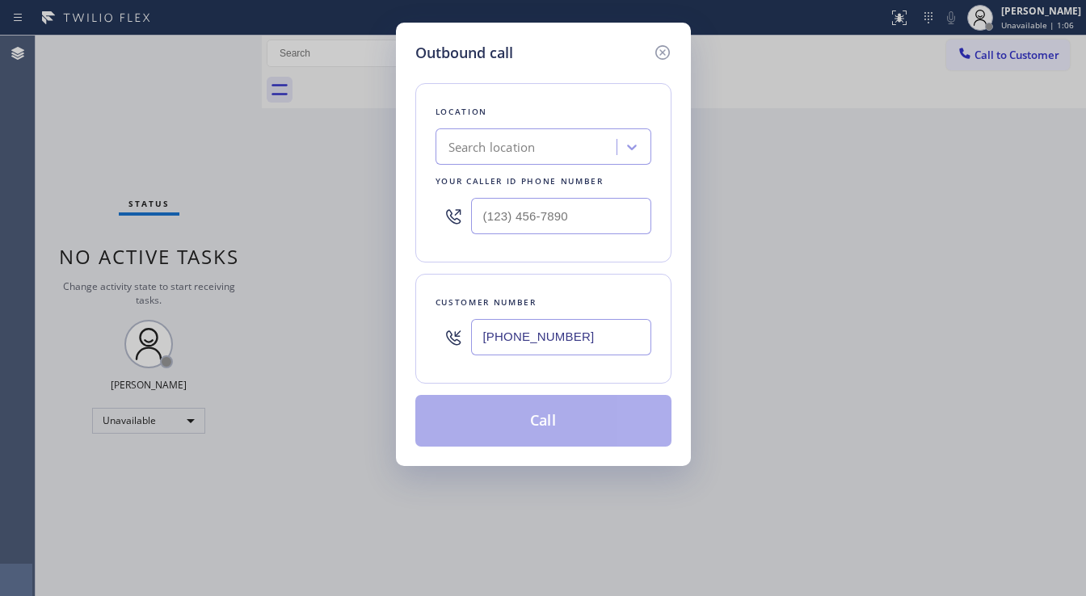
type input "(___) ___-____"
click at [540, 225] on input "(___) ___-____" at bounding box center [561, 216] width 180 height 36
type input "(___) ___-____"
click at [533, 154] on div "Search location" at bounding box center [492, 147] width 87 height 19
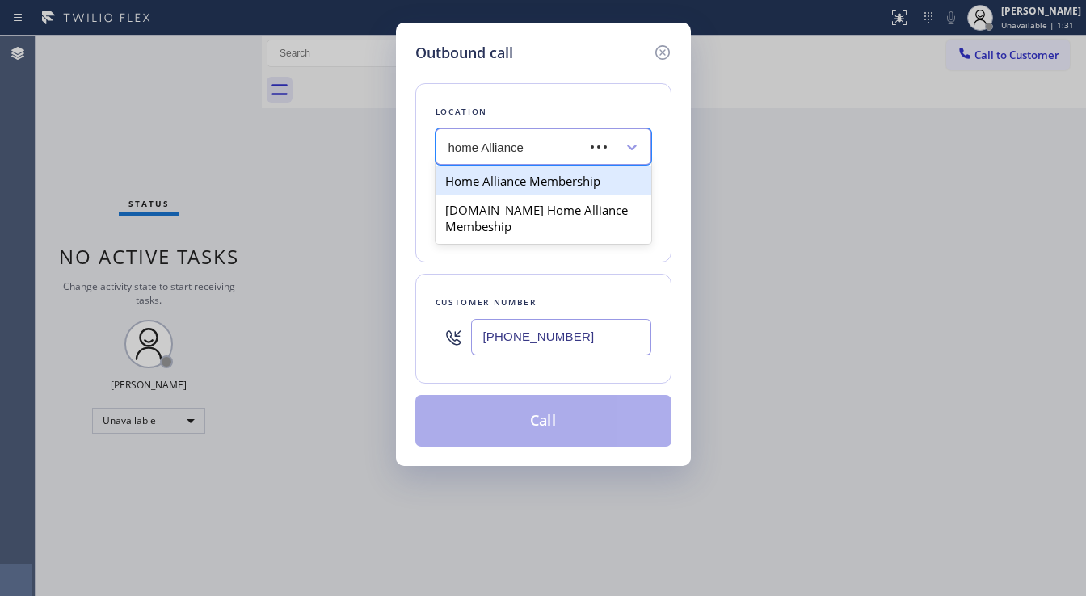
type input "home Alliance"
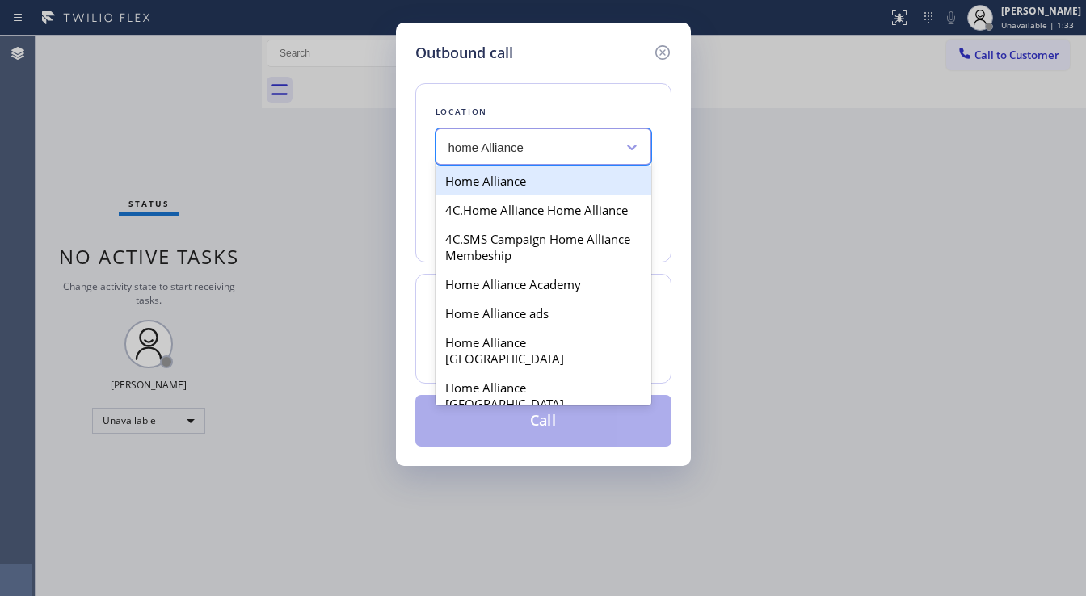
click at [529, 183] on div "Home Alliance" at bounding box center [544, 180] width 216 height 29
type input "[PHONE_NUMBER]"
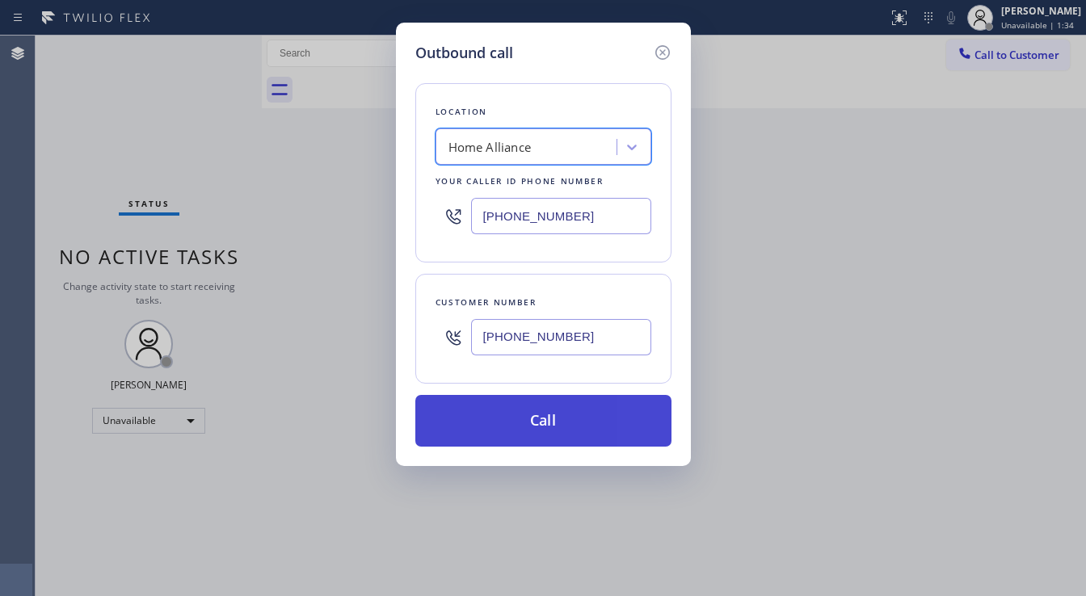
click at [530, 414] on button "Call" at bounding box center [543, 421] width 256 height 52
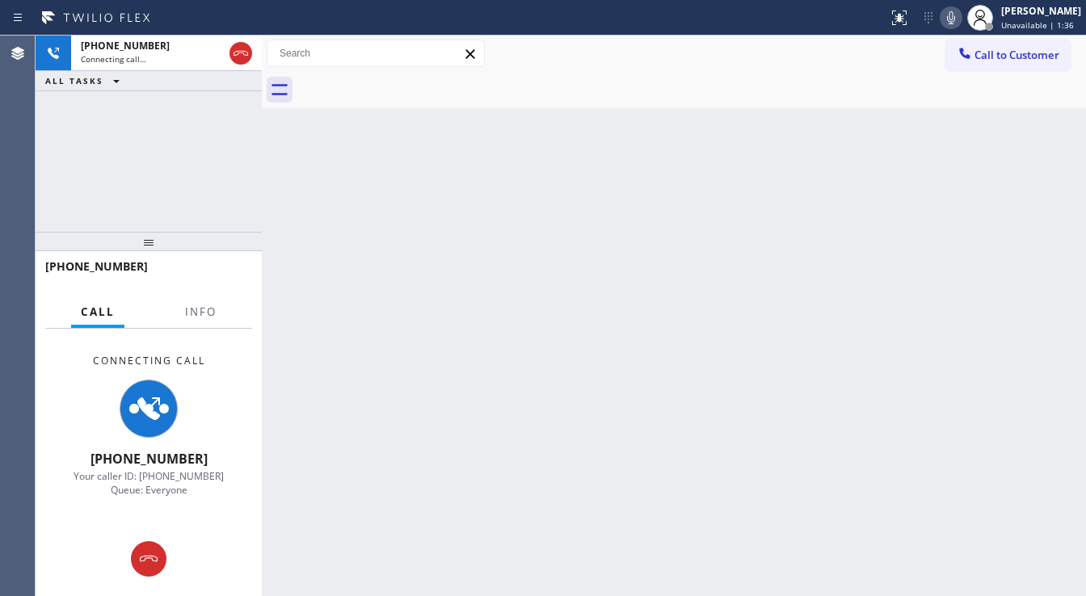
click at [951, 24] on div at bounding box center [951, 17] width 23 height 19
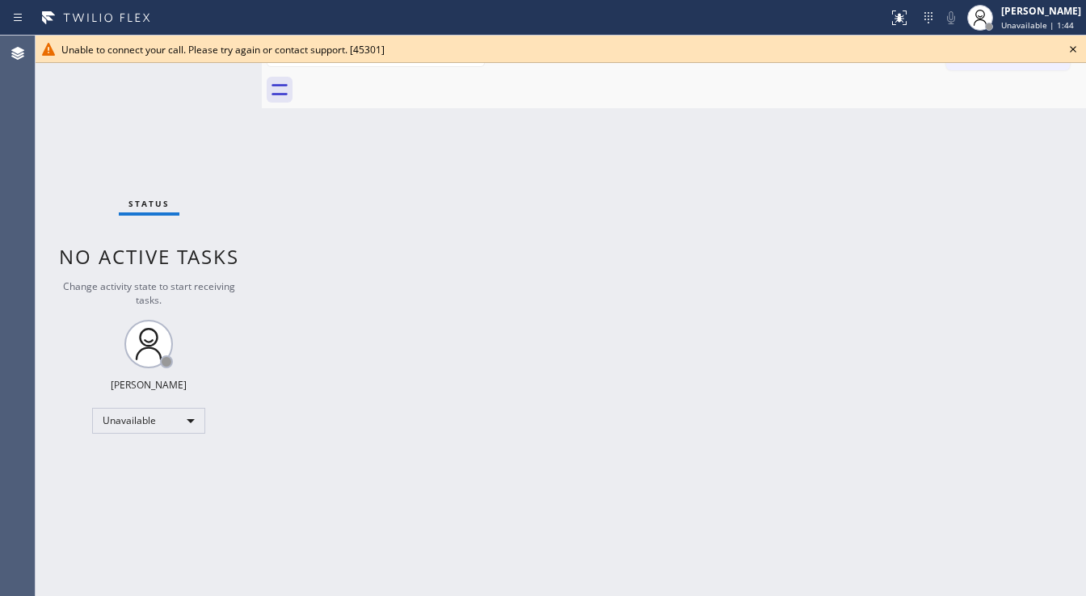
click at [52, 141] on div "Status No active tasks Change activity state to start receiving tasks. [PERSON_…" at bounding box center [149, 316] width 226 height 561
click at [1072, 52] on icon at bounding box center [1073, 49] width 19 height 19
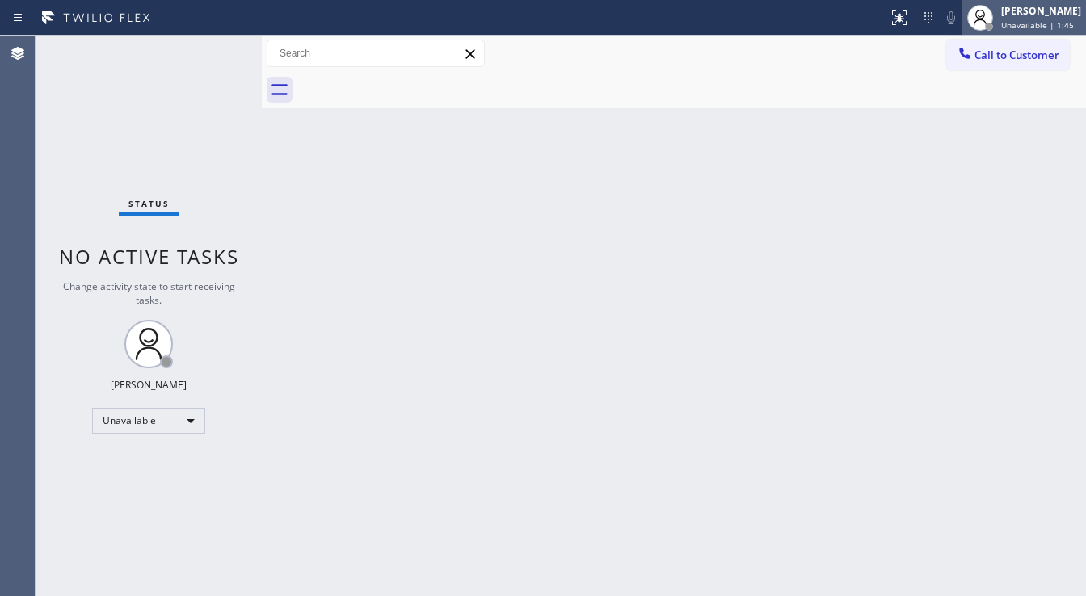
click at [1031, 1] on div "Michael Javier Unavailable | 1:45" at bounding box center [1025, 18] width 124 height 36
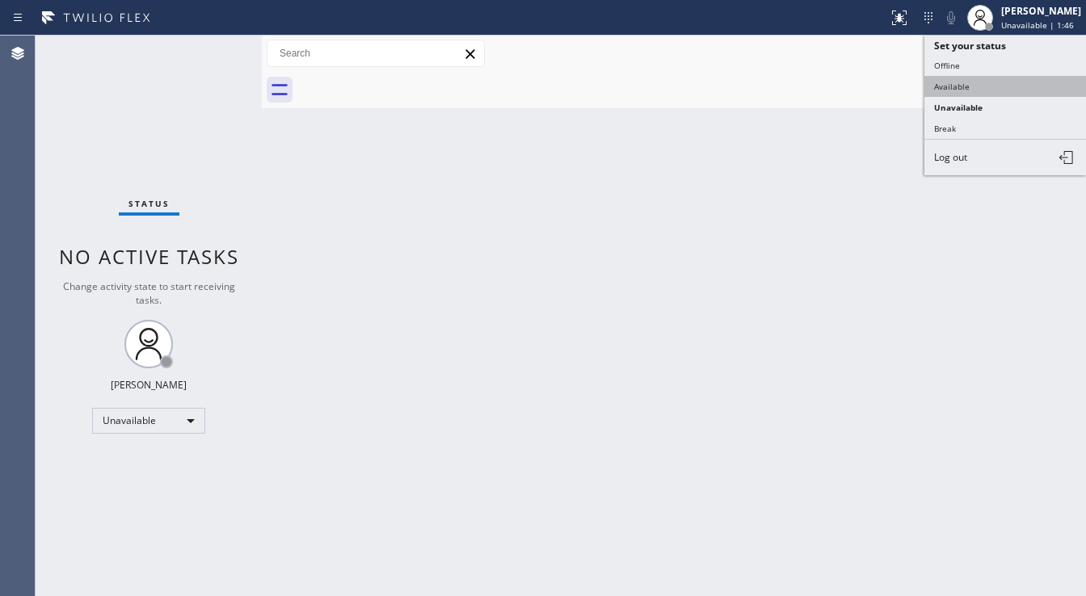
click at [975, 78] on button "Available" at bounding box center [1006, 86] width 162 height 21
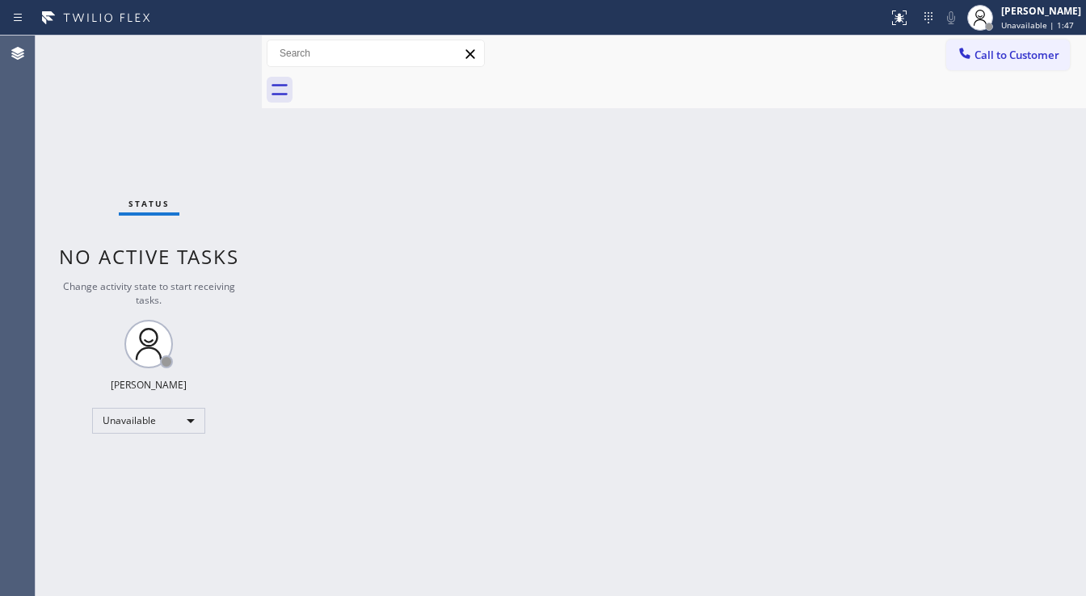
click at [608, 188] on div "Back to Dashboard Change Sender ID Customers Technicians Select a contact Outbo…" at bounding box center [674, 316] width 824 height 561
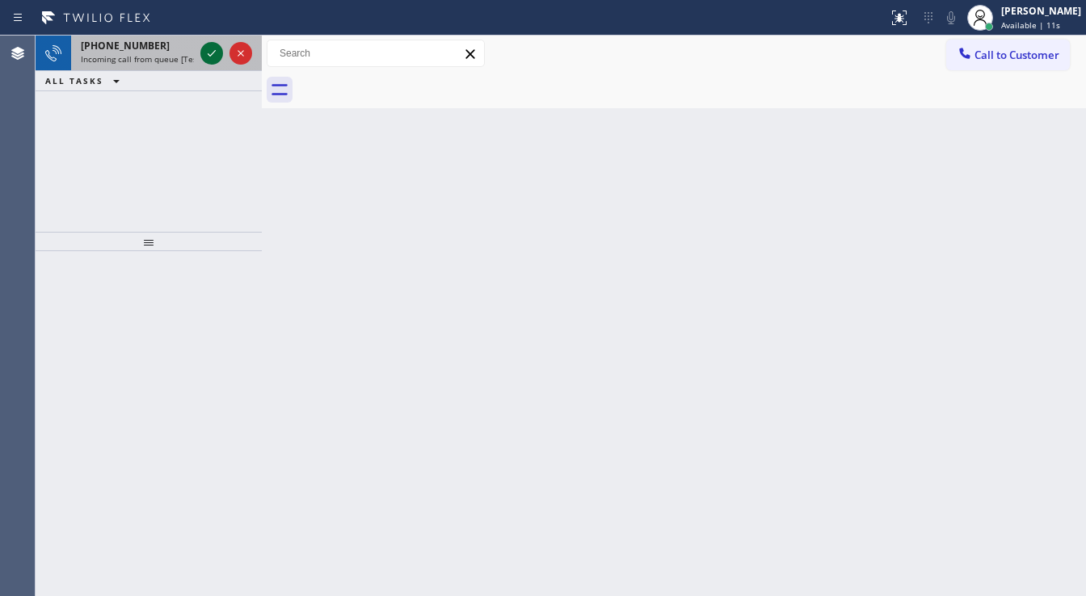
click at [216, 55] on icon at bounding box center [211, 53] width 19 height 19
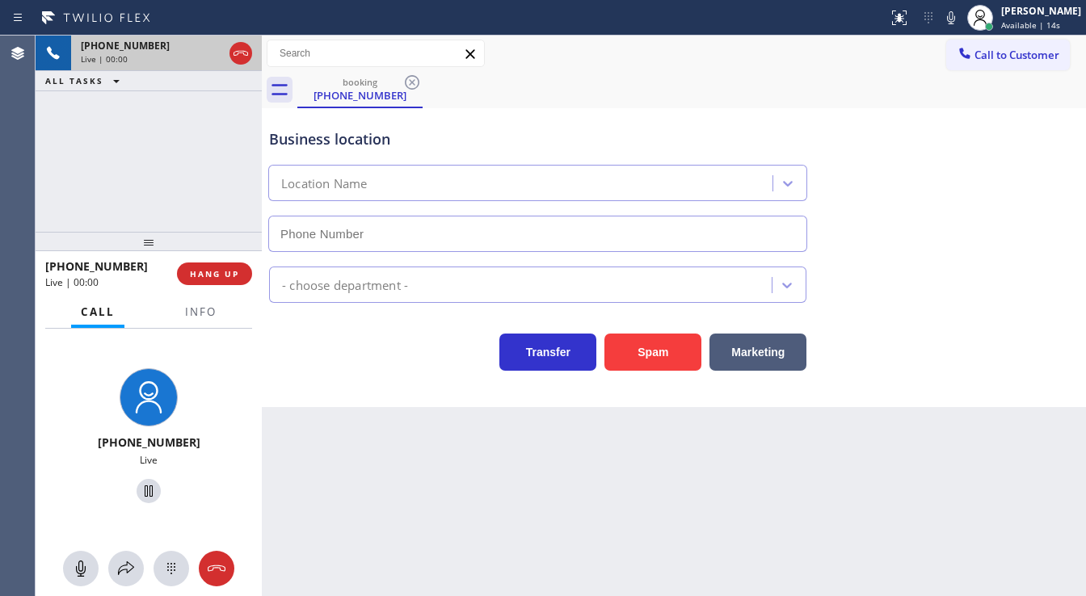
type input "(661) 349-4879"
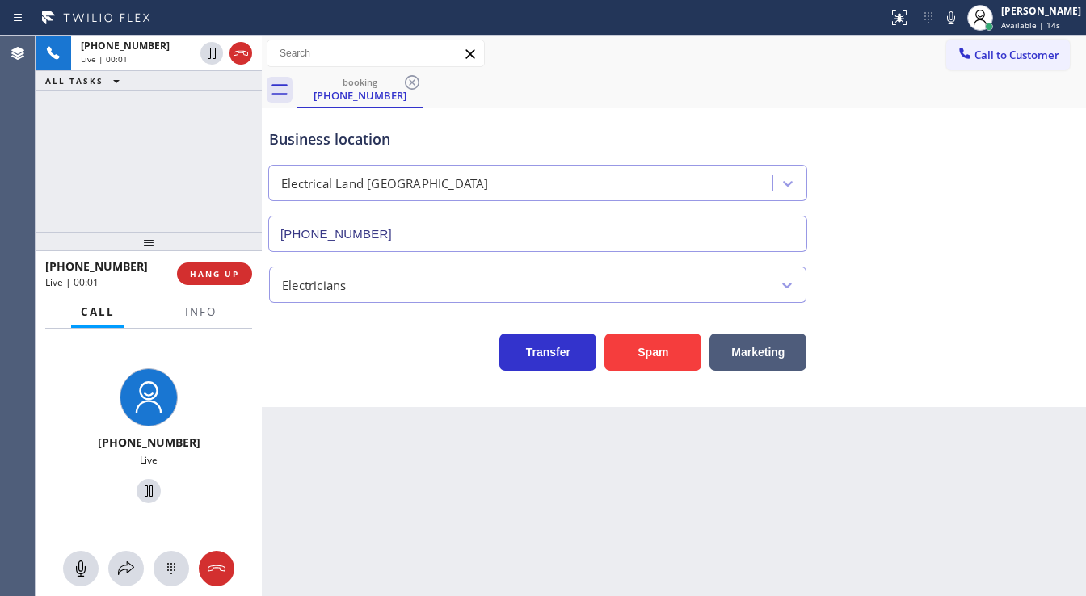
click at [74, 160] on div "+12138106633 Live | 00:01 ALL TASKS ALL TASKS ACTIVE TASKS TASKS IN WRAP UP" at bounding box center [149, 134] width 226 height 196
click at [146, 175] on div "+12138106633 Live | 00:01 ALL TASKS ALL TASKS ACTIVE TASKS TASKS IN WRAP UP" at bounding box center [149, 134] width 226 height 196
click at [57, 162] on div "+12138106633 Live | 00:08 ALL TASKS ALL TASKS ACTIVE TASKS TASKS IN WRAP UP" at bounding box center [149, 134] width 226 height 196
drag, startPoint x: 200, startPoint y: 314, endPoint x: 177, endPoint y: 305, distance: 25.4
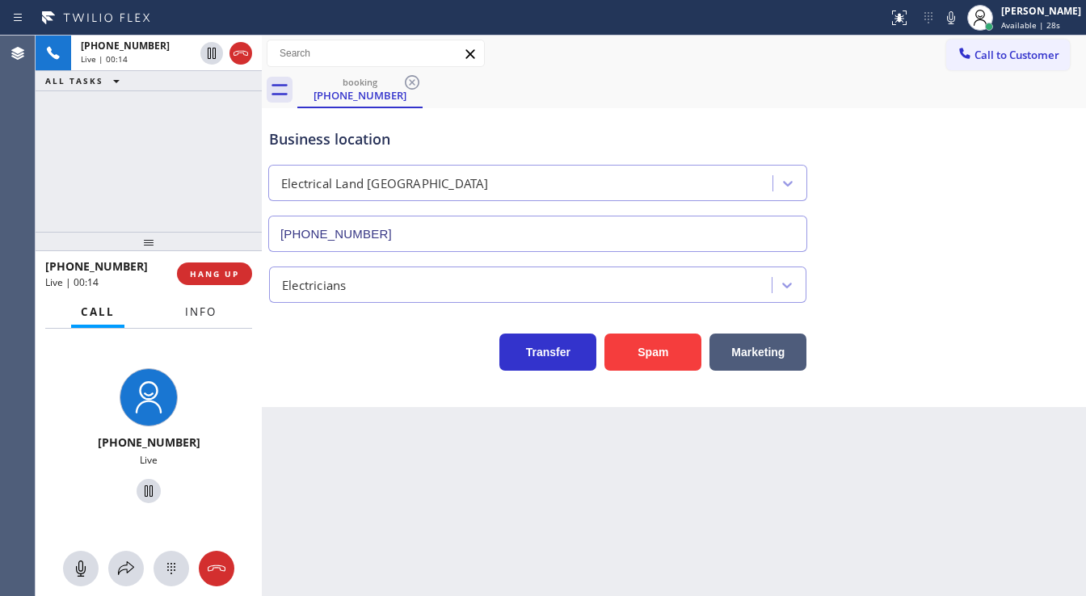
click at [200, 314] on span "Info" at bounding box center [201, 312] width 32 height 15
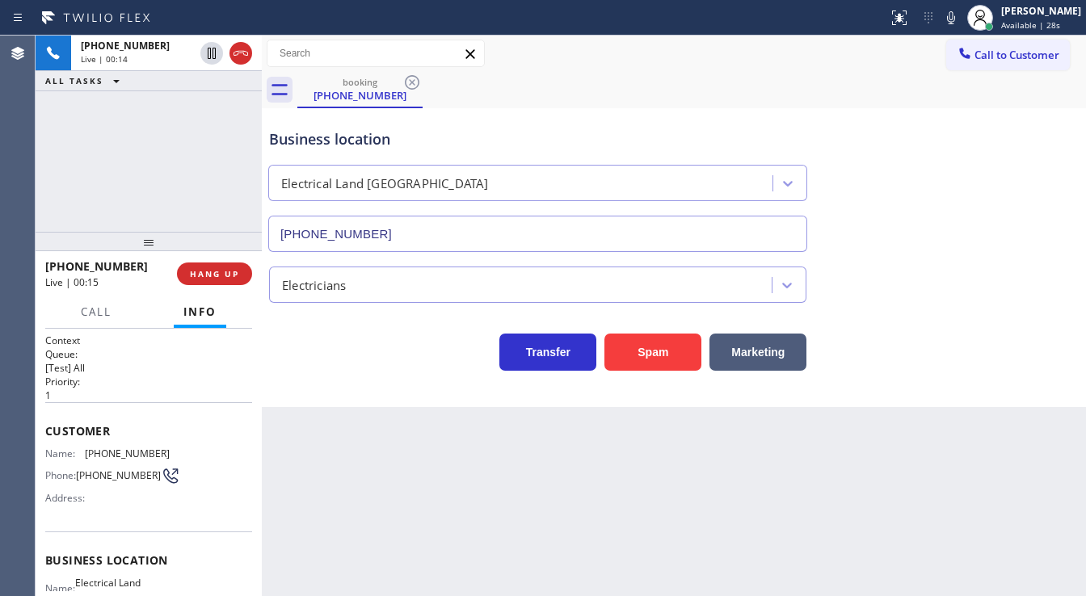
click at [121, 181] on div "+12138106633 Live | 00:14 ALL TASKS ALL TASKS ACTIVE TASKS TASKS IN WRAP UP" at bounding box center [149, 134] width 226 height 196
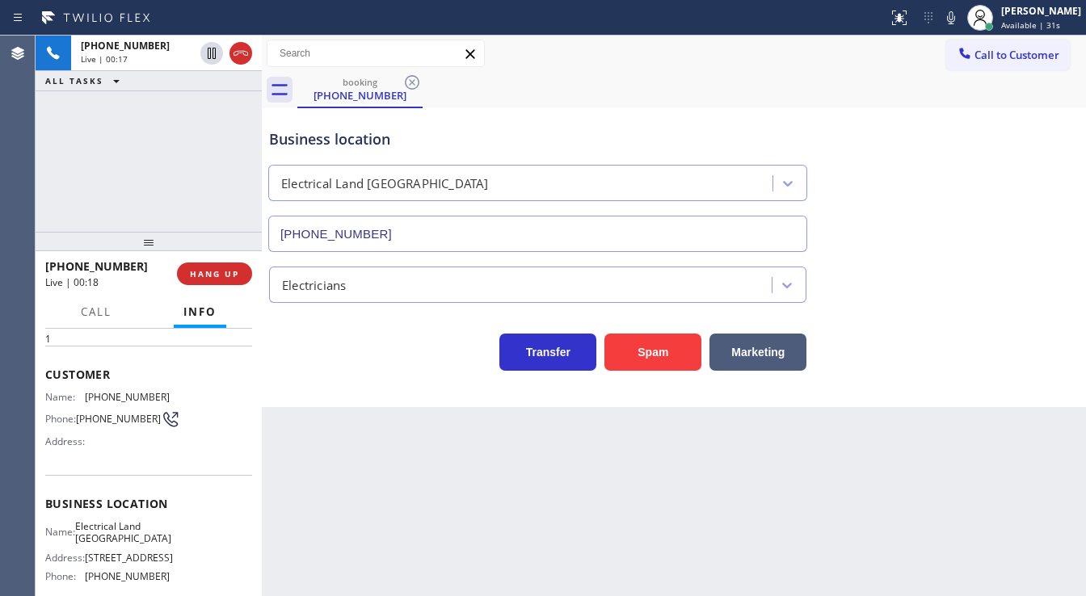
scroll to position [37, 0]
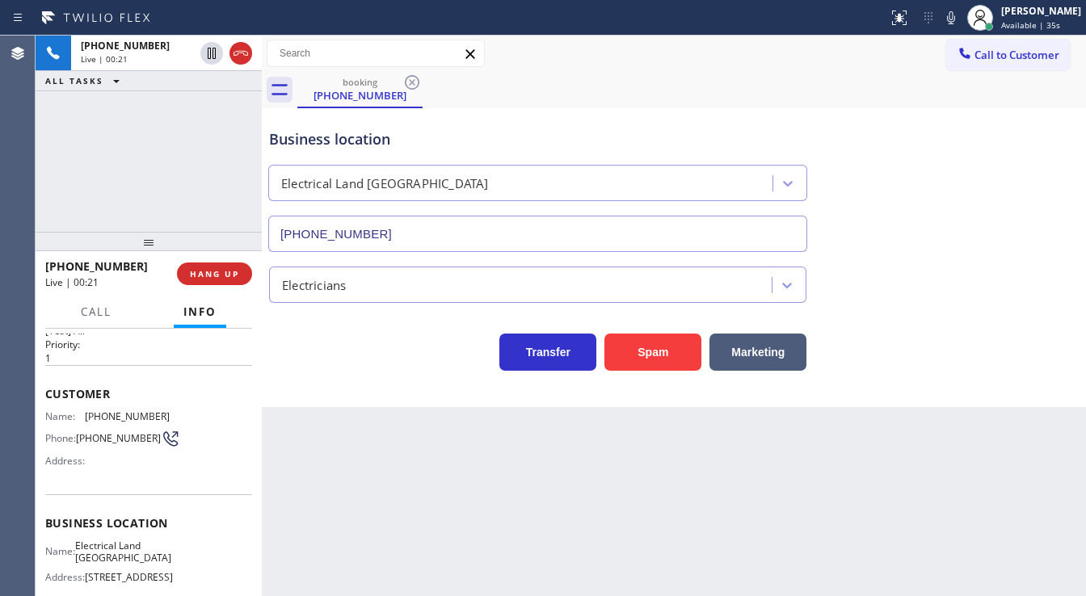
click at [137, 173] on div "+12138106633 Live | 00:21 ALL TASKS ALL TASKS ACTIVE TASKS TASKS IN WRAP UP" at bounding box center [149, 134] width 226 height 196
click at [116, 189] on div "+12138106633 Live | 01:32 ALL TASKS ALL TASKS ACTIVE TASKS TASKS IN WRAP UP" at bounding box center [149, 134] width 226 height 196
drag, startPoint x: 84, startPoint y: 411, endPoint x: 159, endPoint y: 415, distance: 75.3
click at [159, 415] on div "Name: (213) 810-6633" at bounding box center [107, 417] width 124 height 12
copy div "(213) 810-6633"
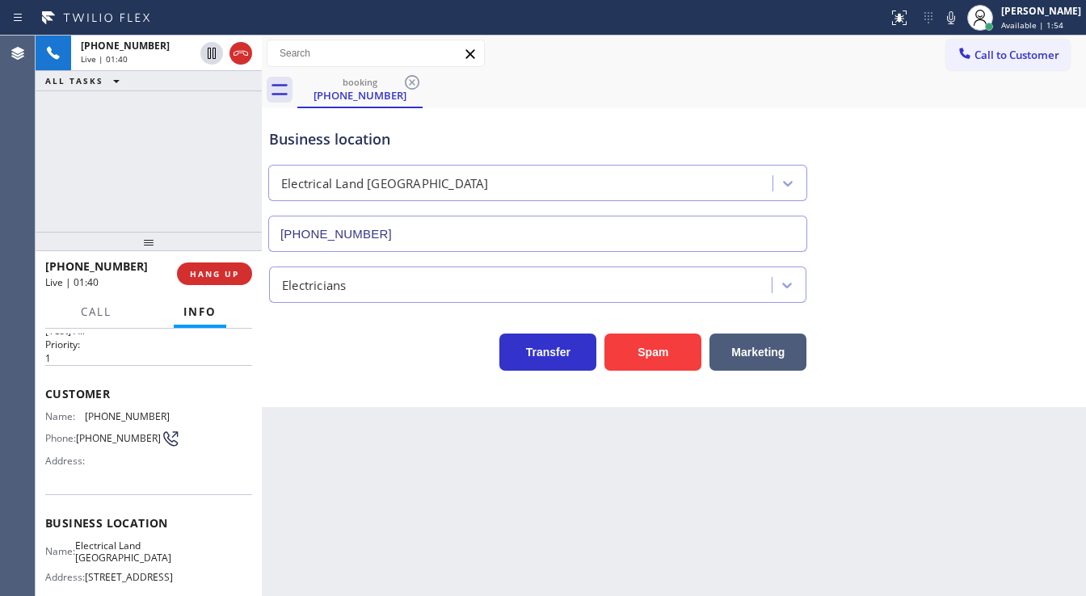
click at [167, 182] on div "+12138106633 Live | 01:40 ALL TASKS ALL TASKS ACTIVE TASKS TASKS IN WRAP UP" at bounding box center [149, 134] width 226 height 196
click at [141, 191] on div "+12138106633 Live | 01:42 ALL TASKS ALL TASKS ACTIVE TASKS TASKS IN WRAP UP" at bounding box center [149, 134] width 226 height 196
click at [176, 194] on div "+12138106633 Live | 02:22 ALL TASKS ALL TASKS ACTIVE TASKS TASKS IN WRAP UP" at bounding box center [149, 134] width 226 height 196
drag, startPoint x: 60, startPoint y: 175, endPoint x: 126, endPoint y: 200, distance: 70.6
click at [66, 177] on div "+12138106633 Live | 02:40 ALL TASKS ALL TASKS ACTIVE TASKS TASKS IN WRAP UP" at bounding box center [149, 134] width 226 height 196
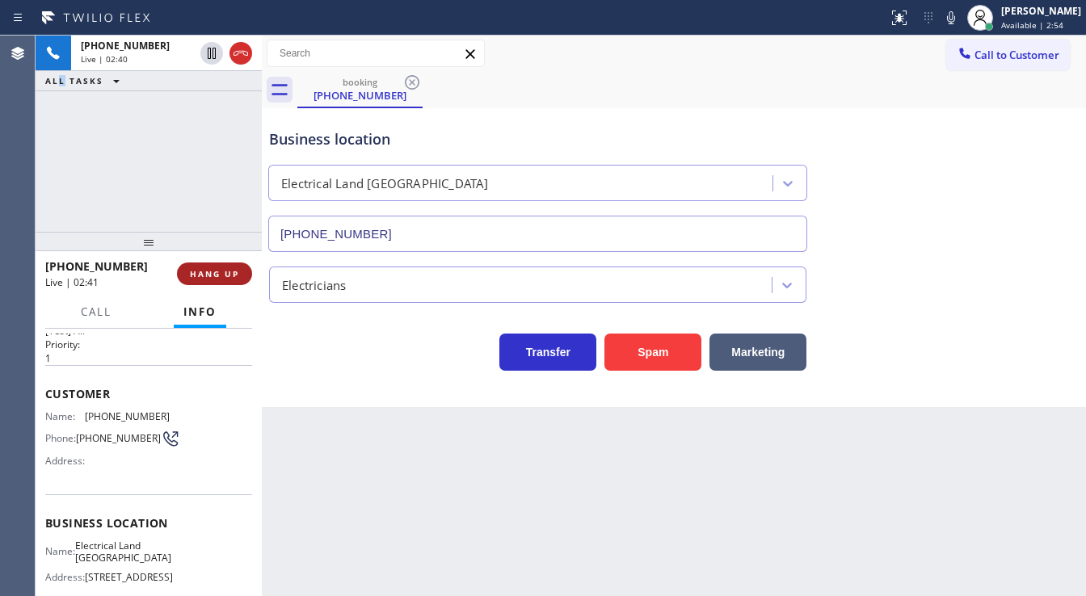
click at [245, 272] on button "HANG UP" at bounding box center [214, 274] width 75 height 23
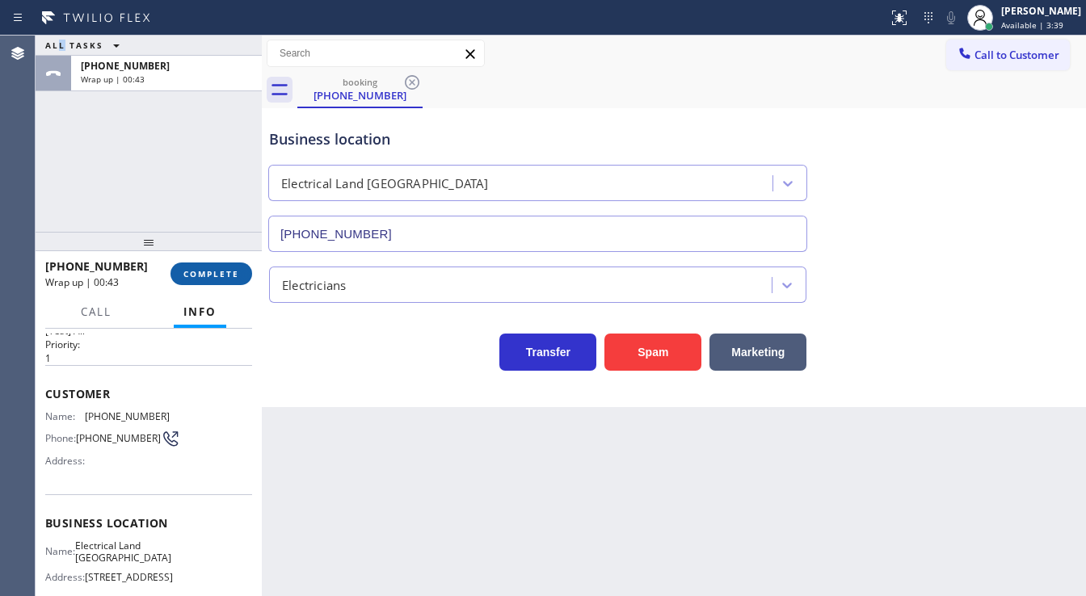
click at [234, 272] on span "COMPLETE" at bounding box center [211, 273] width 56 height 11
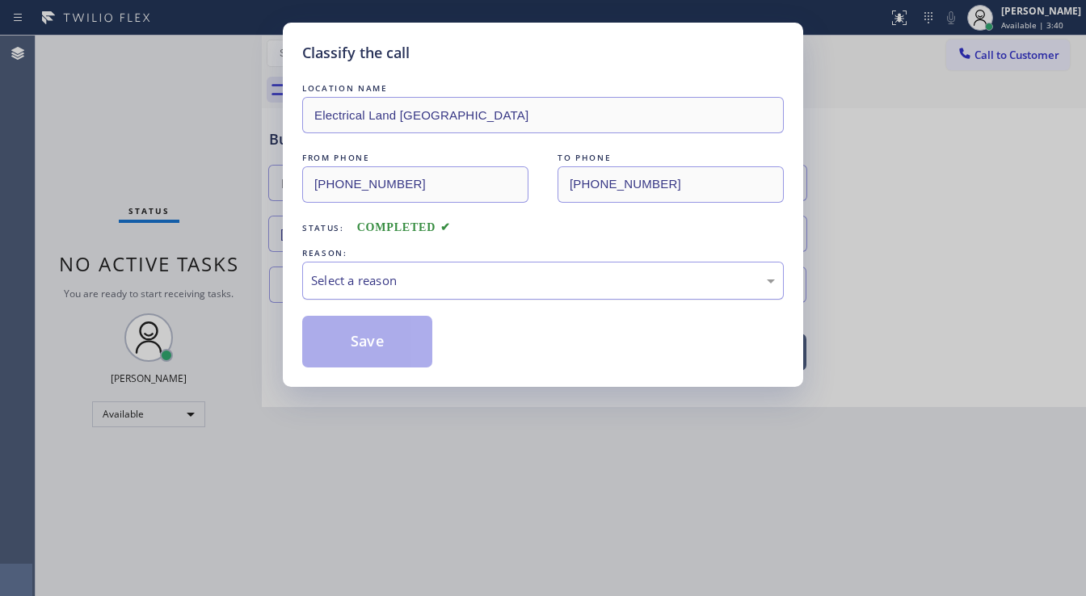
click at [390, 284] on div "Select a reason" at bounding box center [543, 281] width 464 height 19
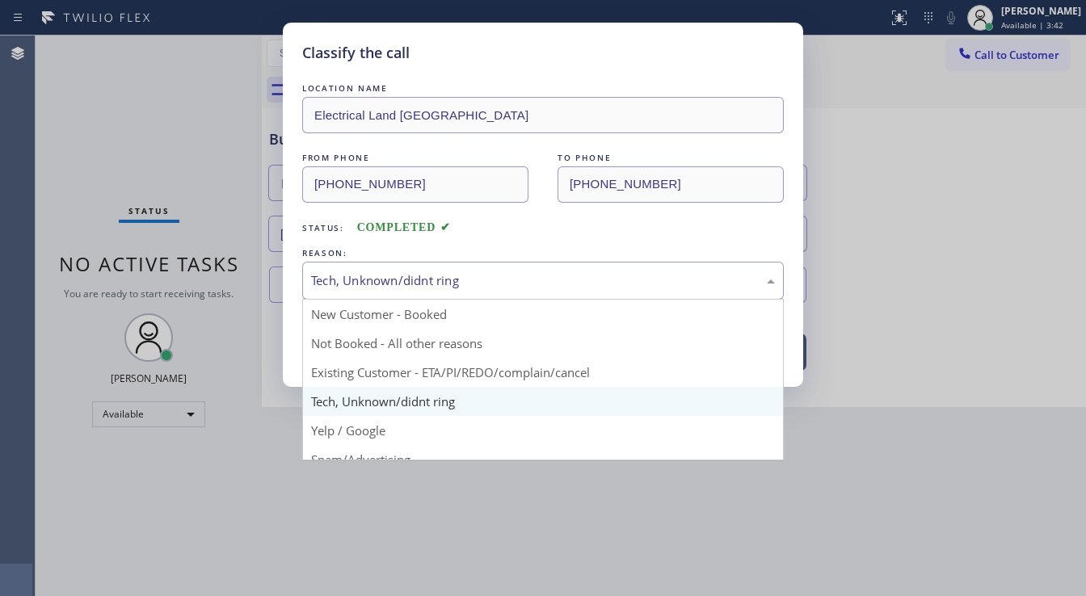
click at [378, 267] on div "Tech, Unknown/didnt ring" at bounding box center [543, 281] width 482 height 38
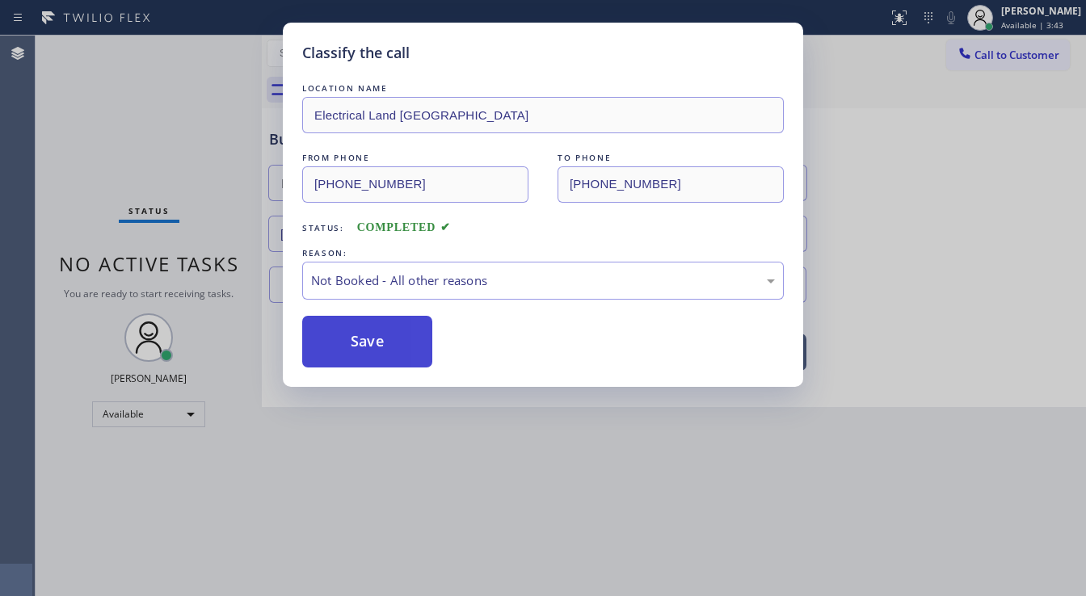
click at [364, 343] on button "Save" at bounding box center [367, 342] width 130 height 52
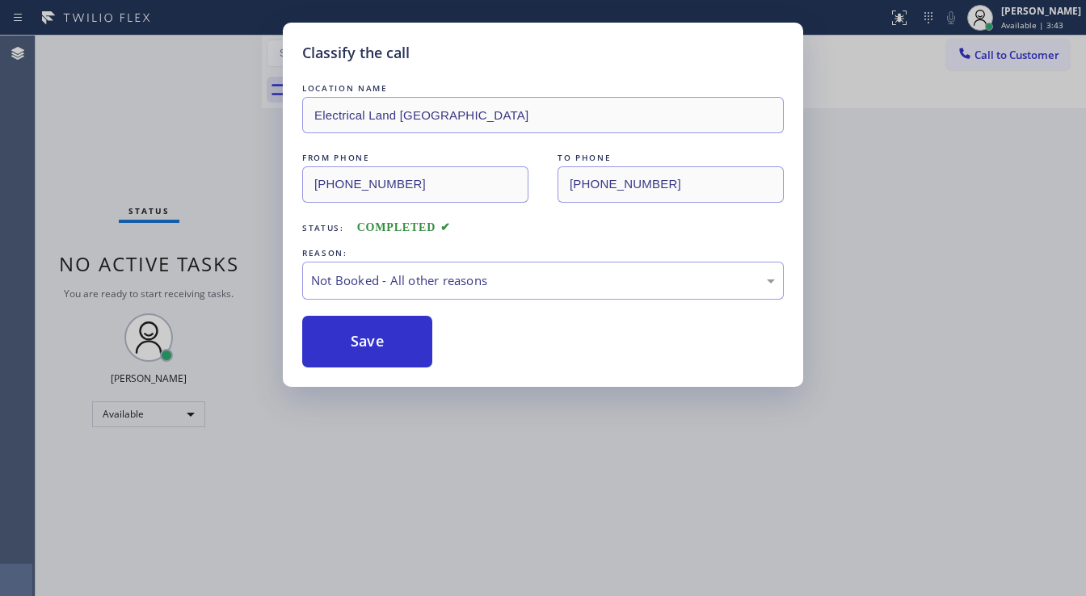
click at [156, 186] on div "Classify the call LOCATION NAME Electrical Land Santa Clarita FROM PHONE (213) …" at bounding box center [543, 298] width 1086 height 596
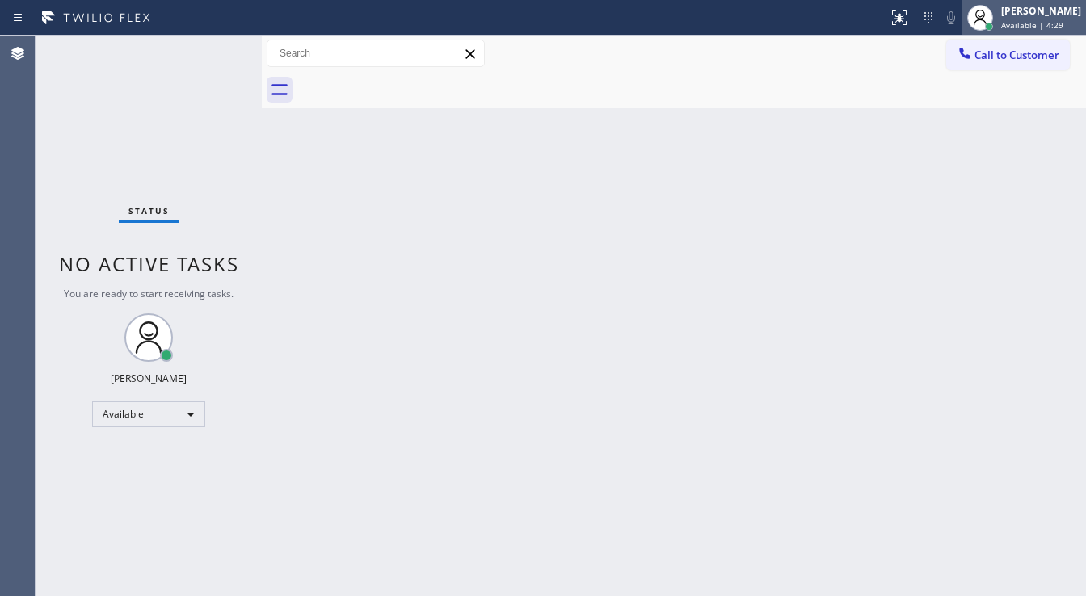
click at [1019, 18] on div "Michael Javier Available | 4:29" at bounding box center [1042, 17] width 88 height 28
drag, startPoint x: 588, startPoint y: 191, endPoint x: 559, endPoint y: 207, distance: 33.3
click at [559, 207] on div "Back to Dashboard Change Sender ID Customers Technicians Select a contact Outbo…" at bounding box center [674, 316] width 824 height 561
click at [992, 45] on button "Call to Customer" at bounding box center [1008, 55] width 124 height 31
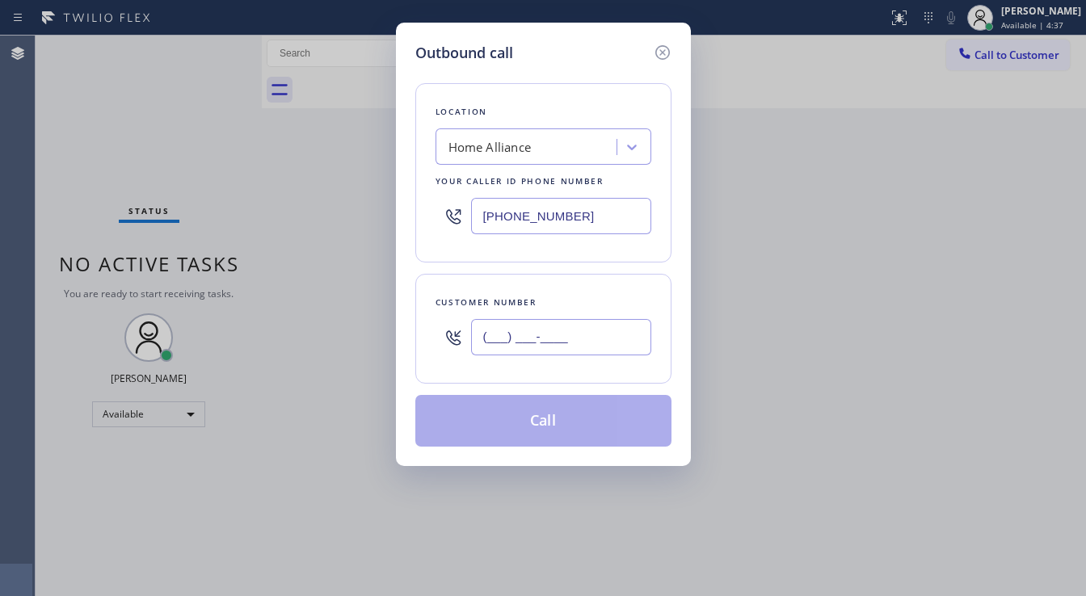
click at [516, 334] on input "(___) ___-____" at bounding box center [561, 337] width 180 height 36
paste input "630) 394-6070"
type input "[PHONE_NUMBER]"
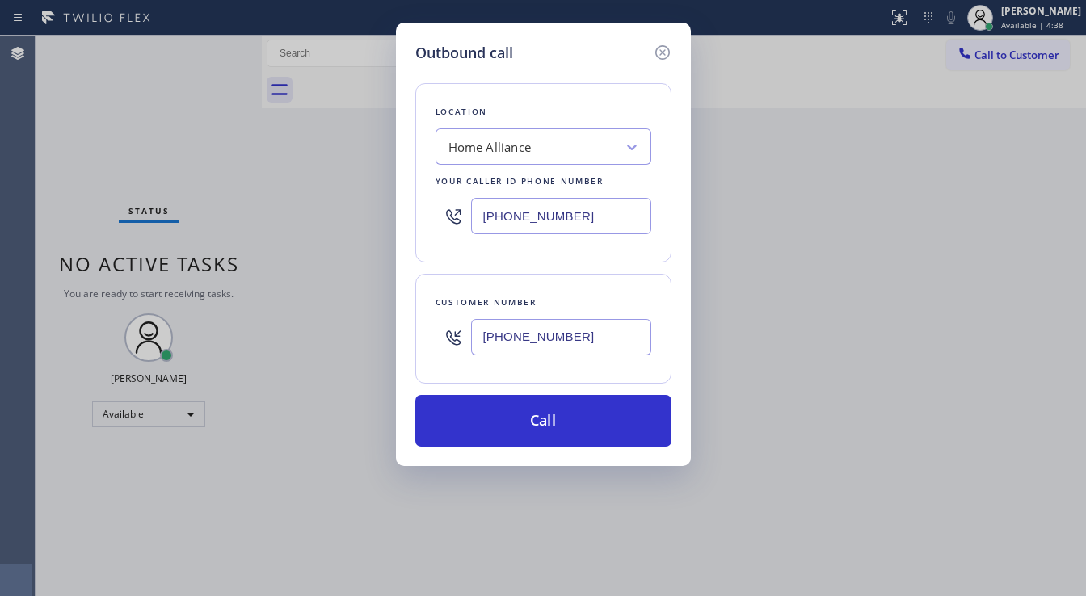
click at [531, 205] on input "[PHONE_NUMBER]" at bounding box center [561, 216] width 180 height 36
paste input "630) 394-6070"
type input "[PHONE_NUMBER]"
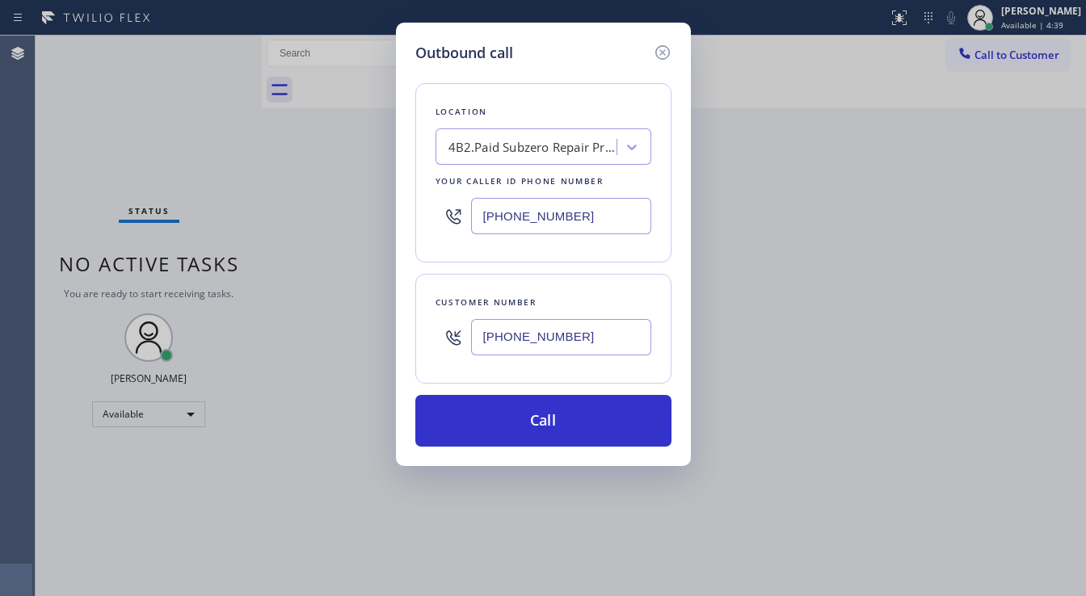
click at [533, 337] on input "[PHONE_NUMBER]" at bounding box center [561, 337] width 180 height 36
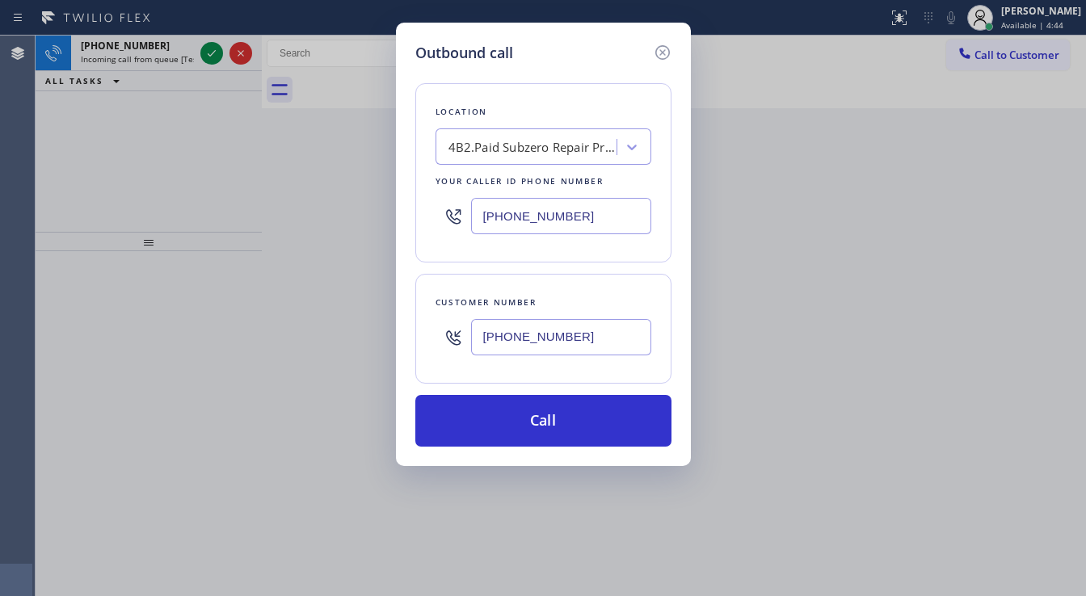
click at [663, 53] on icon at bounding box center [662, 52] width 19 height 19
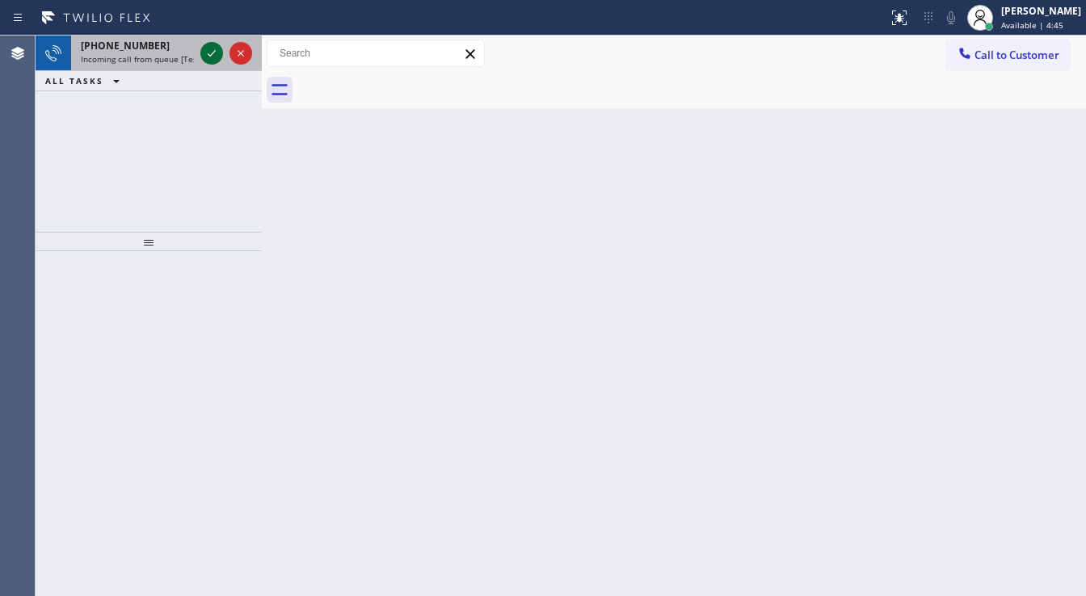
click at [213, 54] on icon at bounding box center [211, 53] width 19 height 19
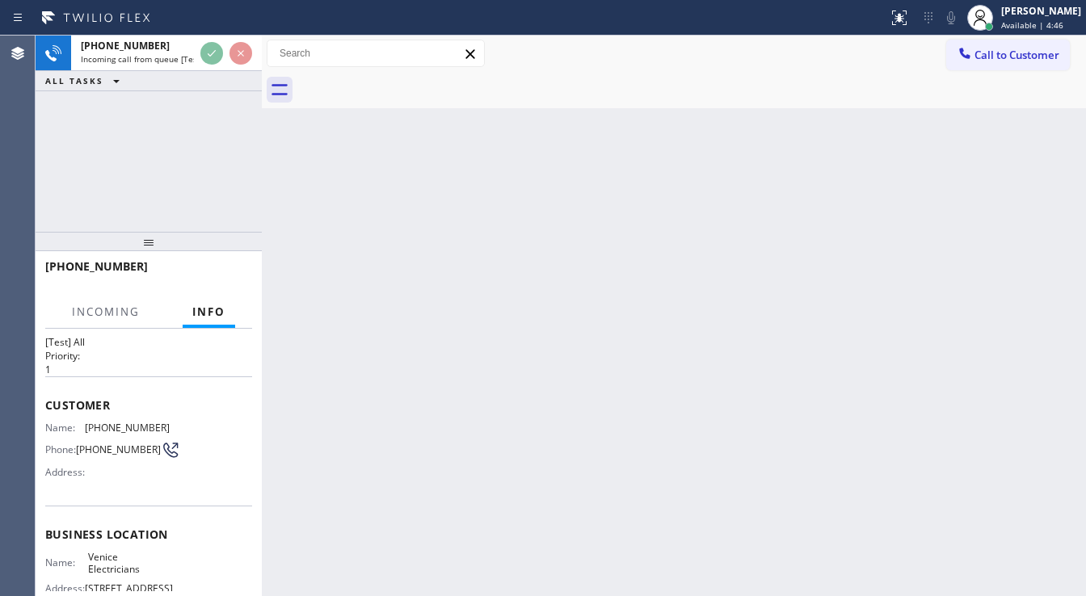
scroll to position [65, 0]
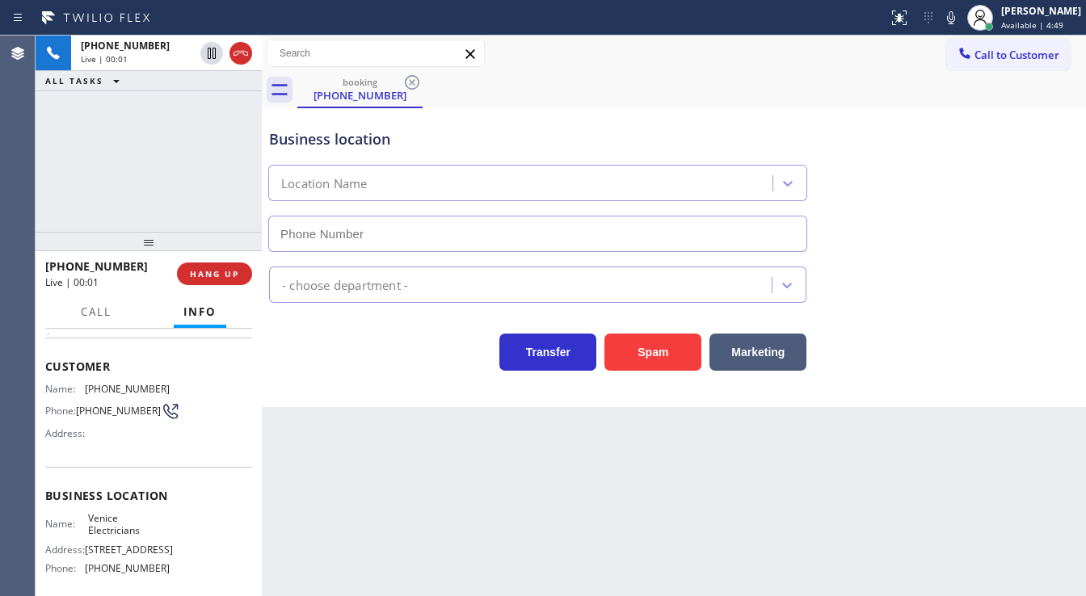
type input "(424) 341-6673"
click at [165, 190] on div "+12138106633 Live | 00:02 ALL TASKS ALL TASKS ACTIVE TASKS TASKS IN WRAP UP" at bounding box center [149, 134] width 226 height 196
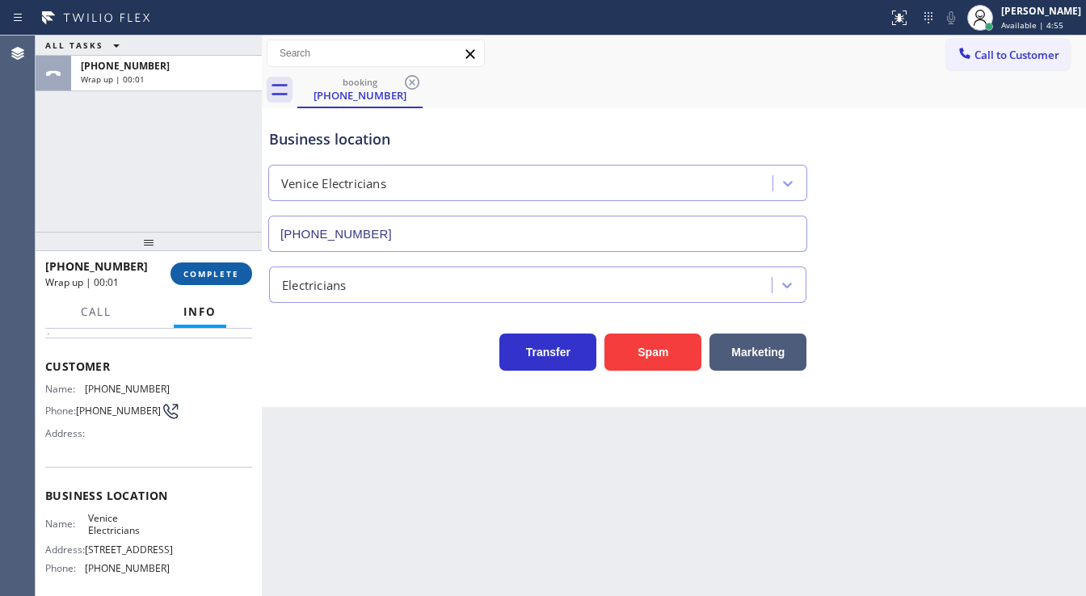
click at [222, 279] on span "COMPLETE" at bounding box center [211, 273] width 56 height 11
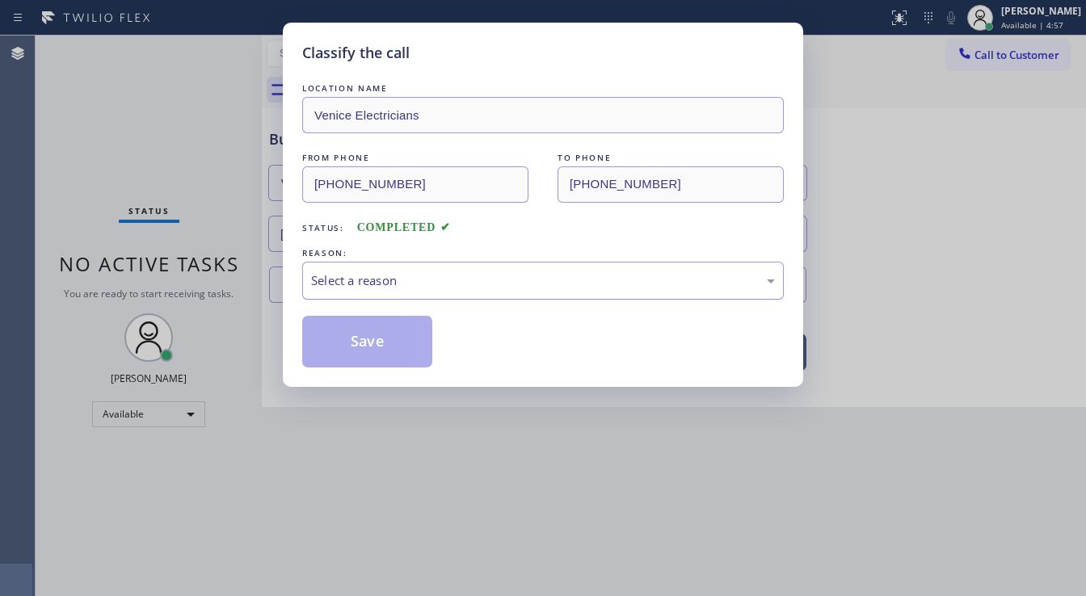
click at [396, 281] on div "Select a reason" at bounding box center [543, 281] width 464 height 19
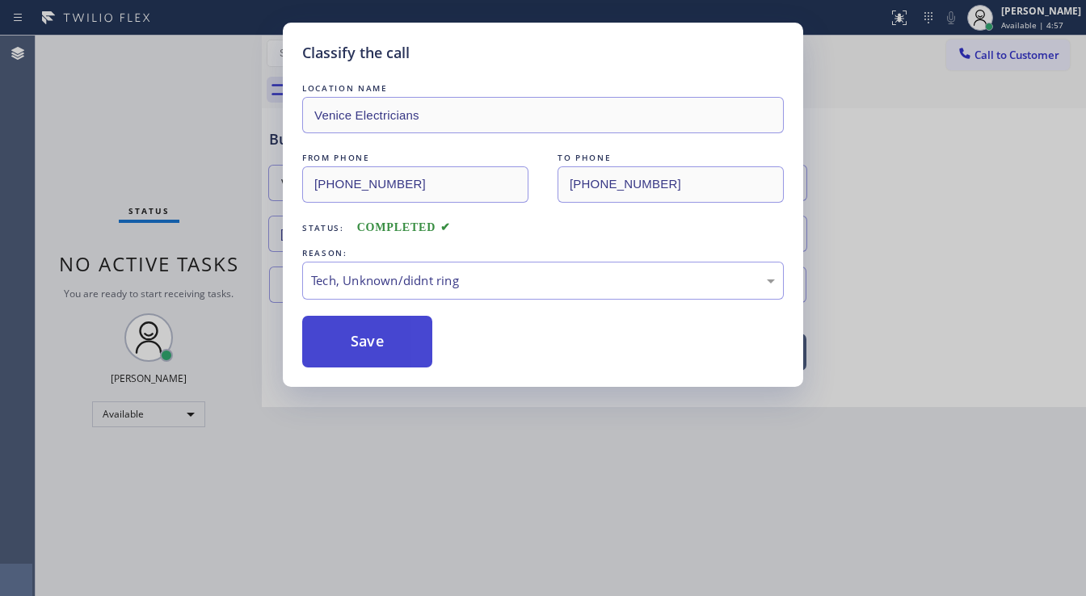
click at [382, 348] on button "Save" at bounding box center [367, 342] width 130 height 52
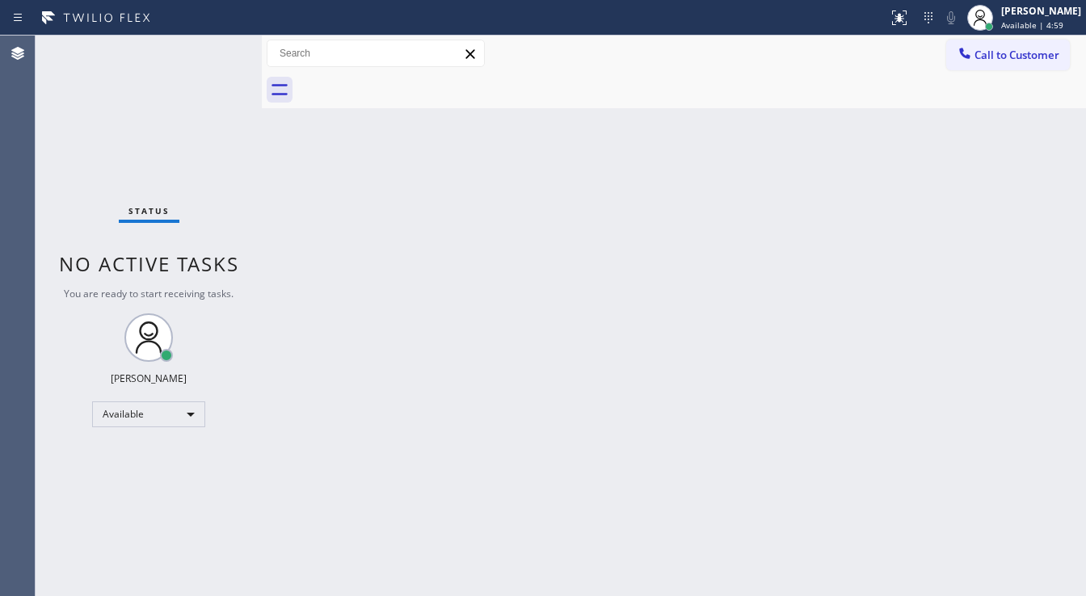
click at [979, 61] on span "Call to Customer" at bounding box center [1017, 55] width 85 height 15
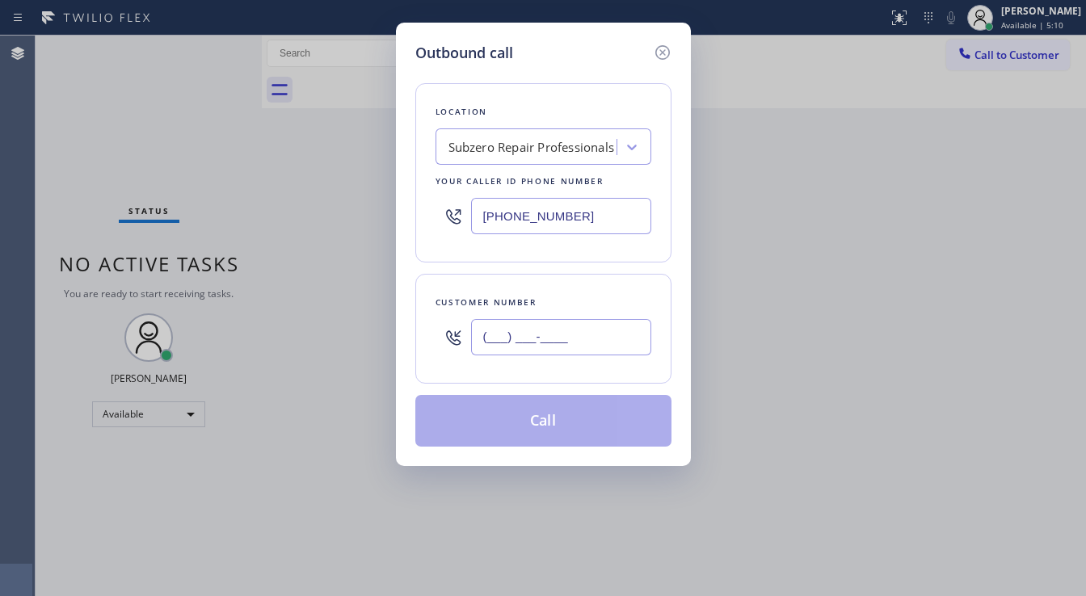
click at [538, 333] on input "(___) ___-____" at bounding box center [561, 337] width 180 height 36
paste input "312) 246-4244"
type input "[PHONE_NUMBER]"
click at [554, 226] on input "[PHONE_NUMBER]" at bounding box center [561, 216] width 180 height 36
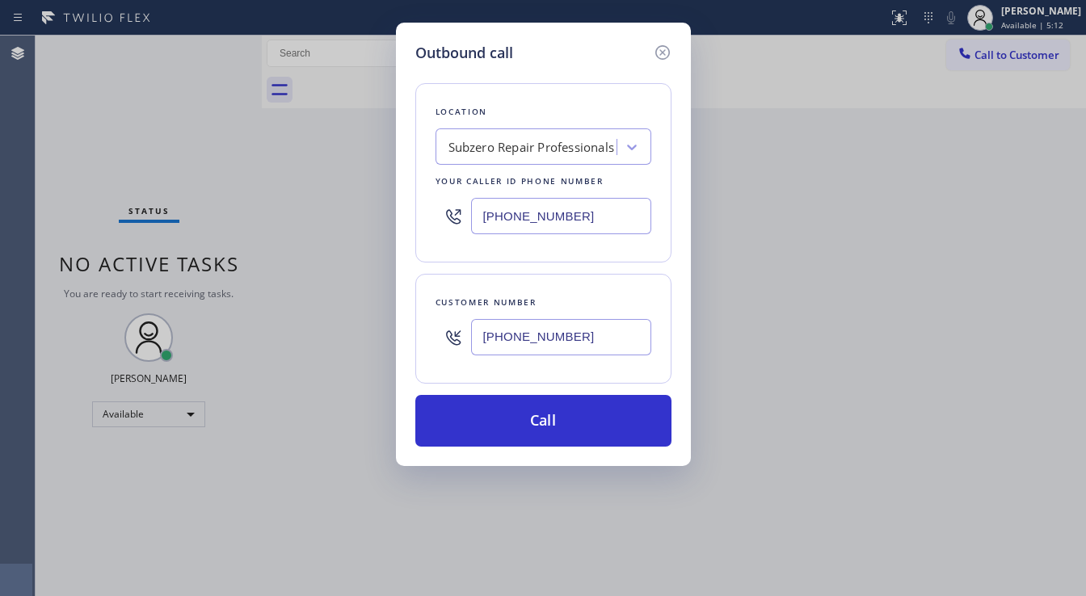
paste input "text"
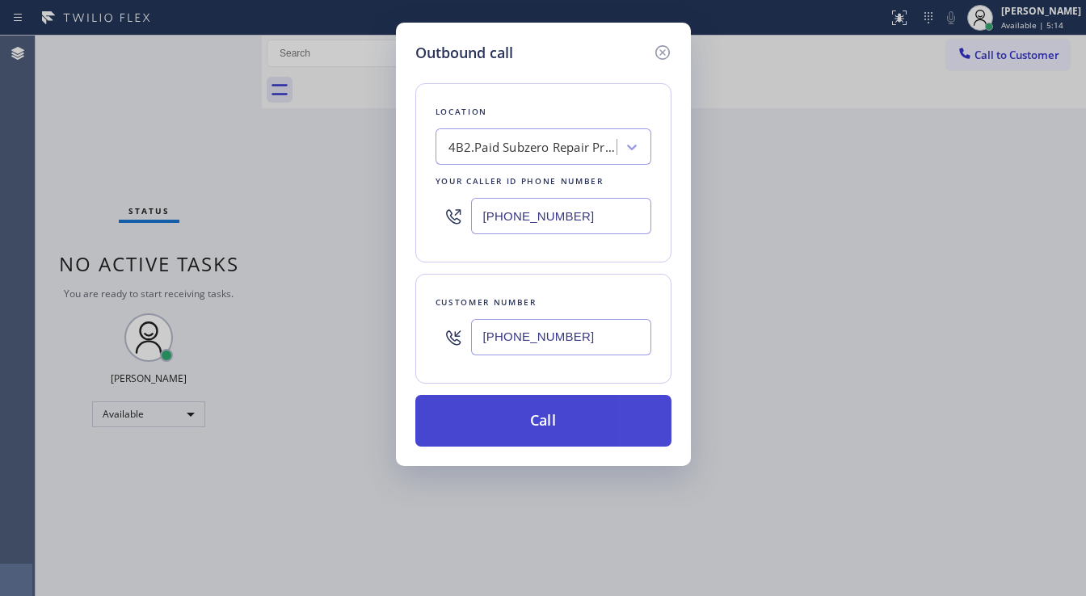
type input "[PHONE_NUMBER]"
click at [552, 413] on button "Call" at bounding box center [543, 421] width 256 height 52
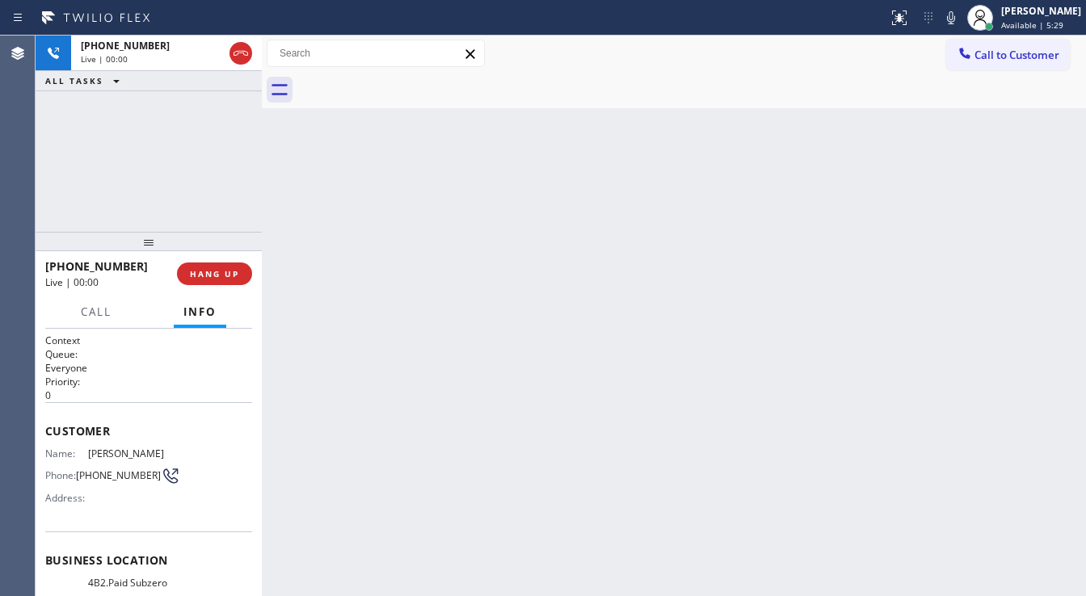
click at [95, 176] on div "+13122464244 Live | 00:00 ALL TASKS ALL TASKS ACTIVE TASKS TASKS IN WRAP UP" at bounding box center [149, 134] width 226 height 196
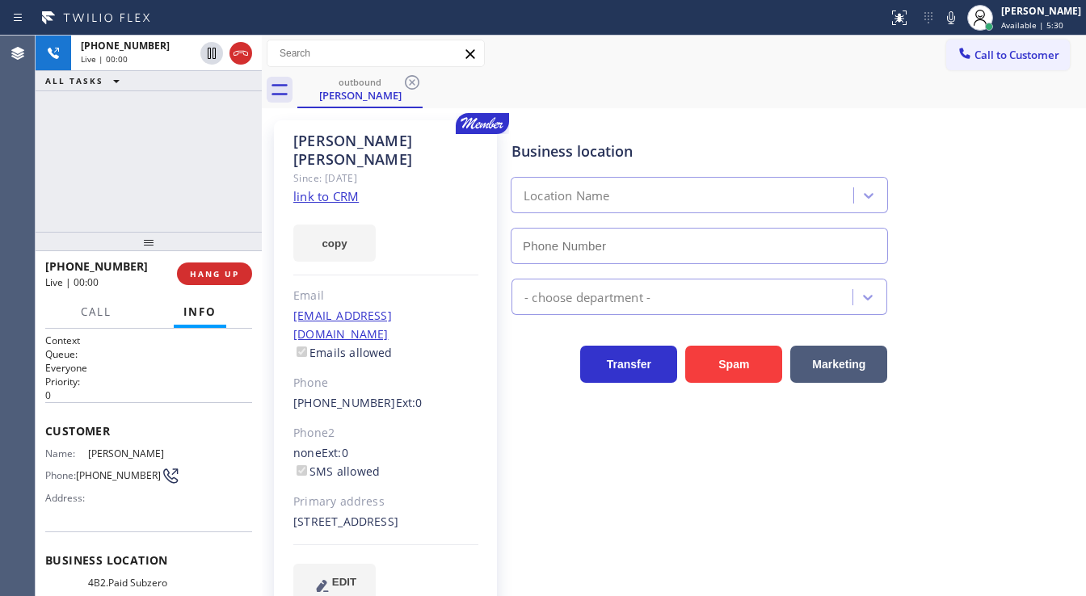
type input "[PHONE_NUMBER]"
click at [222, 270] on span "HANG UP" at bounding box center [214, 273] width 49 height 11
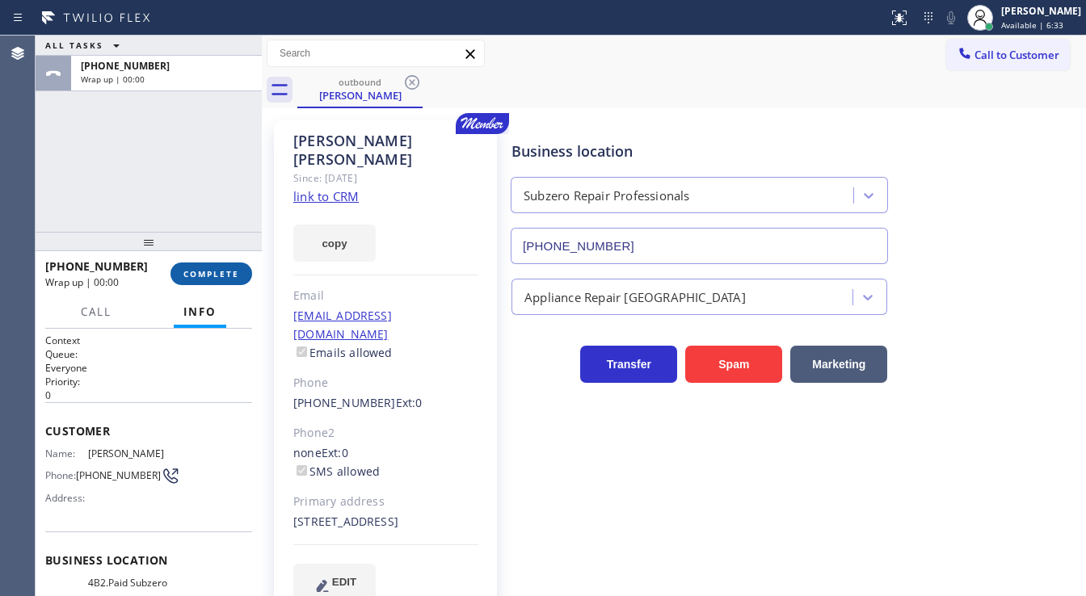
click at [236, 284] on button "COMPLETE" at bounding box center [212, 274] width 82 height 23
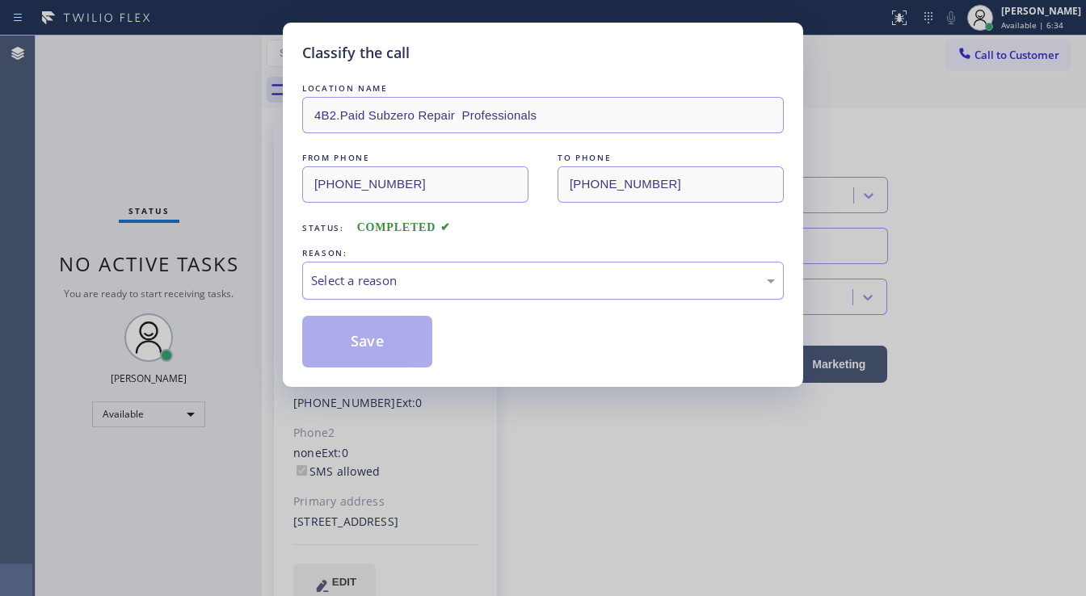
click at [386, 280] on div "Select a reason" at bounding box center [543, 281] width 464 height 19
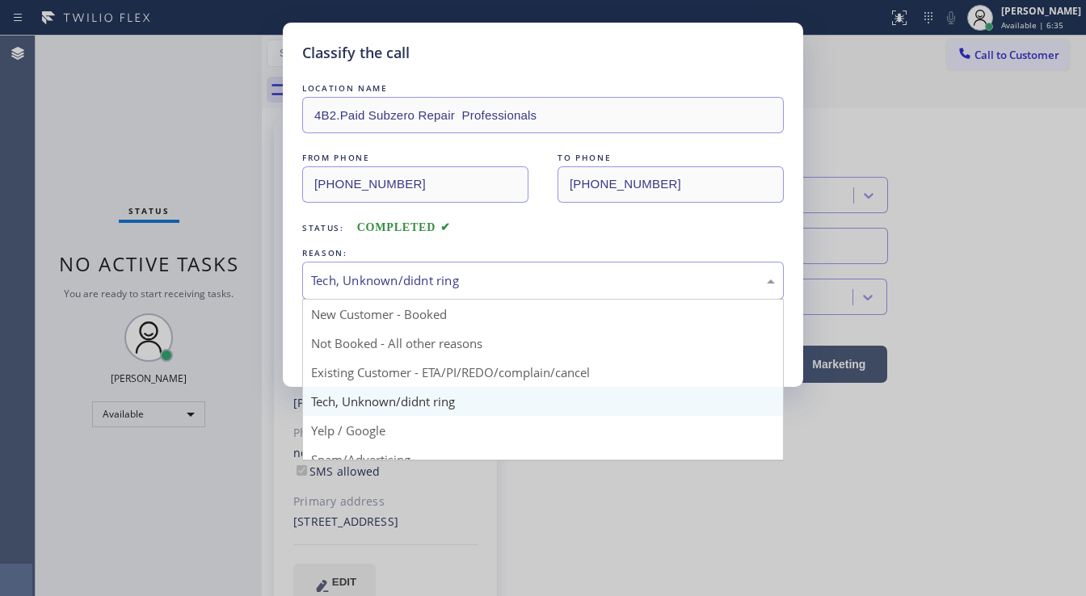
click at [370, 289] on div "Tech, Unknown/didnt ring" at bounding box center [543, 281] width 482 height 38
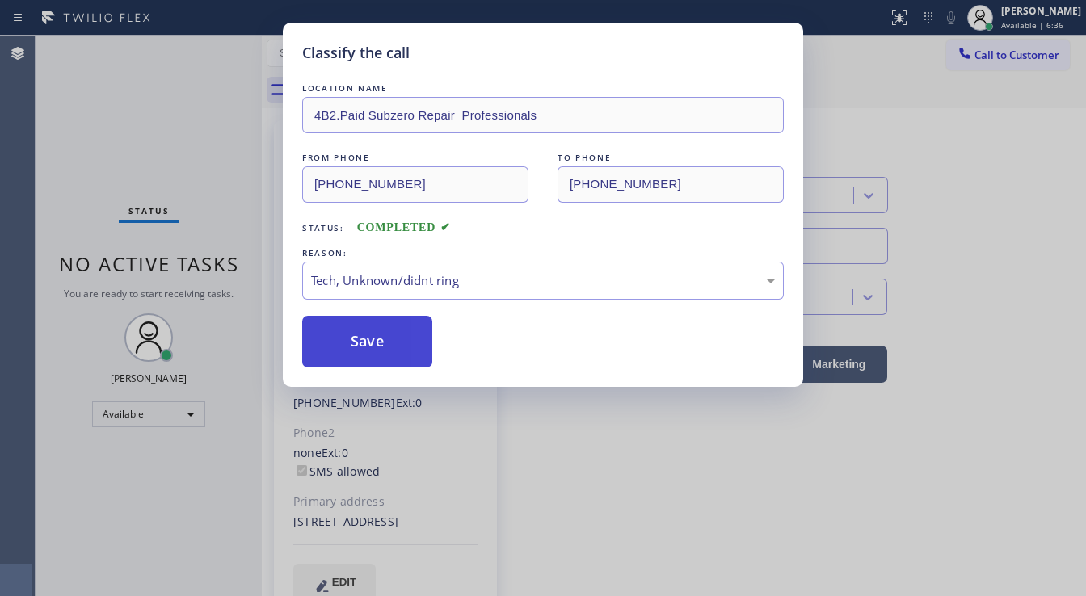
click at [356, 356] on button "Save" at bounding box center [367, 342] width 130 height 52
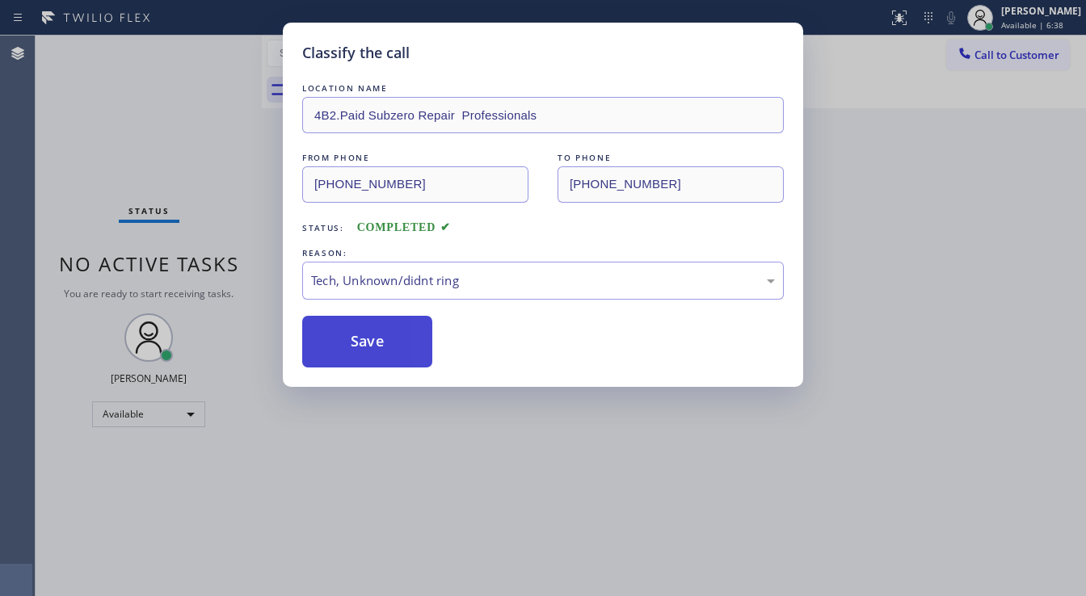
click at [183, 249] on div "Classify the call LOCATION NAME 4B2.Paid Subzero Repair Professionals FROM PHON…" at bounding box center [543, 298] width 1086 height 596
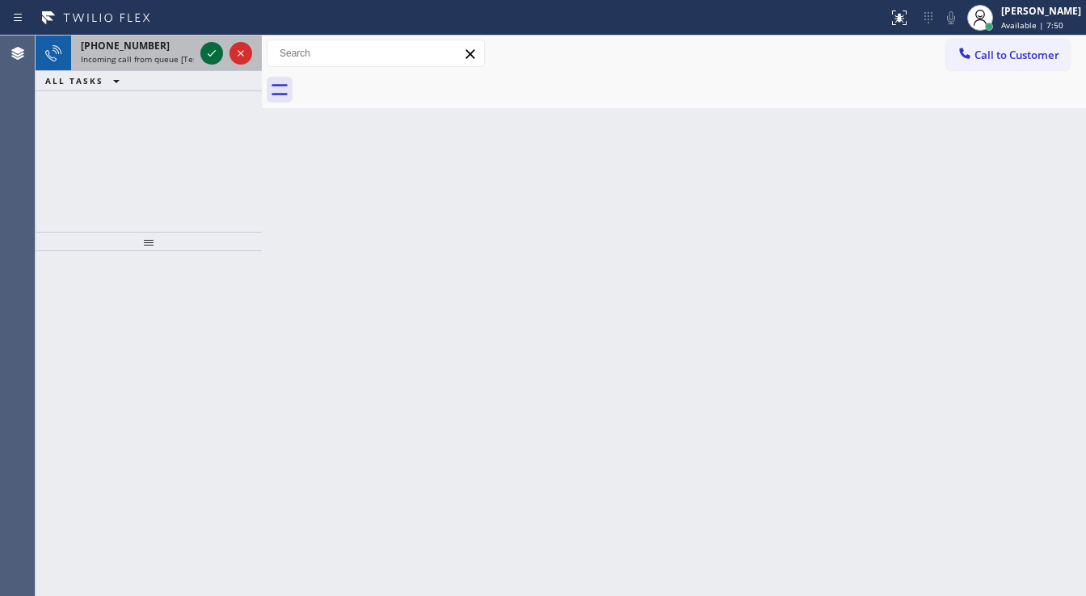
click at [203, 48] on icon at bounding box center [211, 53] width 19 height 19
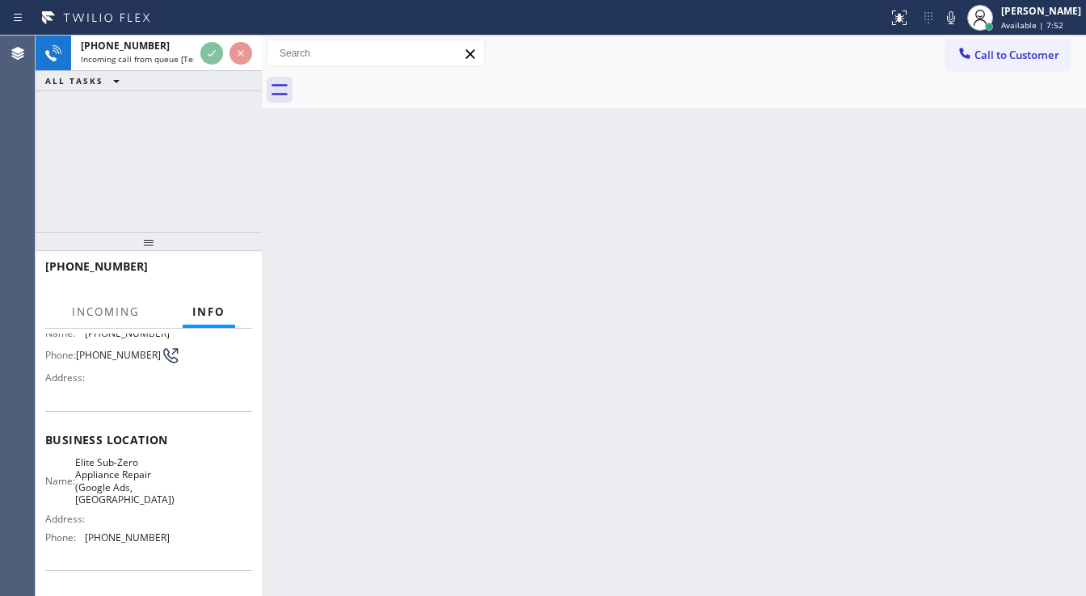
scroll to position [129, 0]
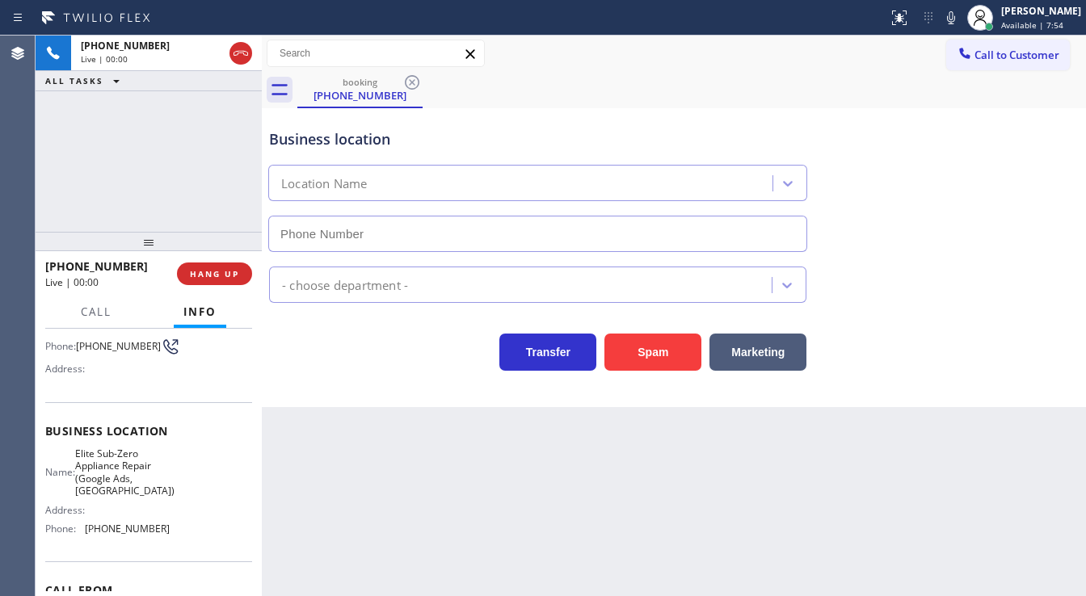
type input "(564) 444-6736"
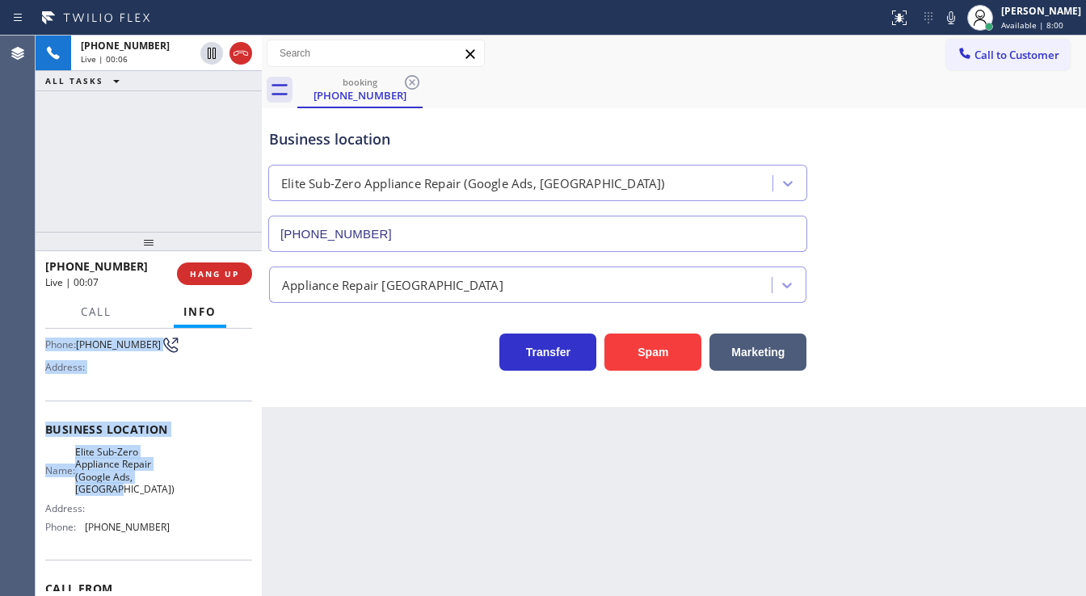
scroll to position [194, 0]
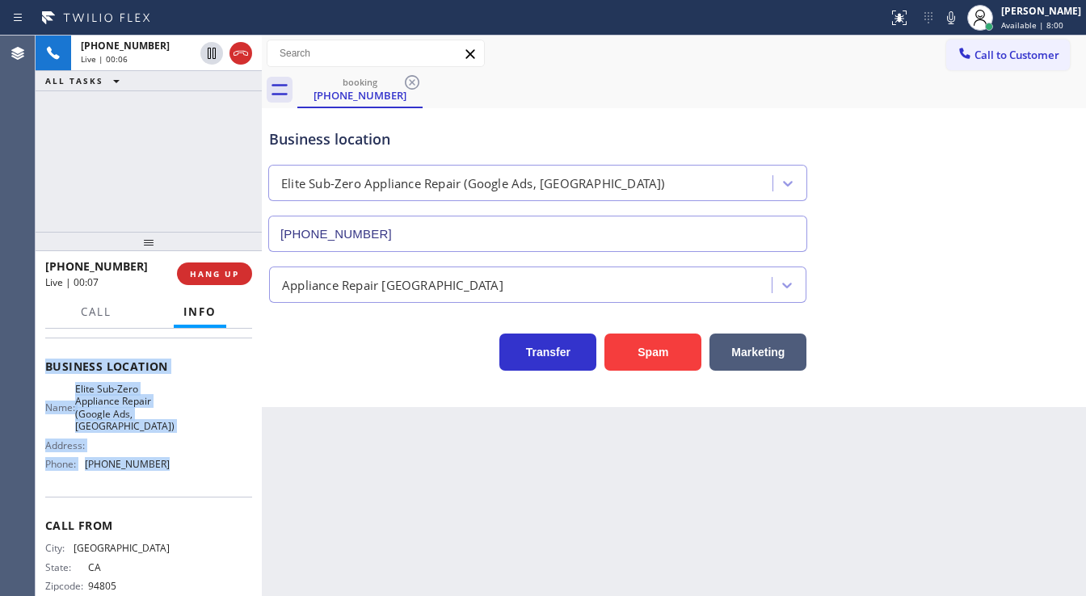
drag, startPoint x: 106, startPoint y: 400, endPoint x: 179, endPoint y: 463, distance: 96.9
click at [179, 463] on div "Context Queue: [Test] All Priority: 1 Customer Name: (510) 965-7017 Phone: (510…" at bounding box center [148, 380] width 207 height 480
copy div "Customer Name: (510) 965-7017 Phone: (510) 965-7017 Address: Business location …"
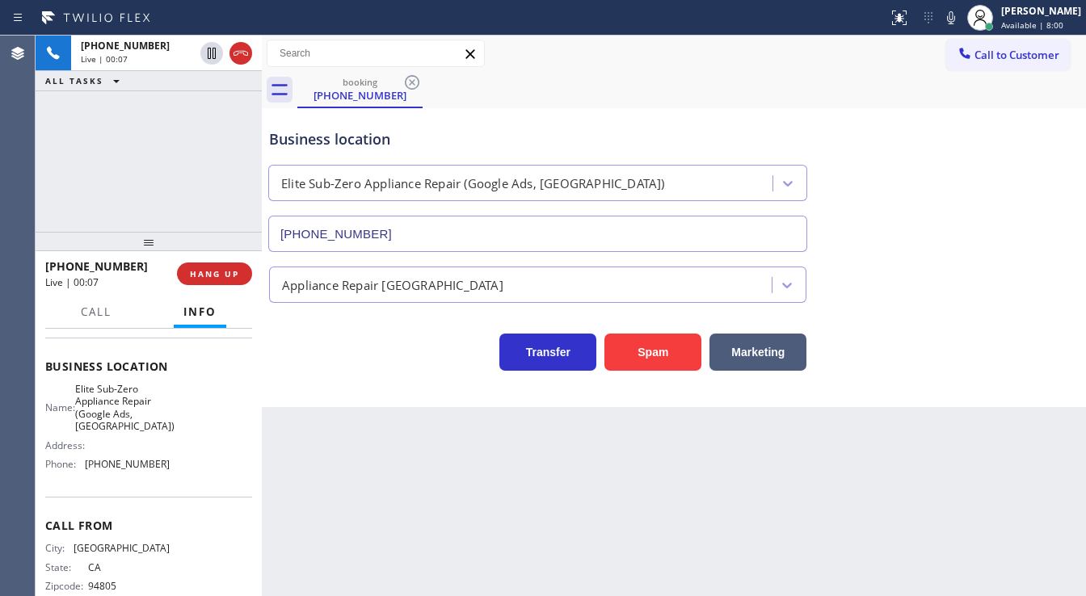
click at [149, 187] on div "+15109657017 Live | 00:07 ALL TASKS ALL TASKS ACTIVE TASKS TASKS IN WRAP UP" at bounding box center [149, 134] width 226 height 196
click at [129, 124] on div "+15109657017 Live | 00:55 ALL TASKS ALL TASKS ACTIVE TASKS TASKS IN WRAP UP" at bounding box center [149, 134] width 226 height 196
click at [221, 274] on span "HANG UP" at bounding box center [214, 273] width 49 height 11
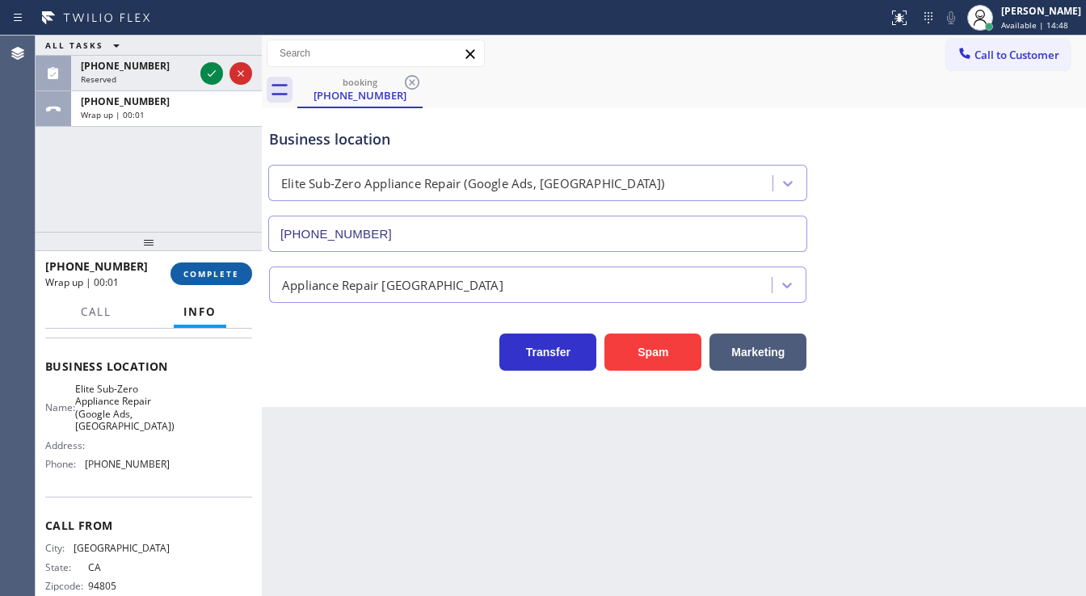
click at [221, 274] on span "COMPLETE" at bounding box center [211, 273] width 56 height 11
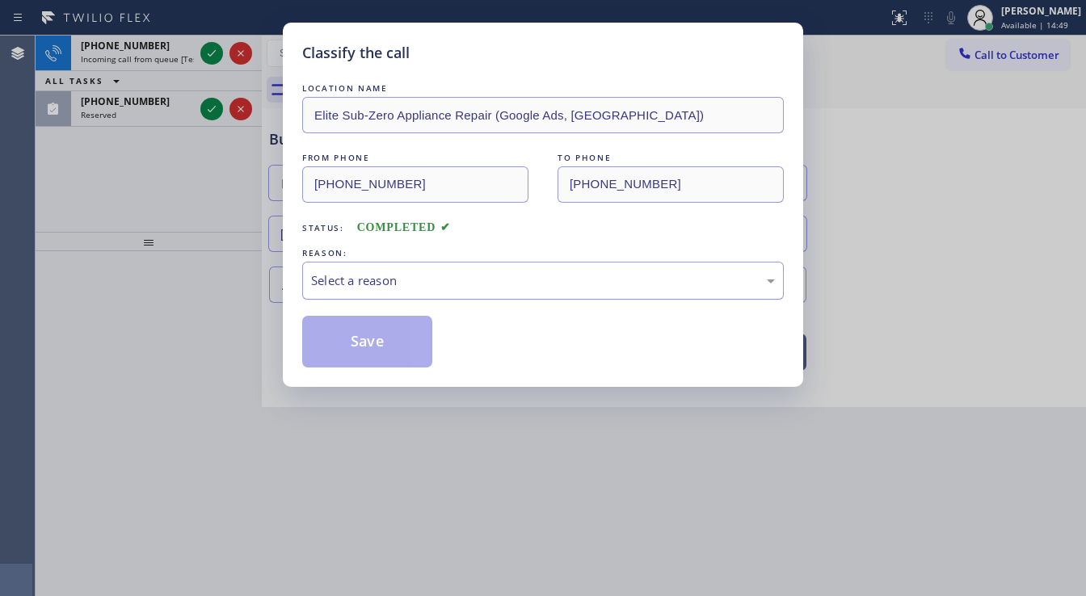
drag, startPoint x: 364, startPoint y: 277, endPoint x: 364, endPoint y: 294, distance: 17.0
click at [365, 278] on div "Select a reason" at bounding box center [543, 281] width 464 height 19
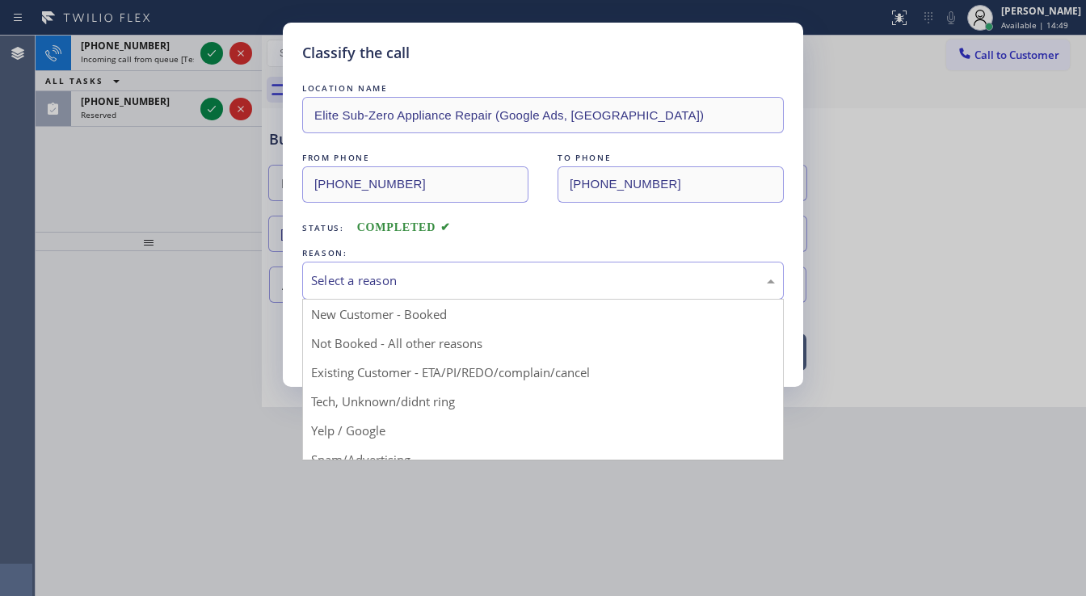
drag, startPoint x: 360, startPoint y: 303, endPoint x: 358, endPoint y: 321, distance: 17.9
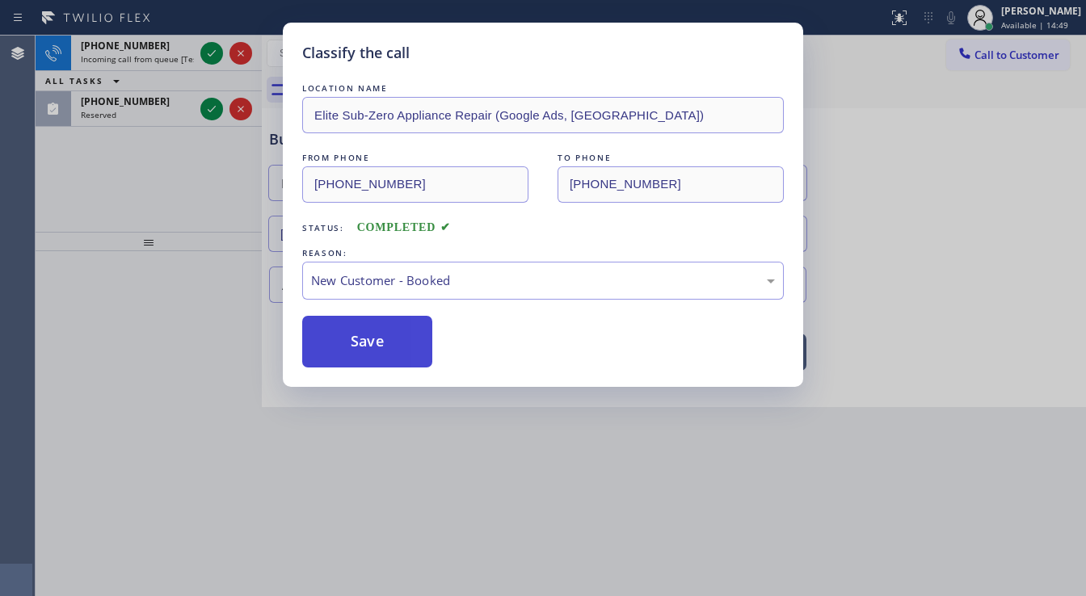
click at [352, 342] on button "Save" at bounding box center [367, 342] width 130 height 52
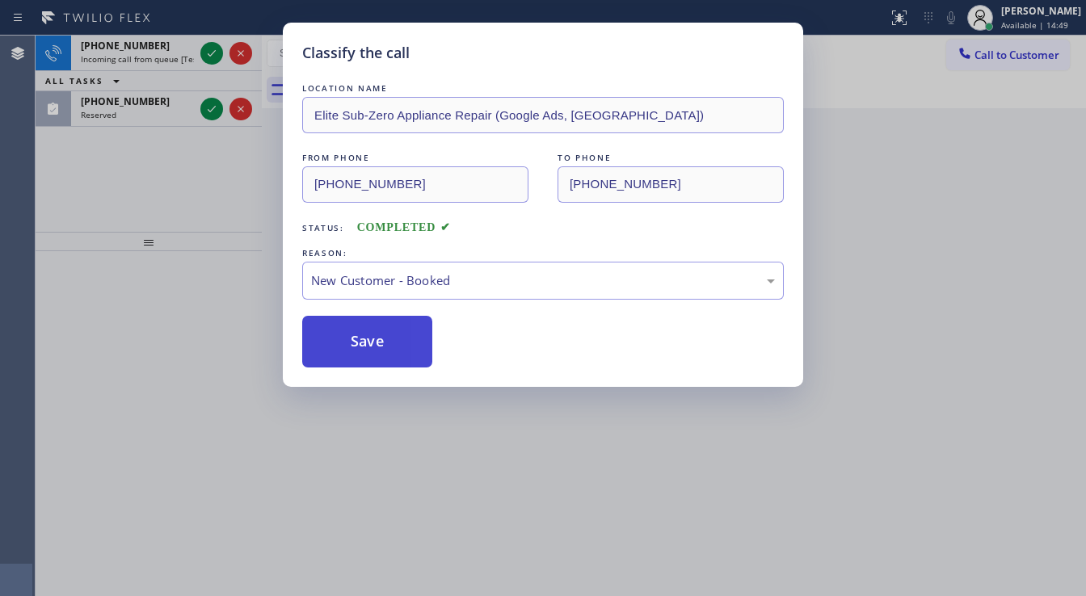
click at [352, 342] on button "Save" at bounding box center [367, 342] width 130 height 52
click at [202, 203] on div "Classify the call LOCATION NAME Elite Sub-Zero Appliance Repair (Google Ads, Se…" at bounding box center [543, 298] width 1086 height 596
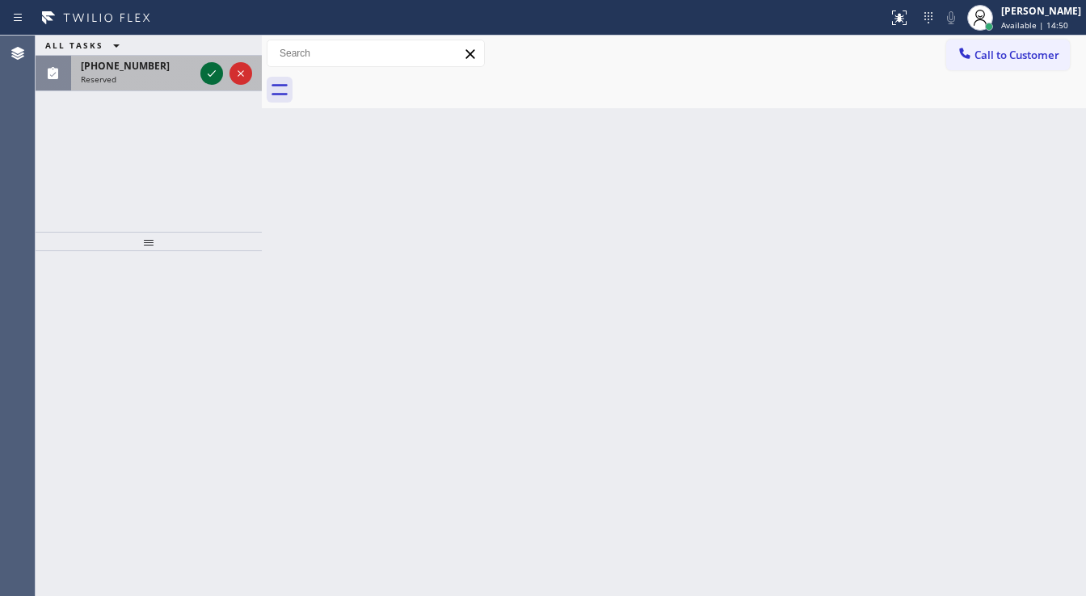
click at [209, 74] on icon at bounding box center [211, 73] width 19 height 19
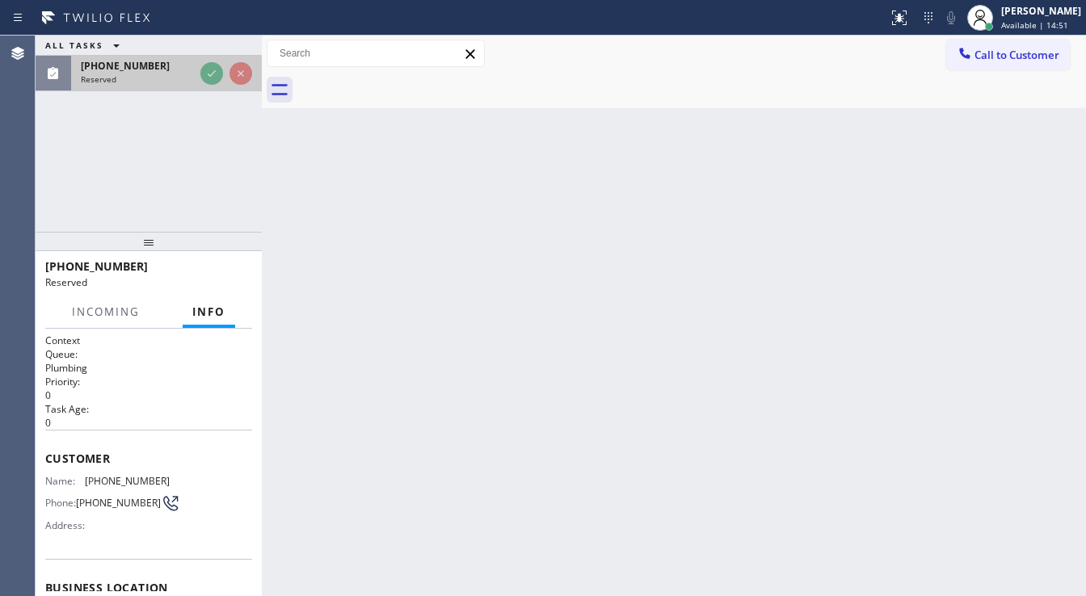
click at [194, 74] on div "Reserved" at bounding box center [137, 79] width 113 height 11
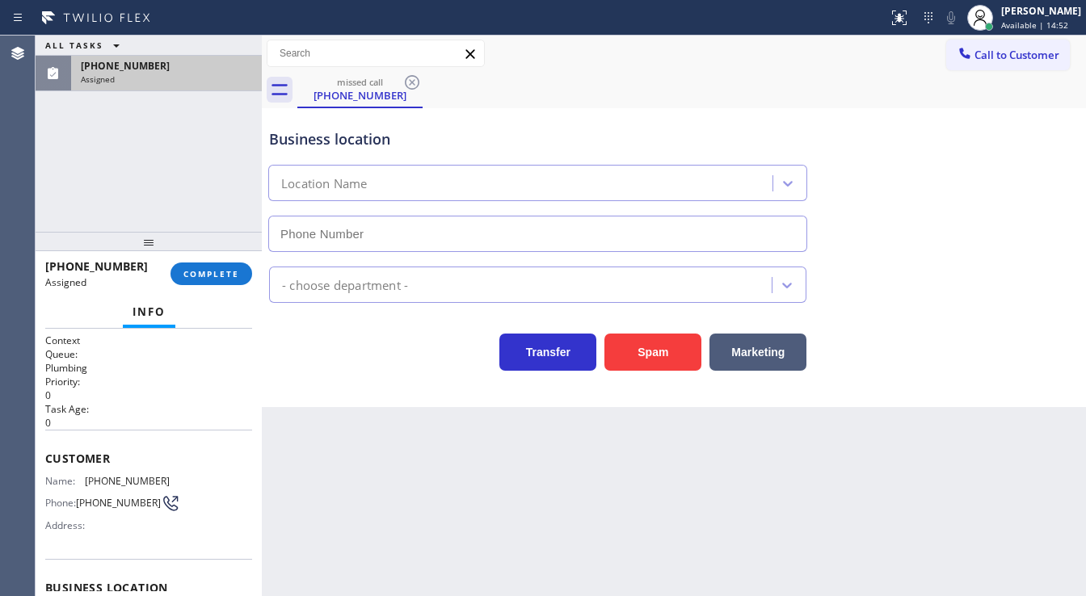
type input "(562) 414-6410"
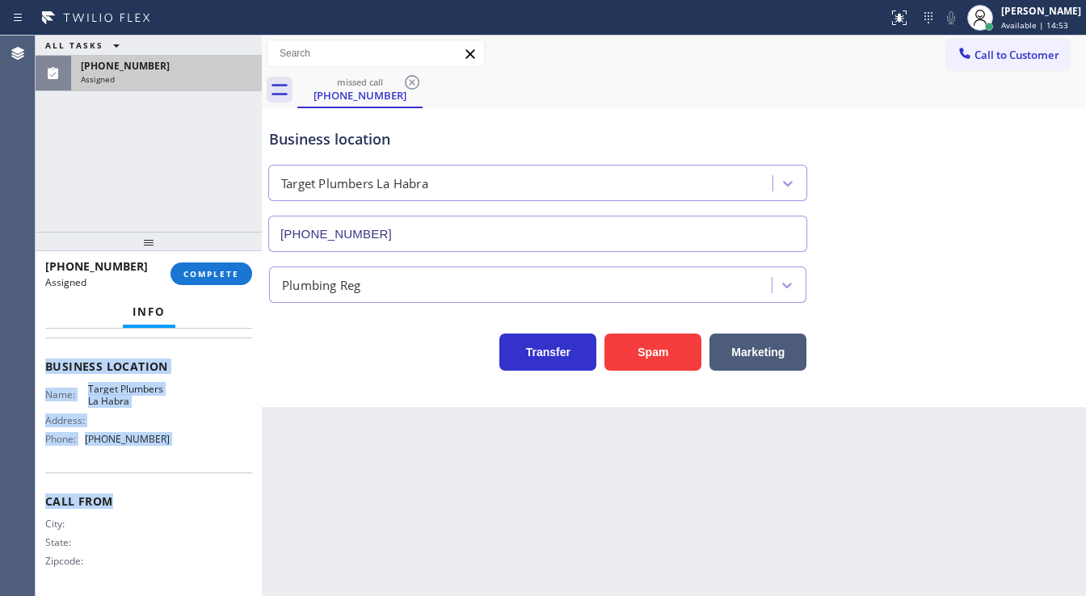
scroll to position [211, 0]
drag, startPoint x: 44, startPoint y: 434, endPoint x: 178, endPoint y: 449, distance: 134.9
click at [178, 449] on div "Context Queue: Plumbing Priority: 0 Task Age: Customer Name: (323) 369-9972 Pho…" at bounding box center [149, 463] width 226 height 268
copy div "Customer Name: (323) 369-9972 Phone: (323) 369-9972 Address: Business location …"
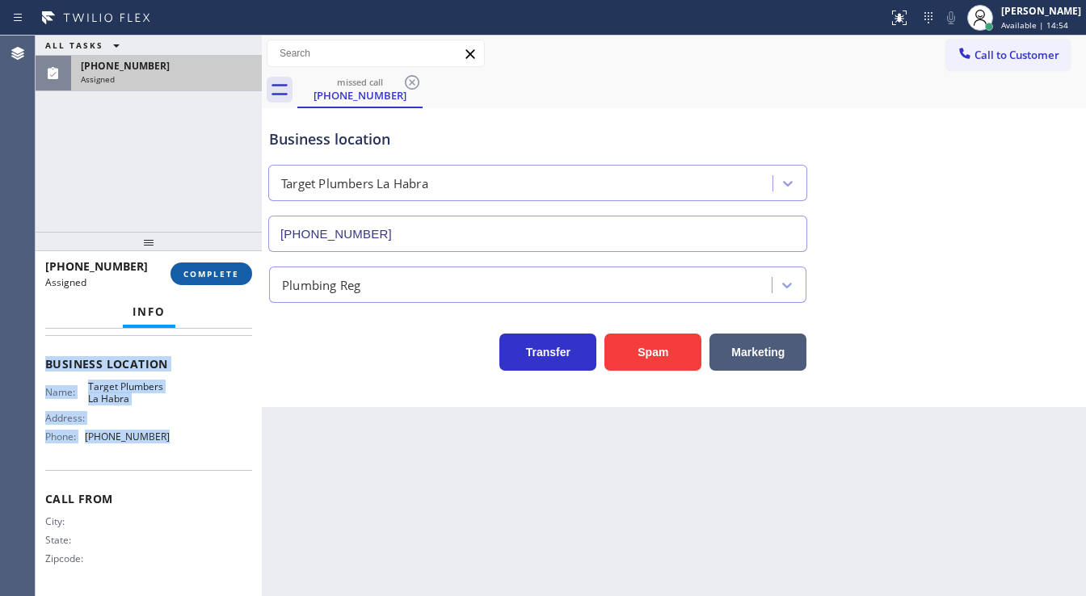
click at [232, 279] on span "COMPLETE" at bounding box center [211, 273] width 56 height 11
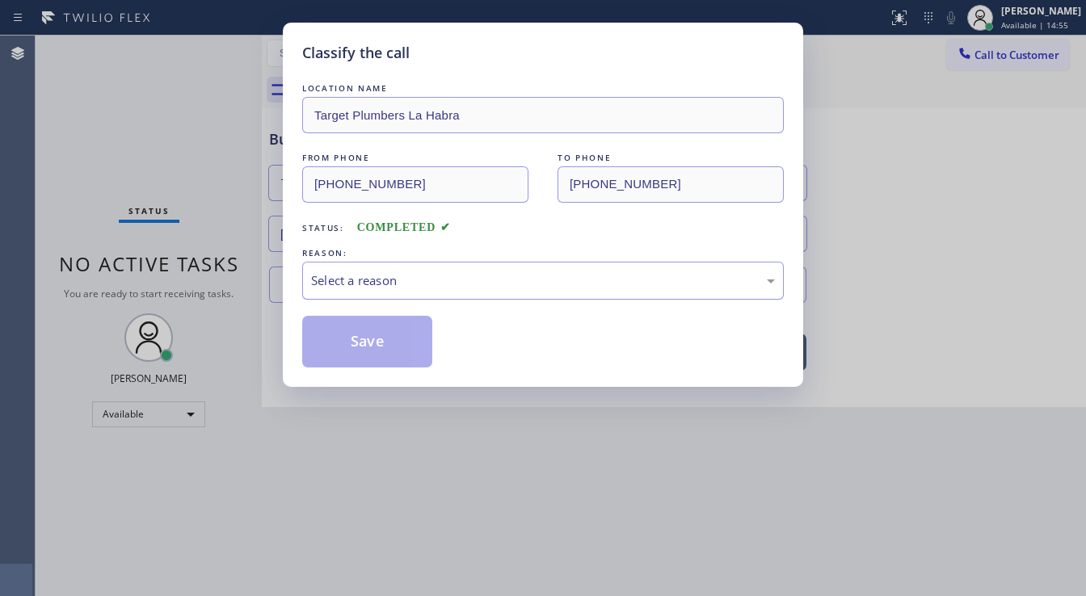
click at [385, 276] on div "Select a reason" at bounding box center [543, 281] width 464 height 19
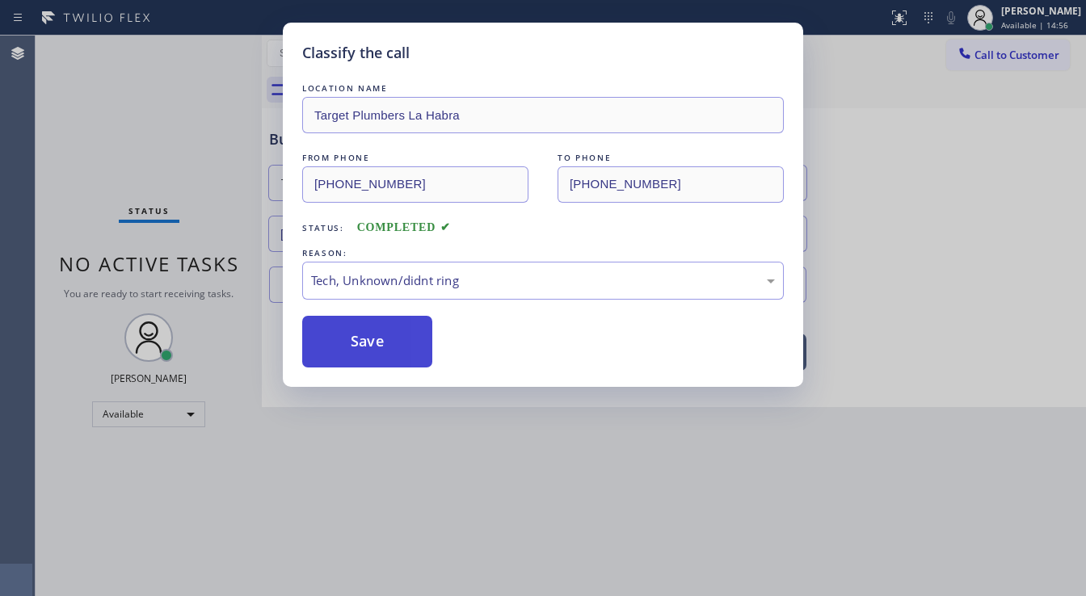
click at [382, 348] on button "Save" at bounding box center [367, 342] width 130 height 52
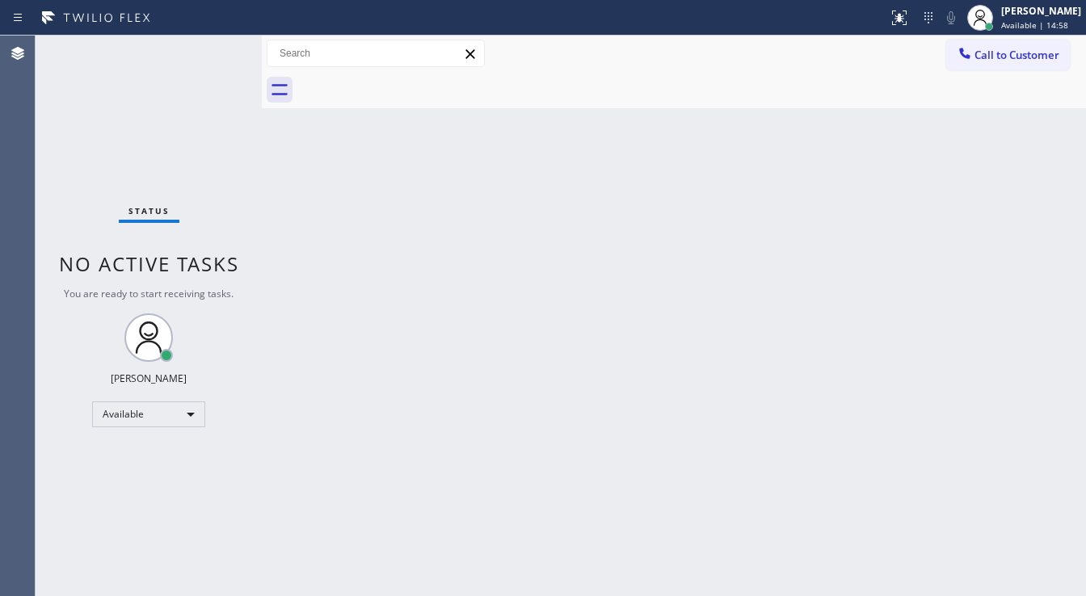
click at [163, 178] on div "Status No active tasks You are ready to start receiving tasks. [PERSON_NAME]" at bounding box center [149, 316] width 226 height 561
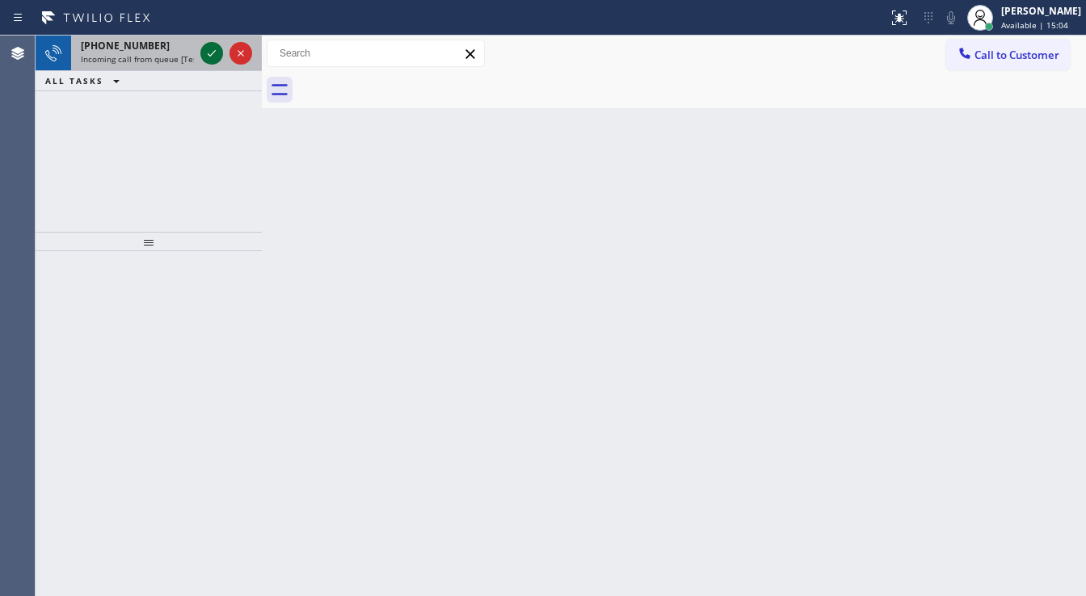
click at [213, 52] on icon at bounding box center [211, 53] width 19 height 19
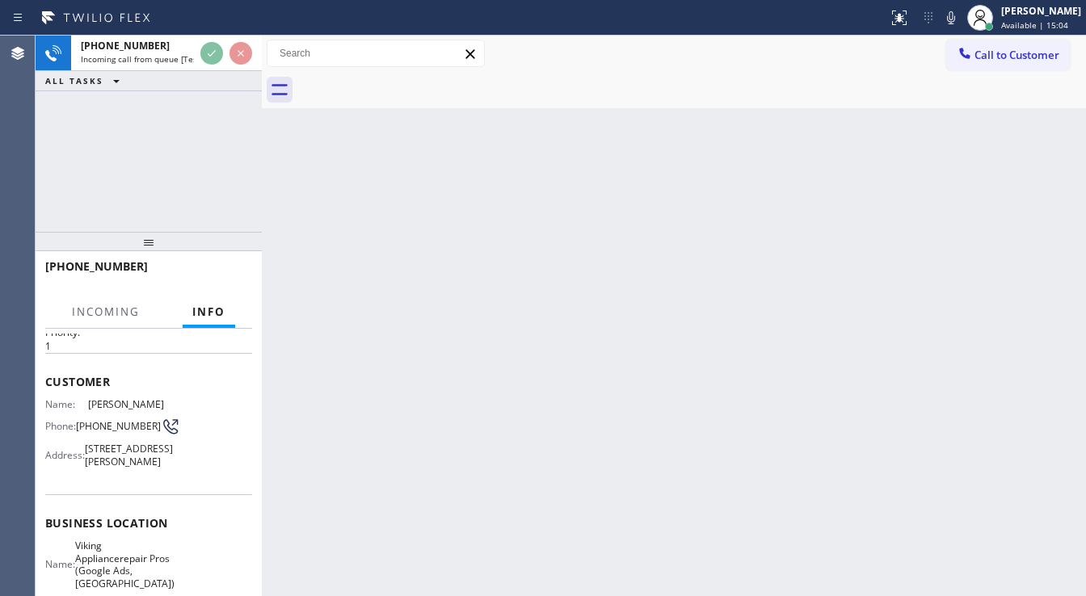
scroll to position [65, 0]
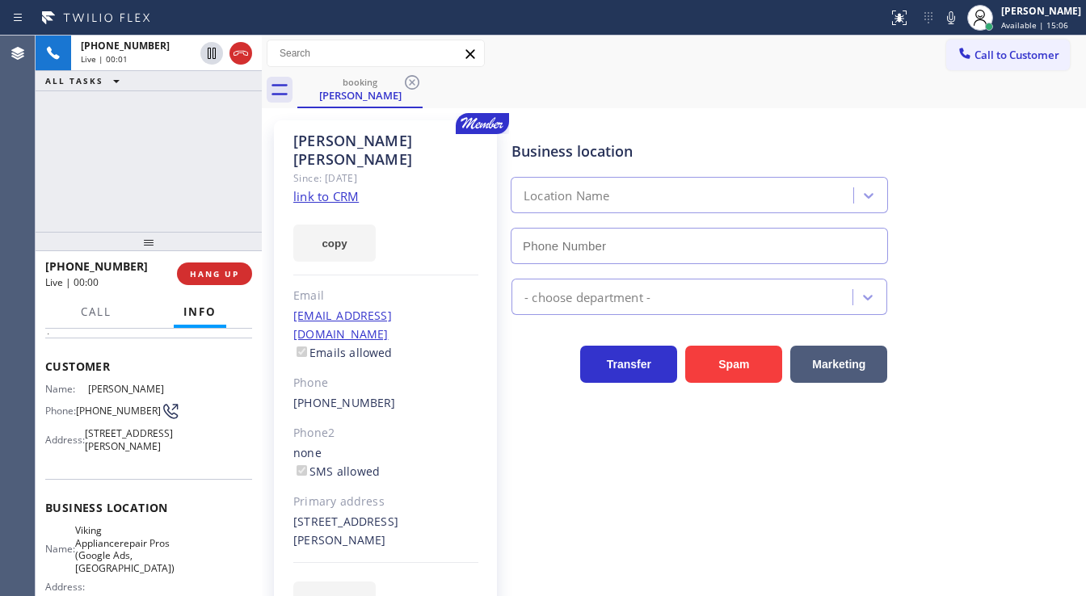
type input "(213) 722-3593"
click at [136, 171] on div "+15169651178 Live | 00:01 ALL TASKS ALL TASKS ACTIVE TASKS TASKS IN WRAP UP" at bounding box center [149, 134] width 226 height 196
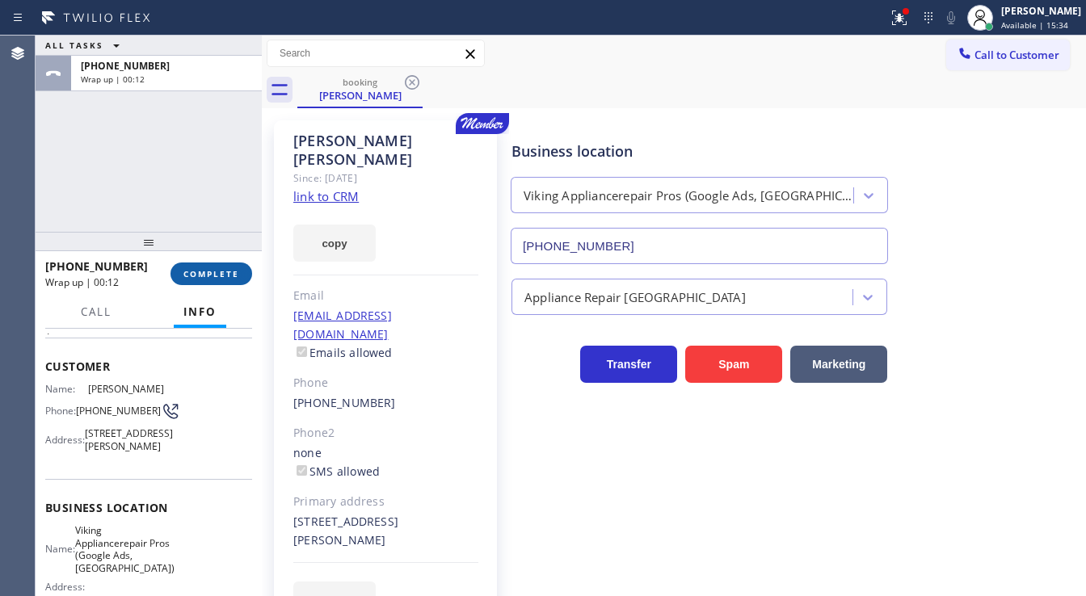
click at [220, 280] on button "COMPLETE" at bounding box center [212, 274] width 82 height 23
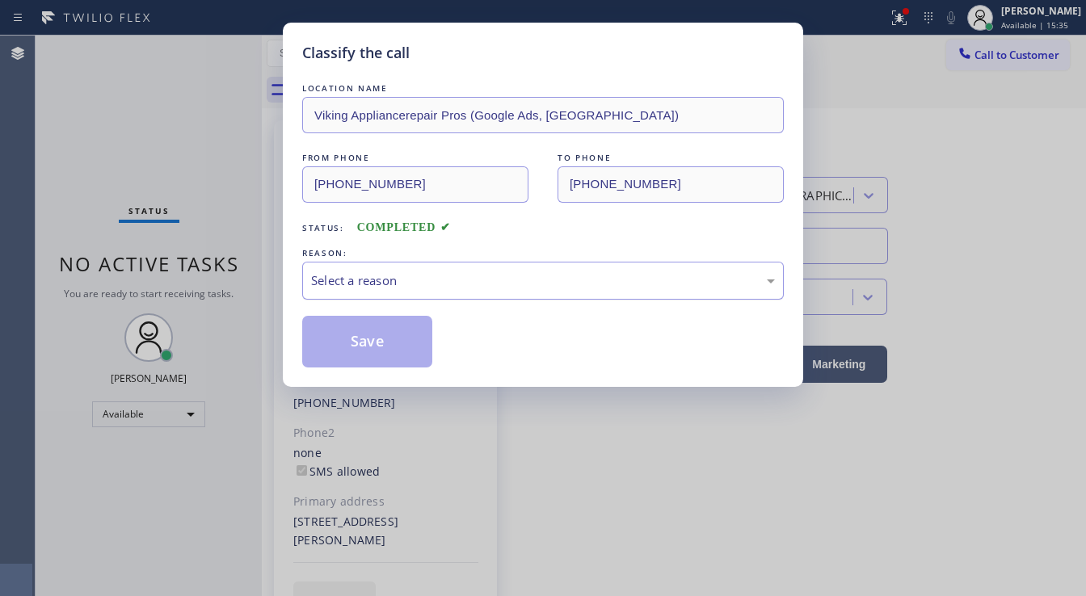
click at [381, 284] on div "Select a reason" at bounding box center [543, 281] width 464 height 19
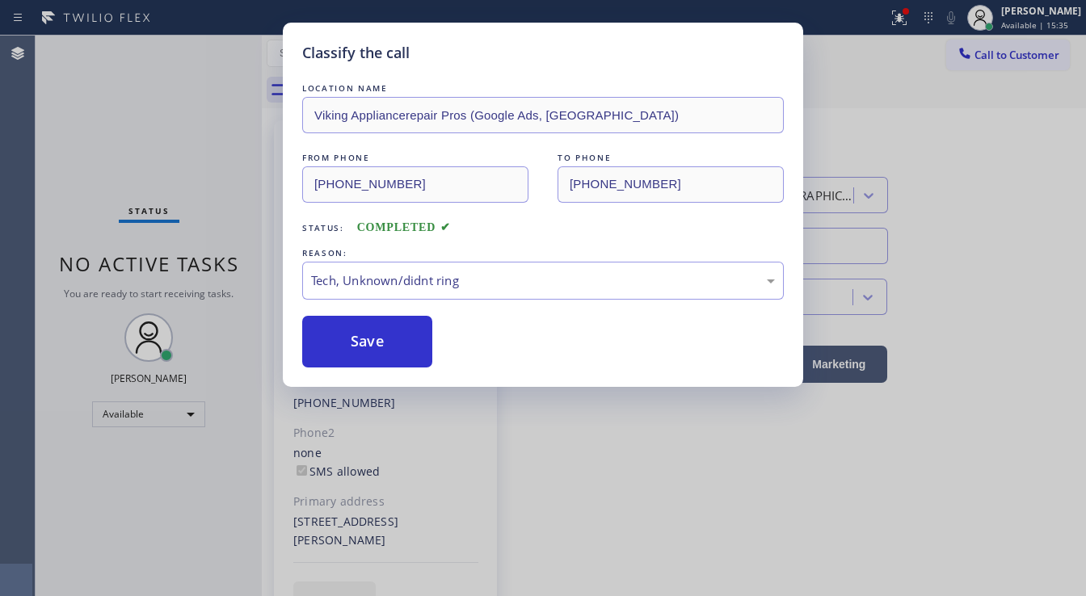
click at [366, 338] on button "Save" at bounding box center [367, 342] width 130 height 52
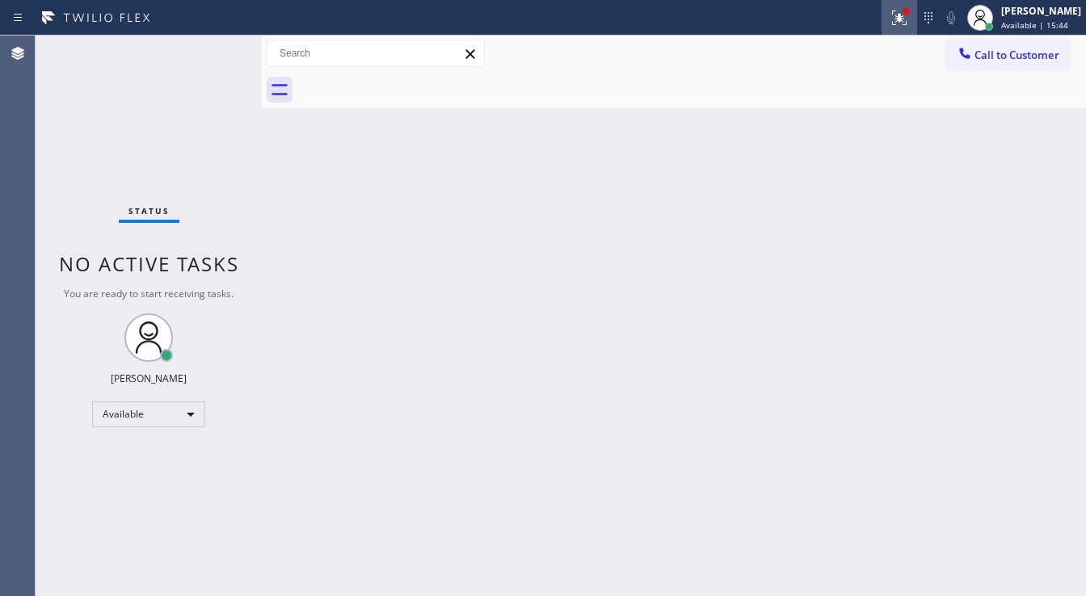
click at [905, 22] on icon at bounding box center [899, 17] width 19 height 19
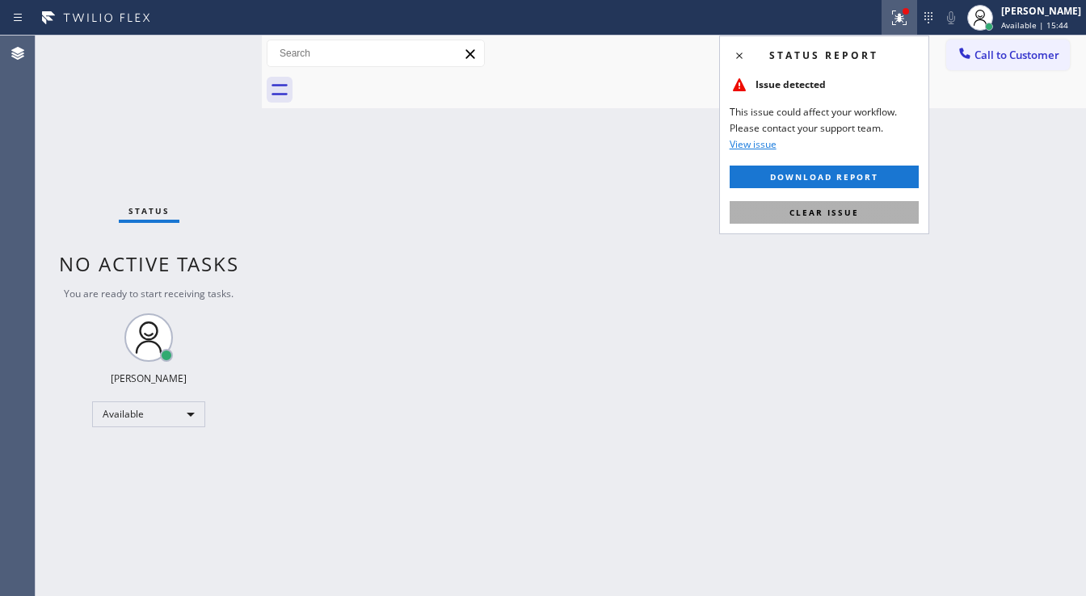
click at [808, 210] on span "Clear issue" at bounding box center [825, 212] width 70 height 11
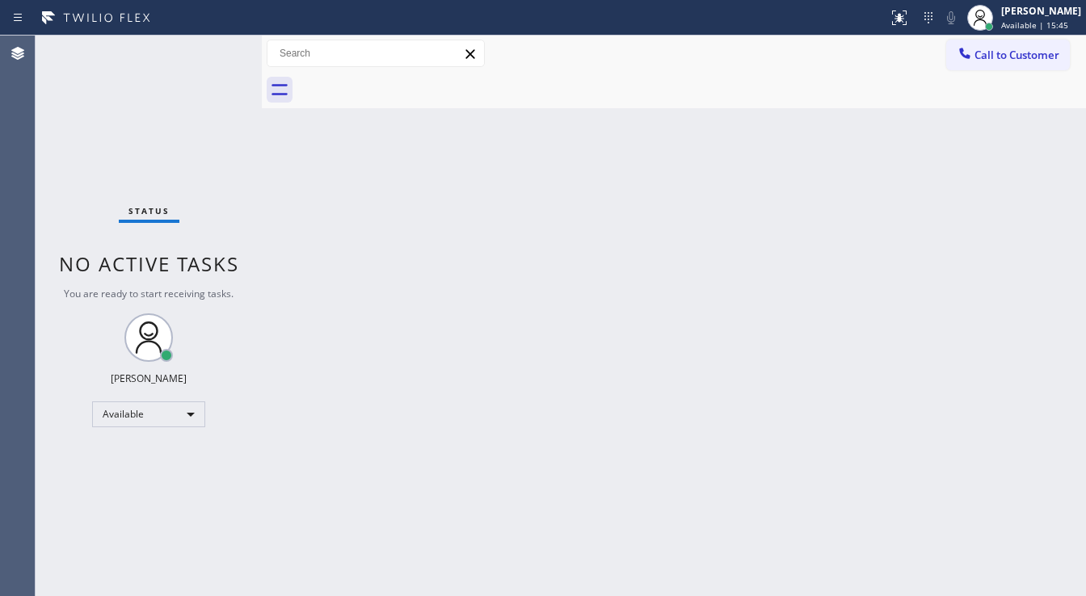
click at [751, 213] on div "Back to Dashboard Change Sender ID Customers Technicians Select a contact Outbo…" at bounding box center [674, 316] width 824 height 561
click at [988, 54] on span "Call to Customer" at bounding box center [1017, 55] width 85 height 15
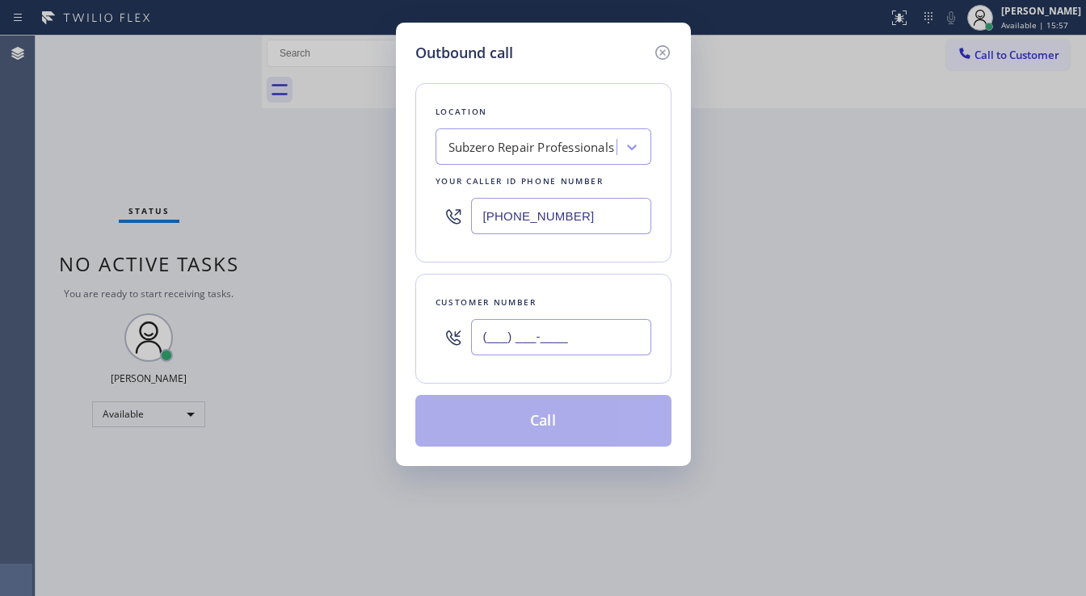
click at [540, 340] on input "(___) ___-____" at bounding box center [561, 337] width 180 height 36
paste input "323) 369-9972"
type input "(323) 369-9972"
click at [600, 215] on input "[PHONE_NUMBER]" at bounding box center [561, 216] width 180 height 36
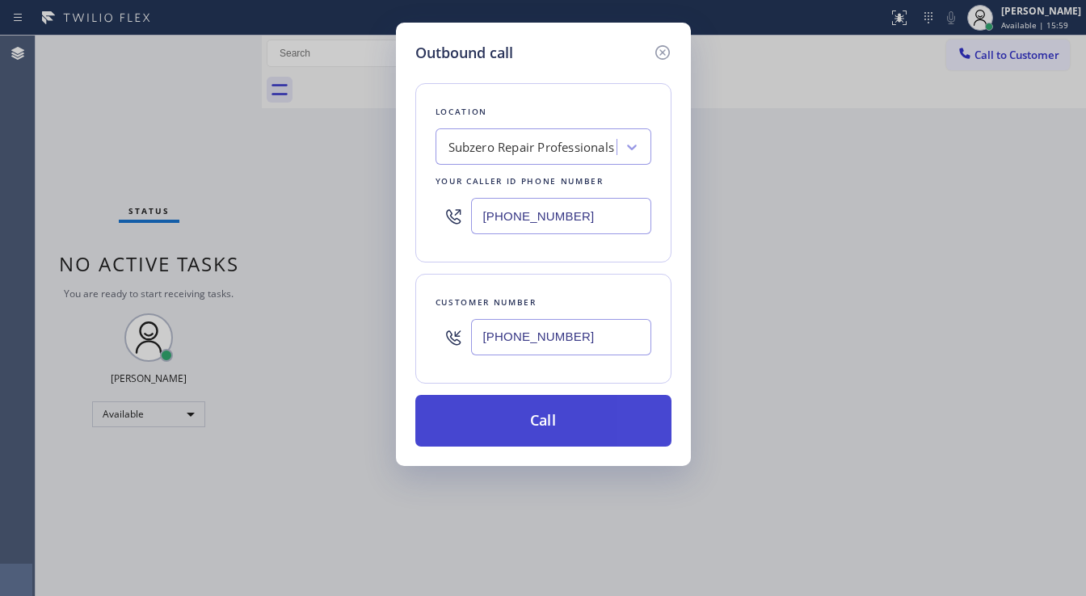
paste input "562) 414-641"
type input "(562) 414-6410"
click at [550, 434] on button "Call" at bounding box center [543, 421] width 256 height 52
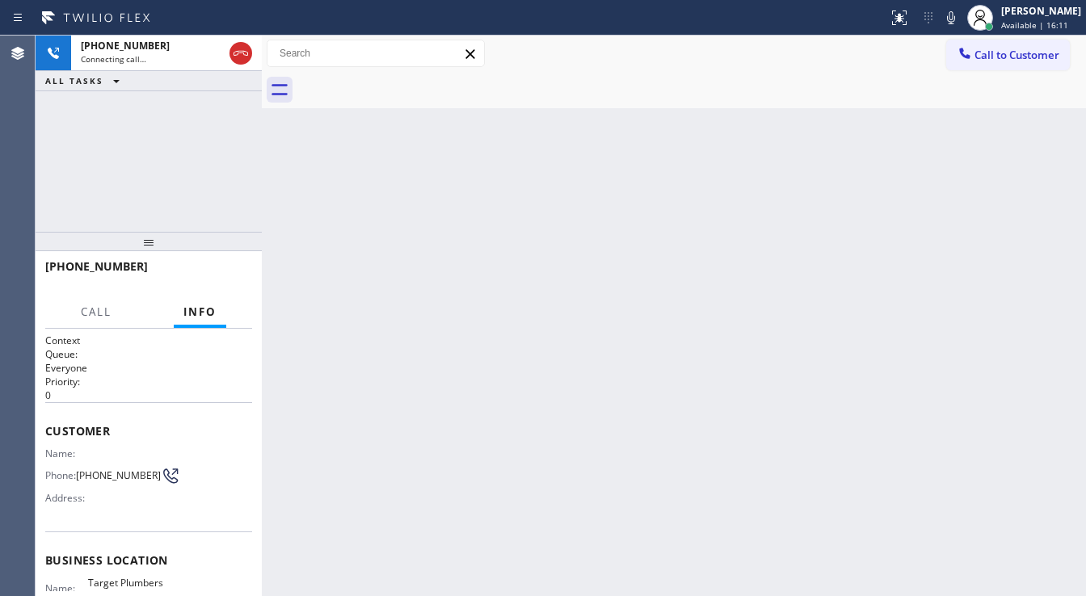
click at [140, 174] on div "+13233699972 Connecting call… ALL TASKS ALL TASKS ACTIVE TASKS TASKS IN WRAP UP" at bounding box center [149, 134] width 226 height 196
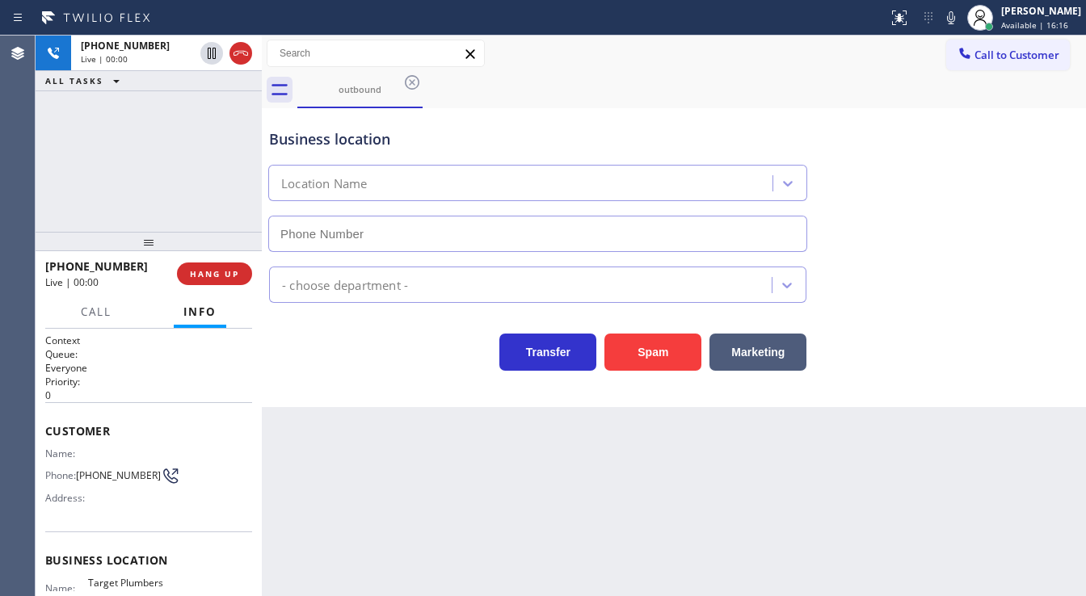
type input "(562) 414-6410"
click at [117, 162] on div "+13233699972 Live | 00:00 ALL TASKS ALL TASKS ACTIVE TASKS TASKS IN WRAP UP" at bounding box center [149, 134] width 226 height 196
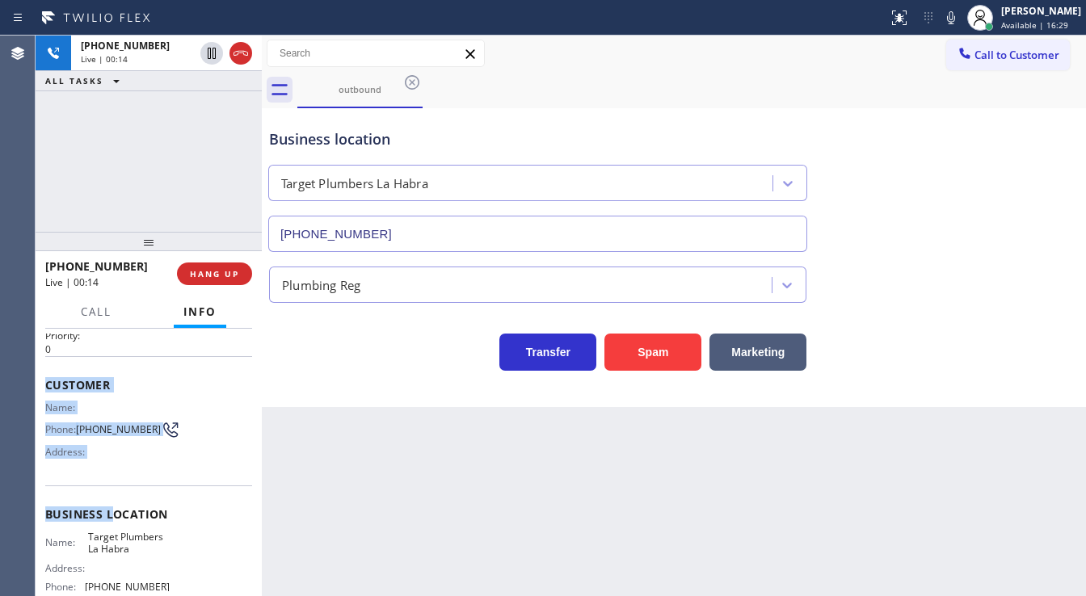
scroll to position [194, 0]
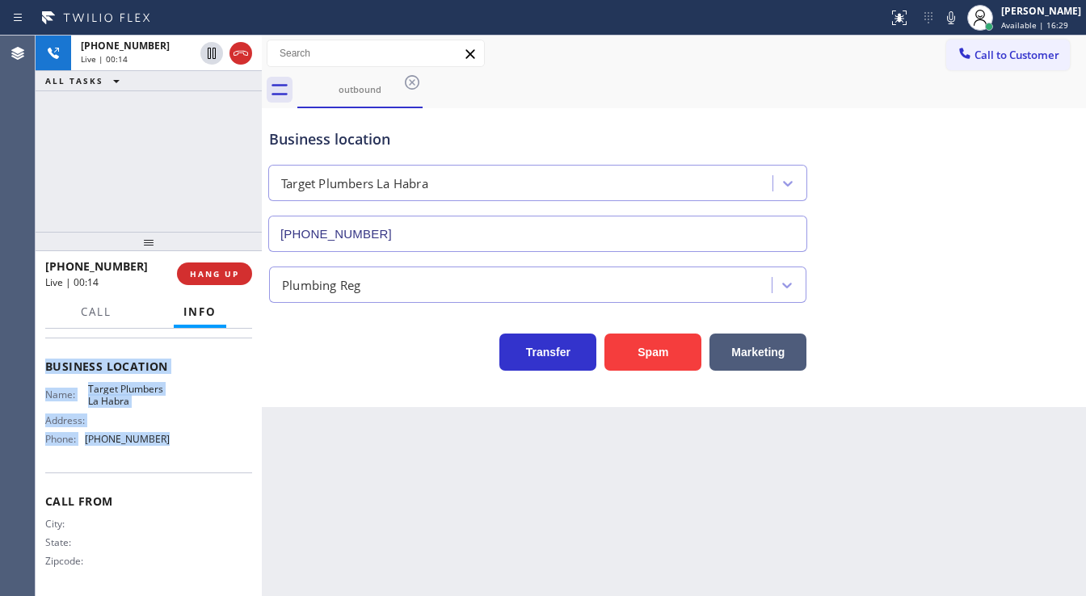
drag, startPoint x: 43, startPoint y: 421, endPoint x: 171, endPoint y: 453, distance: 131.5
click at [171, 453] on div "Context Queue: Everyone Priority: 0 Customer Name: Phone: (323) 369-9972 Addres…" at bounding box center [149, 463] width 226 height 268
copy div "Customer Name: Phone: (323) 369-9972 Address: Business location Name: Target Pl…"
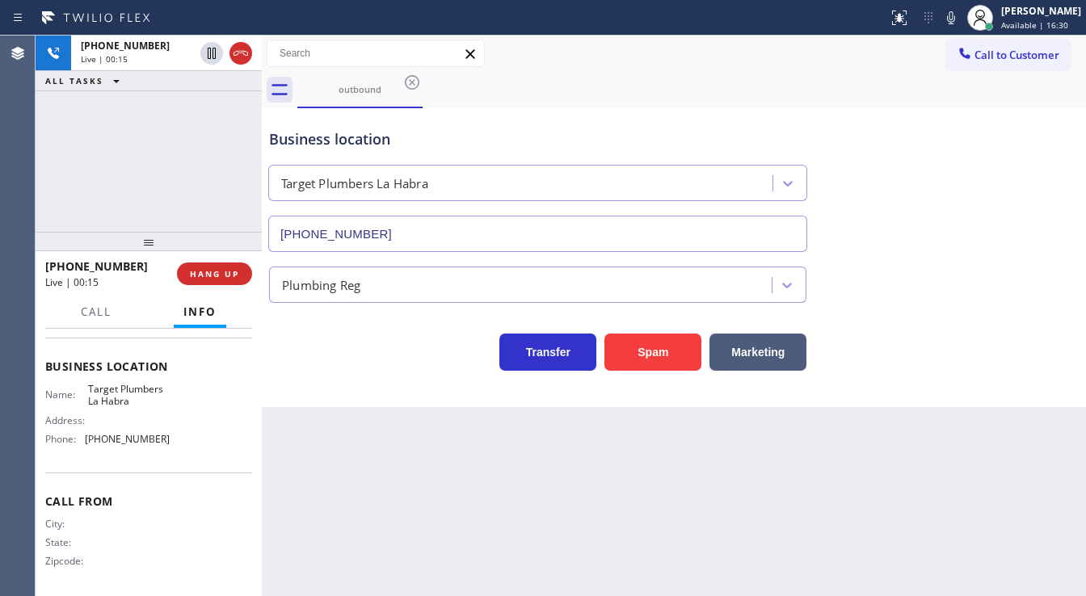
click at [149, 196] on div "+13233699972 Live | 00:15 ALL TASKS ALL TASKS ACTIVE TASKS TASKS IN WRAP UP" at bounding box center [149, 134] width 226 height 196
click at [187, 190] on div "+13233699972 Live | 00:22 ALL TASKS ALL TASKS ACTIVE TASKS TASKS IN WRAP UP" at bounding box center [149, 134] width 226 height 196
click at [144, 204] on div "+13233699972 Live | 00:23 ALL TASKS ALL TASKS ACTIVE TASKS TASKS IN WRAP UP" at bounding box center [149, 134] width 226 height 196
click at [224, 275] on span "HANG UP" at bounding box center [214, 273] width 49 height 11
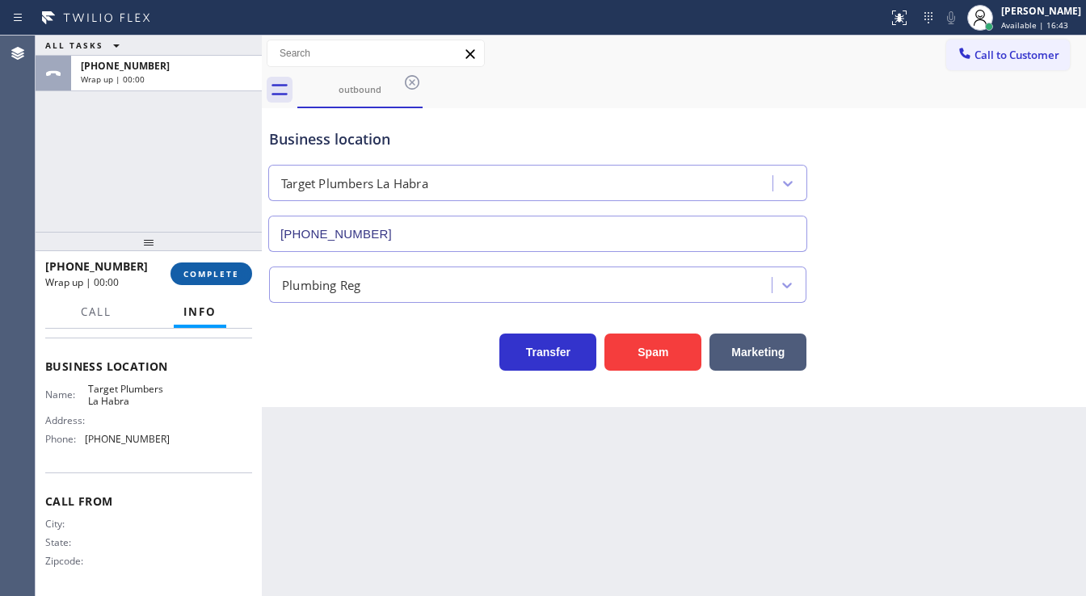
click at [224, 275] on span "COMPLETE" at bounding box center [211, 273] width 56 height 11
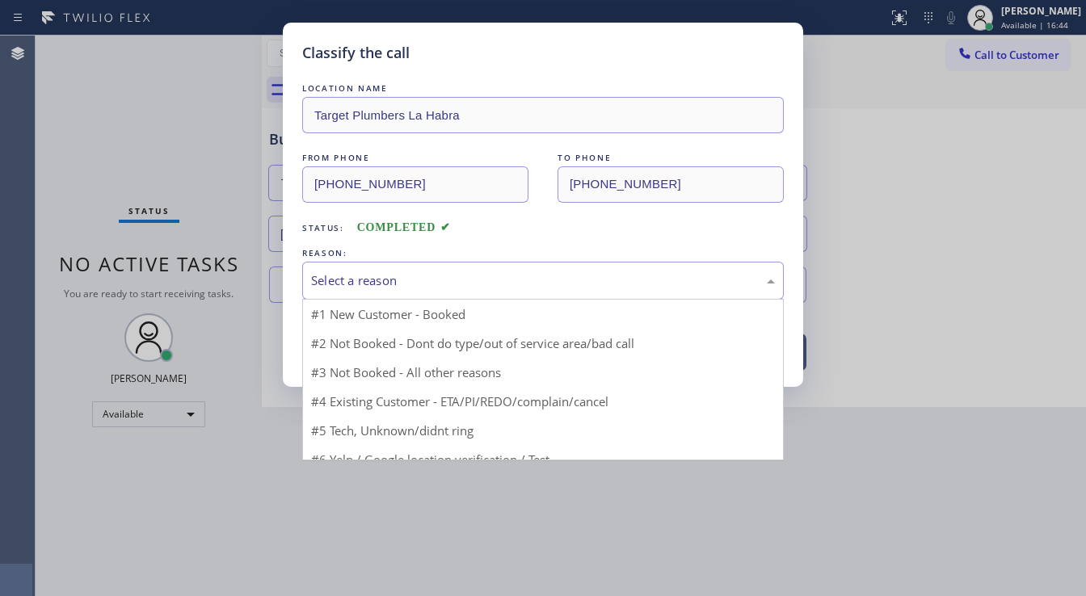
drag, startPoint x: 407, startPoint y: 275, endPoint x: 427, endPoint y: 385, distance: 111.8
click at [392, 276] on div "Select a reason" at bounding box center [543, 281] width 464 height 19
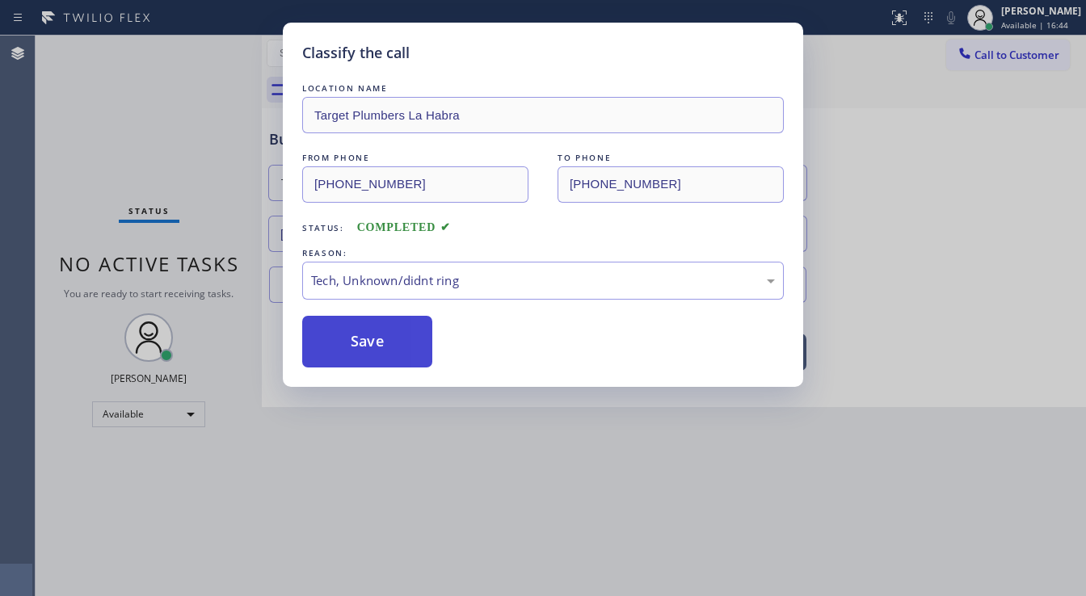
click at [375, 352] on button "Save" at bounding box center [367, 342] width 130 height 52
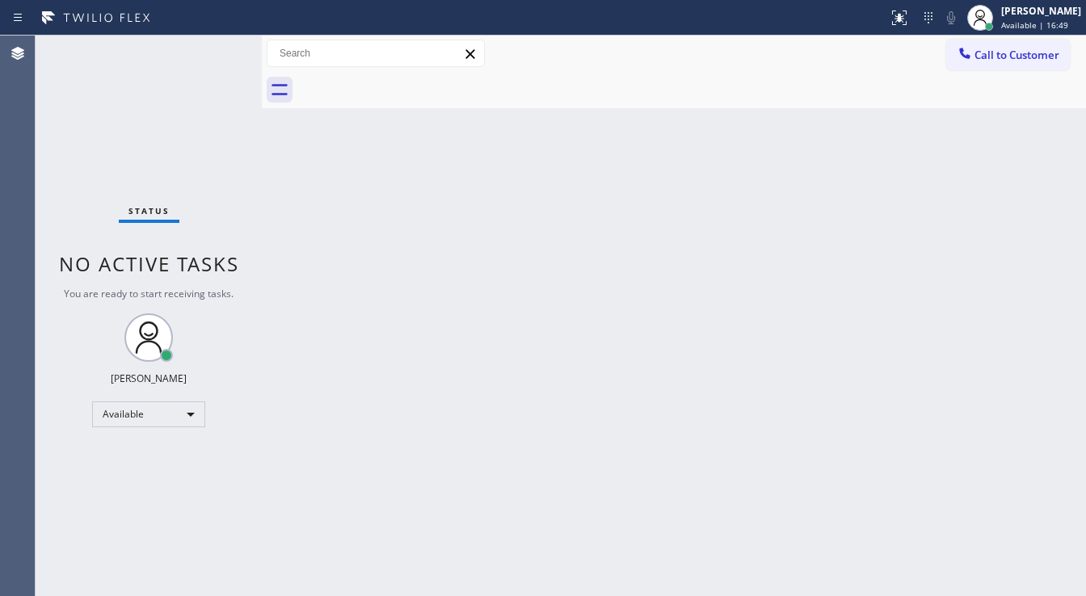
click at [1028, 82] on div at bounding box center [691, 90] width 789 height 36
drag, startPoint x: 1014, startPoint y: 56, endPoint x: 988, endPoint y: 69, distance: 28.9
click at [1012, 55] on span "Call to Customer" at bounding box center [1017, 55] width 85 height 15
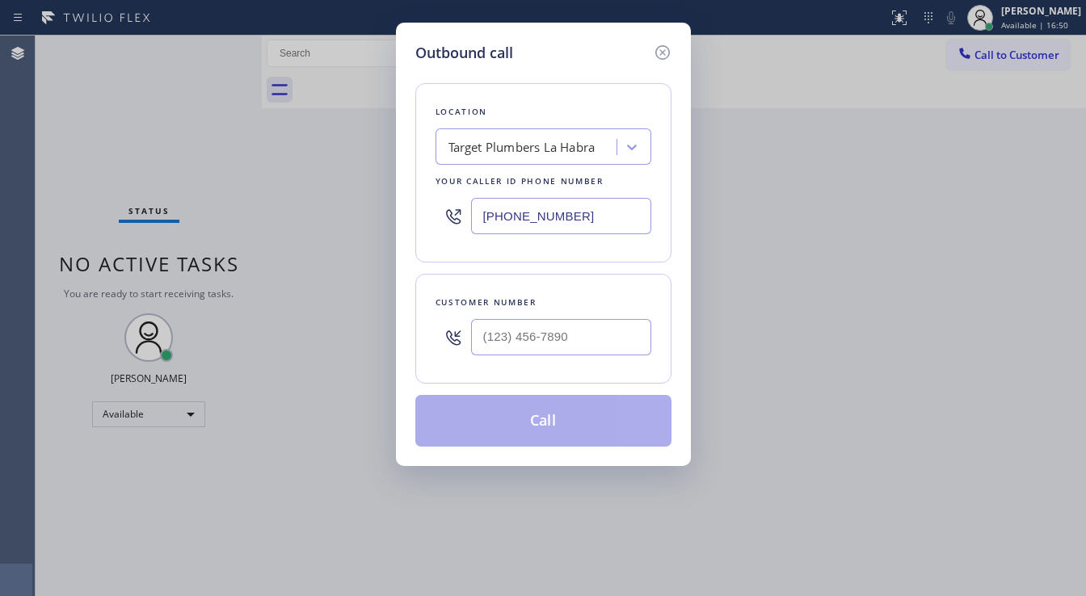
click at [533, 213] on input "(562) 414-6410" at bounding box center [561, 216] width 180 height 36
paste input "630) 394-607"
type input "[PHONE_NUMBER]"
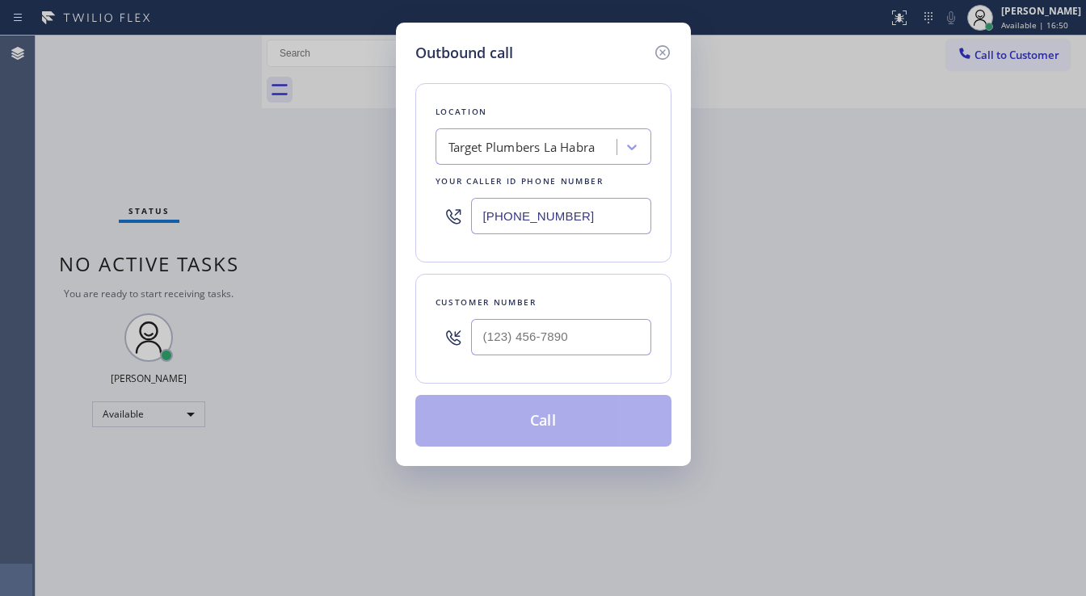
type input "(___) ___-____"
click at [524, 331] on input "(___) ___-____" at bounding box center [561, 337] width 180 height 36
type input "(___) ___-____"
click at [520, 333] on input "(___) ___-____" at bounding box center [561, 337] width 180 height 36
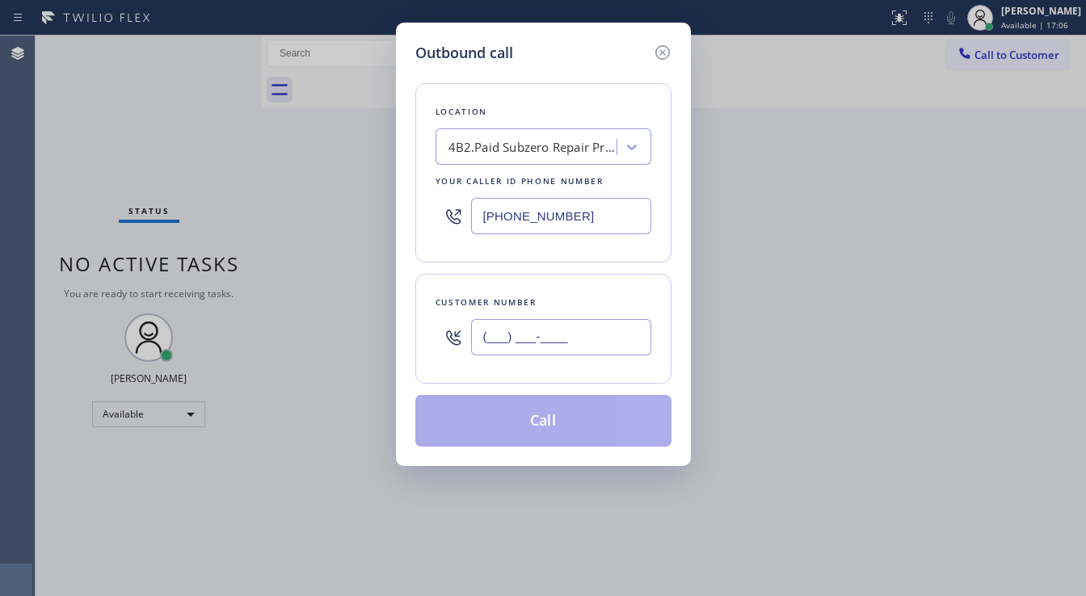
click at [520, 333] on input "(___) ___-____" at bounding box center [561, 337] width 180 height 36
paste input "972) 742-1355"
type input "[PHONE_NUMBER]"
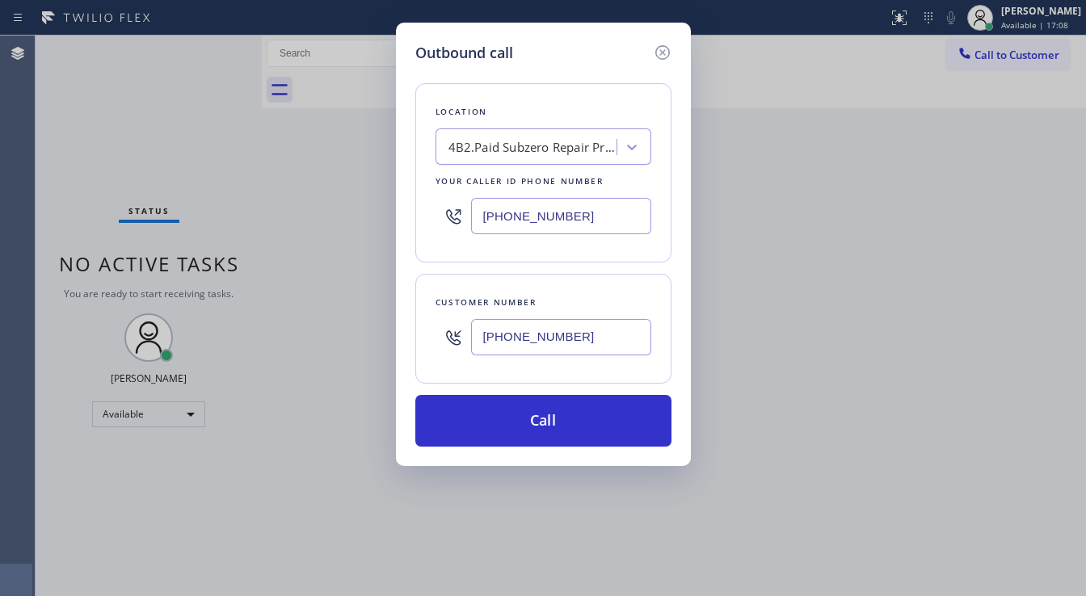
click at [508, 220] on input "[PHONE_NUMBER]" at bounding box center [561, 216] width 180 height 36
paste input "949) 239-1524"
type input "[PHONE_NUMBER]"
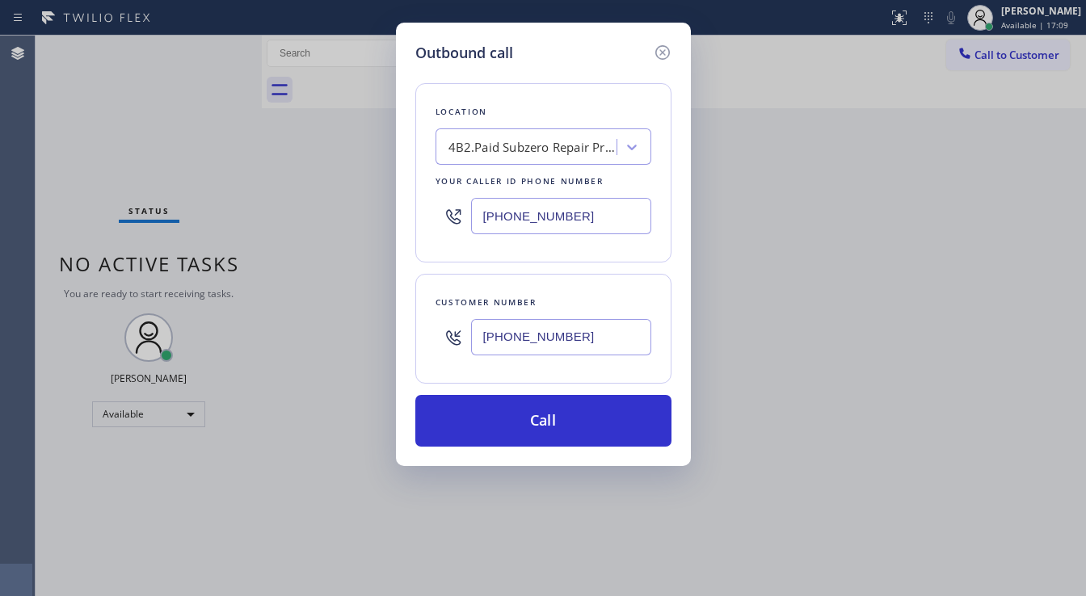
click at [524, 265] on div "Location 4B2.Paid Subzero Repair Professionals Your caller id phone number (949…" at bounding box center [543, 255] width 256 height 383
click at [537, 210] on input "[PHONE_NUMBER]" at bounding box center [561, 216] width 180 height 36
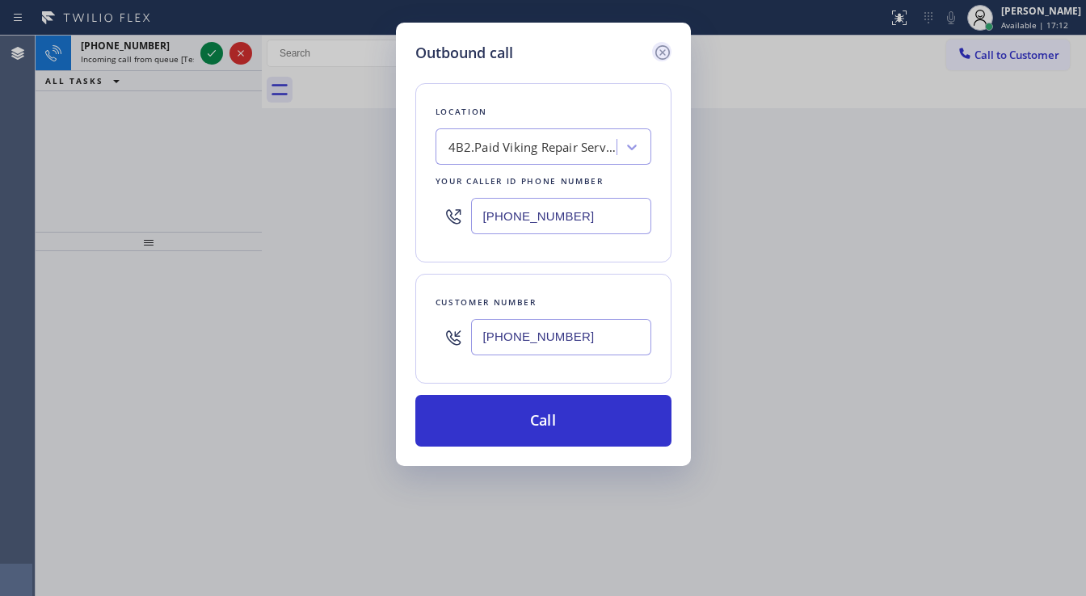
click at [662, 50] on icon at bounding box center [662, 52] width 19 height 19
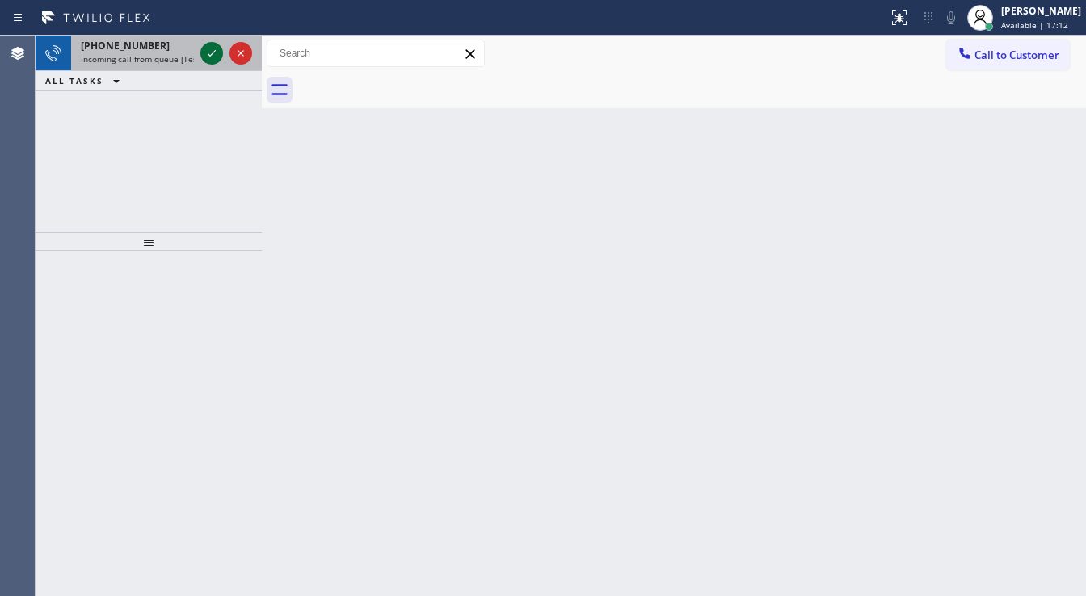
click at [206, 59] on icon at bounding box center [211, 53] width 19 height 19
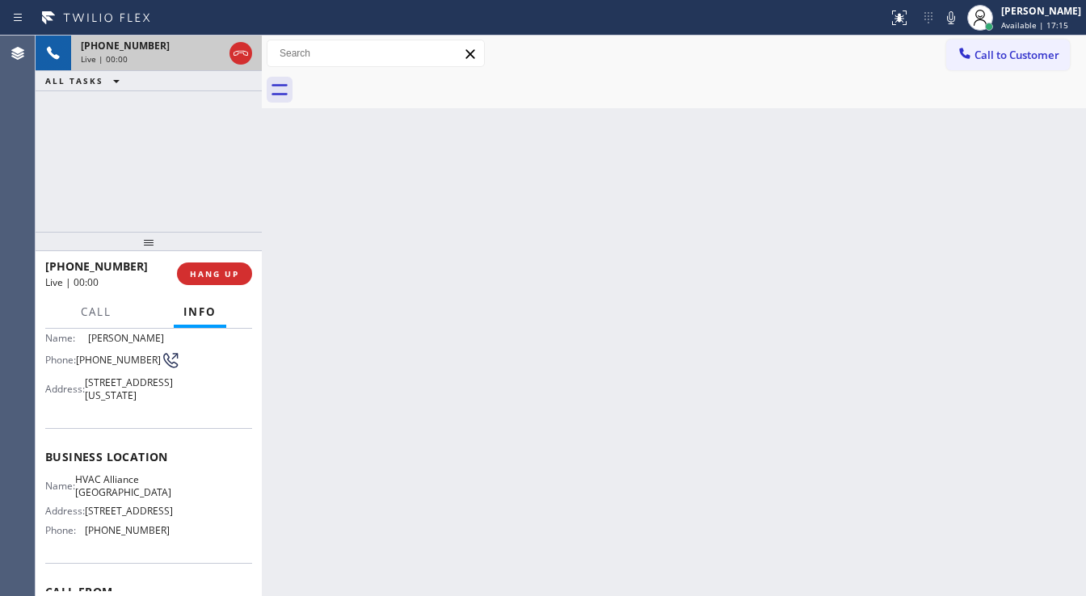
scroll to position [129, 0]
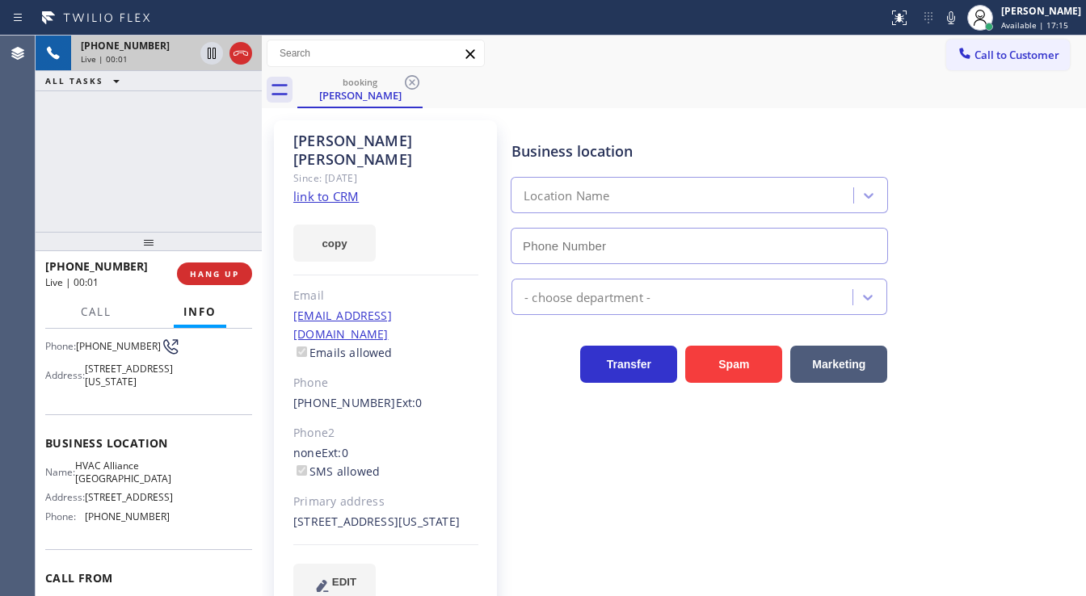
type input "(323) 639-7562"
click at [145, 197] on div "+13239190673 Live | 00:02 ALL TASKS ALL TASKS ACTIVE TASKS TASKS IN WRAP UP" at bounding box center [149, 134] width 226 height 196
click at [354, 188] on link "link to CRM" at bounding box center [325, 196] width 65 height 16
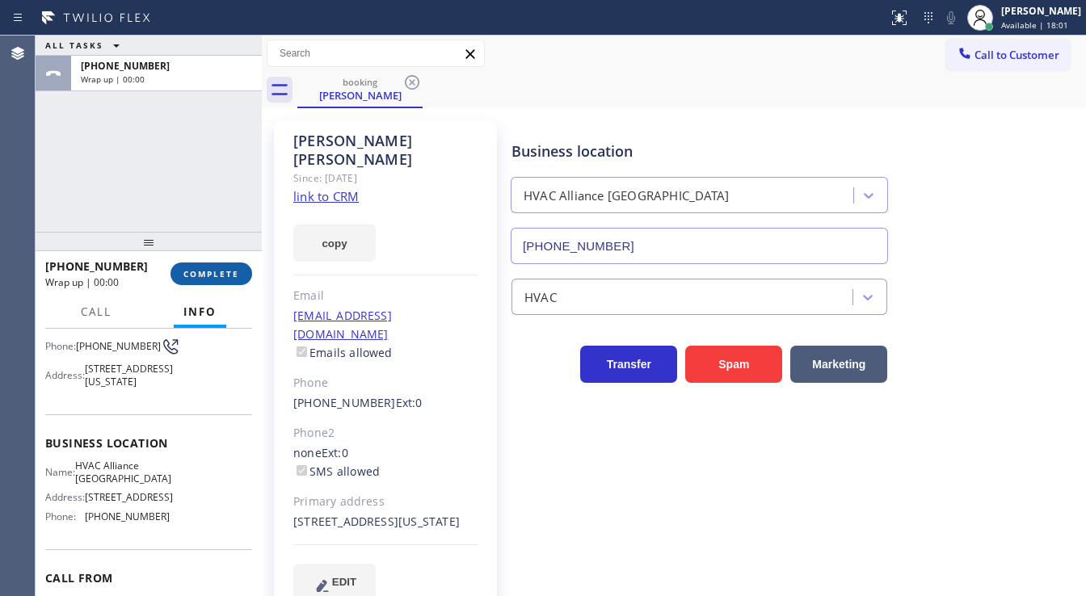
click at [219, 270] on span "COMPLETE" at bounding box center [211, 273] width 56 height 11
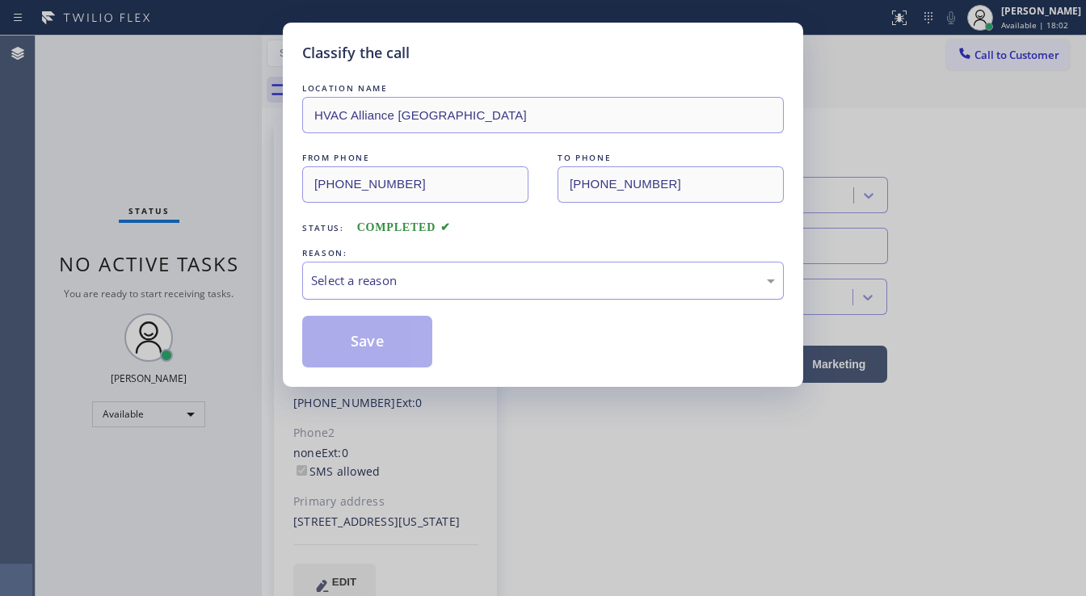
click at [387, 282] on div "Select a reason" at bounding box center [543, 281] width 464 height 19
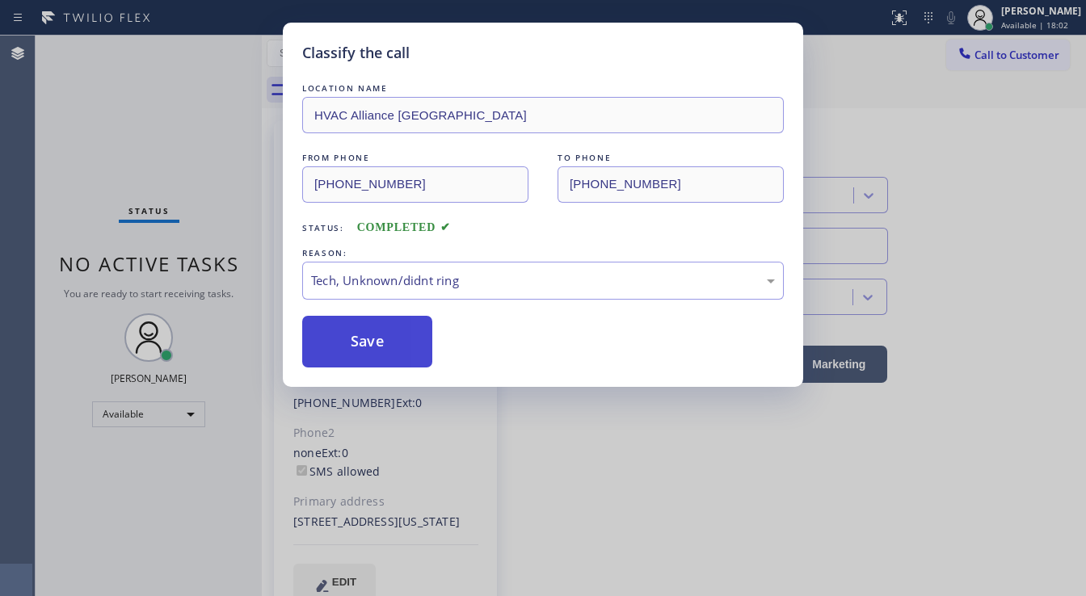
click at [375, 340] on button "Save" at bounding box center [367, 342] width 130 height 52
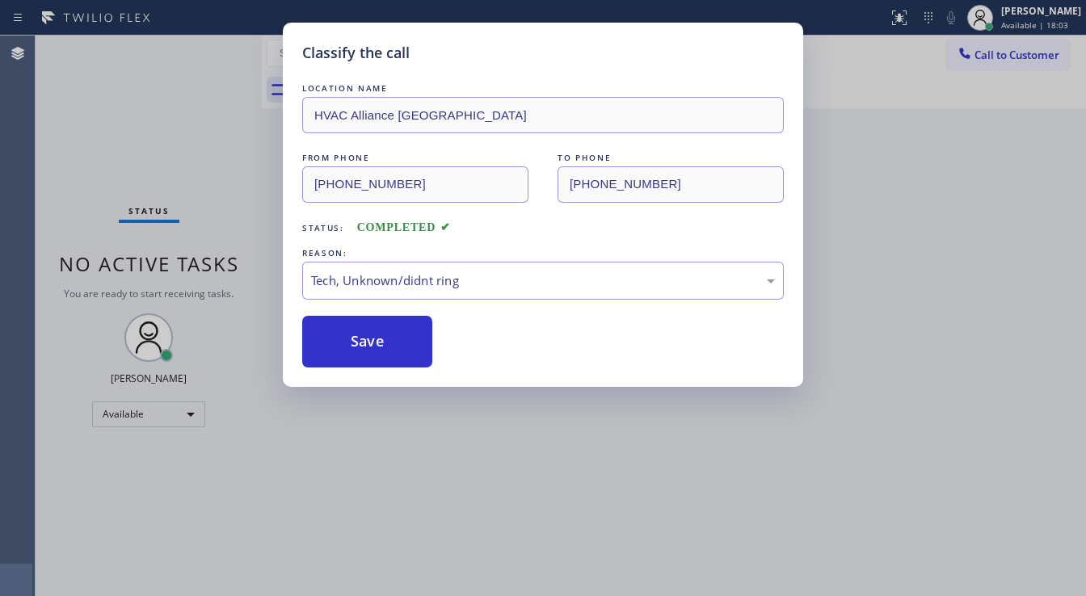
click at [998, 53] on div "Classify the call LOCATION NAME Electrical Land Santa Clarita FROM PHONE (213) …" at bounding box center [561, 316] width 1051 height 561
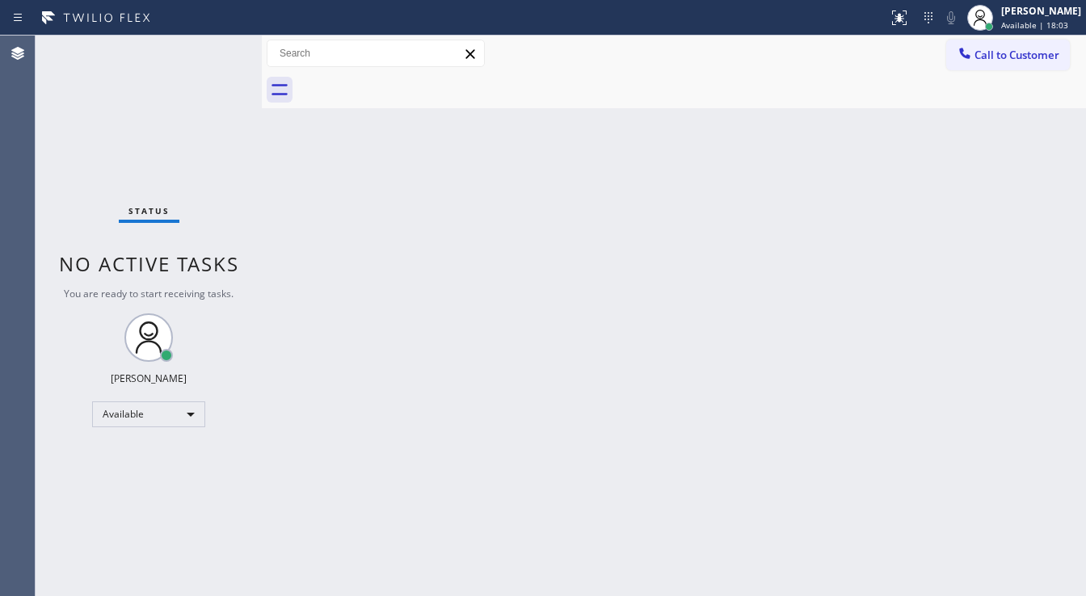
click at [998, 53] on span "Call to Customer" at bounding box center [1017, 55] width 85 height 15
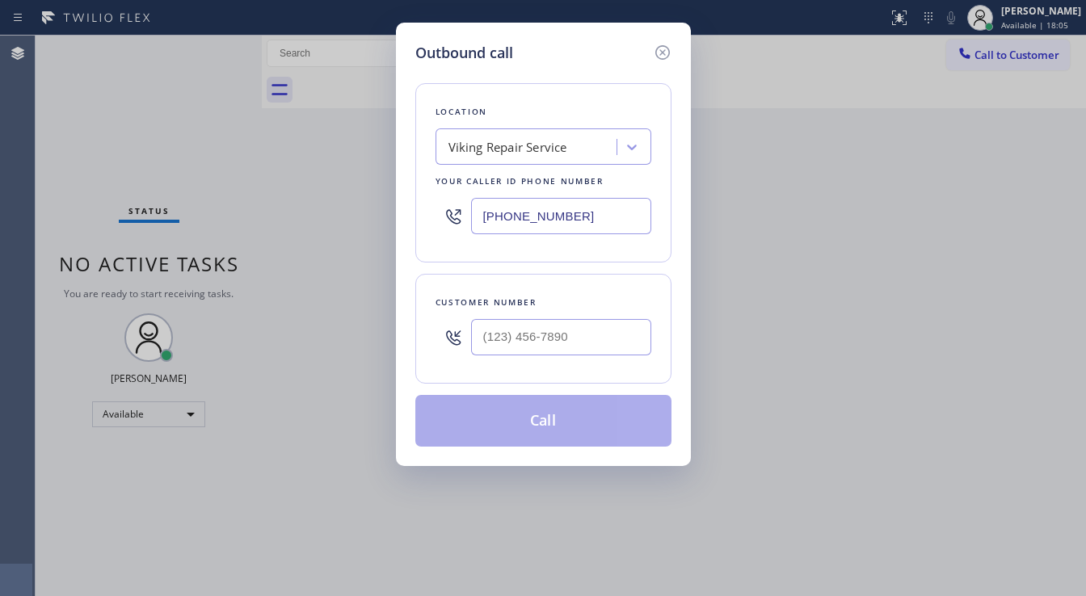
type input "(___) ___-____"
click at [523, 343] on input "(___) ___-____" at bounding box center [561, 337] width 180 height 36
paste input "972) 742-1355"
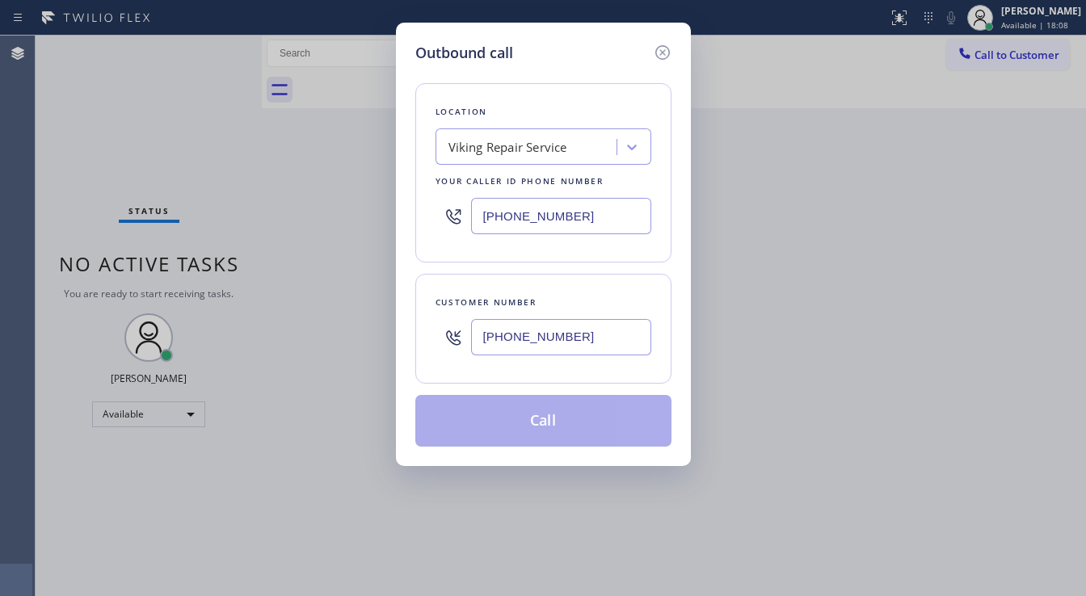
type input "[PHONE_NUMBER]"
click at [545, 270] on div "Location Viking Repair Service Your caller id phone number (949) 239-1524 Custo…" at bounding box center [543, 255] width 256 height 383
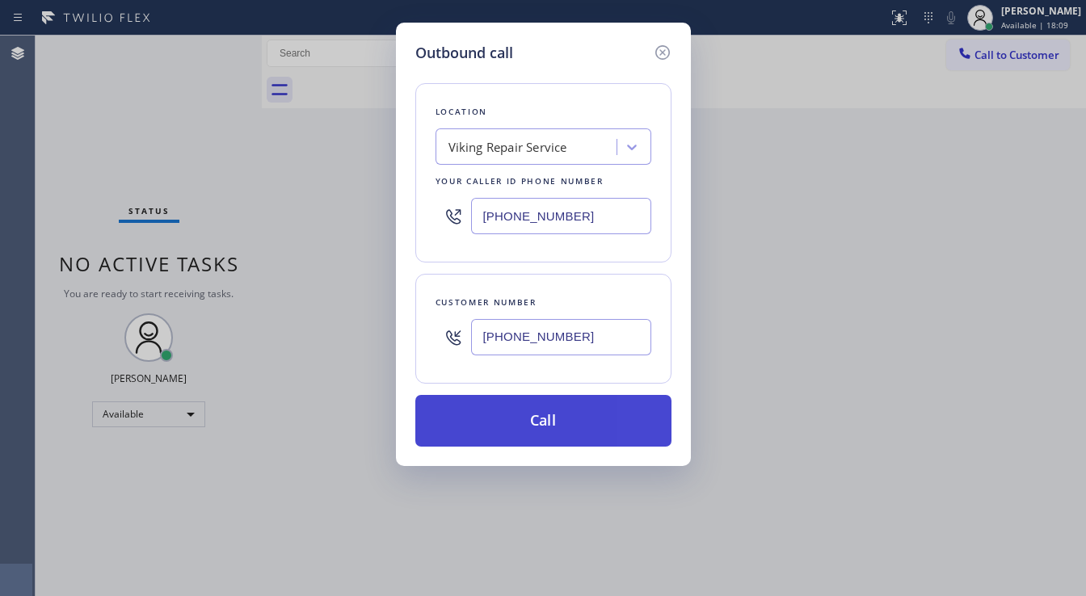
click at [530, 415] on button "Call" at bounding box center [543, 421] width 256 height 52
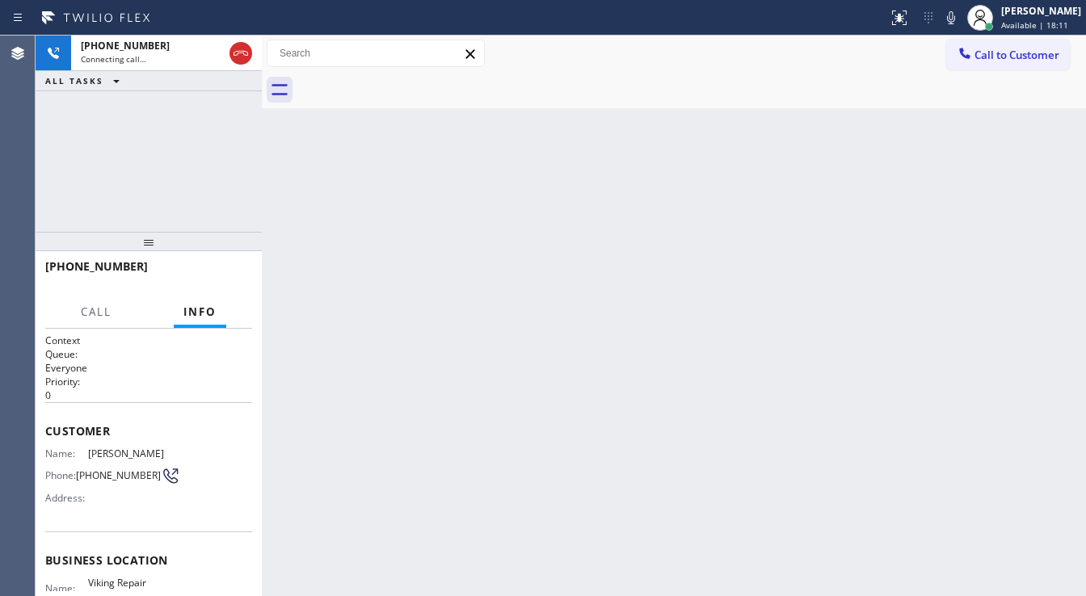
click at [175, 149] on div "[PHONE_NUMBER] Connecting call… ALL TASKS ALL TASKS ACTIVE TASKS TASKS IN WRAP …" at bounding box center [149, 134] width 226 height 196
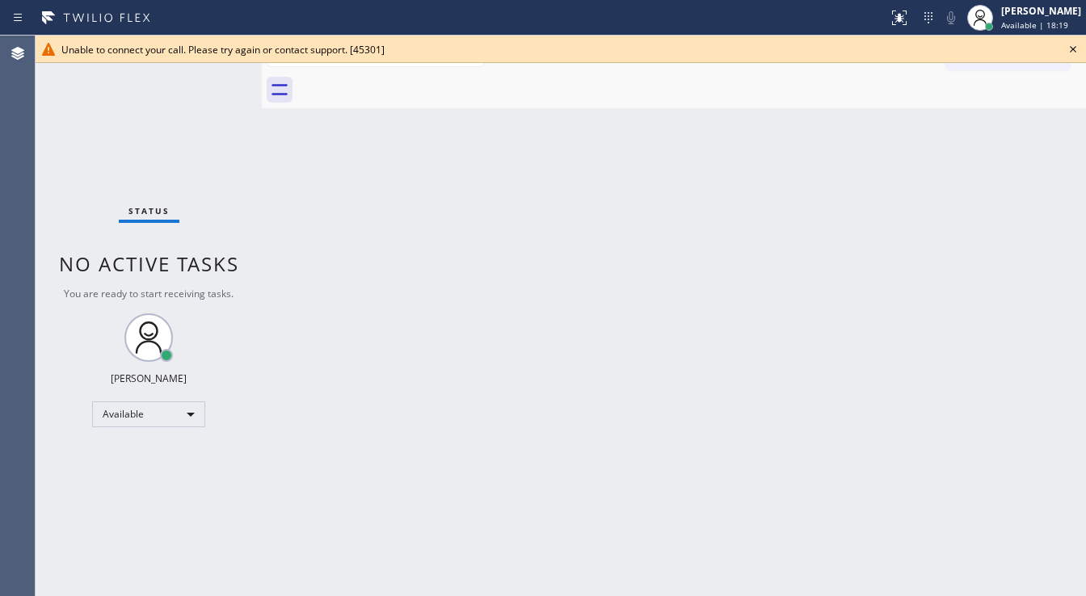
click at [184, 99] on div "Status No active tasks You are ready to start receiving tasks. [PERSON_NAME]" at bounding box center [149, 316] width 226 height 561
click at [1077, 48] on icon at bounding box center [1073, 49] width 19 height 19
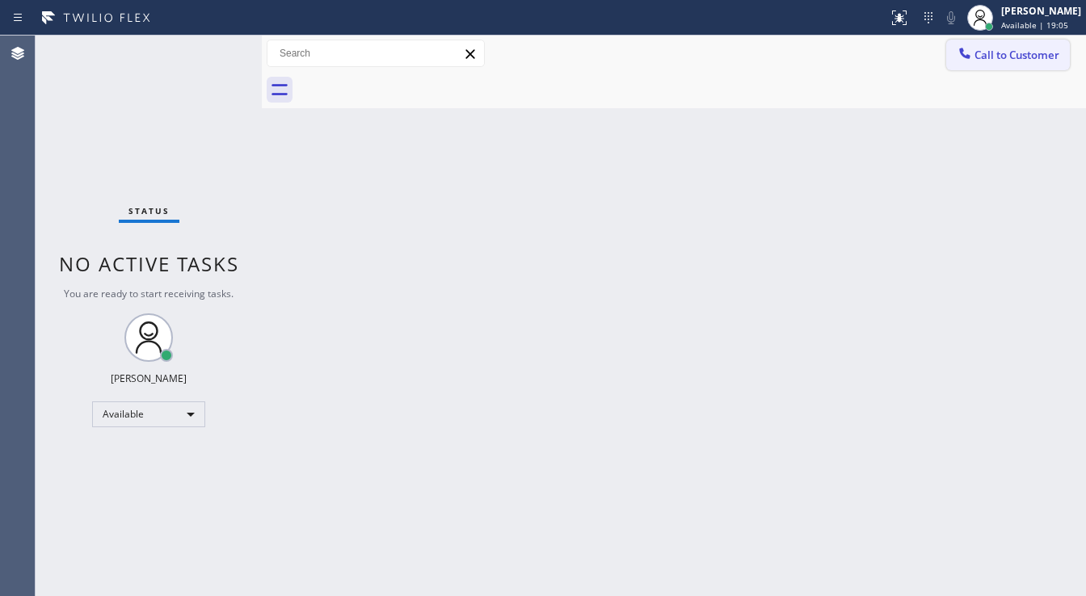
click at [1057, 57] on span "Call to Customer" at bounding box center [1017, 55] width 85 height 15
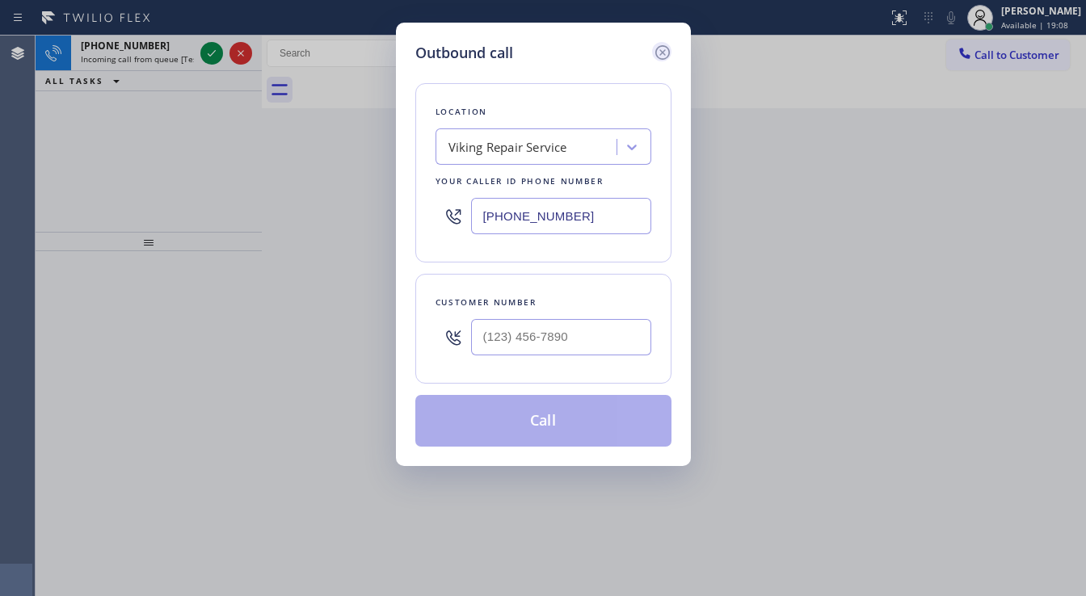
click at [661, 48] on icon at bounding box center [662, 52] width 19 height 19
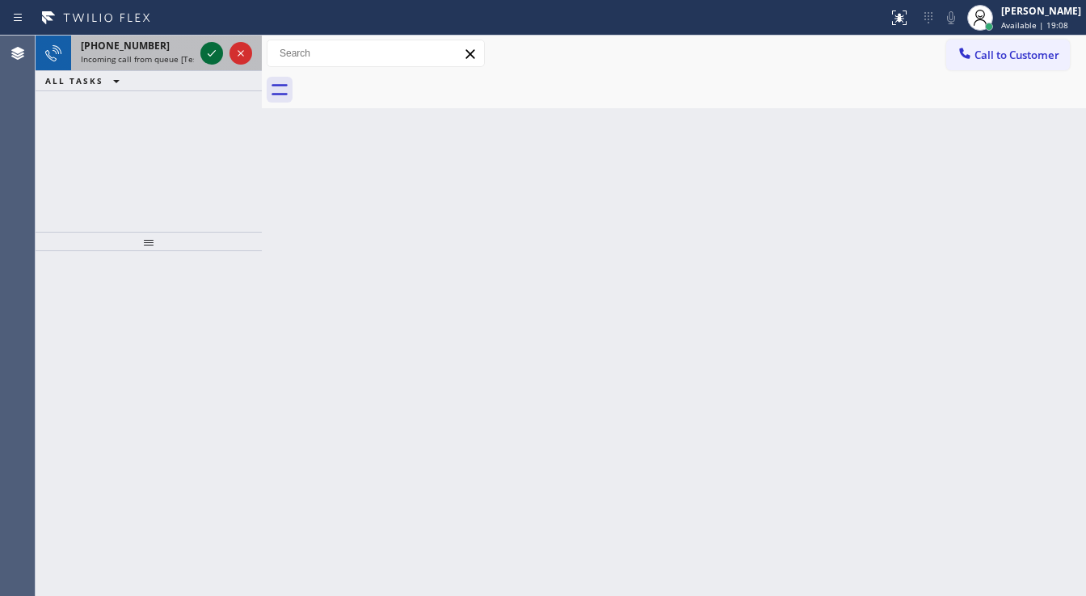
click at [206, 52] on icon at bounding box center [211, 53] width 19 height 19
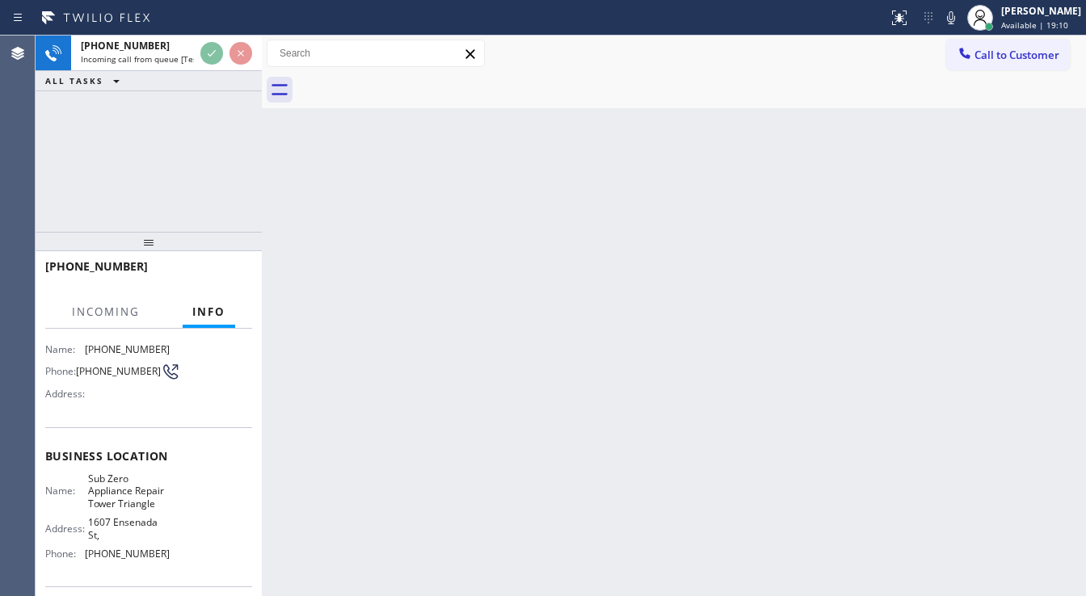
scroll to position [129, 0]
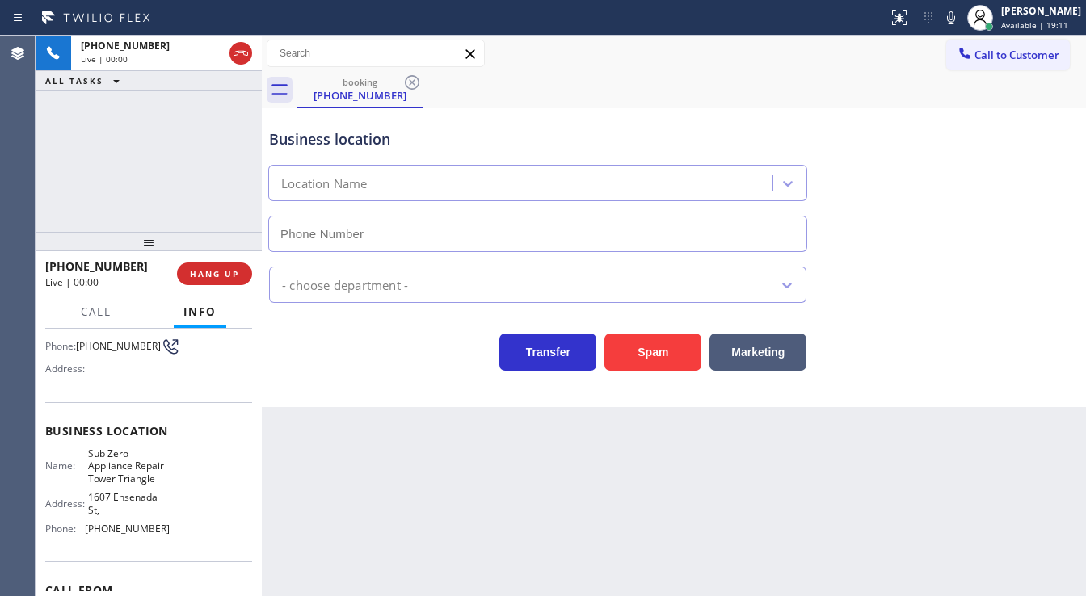
type input "(720) 597-8984"
drag, startPoint x: 97, startPoint y: 183, endPoint x: 101, endPoint y: 200, distance: 17.4
click at [97, 183] on div "+13035578433 Live | 00:07 ALL TASKS ALL TASKS ACTIVE TASKS TASKS IN WRAP UP" at bounding box center [149, 134] width 226 height 196
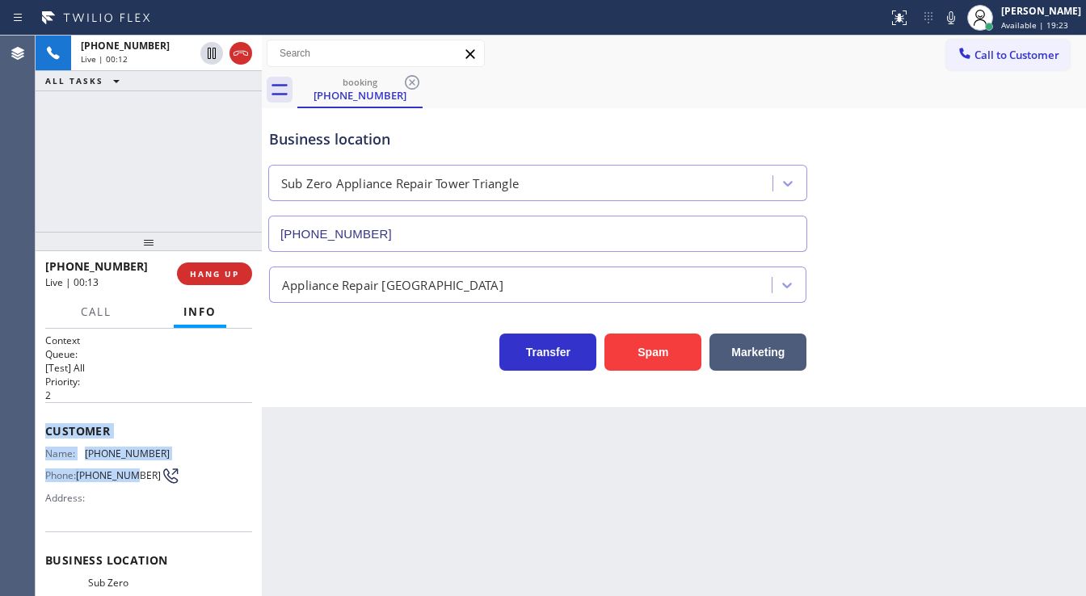
scroll to position [194, 0]
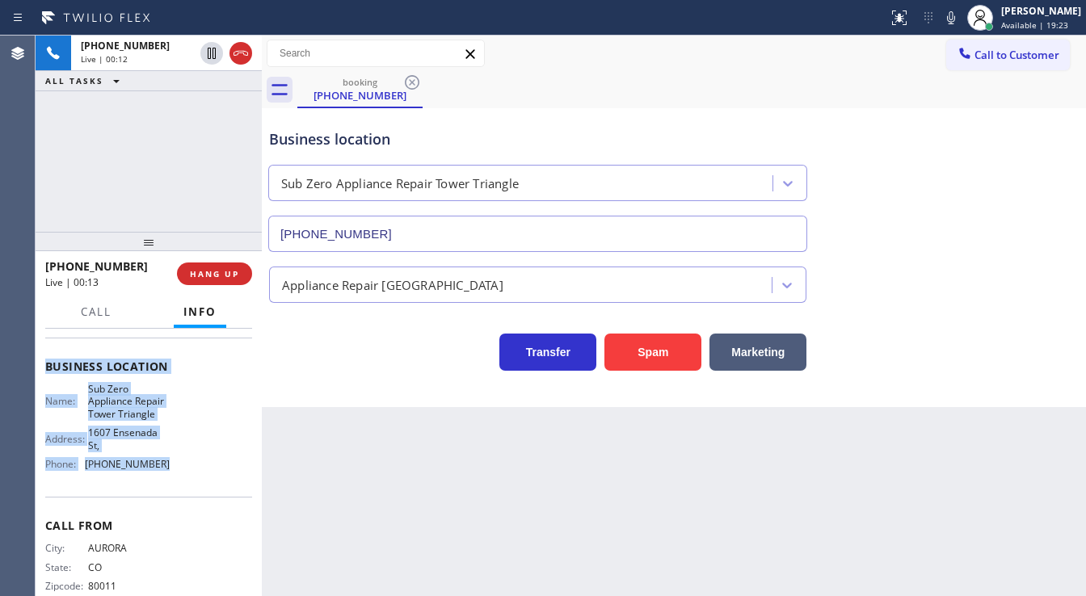
drag, startPoint x: 41, startPoint y: 421, endPoint x: 155, endPoint y: 322, distance: 150.7
click at [175, 490] on div "Context Queue: [Test] All Priority: 2 Customer Name: (303) 557-8433 Phone: (303…" at bounding box center [149, 463] width 226 height 268
copy div "Customer Name: (303) 557-8433 Phone: (303) 557-8433 Address: Business location …"
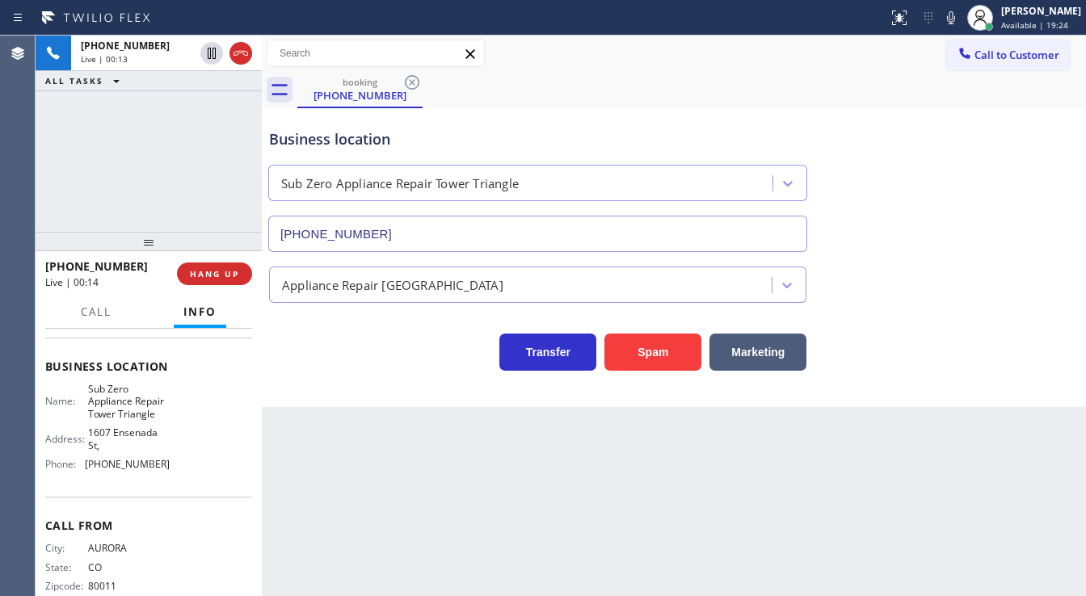
click at [151, 142] on div "+13035578433 Live | 00:13 ALL TASKS ALL TASKS ACTIVE TASKS TASKS IN WRAP UP" at bounding box center [149, 134] width 226 height 196
click at [183, 208] on div "+13035578433 Live | 01:37 ALL TASKS ALL TASKS ACTIVE TASKS TASKS IN WRAP UP" at bounding box center [149, 134] width 226 height 196
click at [213, 213] on div "+13035578433 Live | 03:57 ALL TASKS ALL TASKS ACTIVE TASKS TASKS IN WRAP UP" at bounding box center [149, 134] width 226 height 196
click at [165, 206] on div "+13035578433 Live | 04:23 ALL TASKS ALL TASKS ACTIVE TASKS TASKS IN WRAP UP" at bounding box center [149, 134] width 226 height 196
click at [957, 19] on icon at bounding box center [951, 17] width 19 height 19
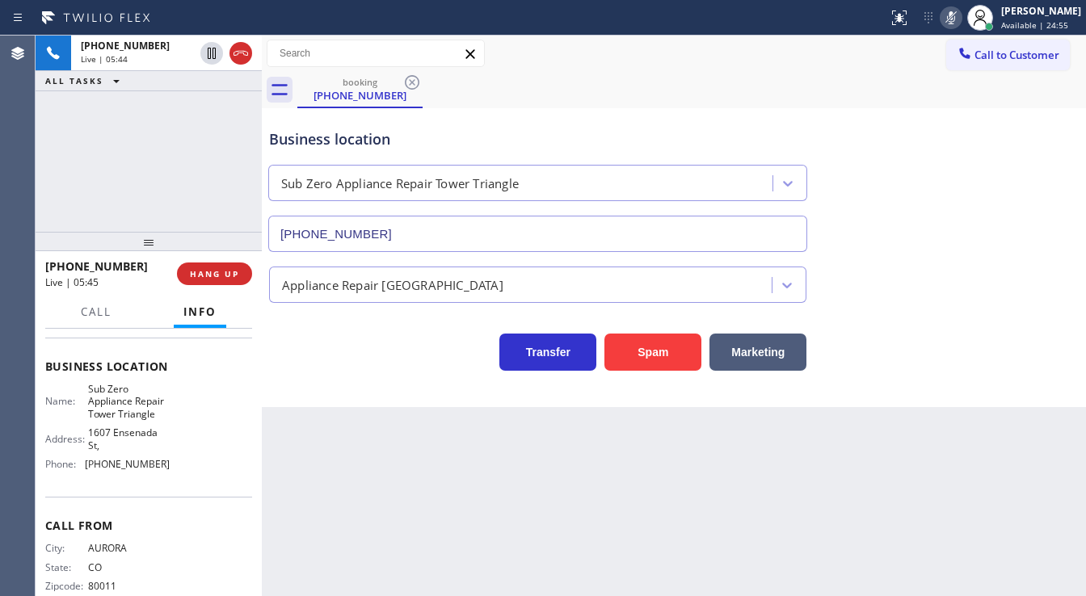
click at [955, 13] on icon at bounding box center [951, 17] width 8 height 13
click at [906, 90] on div "booking (303) 557-8433" at bounding box center [691, 90] width 789 height 36
click at [955, 19] on icon at bounding box center [951, 17] width 8 height 13
click at [961, 19] on icon at bounding box center [951, 17] width 19 height 19
click at [961, 11] on icon at bounding box center [951, 17] width 19 height 19
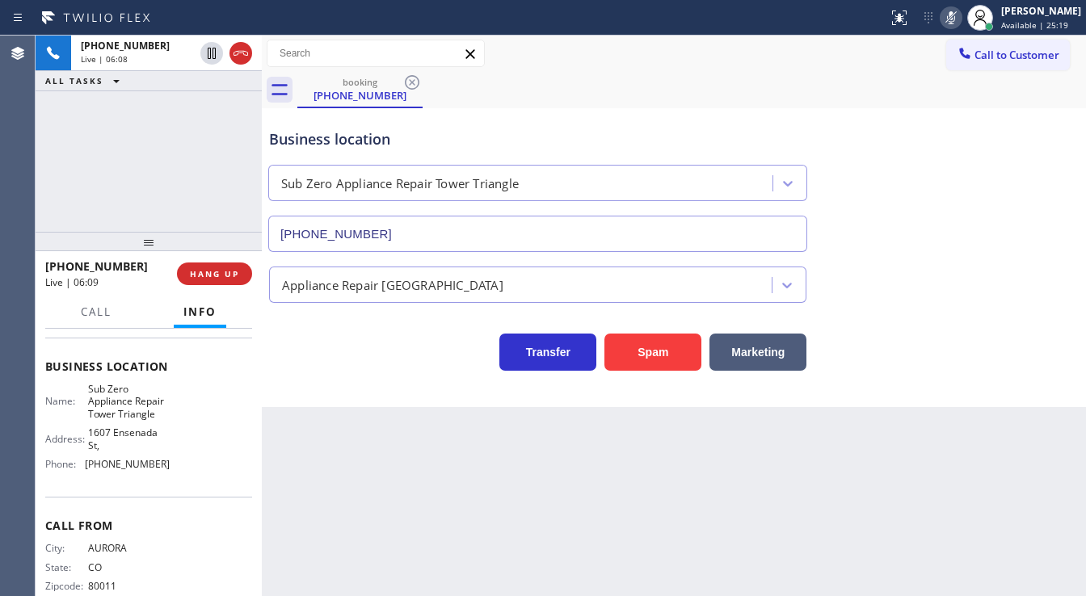
click at [955, 11] on icon at bounding box center [951, 17] width 8 height 13
click at [196, 157] on div "+13035578433 Live | 08:43 ALL TASKS ALL TASKS ACTIVE TASKS TASKS IN WRAP UP" at bounding box center [149, 134] width 226 height 196
click at [61, 204] on div "+13035578433 Live | 10:31 ALL TASKS ALL TASKS ACTIVE TASKS TASKS IN WRAP UP" at bounding box center [149, 134] width 226 height 196
click at [81, 183] on div "+13035578433 Live | 11:13 ALL TASKS ALL TASKS ACTIVE TASKS TASKS IN WRAP UP" at bounding box center [149, 134] width 226 height 196
click at [961, 18] on icon at bounding box center [951, 17] width 19 height 19
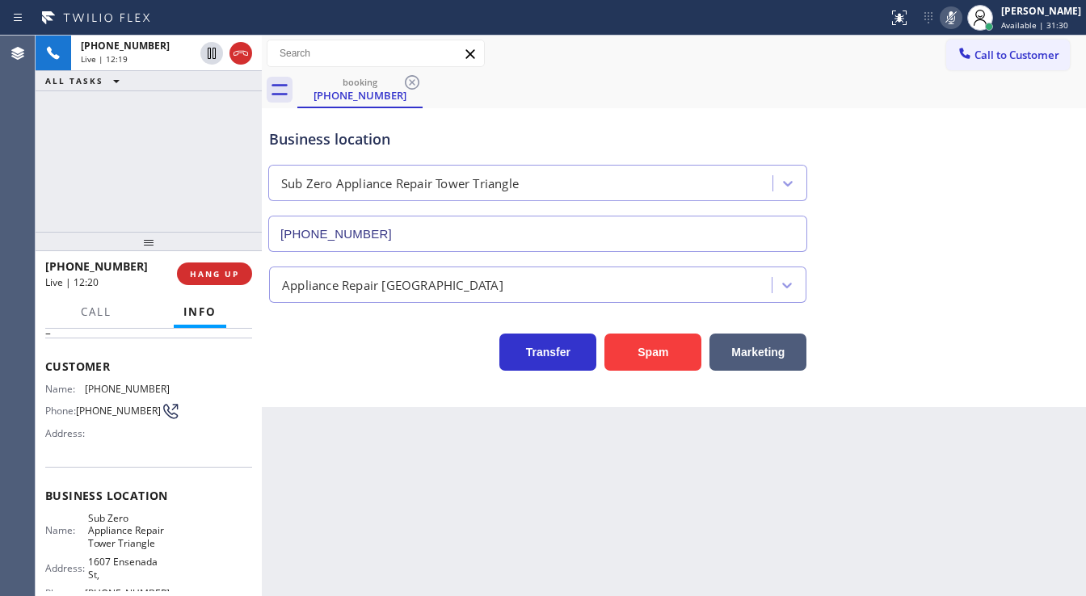
scroll to position [61, 0]
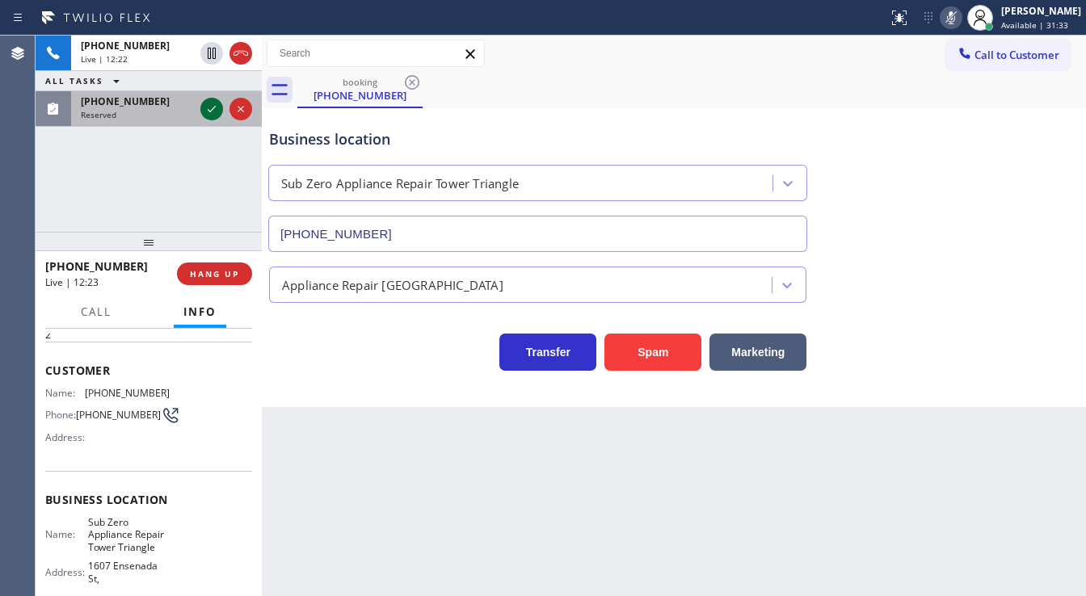
click at [204, 112] on icon at bounding box center [211, 108] width 19 height 19
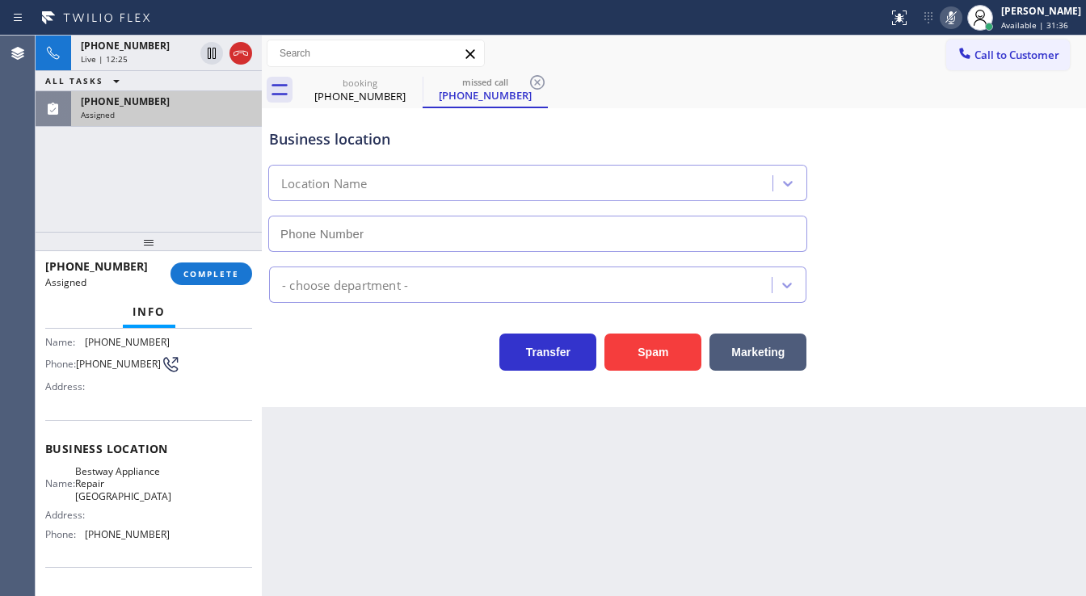
type input "(253) 303-5296"
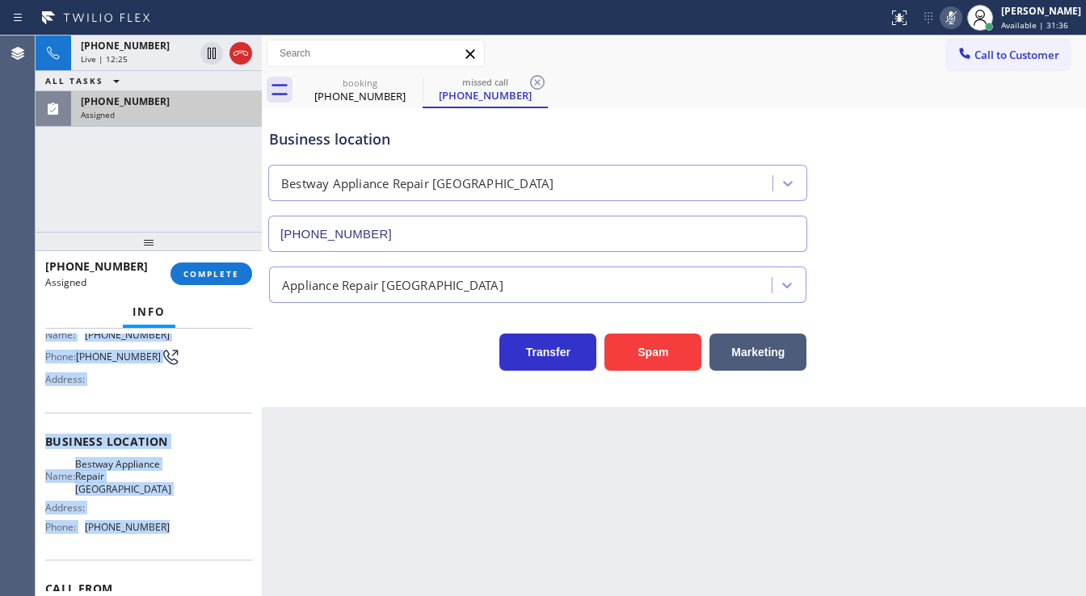
scroll to position [190, 0]
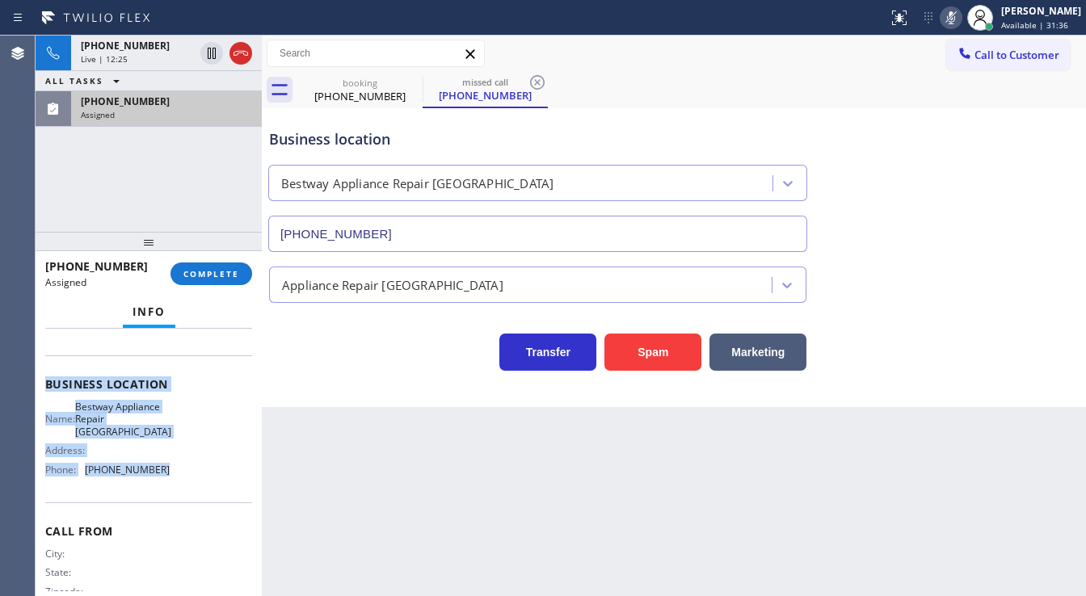
drag, startPoint x: 40, startPoint y: 380, endPoint x: 175, endPoint y: 499, distance: 179.8
click at [175, 499] on div "Context Queue: Appliance Repair High End Priority: 0 Task Age: Customer Name: (…" at bounding box center [149, 463] width 226 height 268
copy div "Customer Name: (253) 205-7657 Phone: (253) 205-7657 Address: Business location …"
click at [209, 270] on span "COMPLETE" at bounding box center [211, 273] width 56 height 11
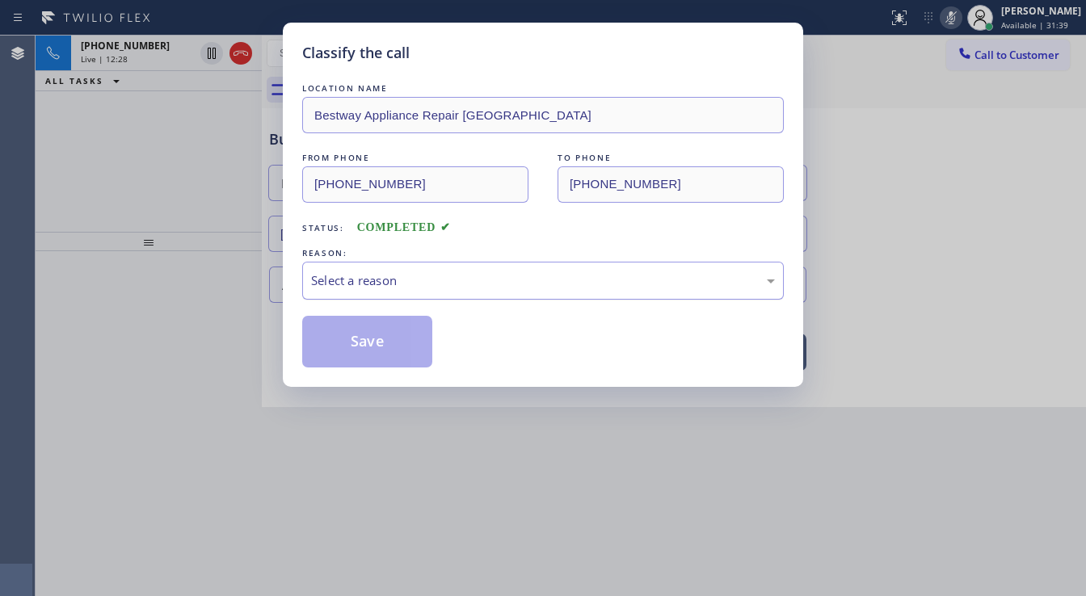
click at [375, 284] on div "Select a reason" at bounding box center [543, 281] width 464 height 19
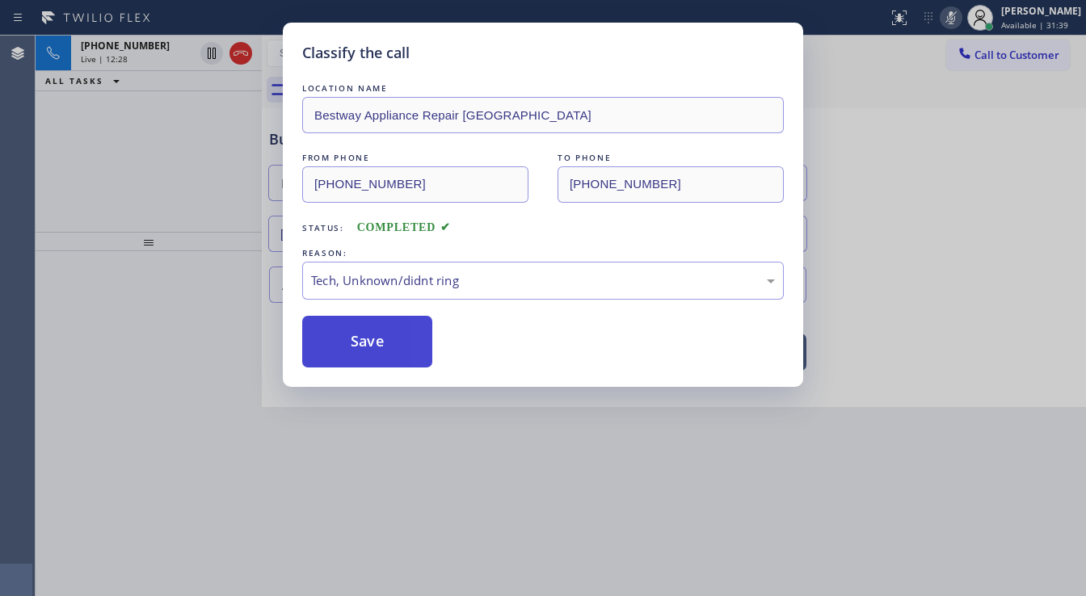
click at [373, 359] on button "Save" at bounding box center [367, 342] width 130 height 52
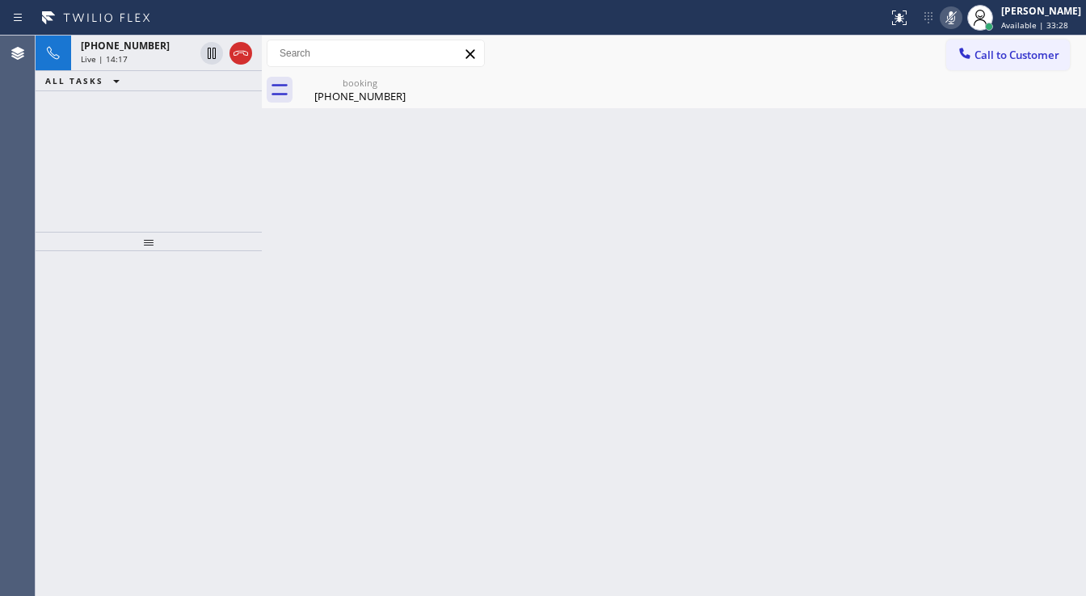
click at [958, 16] on icon at bounding box center [951, 17] width 19 height 19
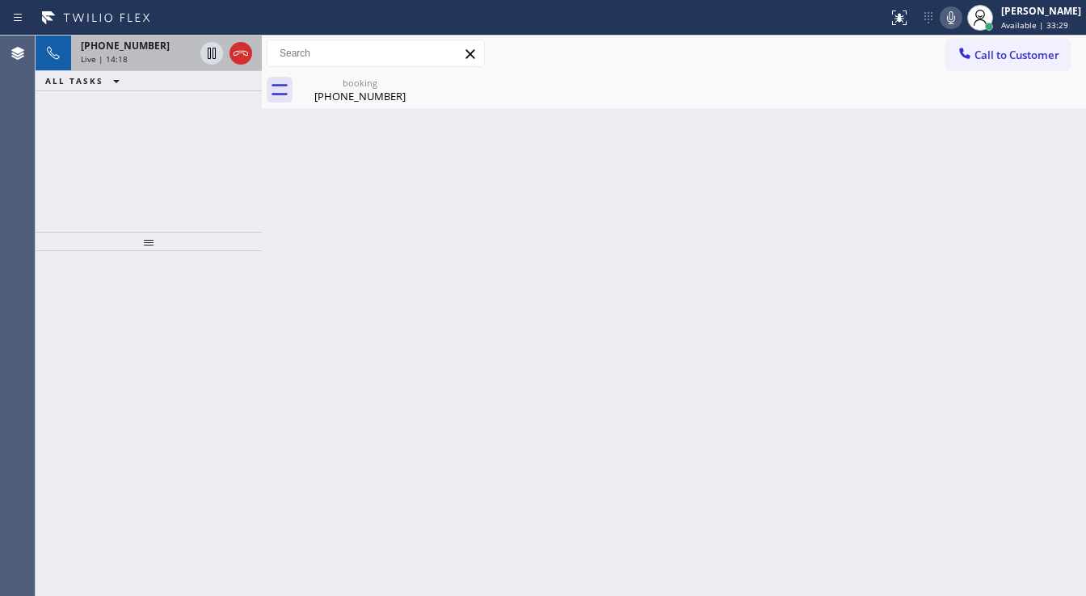
drag, startPoint x: 157, startPoint y: 54, endPoint x: 197, endPoint y: 68, distance: 42.7
click at [157, 53] on div "Live | 14:18" at bounding box center [137, 58] width 113 height 11
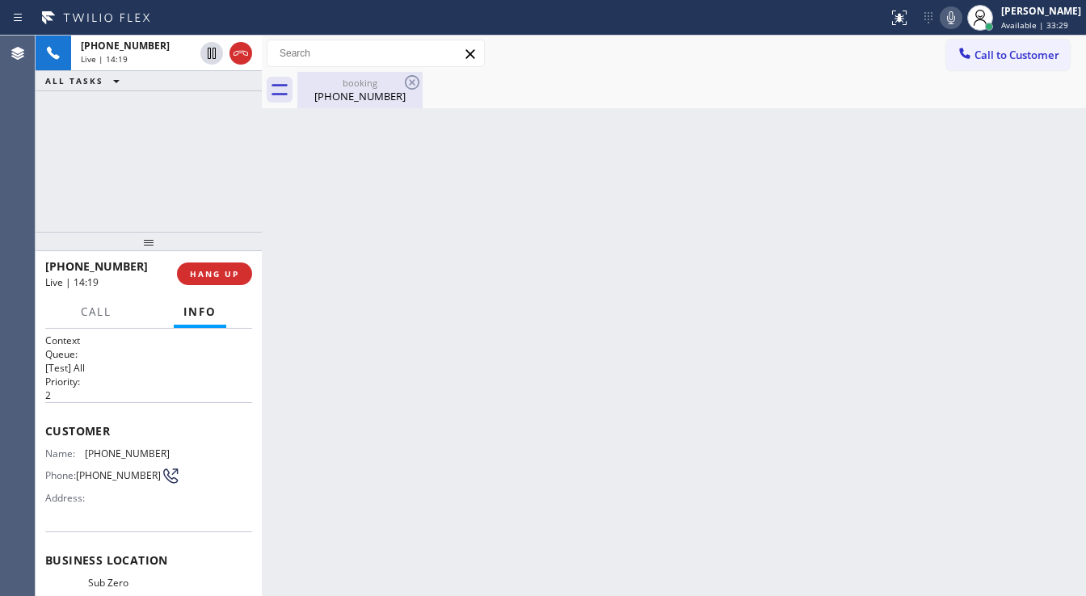
click at [317, 93] on div "(303) 557-8433" at bounding box center [360, 96] width 122 height 15
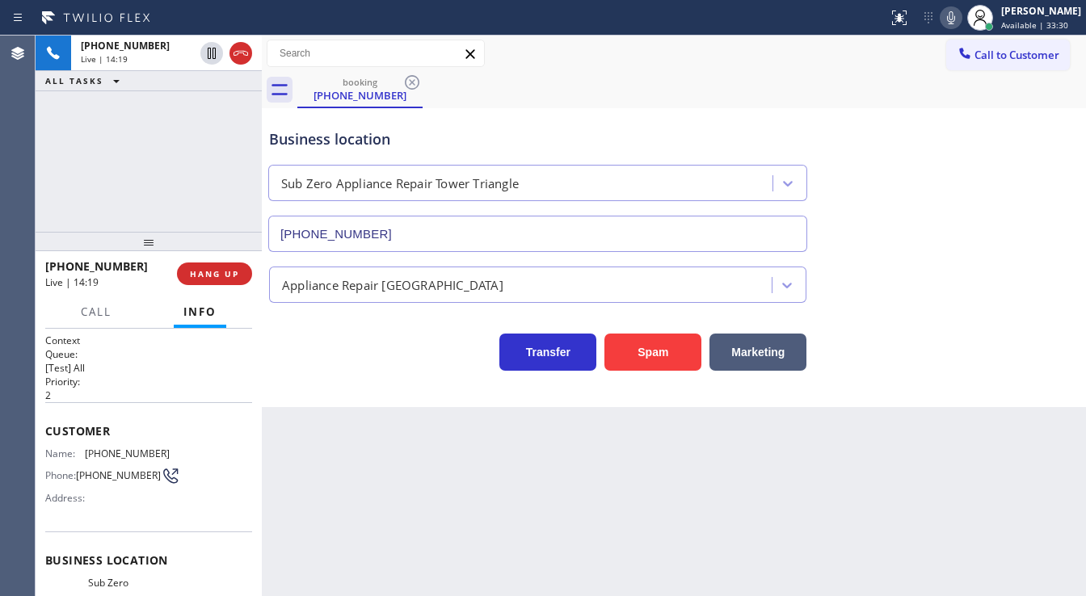
click at [217, 169] on div "+13035578433 Live | 14:19 ALL TASKS ALL TASKS ACTIVE TASKS TASKS IN WRAP UP" at bounding box center [149, 134] width 226 height 196
click at [94, 205] on div "+13035578433 Live | 14:26 ALL TASKS ALL TASKS ACTIVE TASKS TASKS IN WRAP UP" at bounding box center [149, 134] width 226 height 196
click at [143, 198] on div "+13035578433 Live | 14:45 ALL TASKS ALL TASKS ACTIVE TASKS TASKS IN WRAP UP (31…" at bounding box center [149, 134] width 226 height 196
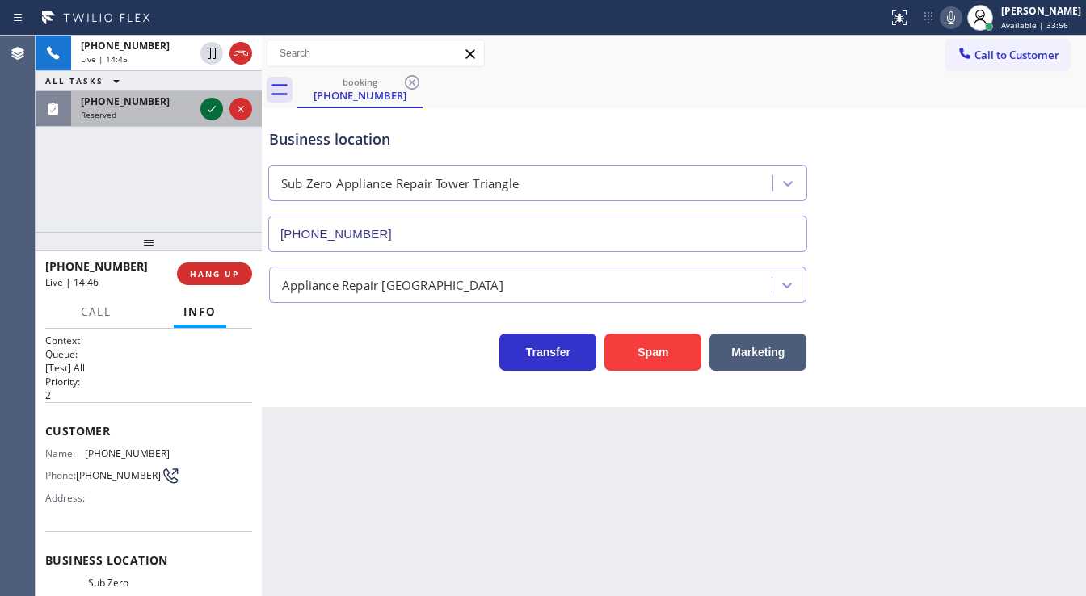
click at [203, 107] on icon at bounding box center [211, 108] width 19 height 19
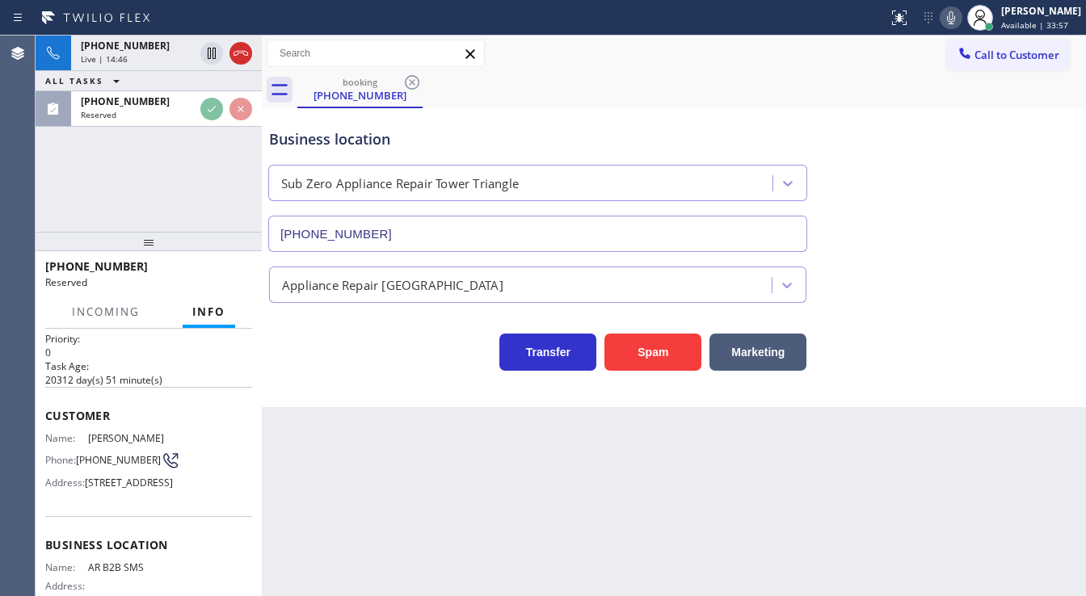
scroll to position [65, 0]
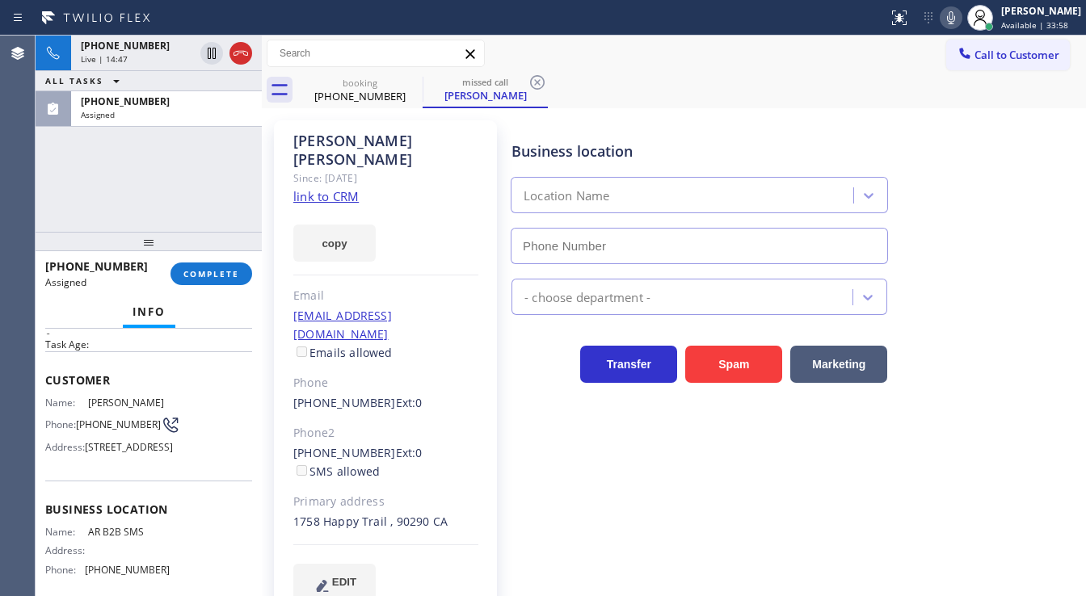
type input "[PHONE_NUMBER]"
click at [213, 276] on span "COMPLETE" at bounding box center [211, 273] width 56 height 11
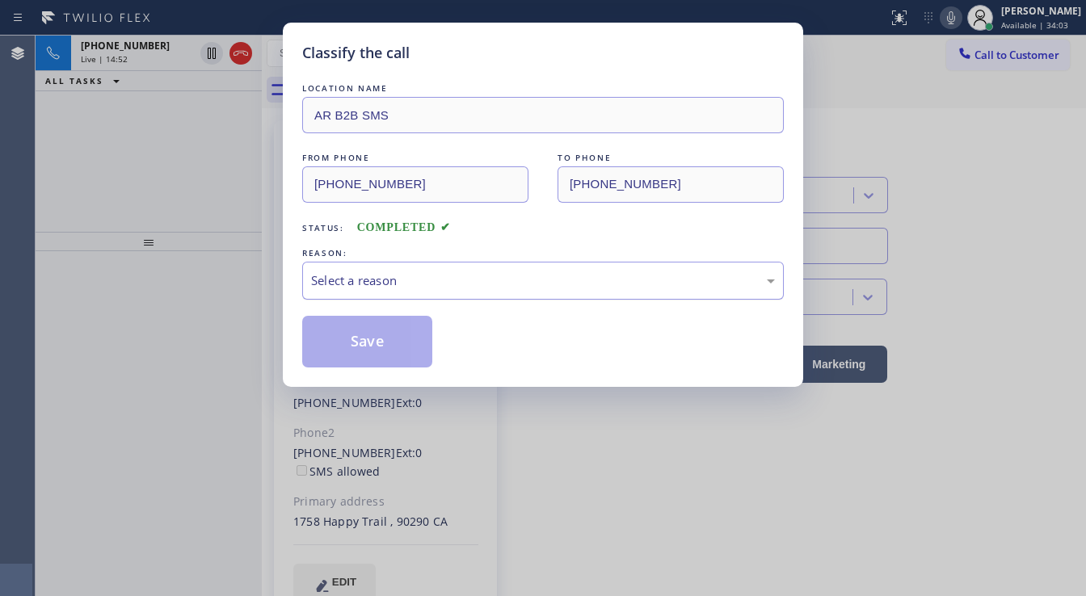
click at [387, 272] on div "Select a reason" at bounding box center [543, 281] width 464 height 19
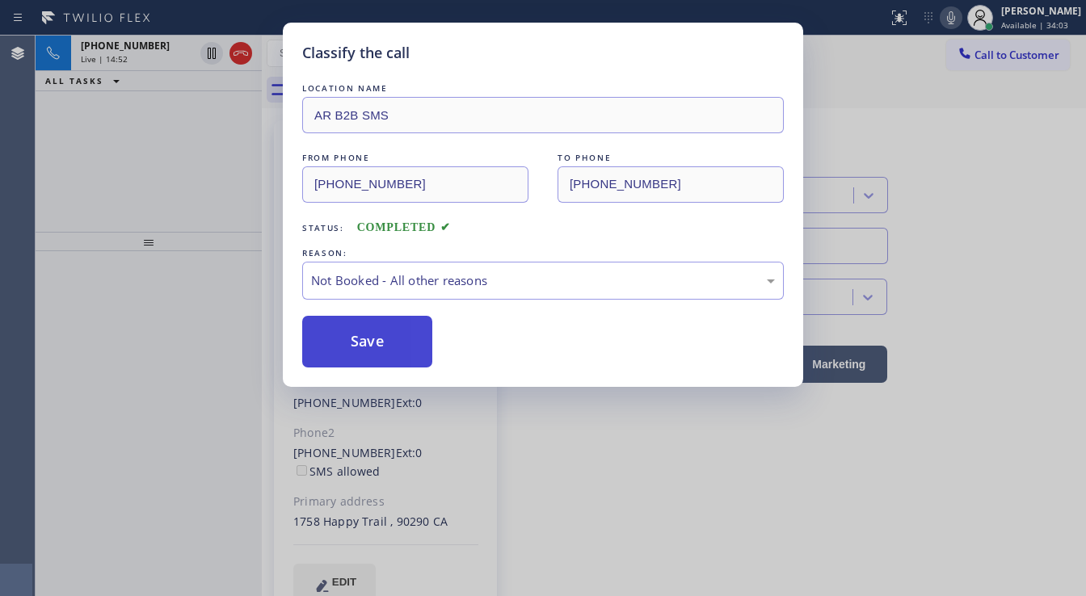
click at [362, 347] on button "Save" at bounding box center [367, 342] width 130 height 52
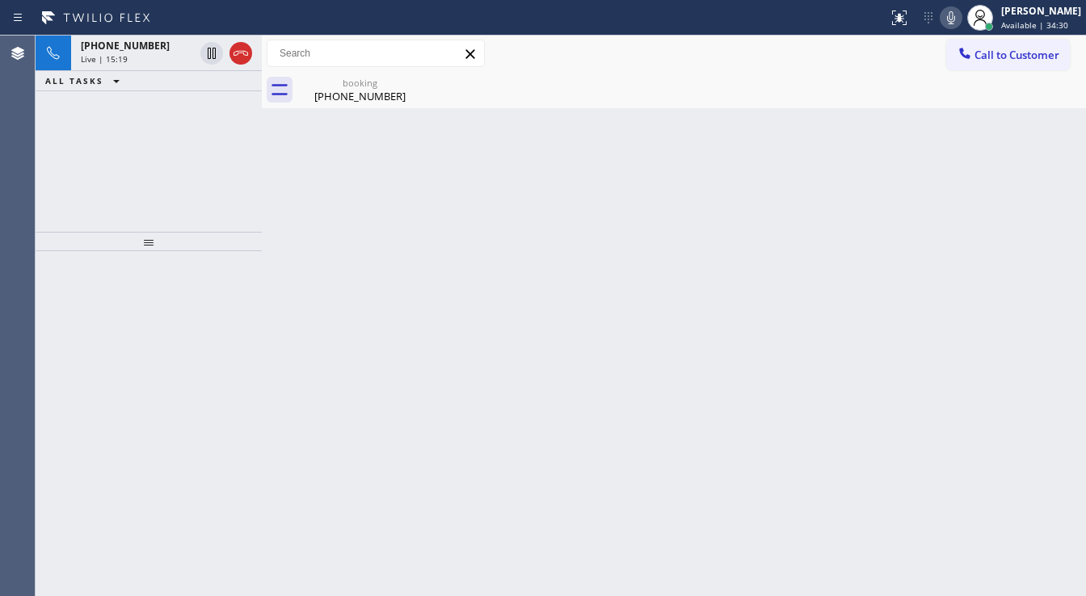
click at [194, 179] on div "+13035578433 Live | 15:19 ALL TASKS ALL TASKS ACTIVE TASKS TASKS IN WRAP UP" at bounding box center [149, 134] width 226 height 196
click at [318, 95] on div "(303) 557-8433" at bounding box center [360, 96] width 122 height 15
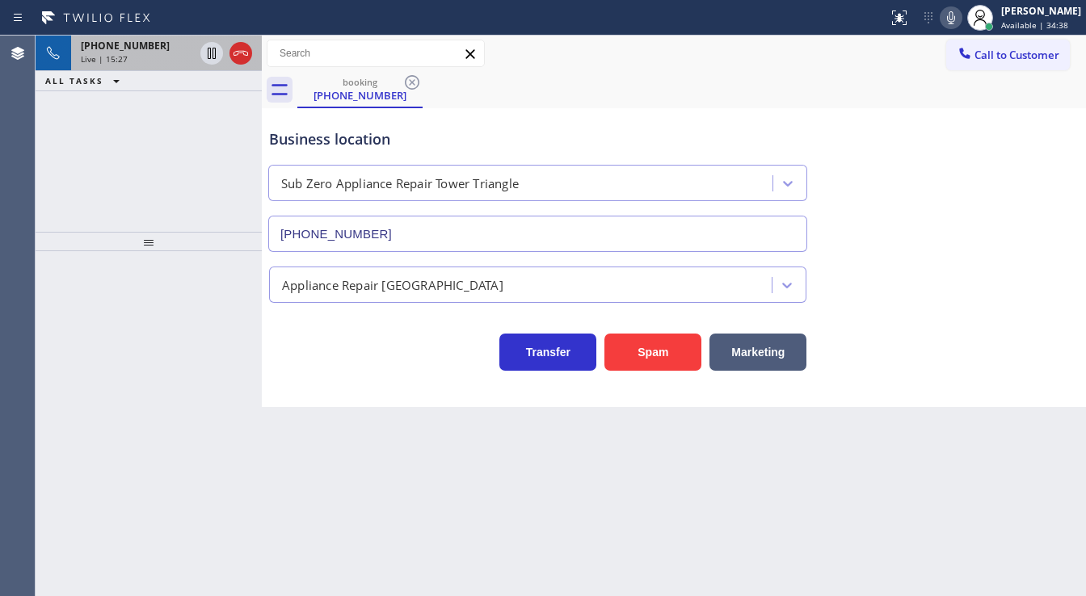
click at [166, 57] on div "Live | 15:27" at bounding box center [137, 58] width 113 height 11
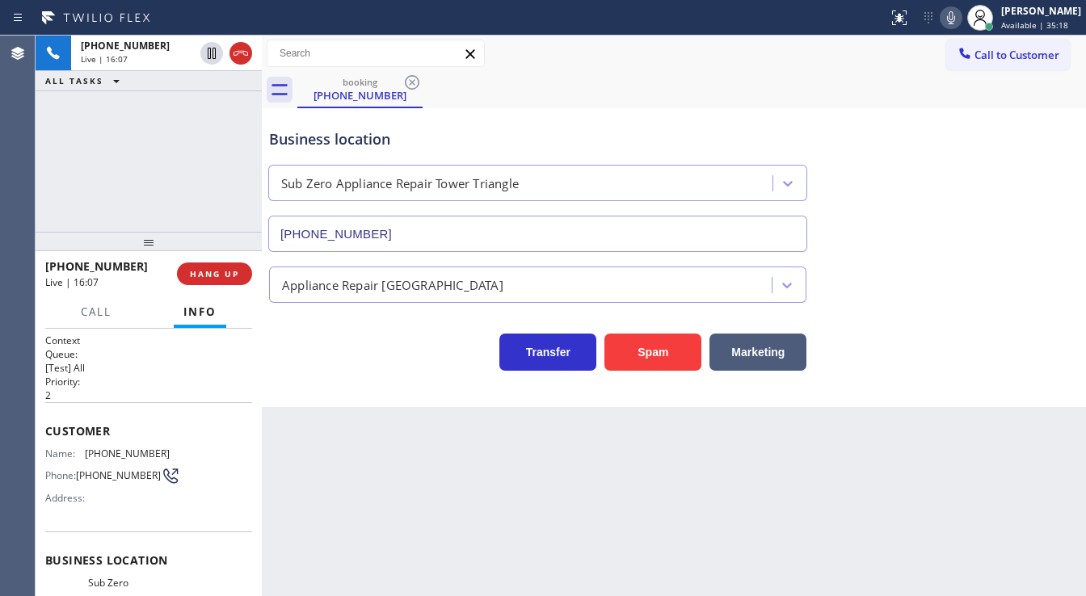
click at [150, 125] on div "+13035578433 Live | 16:07 ALL TASKS ALL TASKS ACTIVE TASKS TASKS IN WRAP UP" at bounding box center [149, 134] width 226 height 196
click at [961, 20] on icon at bounding box center [951, 17] width 19 height 19
click at [165, 179] on div "+13035578433 Live | 17:13 ALL TASKS ALL TASKS ACTIVE TASKS TASKS IN WRAP UP" at bounding box center [149, 134] width 226 height 196
click at [170, 177] on div "+13035578433 Live | 17:15 ALL TASKS ALL TASKS ACTIVE TASKS TASKS IN WRAP UP" at bounding box center [149, 134] width 226 height 196
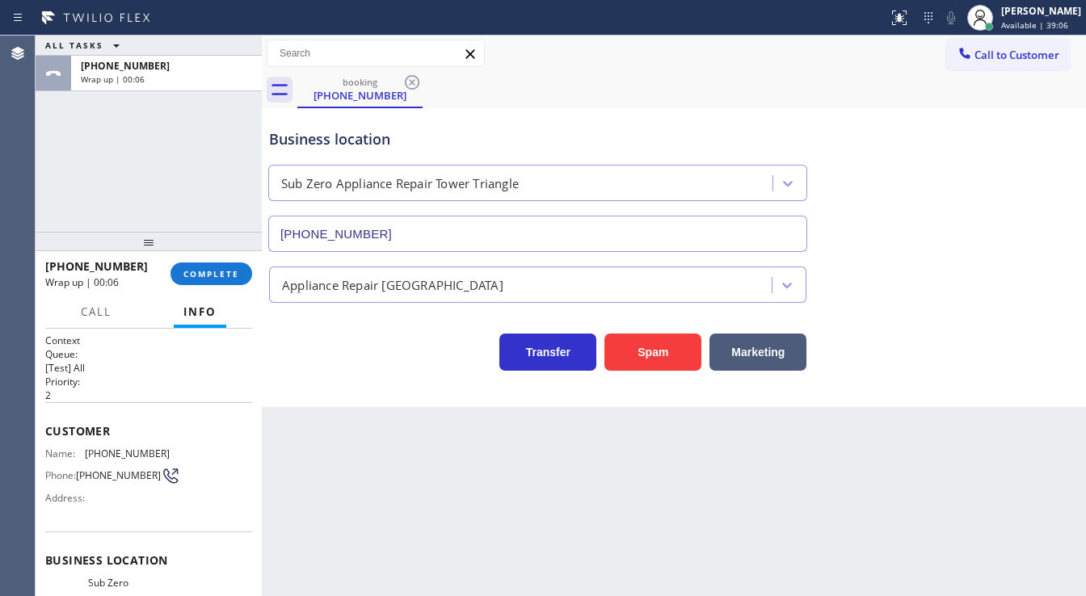
click at [221, 251] on div at bounding box center [149, 241] width 226 height 19
click at [226, 275] on span "COMPLETE" at bounding box center [211, 273] width 56 height 11
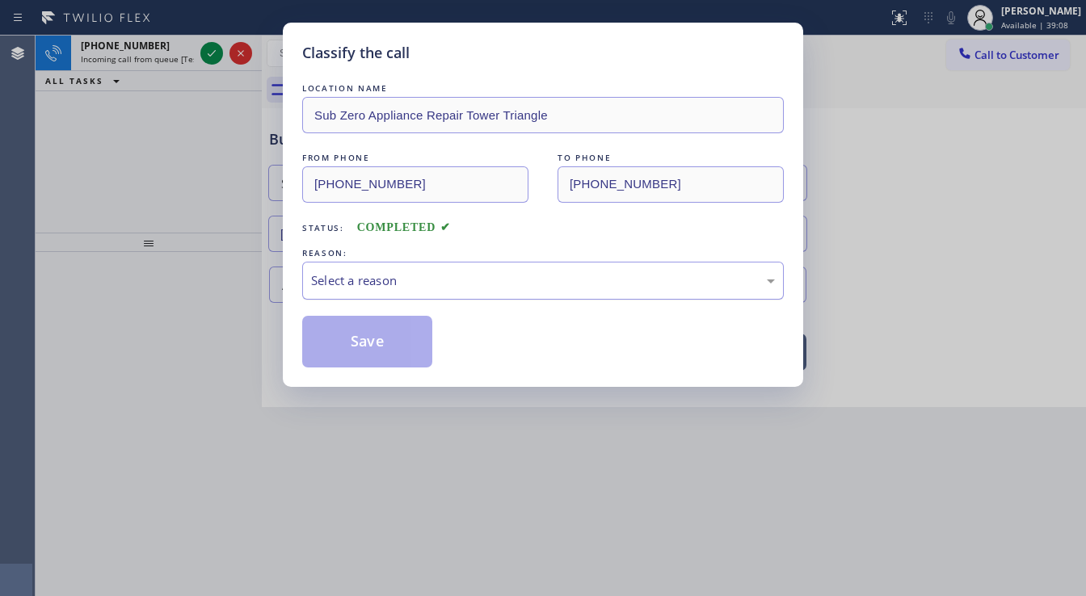
click at [455, 278] on div "Select a reason" at bounding box center [543, 281] width 464 height 19
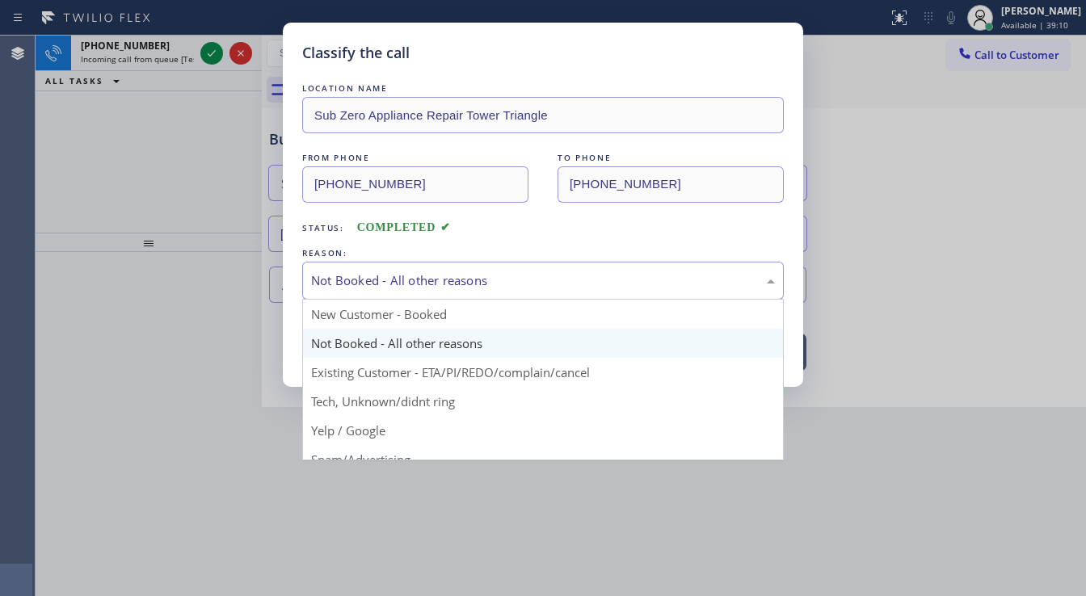
click at [416, 284] on div "Not Booked - All other reasons" at bounding box center [543, 281] width 464 height 19
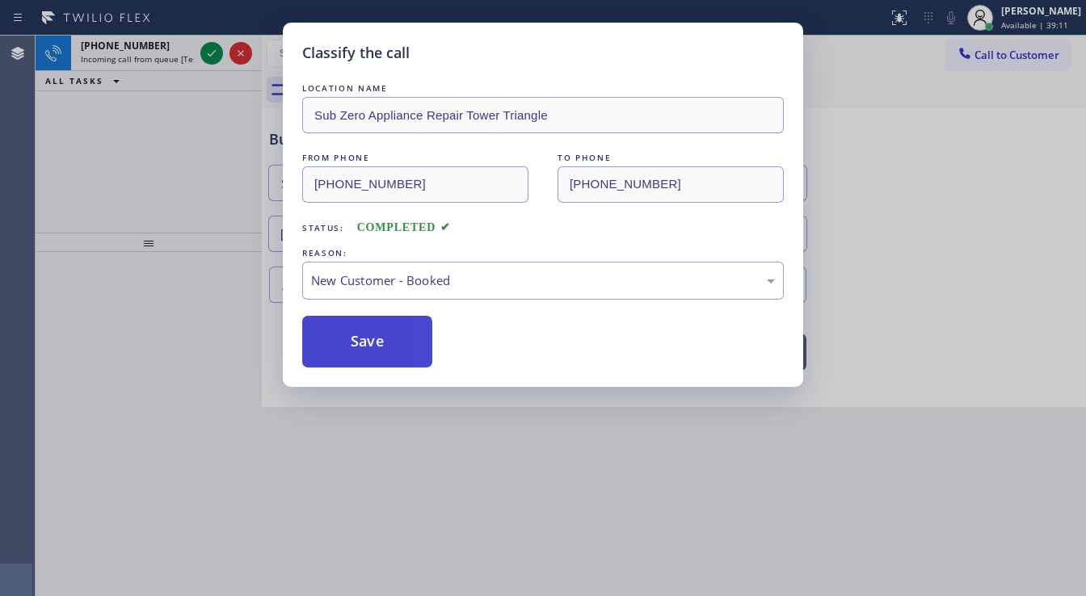
click at [372, 335] on button "Save" at bounding box center [367, 342] width 130 height 52
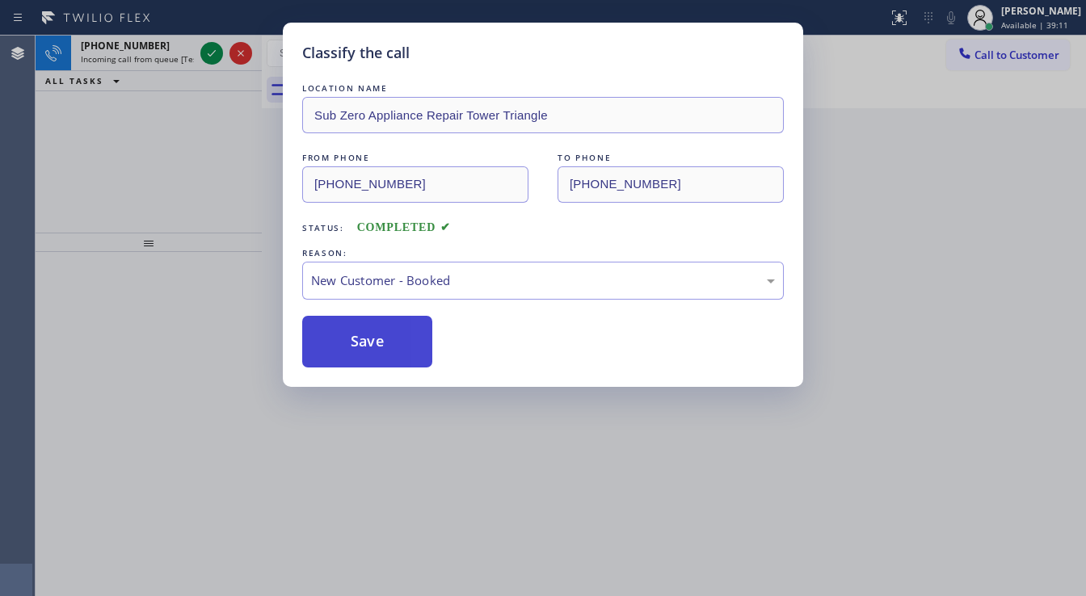
click at [372, 335] on button "Save" at bounding box center [367, 342] width 130 height 52
click at [372, 336] on button "Save" at bounding box center [367, 342] width 130 height 52
click at [116, 134] on div "Classify the call LOCATION NAME Electrical Land Santa Clarita FROM PHONE (213) …" at bounding box center [561, 316] width 1051 height 561
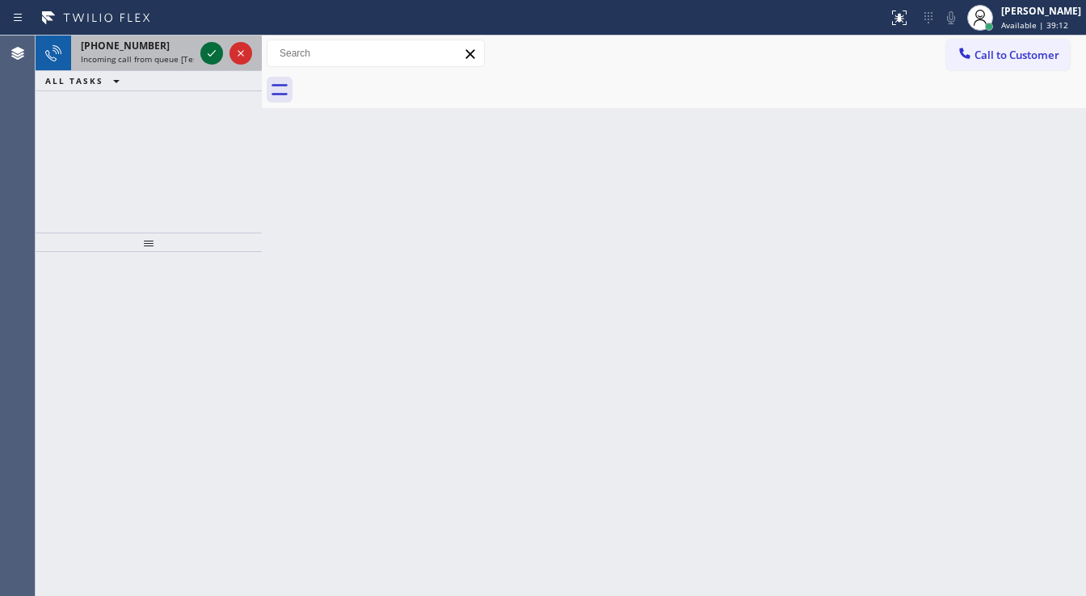
click at [210, 61] on icon at bounding box center [211, 53] width 19 height 19
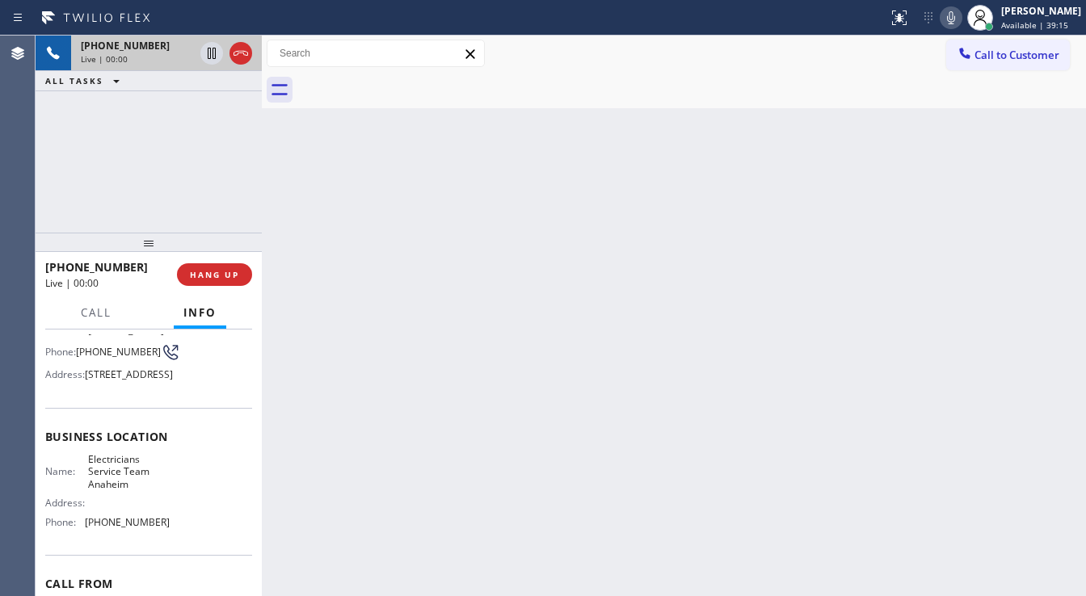
scroll to position [129, 0]
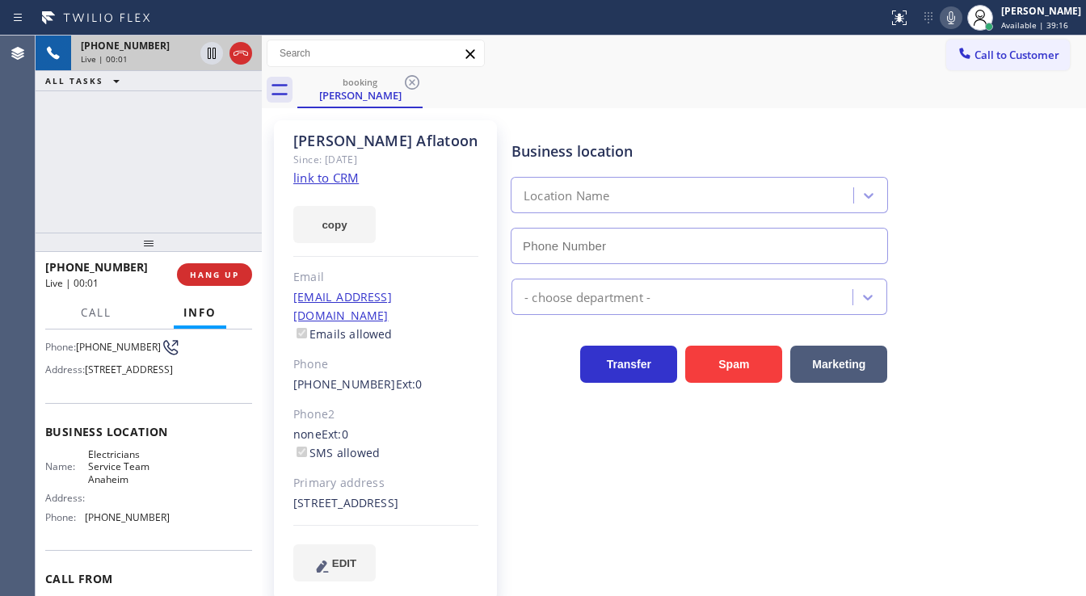
type input "(657) 315-6775"
click at [142, 193] on div "+19498362796 Live | 00:01 ALL TASKS ALL TASKS ACTIVE TASKS TASKS IN WRAP UP" at bounding box center [149, 134] width 226 height 197
click at [331, 183] on link "link to CRM" at bounding box center [325, 178] width 65 height 16
click at [955, 21] on icon at bounding box center [951, 17] width 8 height 13
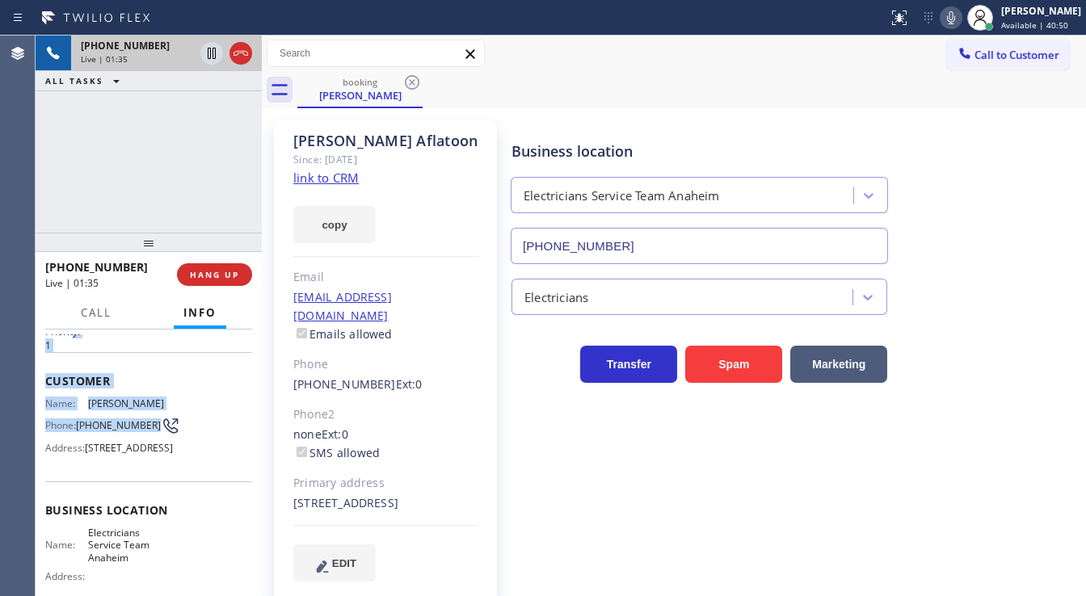
drag, startPoint x: 111, startPoint y: 354, endPoint x: 109, endPoint y: 369, distance: 15.4
click at [82, 351] on div "Context Queue: [Test] All Priority: 1 Customer Name: Ellie Aflatoon Phone: (949…" at bounding box center [148, 518] width 207 height 468
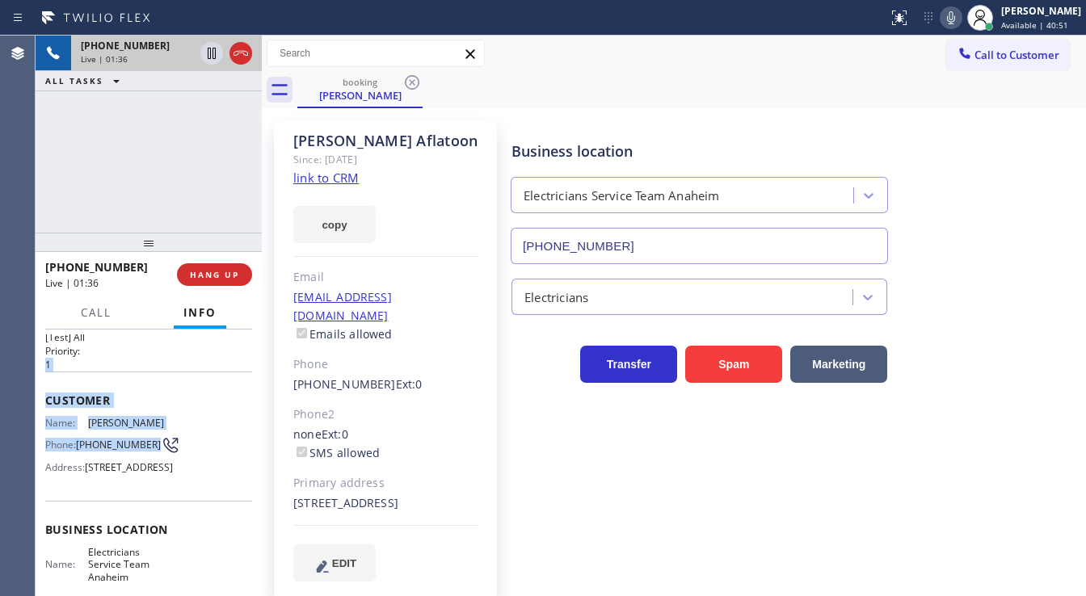
click at [140, 393] on span "Customer" at bounding box center [148, 400] width 207 height 15
drag, startPoint x: 102, startPoint y: 453, endPoint x: 78, endPoint y: 437, distance: 28.5
click at [78, 437] on div "Phone: (949) 836-2796" at bounding box center [107, 445] width 124 height 19
copy div "(949) 836-2796"
click at [74, 166] on div "+19498362796 Live | 02:16 ALL TASKS ALL TASKS ACTIVE TASKS TASKS IN WRAP UP" at bounding box center [149, 134] width 226 height 197
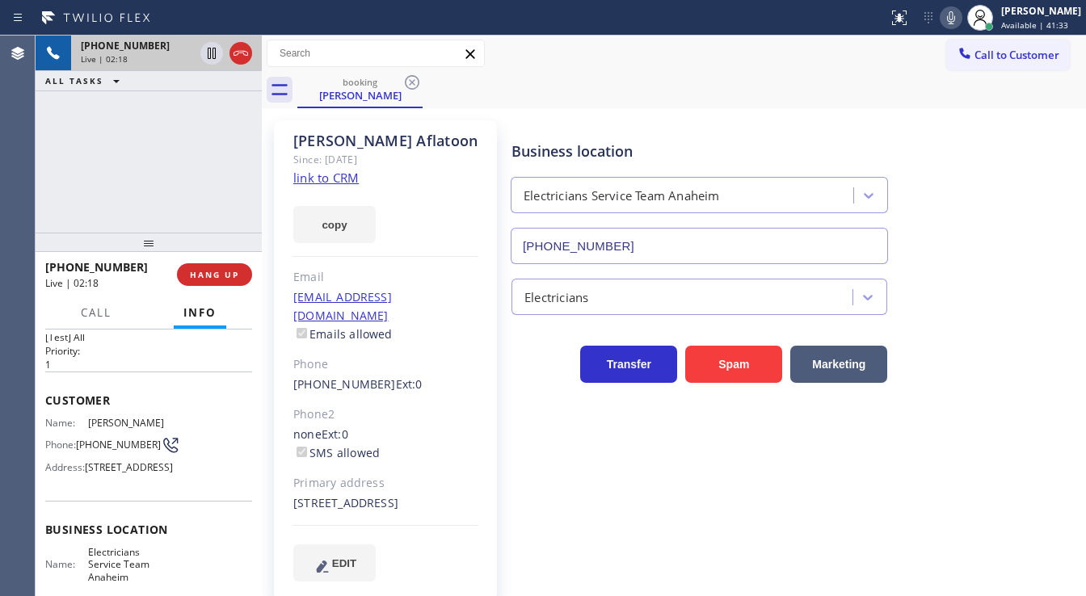
click at [63, 168] on div "+19498362796 Live | 02:18 ALL TASKS ALL TASKS ACTIVE TASKS TASKS IN WRAP UP" at bounding box center [149, 134] width 226 height 197
click at [62, 183] on div "+19498362796 Live | 02:23 ALL TASKS ALL TASKS ACTIVE TASKS TASKS IN WRAP UP" at bounding box center [149, 134] width 226 height 197
click at [95, 170] on div "+19498362796 Live | 02:32 ALL TASKS ALL TASKS ACTIVE TASKS TASKS IN WRAP UP" at bounding box center [149, 134] width 226 height 197
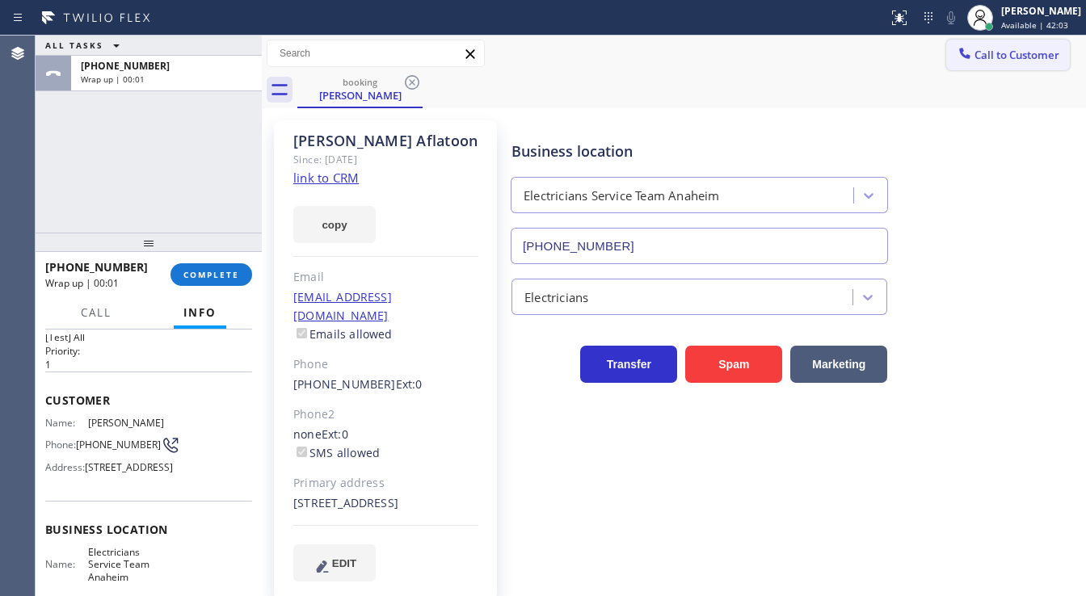
click at [1026, 58] on span "Call to Customer" at bounding box center [1017, 55] width 85 height 15
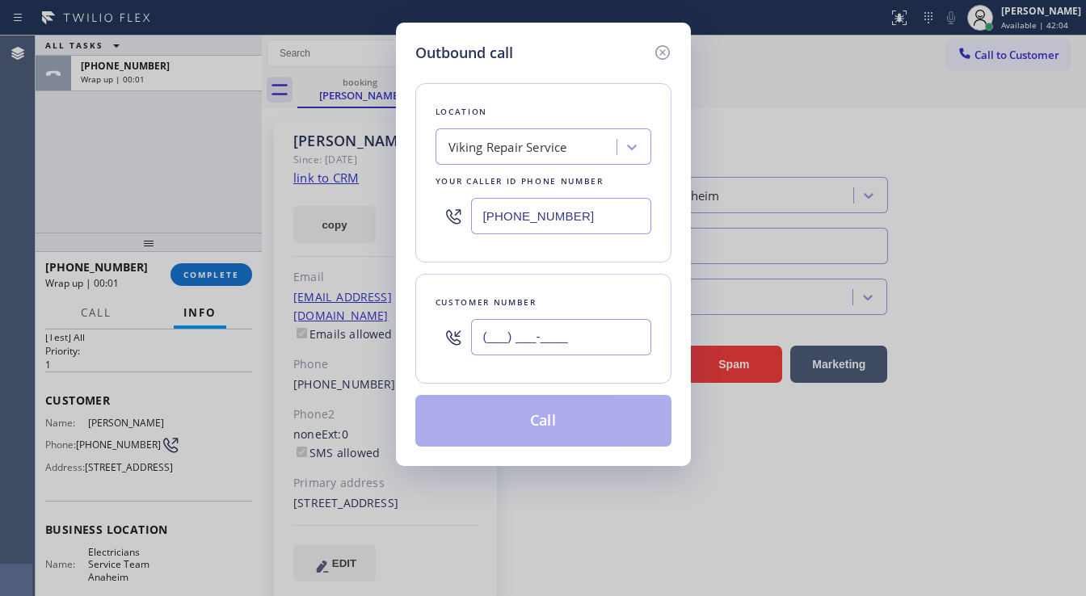
click at [566, 339] on input "(___) ___-____" at bounding box center [561, 337] width 180 height 36
paste input "310) 748-6042"
type input "[PHONE_NUMBER]"
click at [579, 220] on input "[PHONE_NUMBER]" at bounding box center [561, 216] width 180 height 36
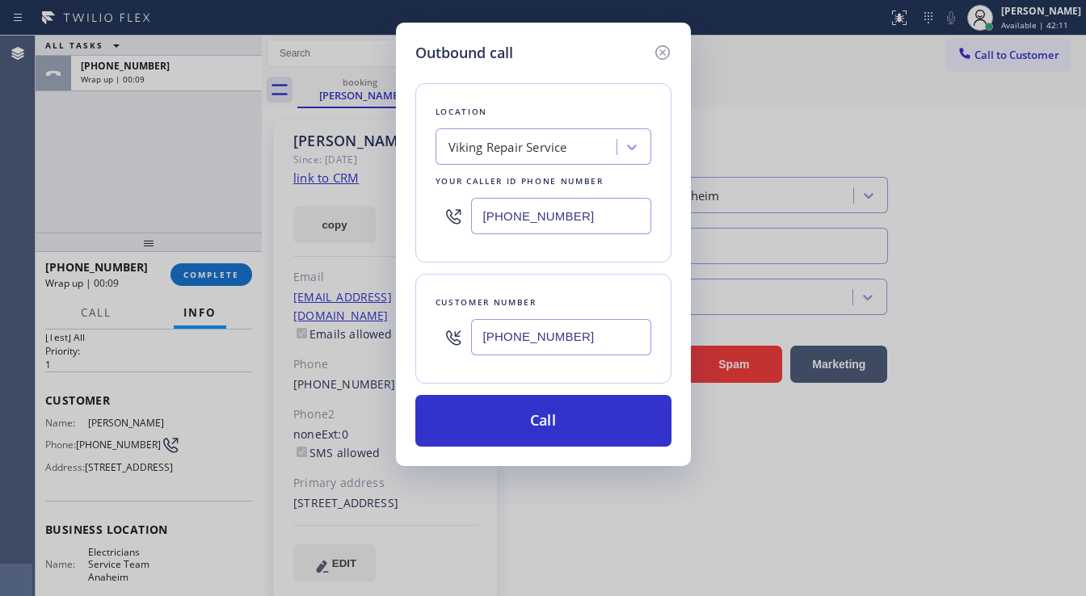
click at [527, 213] on input "[PHONE_NUMBER]" at bounding box center [561, 216] width 180 height 36
paste input "833) 692-2271"
type input "[PHONE_NUMBER]"
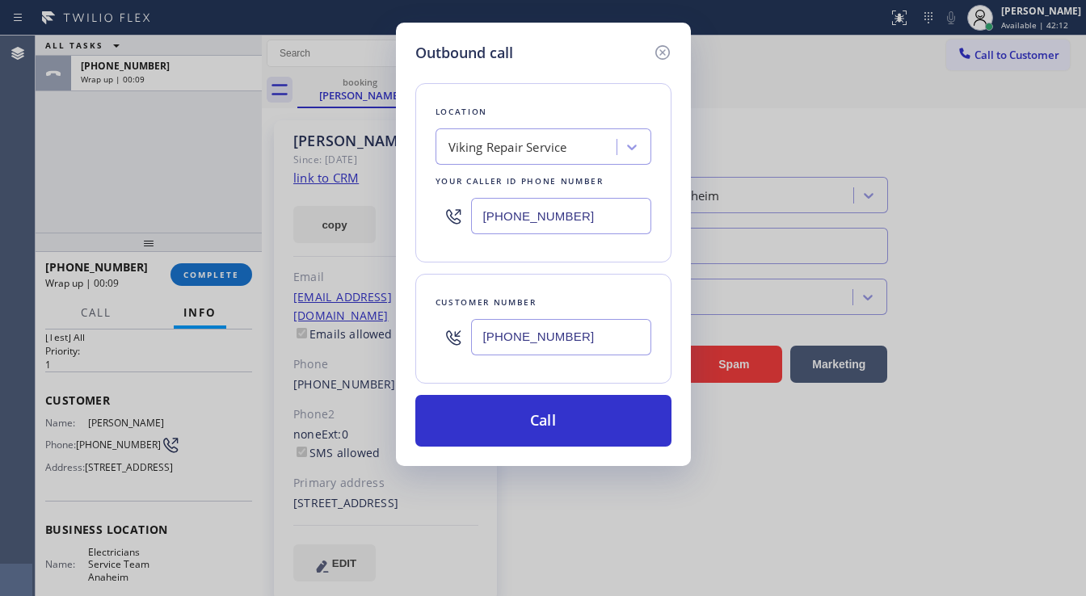
click at [537, 278] on div "Customer number (310) 748-6042" at bounding box center [543, 329] width 256 height 110
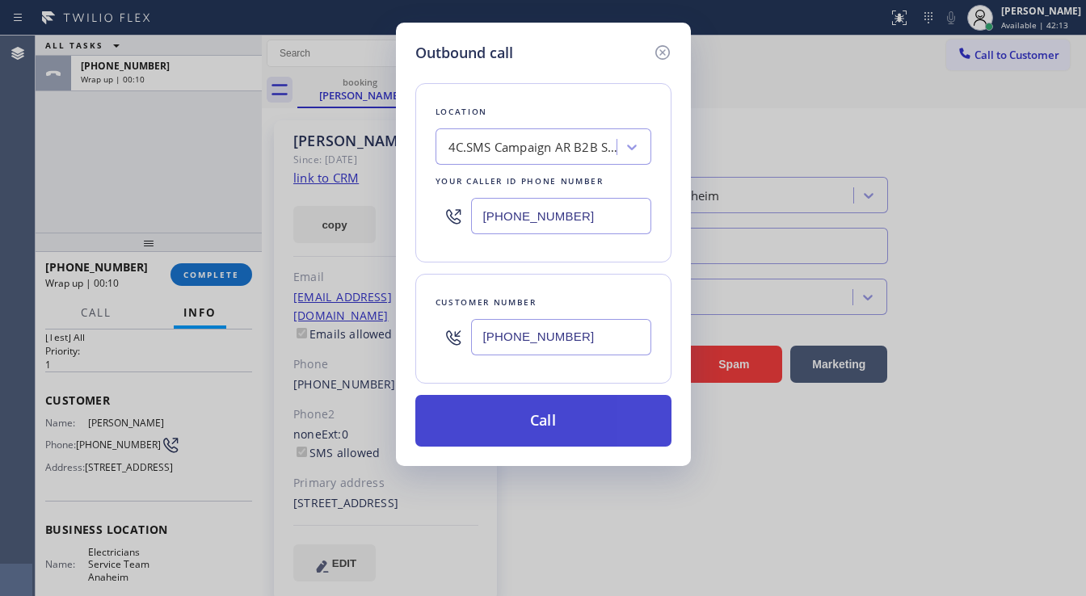
click at [543, 427] on button "Call" at bounding box center [543, 421] width 256 height 52
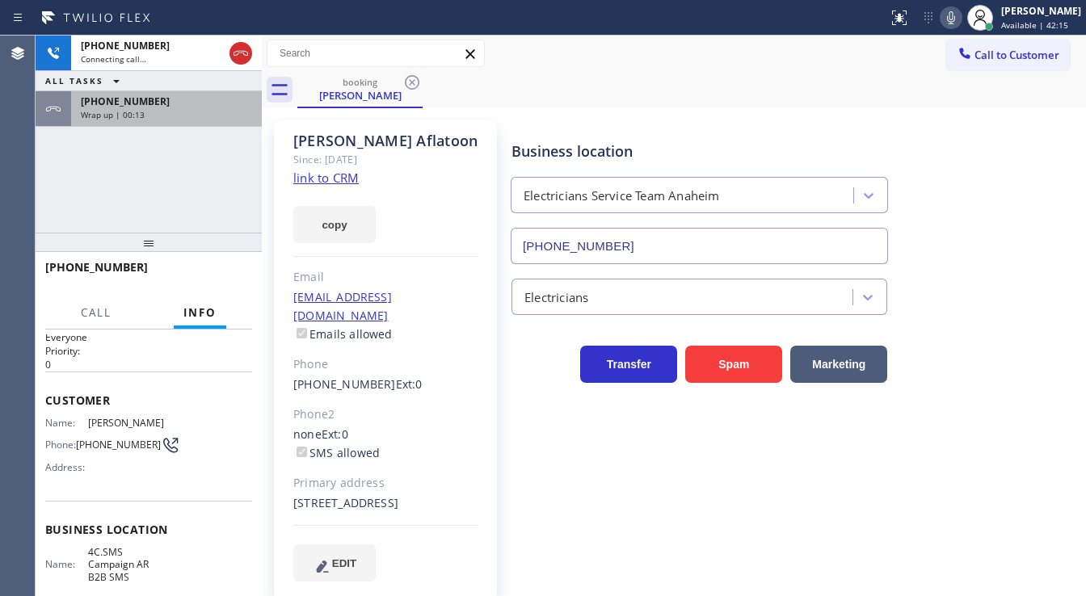
click at [208, 113] on div "Wrap up | 00:13" at bounding box center [166, 114] width 171 height 11
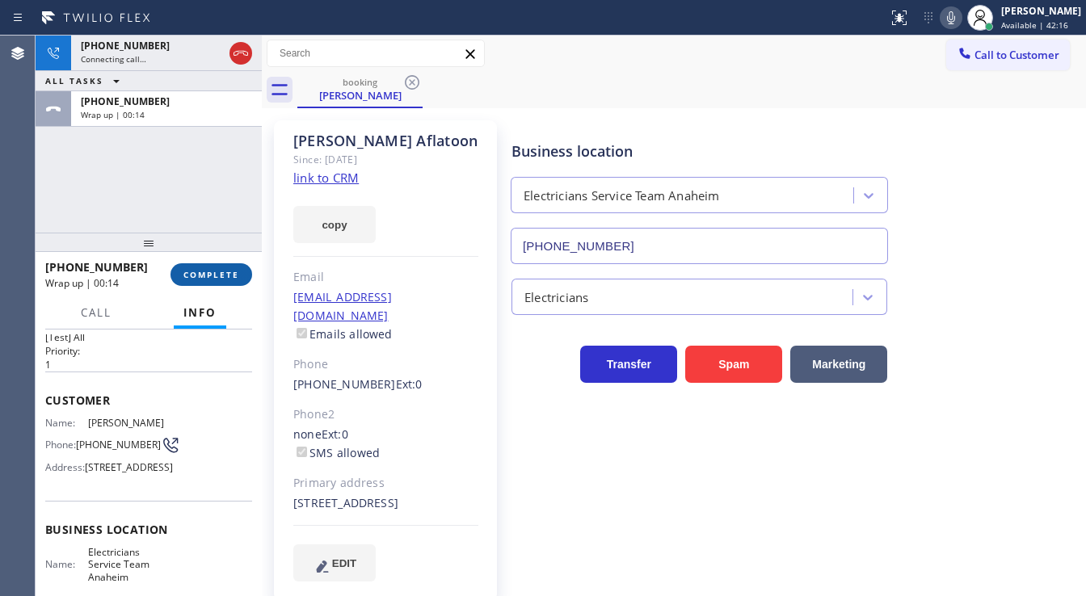
click at [222, 272] on span "COMPLETE" at bounding box center [211, 274] width 56 height 11
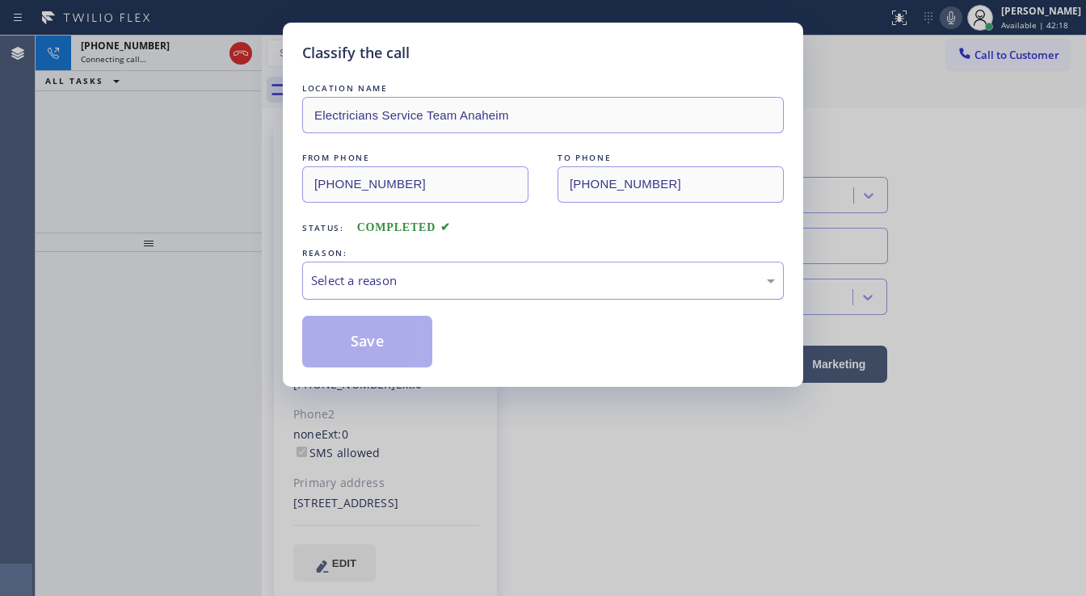
click at [369, 280] on div "Select a reason" at bounding box center [543, 281] width 464 height 19
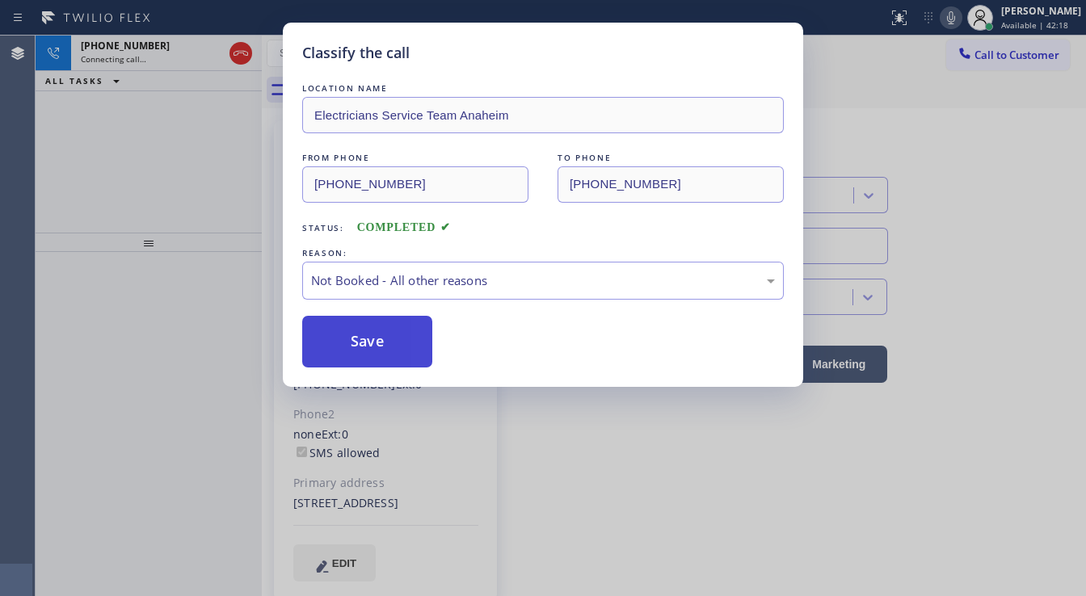
click at [361, 336] on button "Save" at bounding box center [367, 342] width 130 height 52
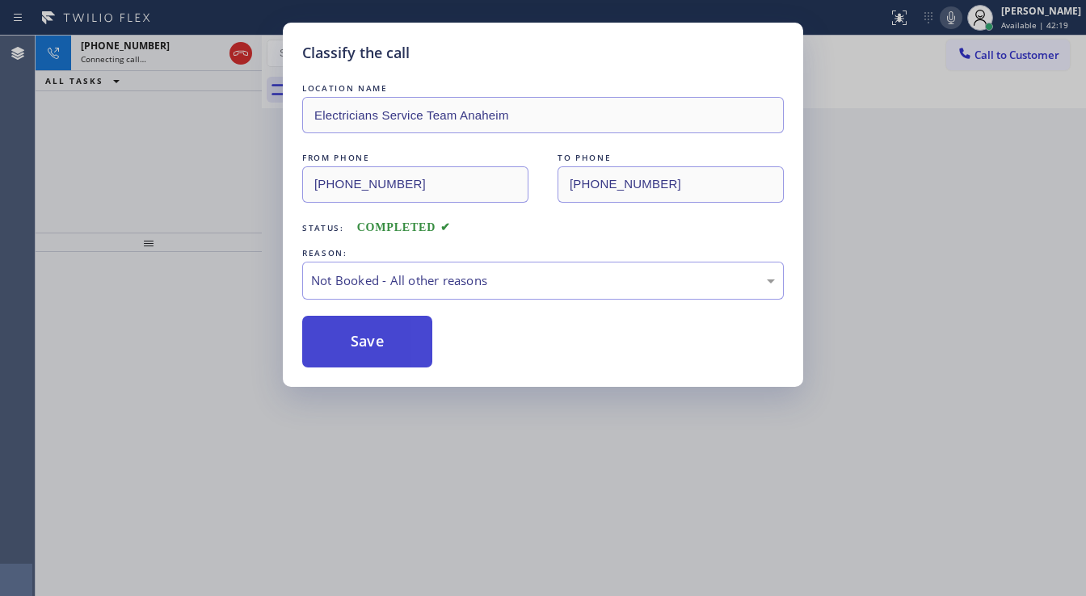
click at [361, 336] on button "Save" at bounding box center [367, 342] width 130 height 52
click at [202, 183] on div "Classify the call LOCATION NAME Electricians Service Team Anaheim FROM PHONE (9…" at bounding box center [543, 298] width 1086 height 596
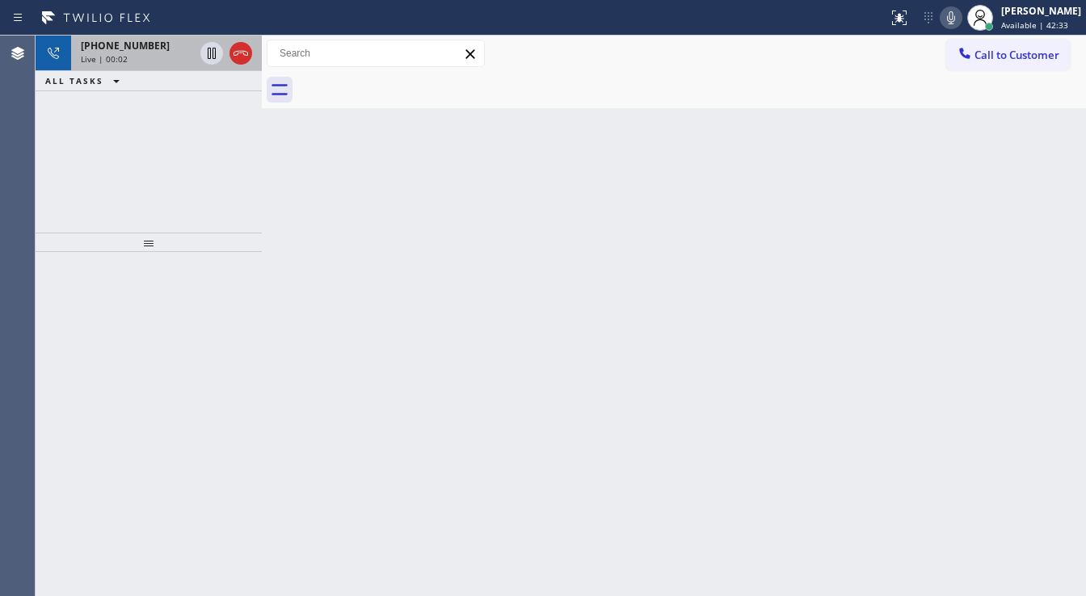
click at [154, 70] on div "+13107486042 Live | 00:02" at bounding box center [149, 54] width 226 height 36
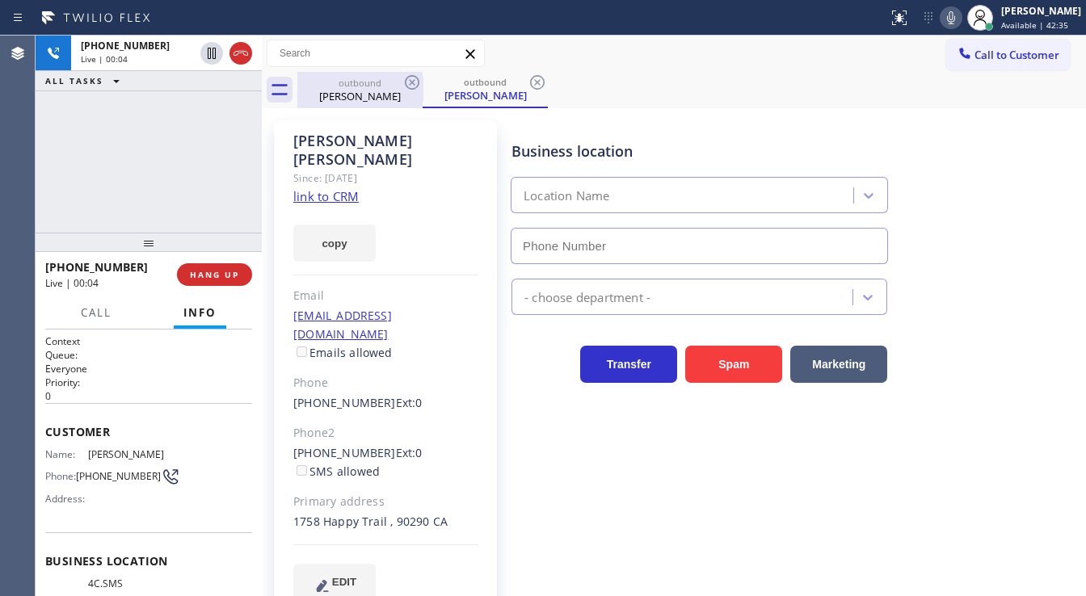
type input "[PHONE_NUMBER]"
click at [415, 83] on icon at bounding box center [411, 82] width 19 height 19
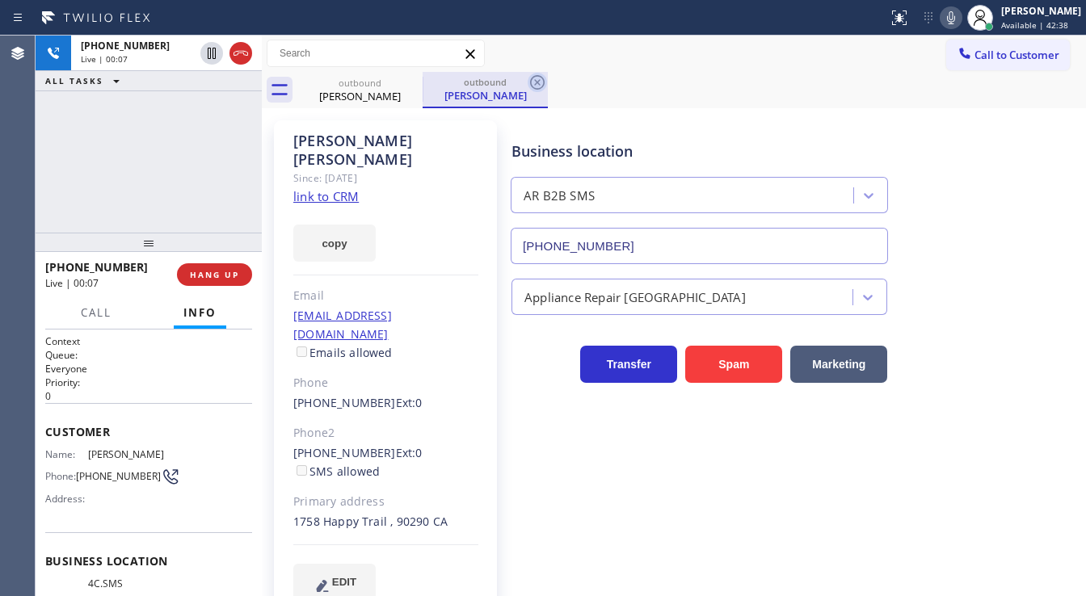
click at [0, 0] on icon at bounding box center [0, 0] width 0 height 0
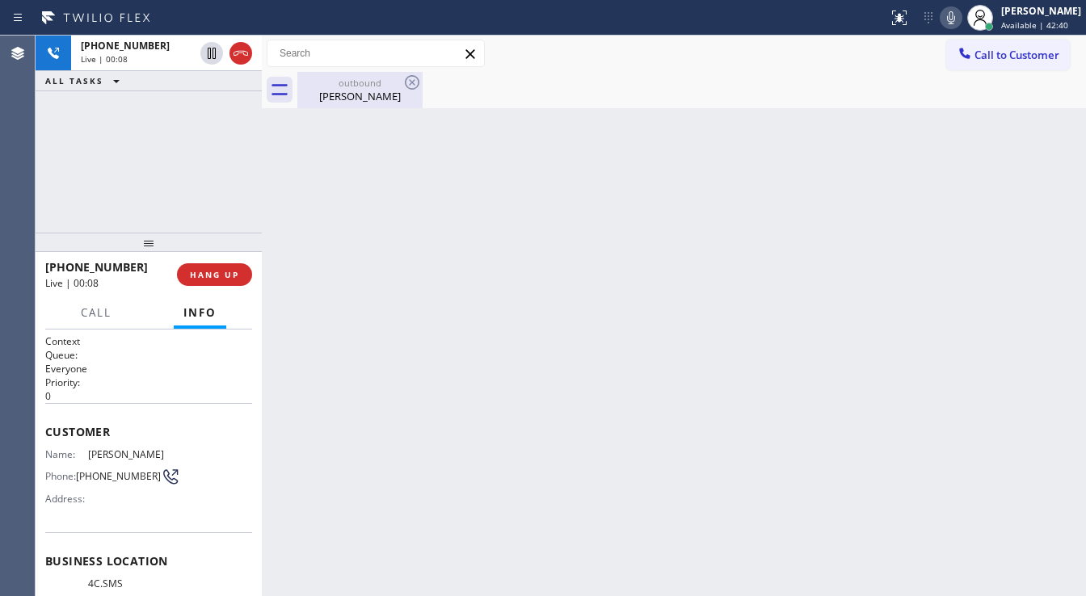
click at [381, 93] on div "[PERSON_NAME]" at bounding box center [360, 96] width 122 height 15
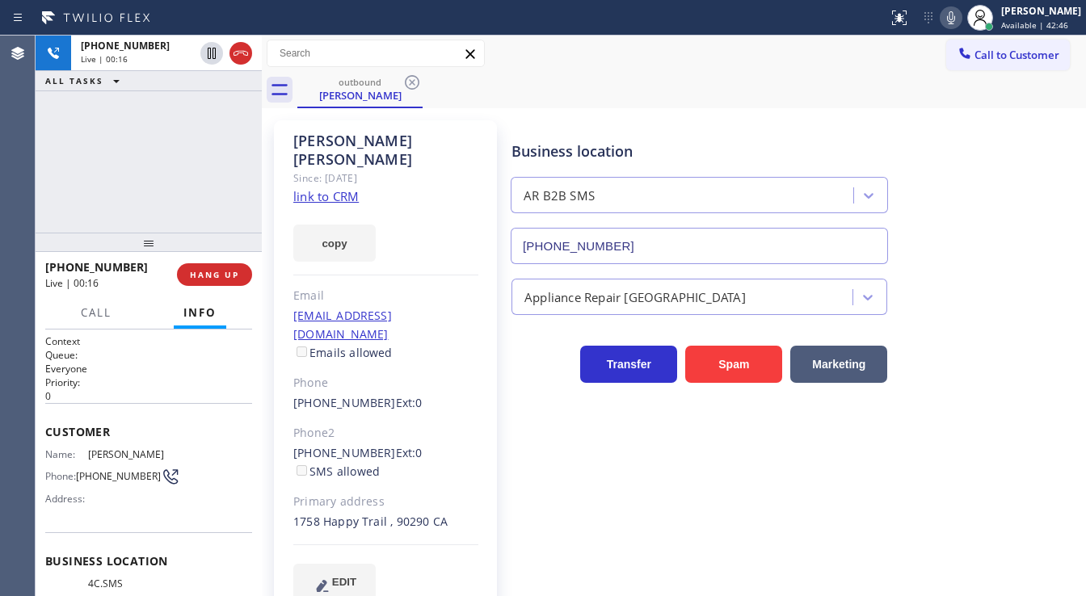
click at [79, 201] on div "+13107486042 Live | 00:16 ALL TASKS ALL TASKS ACTIVE TASKS TASKS IN WRAP UP" at bounding box center [149, 134] width 226 height 197
click at [957, 23] on icon at bounding box center [951, 17] width 19 height 19
click at [14, 175] on div "Agent Desktop" at bounding box center [17, 316] width 35 height 561
click at [161, 181] on div "+13107486042 Live | 05:43 ALL TASKS ALL TASKS ACTIVE TASKS TASKS IN WRAP UP (76…" at bounding box center [149, 134] width 226 height 197
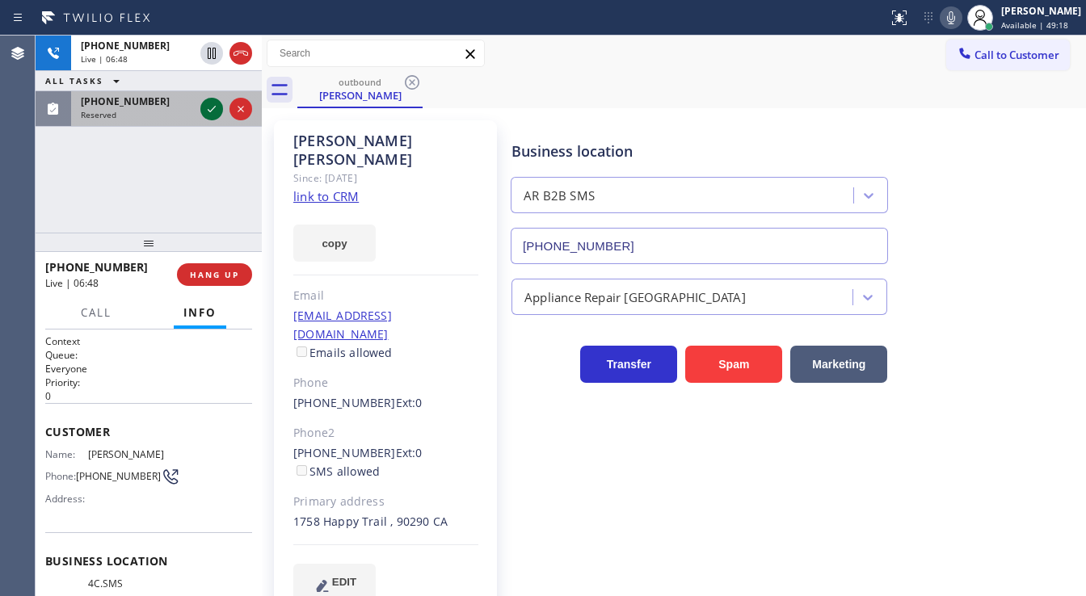
click at [210, 110] on icon at bounding box center [211, 108] width 19 height 19
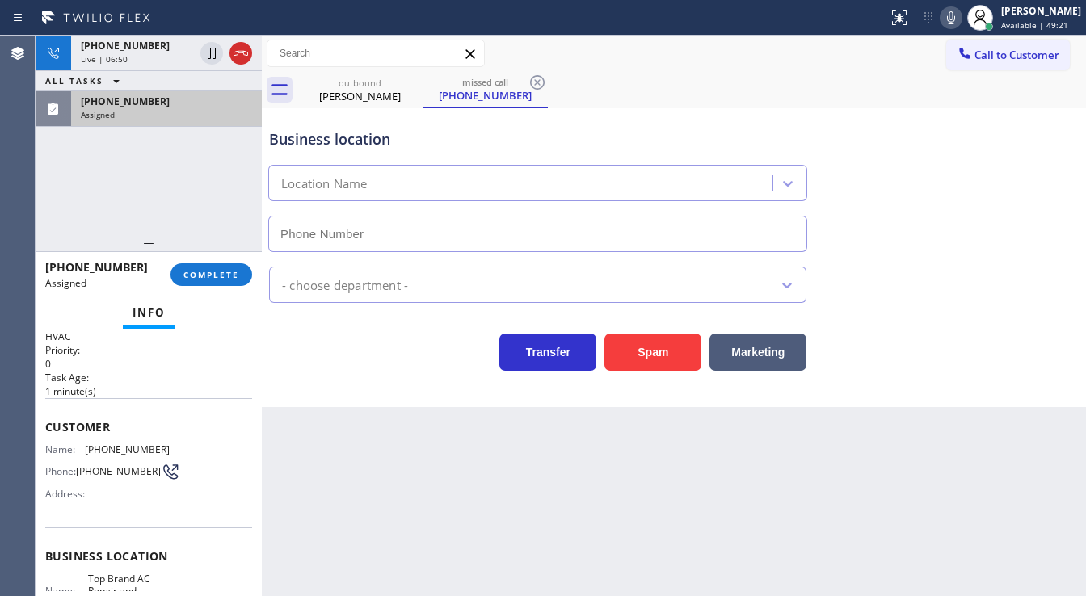
scroll to position [65, 0]
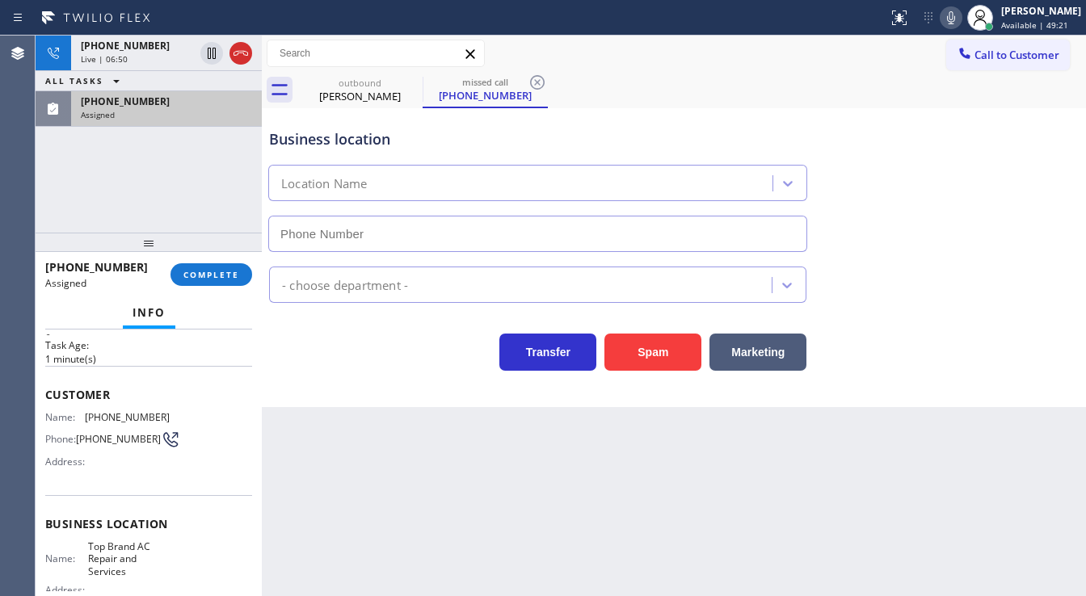
type input "(626) 921-5772"
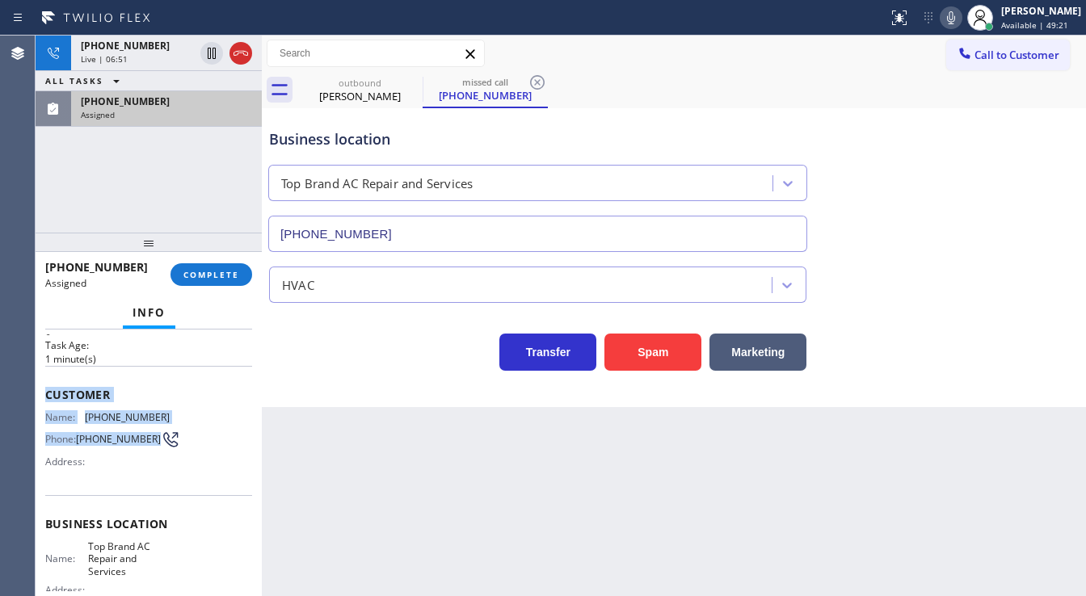
scroll to position [194, 0]
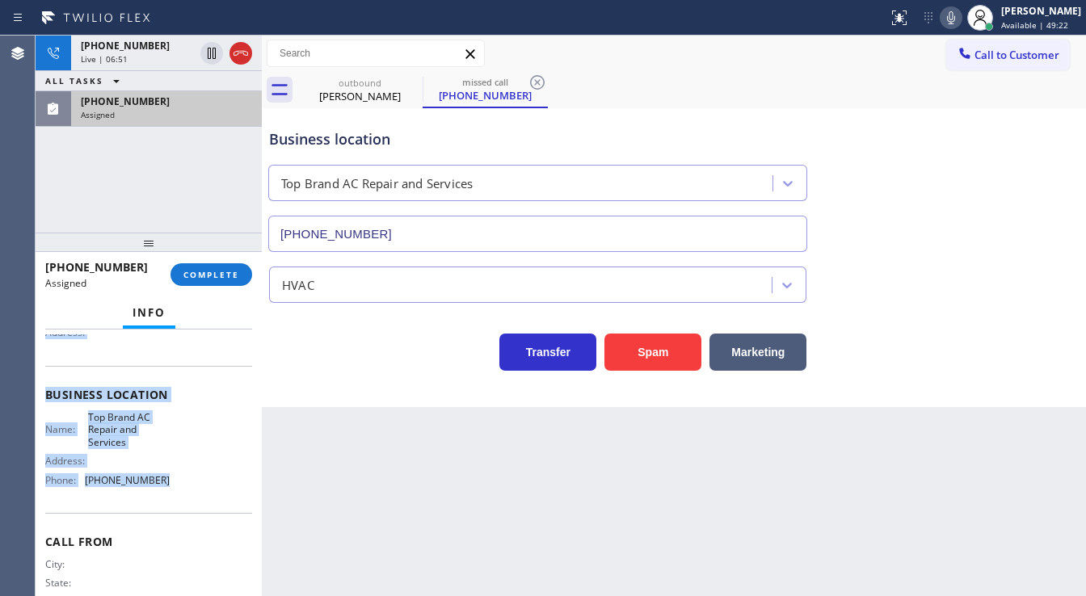
drag, startPoint x: 48, startPoint y: 393, endPoint x: 171, endPoint y: 480, distance: 150.7
click at [171, 480] on div "Context Queue: HVAC Priority: 0 Task Age: 1 minute(s) Customer Name: (760) 979-…" at bounding box center [148, 388] width 207 height 495
copy div "Customer Name: (760) 979-5573 Phone: (760) 979-5573 Address: Business location …"
click at [230, 280] on button "COMPLETE" at bounding box center [212, 274] width 82 height 23
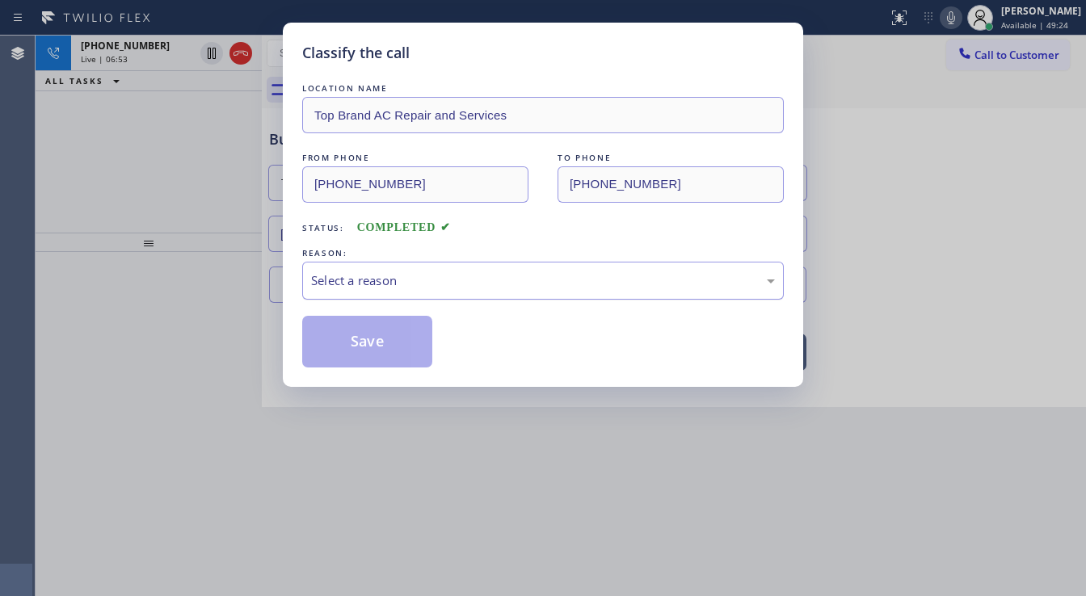
click at [388, 275] on div "Select a reason" at bounding box center [543, 281] width 464 height 19
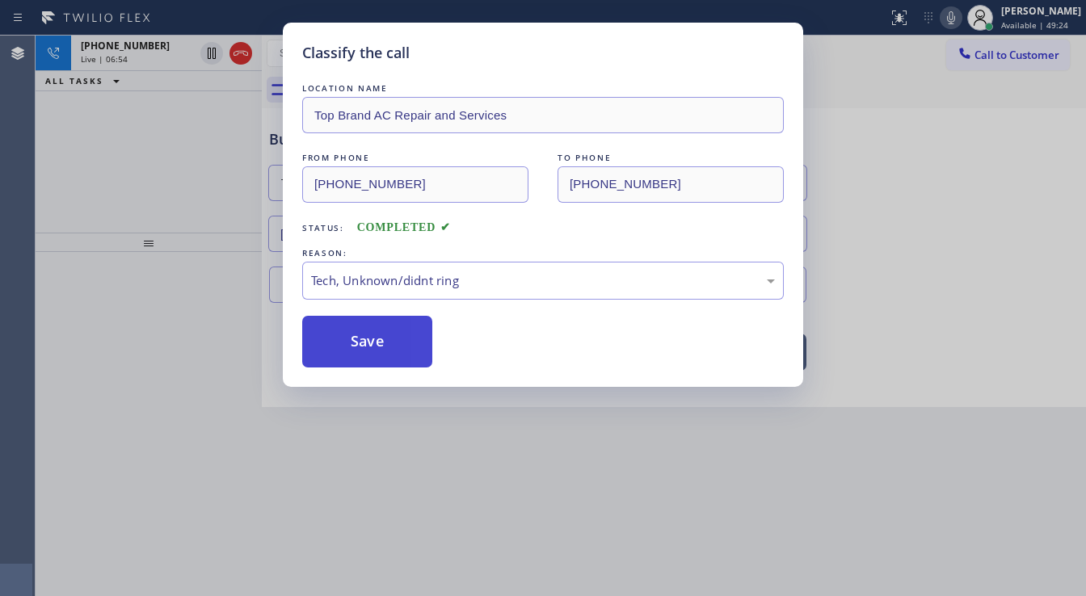
click at [374, 353] on button "Save" at bounding box center [367, 342] width 130 height 52
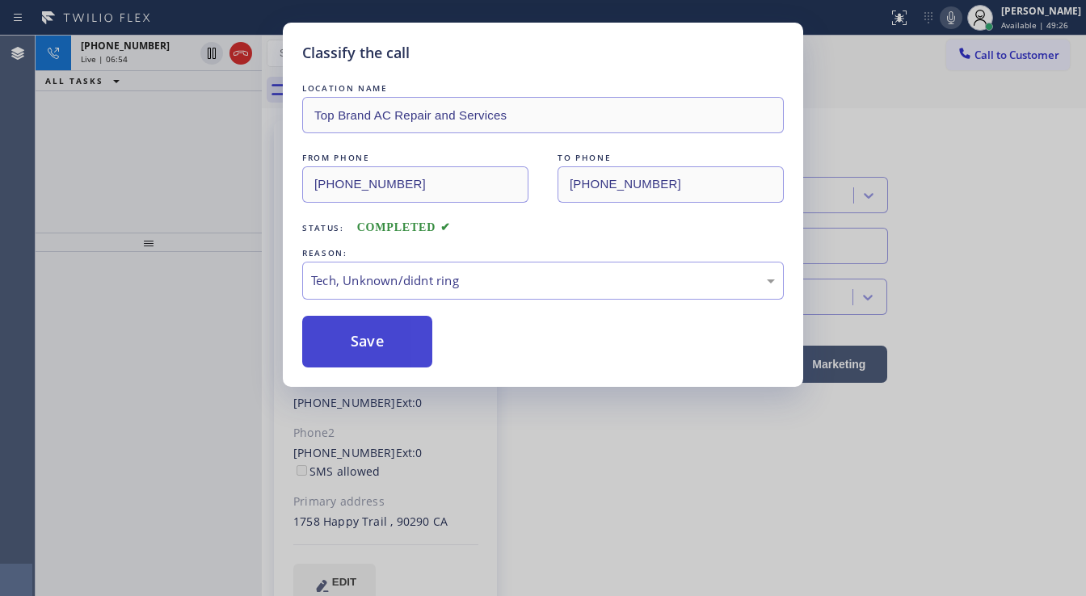
click at [374, 353] on button "Save" at bounding box center [367, 342] width 130 height 52
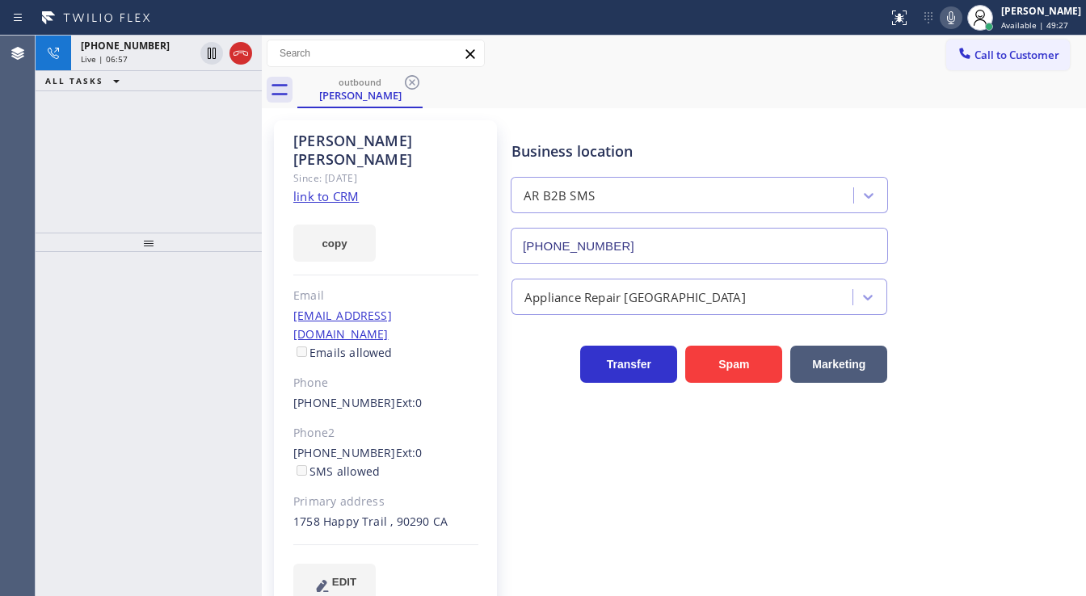
click at [202, 193] on div "+13107486042 Live | 06:57 ALL TASKS ALL TASKS ACTIVE TASKS TASKS IN WRAP UP" at bounding box center [149, 134] width 226 height 197
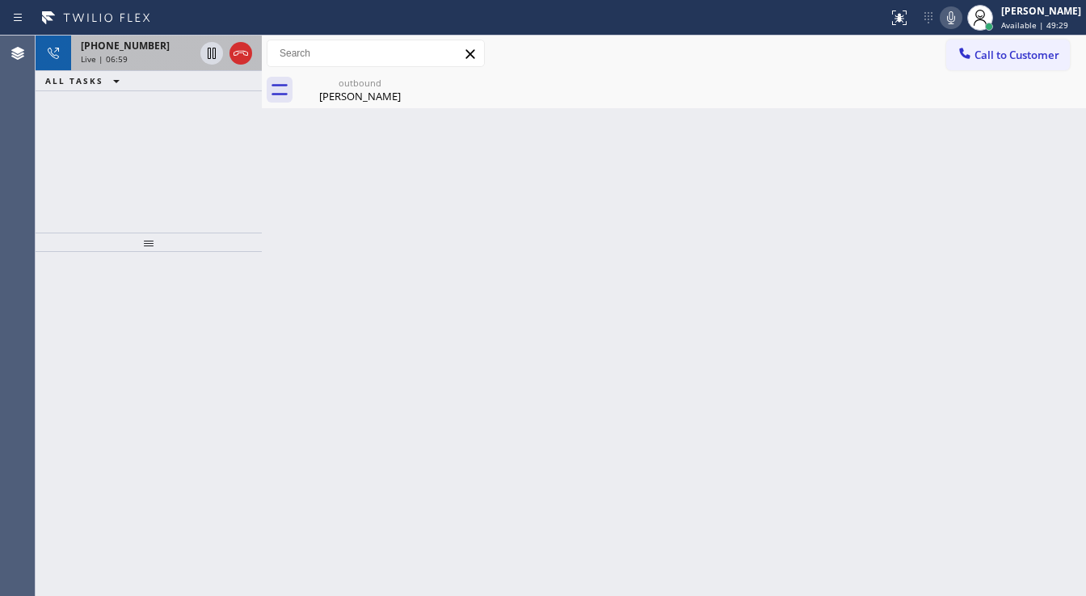
click at [148, 57] on div "Live | 06:59" at bounding box center [137, 58] width 113 height 11
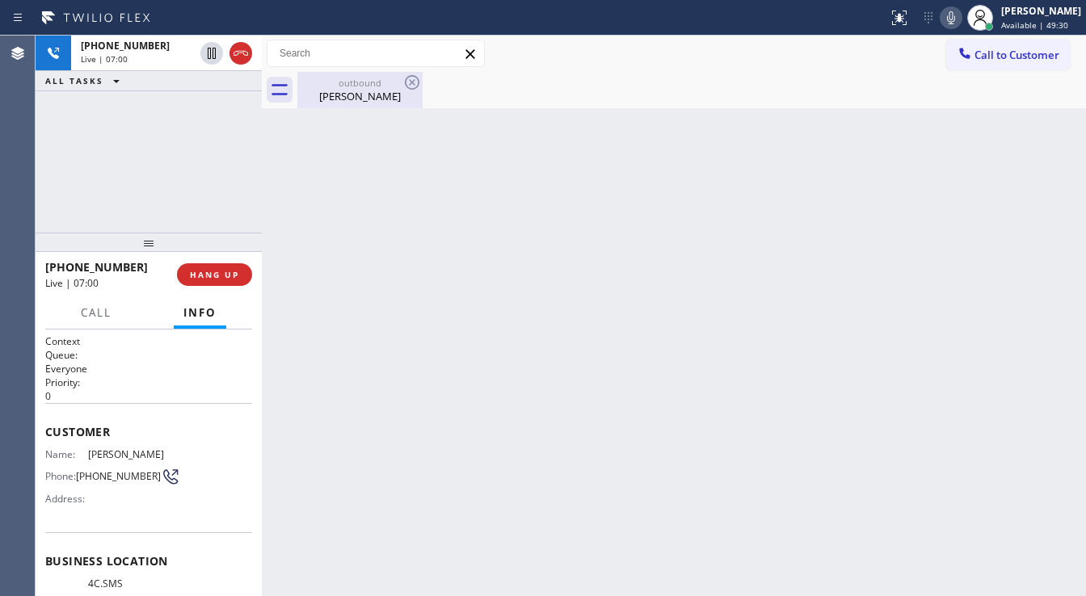
click at [339, 95] on div "[PERSON_NAME]" at bounding box center [360, 96] width 122 height 15
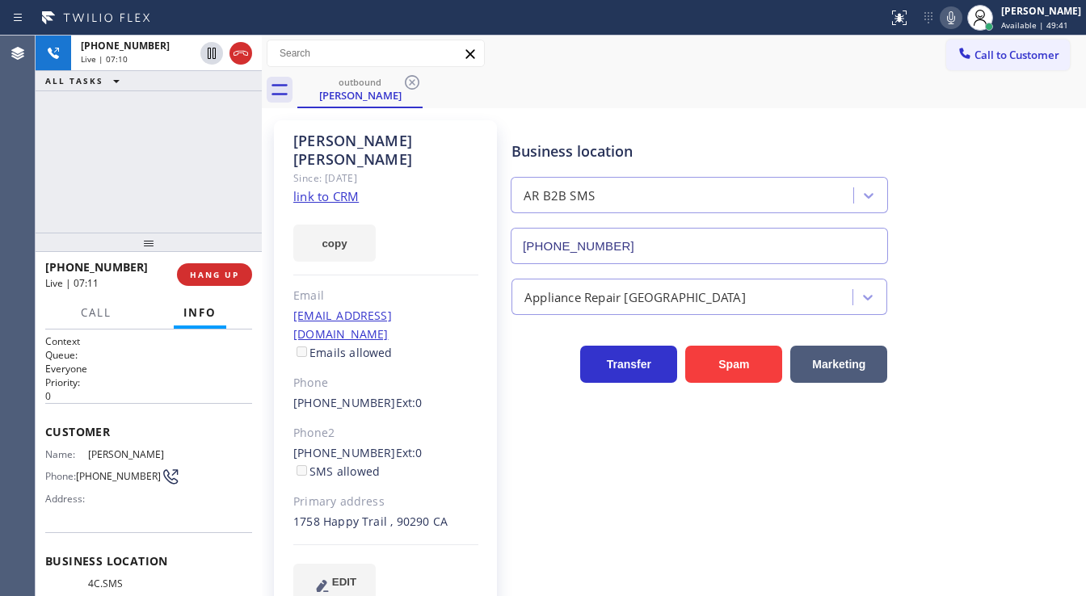
click at [159, 151] on div "+13107486042 Live | 07:10 ALL TASKS ALL TASKS ACTIVE TASKS TASKS IN WRAP UP" at bounding box center [149, 134] width 226 height 197
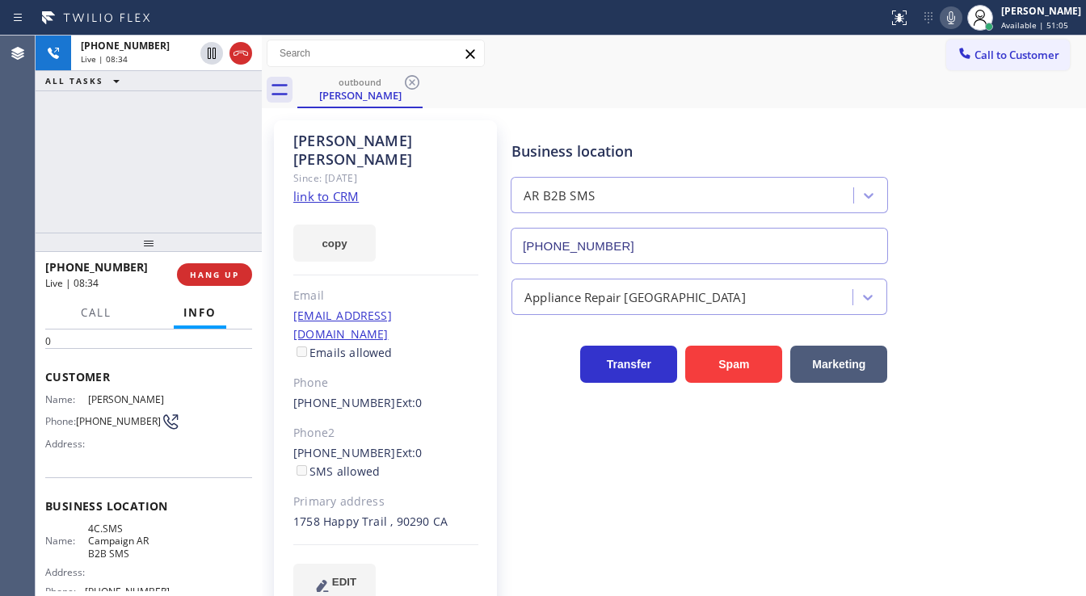
scroll to position [129, 0]
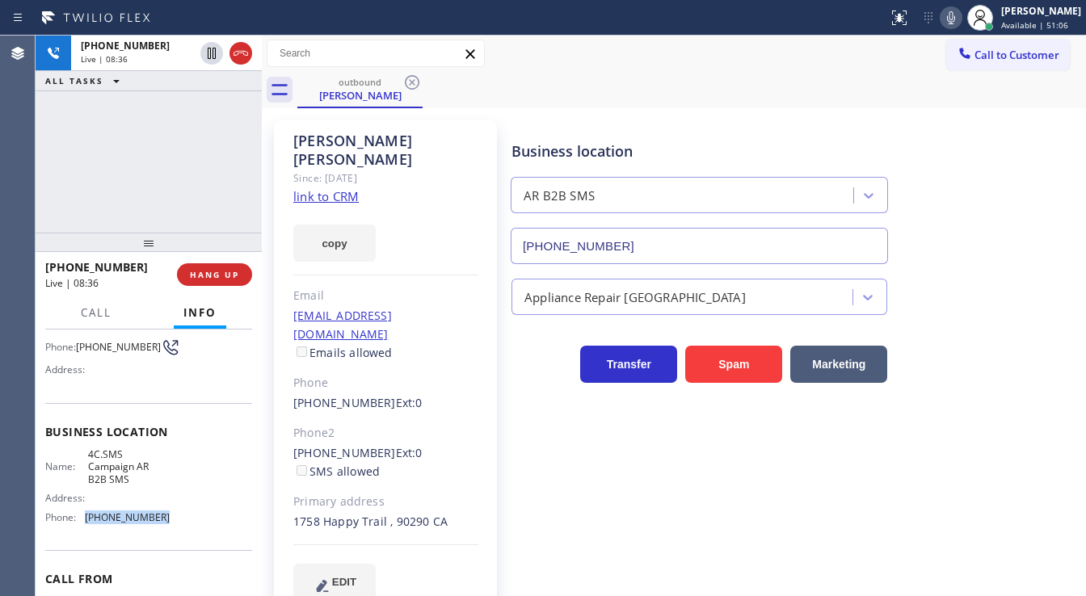
drag, startPoint x: 84, startPoint y: 520, endPoint x: 163, endPoint y: 512, distance: 79.6
click at [158, 524] on div "Phone: (833) 692-2271" at bounding box center [107, 518] width 124 height 12
copy div "[PHONE_NUMBER]"
click at [220, 271] on span "HANG UP" at bounding box center [214, 274] width 49 height 11
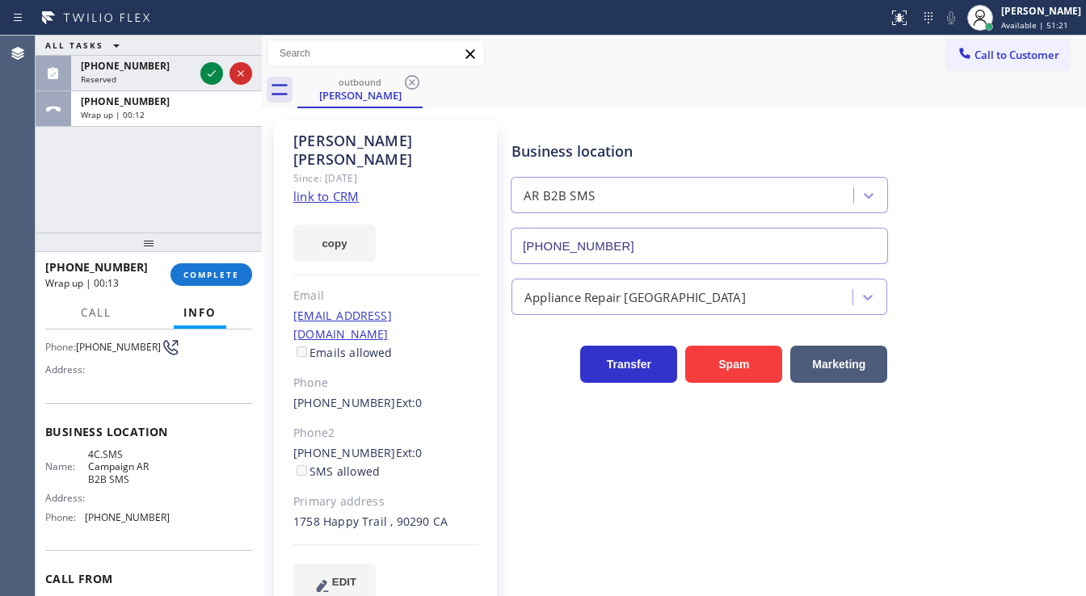
drag, startPoint x: 167, startPoint y: 192, endPoint x: 202, endPoint y: 268, distance: 83.5
click at [167, 193] on div "ALL TASKS ALL TASKS ACTIVE TASKS TASKS IN WRAP UP (323) 823-0921 Reserved +1310…" at bounding box center [149, 134] width 226 height 197
click at [204, 281] on button "COMPLETE" at bounding box center [212, 274] width 82 height 23
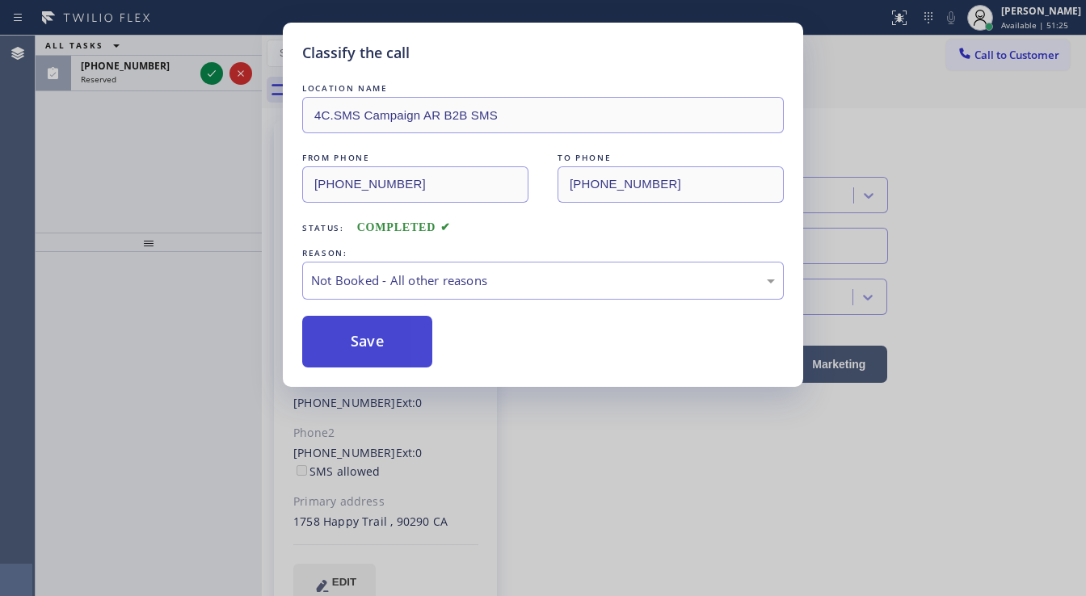
click at [396, 327] on button "Save" at bounding box center [367, 342] width 130 height 52
click at [397, 331] on button "Save" at bounding box center [367, 342] width 130 height 52
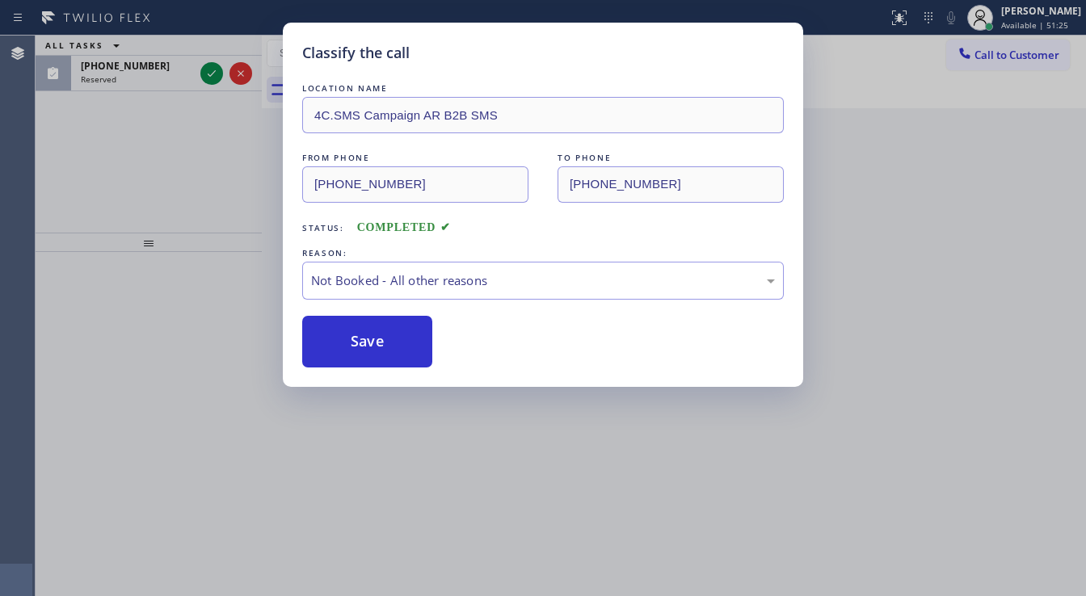
click at [171, 211] on div "Classify the call LOCATION NAME 4C.SMS Campaign AR B2B SMS FROM PHONE (833) 692…" at bounding box center [543, 298] width 1086 height 596
click at [204, 72] on icon at bounding box center [211, 73] width 19 height 19
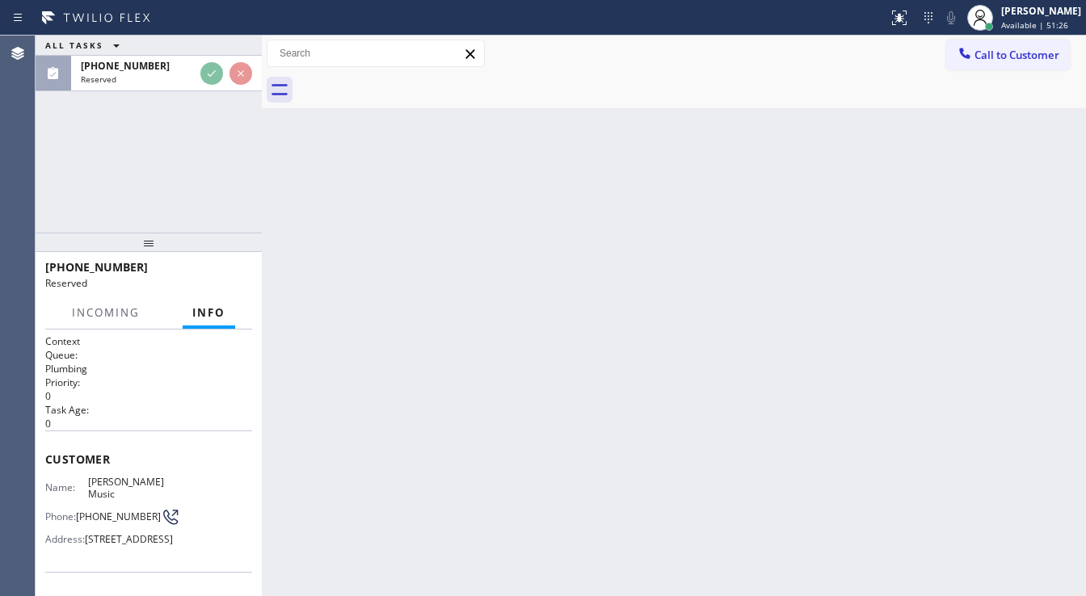
click at [204, 72] on icon at bounding box center [211, 73] width 19 height 19
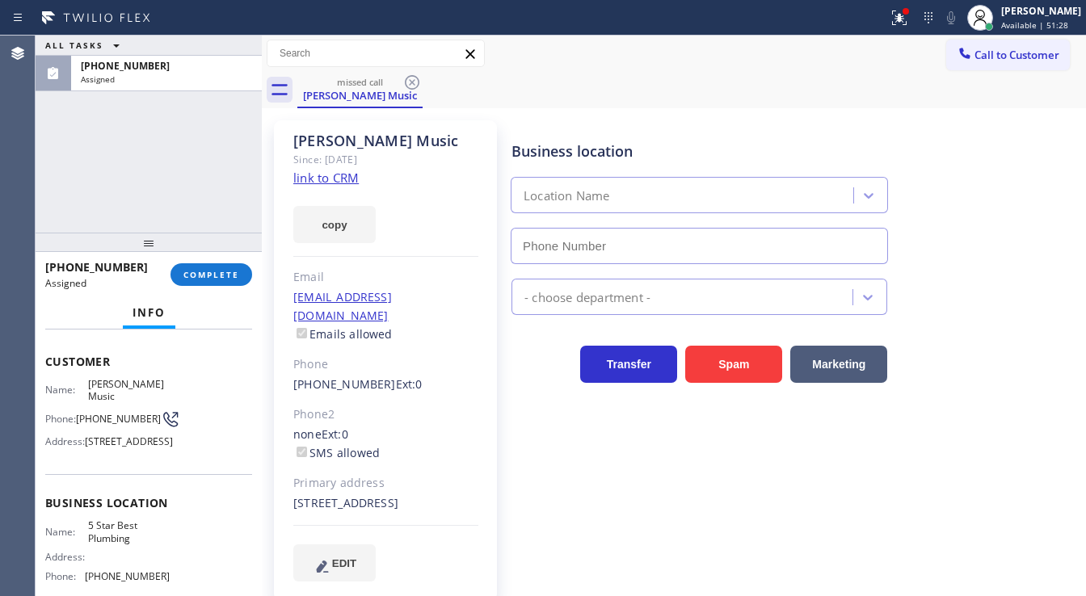
scroll to position [116, 0]
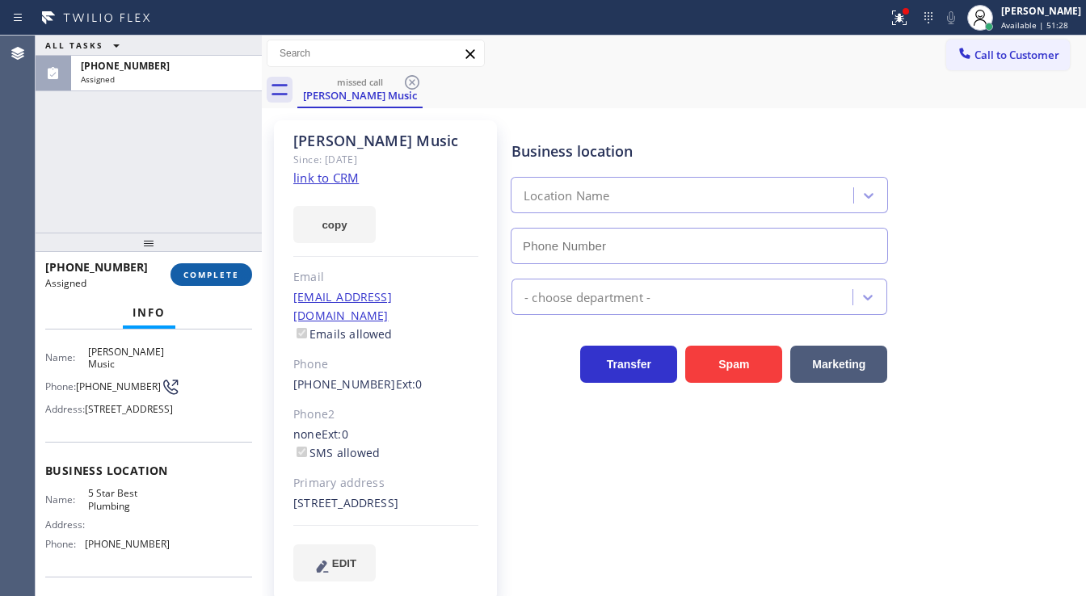
type input "(866) 702-1734"
click at [213, 269] on span "COMPLETE" at bounding box center [211, 274] width 56 height 11
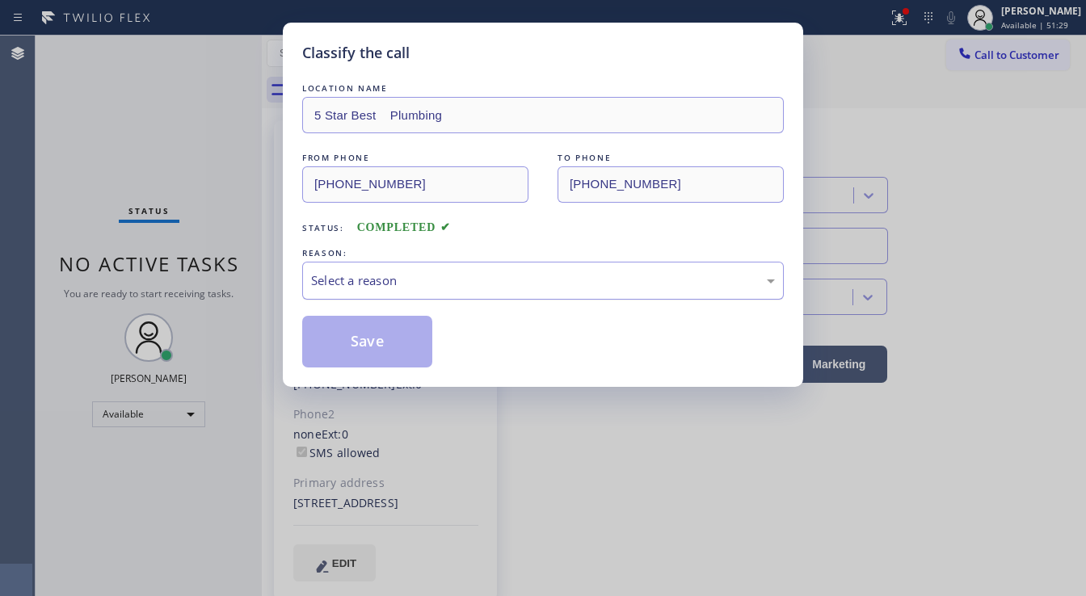
click at [356, 283] on div "Select a reason" at bounding box center [543, 281] width 464 height 19
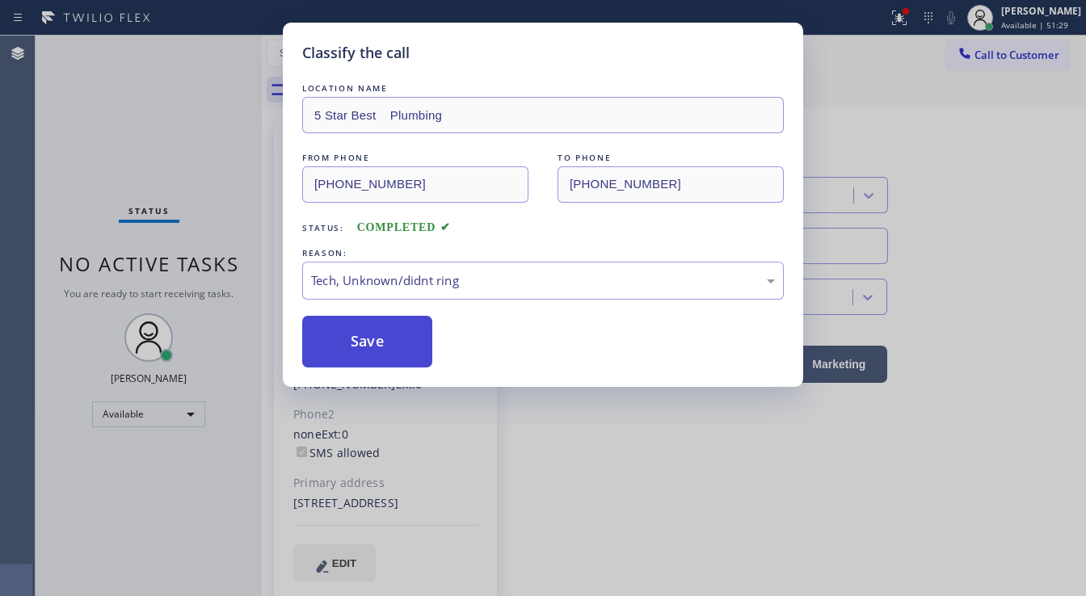
click at [372, 336] on button "Save" at bounding box center [367, 342] width 130 height 52
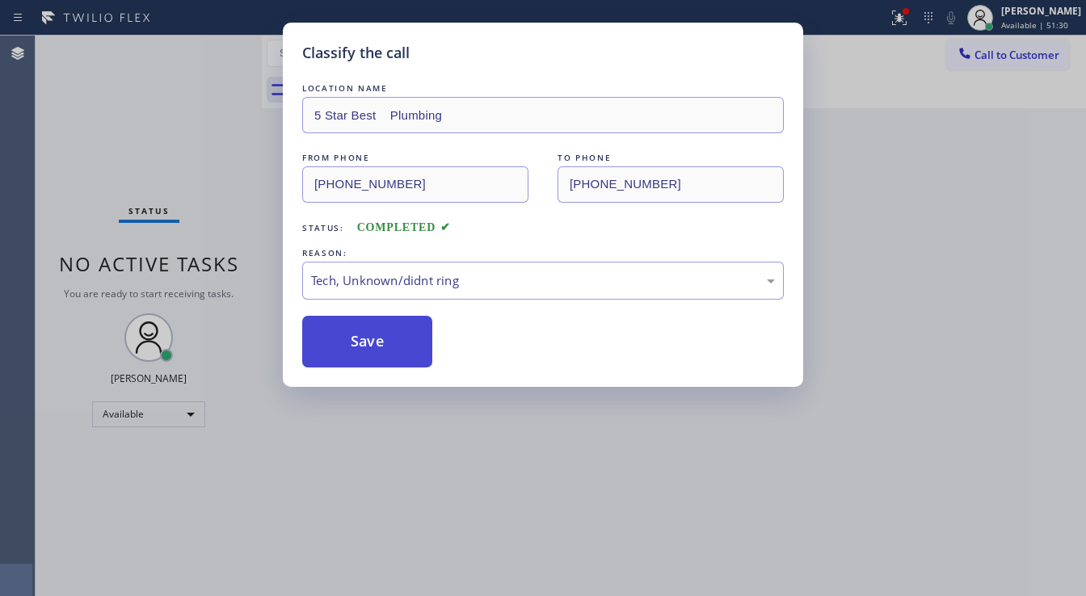
click at [372, 336] on button "Save" at bounding box center [367, 342] width 130 height 52
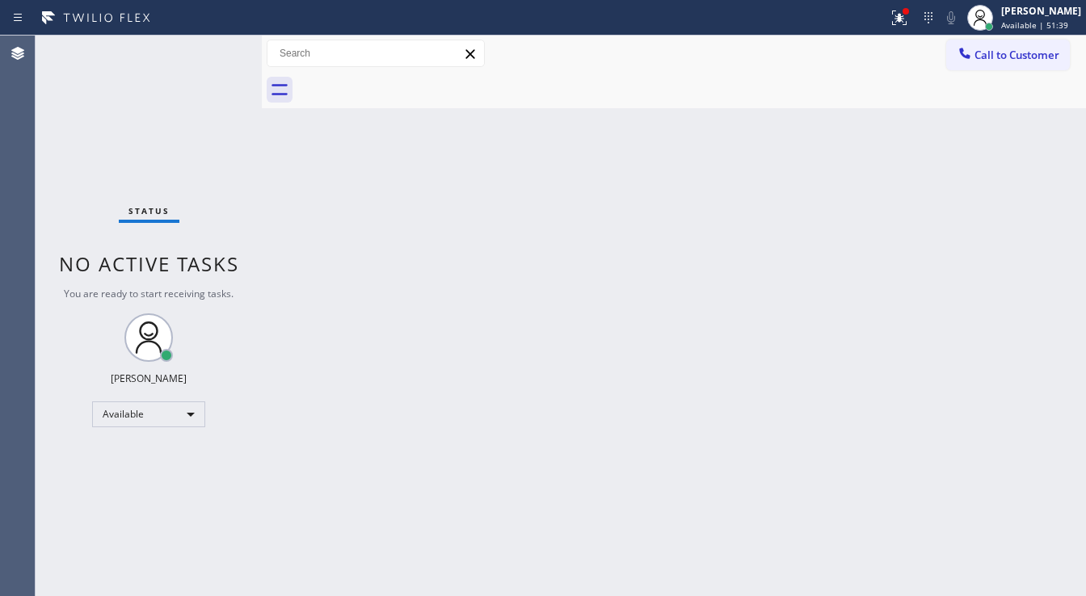
click at [180, 112] on div "Status No active tasks You are ready to start receiving tasks. [PERSON_NAME]" at bounding box center [149, 316] width 226 height 561
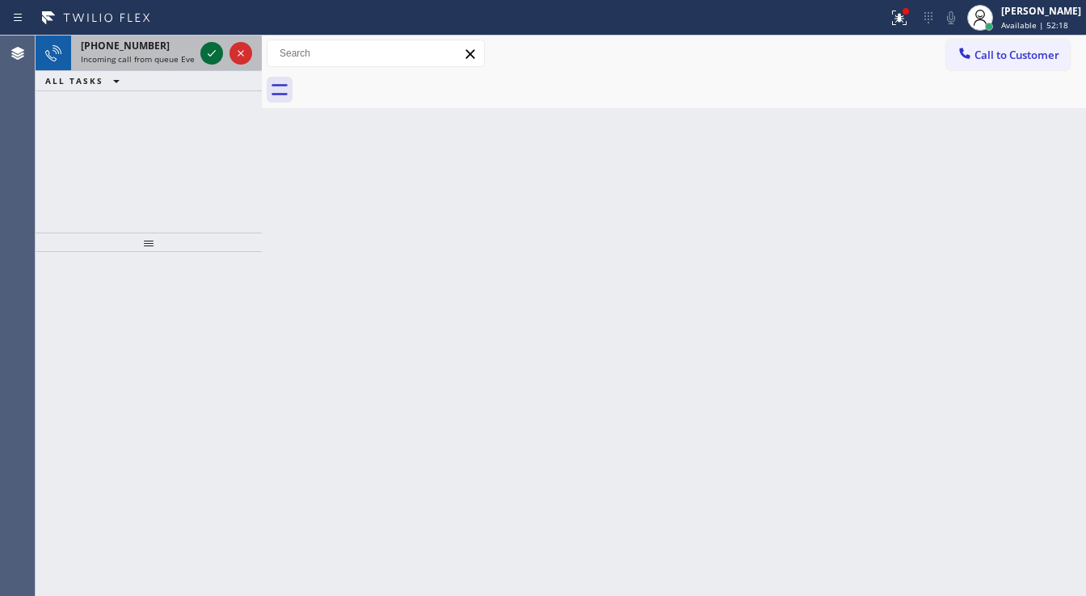
click at [204, 54] on icon at bounding box center [211, 53] width 19 height 19
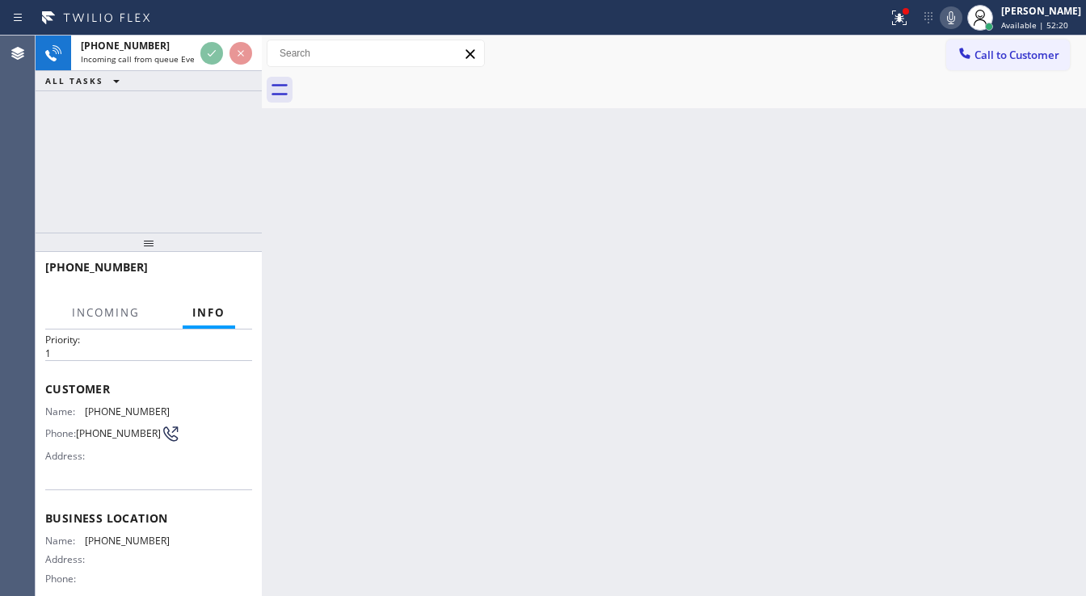
scroll to position [65, 0]
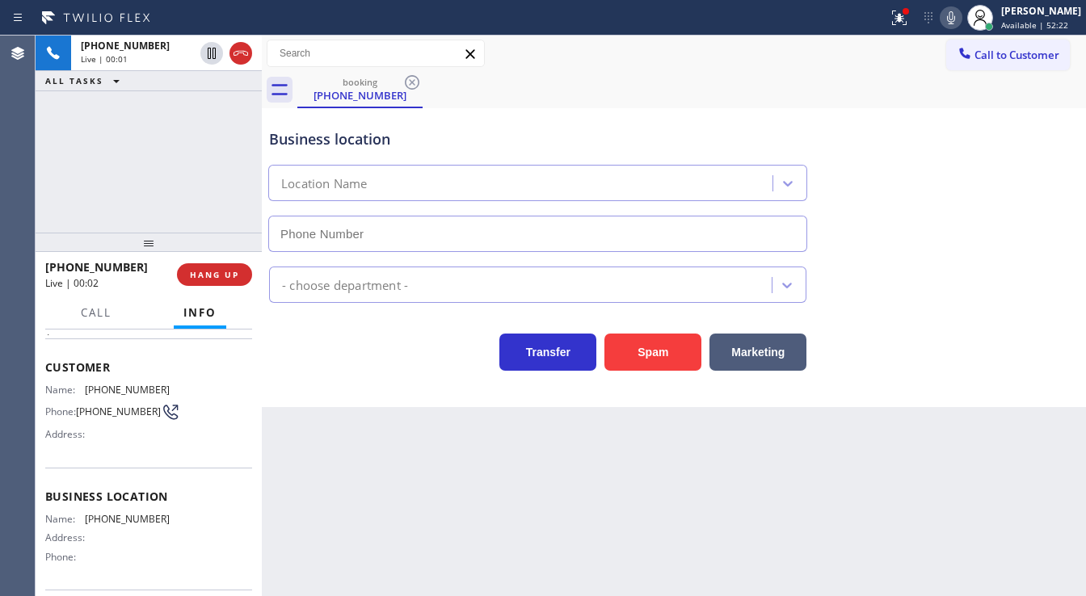
click at [67, 183] on div "+15108825876 Live | 00:01 ALL TASKS ALL TASKS ACTIVE TASKS TASKS IN WRAP UP" at bounding box center [149, 134] width 226 height 197
click at [190, 192] on div "+15108825876 Live | 00:13 ALL TASKS ALL TASKS ACTIVE TASKS TASKS IN WRAP UP" at bounding box center [149, 134] width 226 height 197
click at [237, 272] on span "HANG UP" at bounding box center [214, 274] width 49 height 11
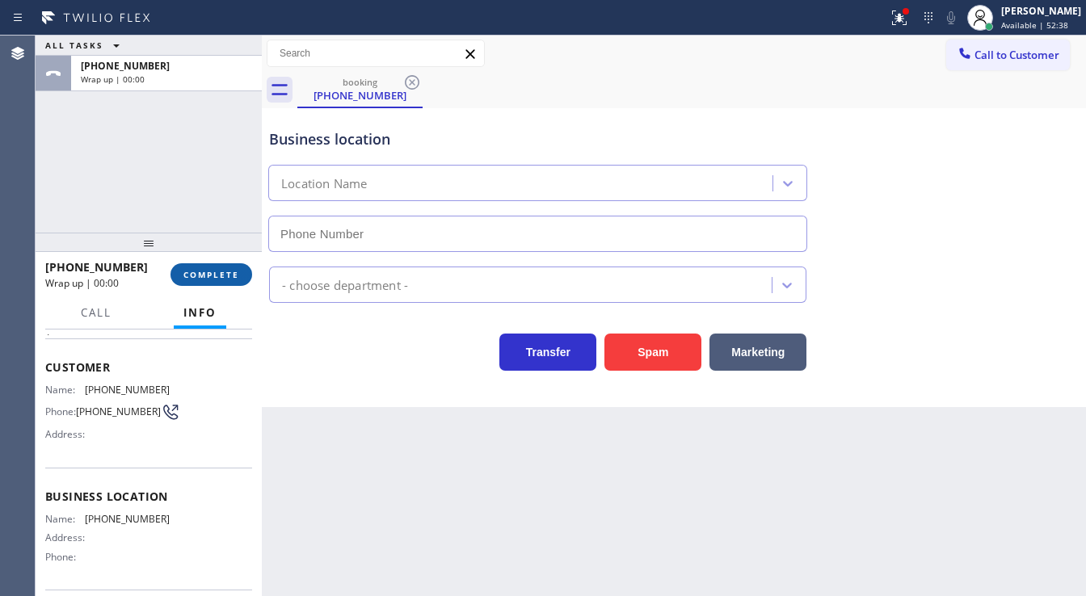
click at [230, 276] on span "COMPLETE" at bounding box center [211, 274] width 56 height 11
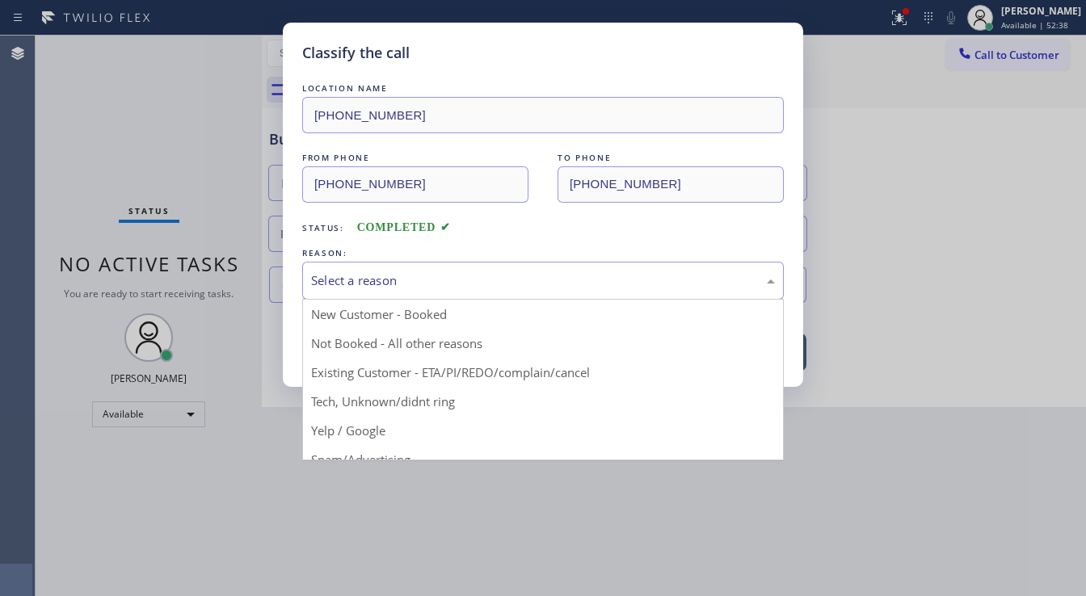
click at [387, 284] on div "Select a reason" at bounding box center [543, 281] width 464 height 19
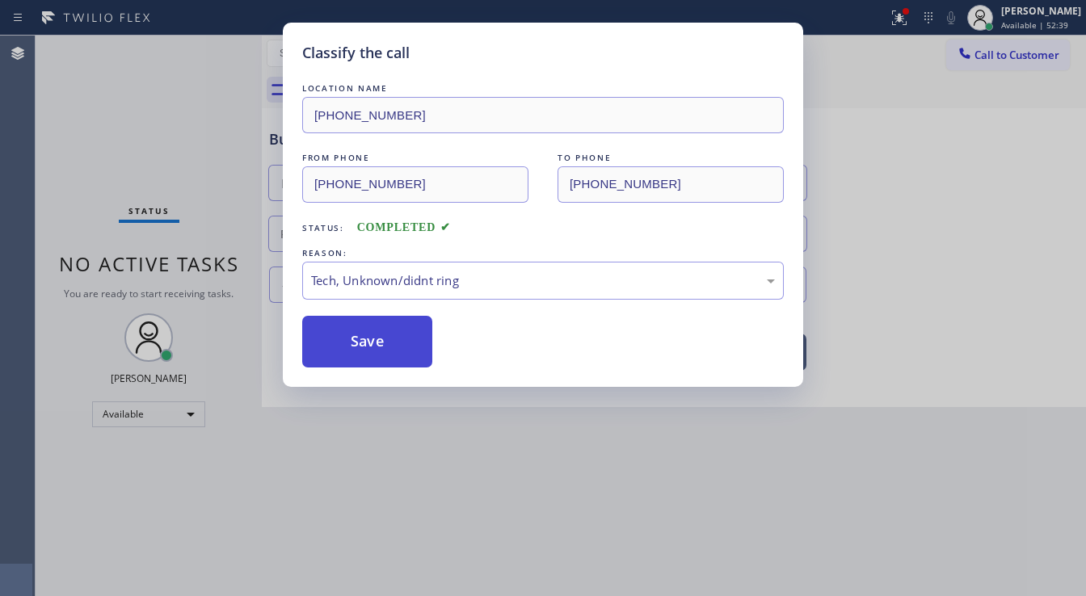
click at [369, 342] on button "Save" at bounding box center [367, 342] width 130 height 52
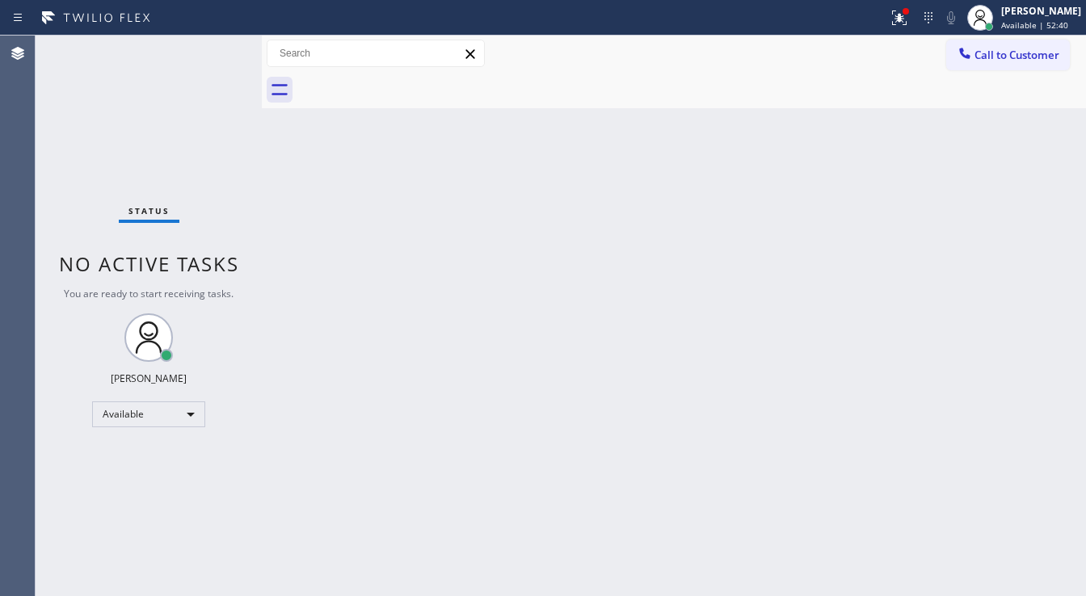
click at [907, 24] on icon at bounding box center [899, 18] width 15 height 15
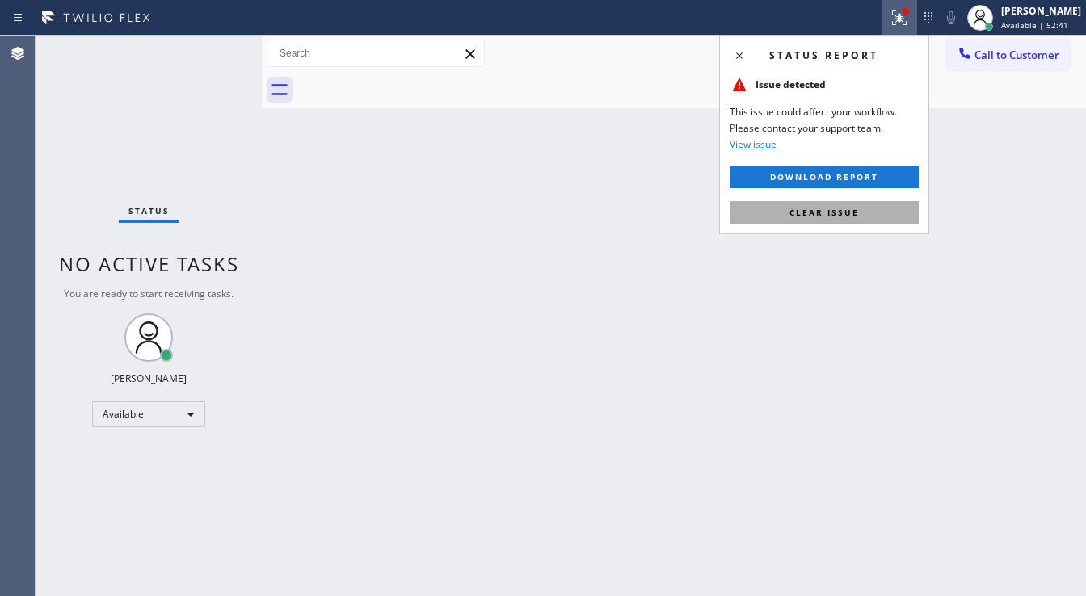
click at [852, 212] on span "Clear issue" at bounding box center [825, 212] width 70 height 11
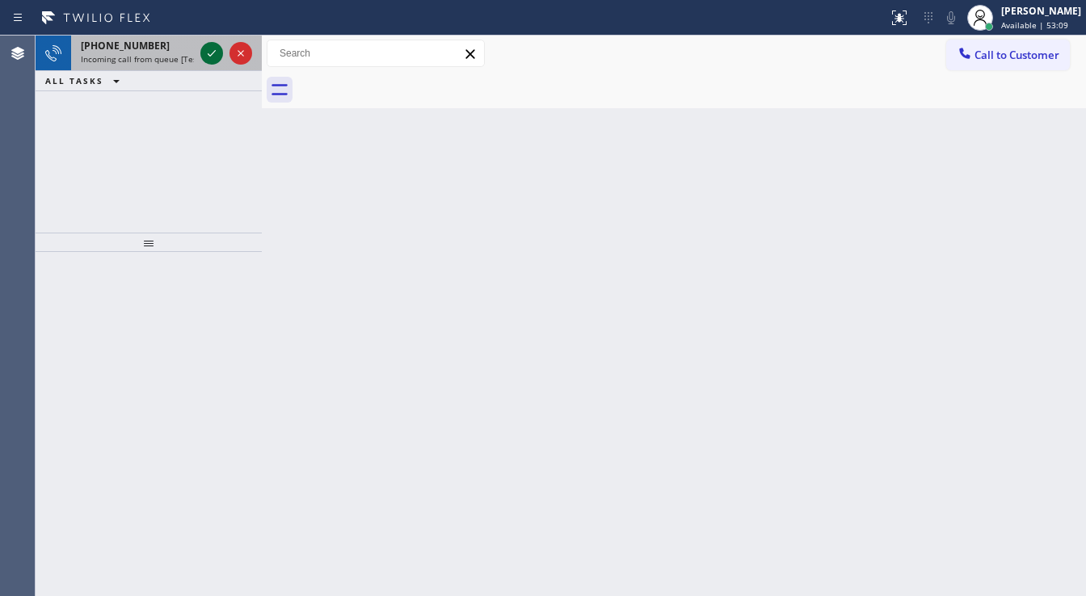
click at [204, 53] on icon at bounding box center [211, 53] width 19 height 19
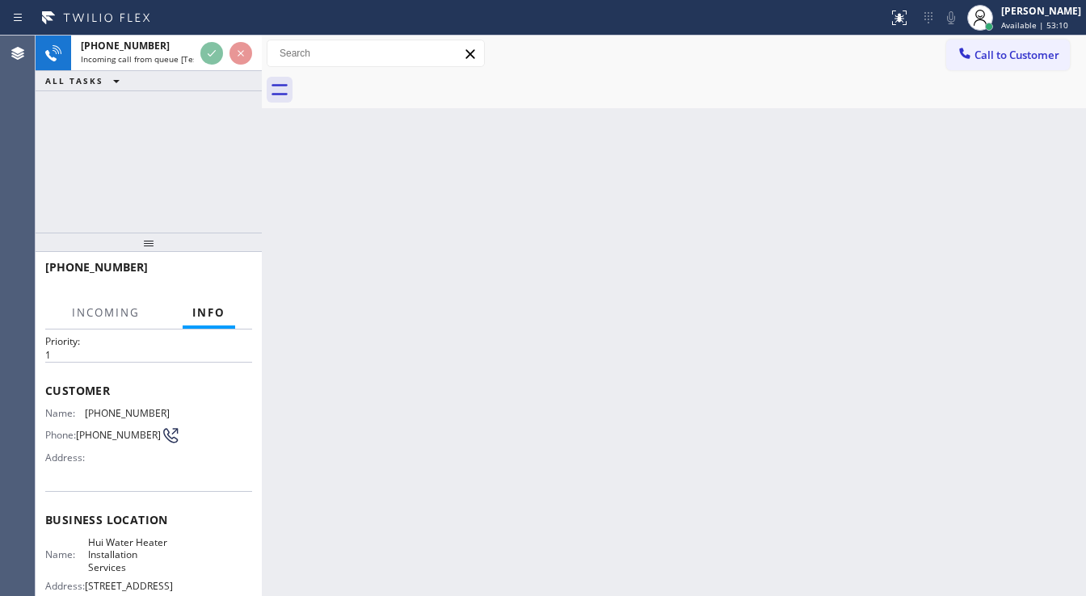
scroll to position [65, 0]
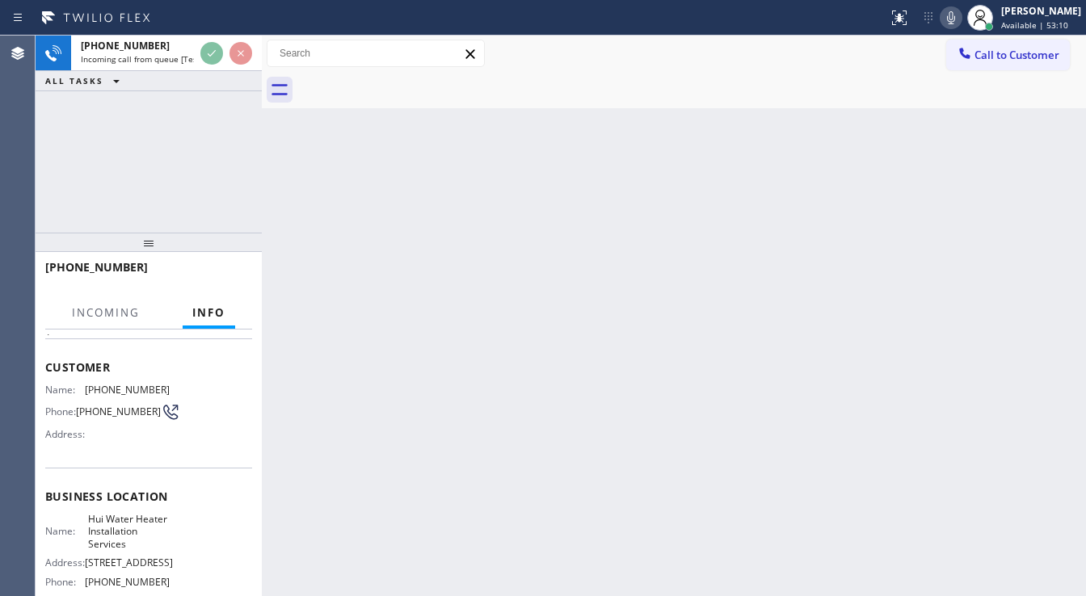
click at [155, 195] on div "+18312018122 Incoming call from queue [Test] All ALL TASKS ALL TASKS ACTIVE TAS…" at bounding box center [149, 134] width 226 height 197
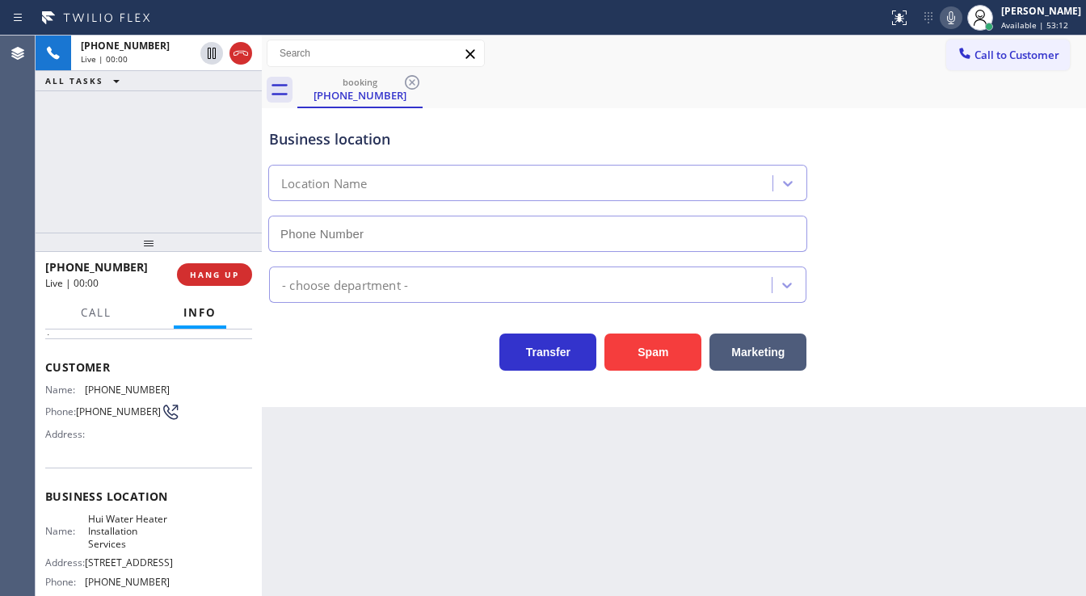
type input "(213) 572-6479"
click at [45, 179] on div "+18312018122 Live | 00:01 ALL TASKS ALL TASKS ACTIVE TASKS TASKS IN WRAP UP" at bounding box center [149, 134] width 226 height 197
click at [137, 180] on div "+18312018122 Live | 00:02 ALL TASKS ALL TASKS ACTIVE TASKS TASKS IN WRAP UP" at bounding box center [149, 134] width 226 height 197
click at [433, 413] on div "Back to Dashboard Change Sender ID Customers Technicians Select a contact Outbo…" at bounding box center [674, 316] width 824 height 561
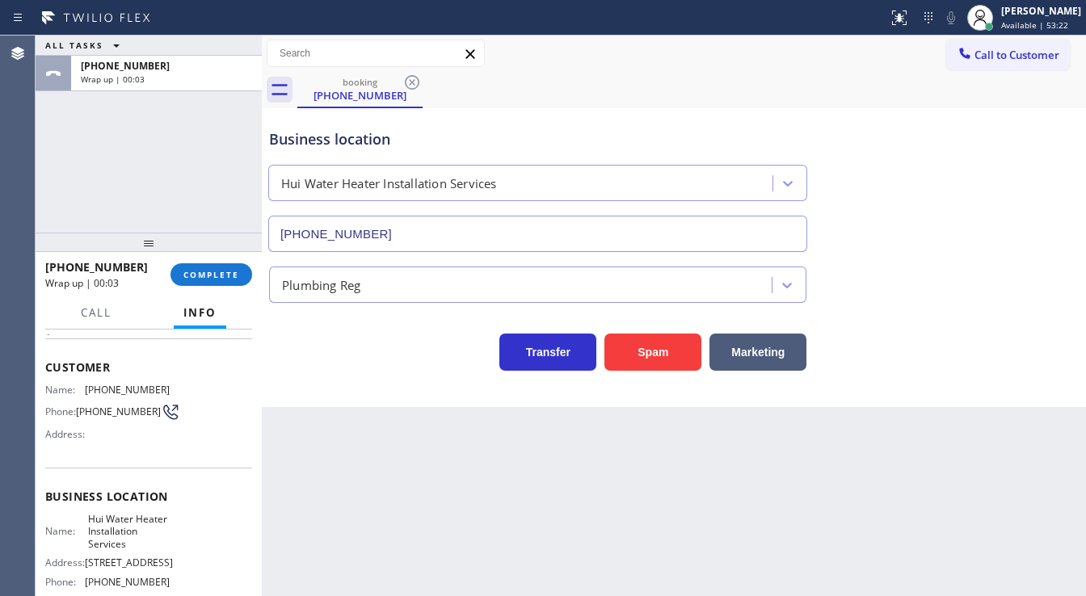
click at [101, 187] on div "ALL TASKS ALL TASKS ACTIVE TASKS TASKS IN WRAP UP +18312018122 Wrap up | 00:03" at bounding box center [149, 134] width 226 height 197
click at [200, 280] on span "COMPLETE" at bounding box center [211, 274] width 56 height 11
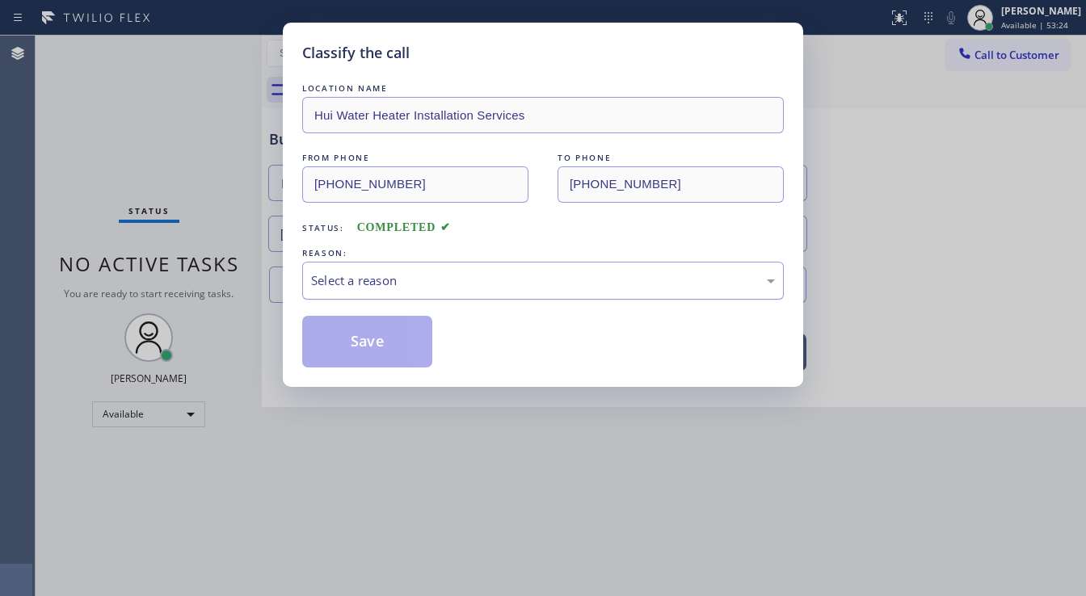
drag, startPoint x: 370, startPoint y: 283, endPoint x: 378, endPoint y: 286, distance: 8.7
click at [371, 283] on div "Select a reason" at bounding box center [543, 281] width 464 height 19
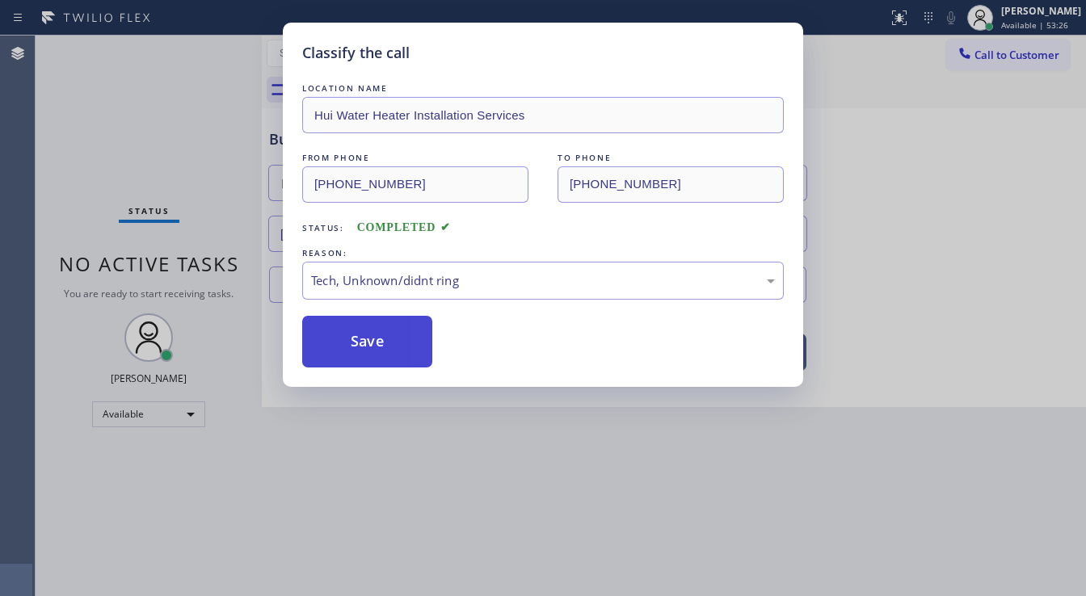
click at [365, 335] on button "Save" at bounding box center [367, 342] width 130 height 52
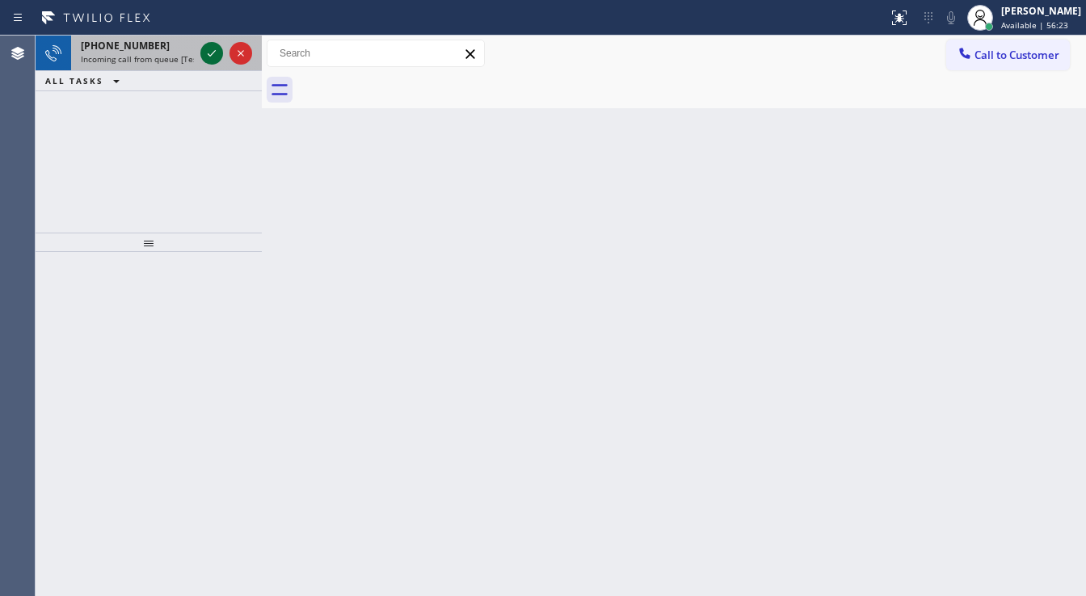
click at [204, 55] on icon at bounding box center [211, 53] width 19 height 19
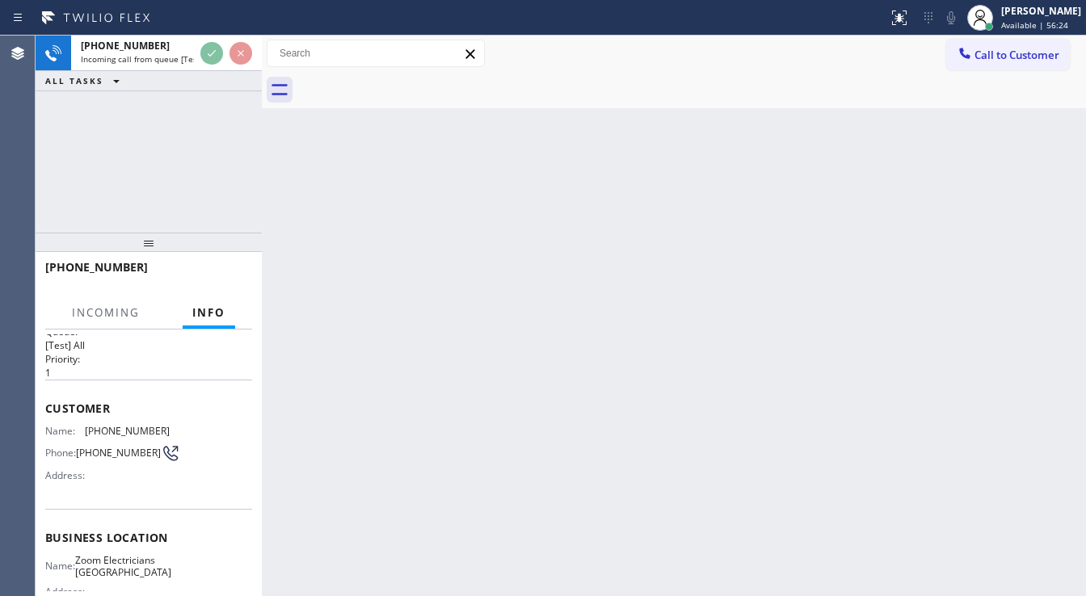
scroll to position [65, 0]
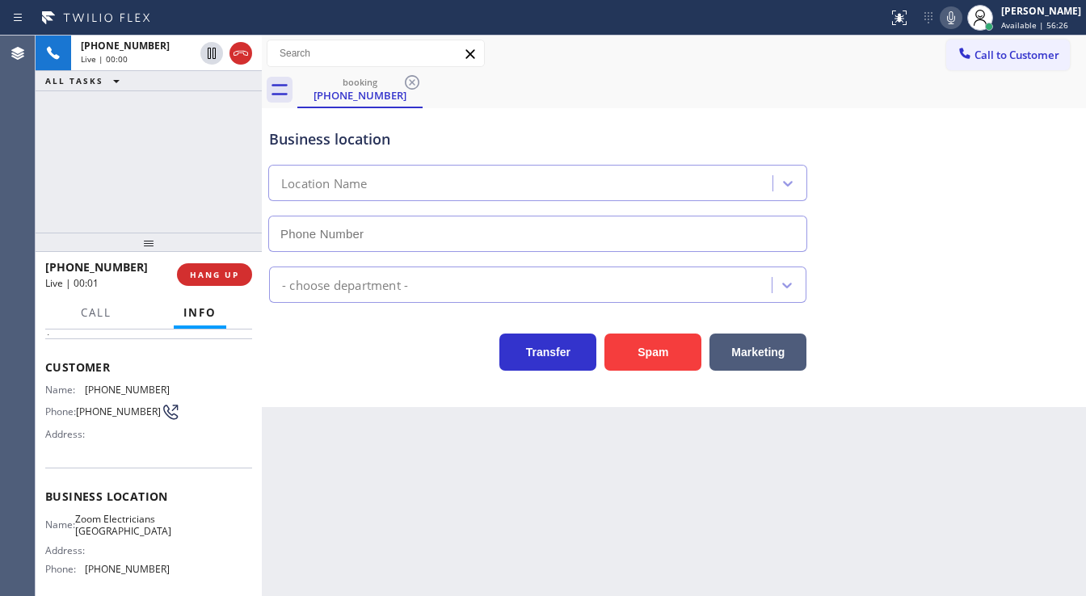
click at [36, 197] on div "+13104256248 Live | 00:00 ALL TASKS ALL TASKS ACTIVE TASKS TASKS IN WRAP UP" at bounding box center [149, 134] width 226 height 197
type input "(818) 593-0291"
click at [107, 191] on div "+13104256248 Live | 00:04 ALL TASKS ALL TASKS ACTIVE TASKS TASKS IN WRAP UP" at bounding box center [149, 134] width 226 height 197
click at [120, 157] on div "+13104256248 Live | 00:08 ALL TASKS ALL TASKS ACTIVE TASKS TASKS IN WRAP UP" at bounding box center [149, 134] width 226 height 197
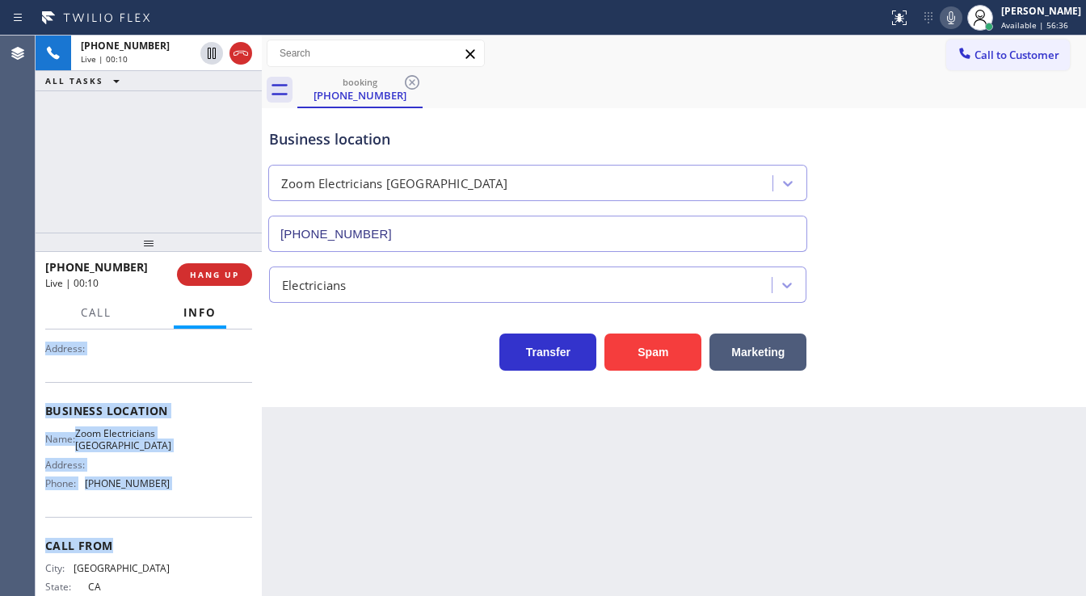
scroll to position [211, 0]
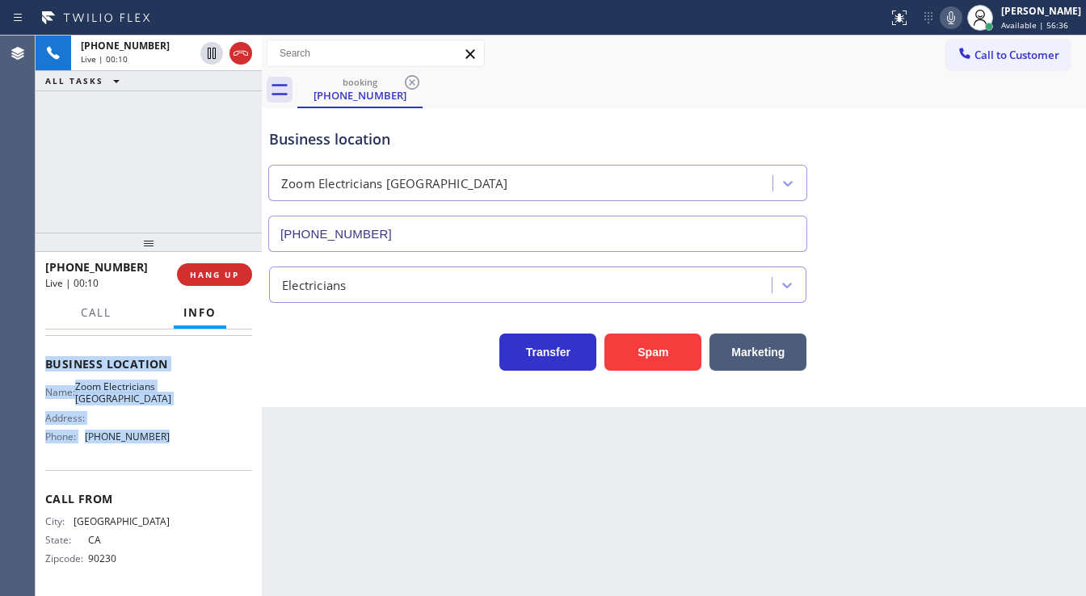
drag, startPoint x: 45, startPoint y: 428, endPoint x: 179, endPoint y: 453, distance: 135.7
click at [179, 453] on div "Context Queue: [Test] All Priority: 1 Customer Name: (310) 425-6248 Phone: (310…" at bounding box center [148, 364] width 207 height 455
copy div "Customer Name: (310) 425-6248 Phone: (310) 425-6248 Address: Business location …"
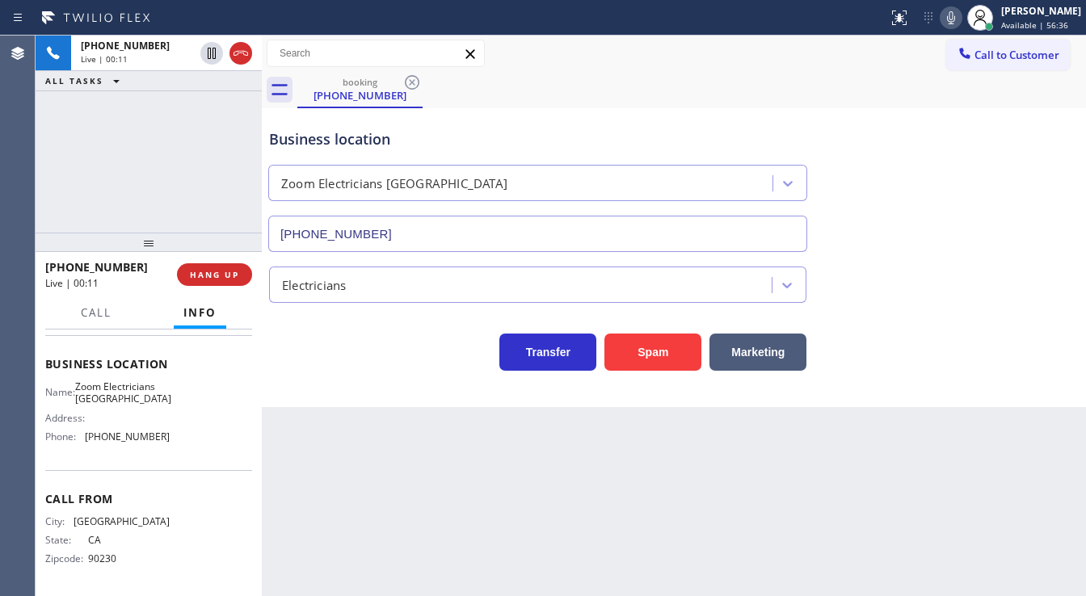
click at [139, 184] on div "+13104256248 Live | 00:11 ALL TASKS ALL TASKS ACTIVE TASKS TASKS IN WRAP UP" at bounding box center [149, 134] width 226 height 197
click at [193, 170] on div "+13104256248 Live | 00:15 ALL TASKS ALL TASKS ACTIVE TASKS TASKS IN WRAP UP" at bounding box center [149, 134] width 226 height 197
click at [960, 23] on icon at bounding box center [951, 17] width 19 height 19
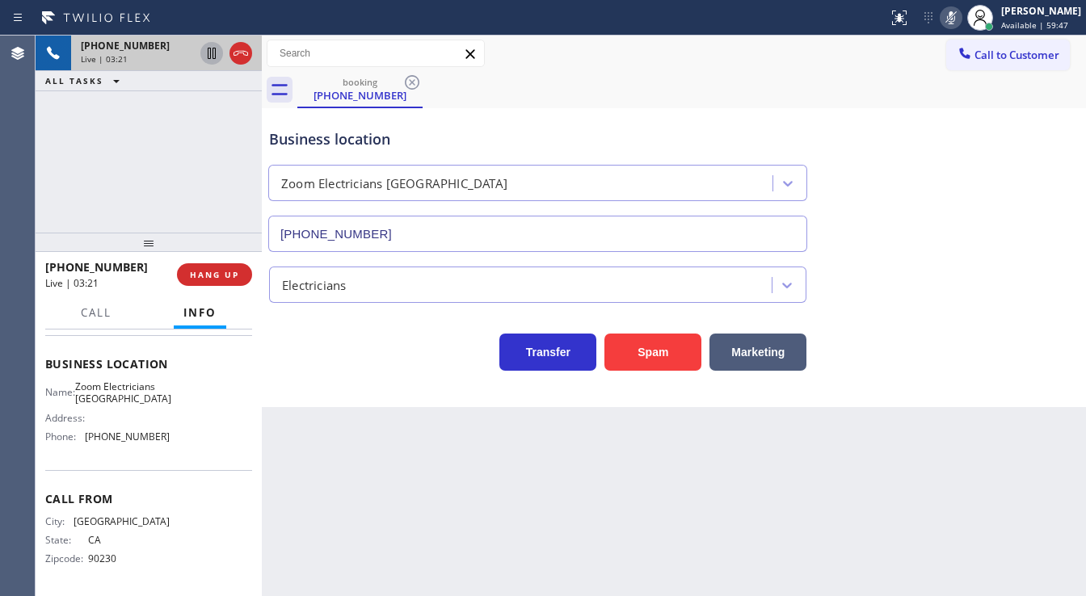
click at [211, 53] on icon at bounding box center [211, 53] width 19 height 19
click at [92, 222] on div "+13104256248 Live | 05:02 ALL TASKS ALL TASKS ACTIVE TASKS TASKS IN WRAP UP" at bounding box center [149, 134] width 226 height 197
click at [30, 201] on div "Agent Desktop" at bounding box center [17, 316] width 35 height 561
click at [168, 184] on div "+13104256248 Live | 05:19 ALL TASKS ALL TASKS ACTIVE TASKS TASKS IN WRAP UP" at bounding box center [149, 134] width 226 height 197
click at [108, 200] on div "+13104256248 Live | 05:38 ALL TASKS ALL TASKS ACTIVE TASKS TASKS IN WRAP UP" at bounding box center [149, 134] width 226 height 197
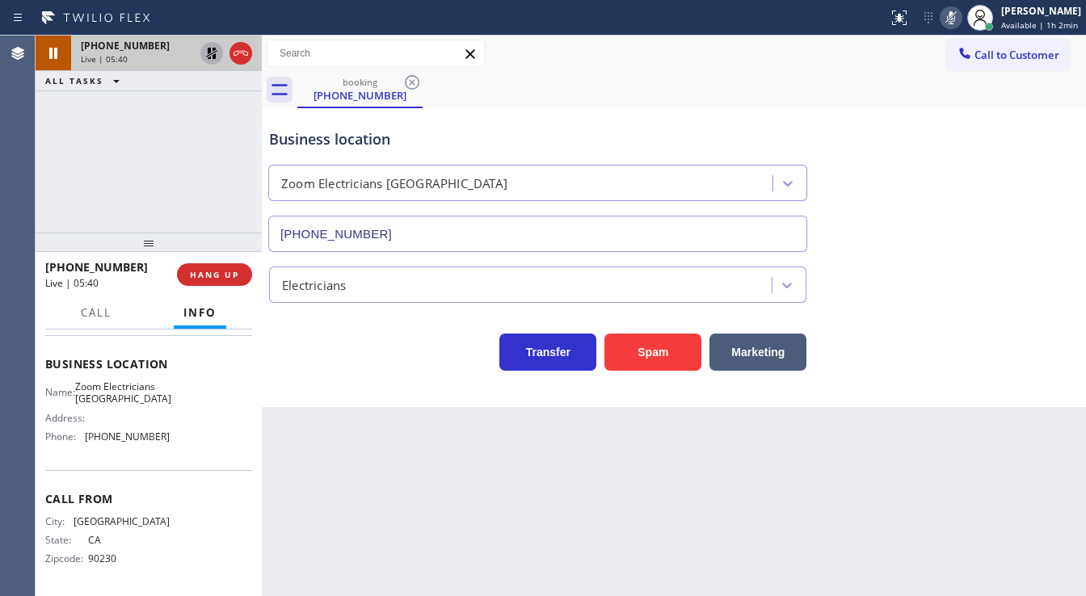
drag, startPoint x: 113, startPoint y: 197, endPoint x: 121, endPoint y: 194, distance: 8.7
click at [113, 197] on div "+13104256248 Live | 05:40 ALL TASKS ALL TASKS ACTIVE TASKS TASKS IN WRAP UP" at bounding box center [149, 134] width 226 height 197
drag, startPoint x: 40, startPoint y: 175, endPoint x: 99, endPoint y: 149, distance: 64.7
click at [40, 175] on div "+13104256248 Live | 06:20 ALL TASKS ALL TASKS ACTIVE TASKS TASKS IN WRAP UP" at bounding box center [149, 134] width 226 height 197
click at [208, 57] on icon at bounding box center [211, 53] width 19 height 19
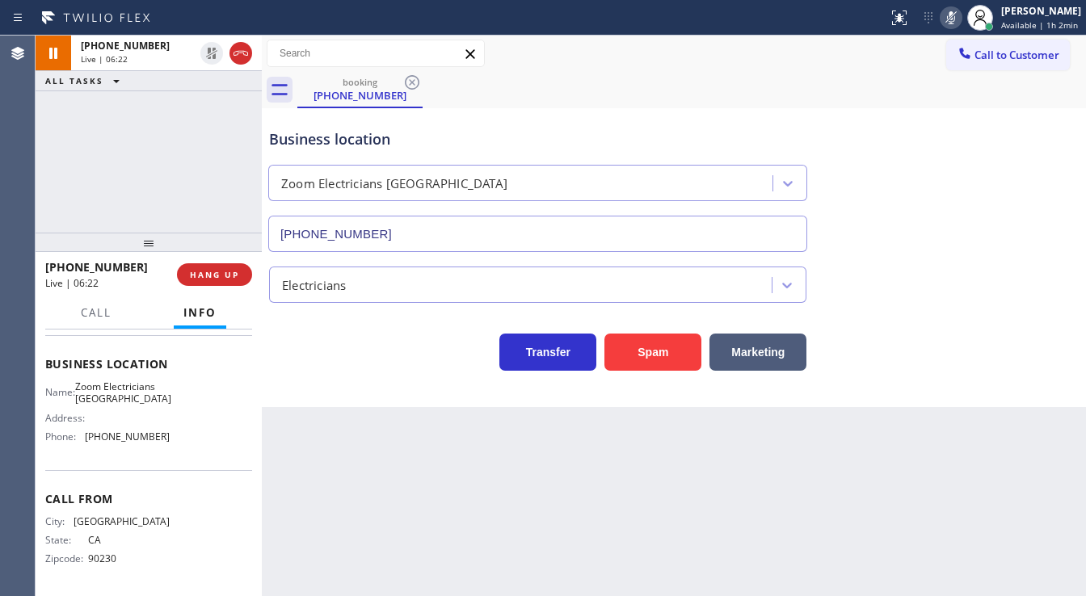
click at [955, 23] on icon at bounding box center [951, 17] width 8 height 13
click at [191, 139] on div "+13104256248 Live | 06:23 ALL TASKS ALL TASKS ACTIVE TASKS TASKS IN WRAP UP" at bounding box center [149, 134] width 226 height 197
click at [183, 158] on div "+13104256248 Live | 06:27 ALL TASKS ALL TASKS ACTIVE TASKS TASKS IN WRAP UP" at bounding box center [149, 134] width 226 height 197
click at [89, 192] on div "+13104256248 Live | 06:34 ALL TASKS ALL TASKS ACTIVE TASKS TASKS IN WRAP UP" at bounding box center [149, 134] width 226 height 197
click at [88, 194] on div "+13104256248 Live | 06:42 ALL TASKS ALL TASKS ACTIVE TASKS TASKS IN WRAP UP" at bounding box center [149, 134] width 226 height 197
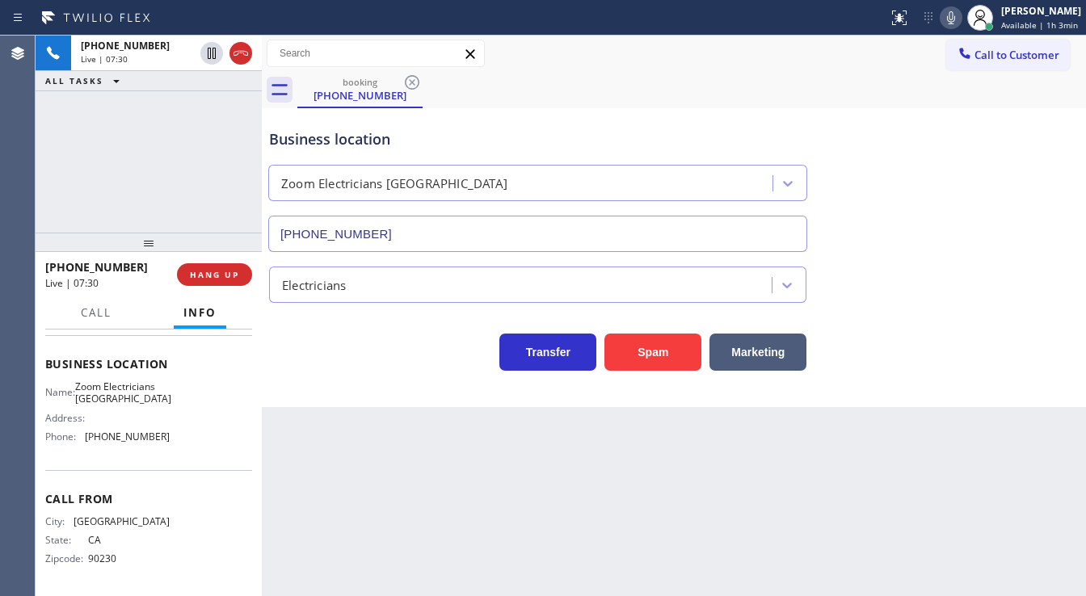
click at [97, 194] on div "+13104256248 Live | 07:30 ALL TASKS ALL TASKS ACTIVE TASKS TASKS IN WRAP UP" at bounding box center [149, 134] width 226 height 197
click at [950, 15] on icon at bounding box center [951, 17] width 19 height 19
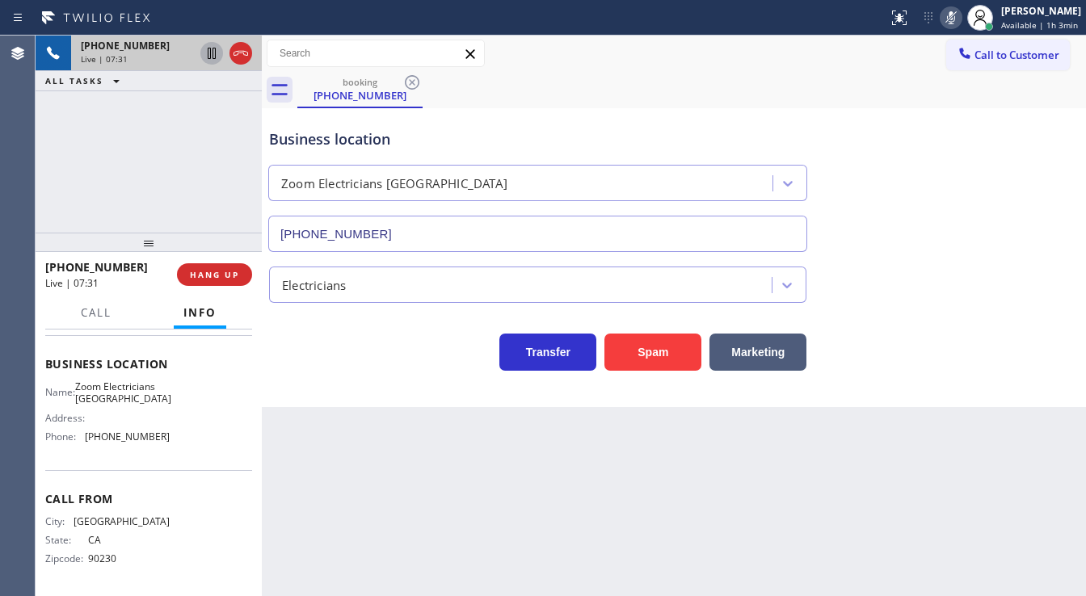
click at [212, 57] on icon at bounding box center [211, 53] width 19 height 19
click at [771, 59] on div "Call to Customer Outbound call Location Search location Your caller id phone nu…" at bounding box center [674, 54] width 824 height 28
click at [32, 158] on div "Agent Desktop" at bounding box center [17, 316] width 35 height 561
click at [951, 23] on icon at bounding box center [951, 17] width 19 height 19
click at [213, 57] on icon at bounding box center [211, 53] width 11 height 11
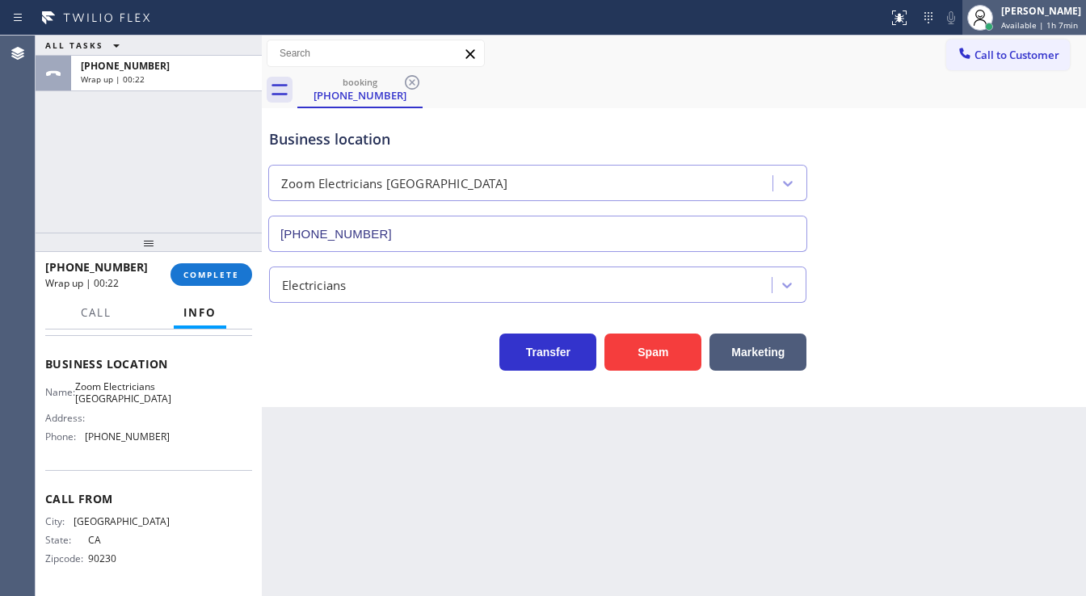
click at [1024, 30] on div "Michael Javier Available | 1h 7min" at bounding box center [1042, 17] width 88 height 28
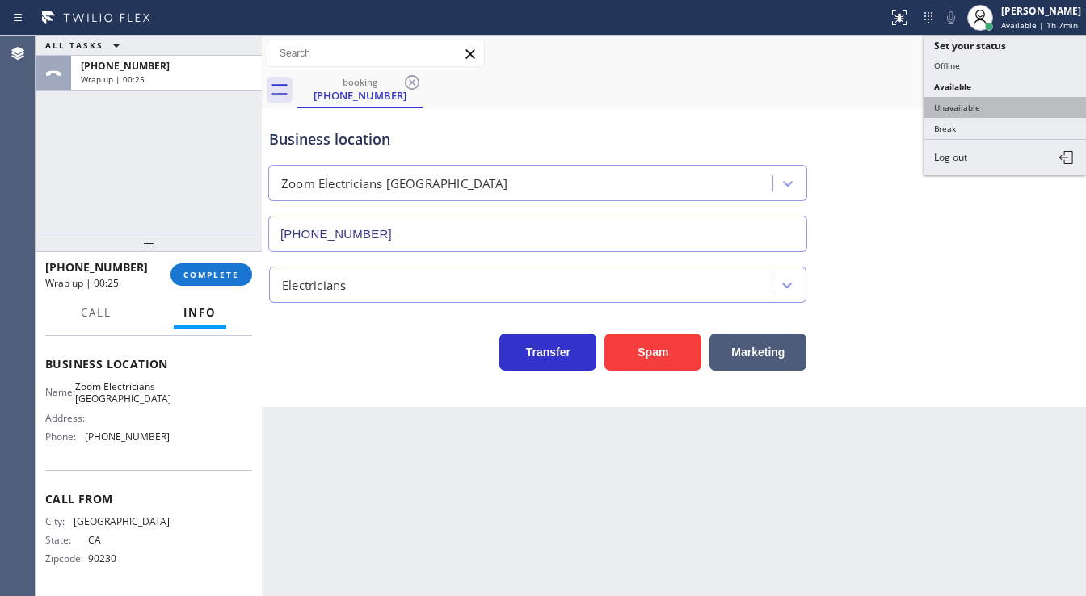
click at [958, 102] on button "Unavailable" at bounding box center [1006, 107] width 162 height 21
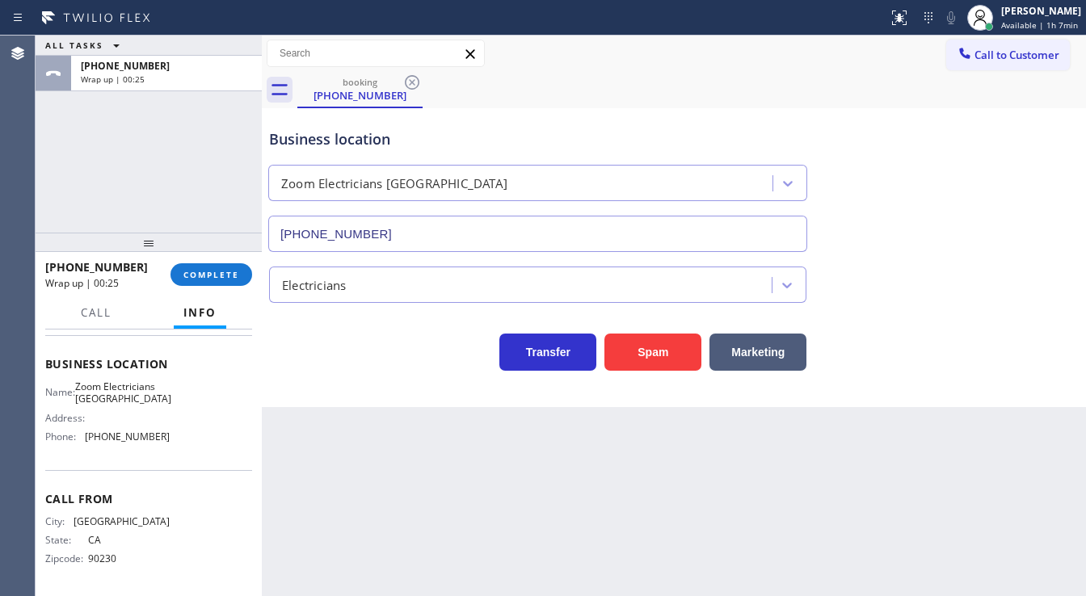
click at [863, 92] on div "booking (310) 425-6248" at bounding box center [691, 90] width 789 height 36
click at [216, 272] on span "COMPLETE" at bounding box center [211, 274] width 56 height 11
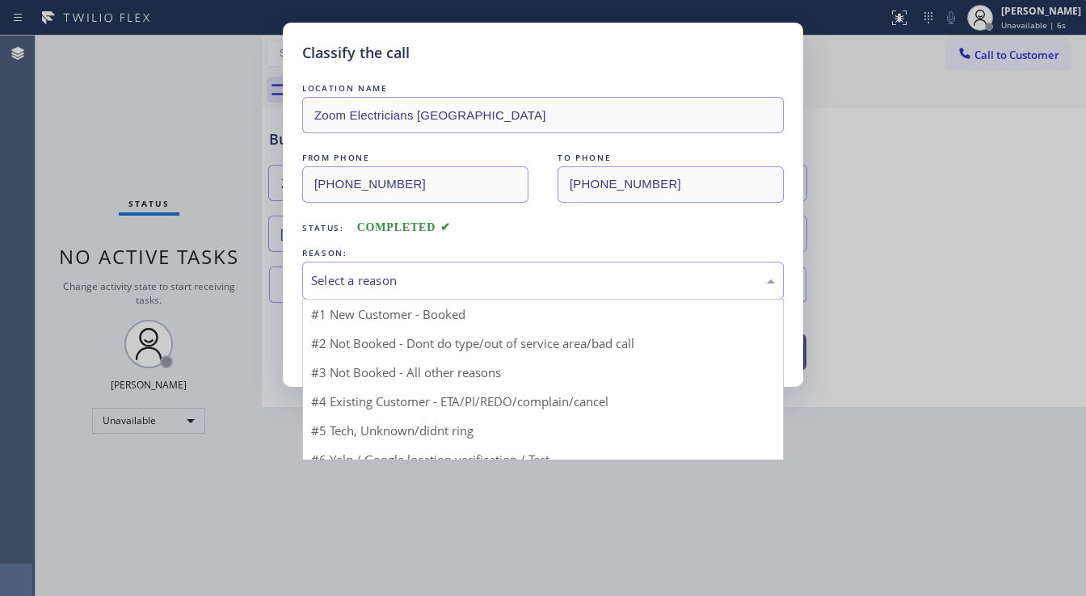
click at [358, 282] on div "Select a reason" at bounding box center [543, 281] width 464 height 19
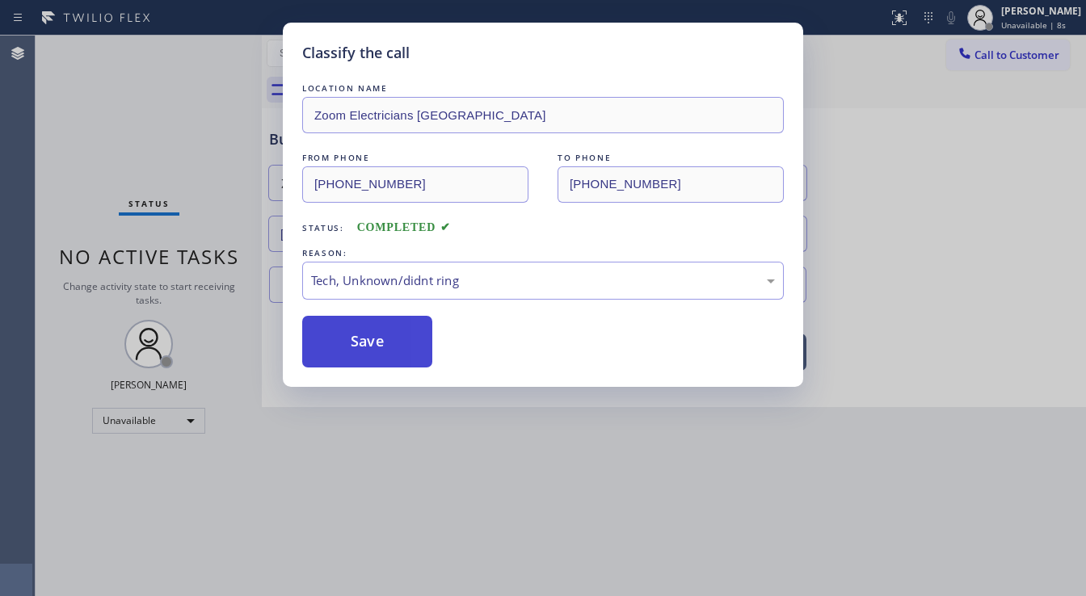
click at [368, 337] on button "Save" at bounding box center [367, 342] width 130 height 52
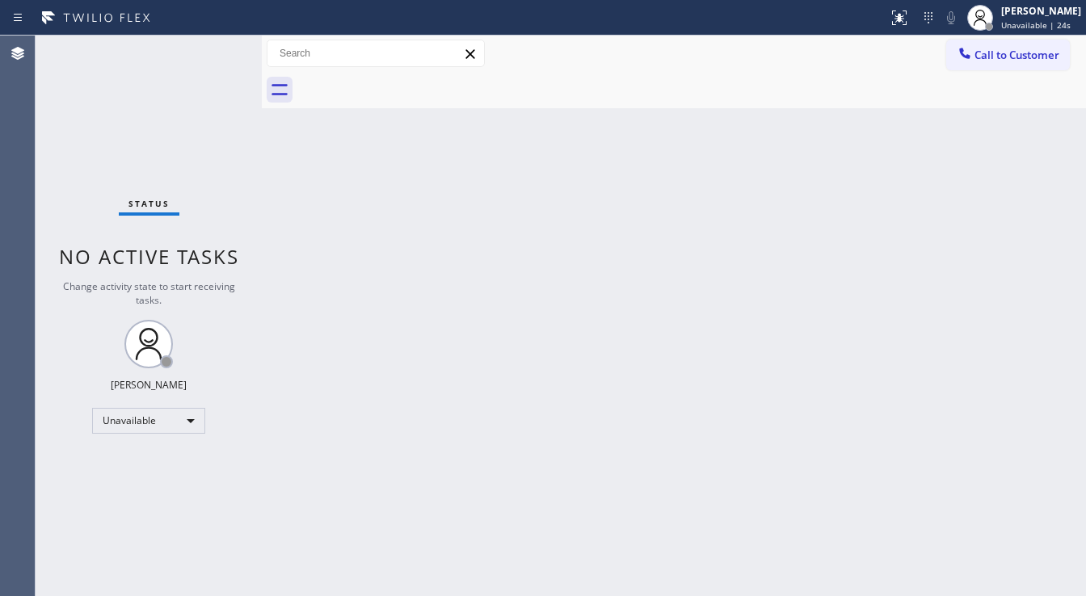
click at [1009, 64] on button "Call to Customer" at bounding box center [1008, 55] width 124 height 31
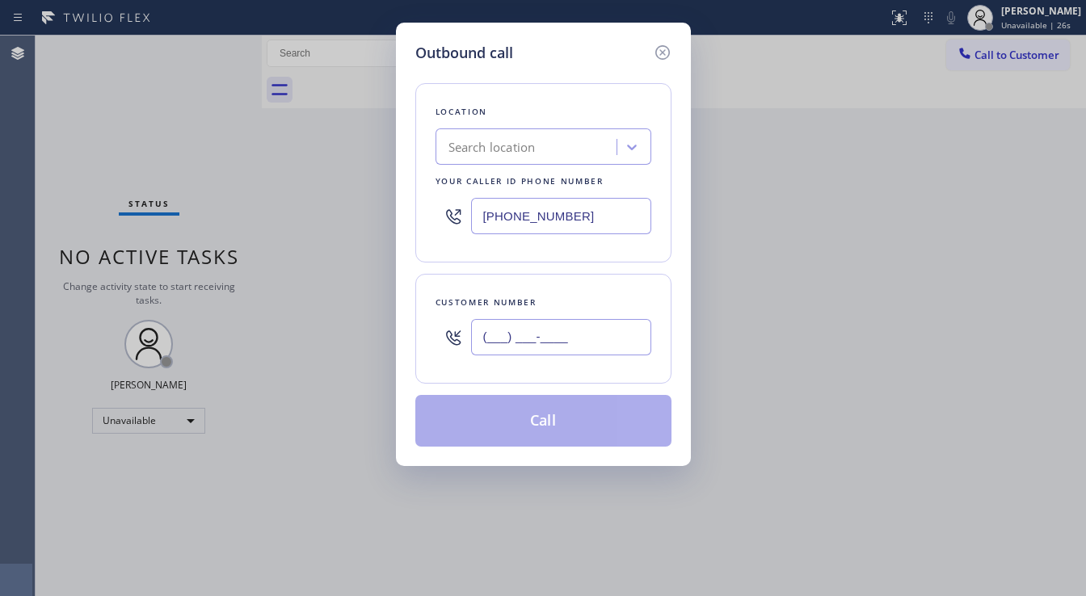
click at [563, 332] on input "(___) ___-____" at bounding box center [561, 337] width 180 height 36
paste input "949) 239-1524"
type input "[PHONE_NUMBER]"
click at [571, 218] on input "(888) 452-4860" at bounding box center [561, 216] width 180 height 36
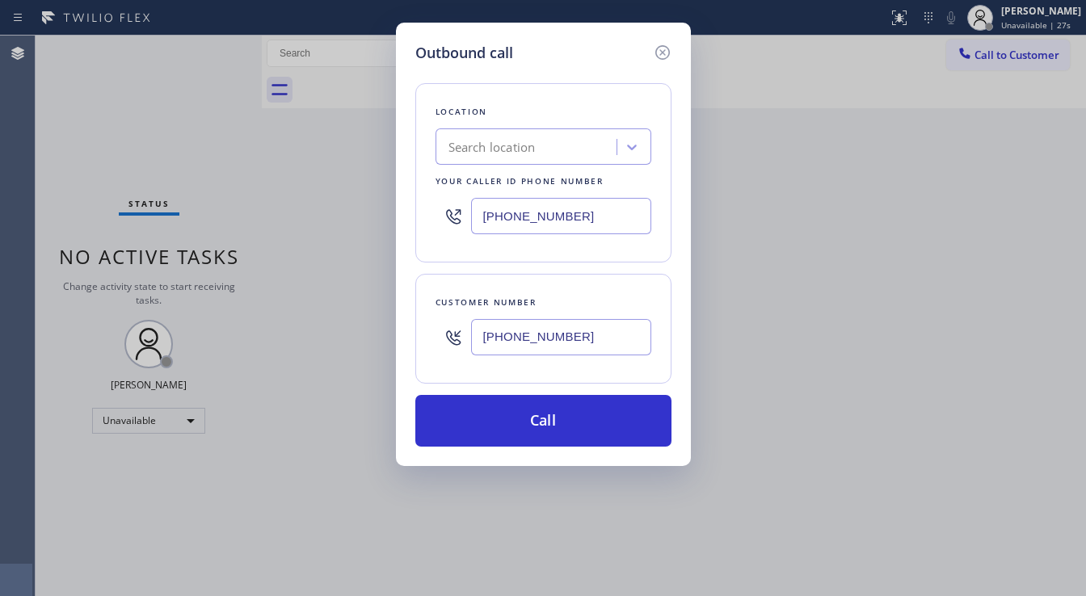
click at [571, 218] on input "(888) 452-4860" at bounding box center [561, 216] width 180 height 36
paste input "949) 239-1524"
type input "[PHONE_NUMBER]"
click at [543, 279] on div "Customer number [PHONE_NUMBER]" at bounding box center [543, 329] width 256 height 110
click at [534, 330] on input "[PHONE_NUMBER]" at bounding box center [561, 337] width 180 height 36
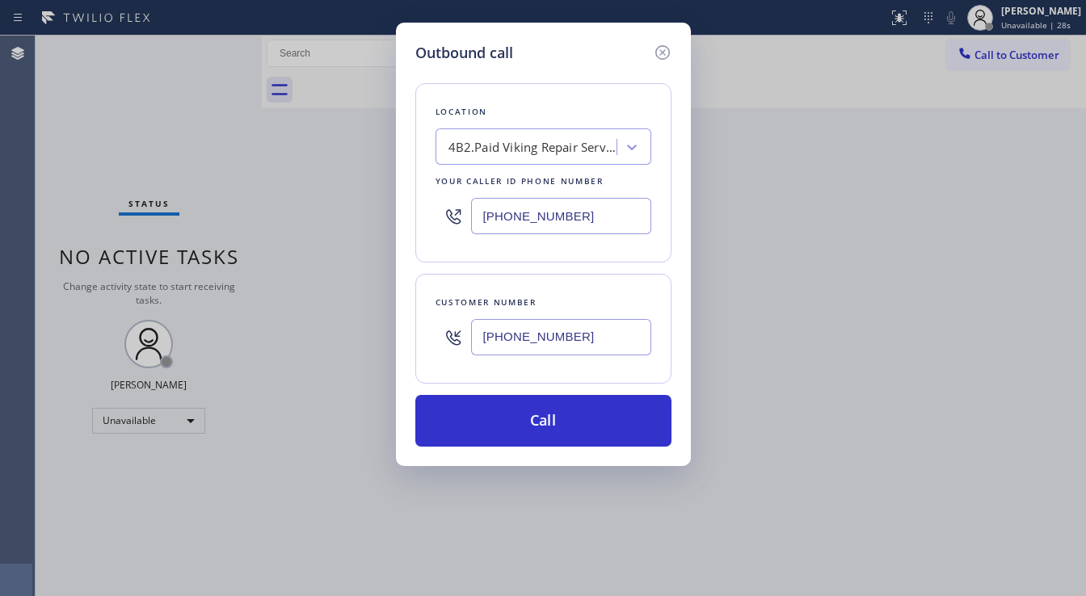
click at [534, 330] on input "[PHONE_NUMBER]" at bounding box center [561, 337] width 180 height 36
paste input "72) 742-1355"
type input "[PHONE_NUMBER]"
click at [564, 282] on div "Customer number [PHONE_NUMBER]" at bounding box center [543, 329] width 256 height 110
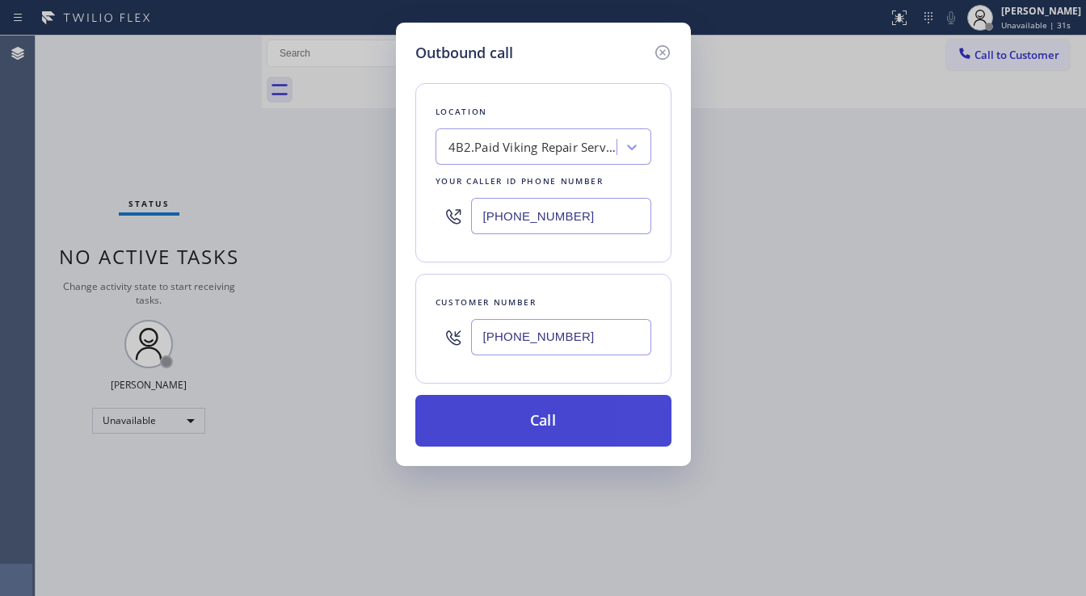
click at [549, 411] on button "Call" at bounding box center [543, 421] width 256 height 52
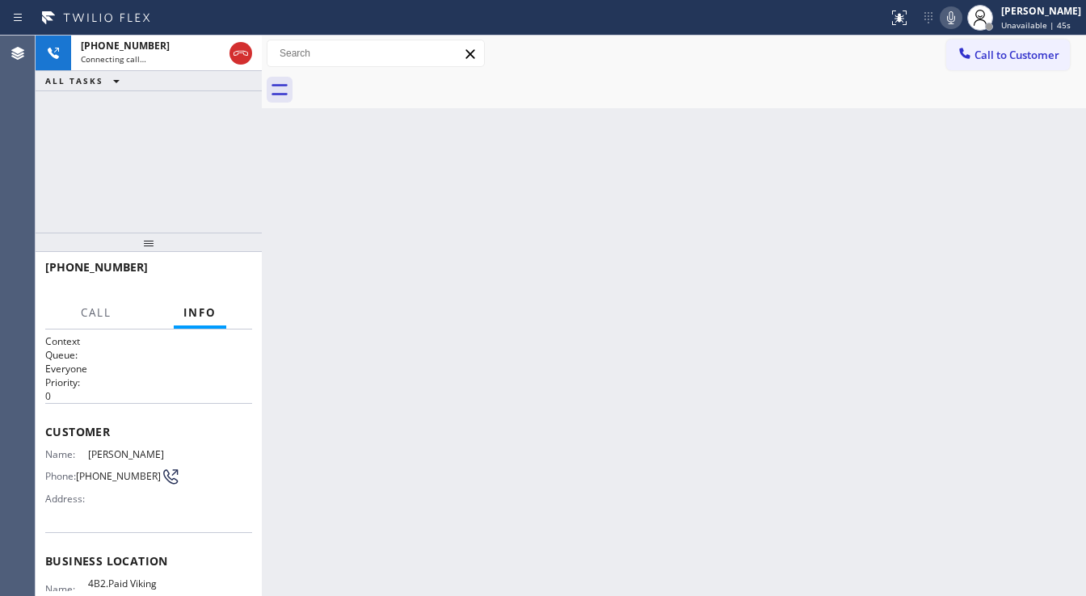
click at [196, 168] on div "[PHONE_NUMBER] Connecting call… ALL TASKS ALL TASKS ACTIVE TASKS TASKS IN WRAP …" at bounding box center [149, 134] width 226 height 197
drag, startPoint x: 173, startPoint y: 178, endPoint x: 181, endPoint y: 290, distance: 112.6
click at [173, 178] on div "[PHONE_NUMBER] Connecting call… ALL TASKS ALL TASKS ACTIVE TASKS TASKS IN WRAP …" at bounding box center [149, 134] width 226 height 197
click at [158, 163] on div "[PHONE_NUMBER] Connecting call… ALL TASKS ALL TASKS ACTIVE TASKS TASKS IN WRAP …" at bounding box center [149, 134] width 226 height 197
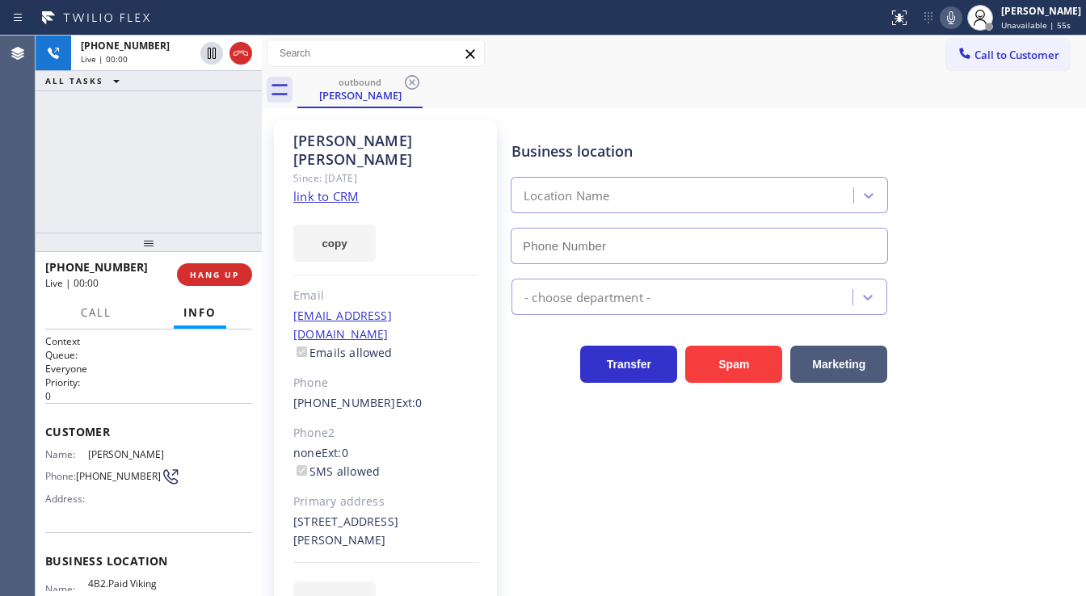
type input "[PHONE_NUMBER]"
click at [145, 171] on div "+19727421355 Live | 00:01 ALL TASKS ALL TASKS ACTIVE TASKS TASKS IN WRAP UP" at bounding box center [149, 134] width 226 height 197
click at [145, 171] on div "+19727421355 Live | 00:04 ALL TASKS ALL TASKS ACTIVE TASKS TASKS IN WRAP UP" at bounding box center [149, 134] width 226 height 197
click at [145, 171] on div "+19727421355 Live | 00:05 ALL TASKS ALL TASKS ACTIVE TASKS TASKS IN WRAP UP" at bounding box center [149, 134] width 226 height 197
click at [156, 168] on div "+19727421355 Live | 00:08 ALL TASKS ALL TASKS ACTIVE TASKS TASKS IN WRAP UP" at bounding box center [149, 134] width 226 height 197
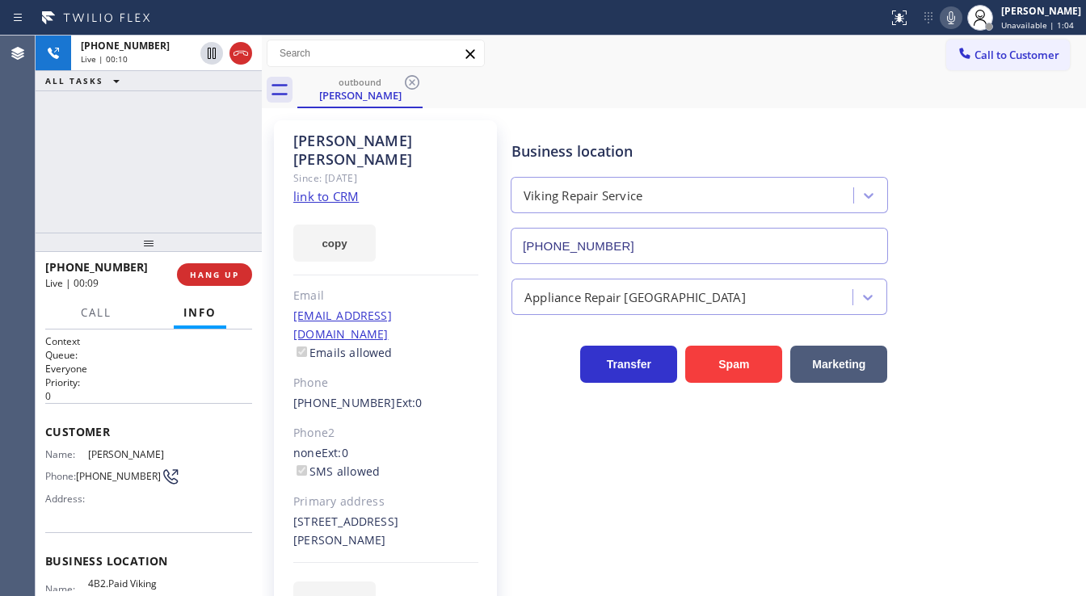
click at [303, 188] on link "link to CRM" at bounding box center [325, 196] width 65 height 16
click at [184, 168] on div "+19727421355 Live | 03:19 ALL TASKS ALL TASKS ACTIVE TASKS TASKS IN WRAP UP" at bounding box center [149, 134] width 226 height 197
click at [332, 188] on link "link to CRM" at bounding box center [325, 196] width 65 height 16
click at [164, 130] on div "+19727421355 Live | 03:39 ALL TASKS ALL TASKS ACTIVE TASKS TASKS IN WRAP UP" at bounding box center [149, 134] width 226 height 197
click at [166, 192] on div "+19727421355 Live | 03:42 ALL TASKS ALL TASKS ACTIVE TASKS TASKS IN WRAP UP" at bounding box center [149, 134] width 226 height 197
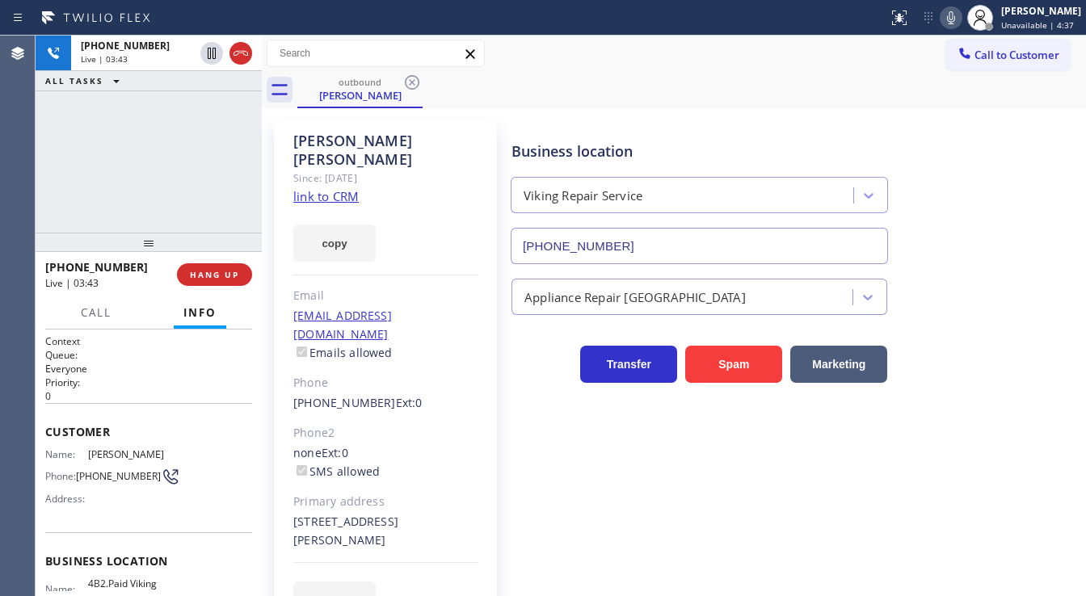
click at [166, 192] on div "+19727421355 Live | 03:43 ALL TASKS ALL TASKS ACTIVE TASKS TASKS IN WRAP UP" at bounding box center [149, 134] width 226 height 197
click at [166, 192] on div "+19727421355 Live | 03:48 ALL TASKS ALL TASKS ACTIVE TASKS TASKS IN WRAP UP" at bounding box center [149, 134] width 226 height 197
click at [225, 276] on span "HANG UP" at bounding box center [214, 274] width 49 height 11
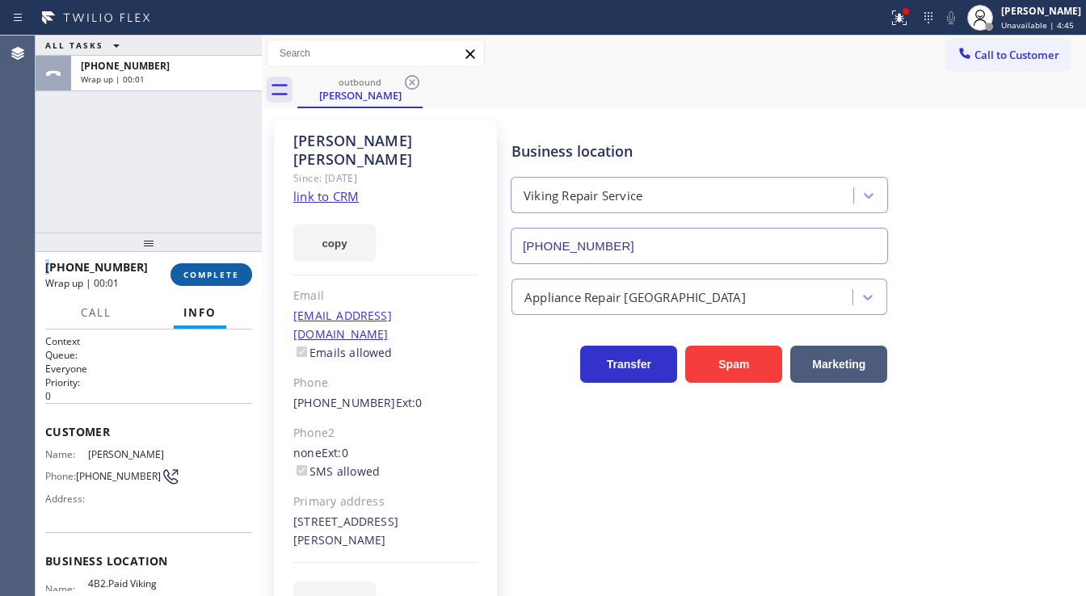
click at [225, 272] on span "COMPLETE" at bounding box center [211, 274] width 56 height 11
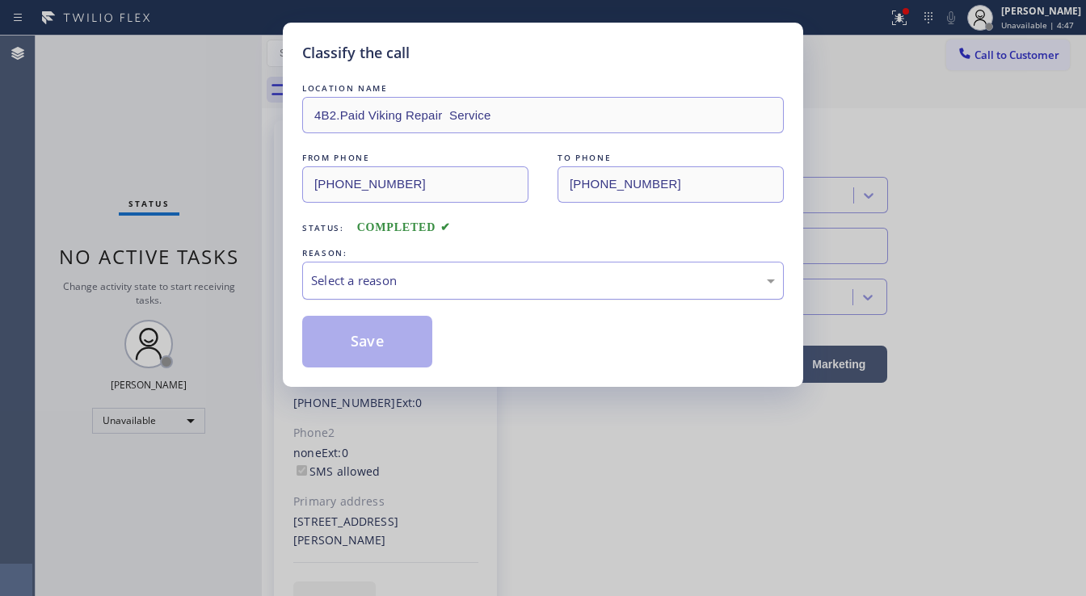
drag, startPoint x: 369, startPoint y: 280, endPoint x: 385, endPoint y: 284, distance: 16.9
click at [381, 281] on div "Select a reason" at bounding box center [543, 281] width 464 height 19
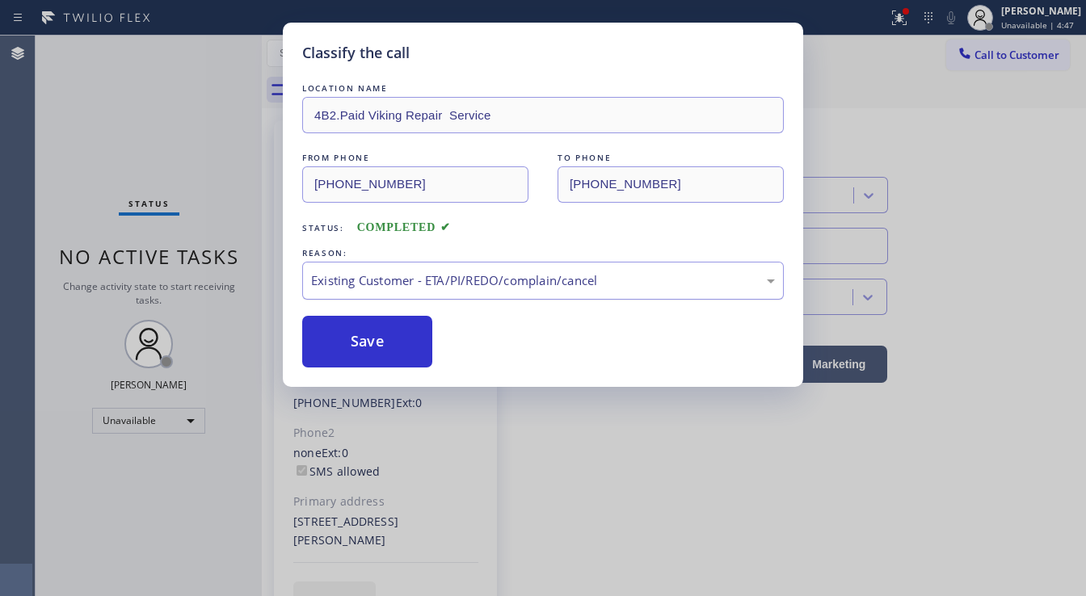
click at [374, 335] on button "Save" at bounding box center [367, 342] width 130 height 52
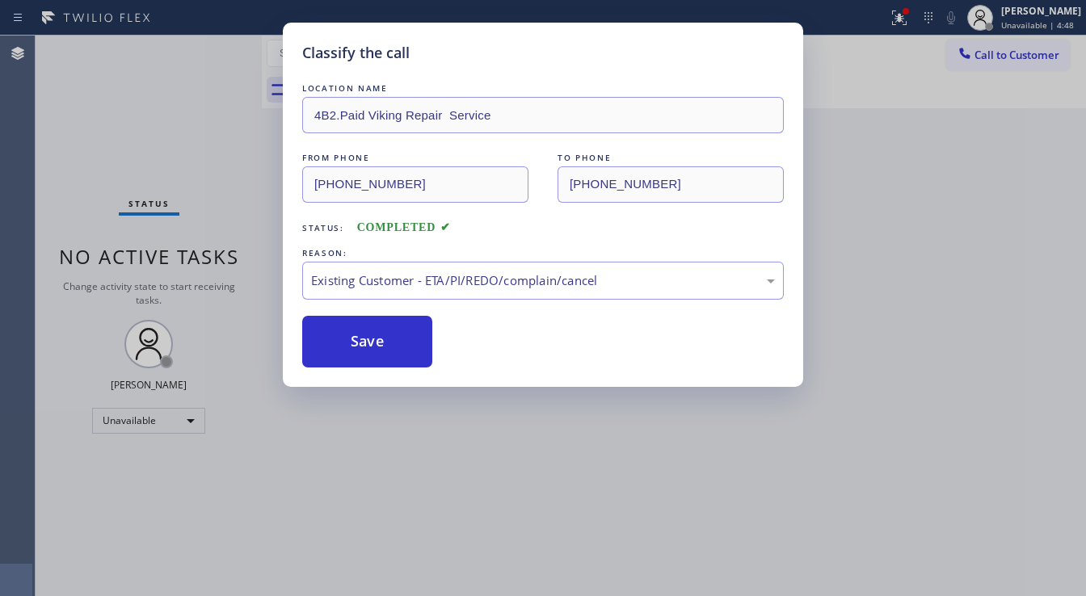
drag, startPoint x: 970, startPoint y: 95, endPoint x: 911, endPoint y: 67, distance: 65.1
click at [967, 94] on div "Classify the call LOCATION NAME 4B2.Paid Viking Repair Service FROM PHONE (949)…" at bounding box center [543, 298] width 1086 height 596
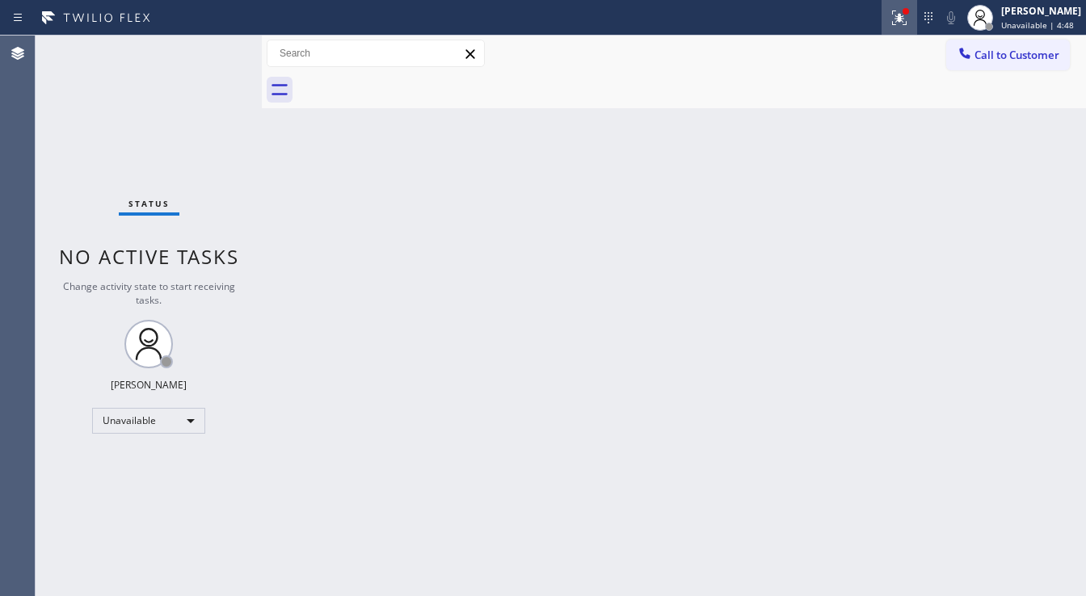
click at [907, 16] on icon at bounding box center [899, 18] width 15 height 15
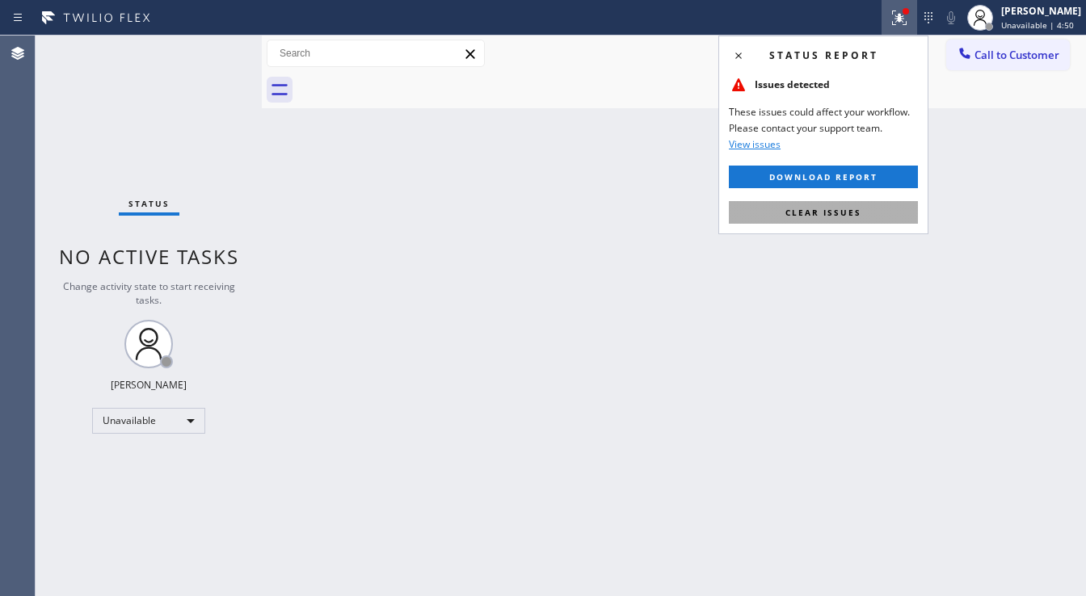
click at [853, 215] on span "Clear issues" at bounding box center [824, 212] width 76 height 11
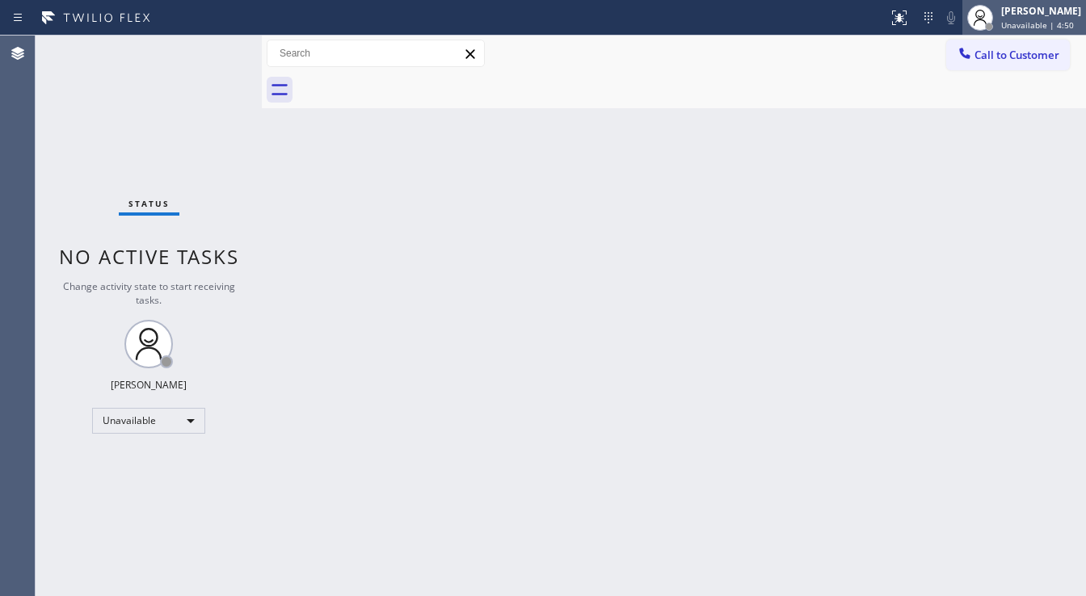
click at [1041, 11] on div "[PERSON_NAME]" at bounding box center [1041, 11] width 80 height 14
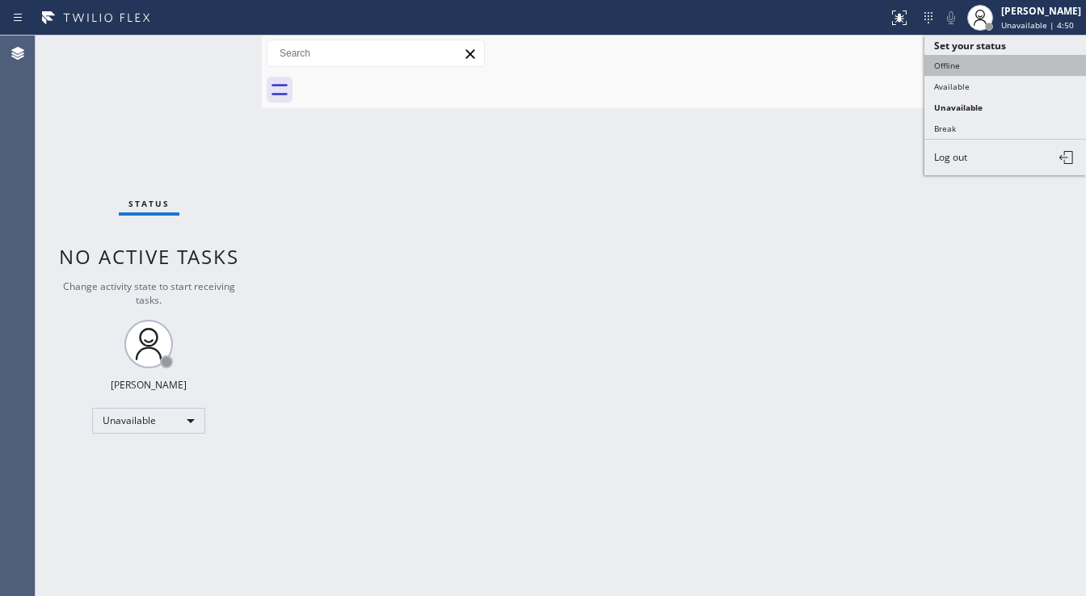
click at [980, 61] on button "Offline" at bounding box center [1006, 65] width 162 height 21
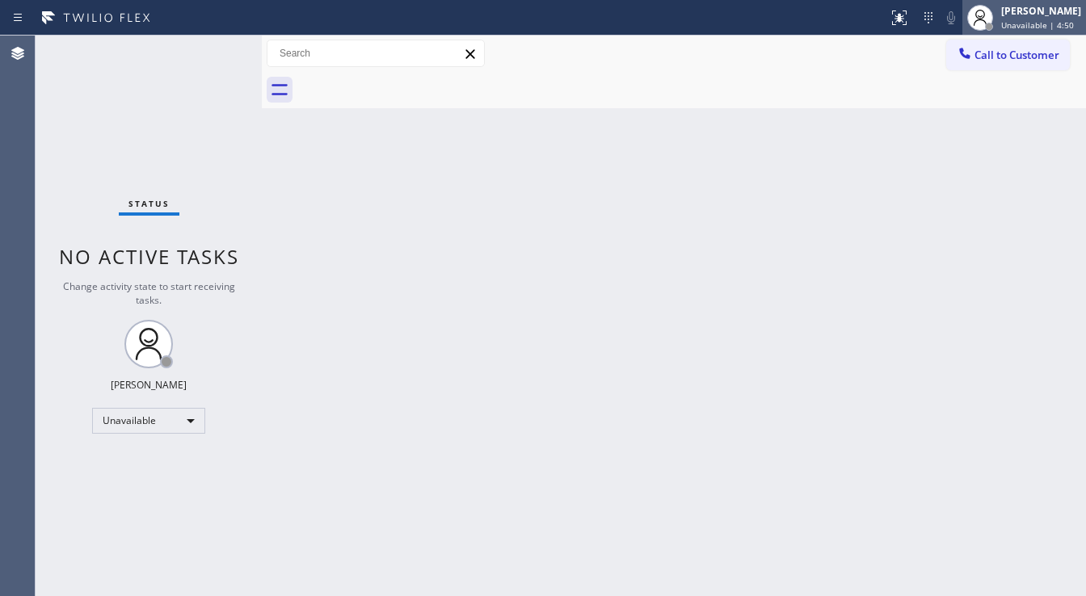
click at [1035, 29] on span "Unavailable | 4:50" at bounding box center [1037, 24] width 73 height 11
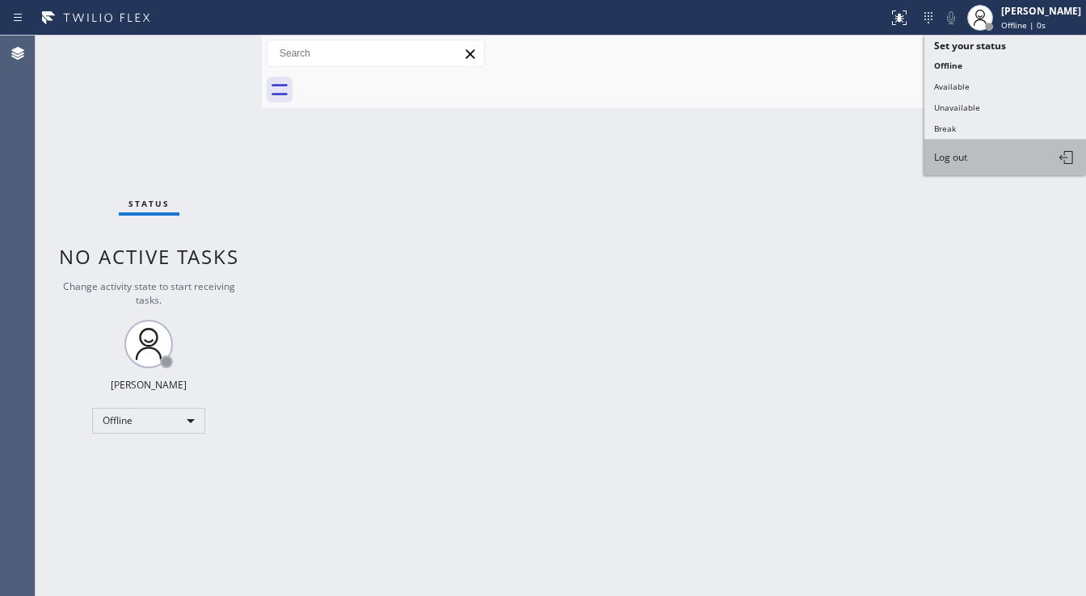
click at [971, 158] on button "Log out" at bounding box center [1006, 158] width 162 height 36
drag, startPoint x: 581, startPoint y: 246, endPoint x: 572, endPoint y: 260, distance: 17.0
click at [581, 247] on div "Back to Dashboard Change Sender ID Customers Technicians Select a contact Outbo…" at bounding box center [674, 316] width 824 height 561
